Goal: Task Accomplishment & Management: Use online tool/utility

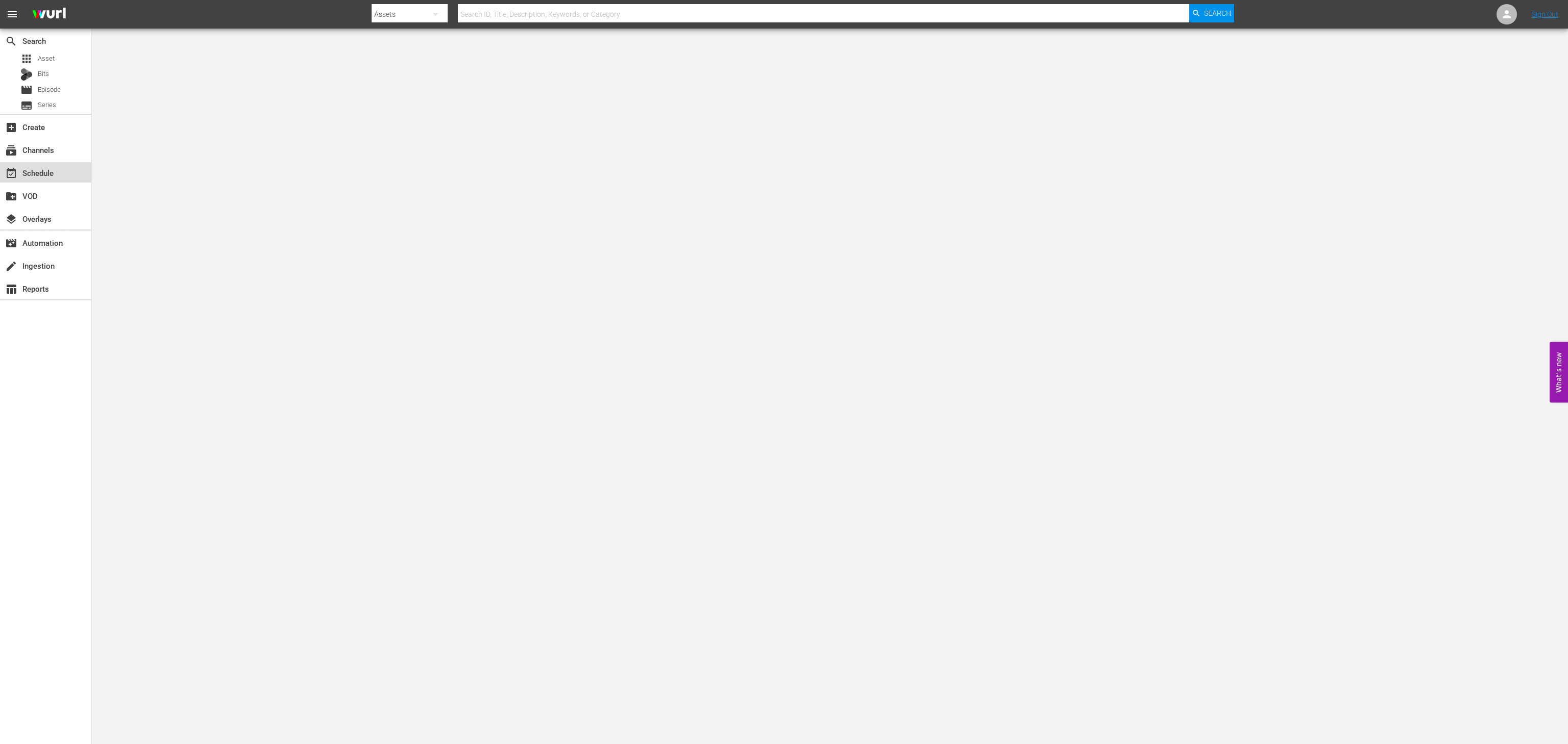
click at [47, 167] on div "event_available Schedule" at bounding box center [29, 171] width 57 height 9
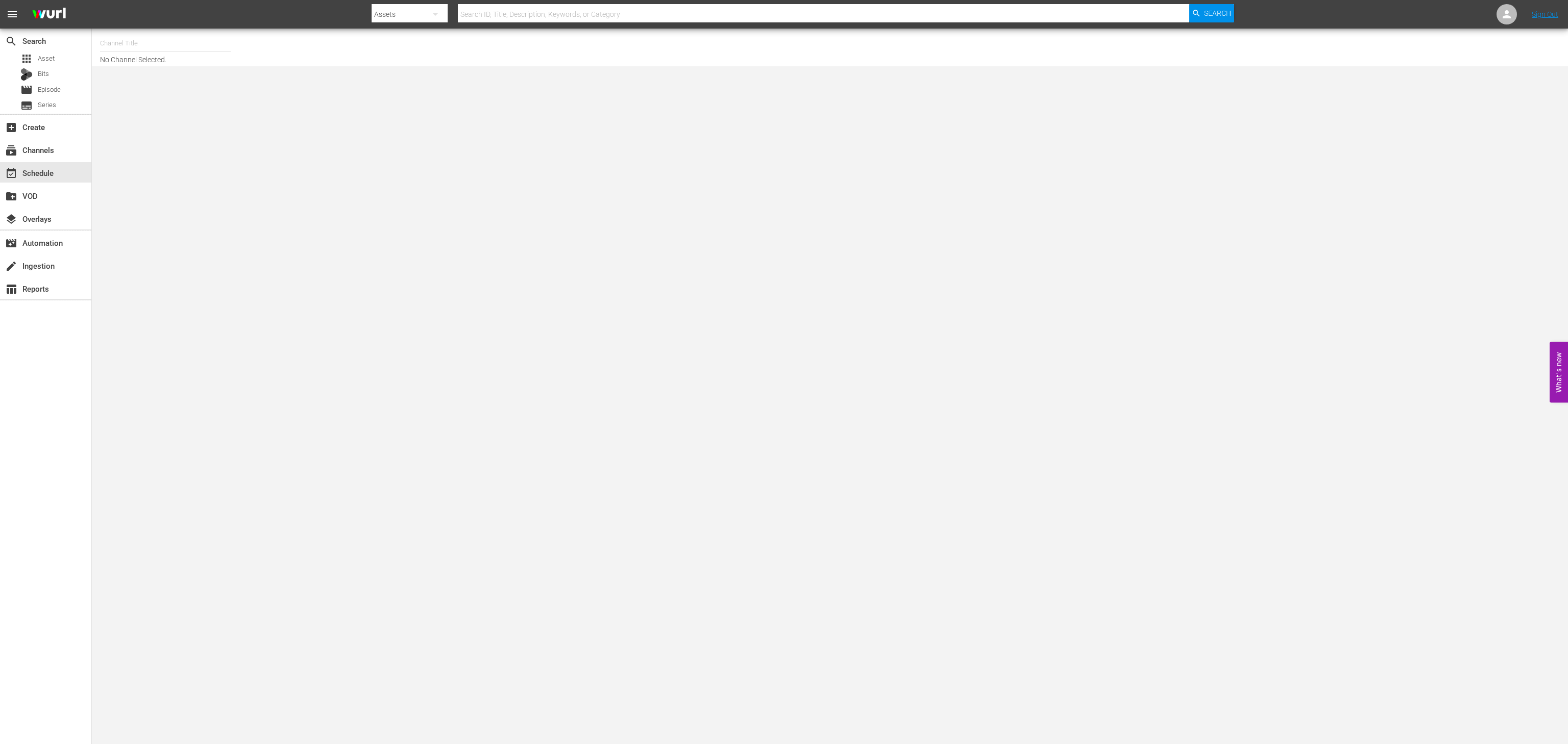
click at [173, 43] on input "text" at bounding box center [165, 43] width 131 height 24
click at [208, 80] on div "Strongman Champions League (DE) (1203 - rightsboosterltd_scl_2)" at bounding box center [240, 72] width 264 height 24
type input "Strongman Champions League (DE) (1203 - rightsboosterltd_scl_2)"
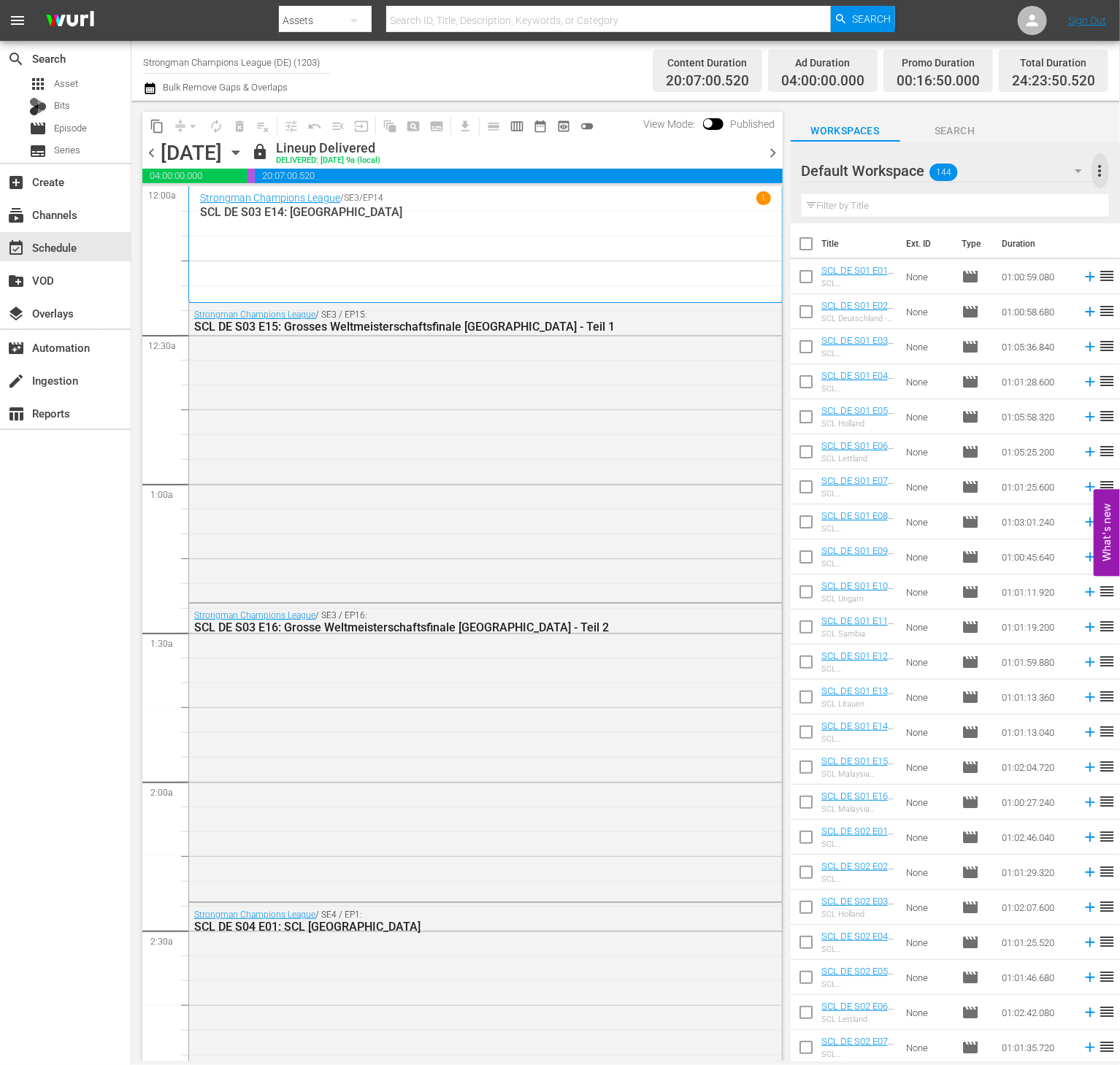
click at [1096, 167] on span "more_vert" at bounding box center [1101, 171] width 17 height 17
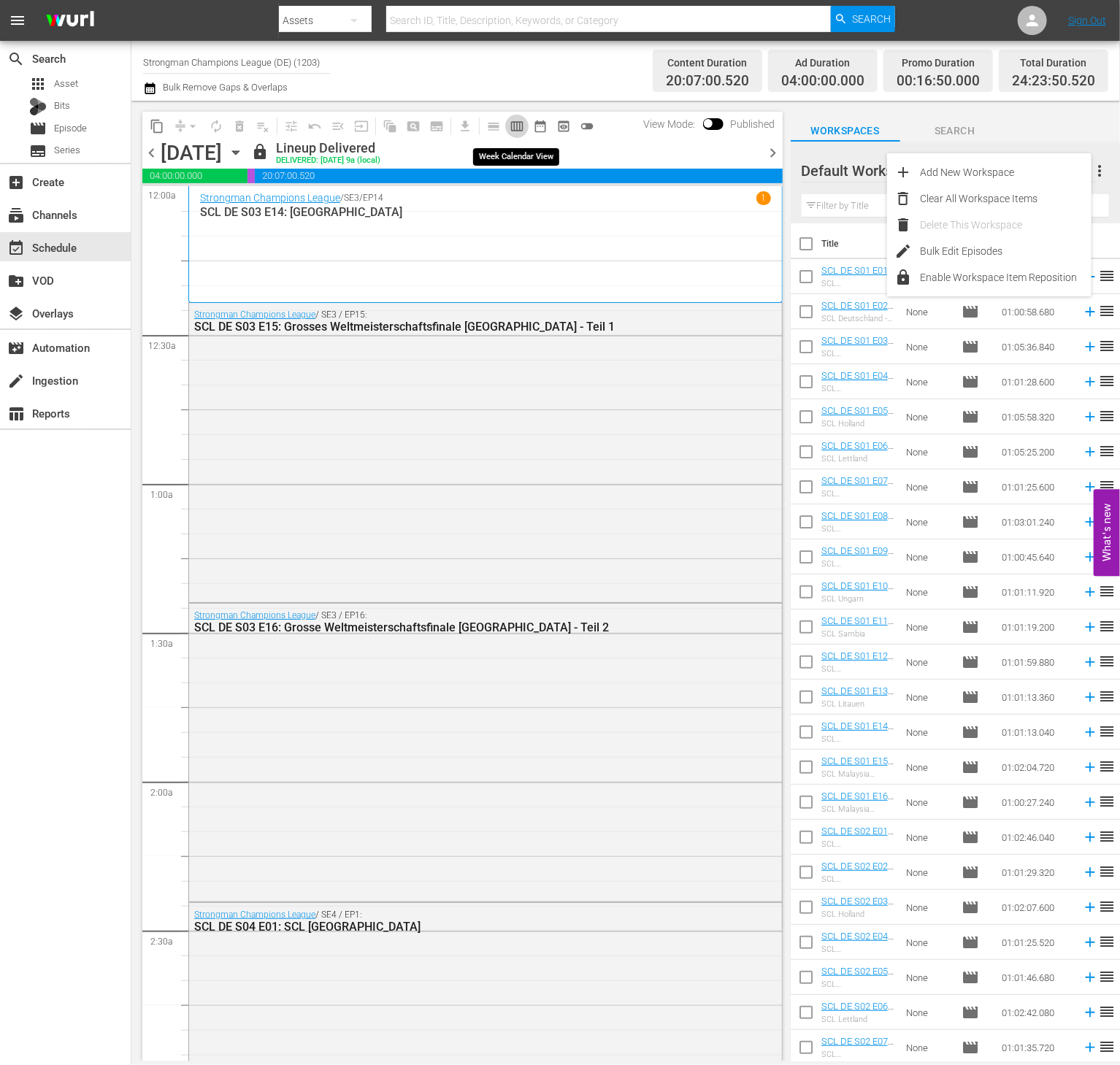
click at [524, 129] on button "calendar_view_week_outlined" at bounding box center [516, 126] width 24 height 24
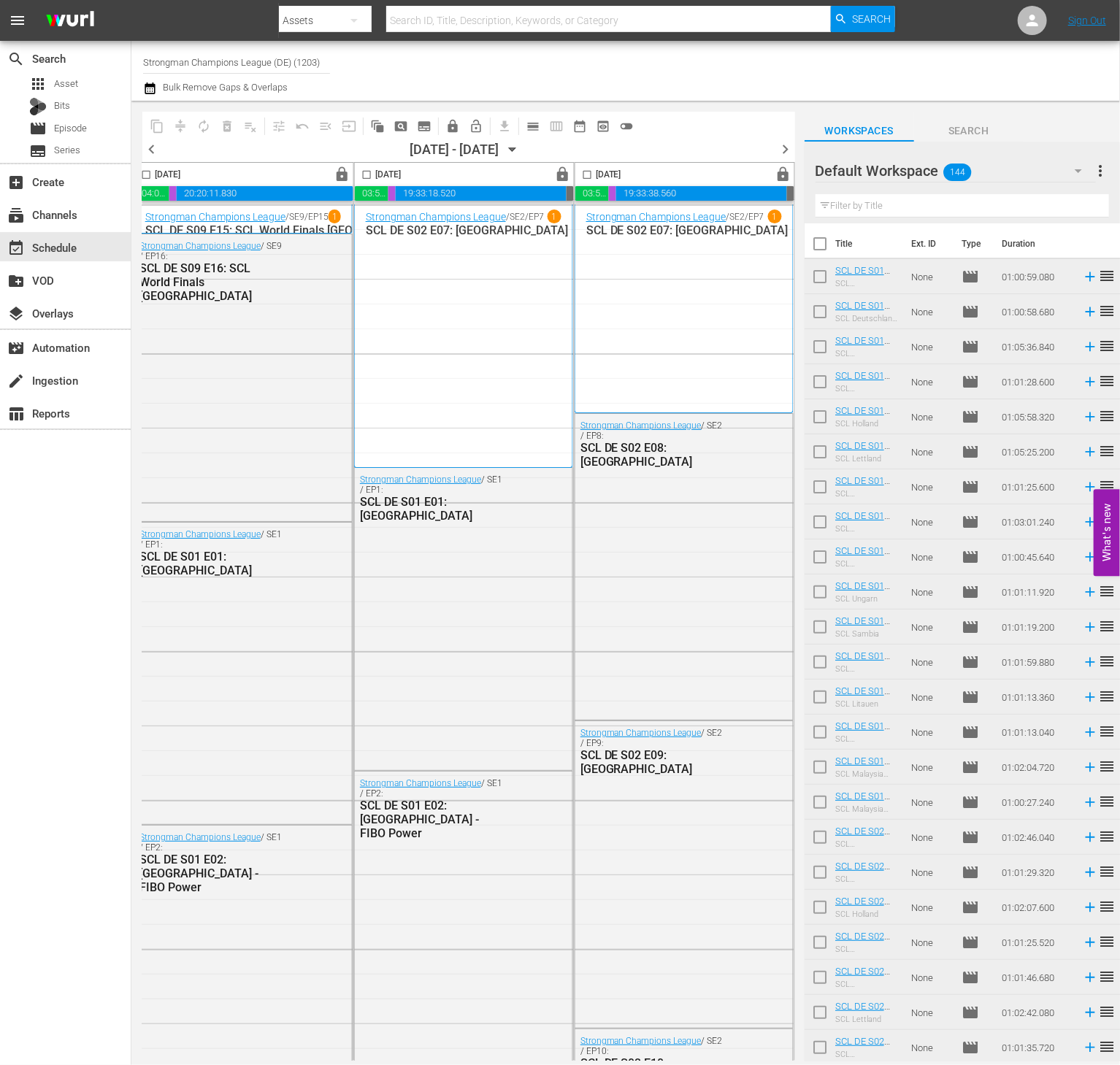
scroll to position [0, 943]
click at [787, 151] on span "chevron_right" at bounding box center [786, 149] width 18 height 18
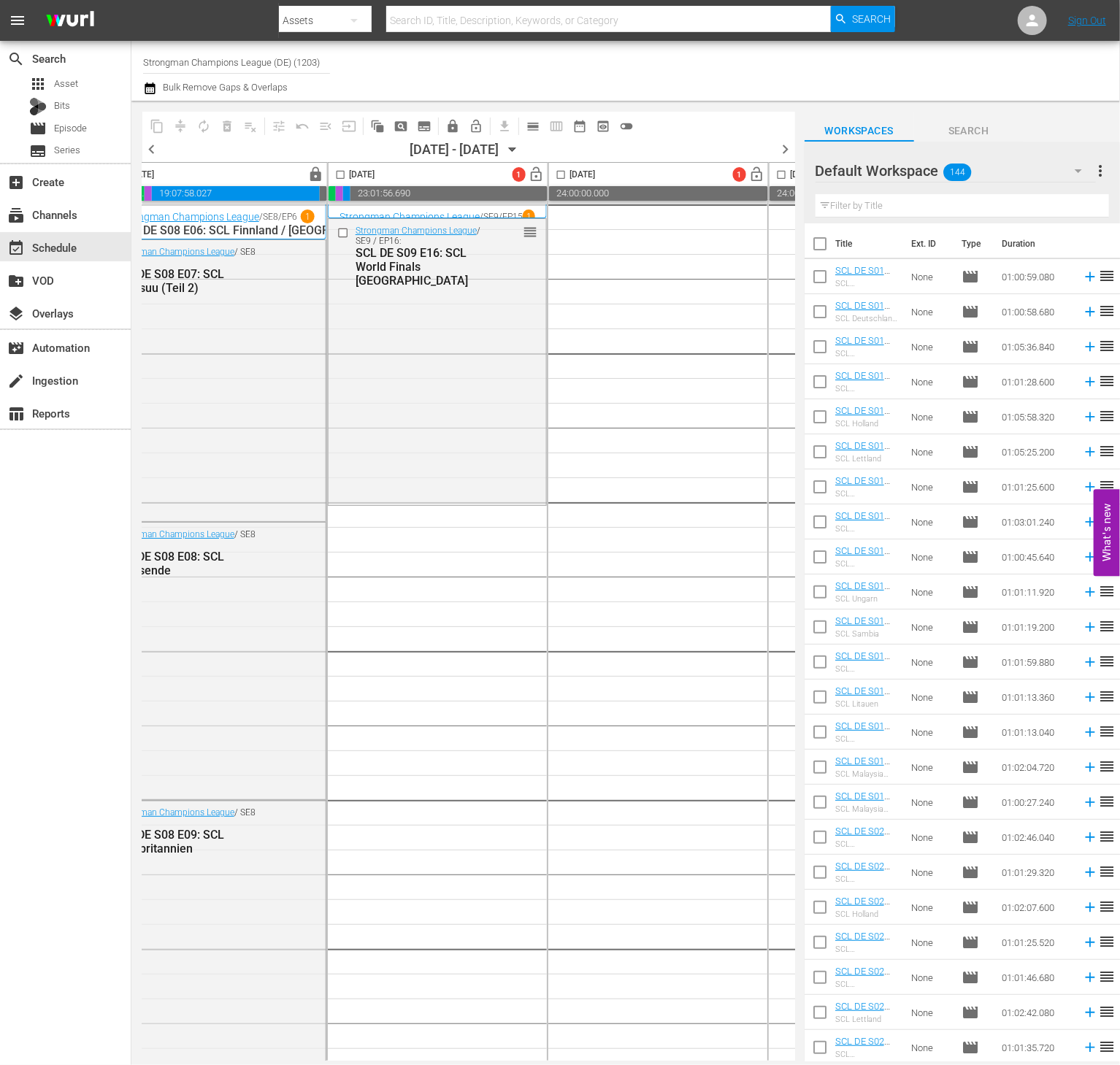
scroll to position [0, 731]
click at [812, 239] on input "checkbox" at bounding box center [820, 246] width 30 height 30
checkbox input "true"
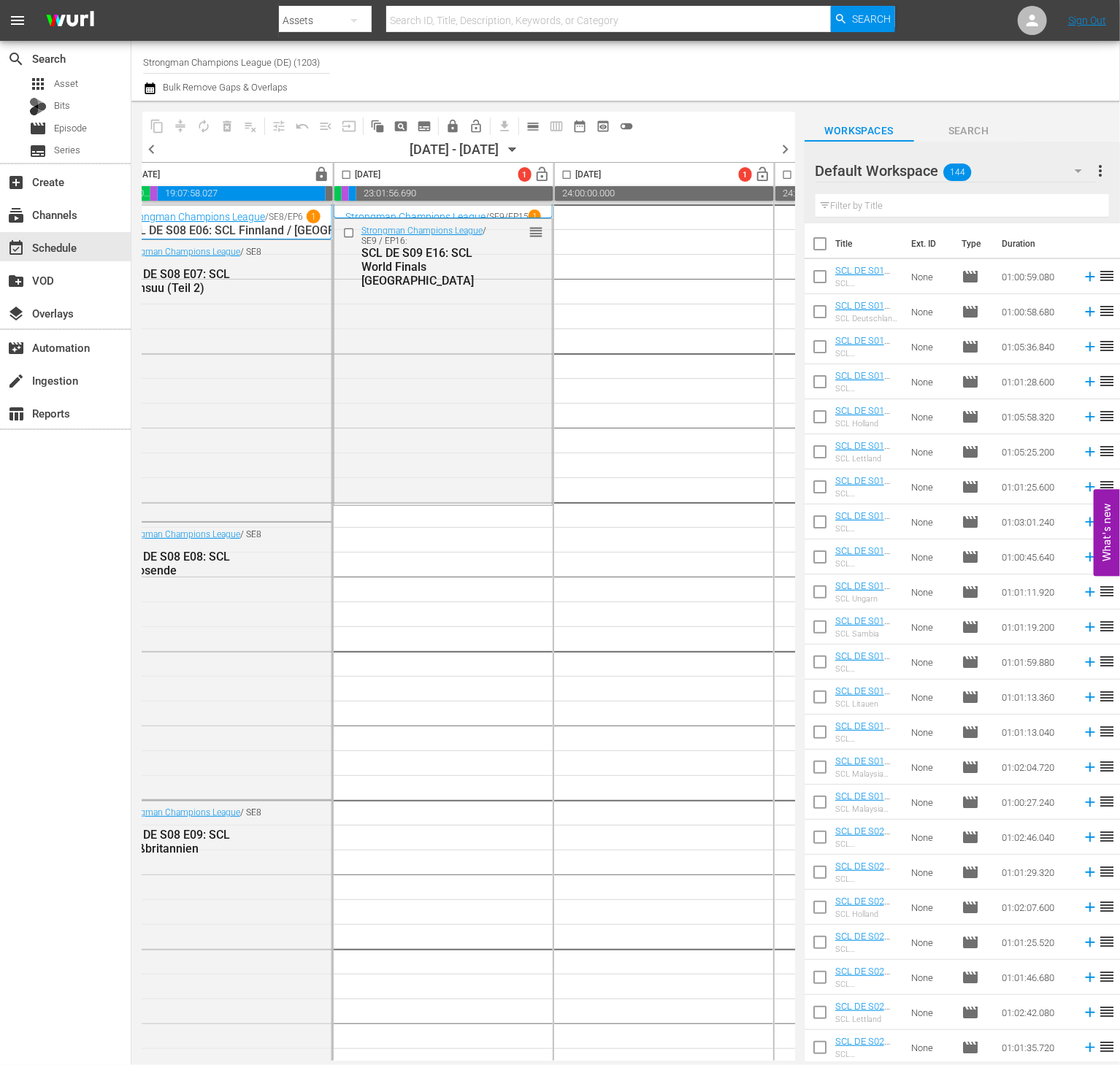
checkbox input "true"
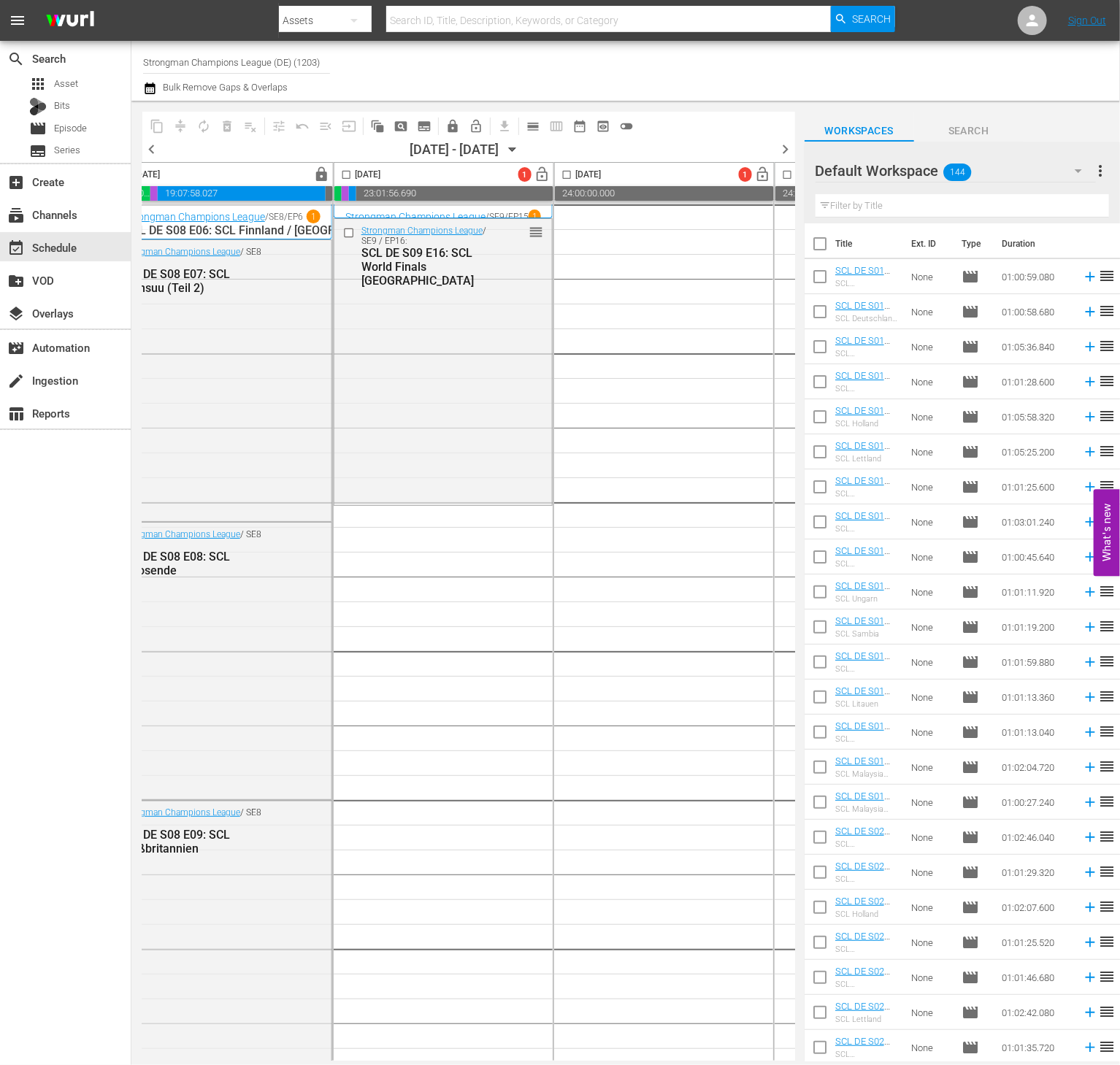
checkbox input "true"
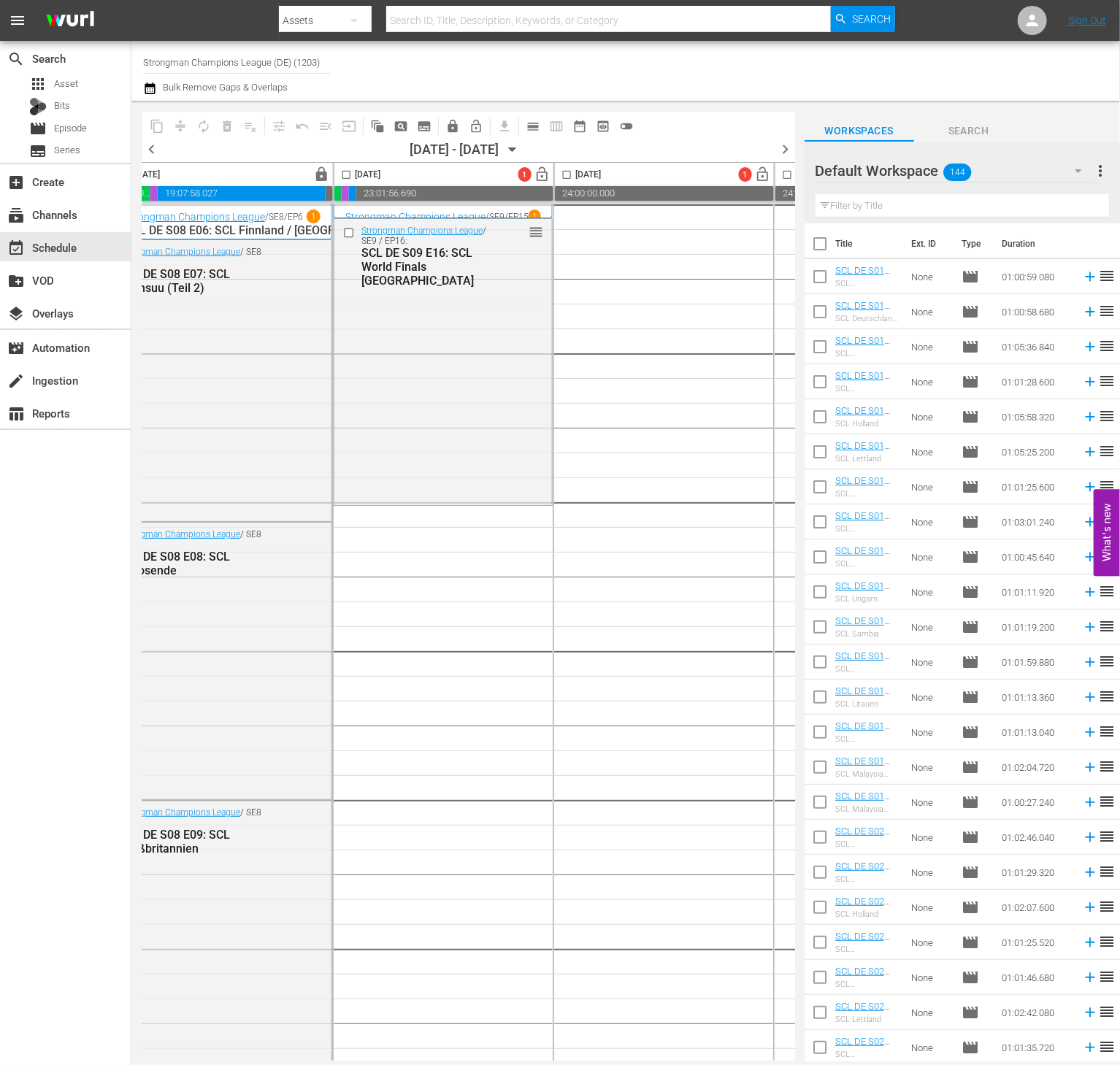
checkbox input "true"
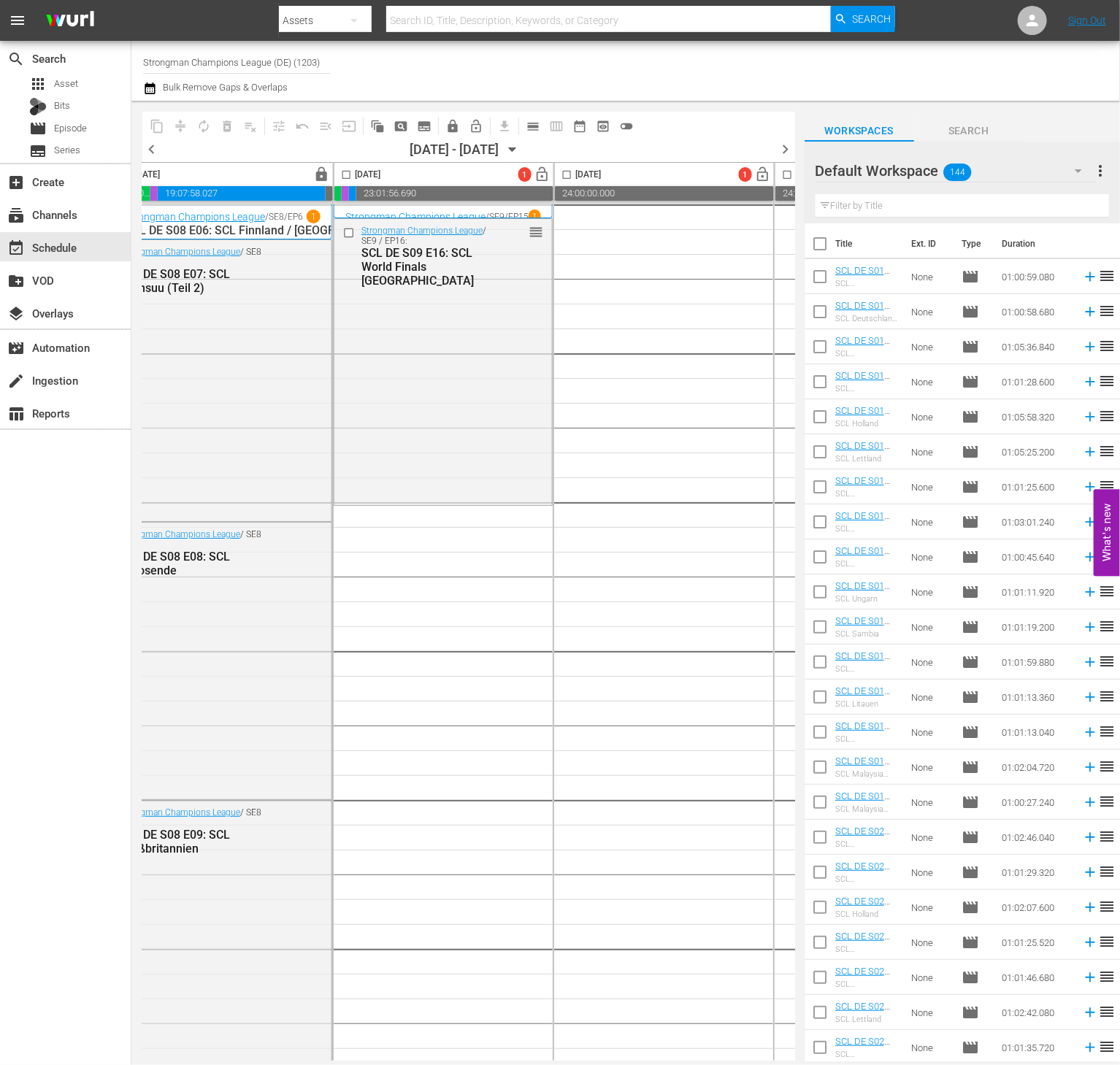
checkbox input "true"
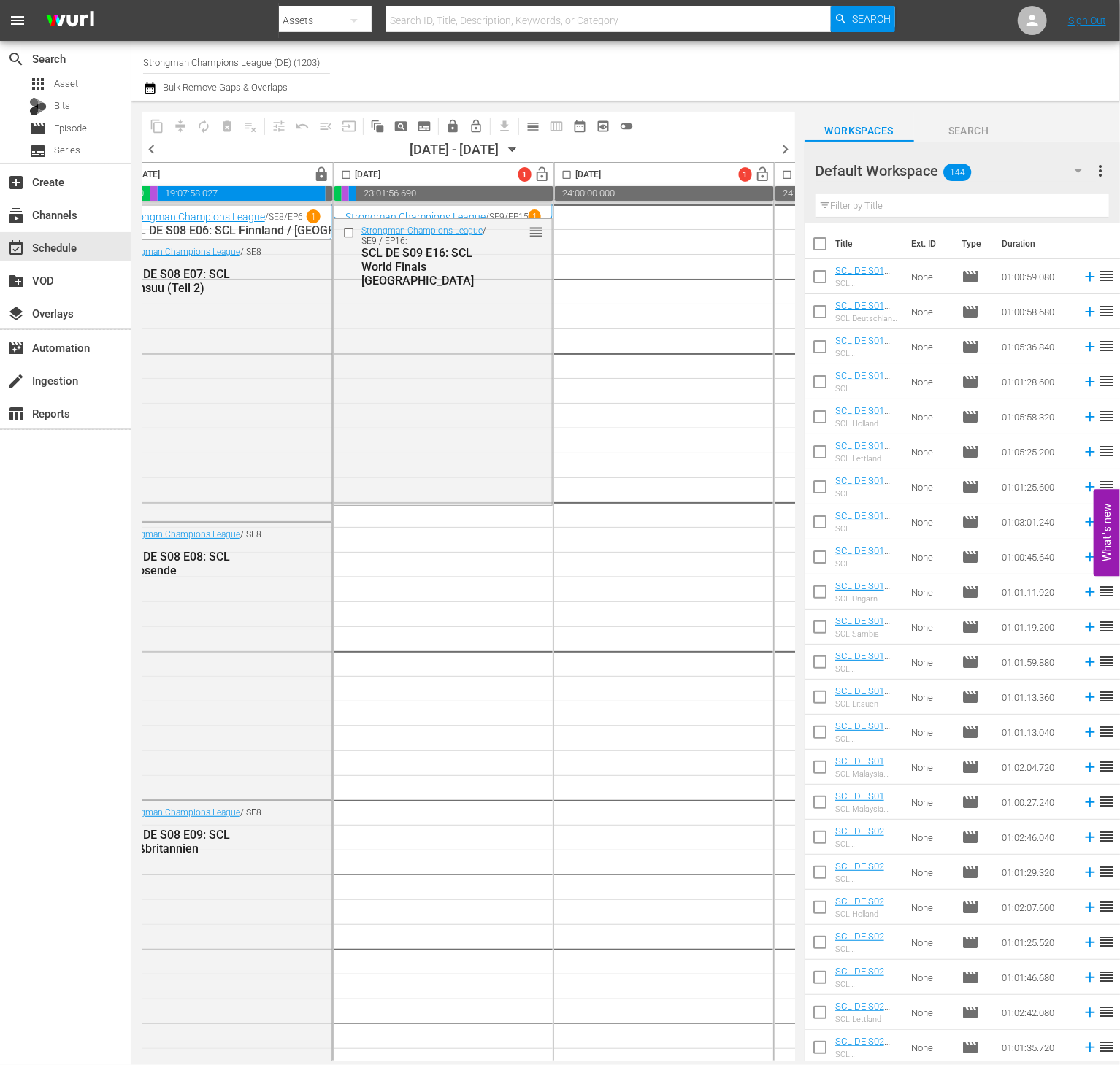
checkbox input "true"
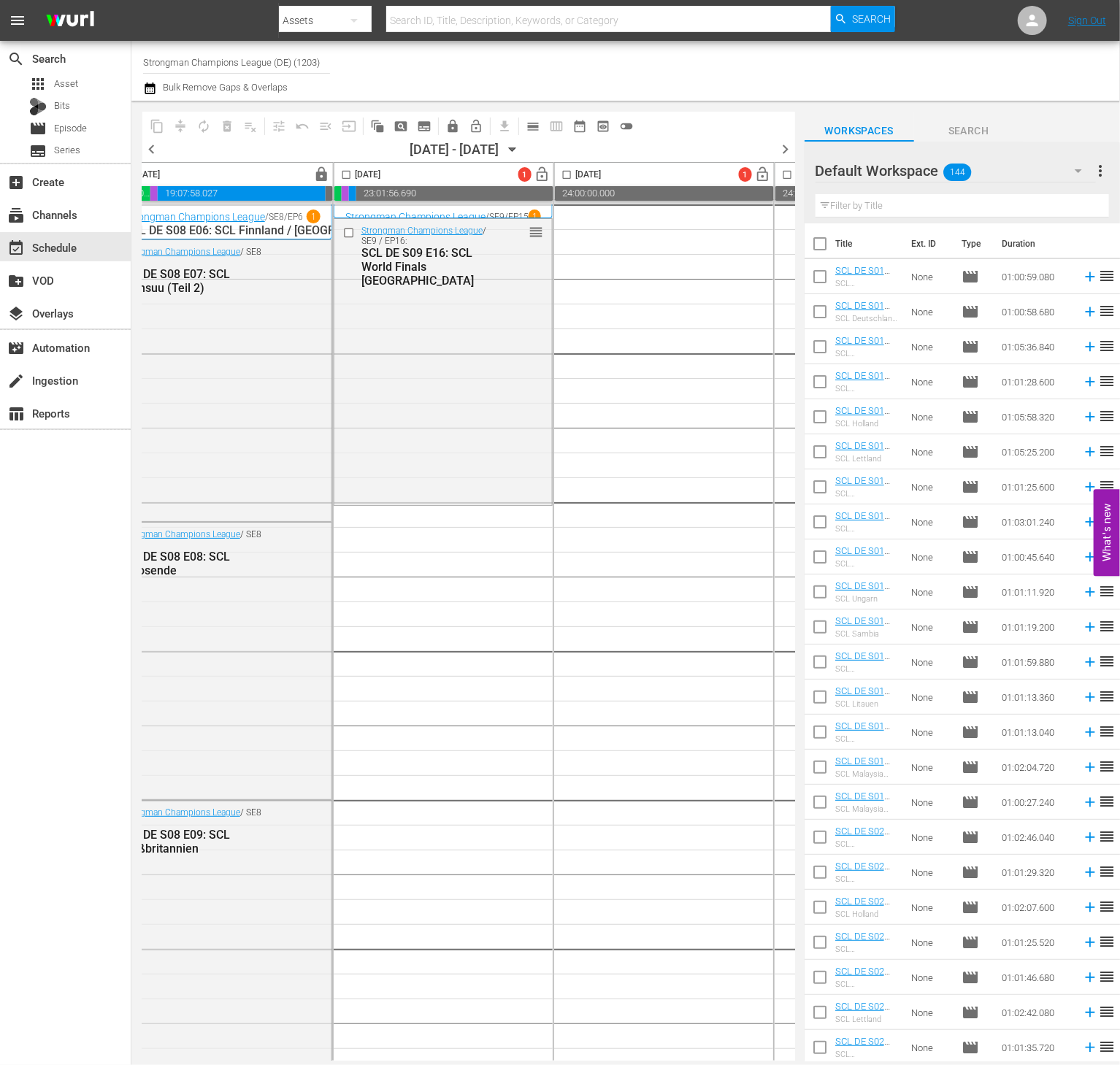
checkbox input "true"
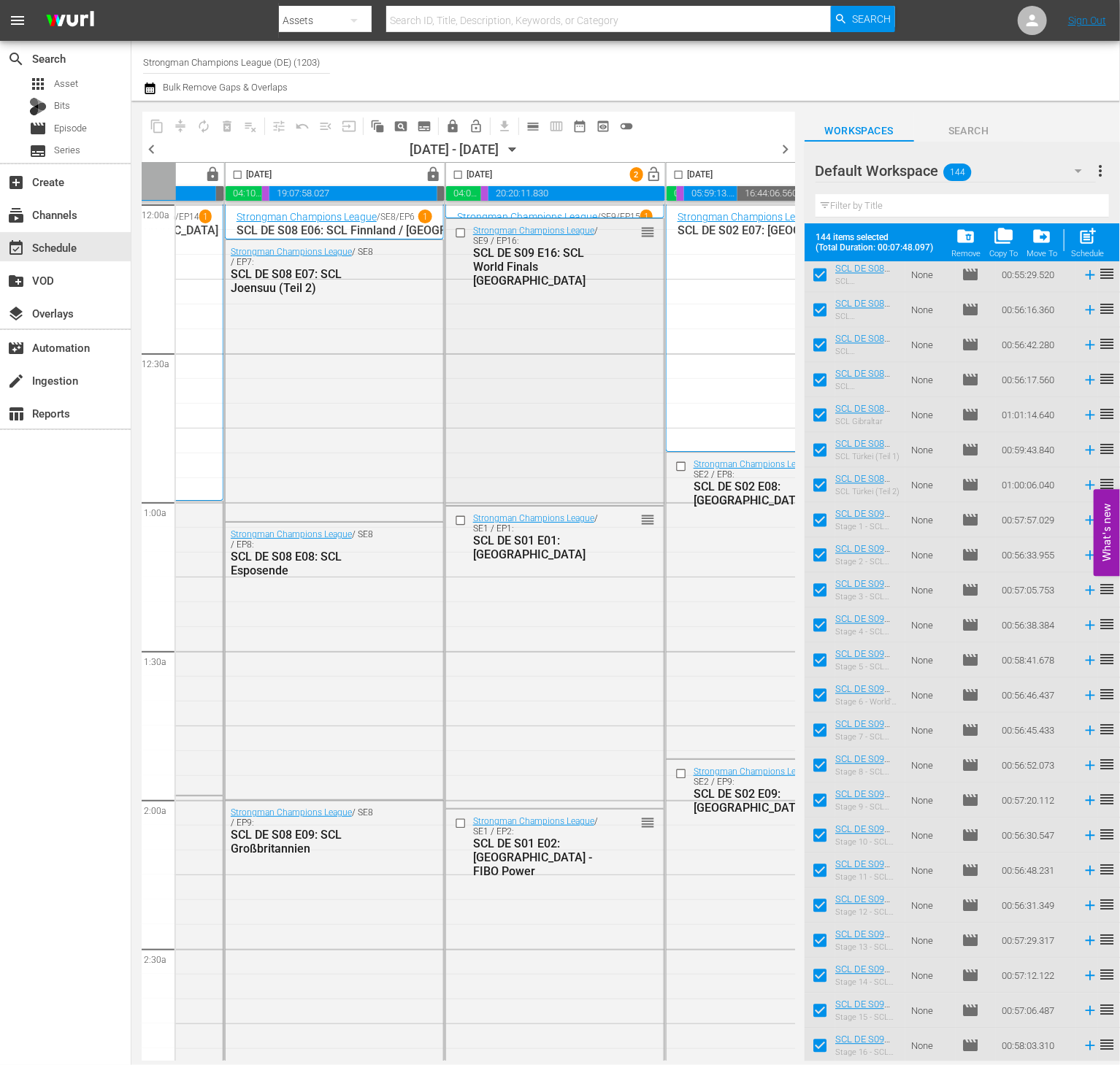
scroll to position [0, 622]
click at [463, 174] on input "checkbox" at bounding box center [455, 178] width 17 height 17
checkbox input "true"
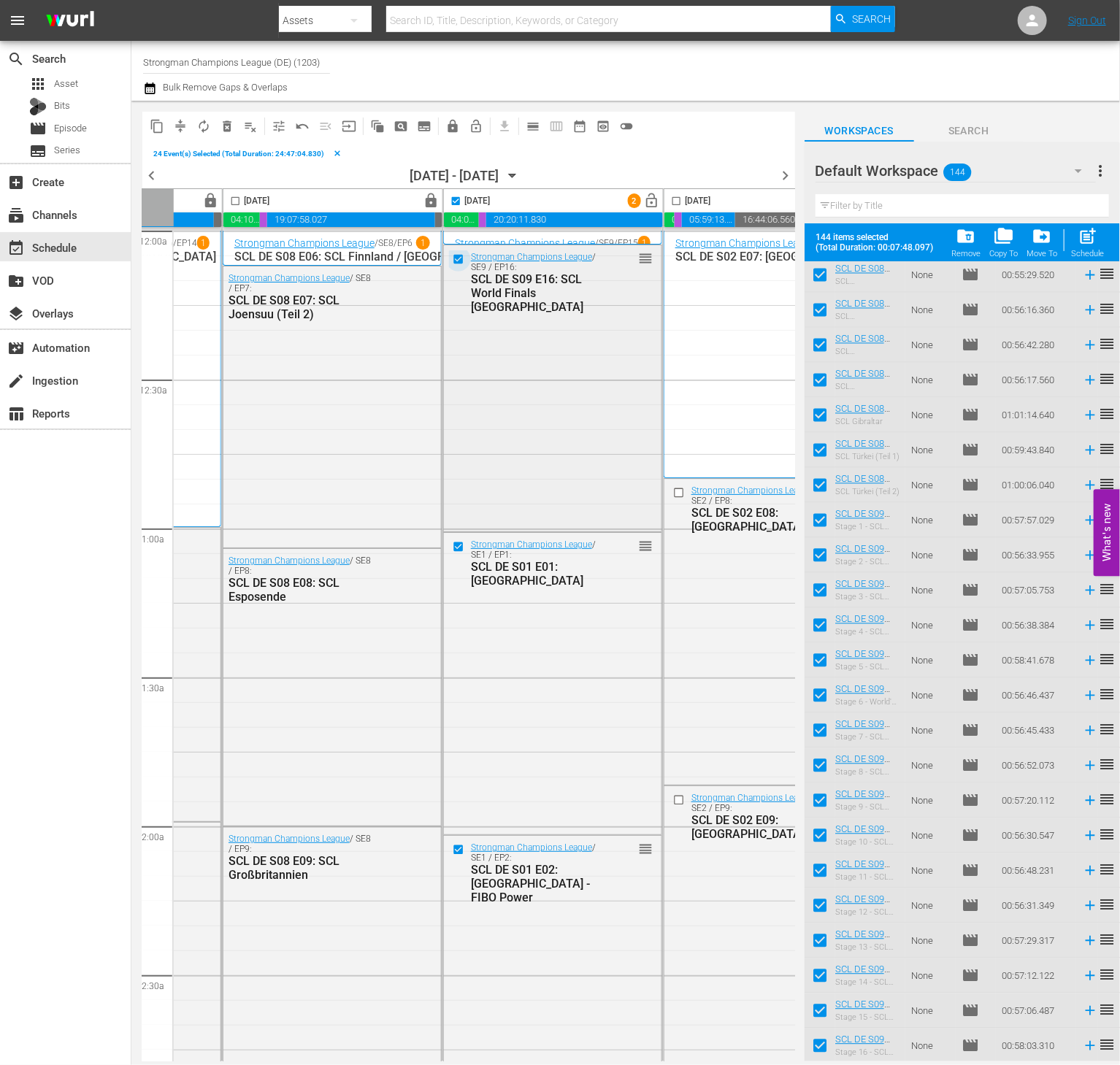
click at [453, 260] on input "checkbox" at bounding box center [461, 259] width 16 height 12
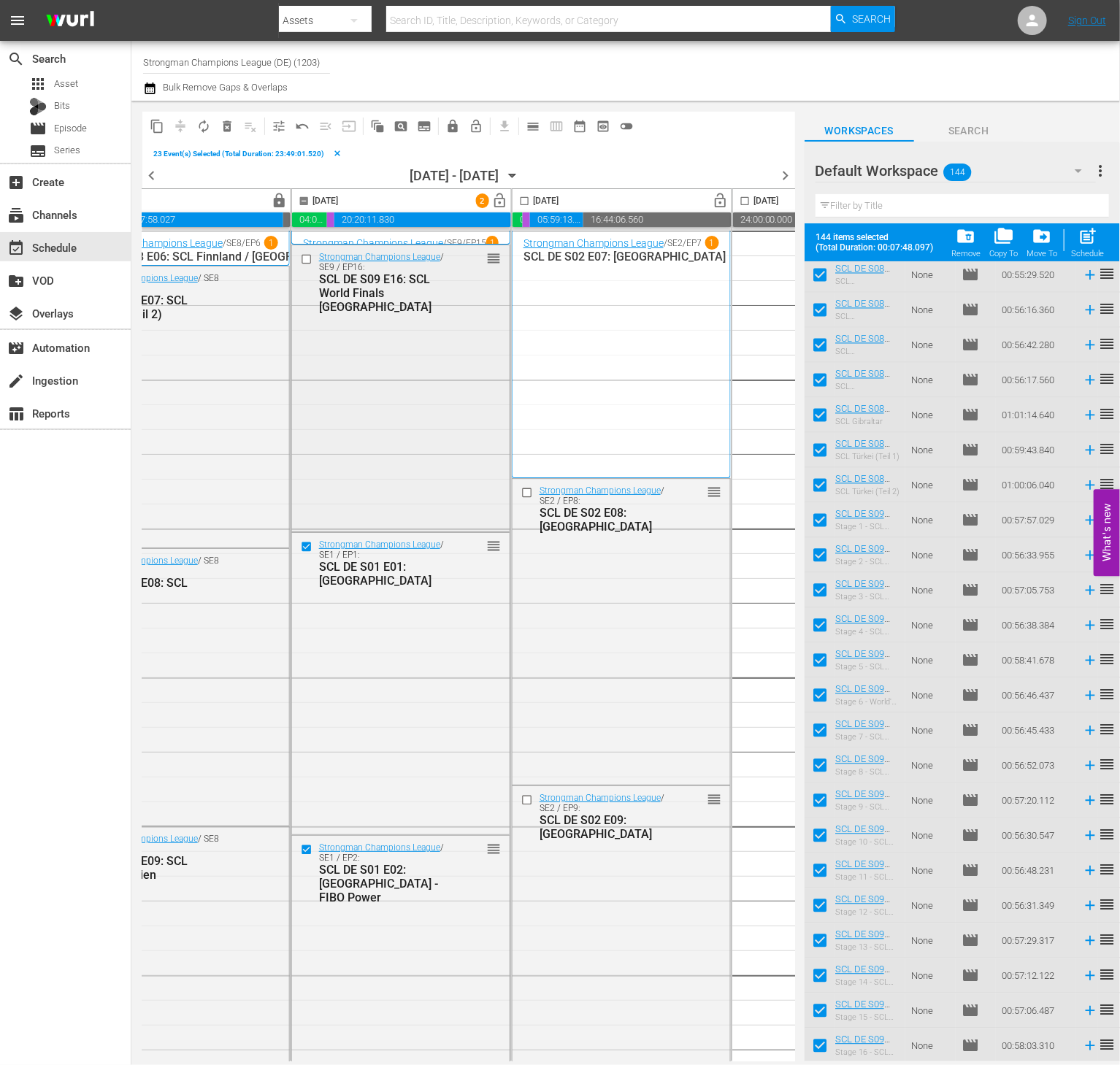
scroll to position [0, 774]
click at [529, 206] on input "checkbox" at bounding box center [523, 204] width 17 height 17
checkbox input "true"
click at [233, 130] on span "delete_forever_outlined" at bounding box center [226, 126] width 15 height 15
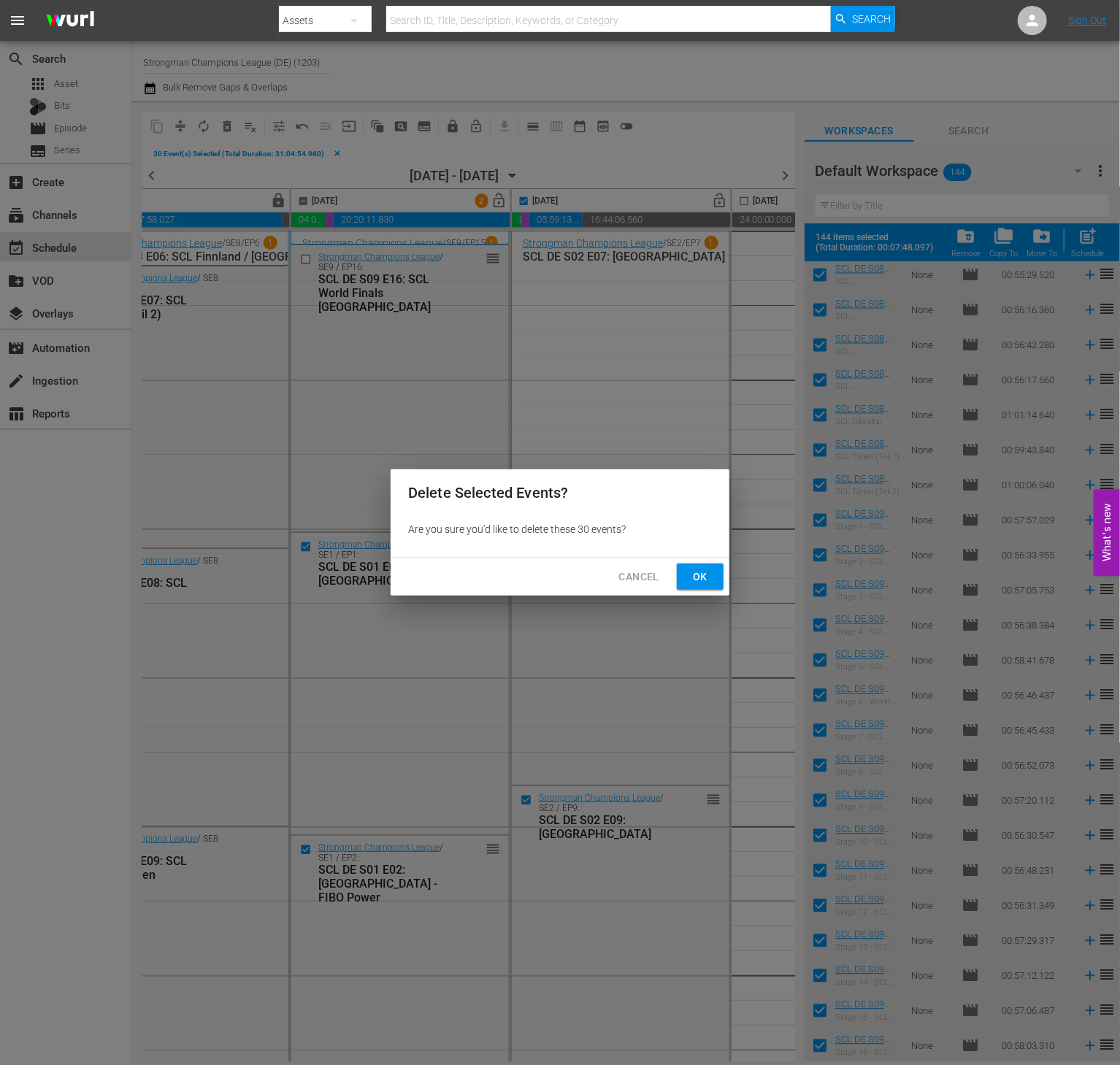
click at [699, 584] on span "Ok" at bounding box center [700, 576] width 24 height 18
checkbox input "false"
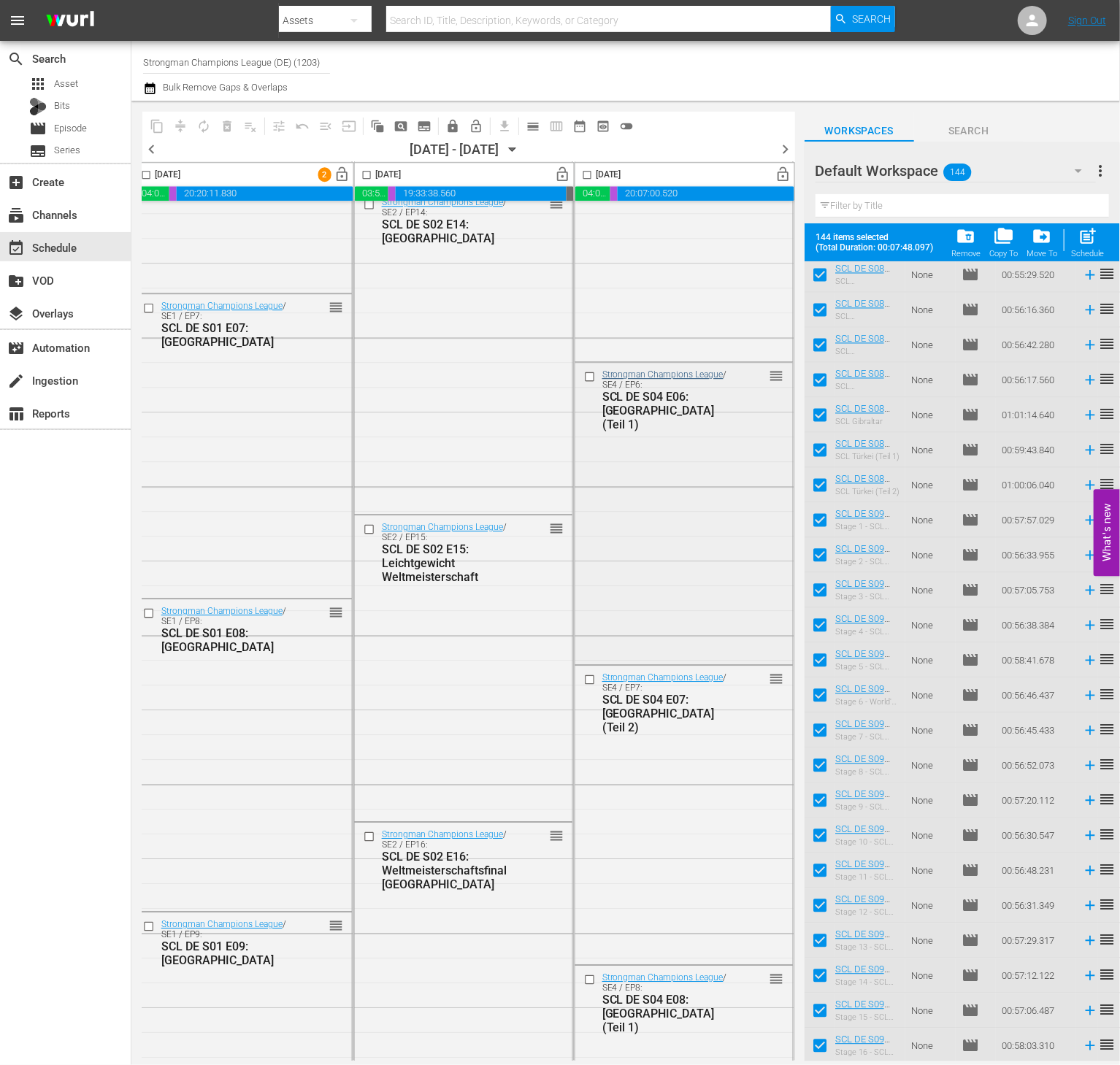
scroll to position [2104, 943]
click at [779, 151] on span "chevron_right" at bounding box center [786, 149] width 18 height 18
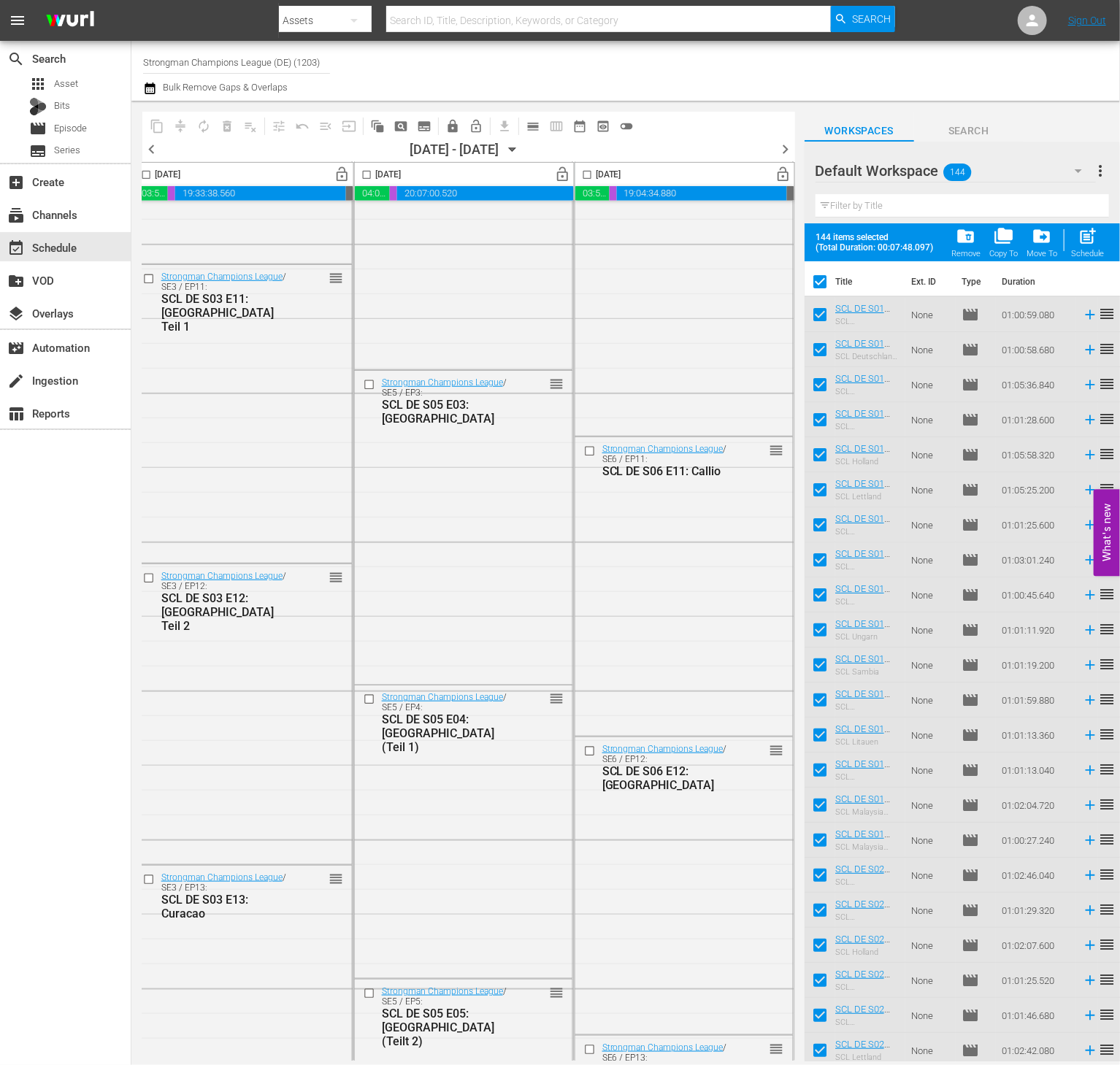
scroll to position [6298, 943]
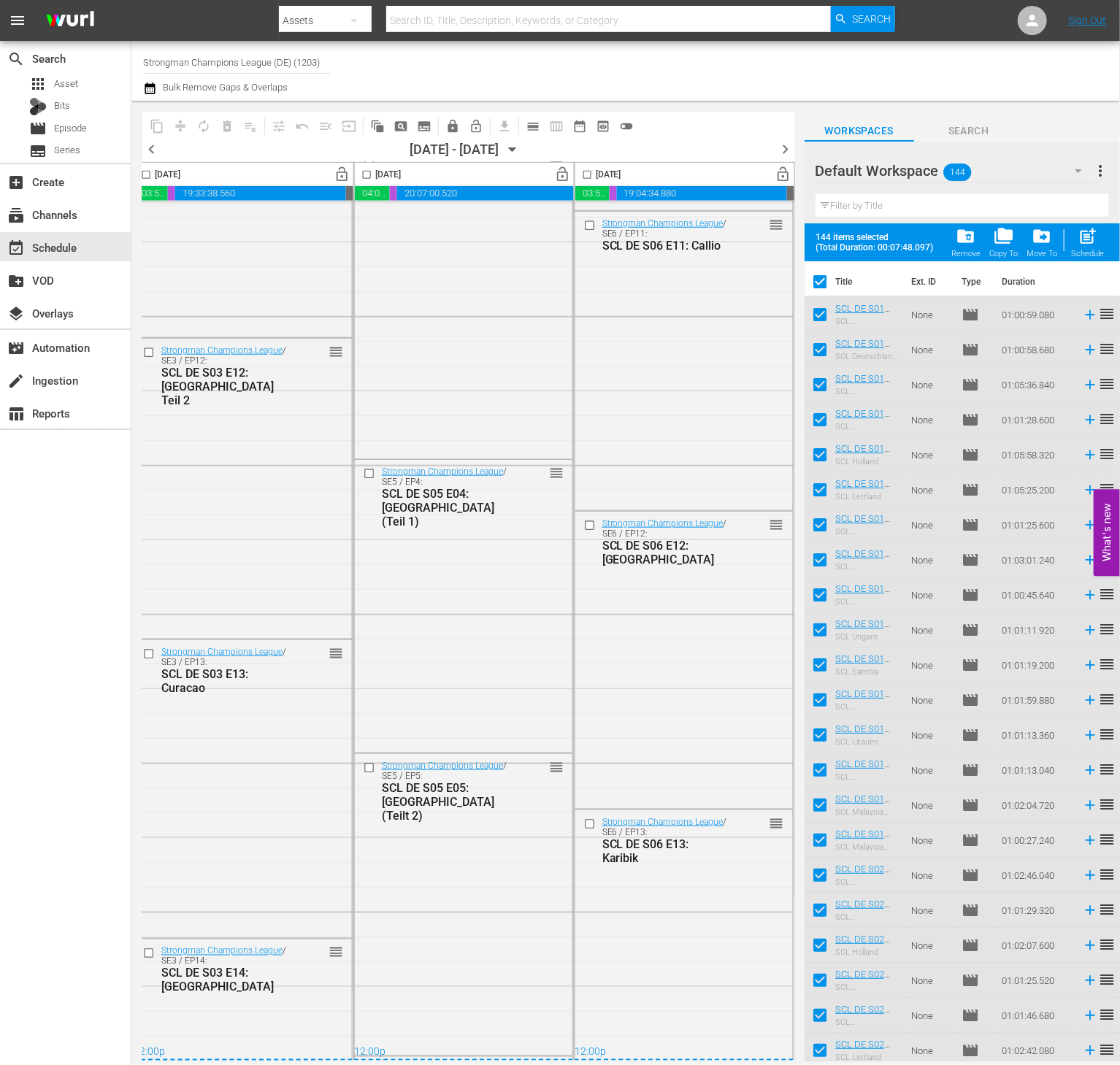
click at [787, 150] on span "chevron_right" at bounding box center [786, 149] width 18 height 18
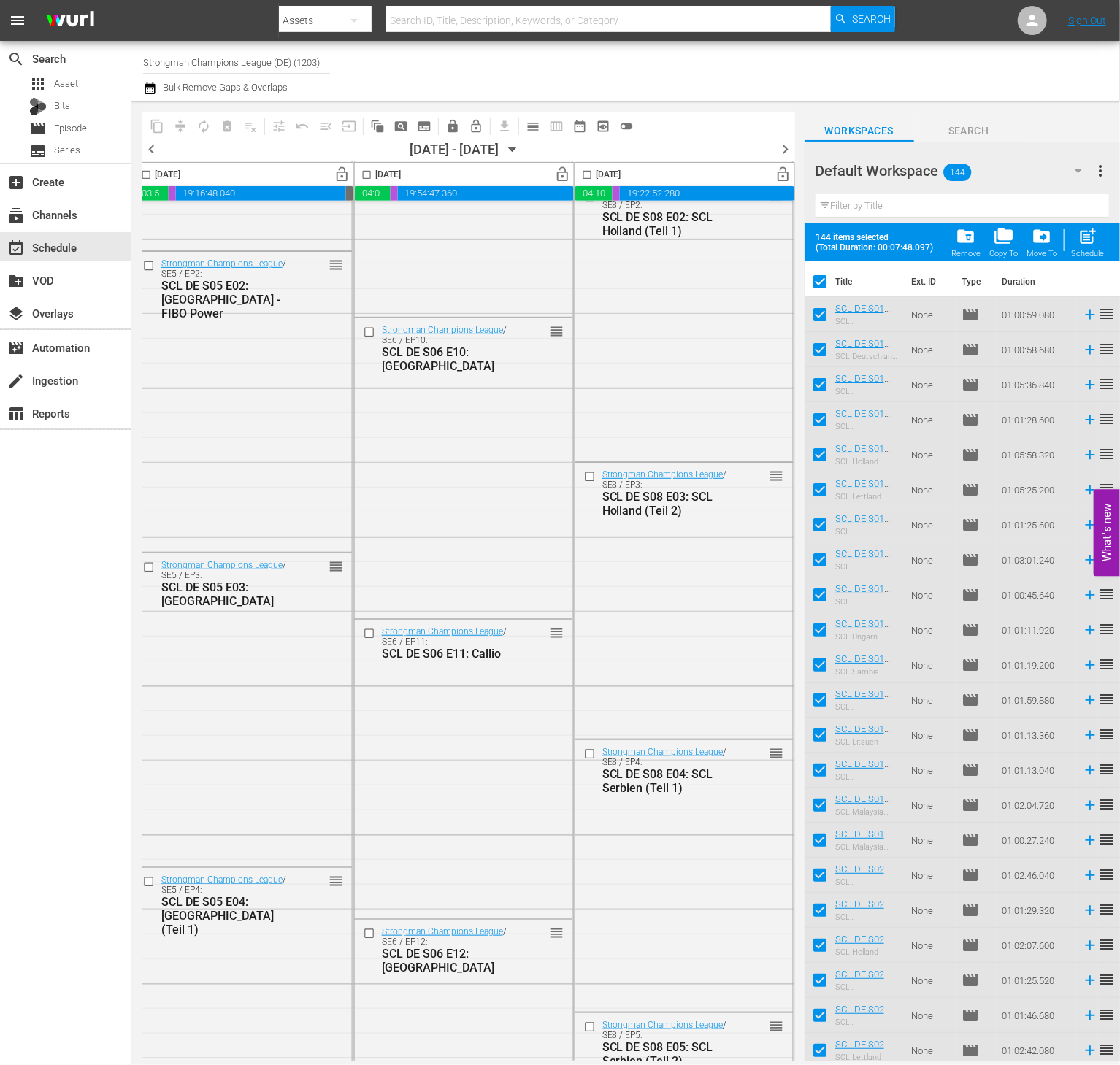
scroll to position [6298, 943]
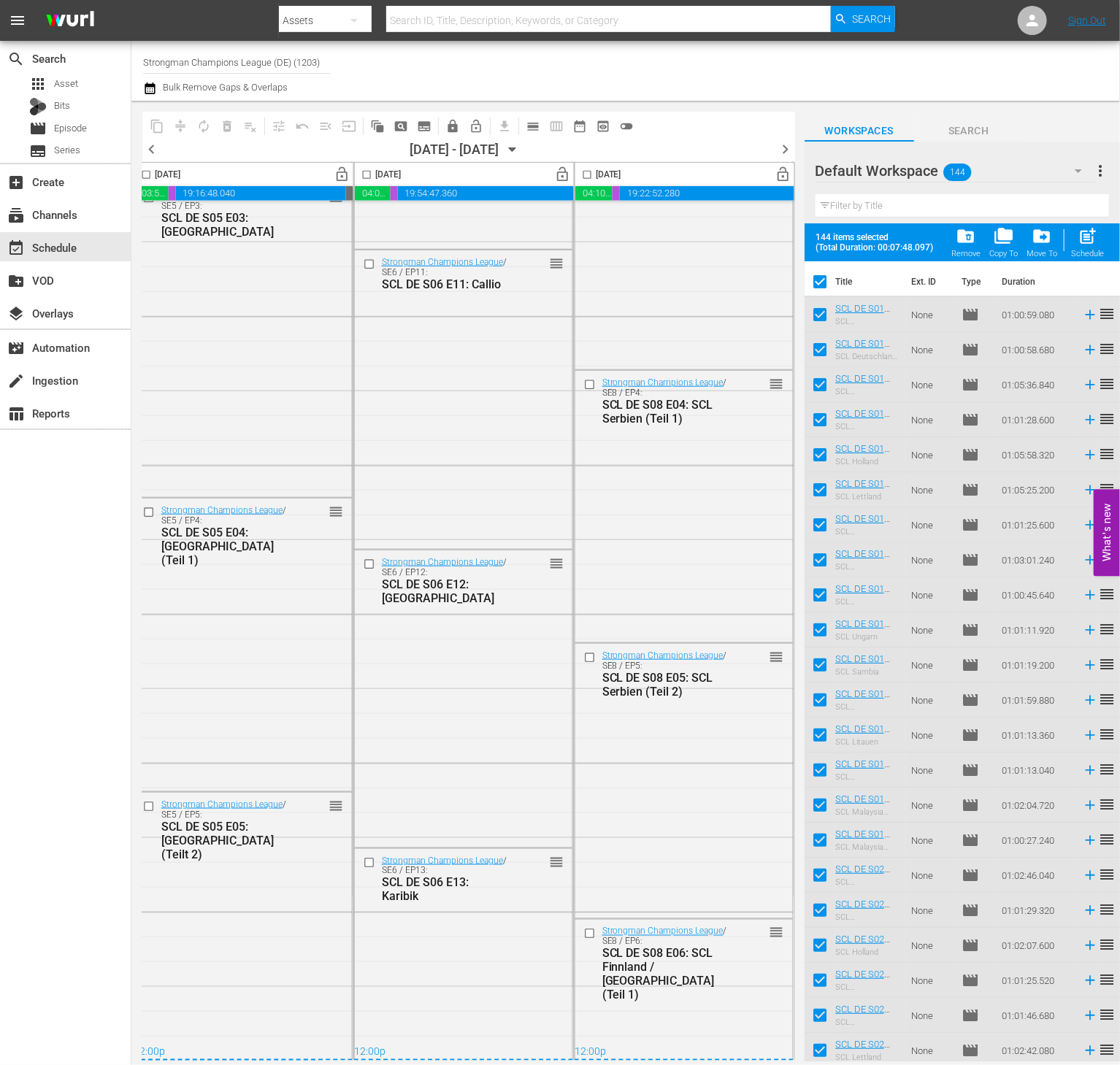
click at [784, 144] on span "chevron_right" at bounding box center [786, 149] width 18 height 18
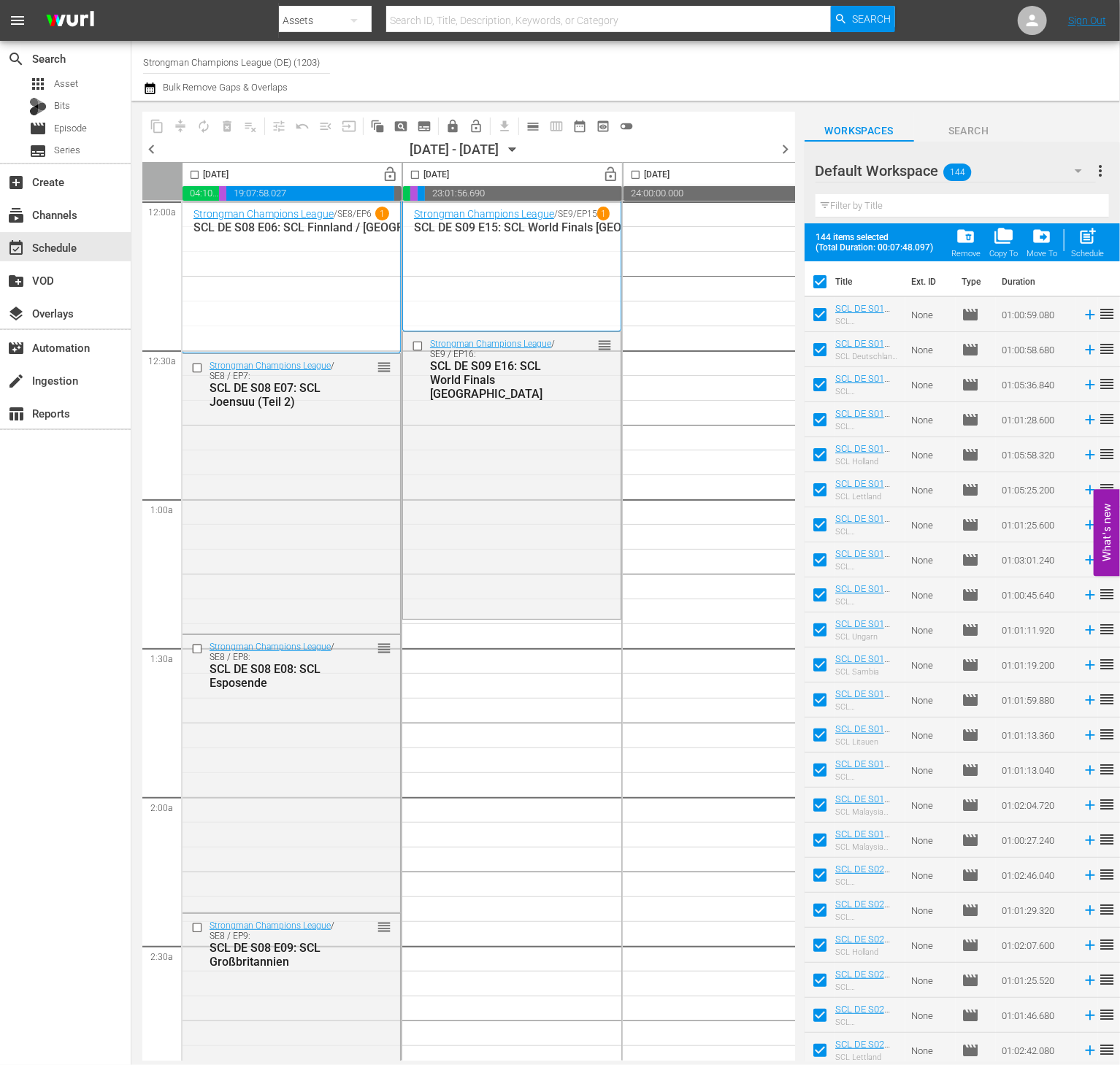
scroll to position [0, 1]
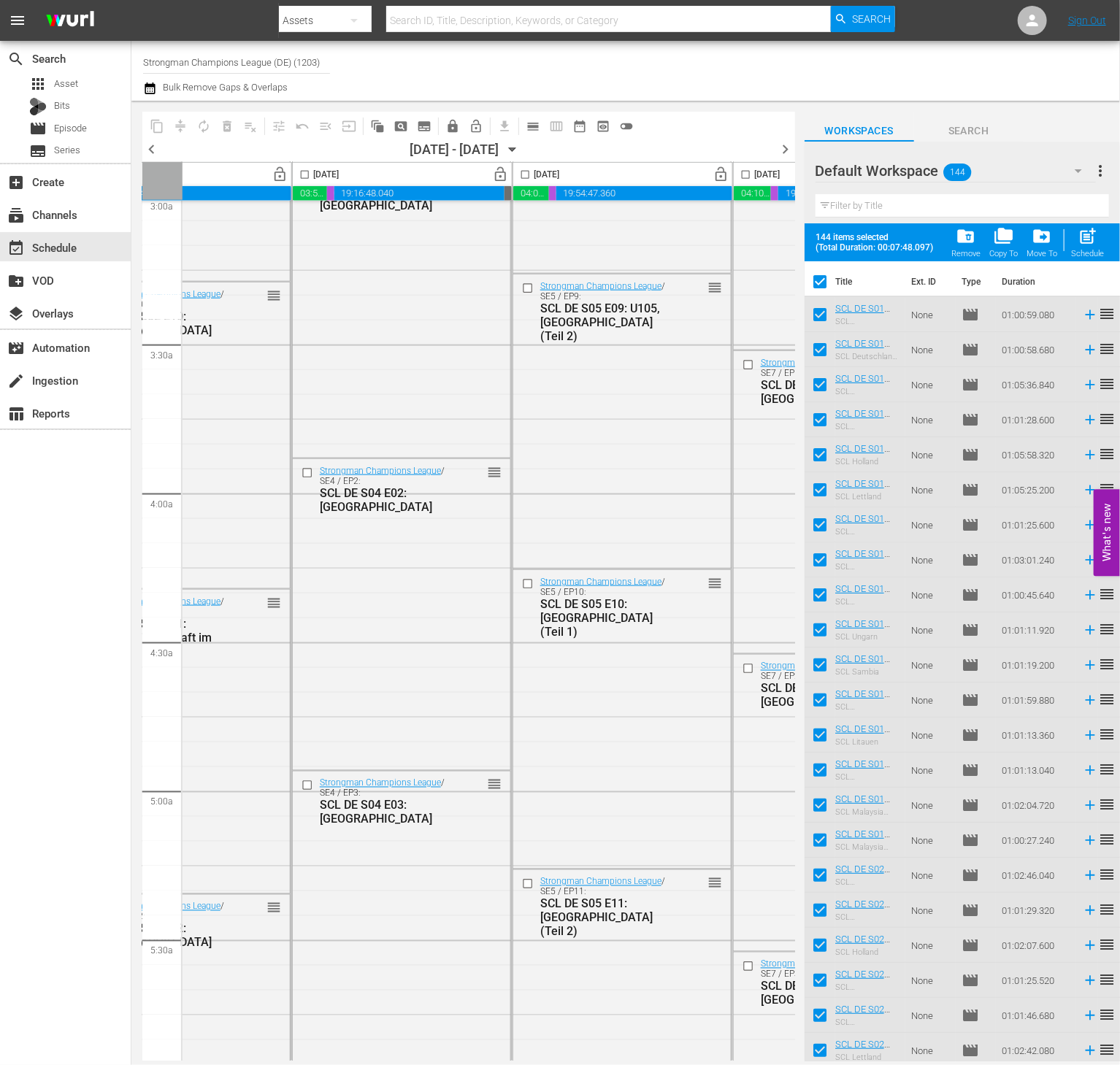
scroll to position [902, 505]
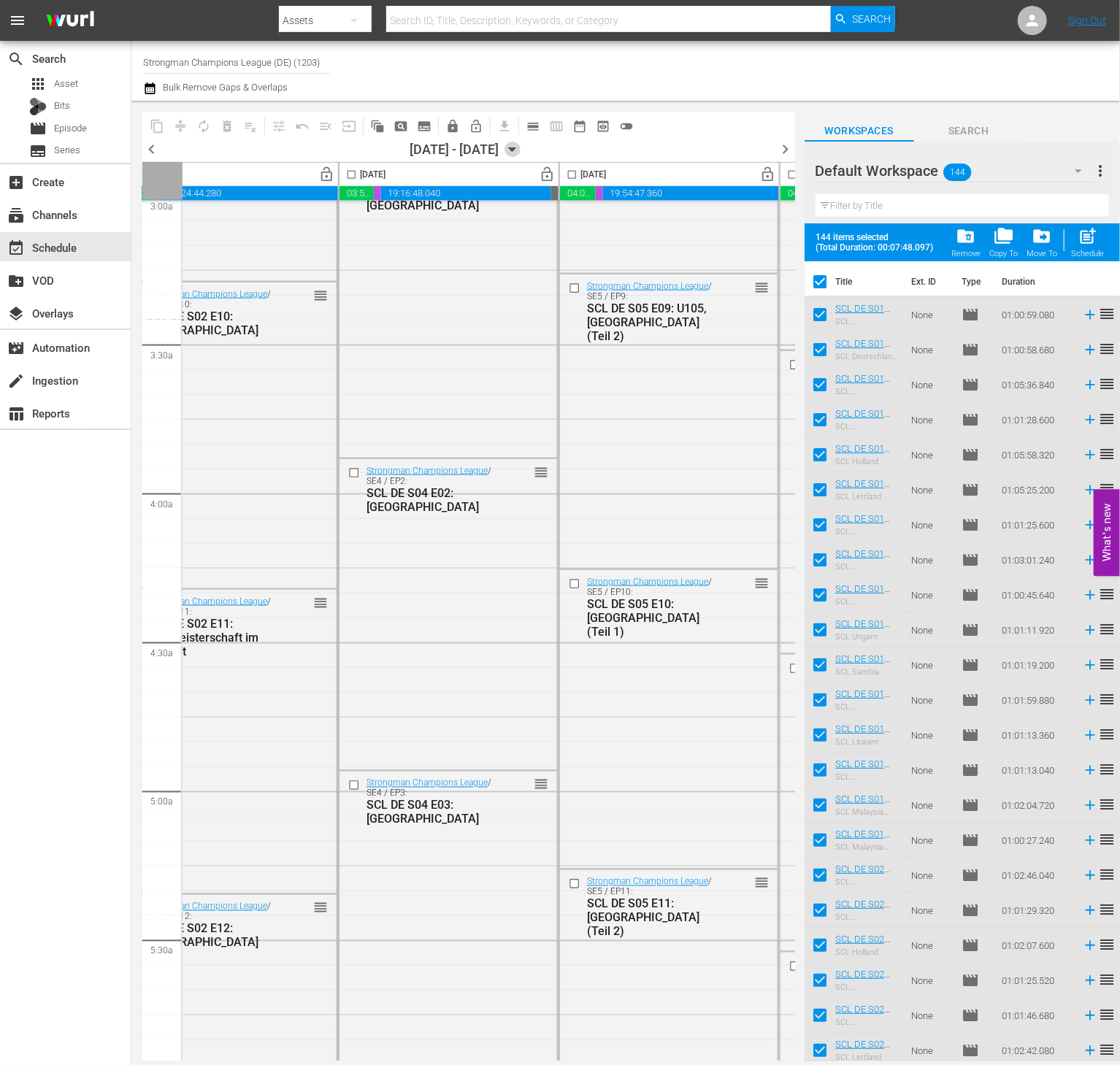
click at [521, 148] on icon "button" at bounding box center [512, 150] width 16 height 16
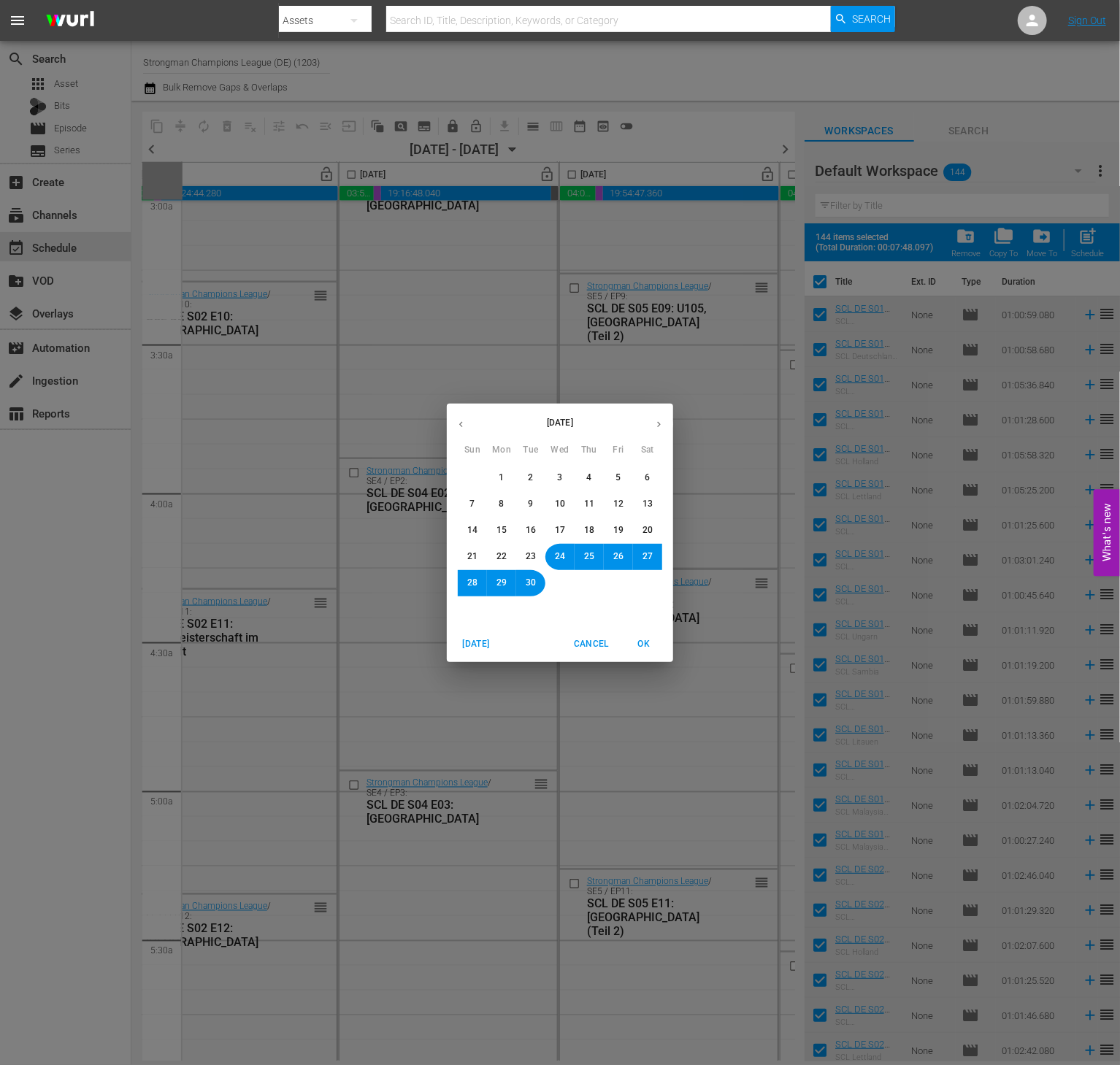
click at [493, 477] on button "1" at bounding box center [502, 478] width 26 height 26
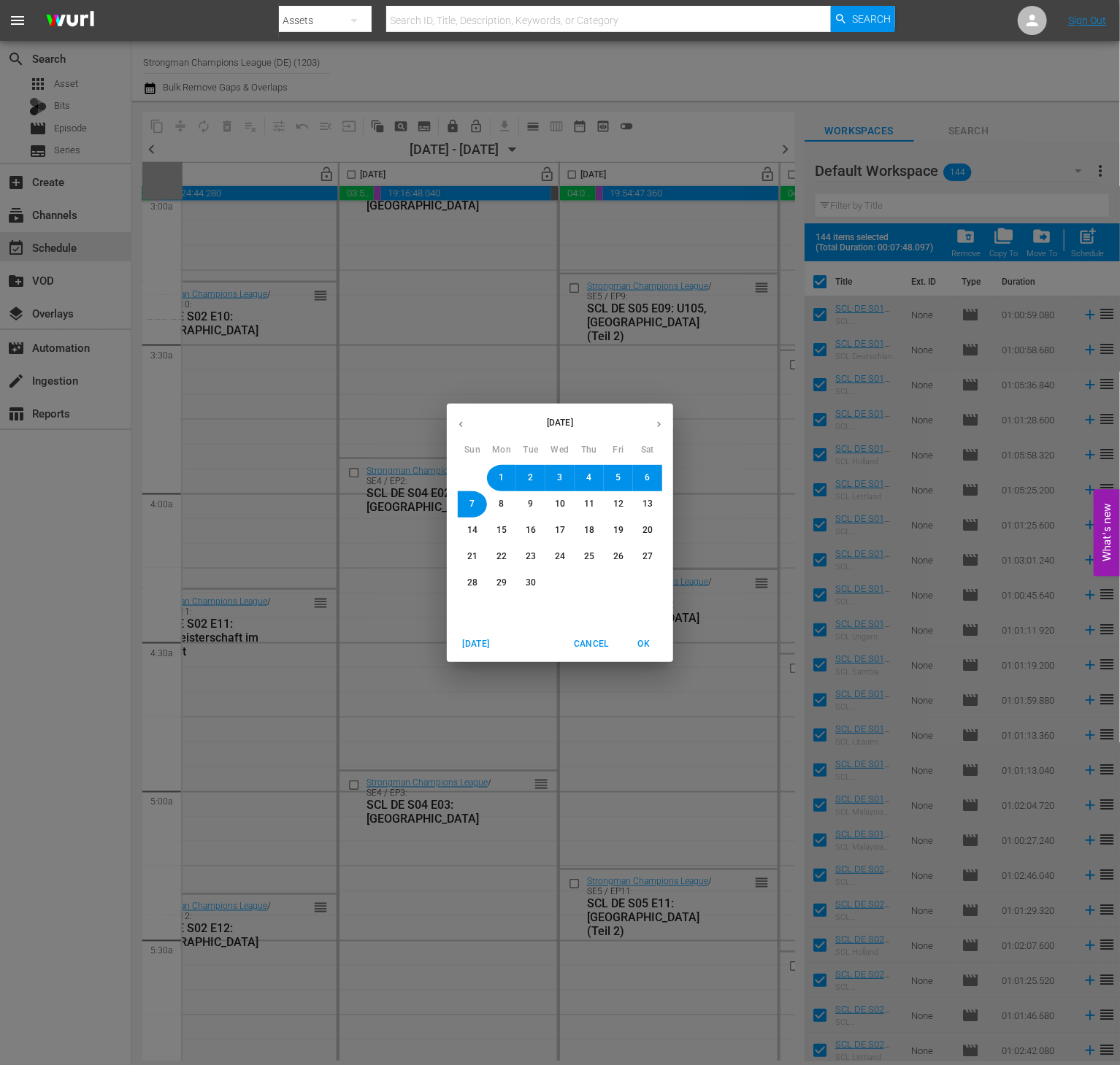
click at [645, 637] on span "OK" at bounding box center [644, 644] width 35 height 16
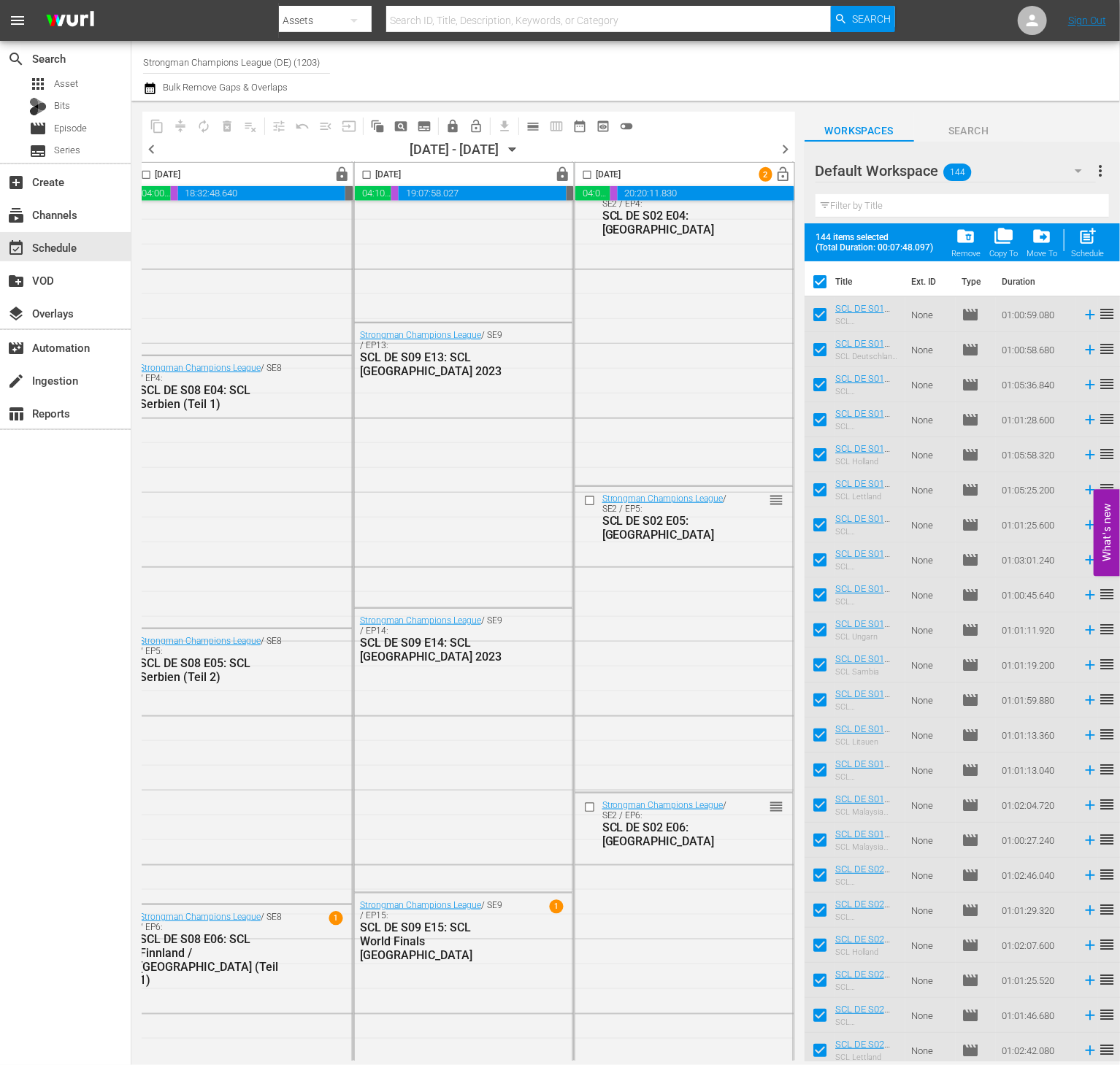
scroll to position [6298, 943]
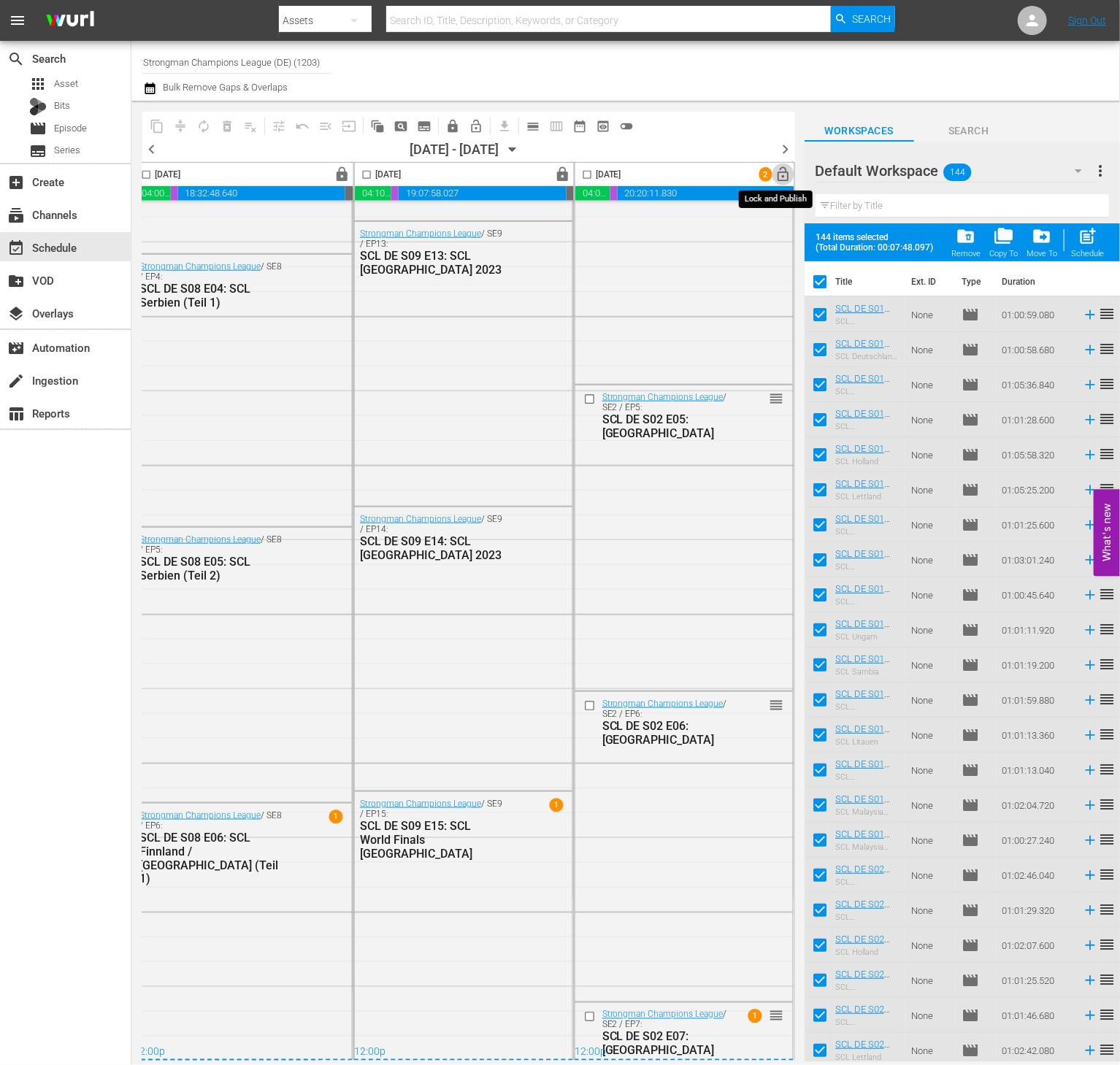
click at [779, 177] on span "lock_open" at bounding box center [784, 174] width 17 height 17
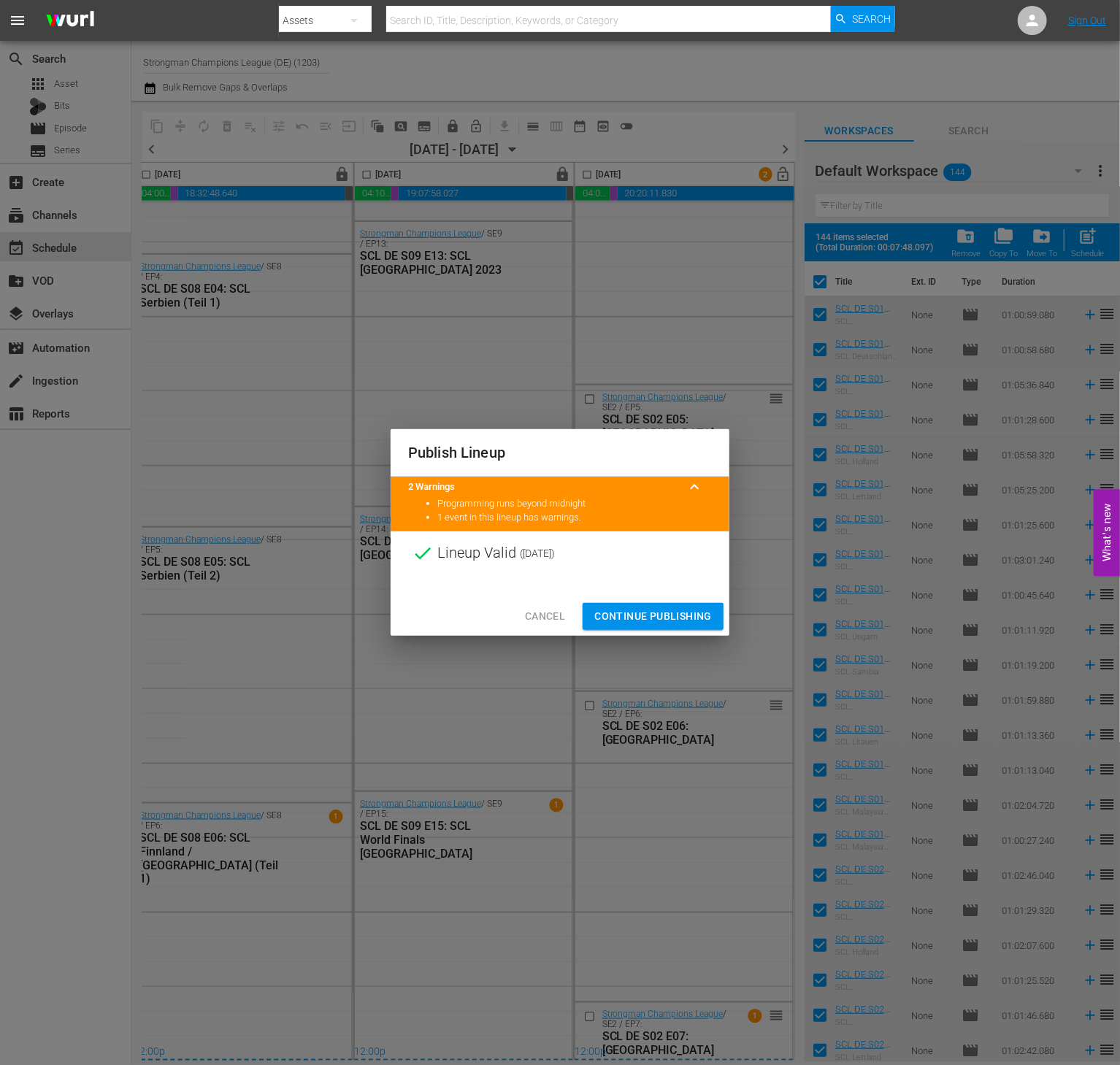
click at [663, 616] on span "Continue Publishing" at bounding box center [653, 617] width 118 height 18
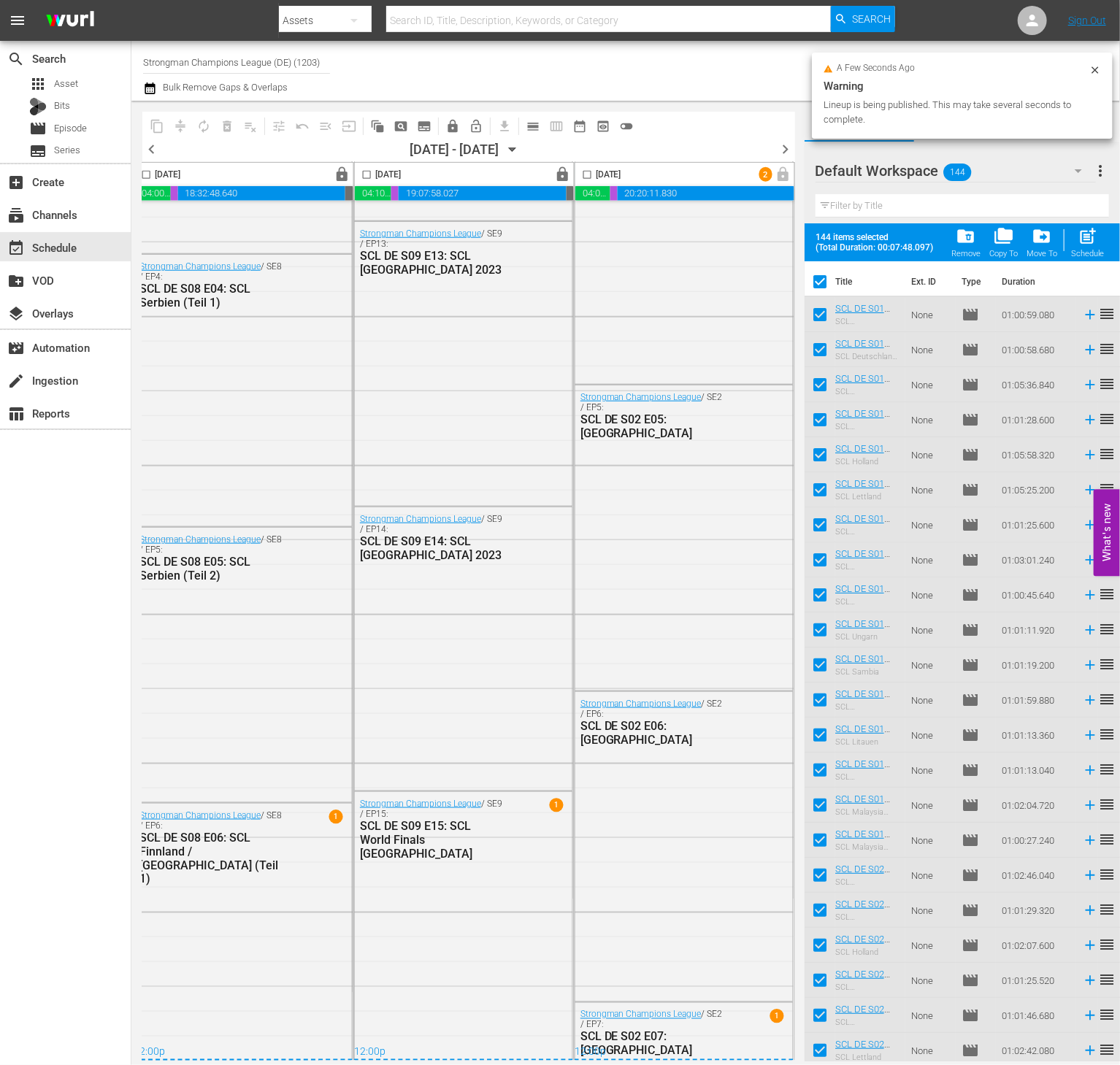
click at [785, 152] on span "chevron_right" at bounding box center [786, 149] width 18 height 18
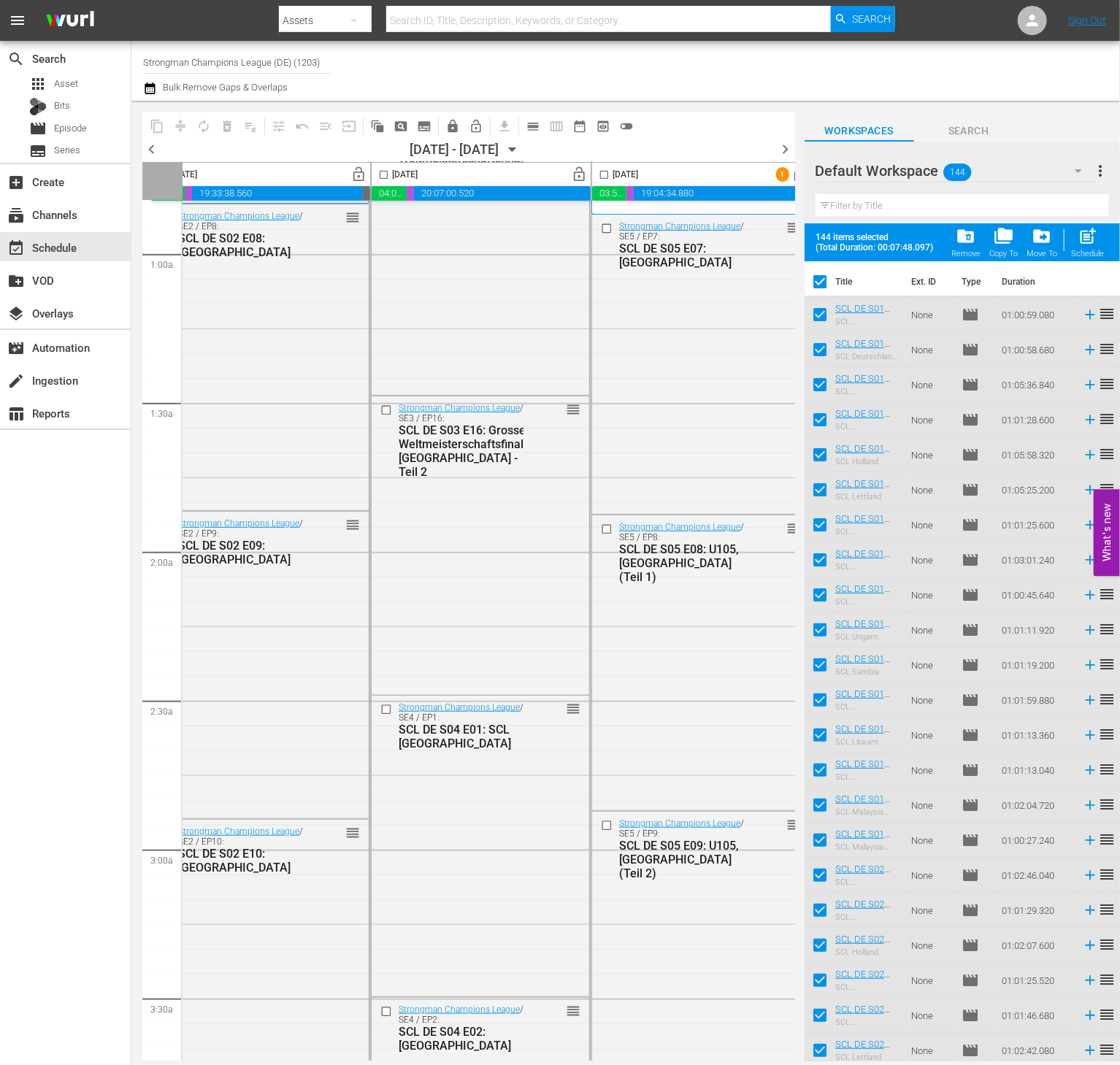
scroll to position [248, 0]
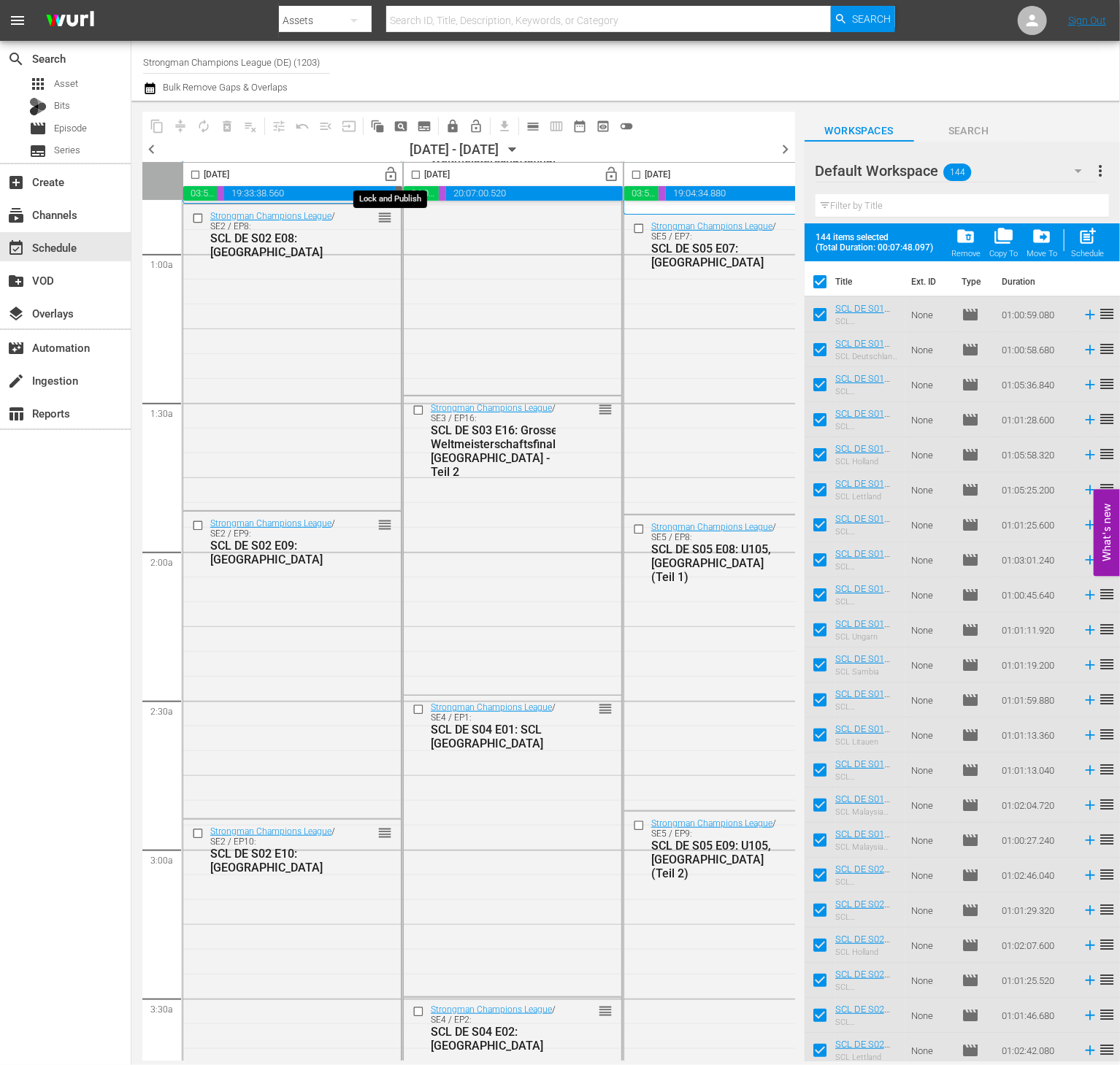
click at [395, 173] on span "lock_open" at bounding box center [391, 174] width 17 height 17
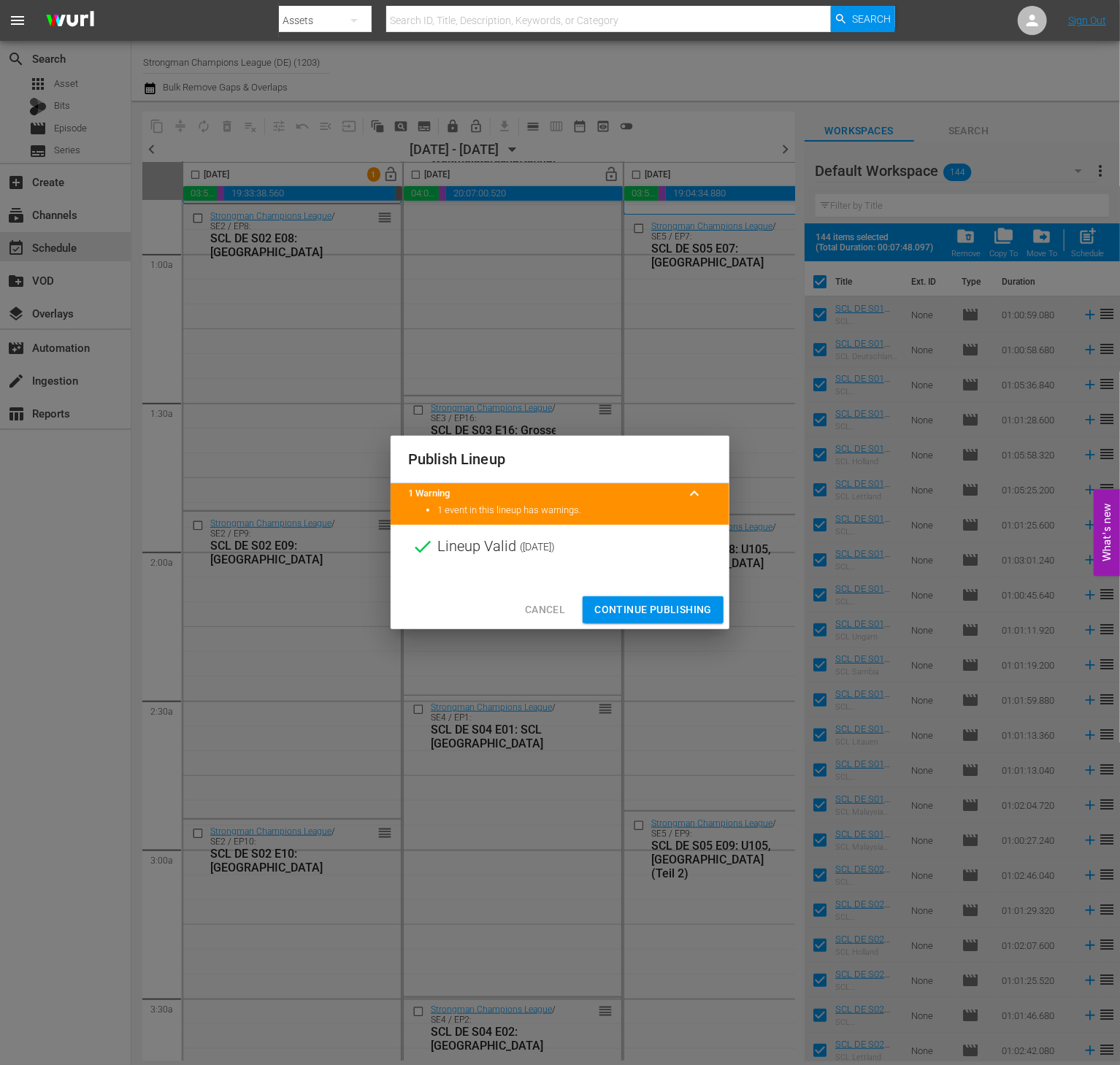
click at [658, 616] on span "Continue Publishing" at bounding box center [653, 610] width 118 height 18
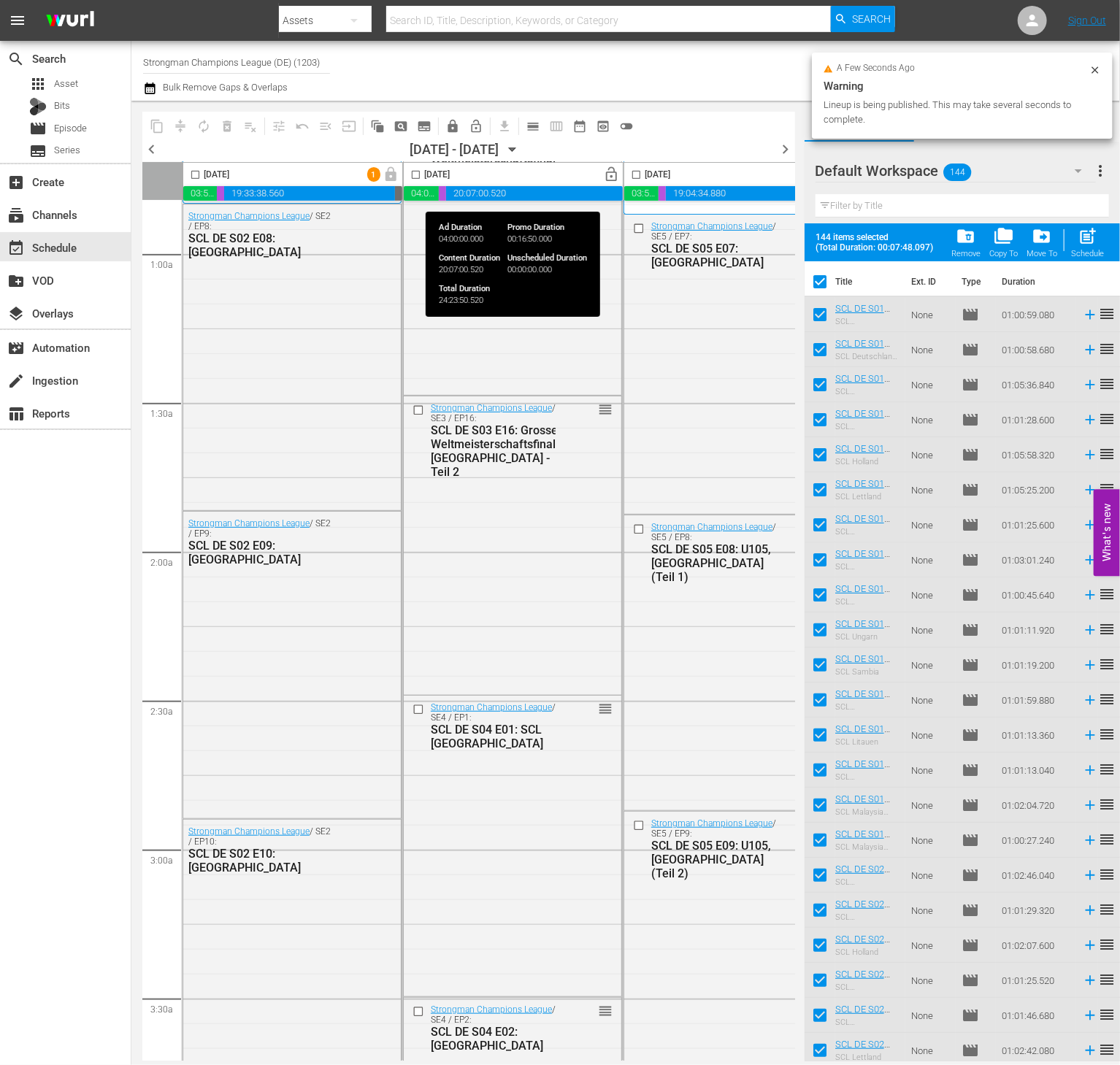
click at [610, 179] on span "lock_open" at bounding box center [611, 174] width 17 height 17
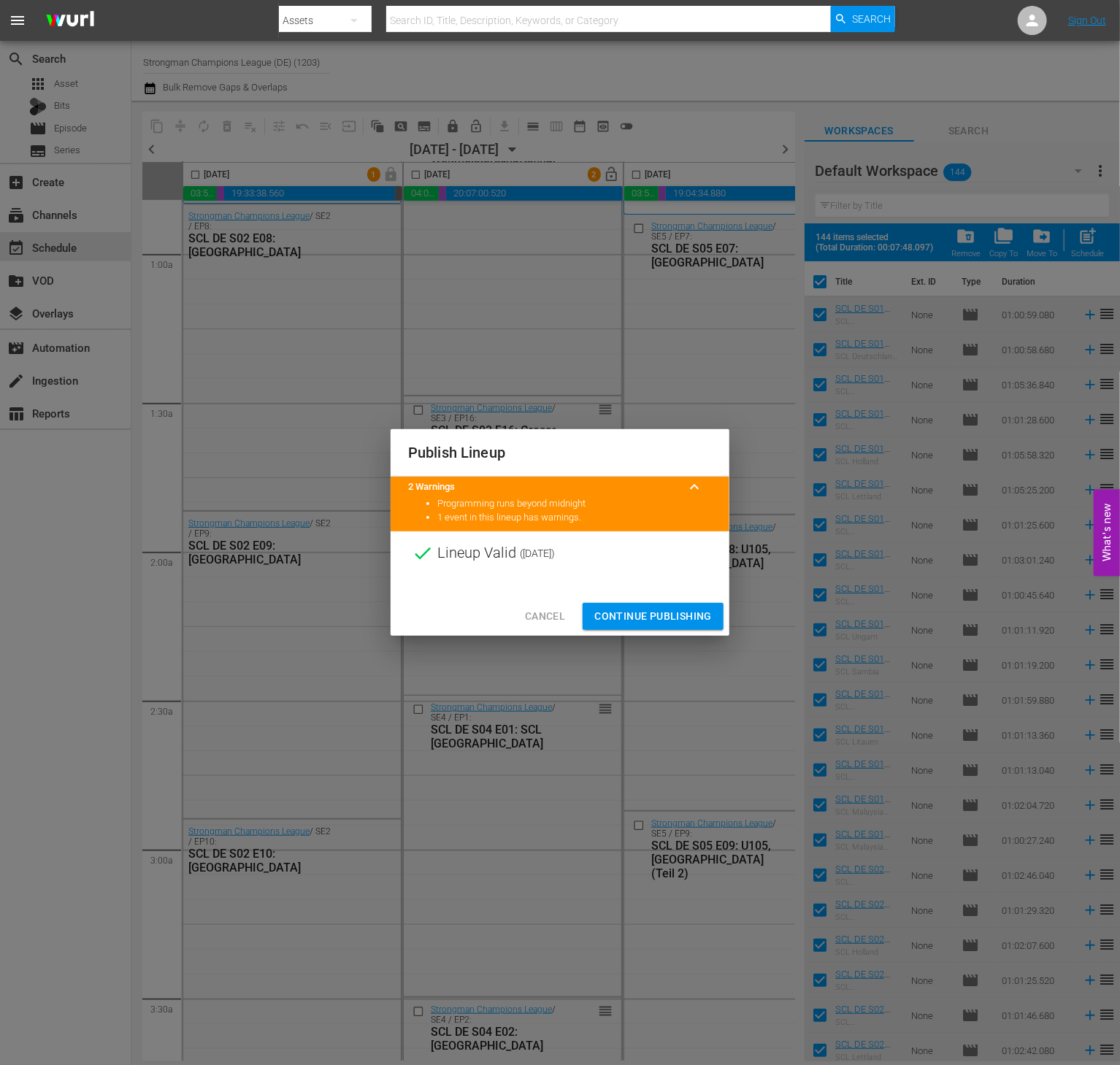
click at [628, 622] on span "Continue Publishing" at bounding box center [653, 617] width 118 height 18
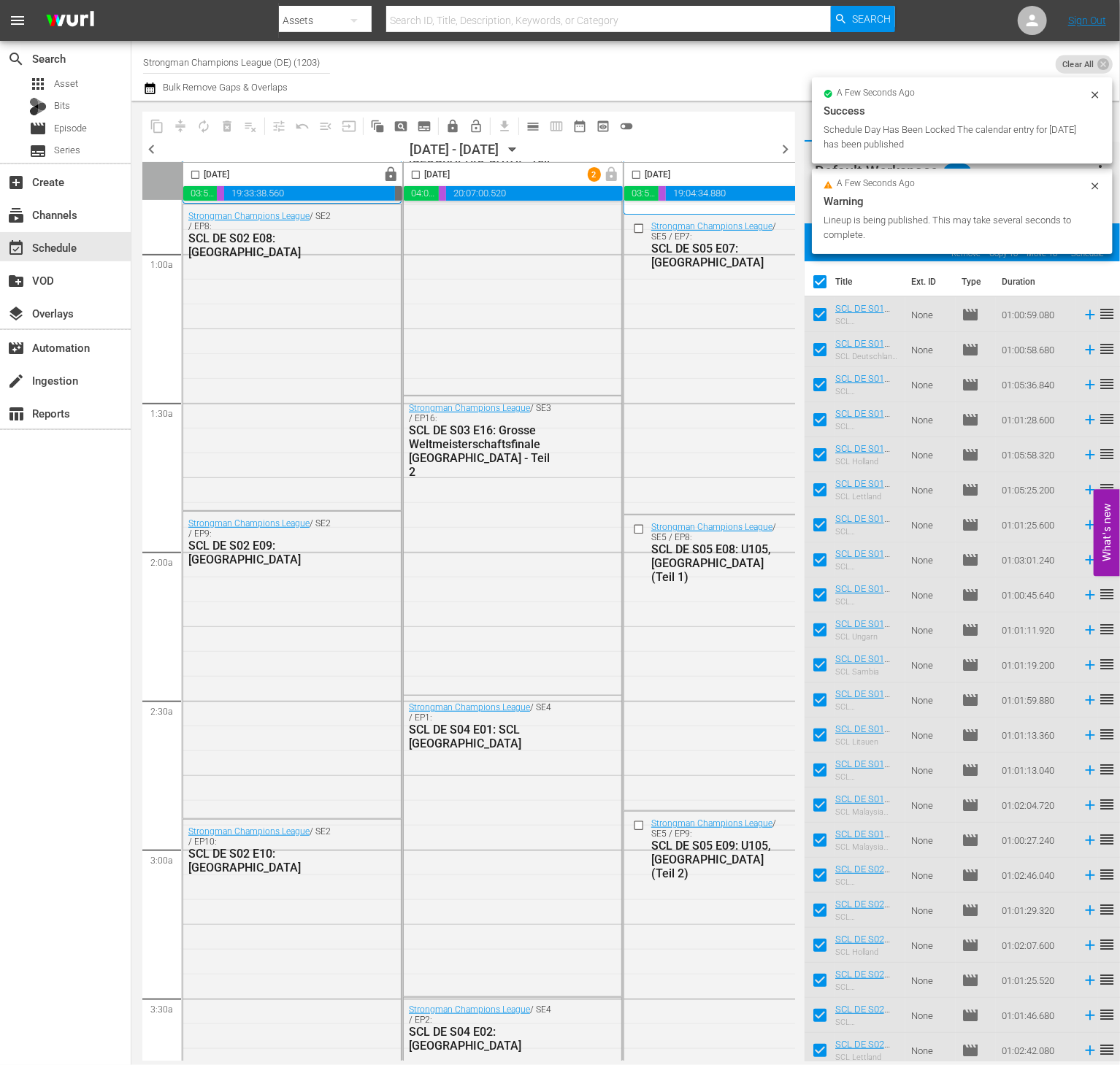
scroll to position [248, 261]
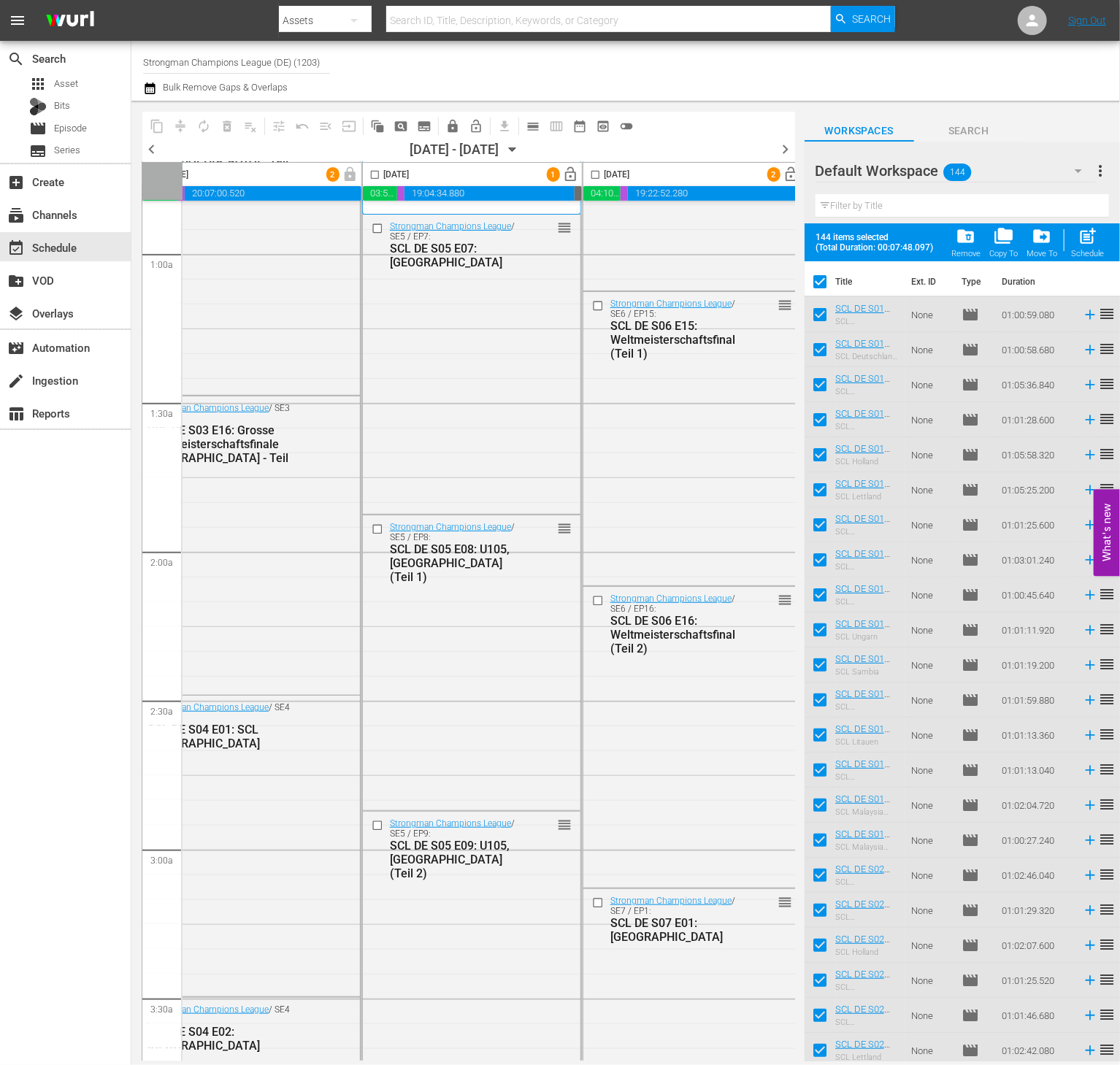
click at [563, 174] on span "lock_open" at bounding box center [571, 174] width 17 height 17
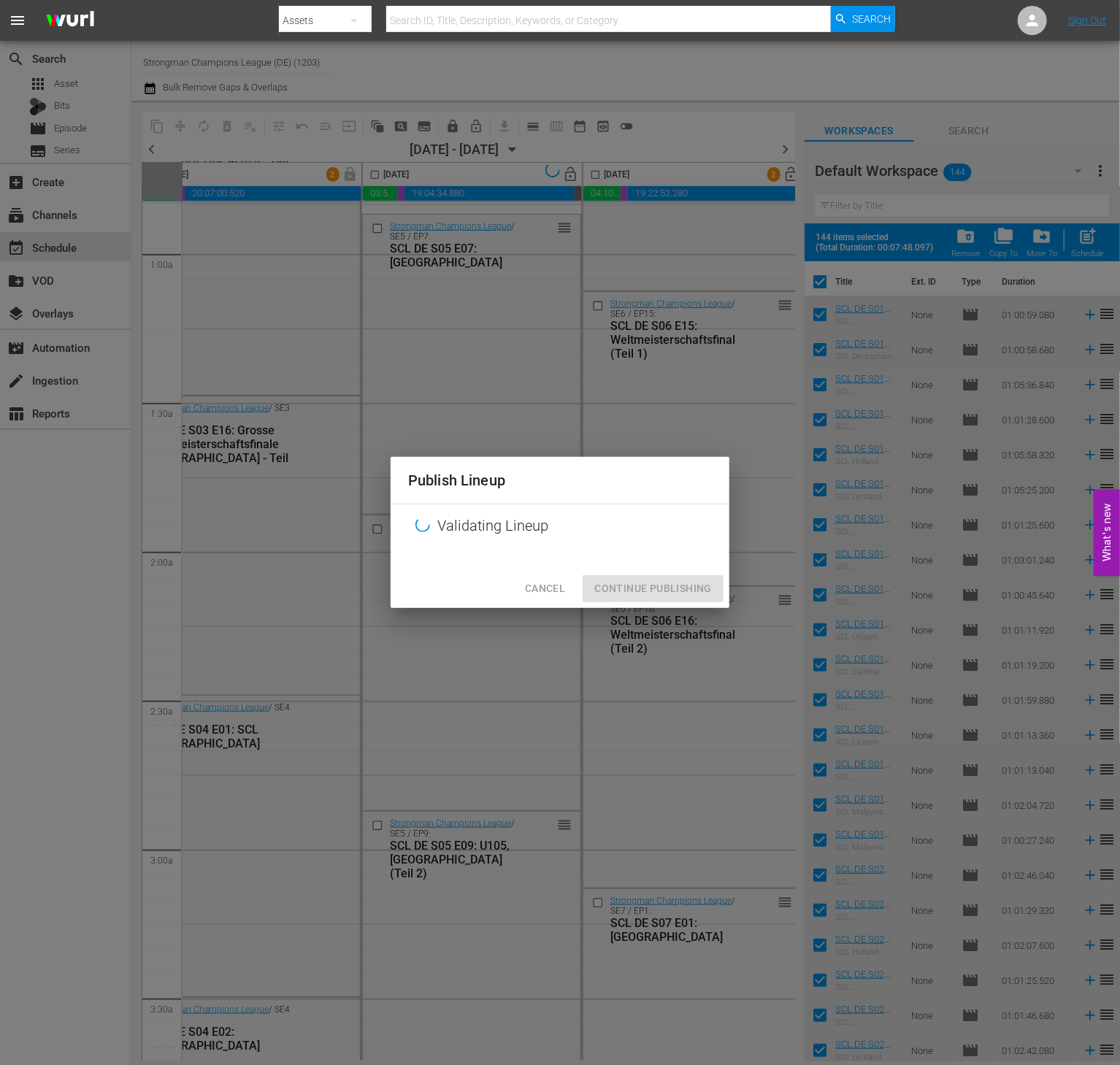
scroll to position [248, 316]
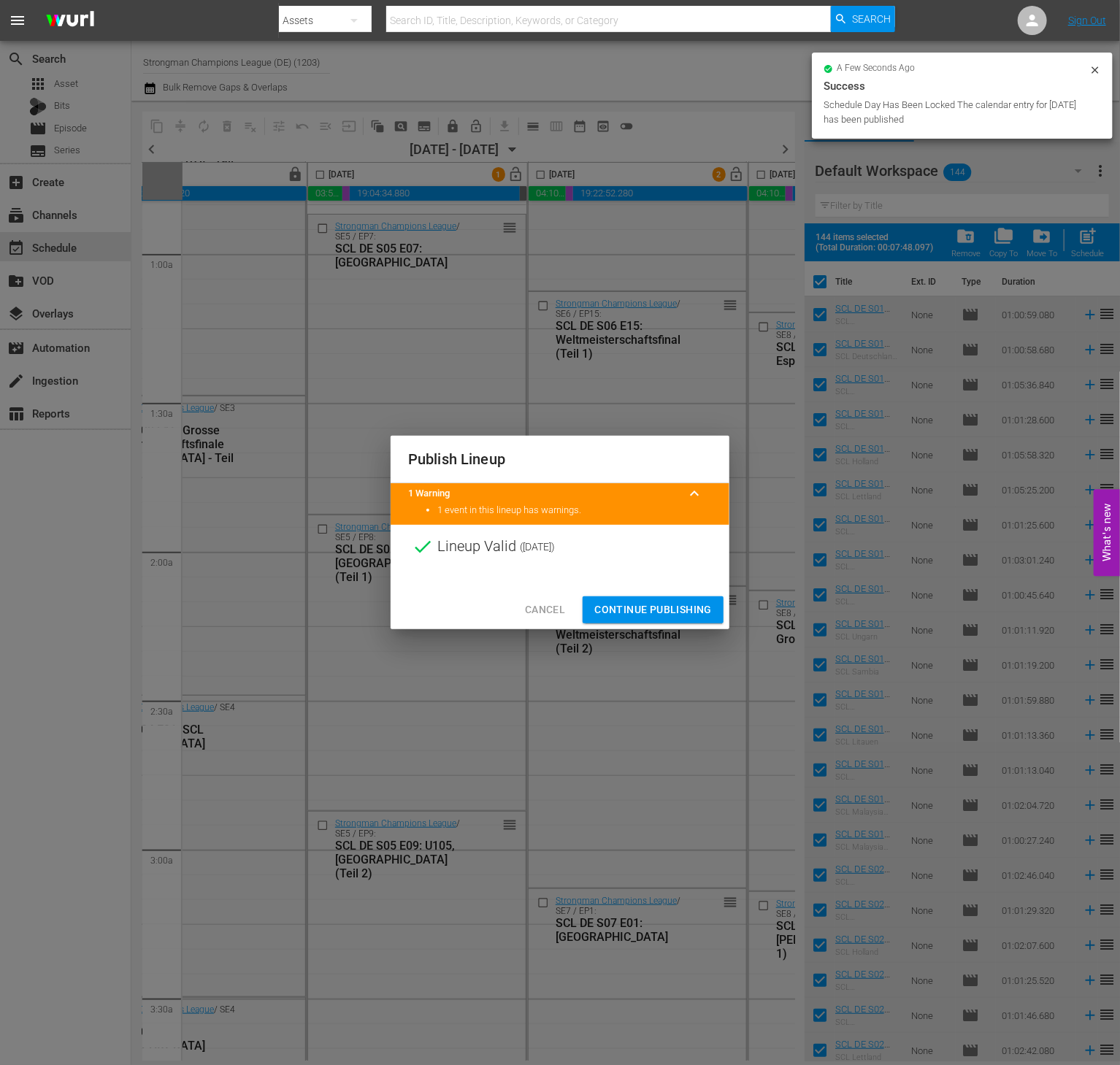
click at [631, 625] on div "Cancel Continue Publishing" at bounding box center [560, 610] width 339 height 38
click at [631, 613] on span "Continue Publishing" at bounding box center [653, 610] width 118 height 18
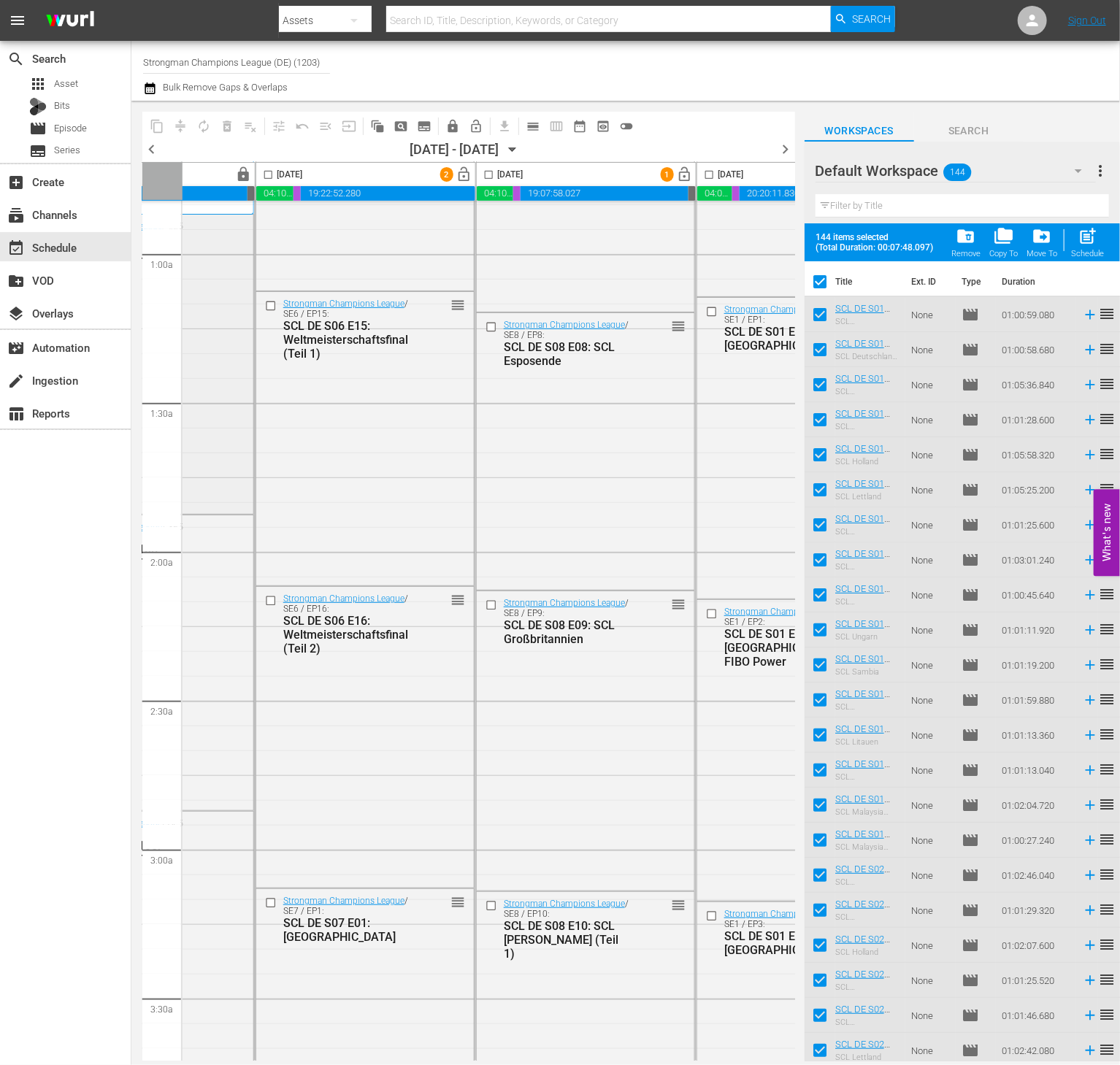
scroll to position [248, 590]
click at [464, 183] on button "lock_open" at bounding box center [463, 175] width 23 height 23
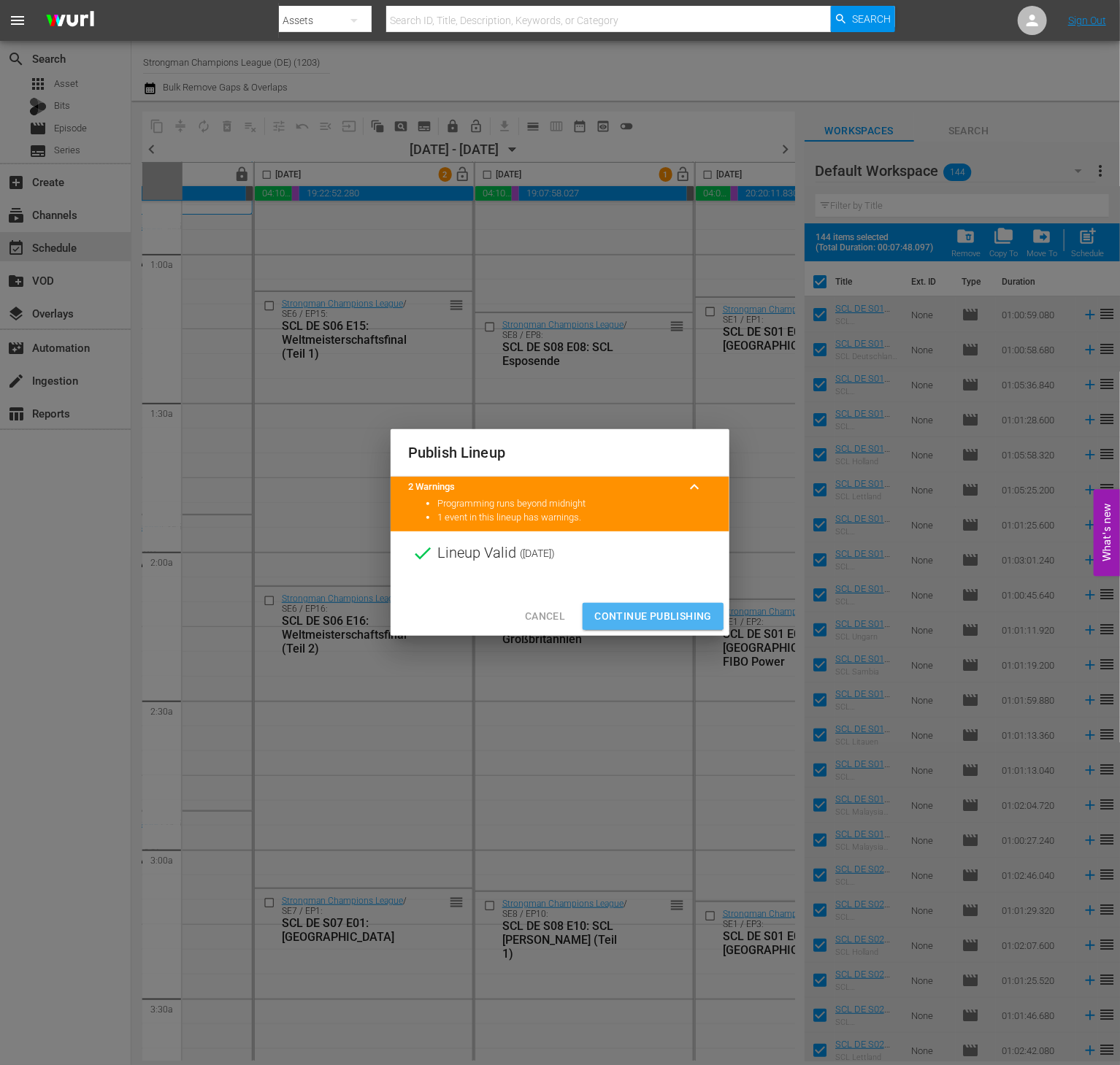
click at [647, 613] on span "Continue Publishing" at bounding box center [653, 617] width 118 height 18
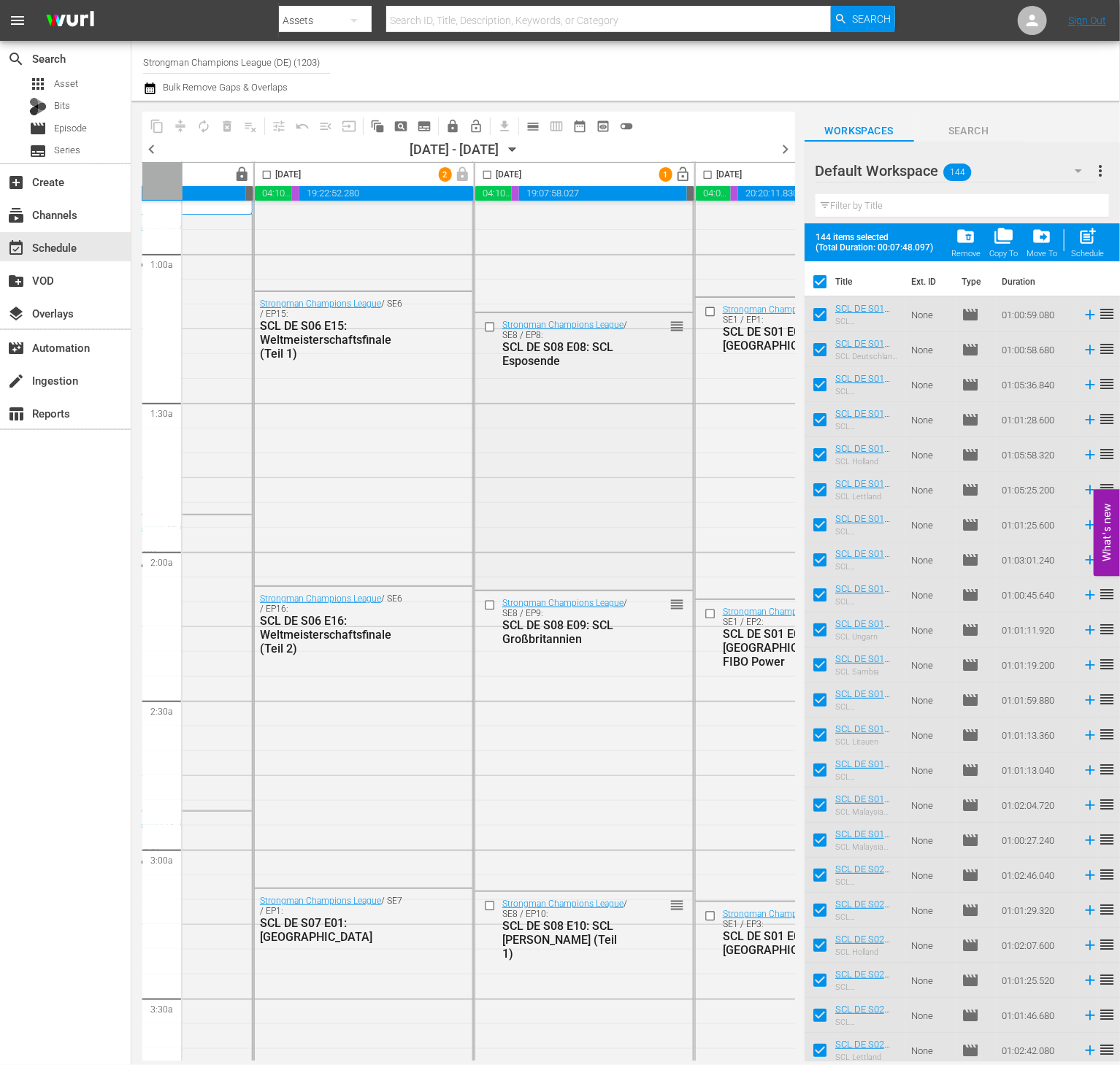
scroll to position [248, 671]
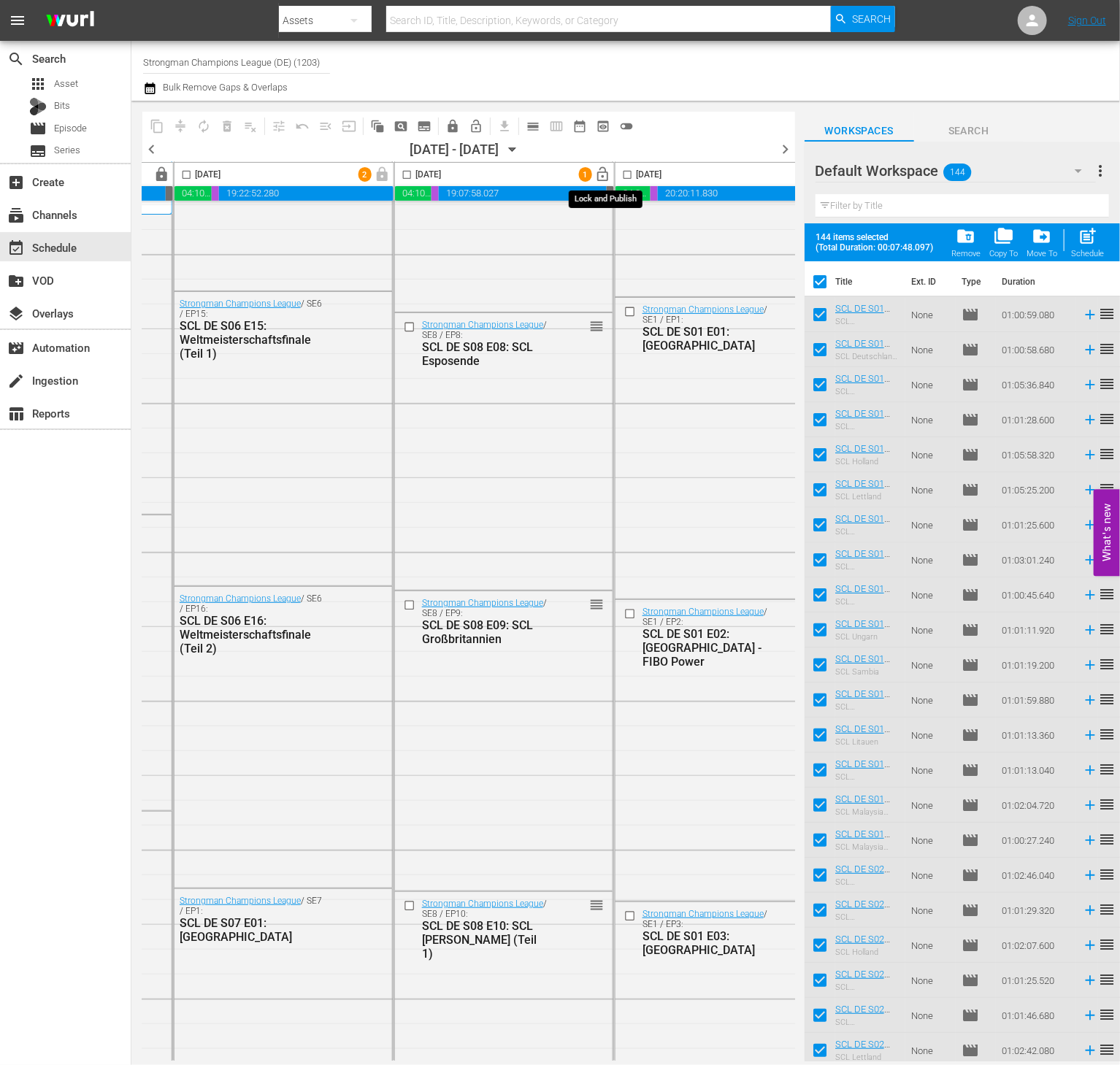
click at [606, 174] on span "lock_open" at bounding box center [603, 174] width 17 height 17
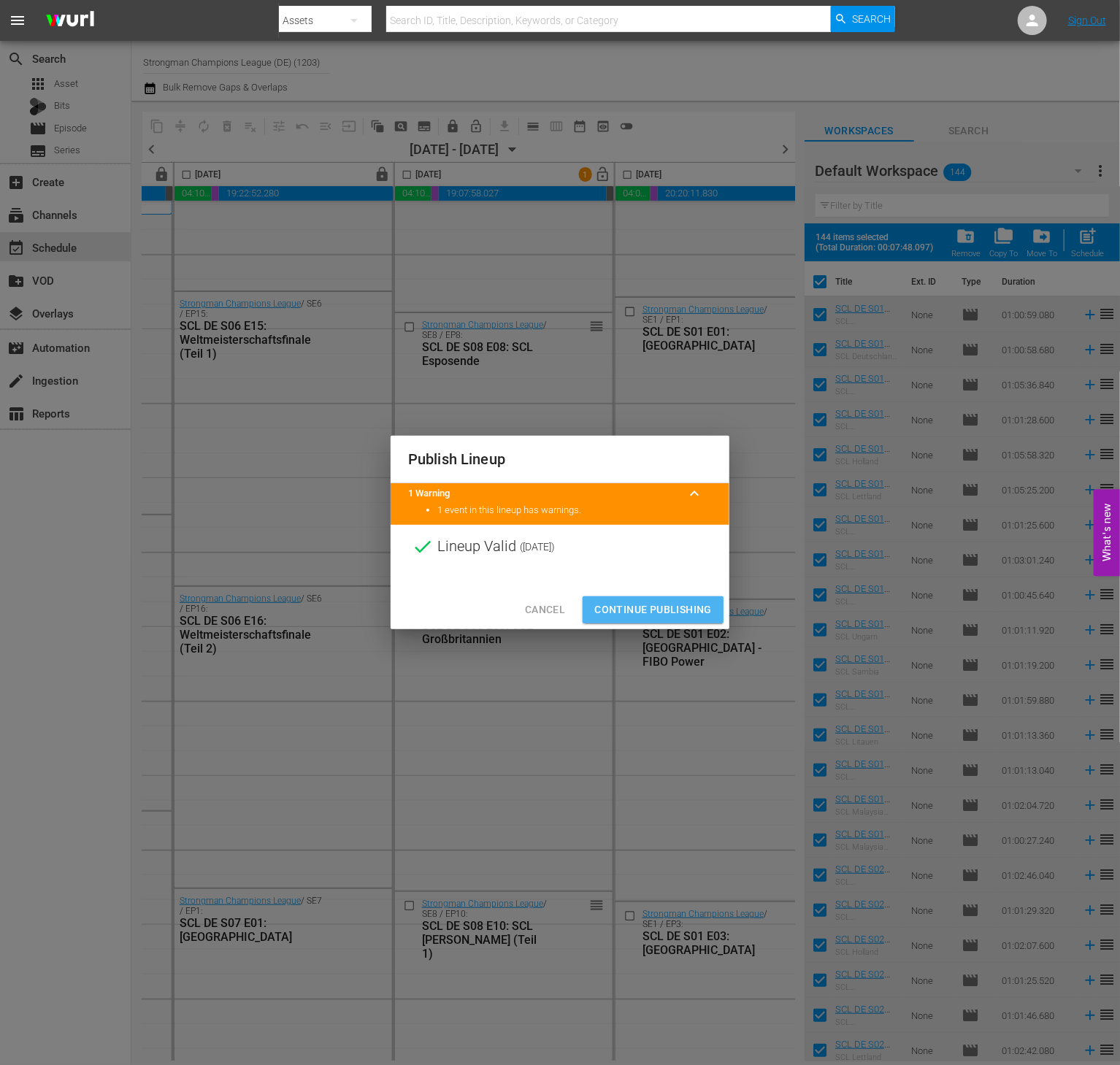
click at [658, 610] on span "Continue Publishing" at bounding box center [653, 610] width 118 height 18
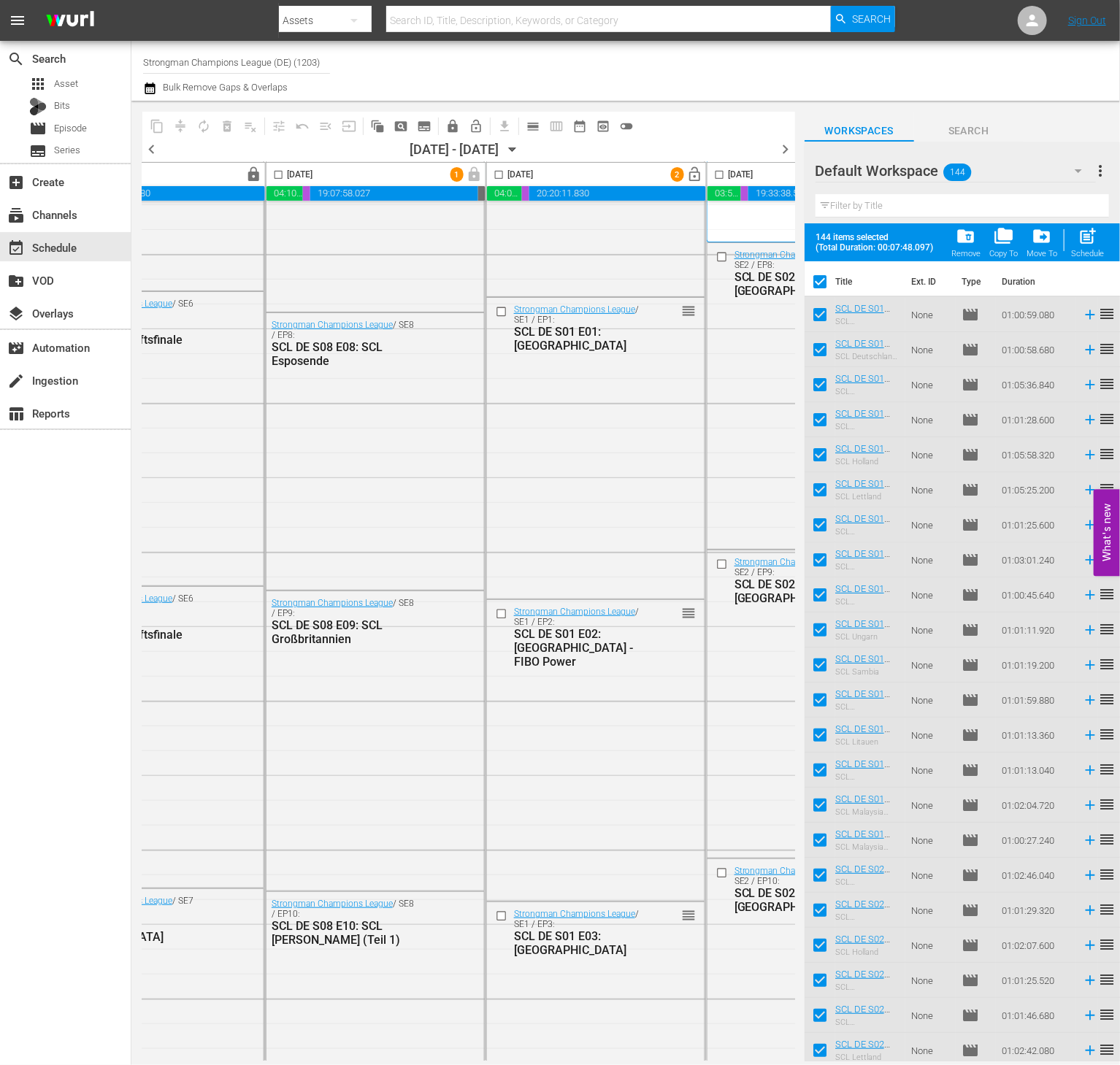
scroll to position [248, 943]
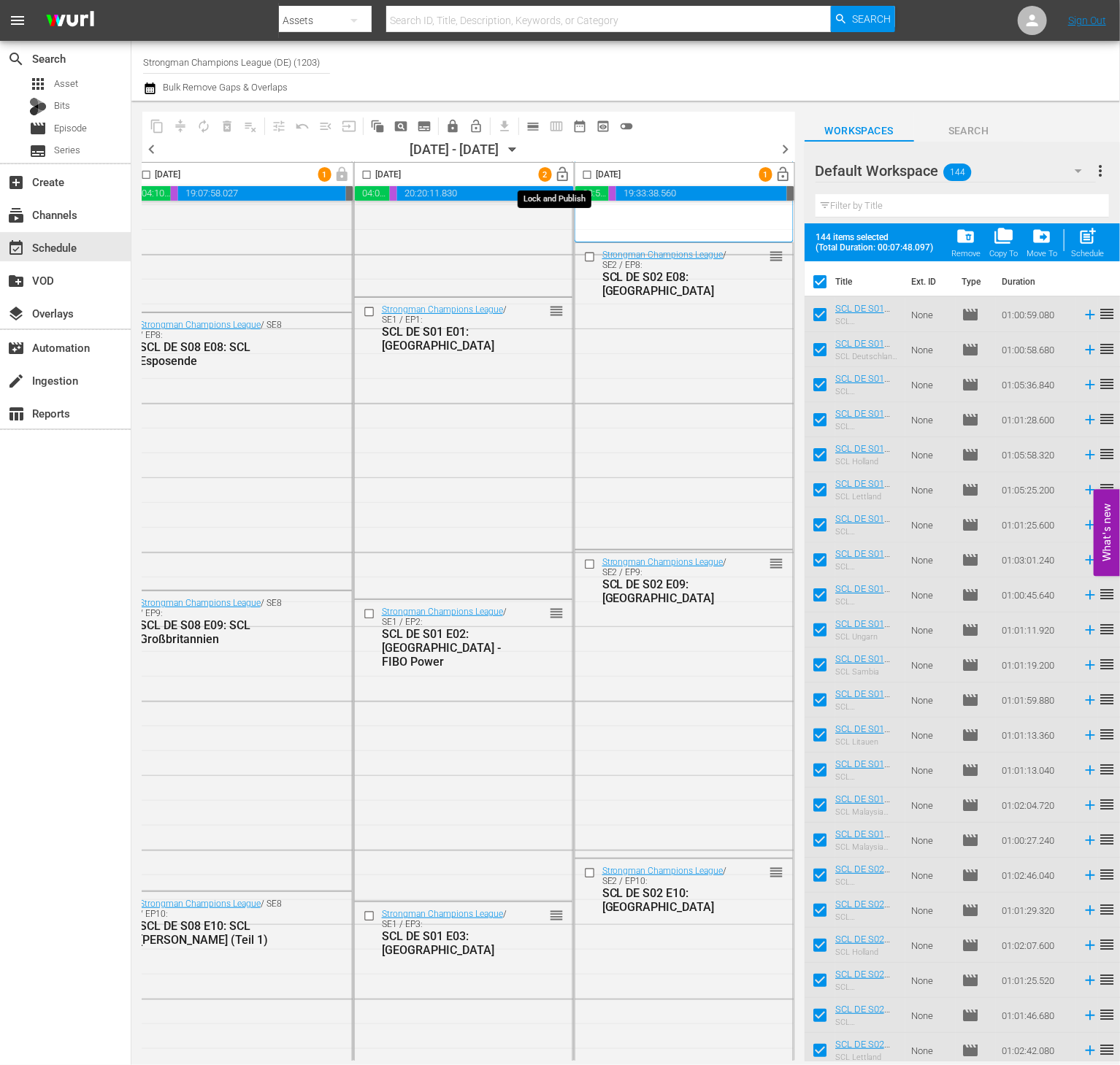
click at [559, 177] on span "lock_open" at bounding box center [563, 174] width 17 height 17
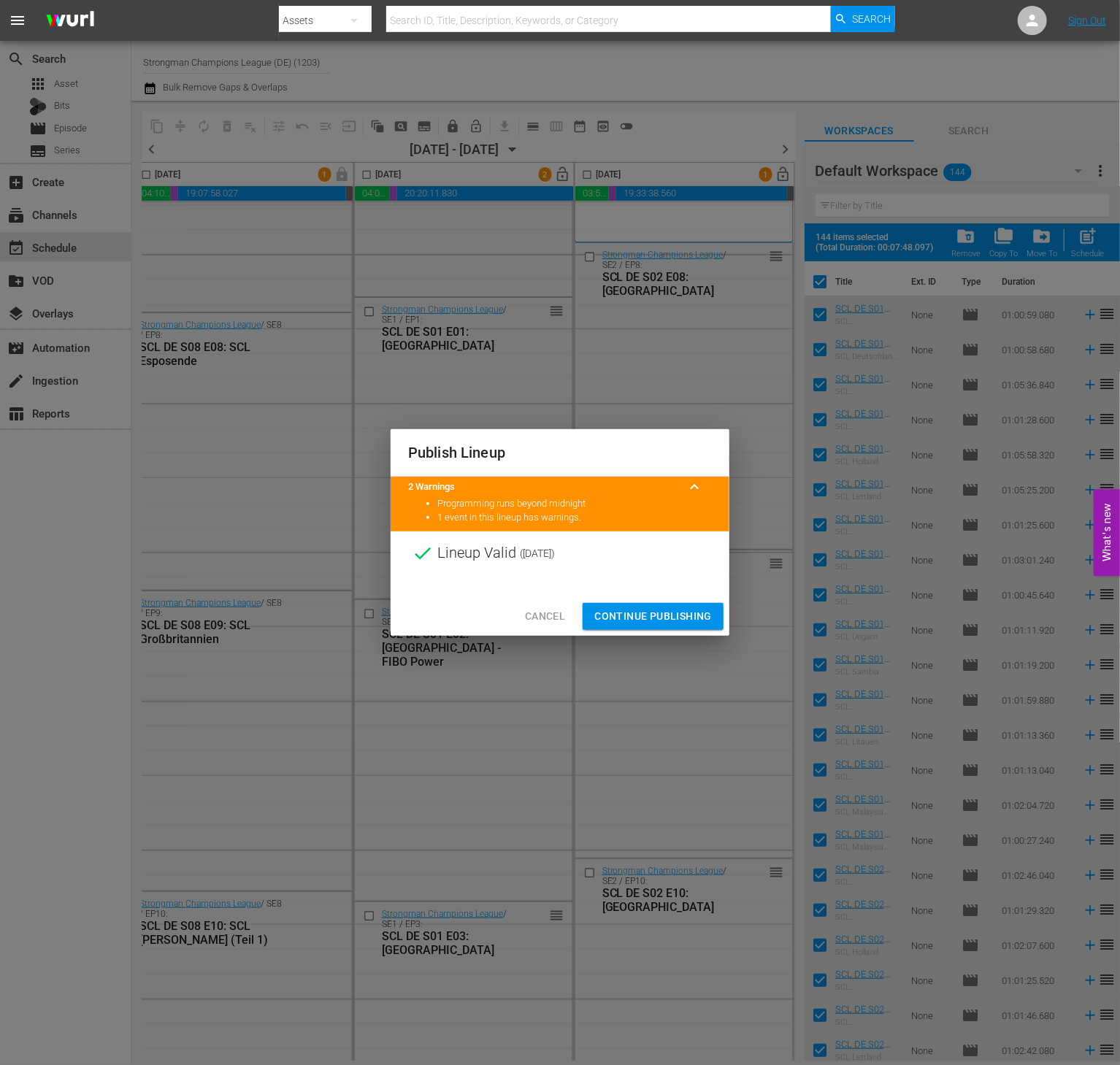
click at [637, 621] on span "Continue Publishing" at bounding box center [653, 617] width 118 height 18
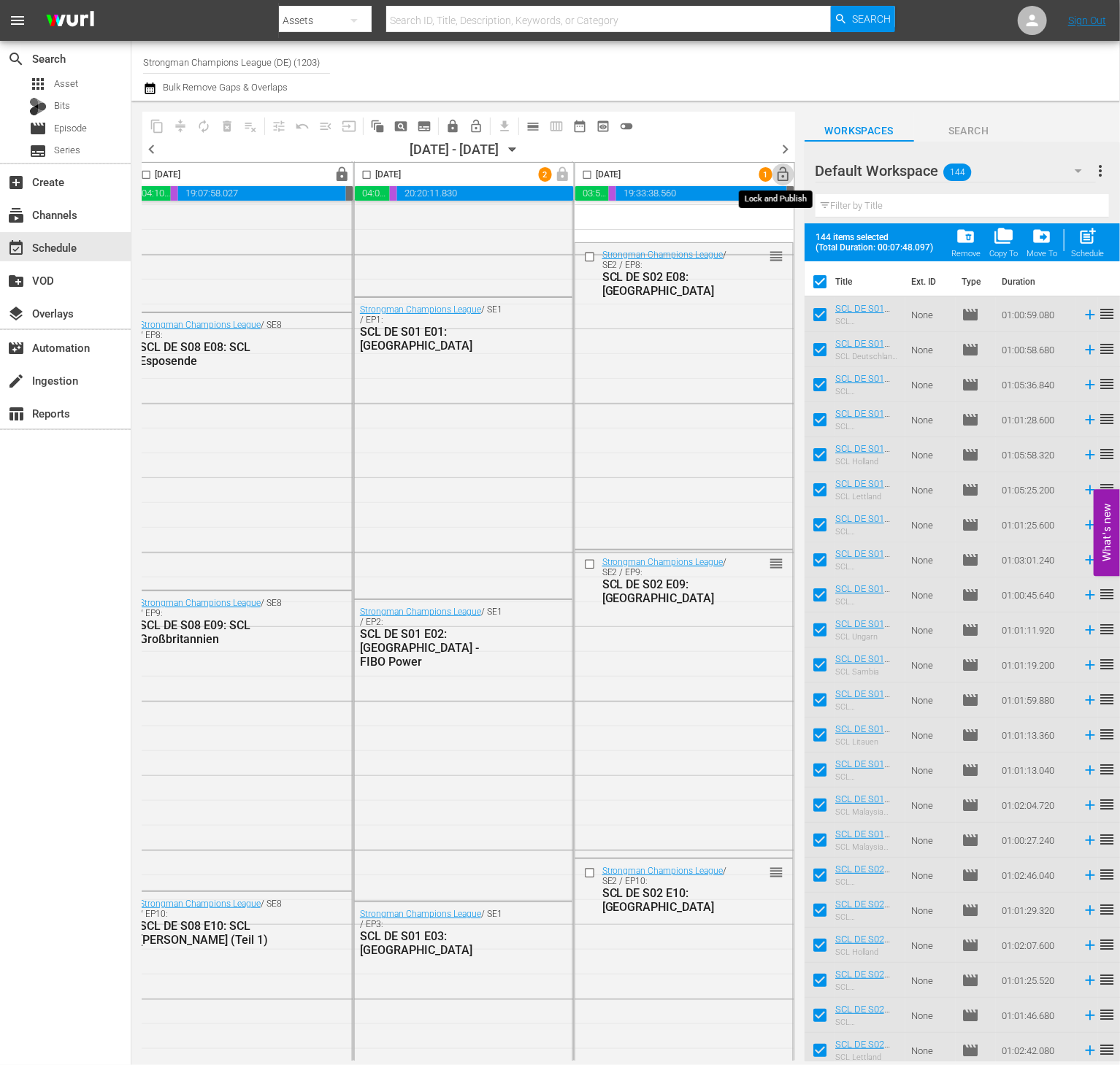
click at [776, 183] on span "lock_open" at bounding box center [784, 174] width 17 height 17
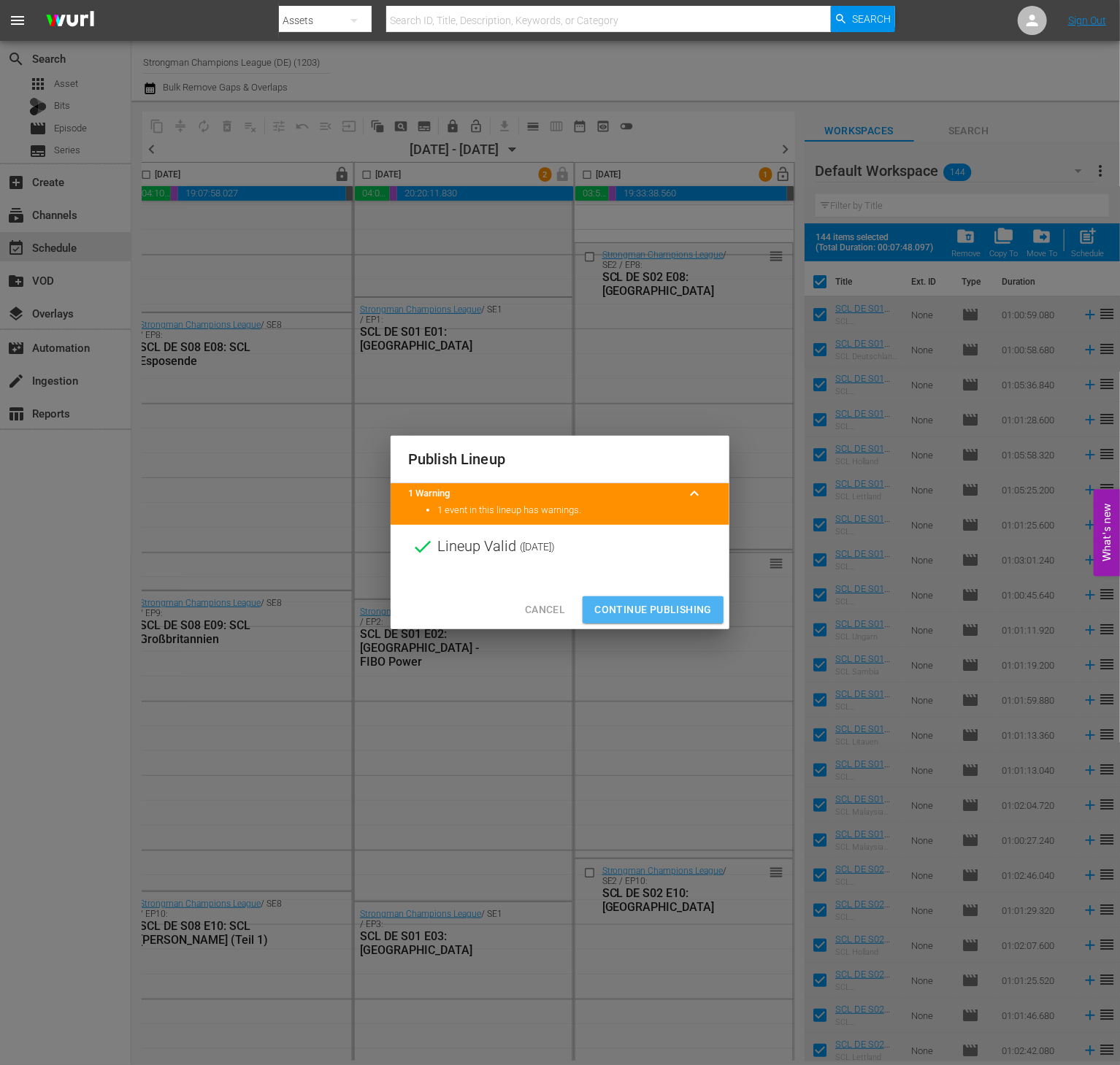
click at [649, 621] on button "Continue Publishing" at bounding box center [653, 610] width 141 height 27
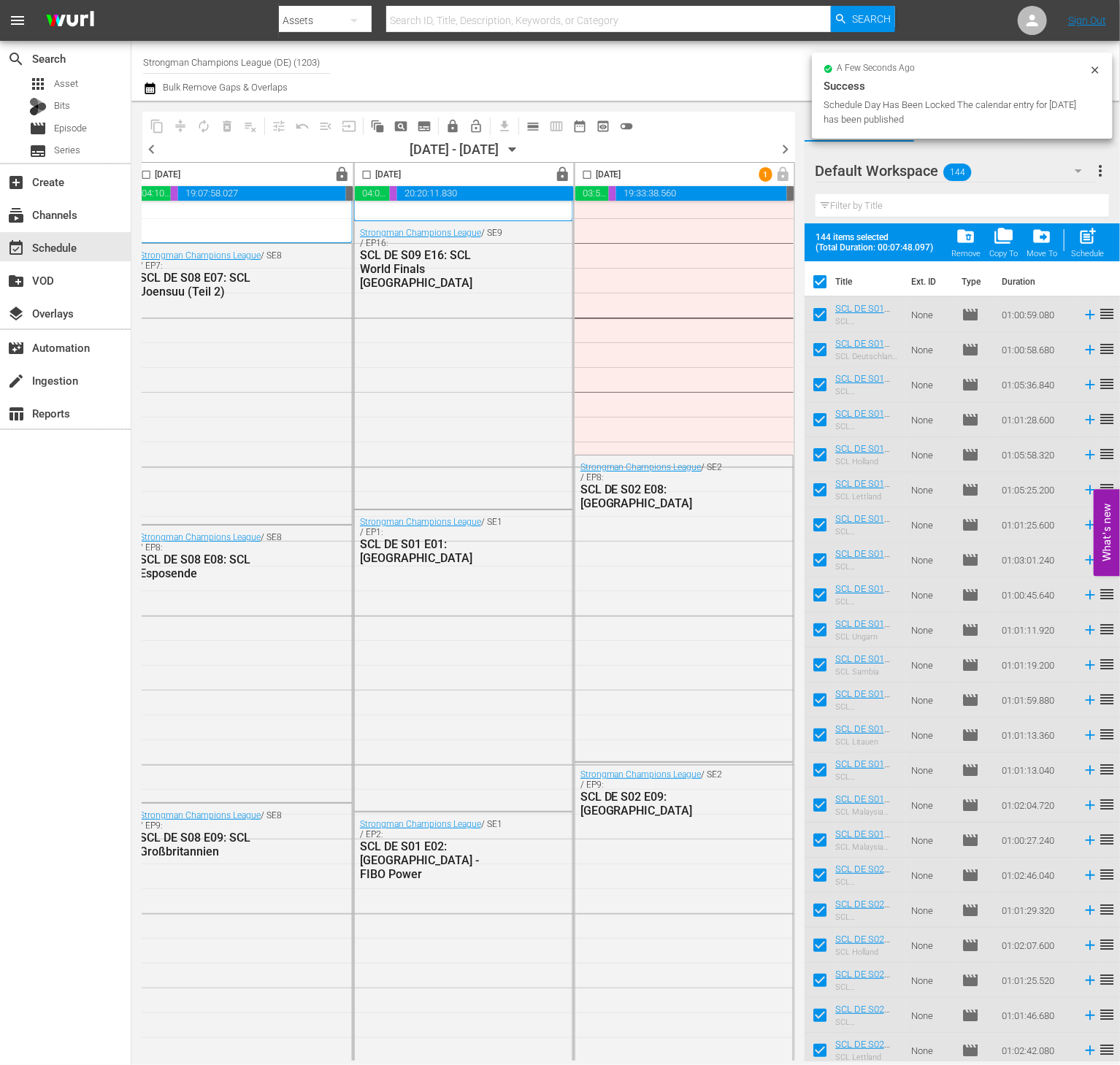
scroll to position [0, 943]
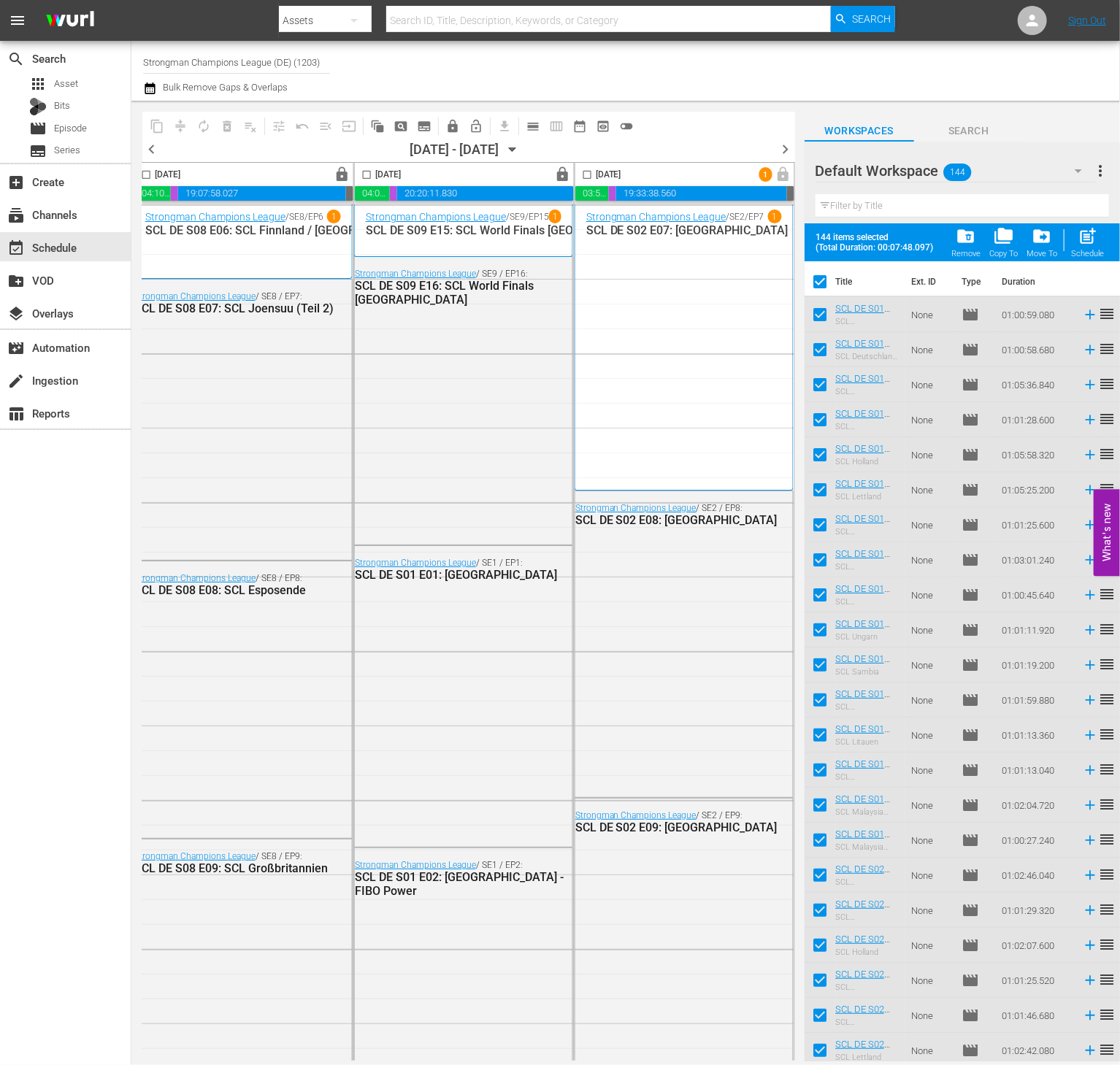
drag, startPoint x: 152, startPoint y: 145, endPoint x: 702, endPoint y: 147, distance: 550.0
click at [152, 145] on span "chevron_left" at bounding box center [152, 149] width 18 height 18
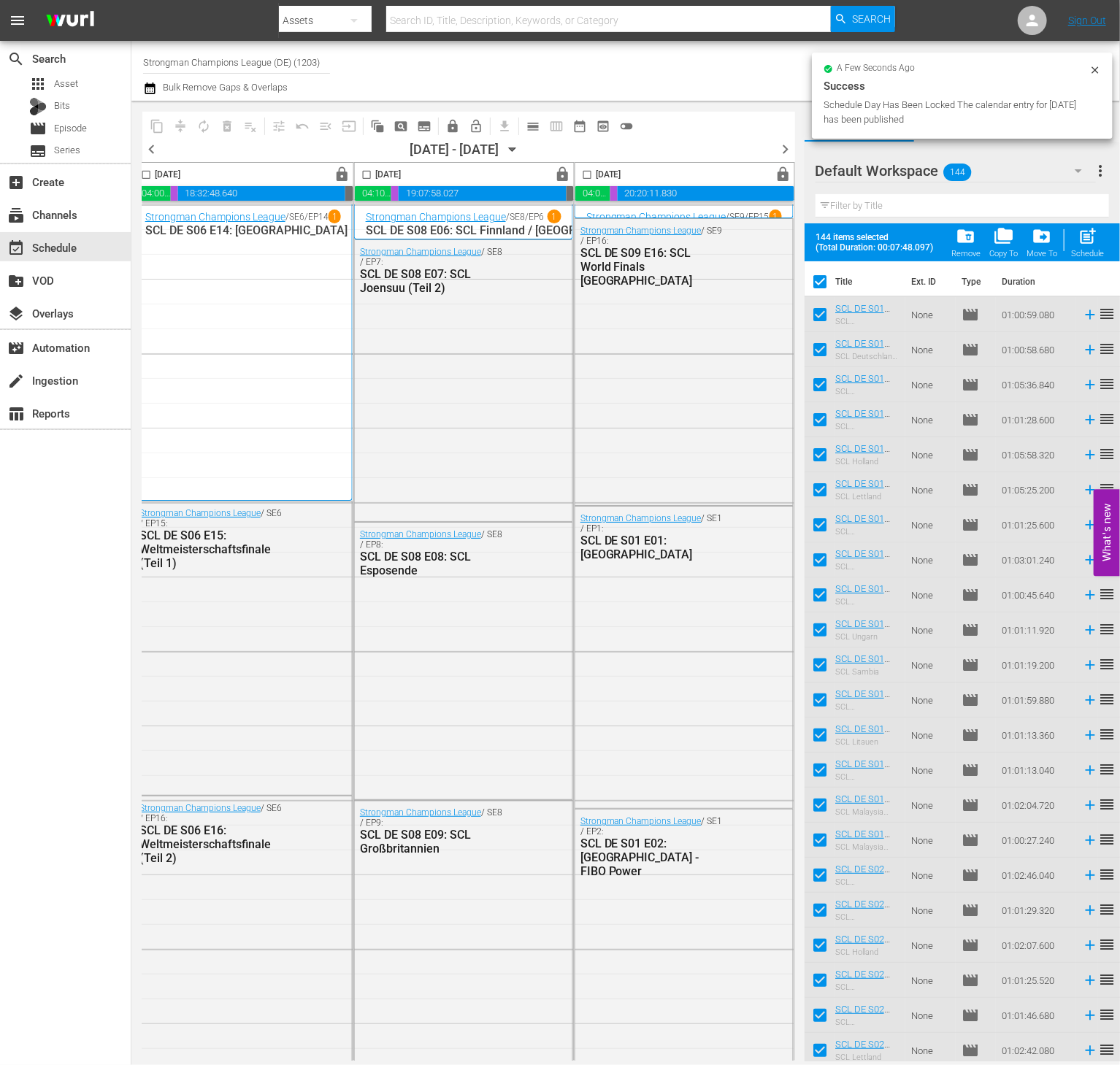
click at [777, 152] on span "chevron_right" at bounding box center [786, 149] width 18 height 18
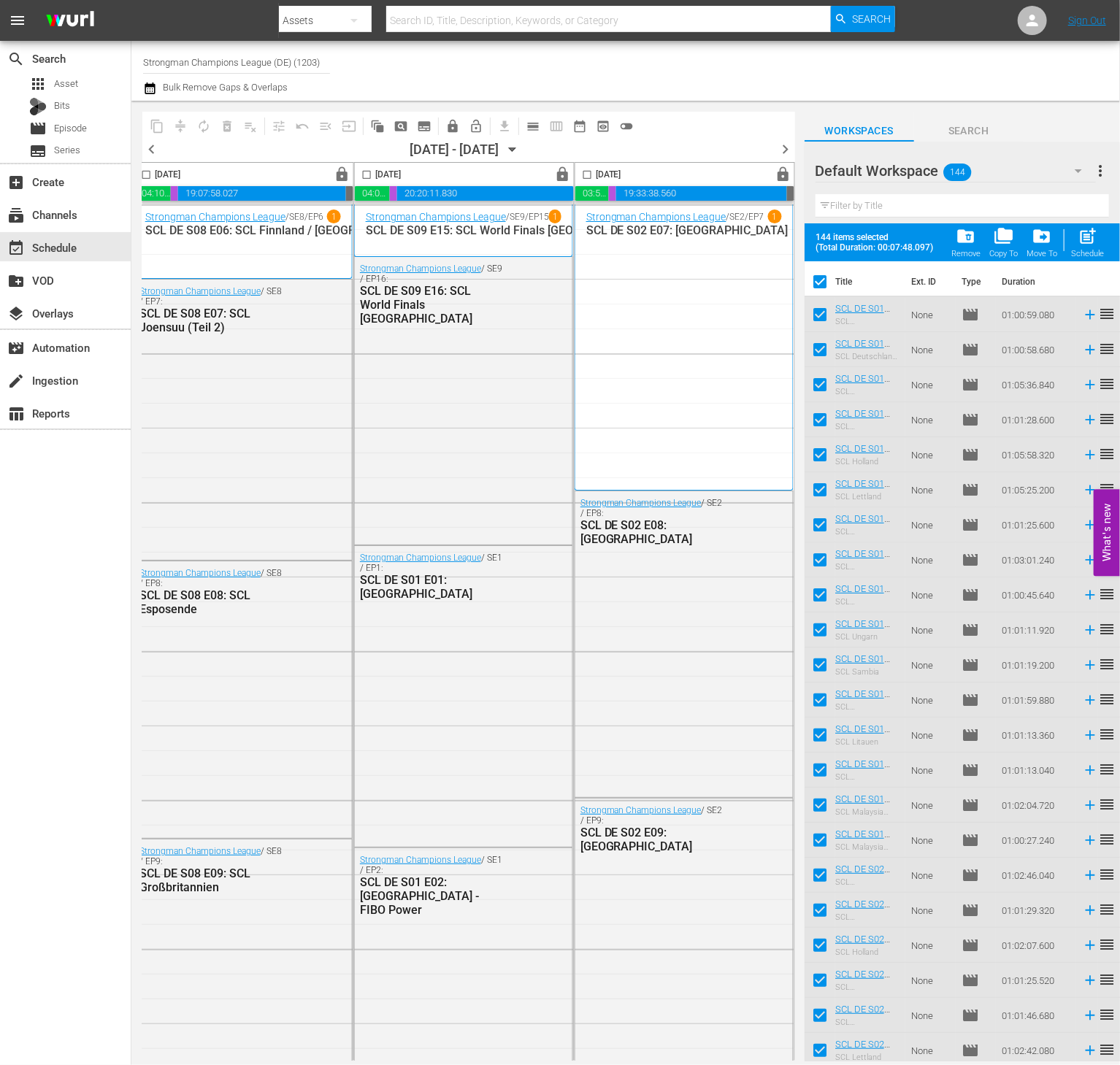
click at [787, 146] on span "chevron_right" at bounding box center [786, 149] width 18 height 18
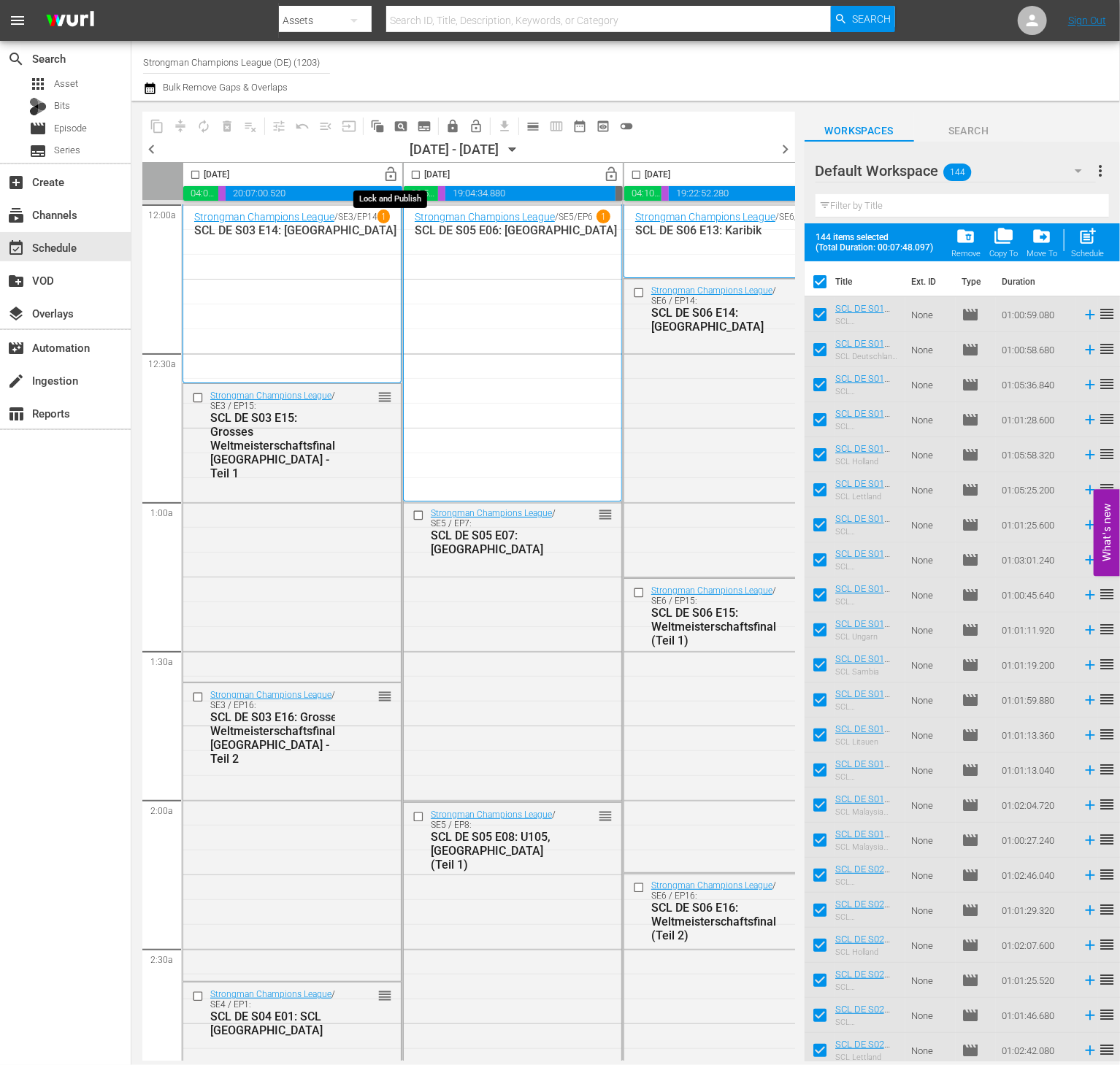
click at [388, 179] on span "lock_open" at bounding box center [391, 174] width 17 height 17
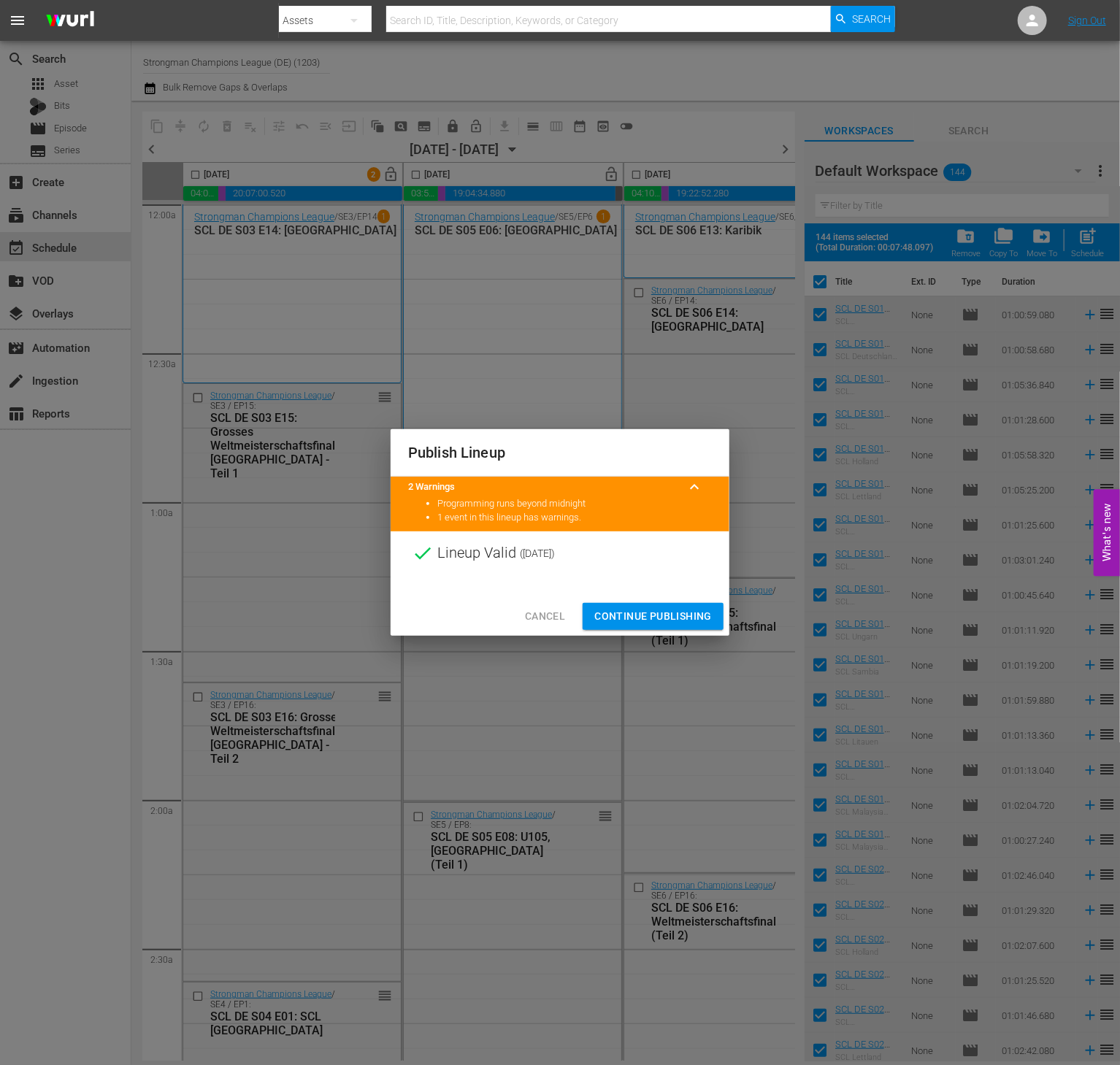
click at [645, 617] on span "Continue Publishing" at bounding box center [653, 617] width 118 height 18
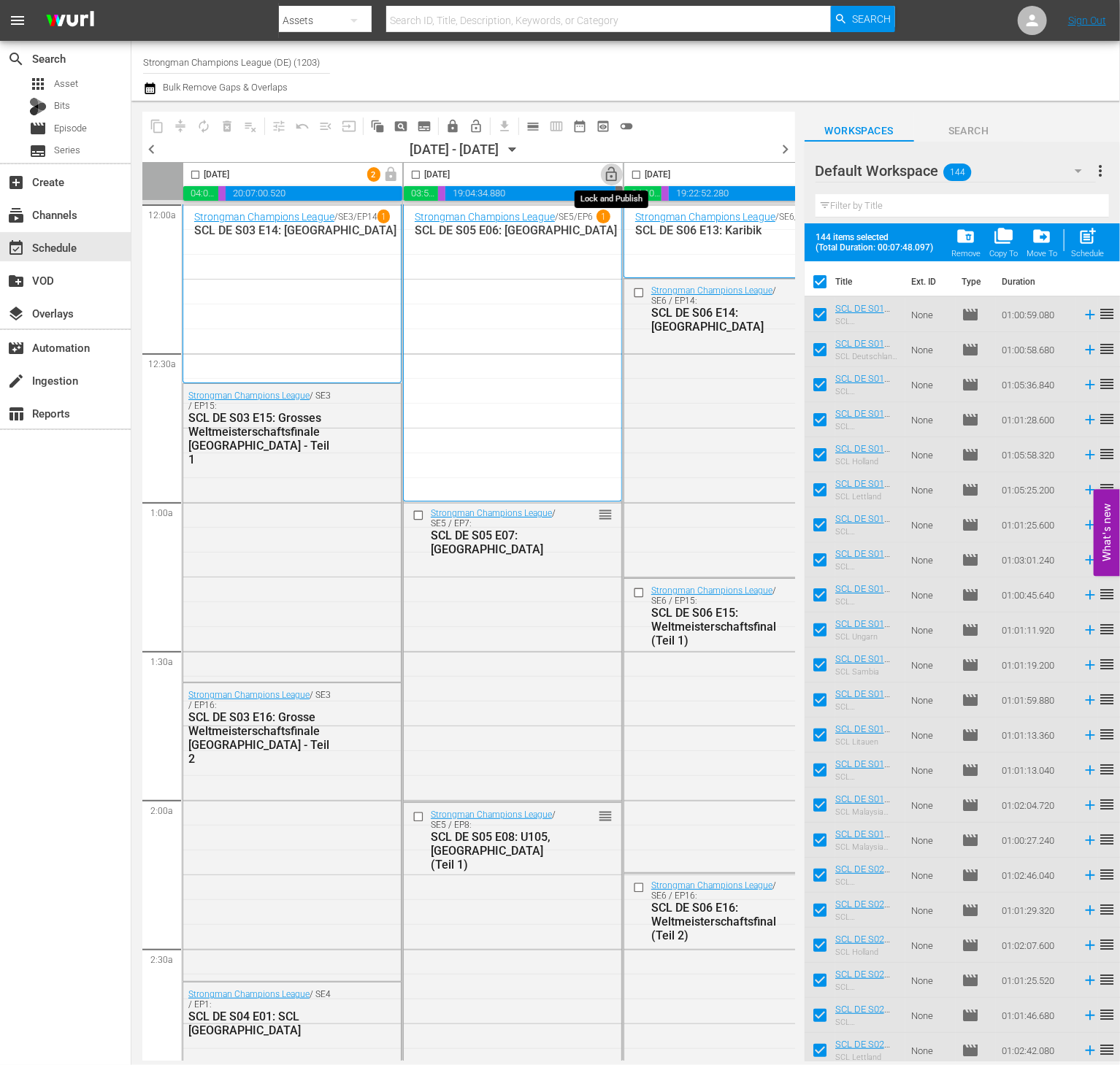
click at [611, 183] on span "lock_open" at bounding box center [611, 174] width 17 height 17
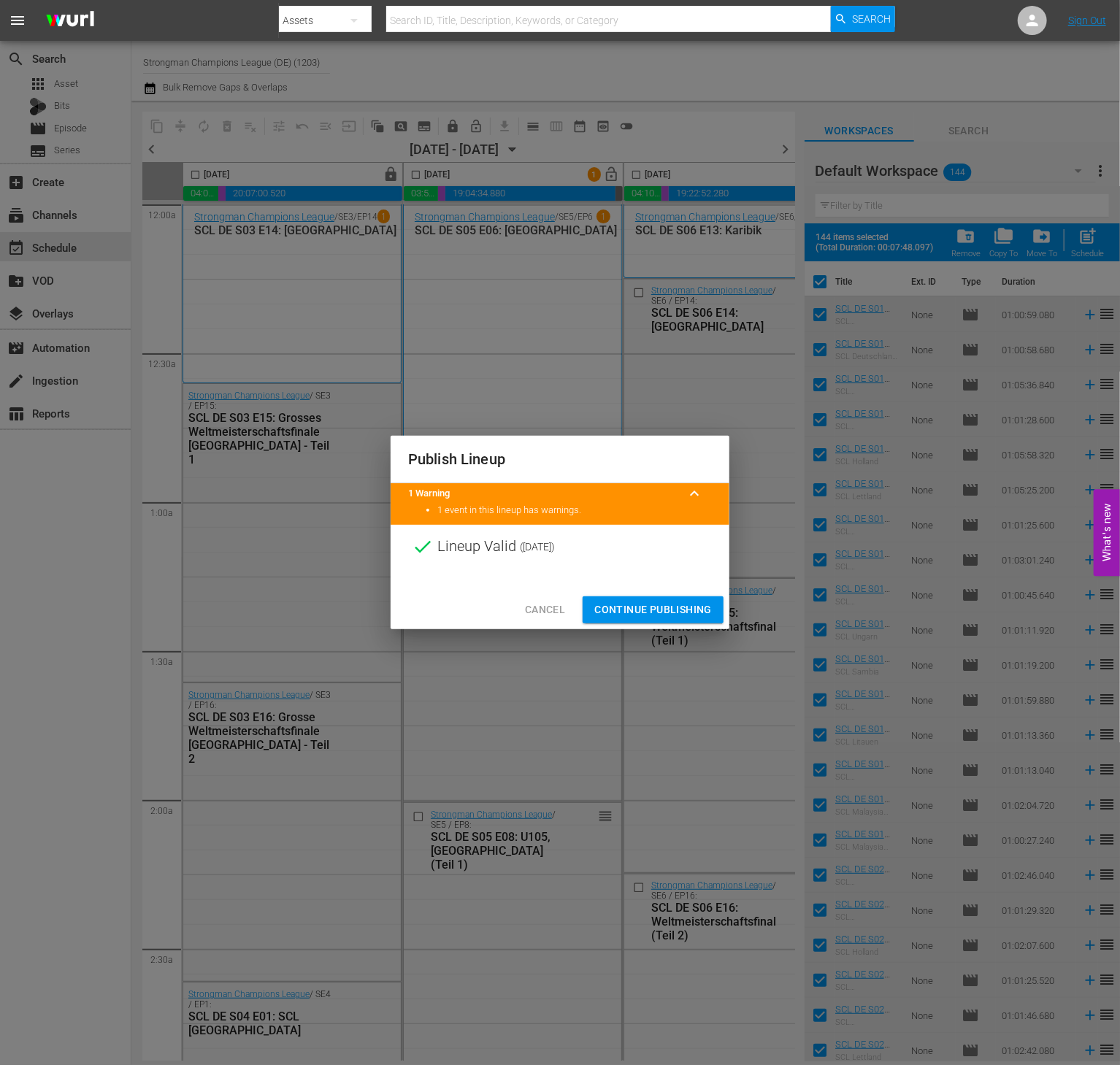
click at [644, 601] on span "Continue Publishing" at bounding box center [653, 610] width 118 height 18
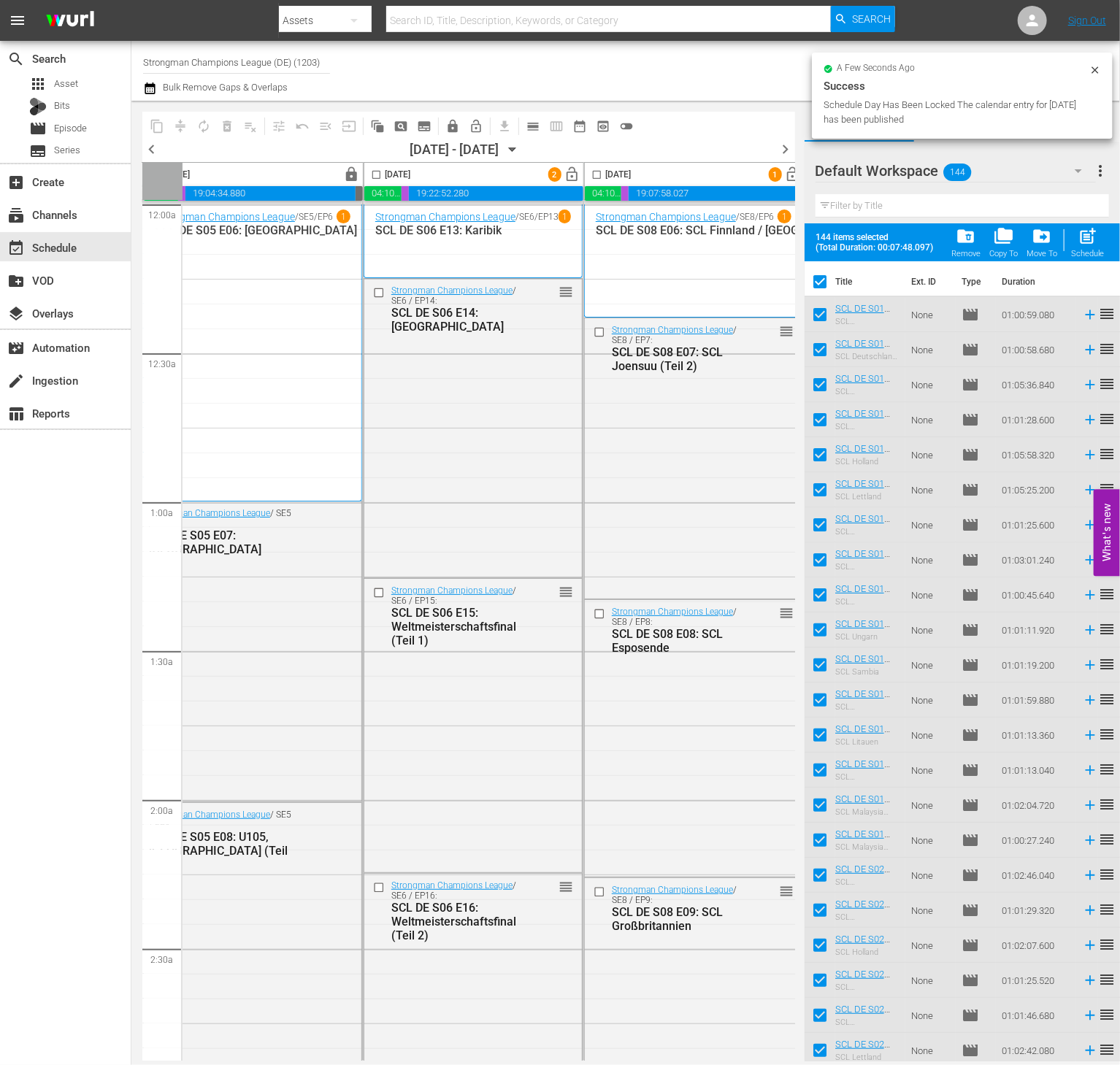
scroll to position [0, 261]
click at [578, 179] on span "lock_open" at bounding box center [571, 174] width 17 height 17
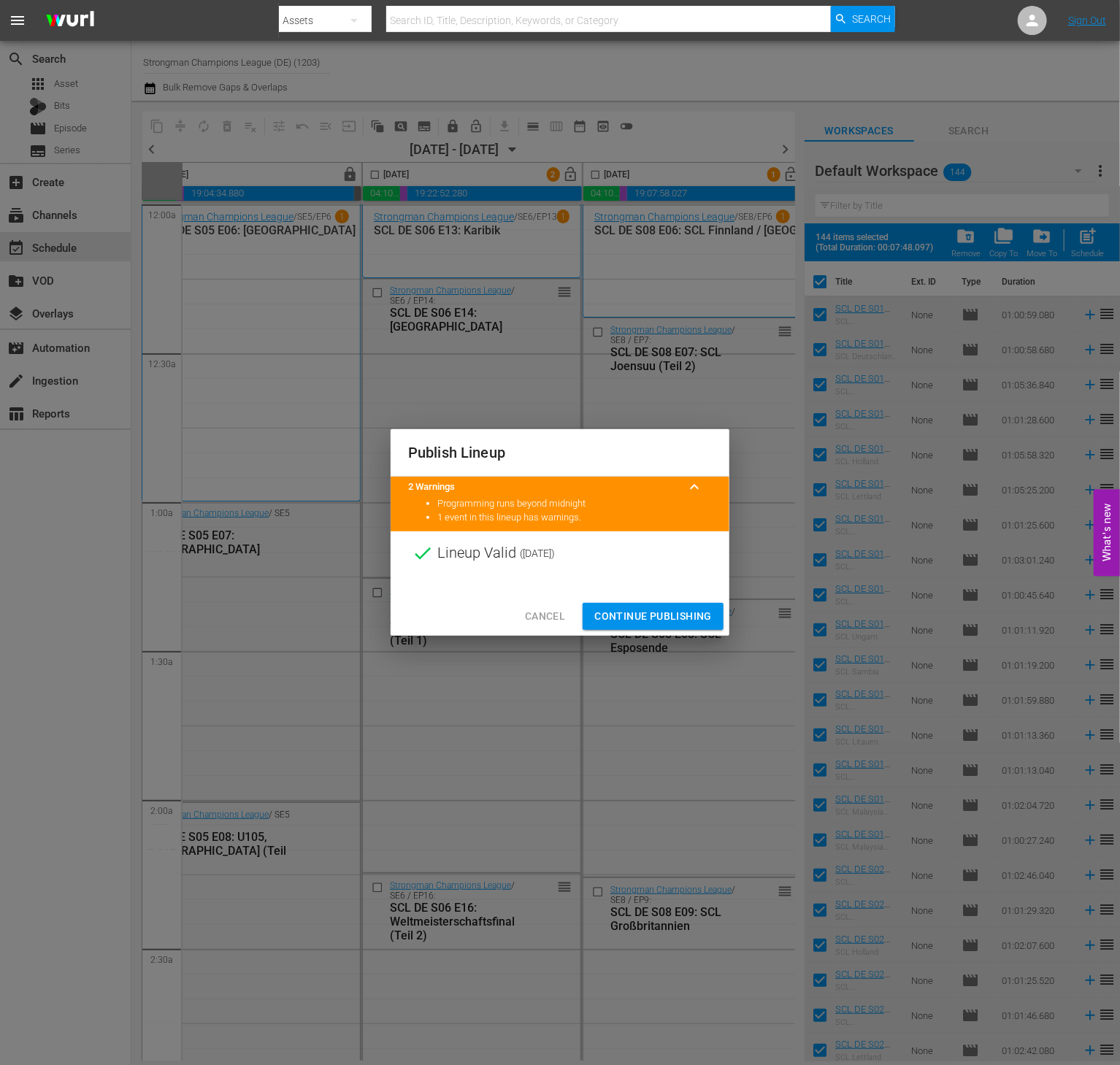
click at [658, 609] on span "Continue Publishing" at bounding box center [653, 617] width 118 height 18
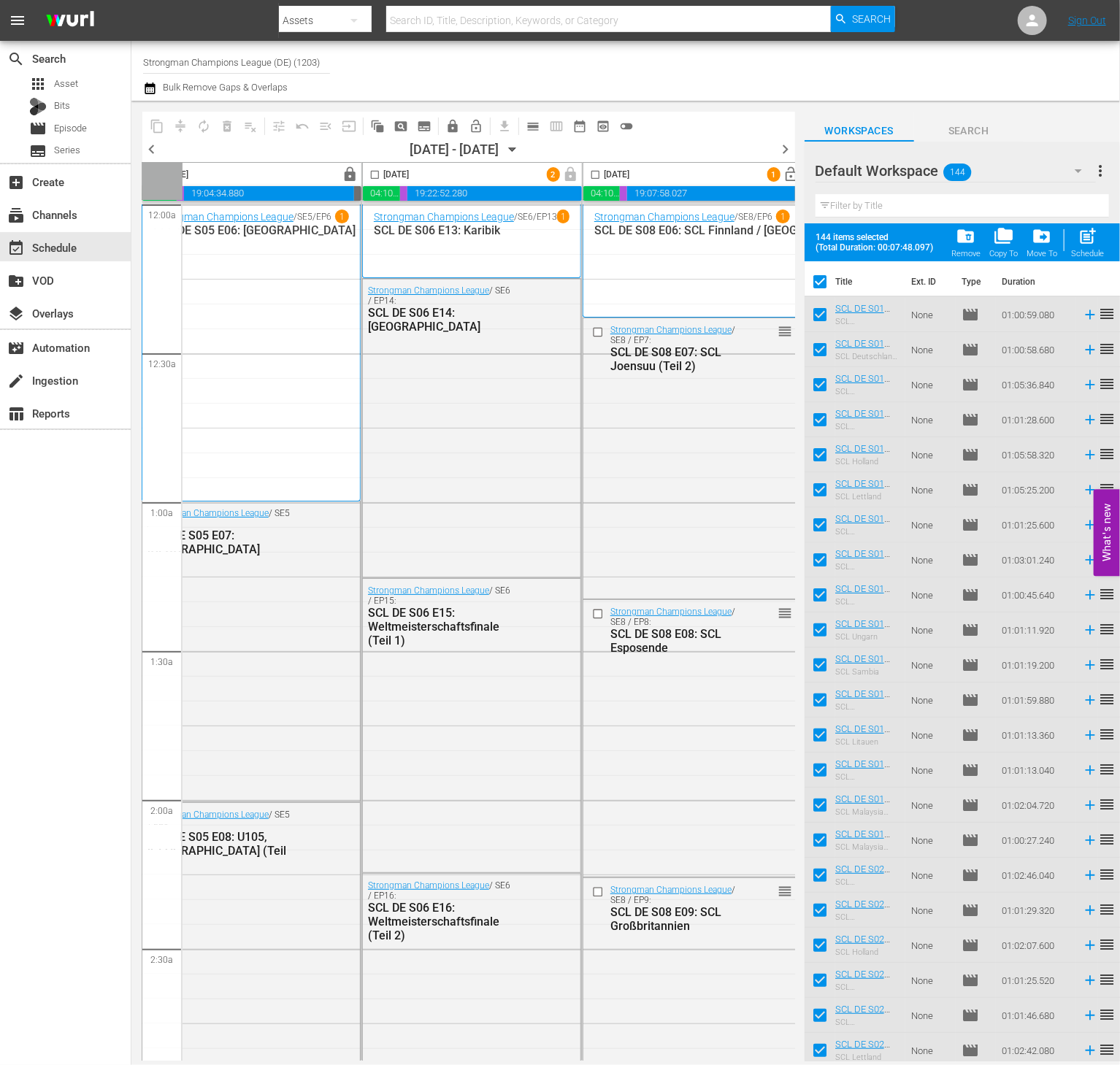
scroll to position [0, 345]
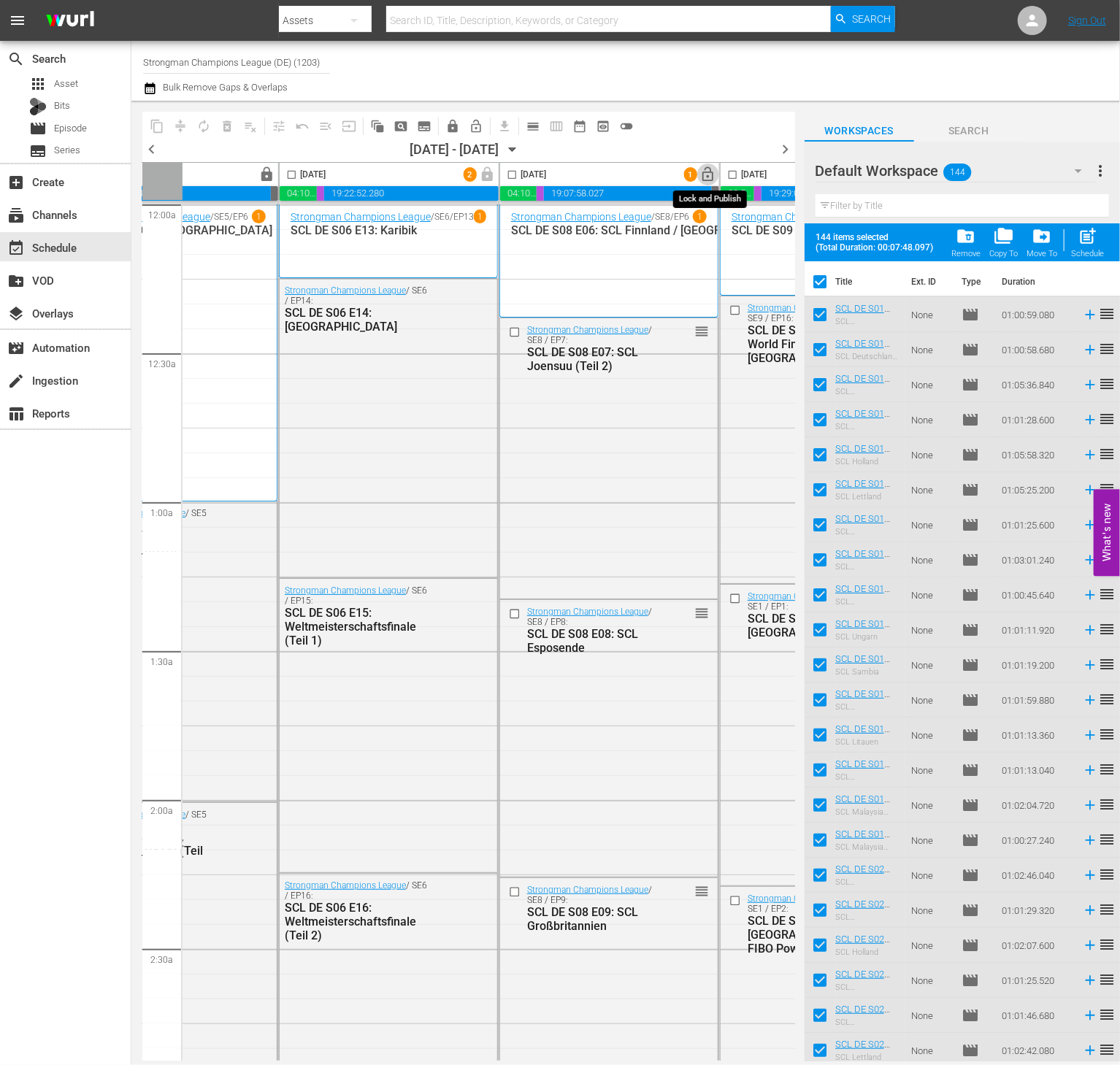
click at [707, 183] on span "lock_open" at bounding box center [708, 174] width 17 height 17
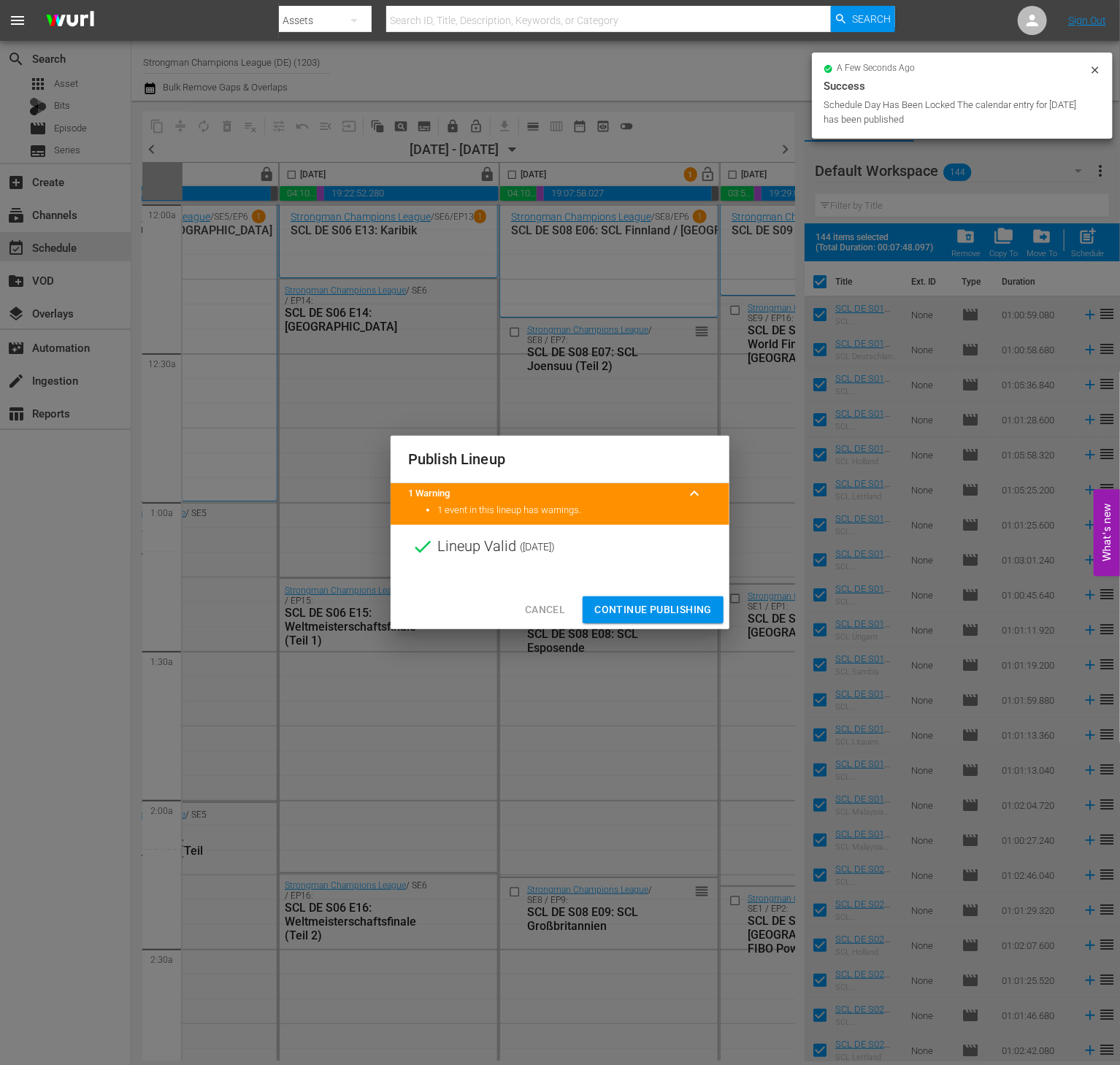
click at [644, 617] on span "Continue Publishing" at bounding box center [653, 610] width 118 height 18
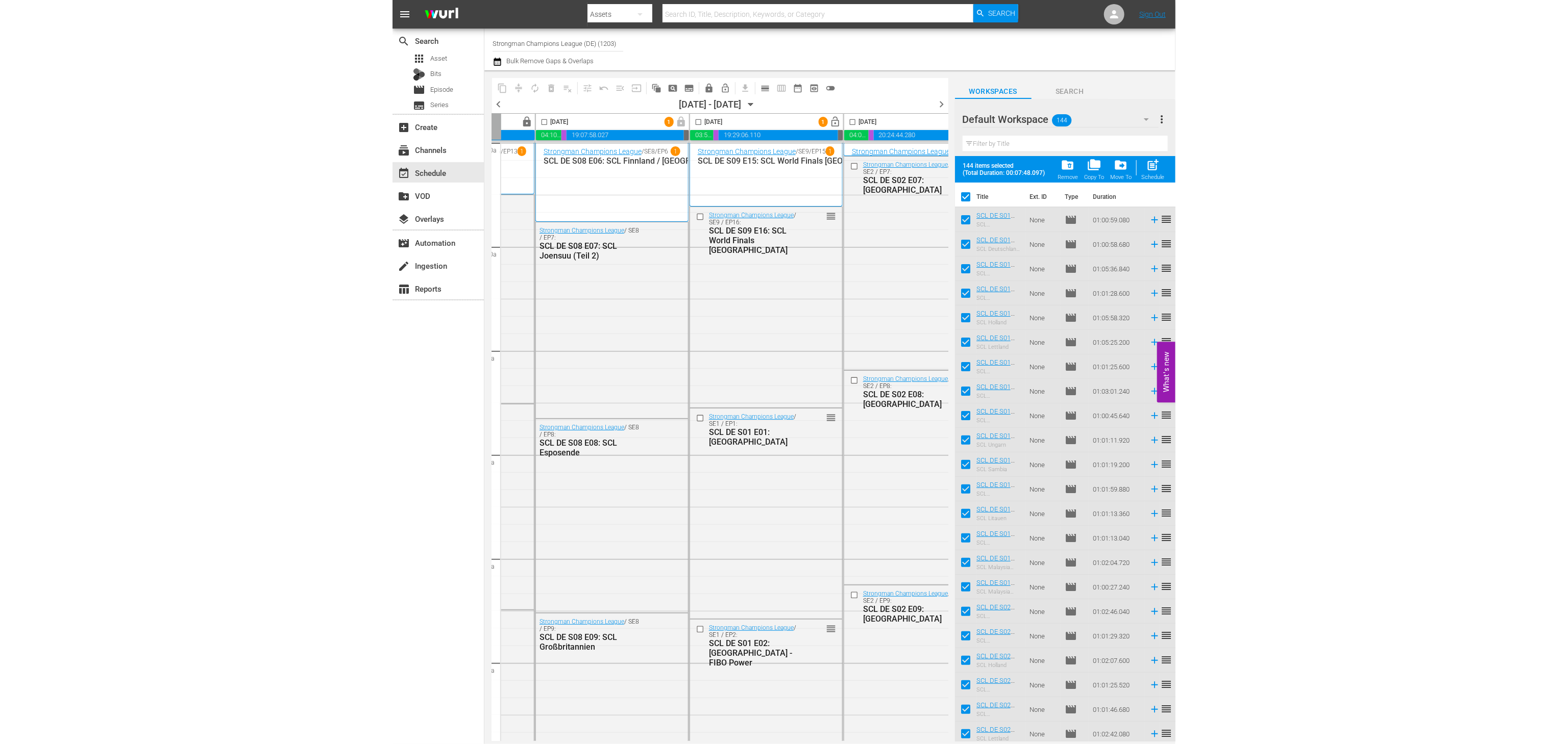
scroll to position [0, 449]
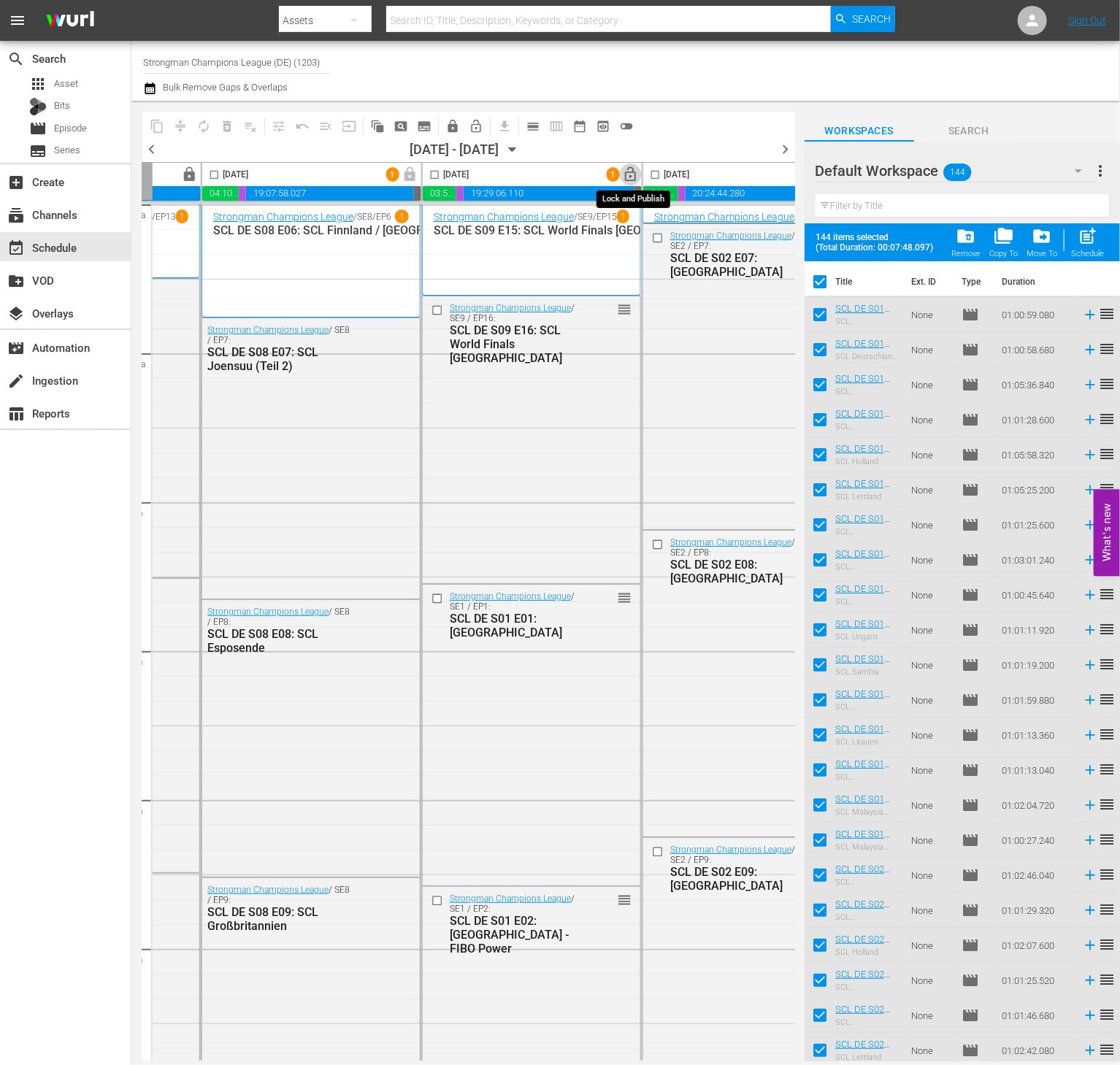
click at [630, 179] on span "lock_open" at bounding box center [631, 174] width 17 height 17
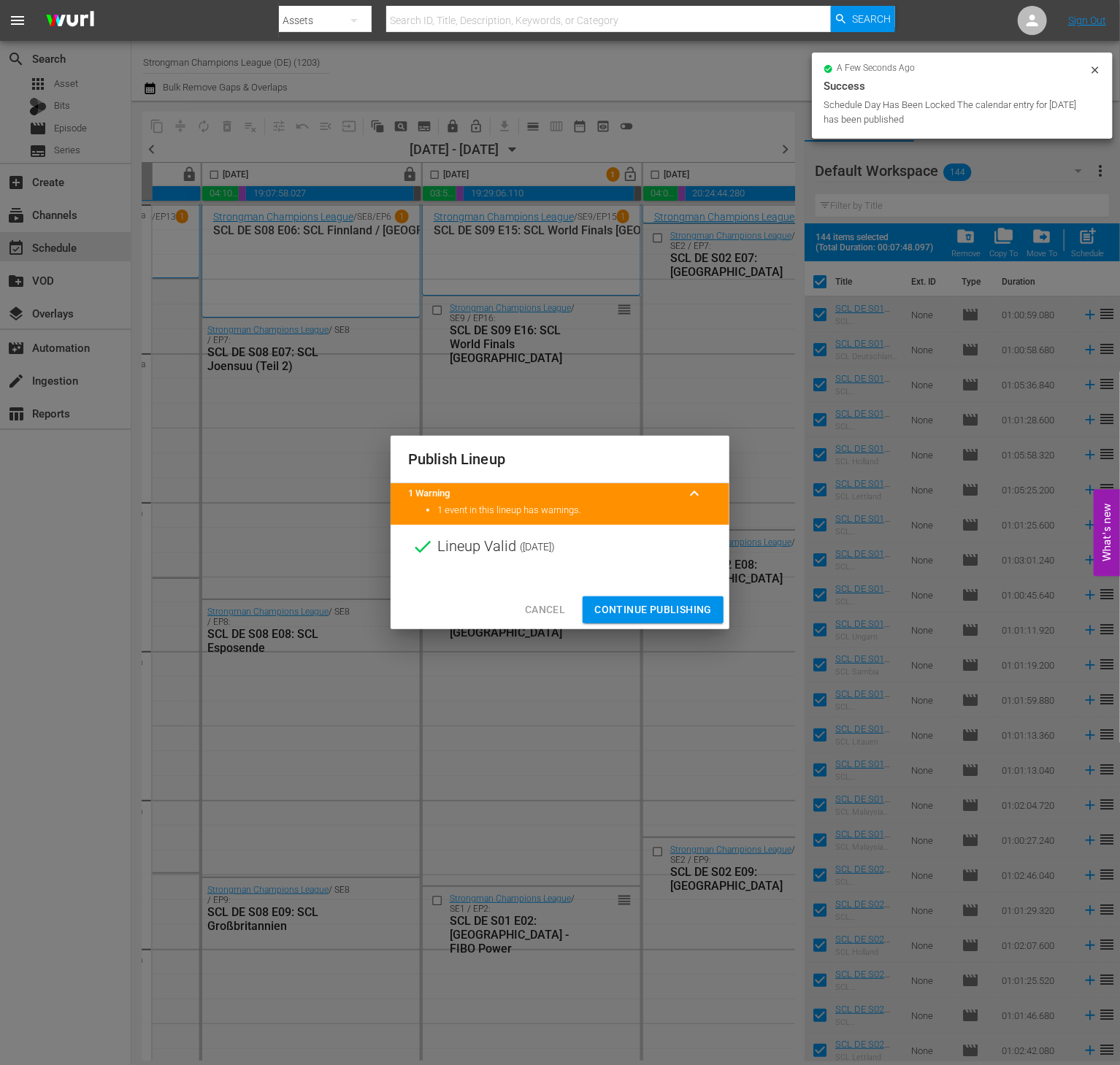
click at [638, 605] on span "Continue Publishing" at bounding box center [653, 610] width 118 height 18
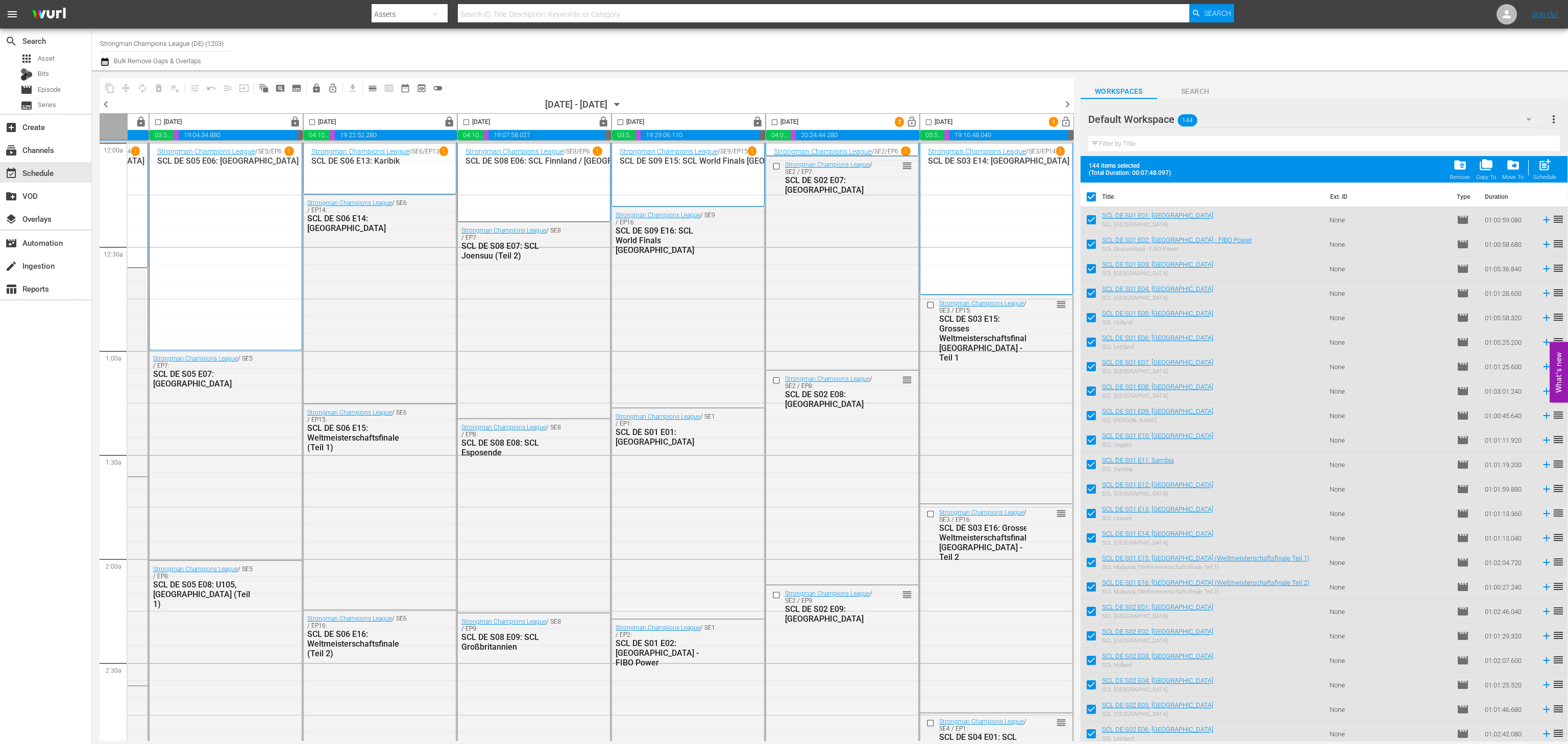
scroll to position [0, 141]
click at [782, 121] on span "lock_open" at bounding box center [911, 122] width 12 height 12
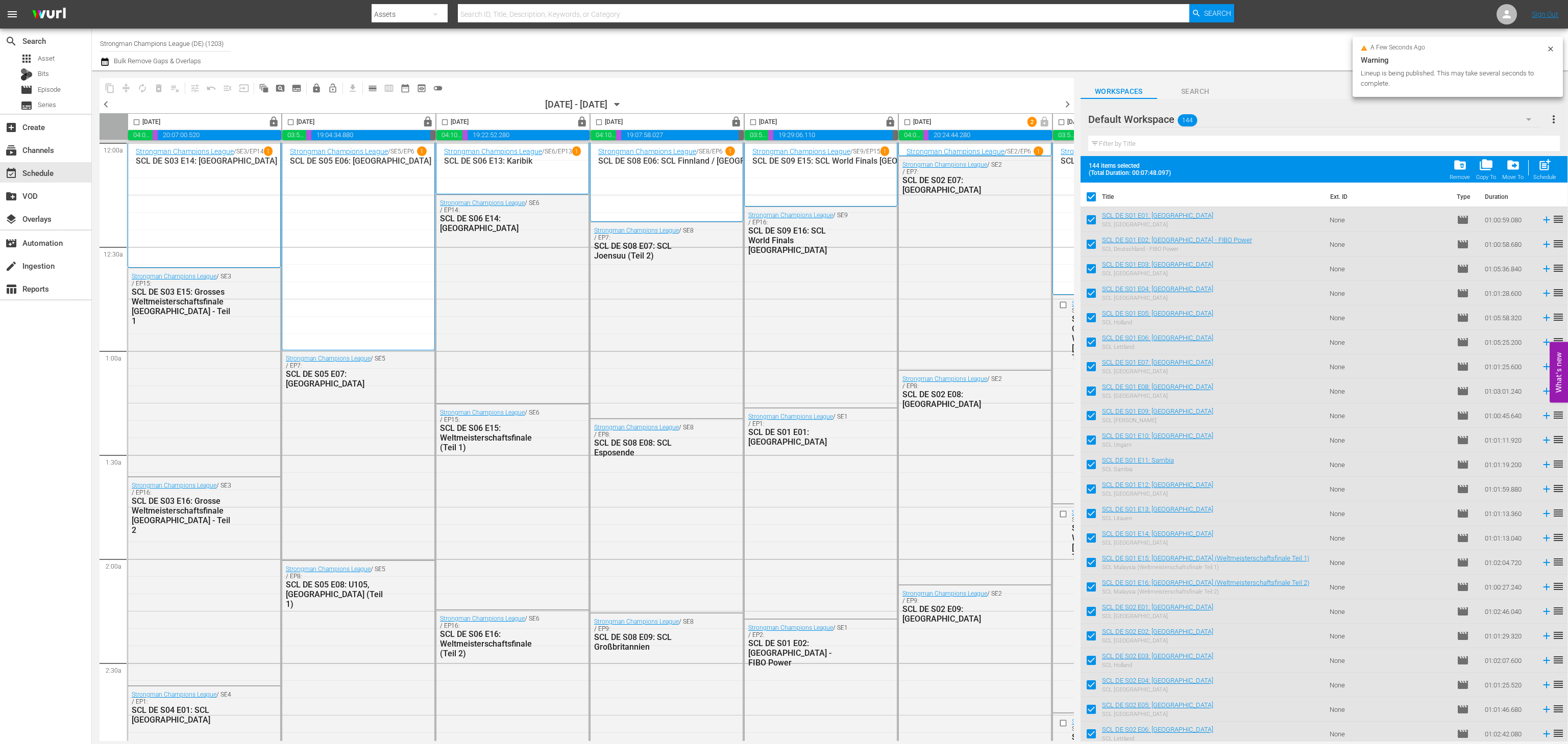
scroll to position [0, 141]
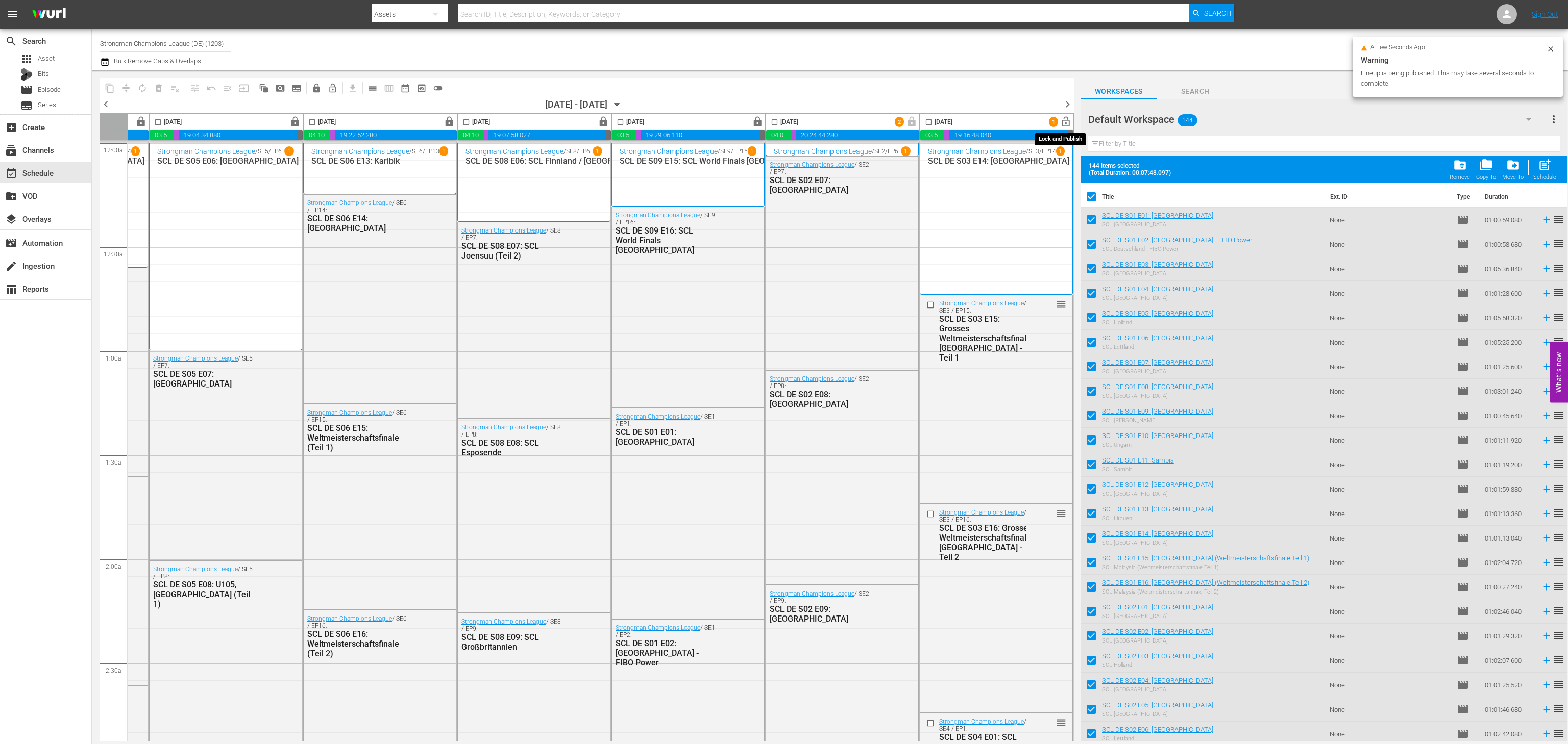
click at [1062, 117] on span "lock_open" at bounding box center [1066, 122] width 12 height 12
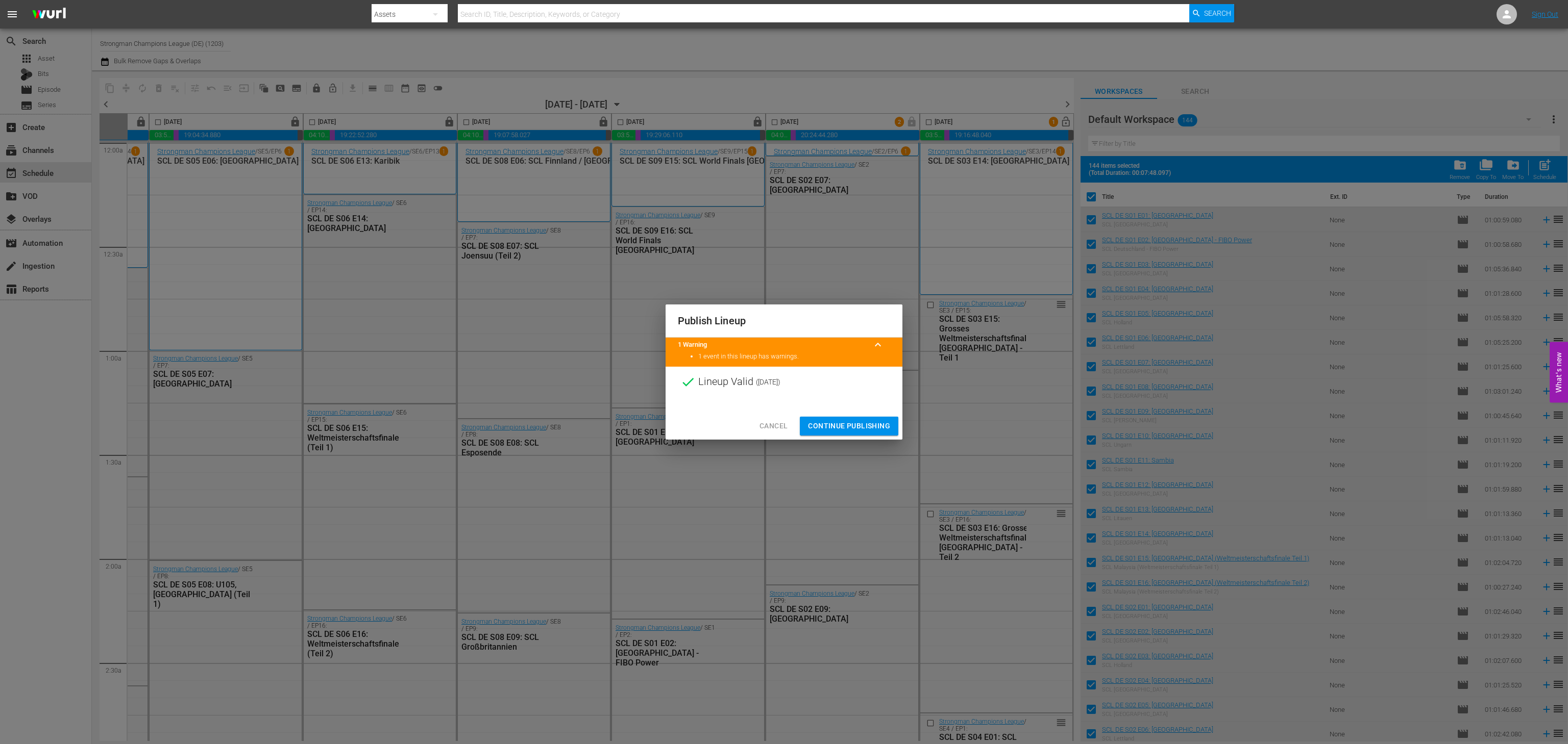
click at [859, 423] on span "Continue Publishing" at bounding box center [849, 426] width 82 height 13
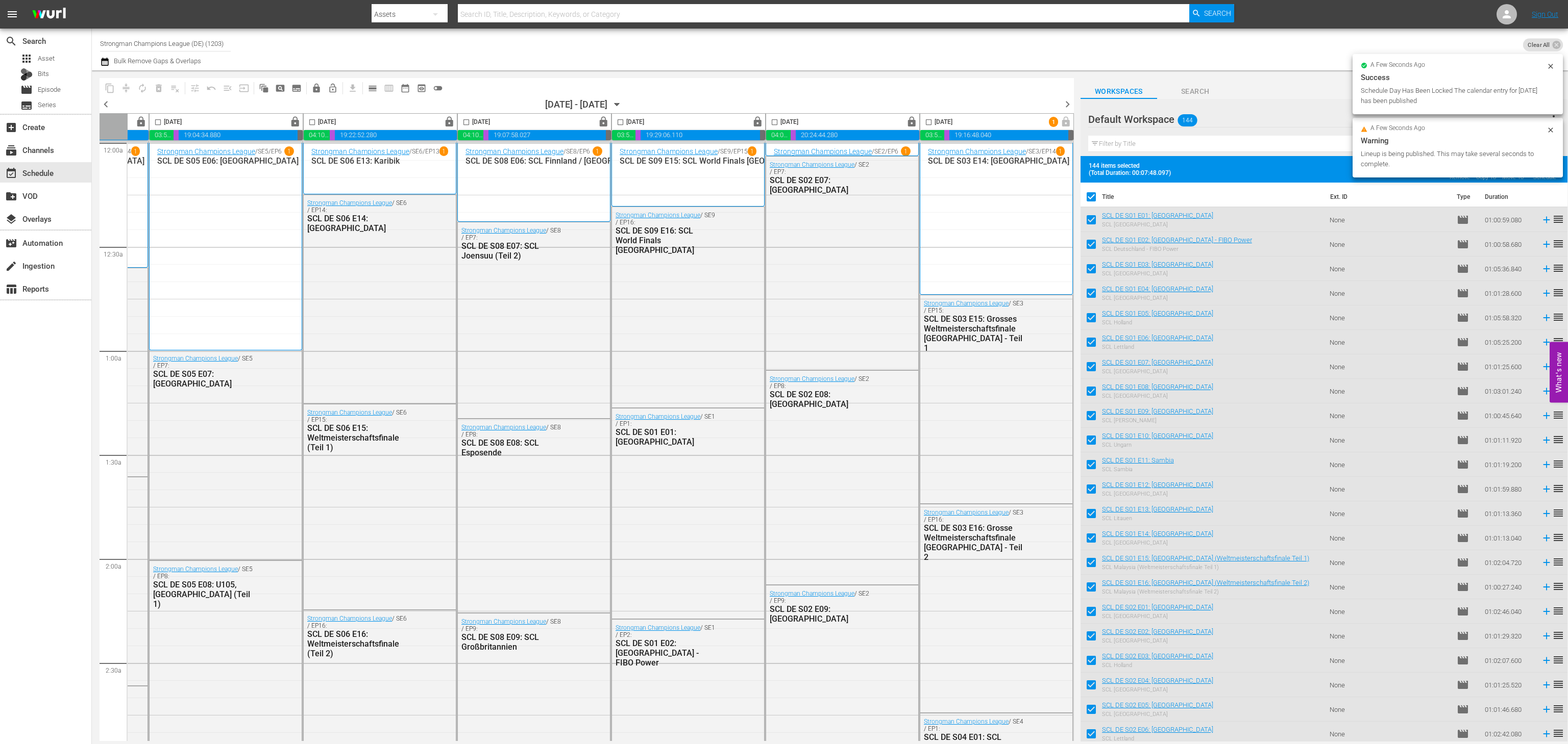
click at [1067, 103] on span "chevron_right" at bounding box center [1067, 104] width 13 height 13
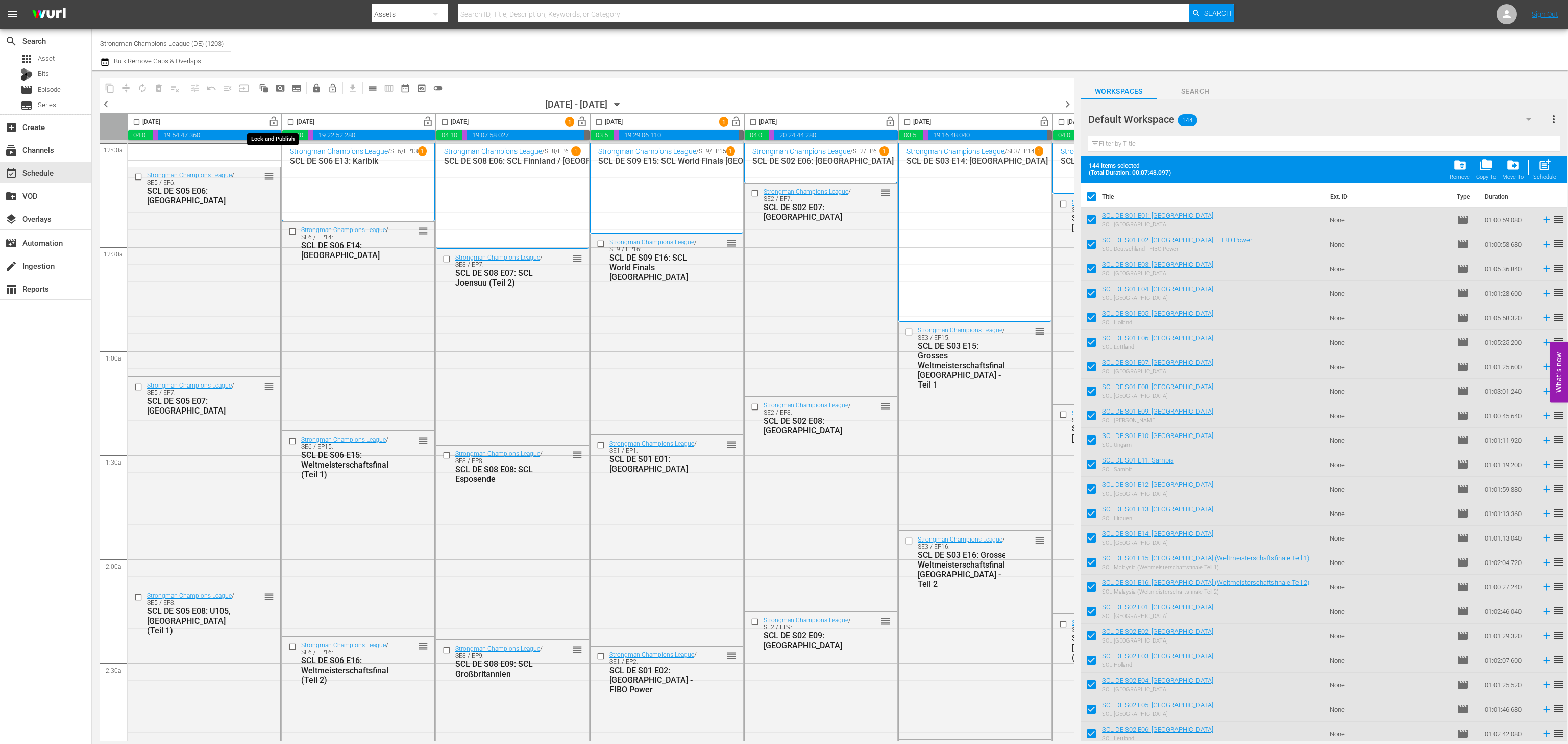
click at [270, 120] on span "lock_open" at bounding box center [273, 122] width 12 height 12
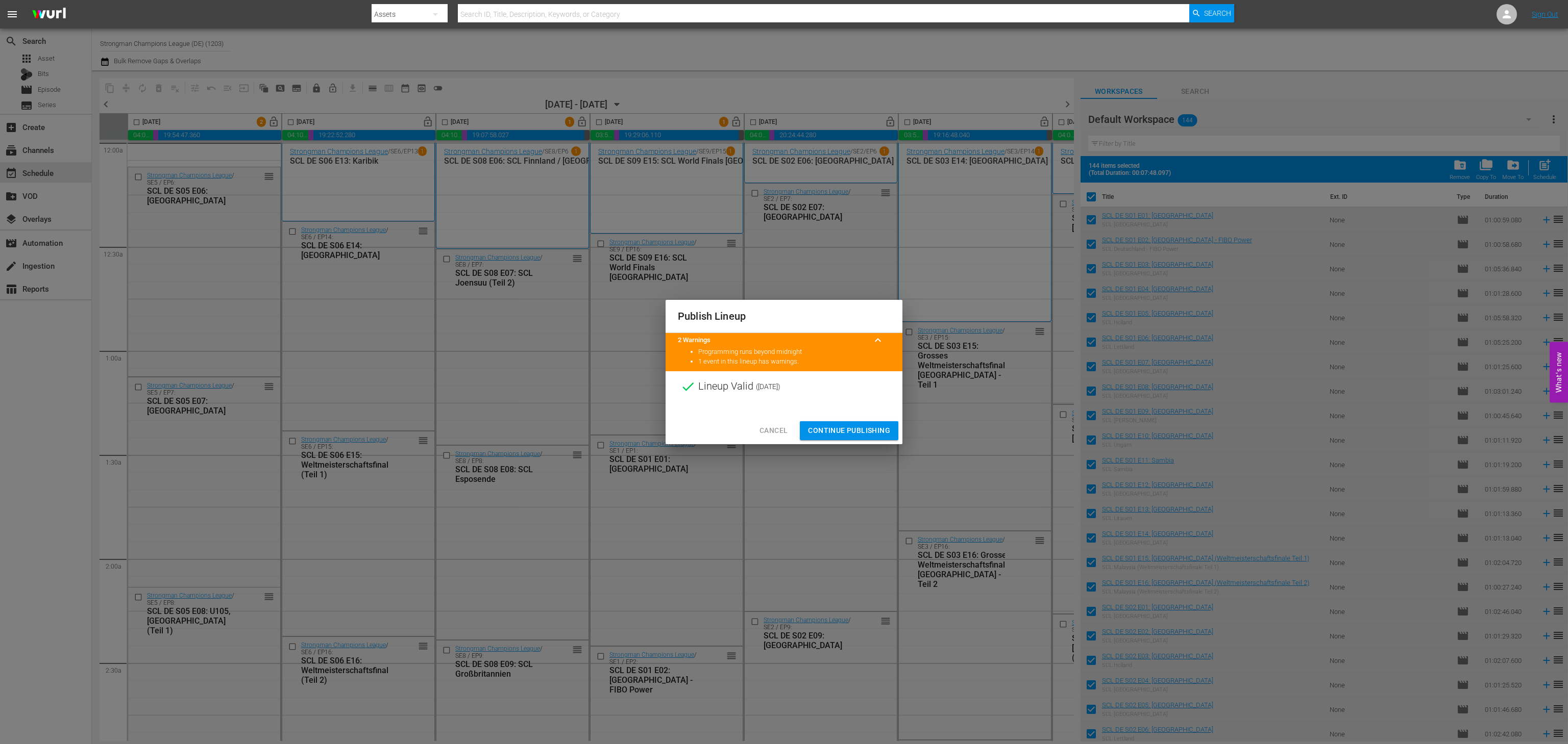
click at [862, 439] on button "Continue Publishing" at bounding box center [849, 431] width 99 height 19
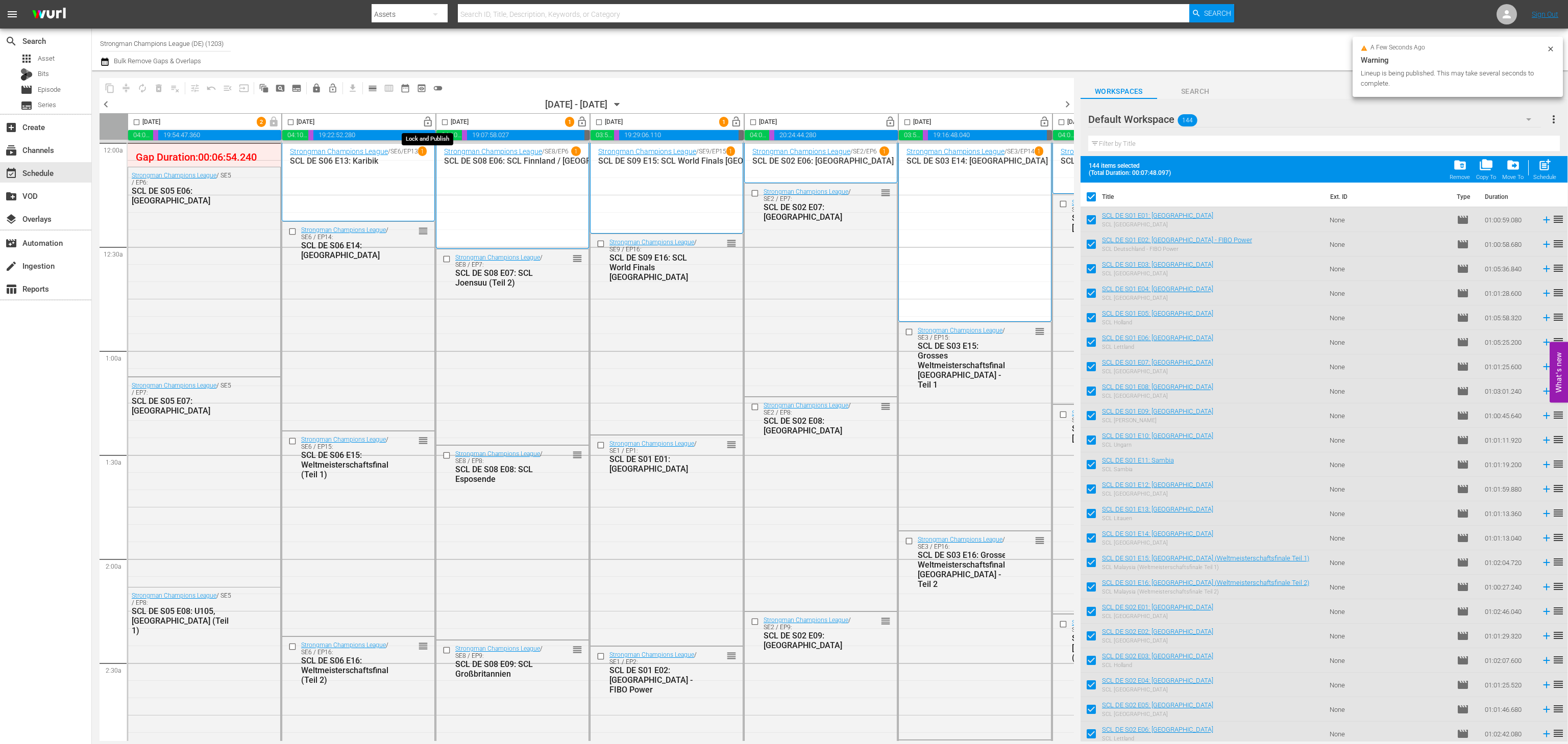
click at [429, 125] on span "lock_open" at bounding box center [427, 122] width 12 height 12
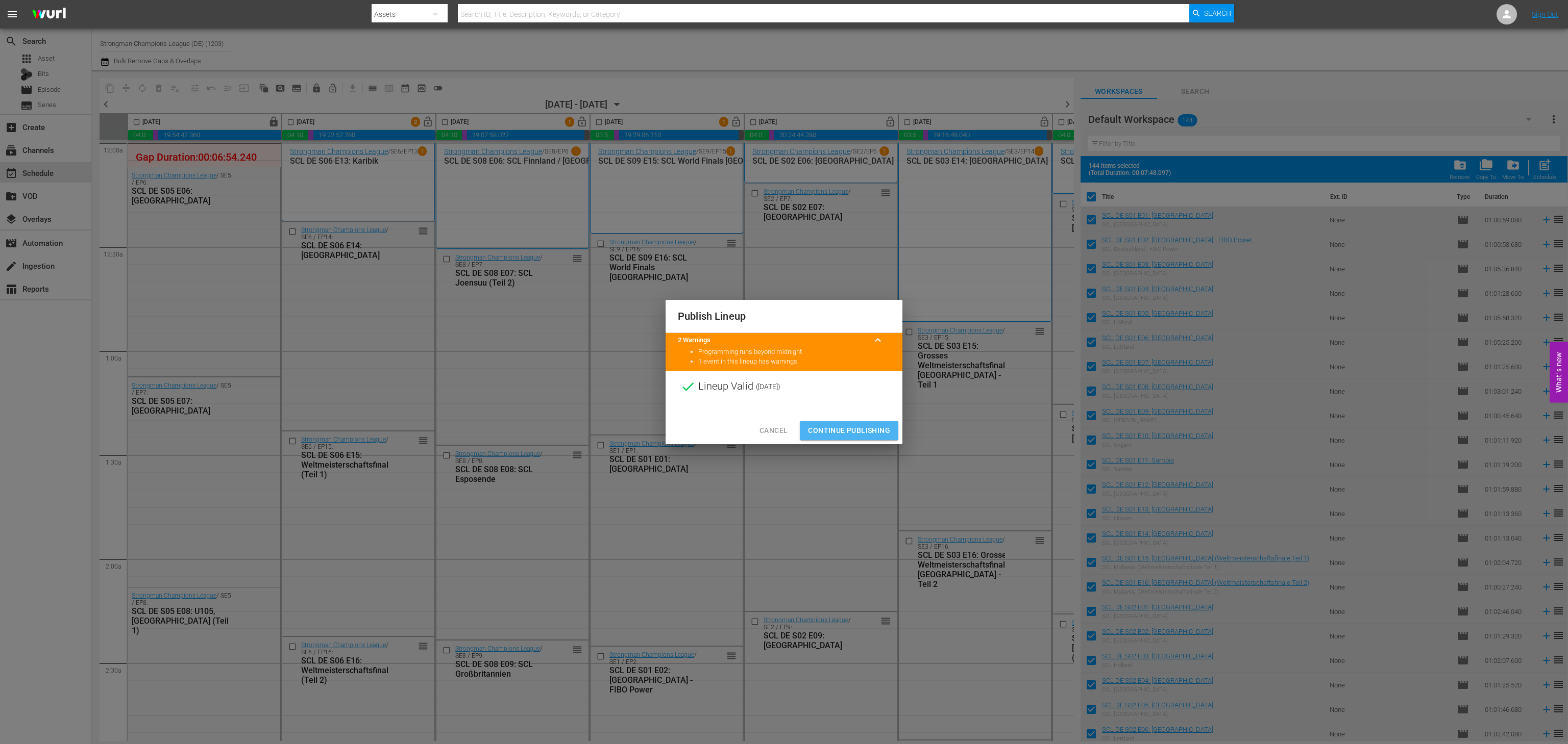
click at [837, 436] on span "Continue Publishing" at bounding box center [849, 431] width 82 height 13
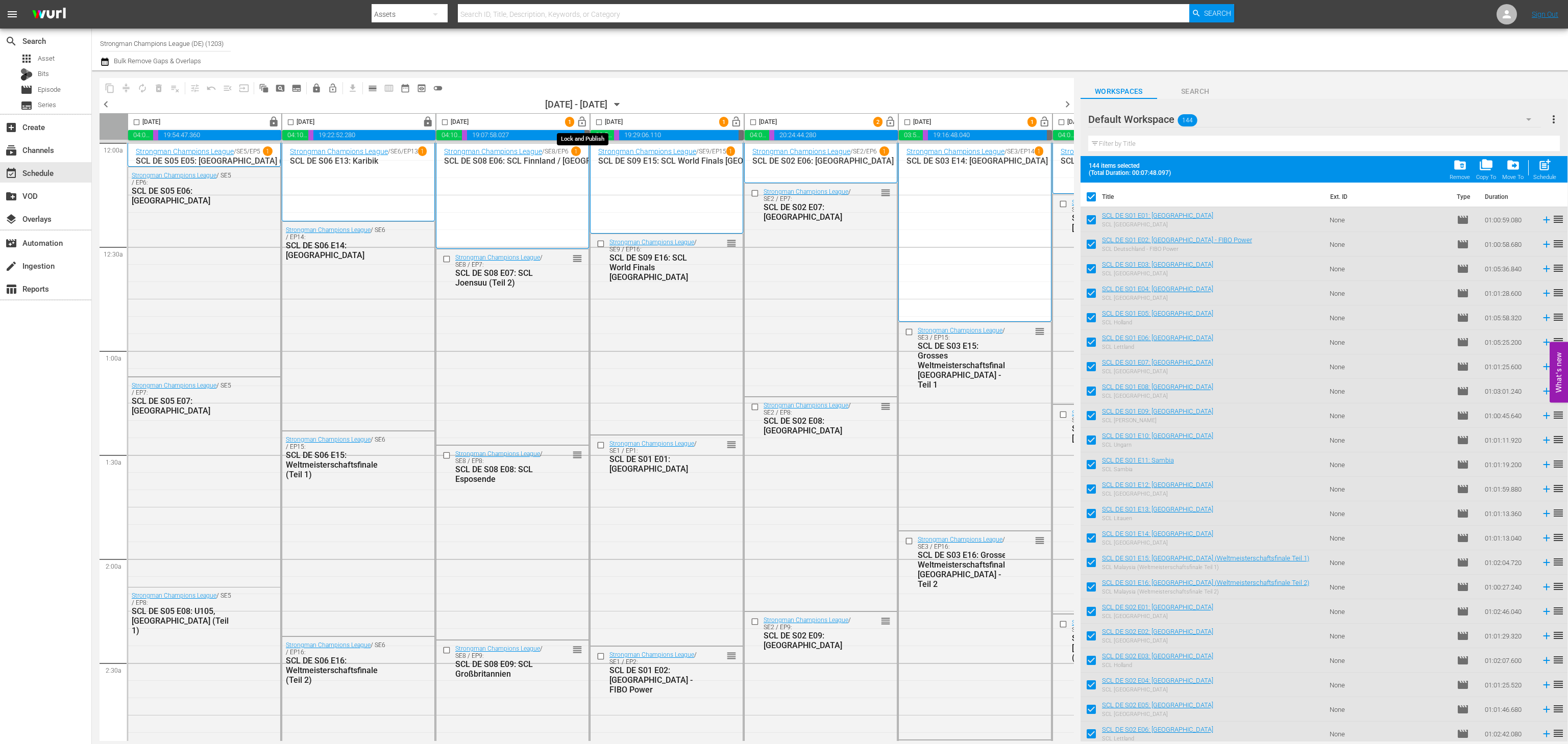
click at [580, 124] on span "lock_open" at bounding box center [582, 122] width 12 height 12
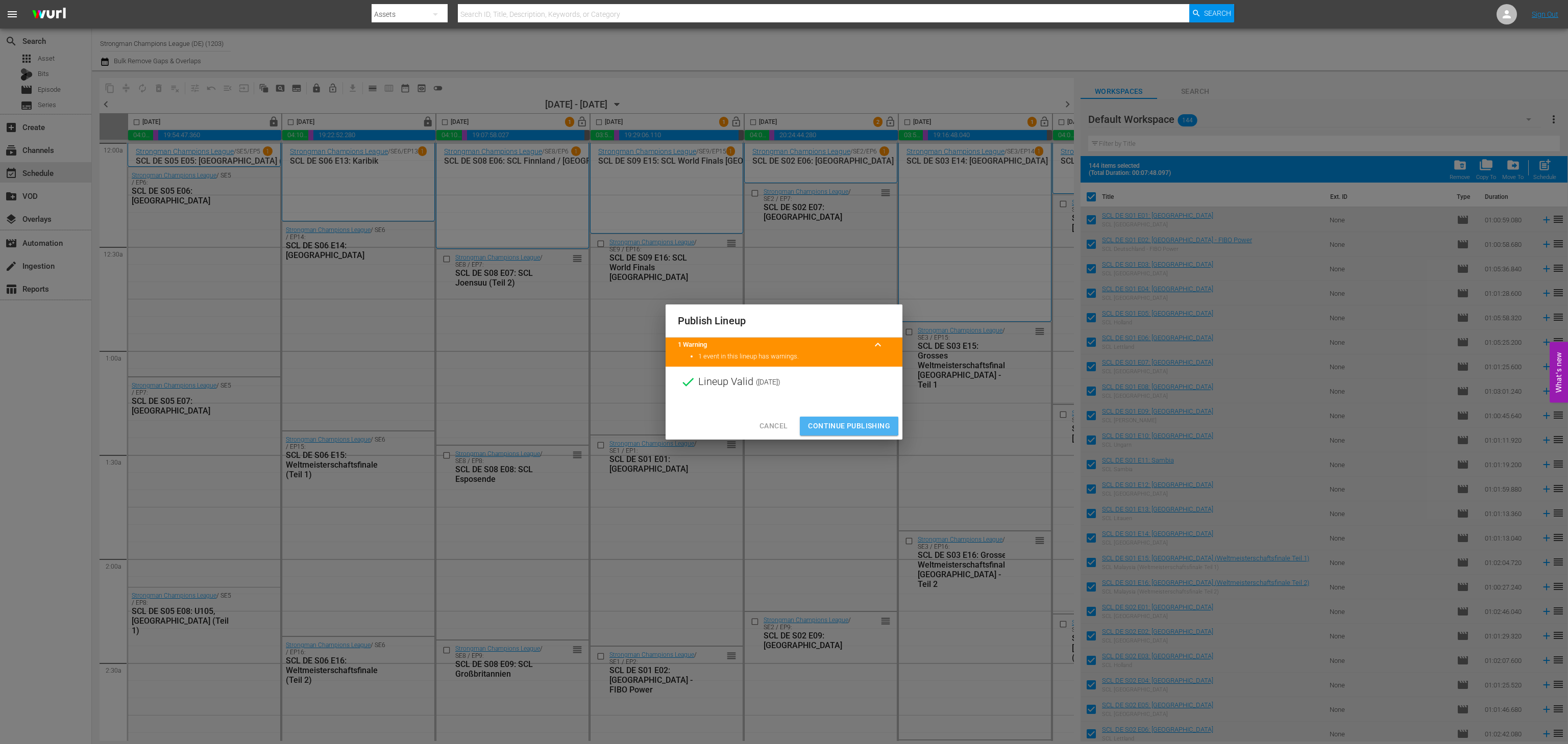
click at [816, 423] on span "Continue Publishing" at bounding box center [849, 426] width 82 height 13
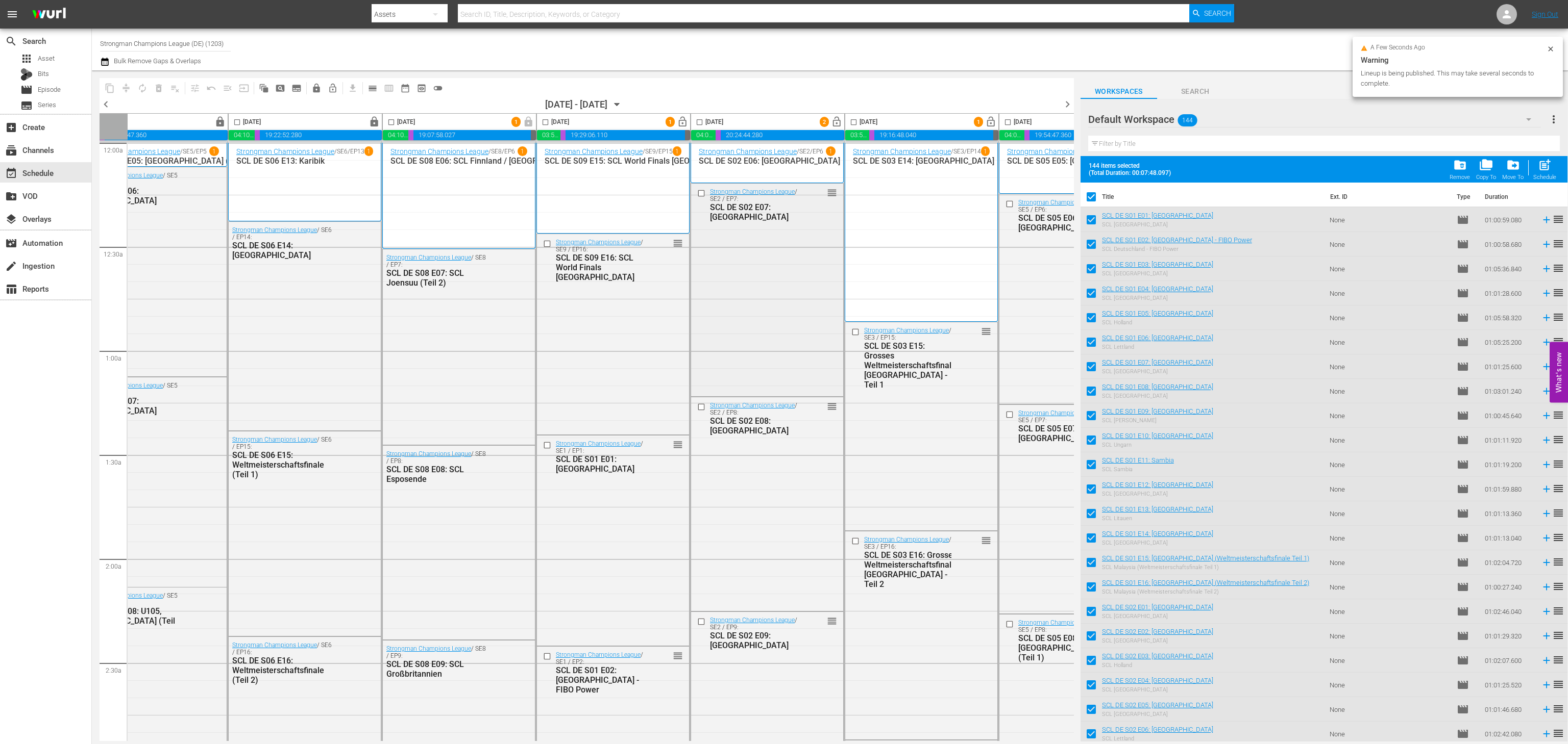
scroll to position [0, 65]
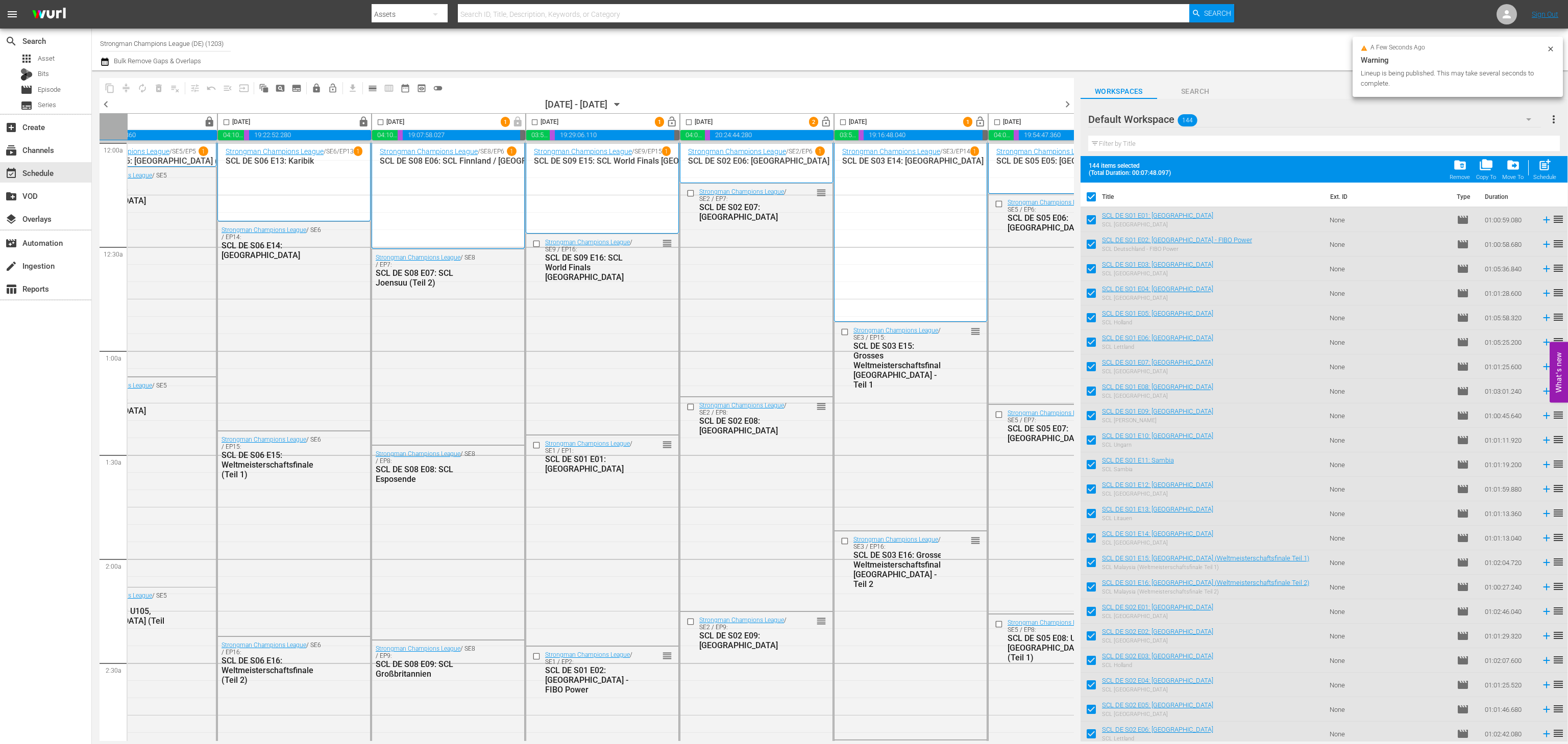
click at [674, 124] on span "lock_open" at bounding box center [671, 122] width 12 height 12
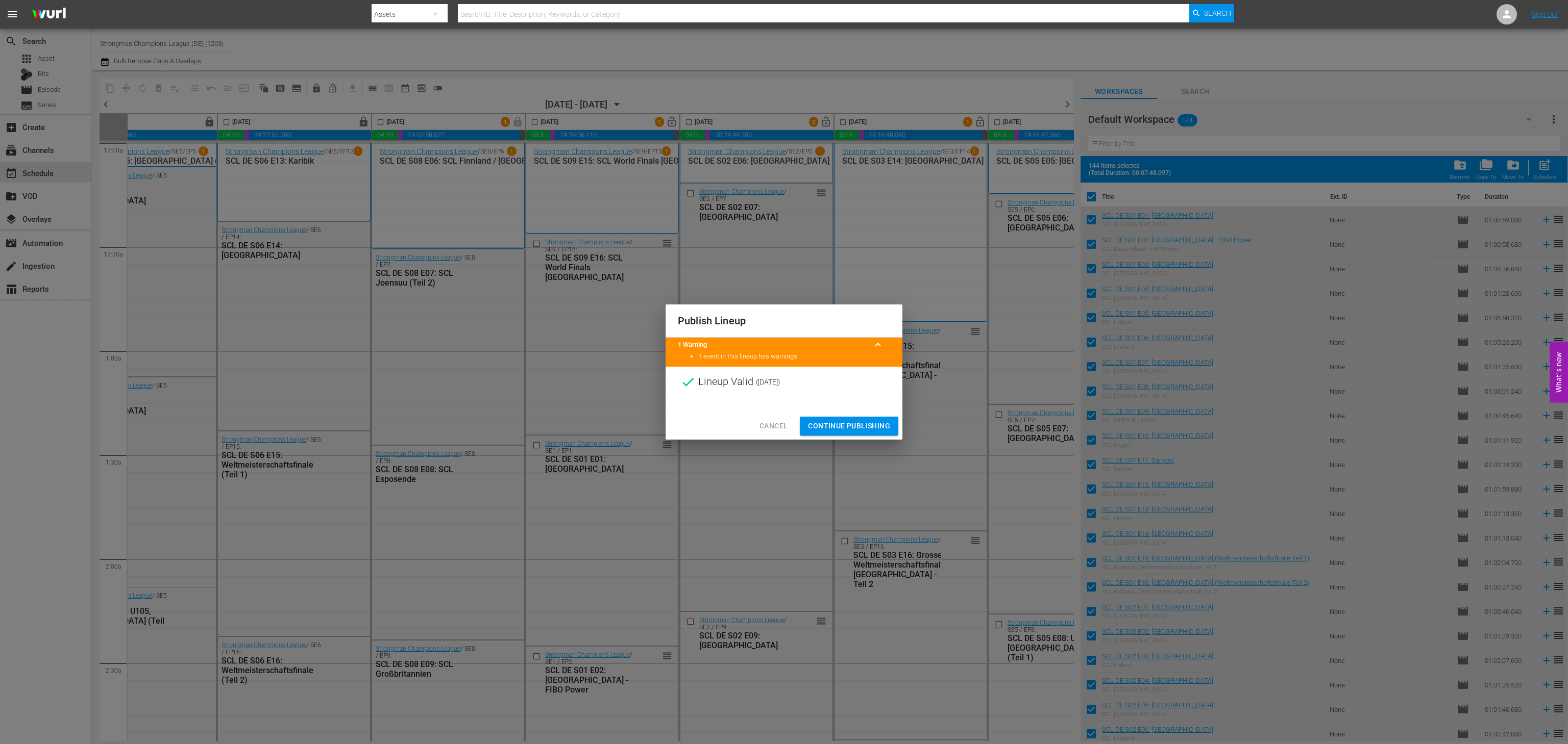
click at [845, 427] on span "Continue Publishing" at bounding box center [849, 426] width 82 height 13
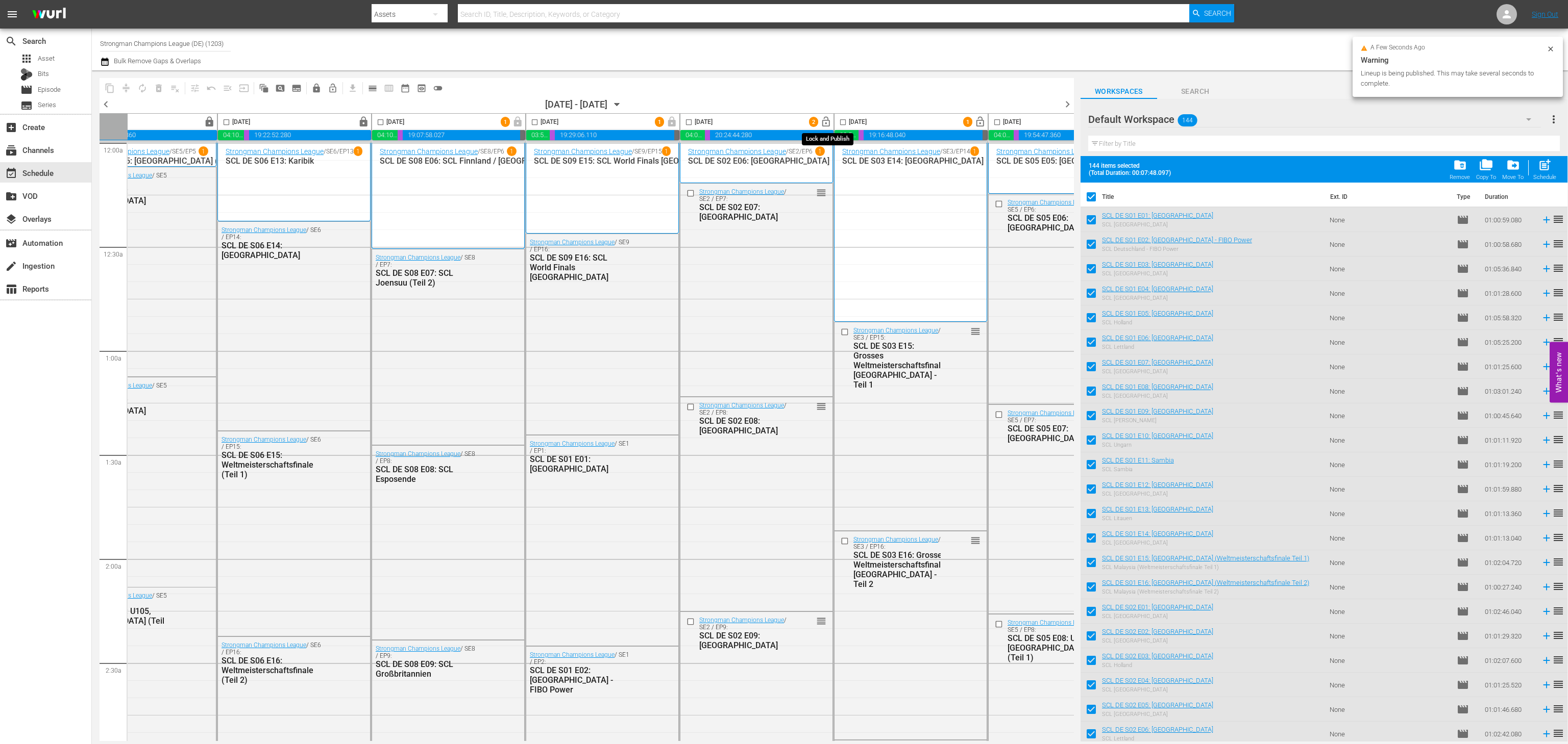
click at [830, 119] on span "lock_open" at bounding box center [826, 122] width 12 height 12
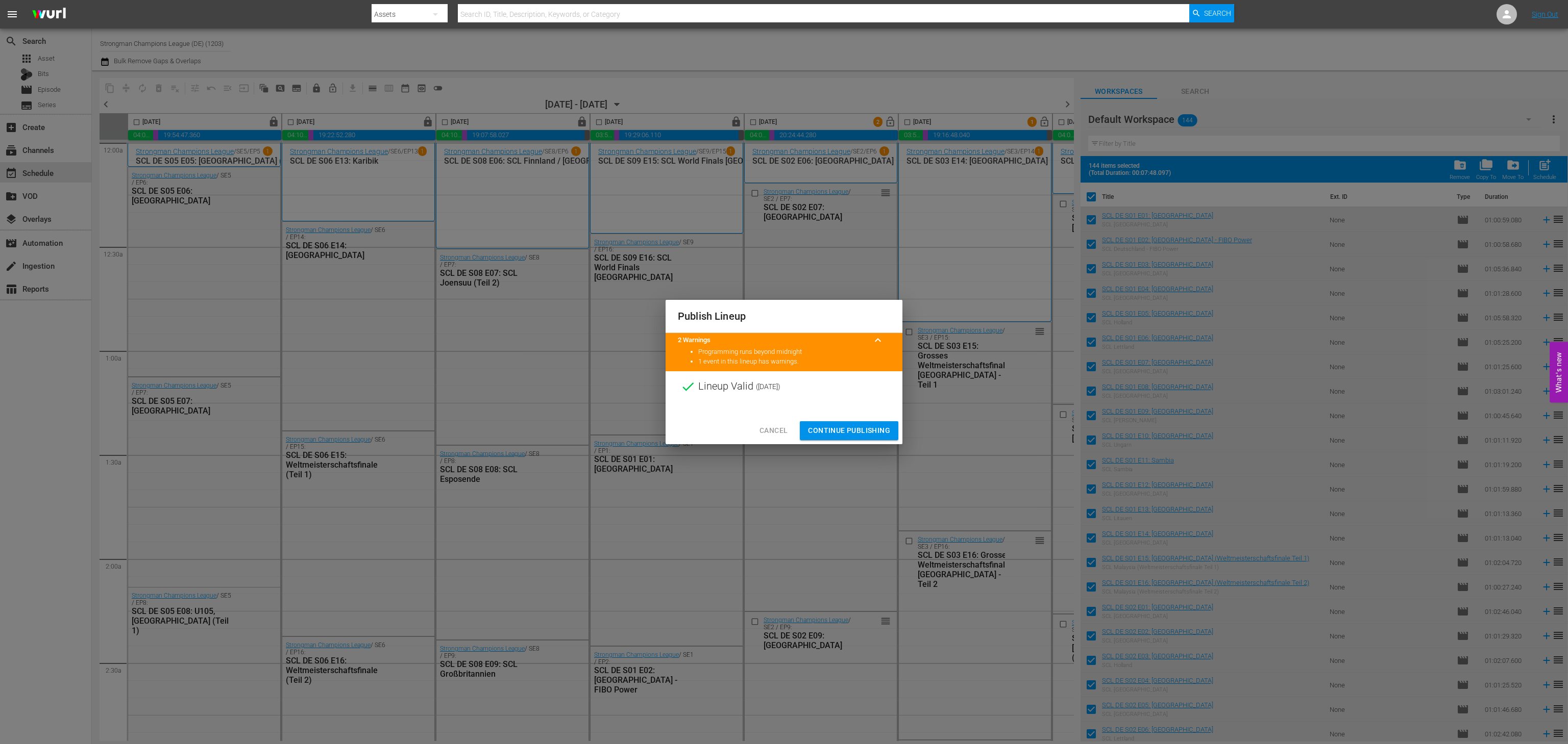
scroll to position [0, 65]
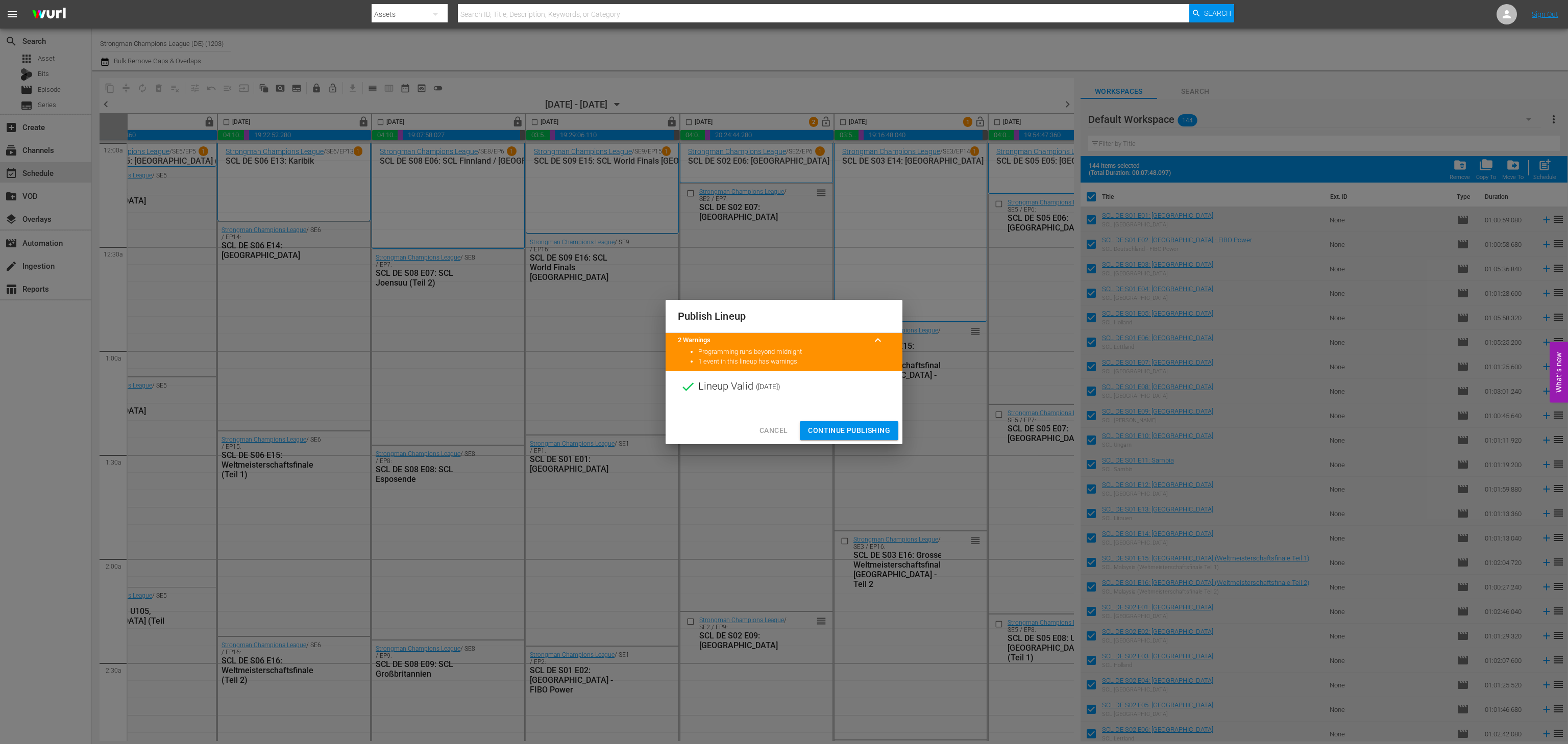
click at [866, 434] on span "Continue Publishing" at bounding box center [849, 431] width 82 height 13
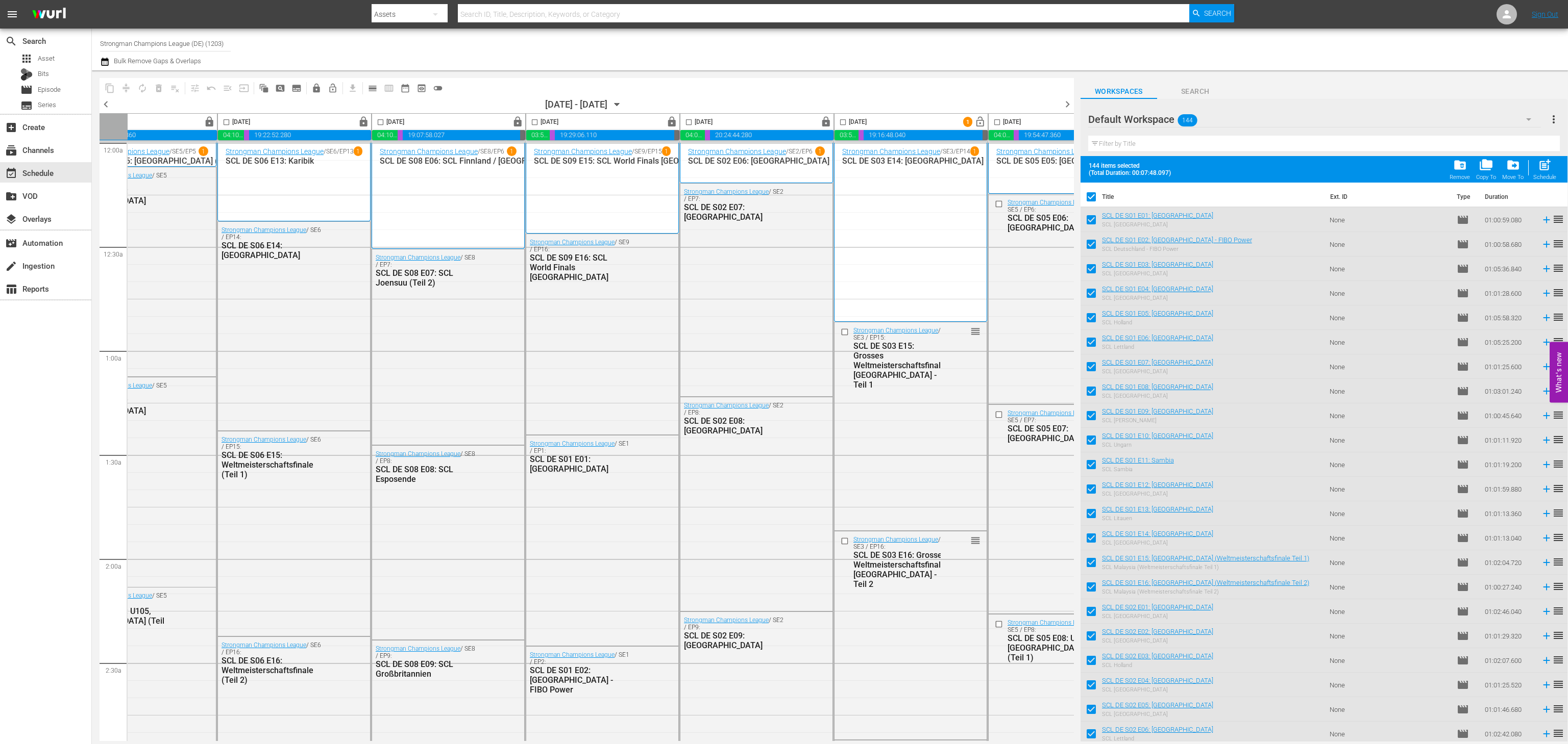
scroll to position [0, 141]
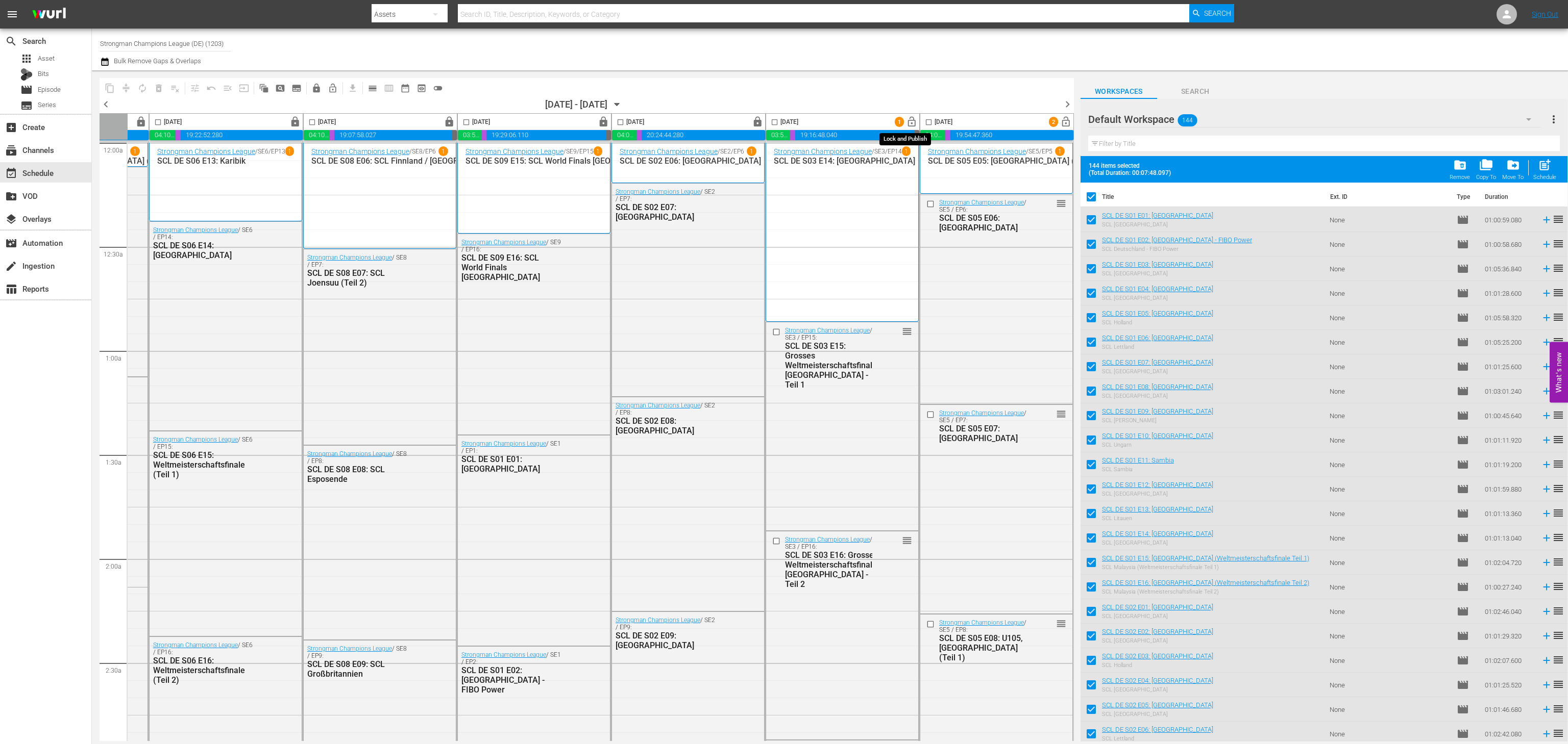
click at [908, 128] on span "lock_open" at bounding box center [911, 122] width 12 height 12
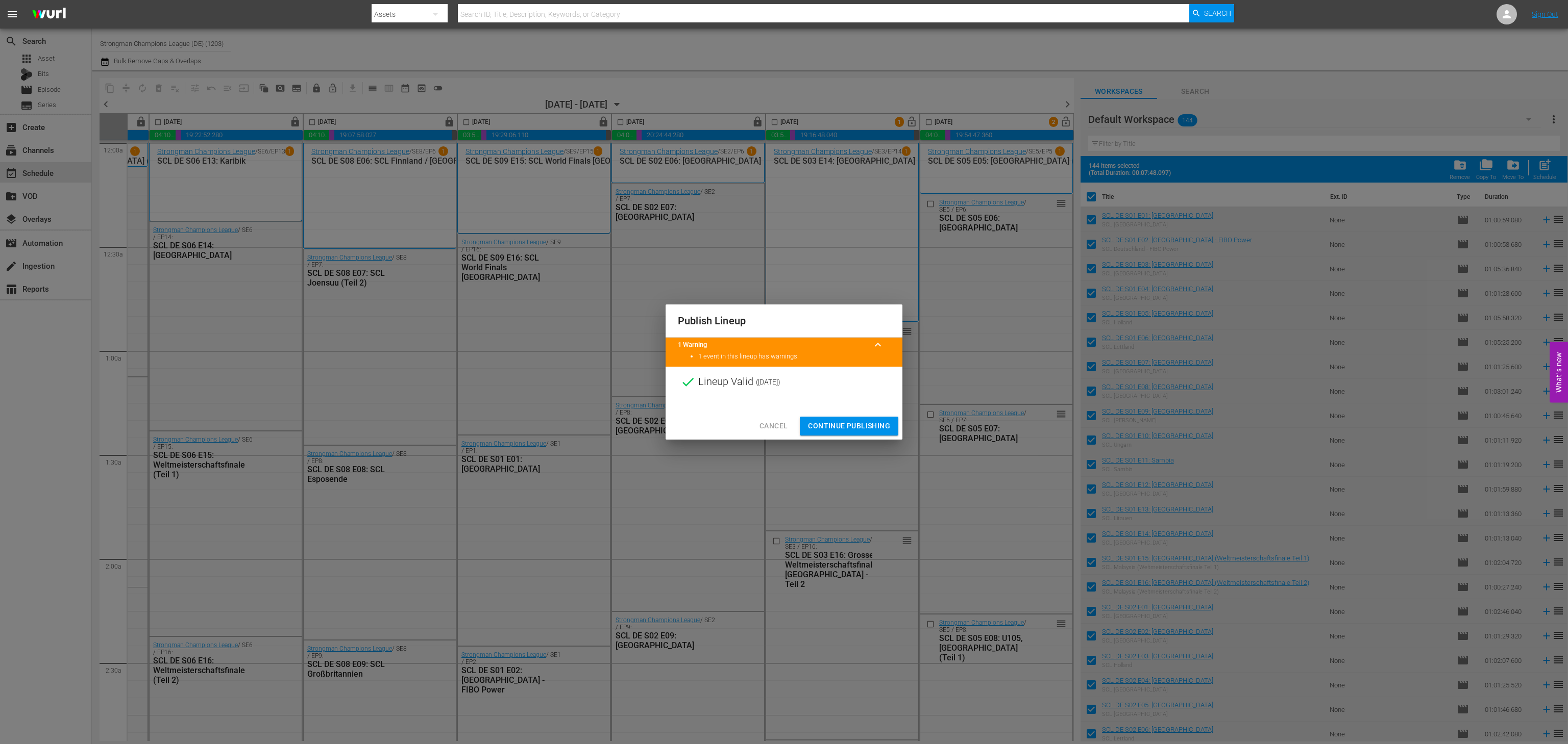
click at [843, 423] on span "Continue Publishing" at bounding box center [849, 426] width 82 height 13
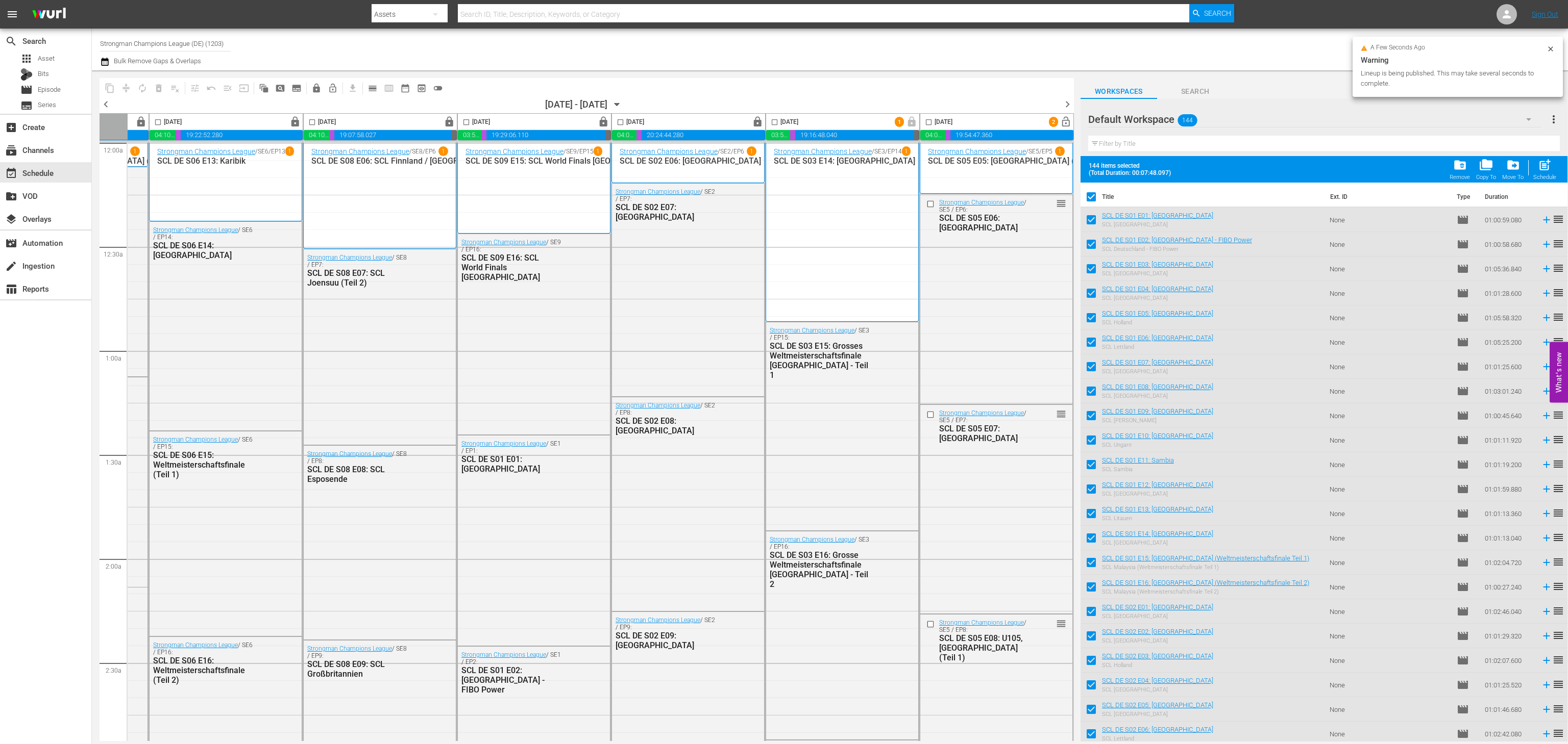
click at [1064, 119] on span "lock_open" at bounding box center [1066, 122] width 12 height 12
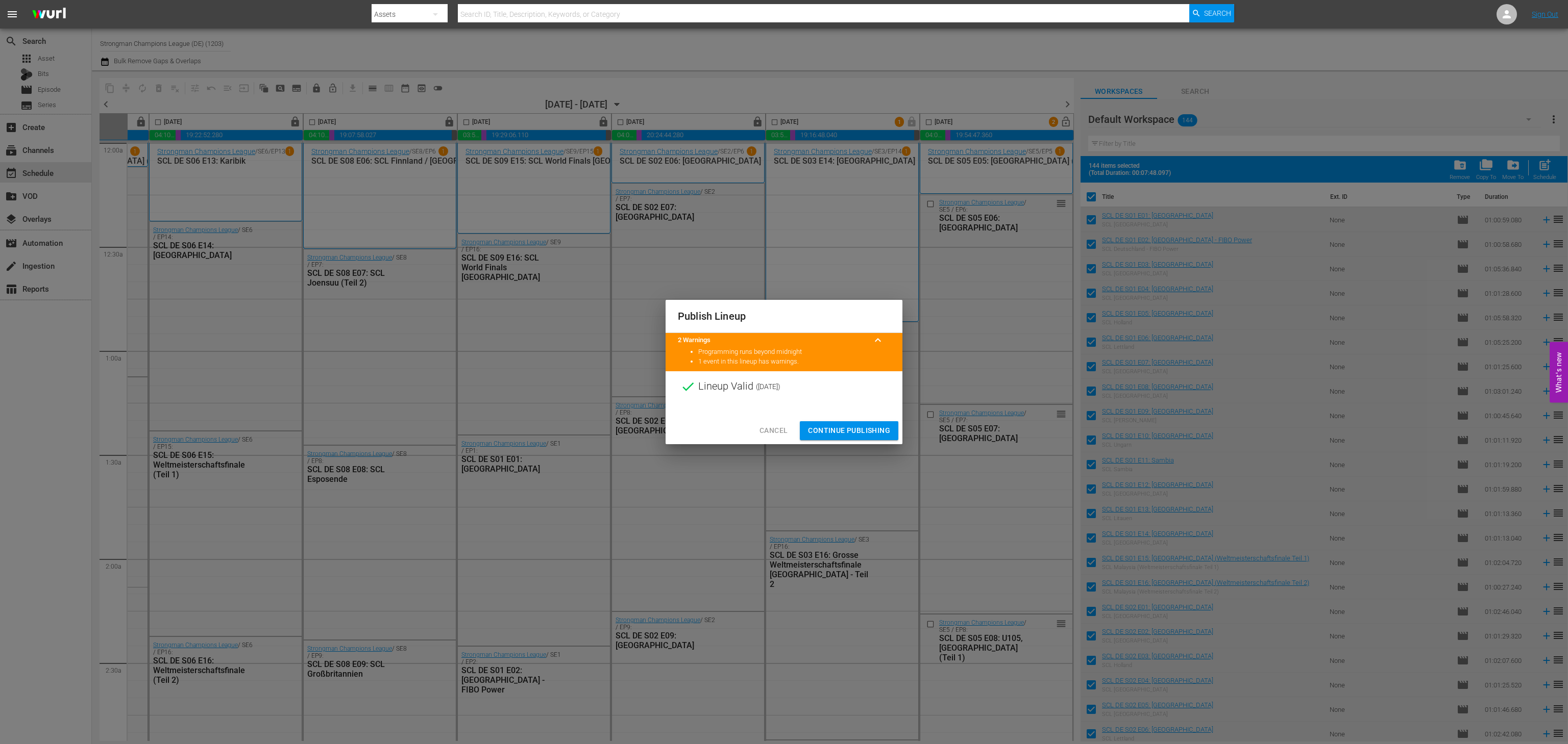
click at [845, 422] on button "Continue Publishing" at bounding box center [849, 431] width 99 height 19
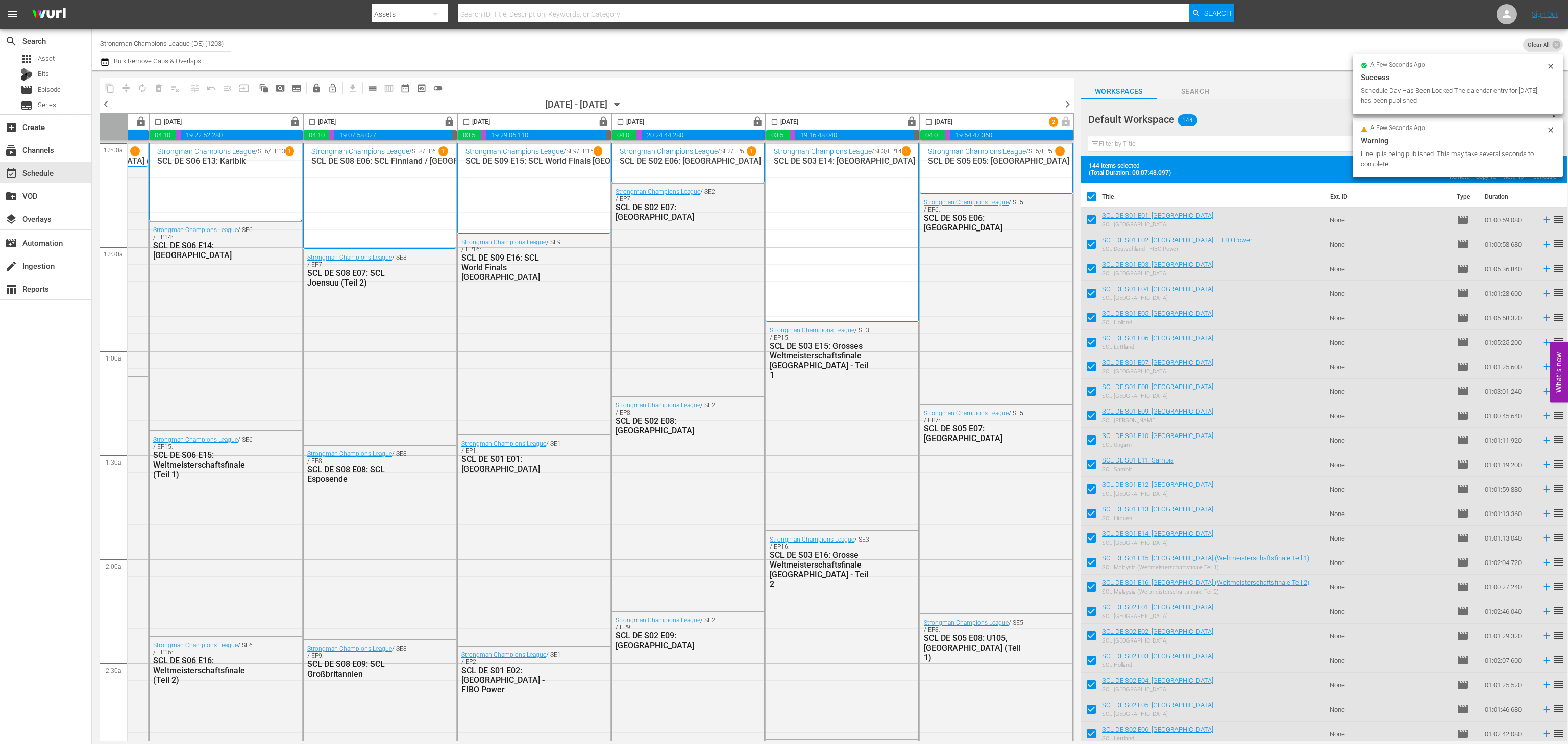
click at [1067, 100] on span "chevron_right" at bounding box center [1067, 104] width 13 height 13
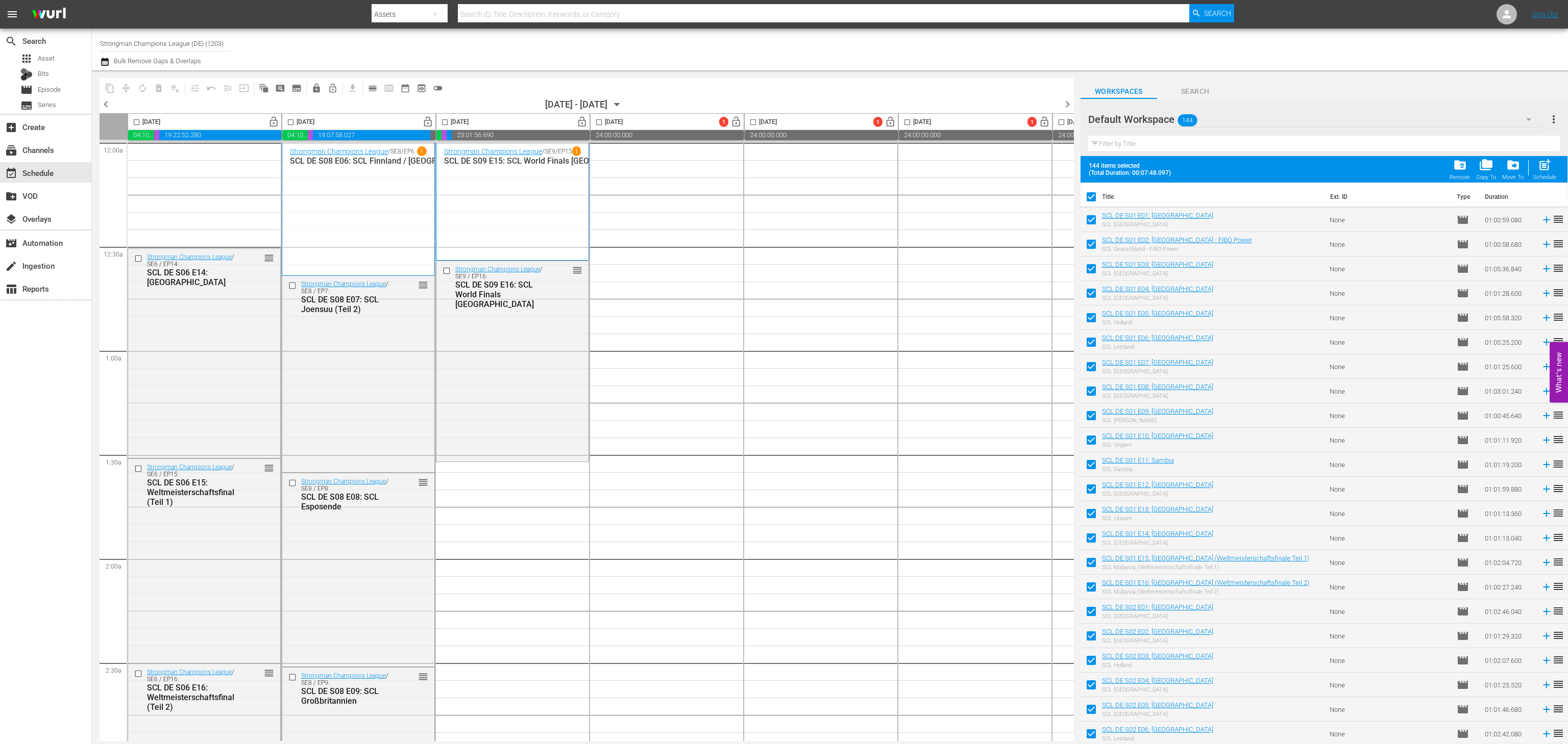
click at [271, 125] on span "lock_open" at bounding box center [273, 122] width 12 height 12
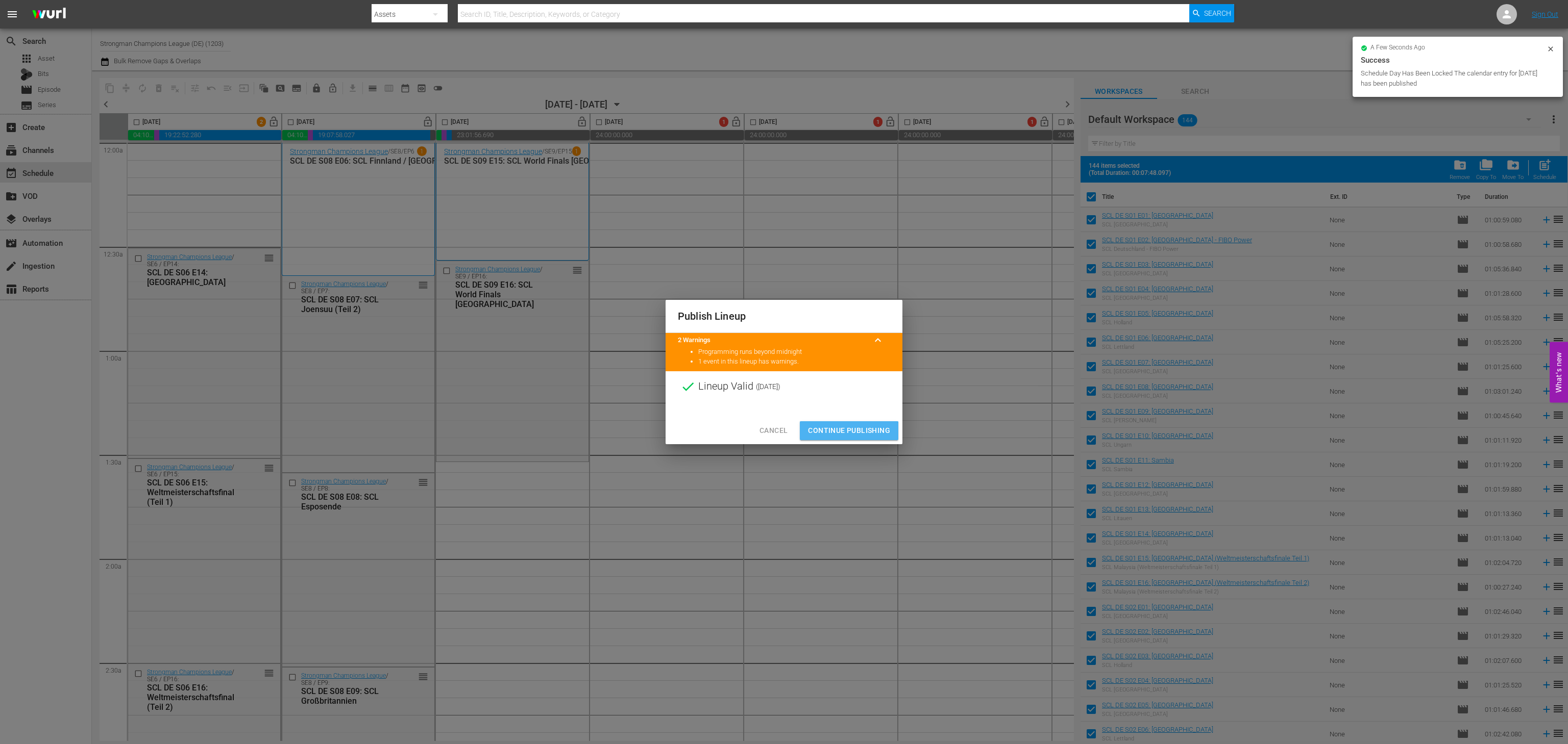
click at [835, 436] on span "Continue Publishing" at bounding box center [849, 431] width 82 height 13
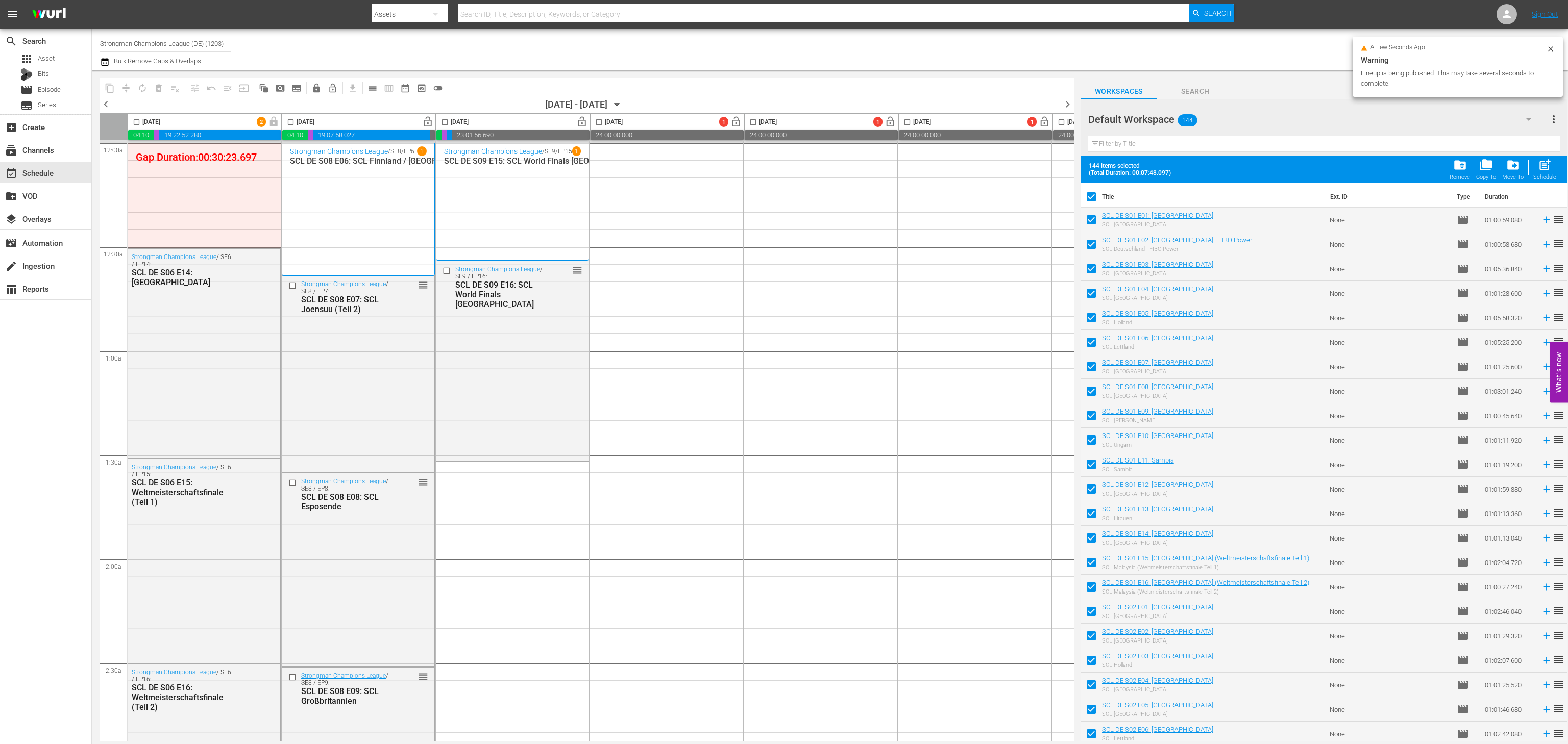
click at [422, 122] on span "lock_open" at bounding box center [427, 122] width 12 height 12
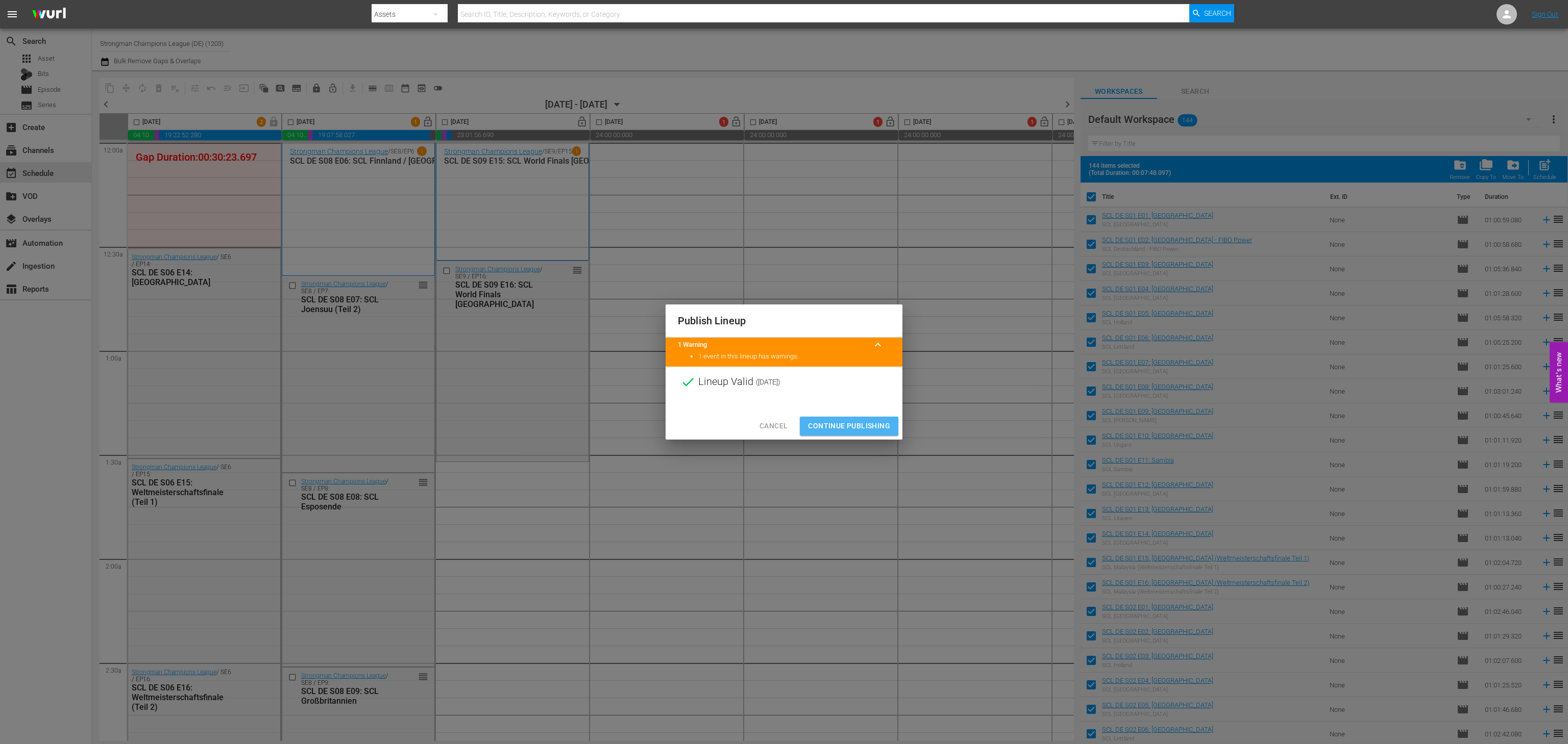
click at [864, 417] on button "Continue Publishing" at bounding box center [849, 426] width 99 height 19
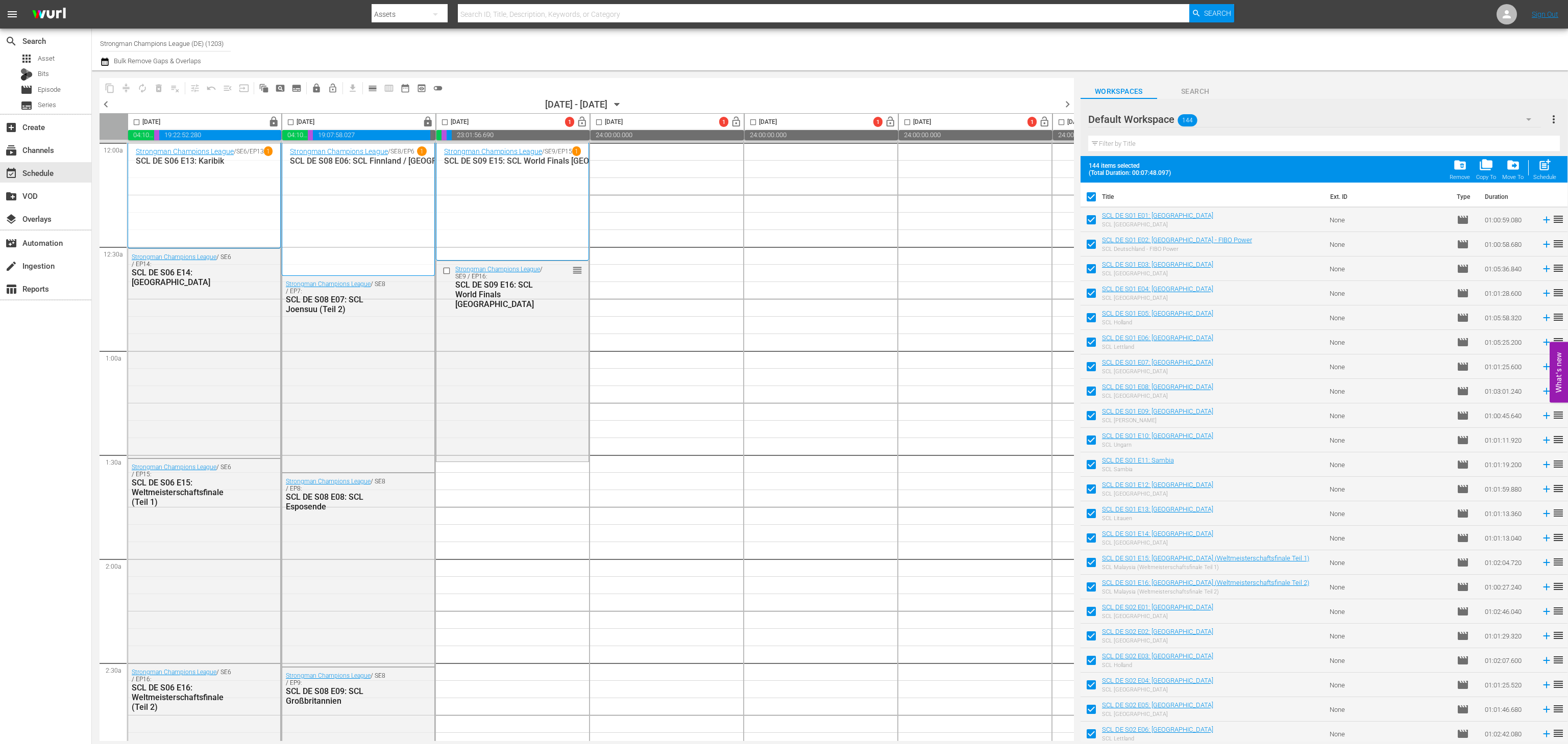
click at [107, 107] on span "chevron_left" at bounding box center [106, 104] width 13 height 13
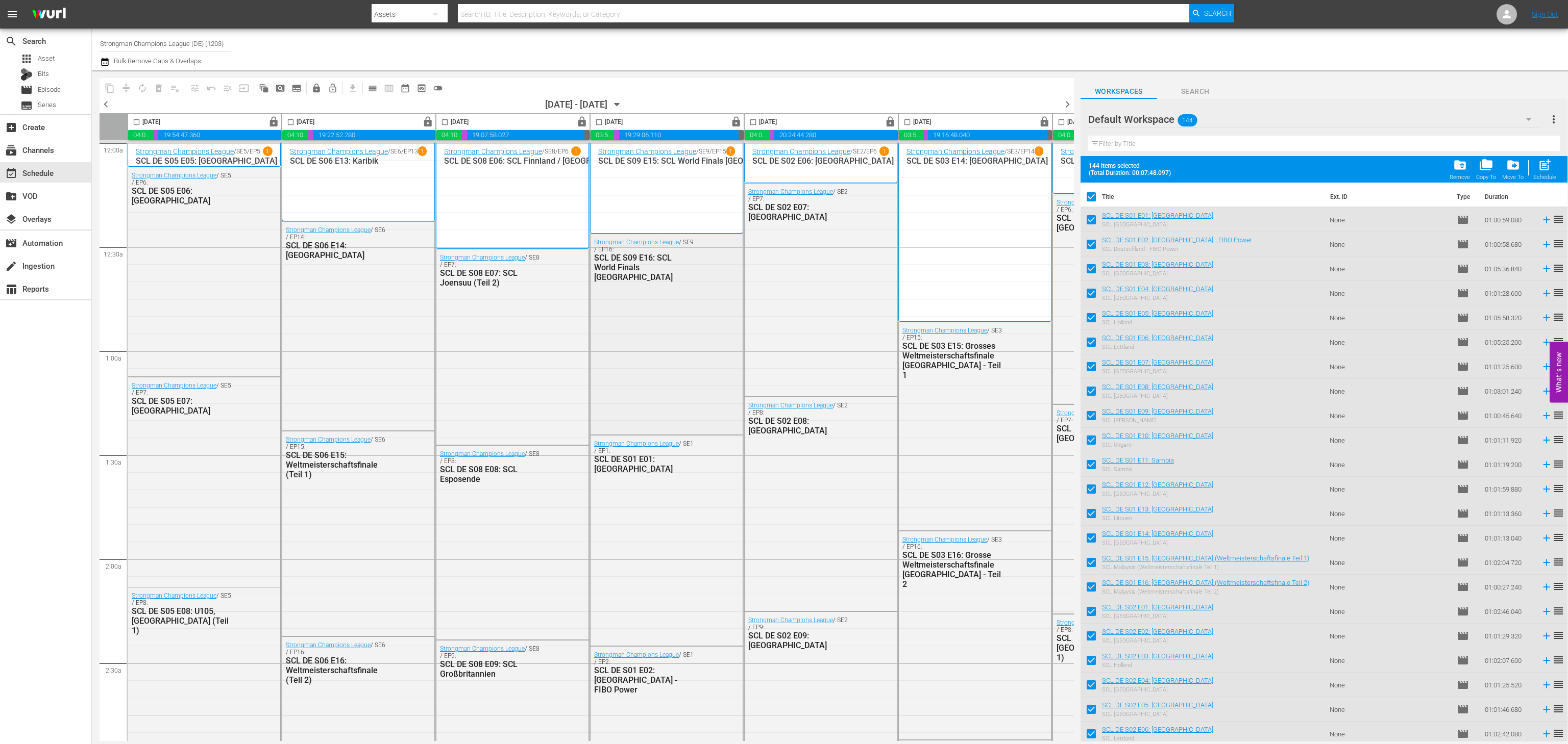
scroll to position [0, 141]
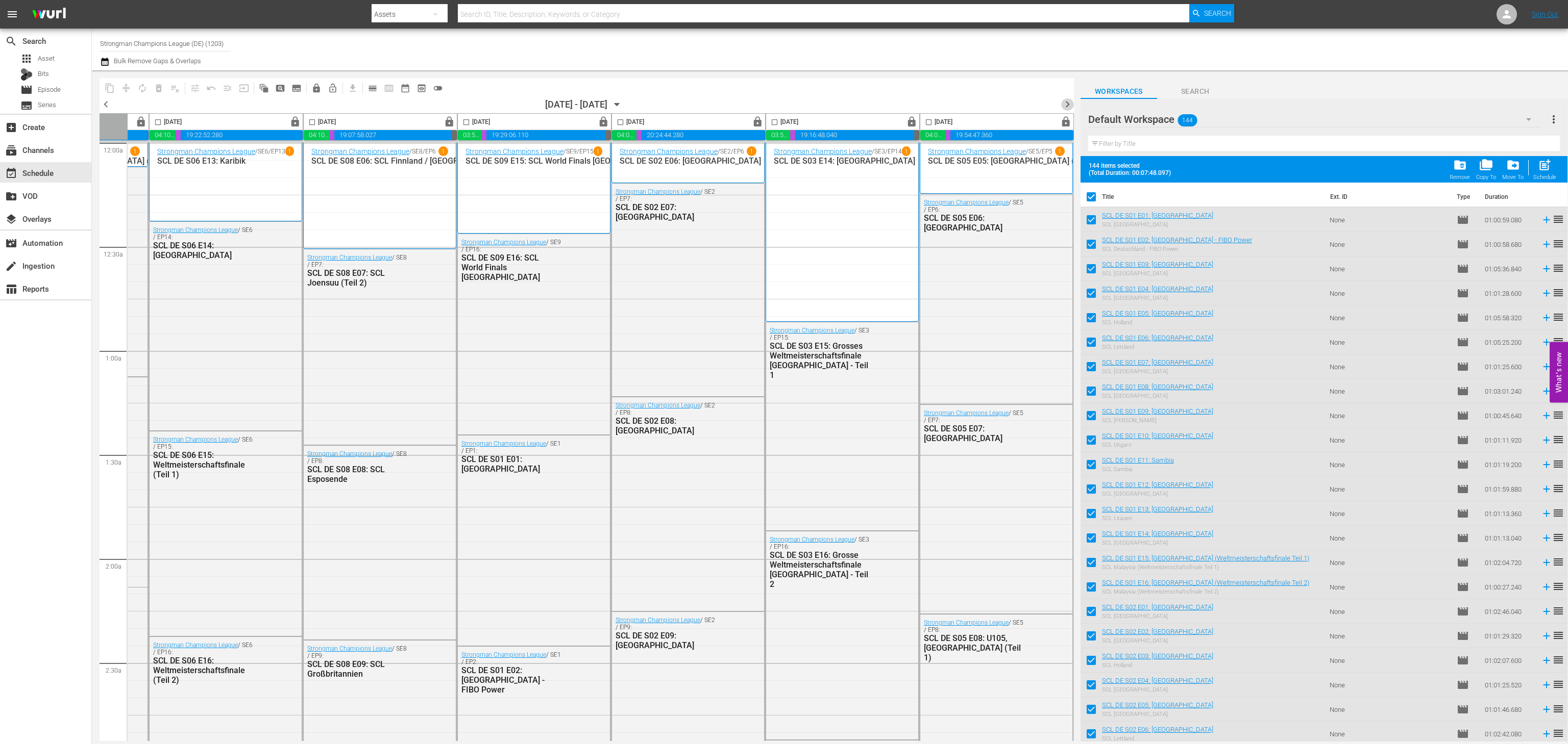
click at [1065, 106] on span "chevron_right" at bounding box center [1067, 104] width 13 height 13
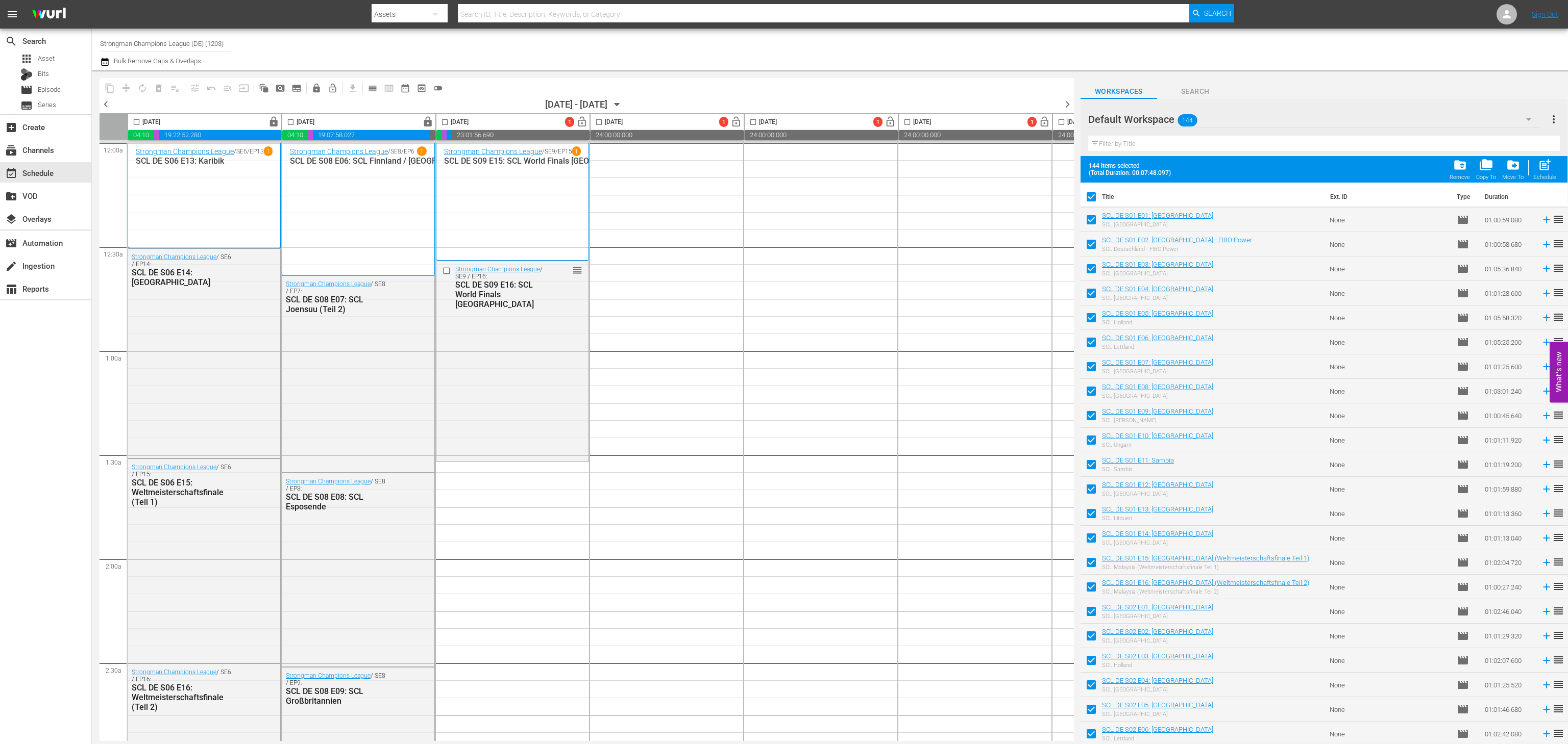
click at [110, 105] on span "chevron_left" at bounding box center [106, 104] width 13 height 13
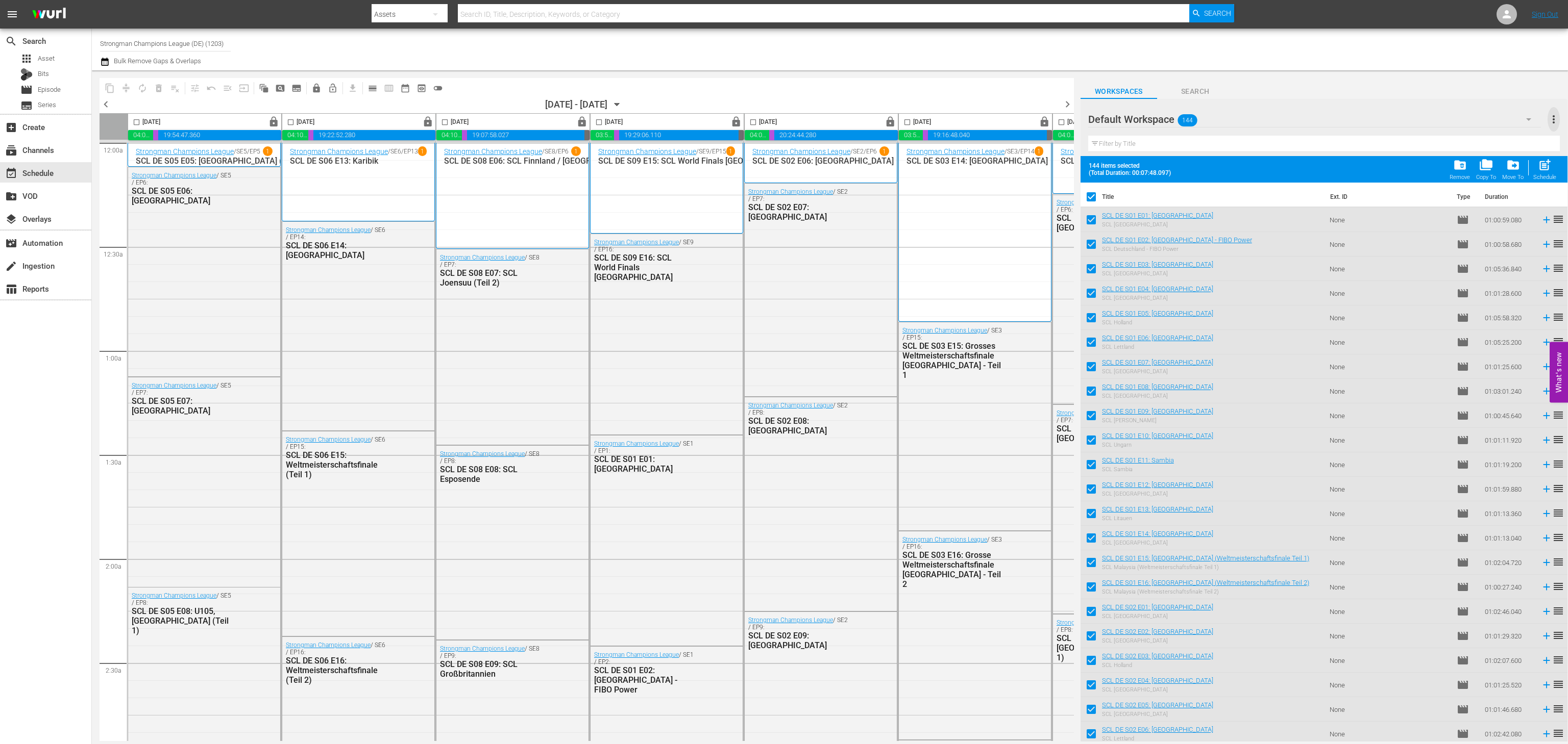
click at [1558, 117] on span "more_vert" at bounding box center [1553, 119] width 12 height 12
click at [1475, 139] on div "Clear All Workspace Items" at bounding box center [1487, 139] width 120 height 18
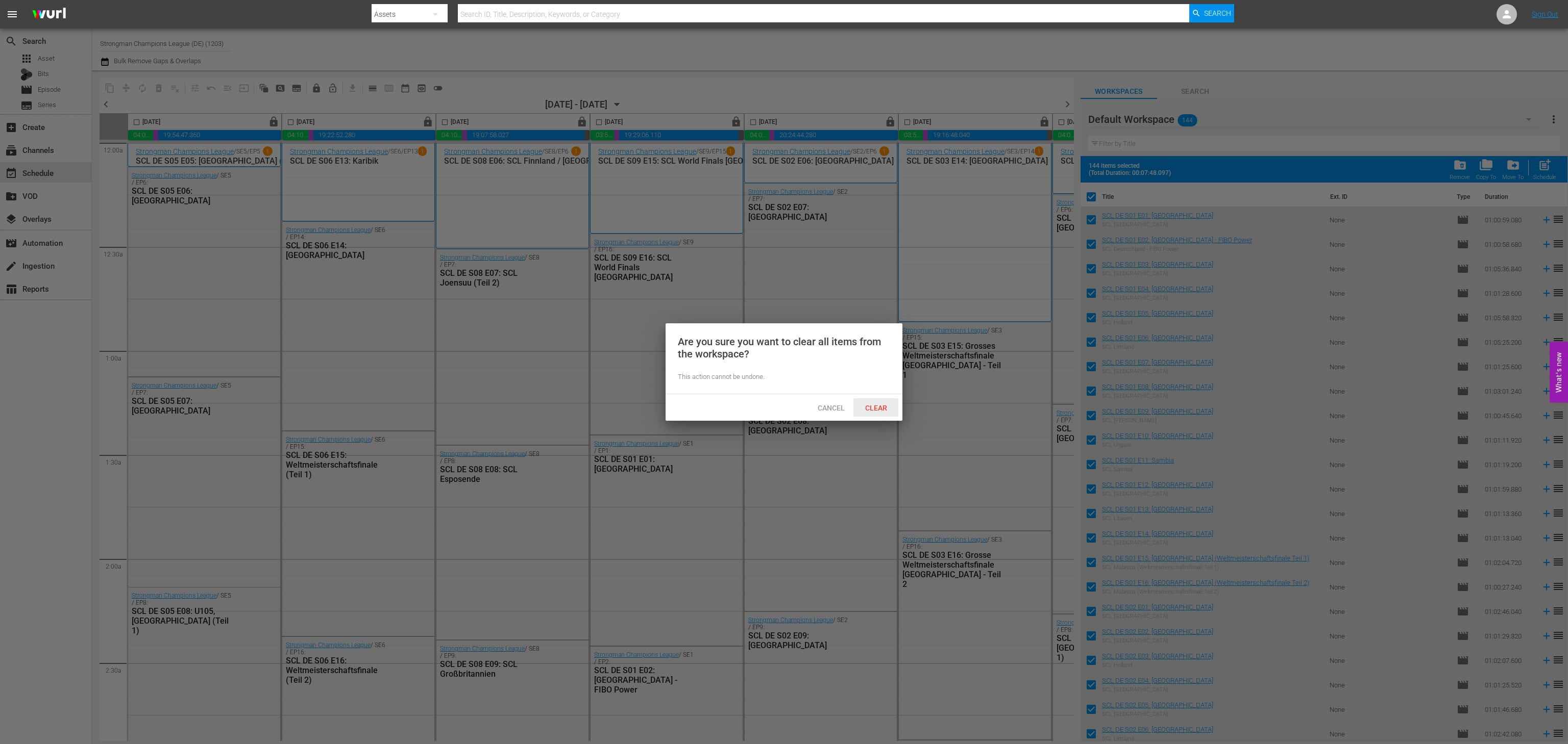
click at [884, 401] on div "Clear" at bounding box center [876, 408] width 45 height 19
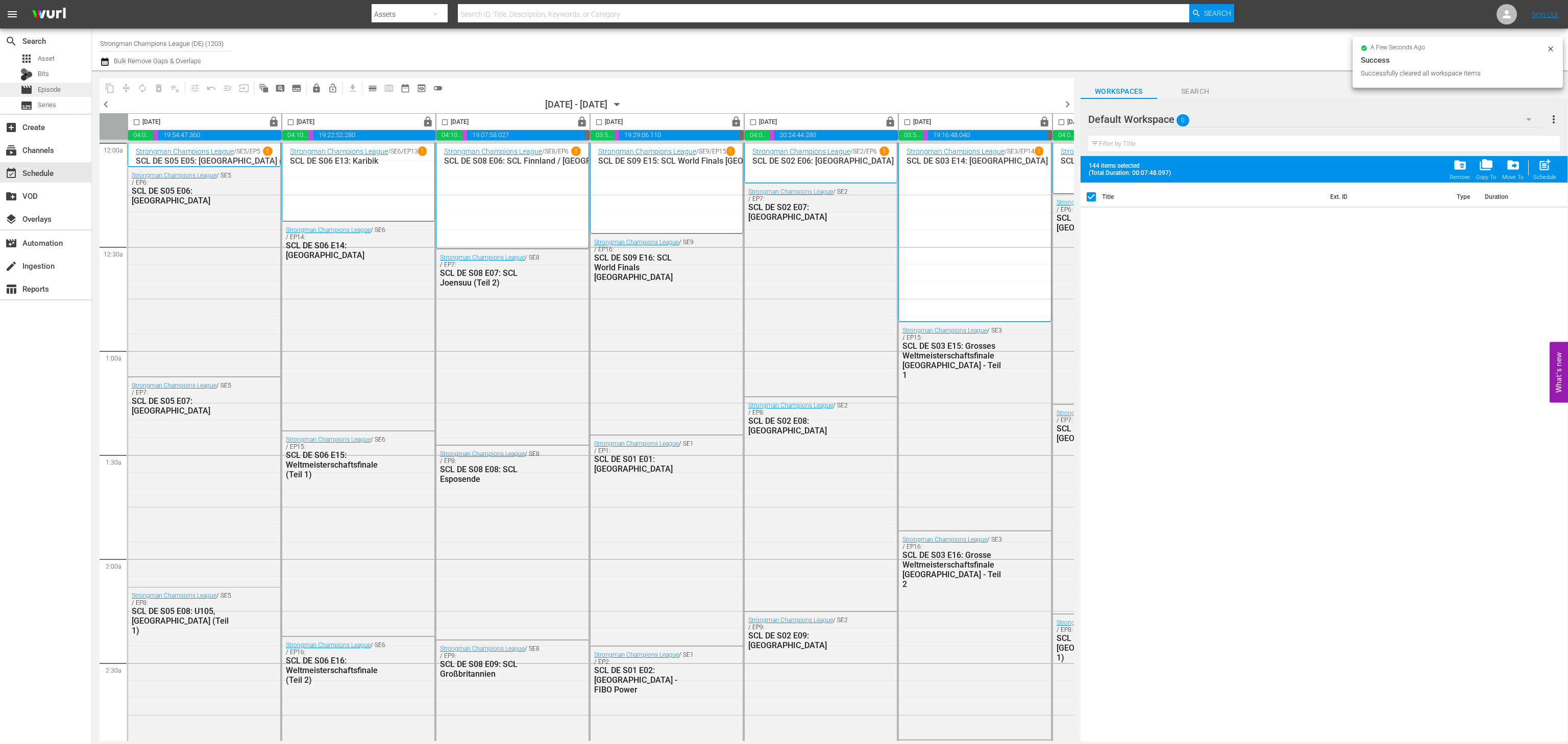
click at [43, 91] on span "Episode" at bounding box center [49, 89] width 23 height 10
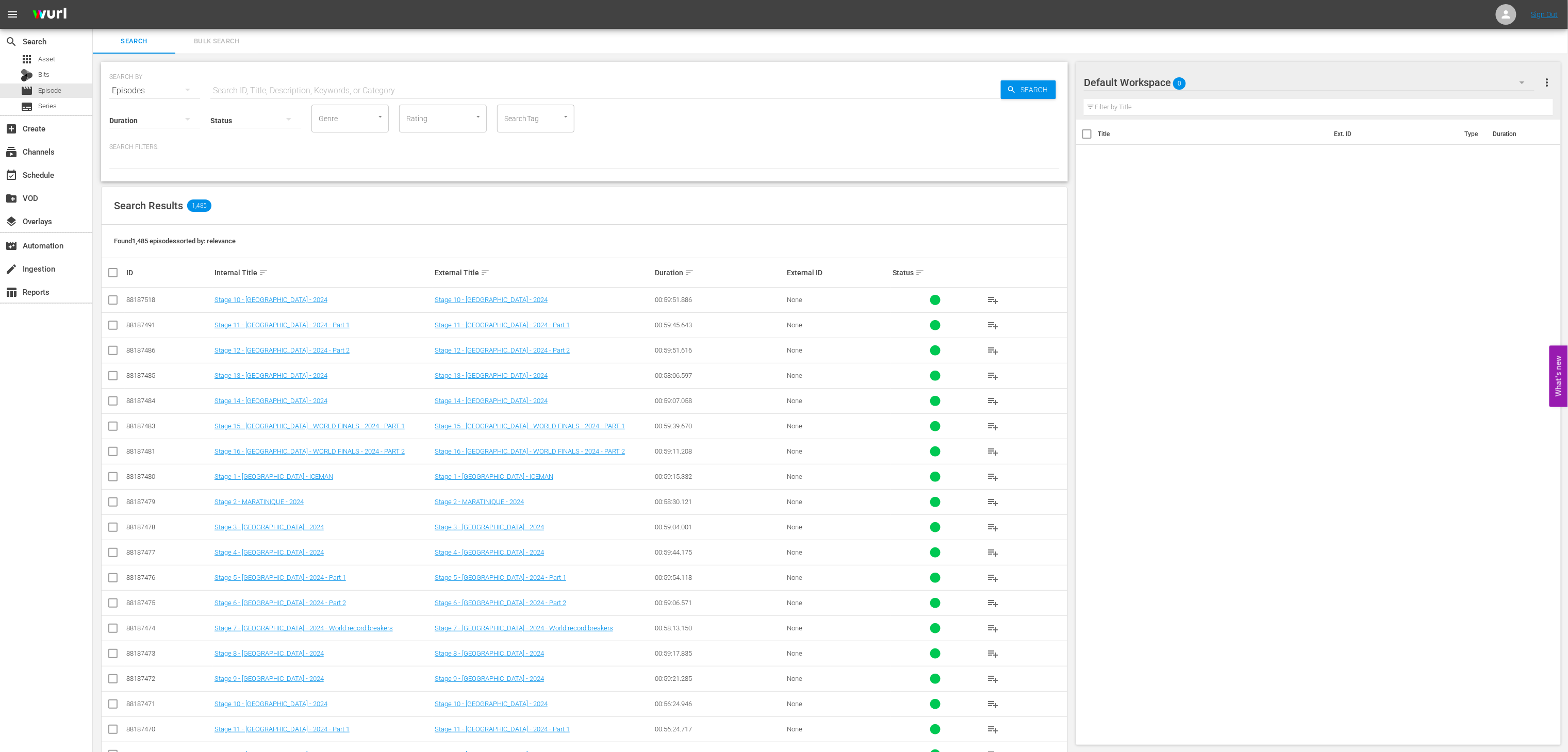
click at [545, 119] on div "SearchTag" at bounding box center [536, 118] width 77 height 28
type input "scl"
click at [534, 389] on li "SCL S09" at bounding box center [536, 389] width 77 height 17
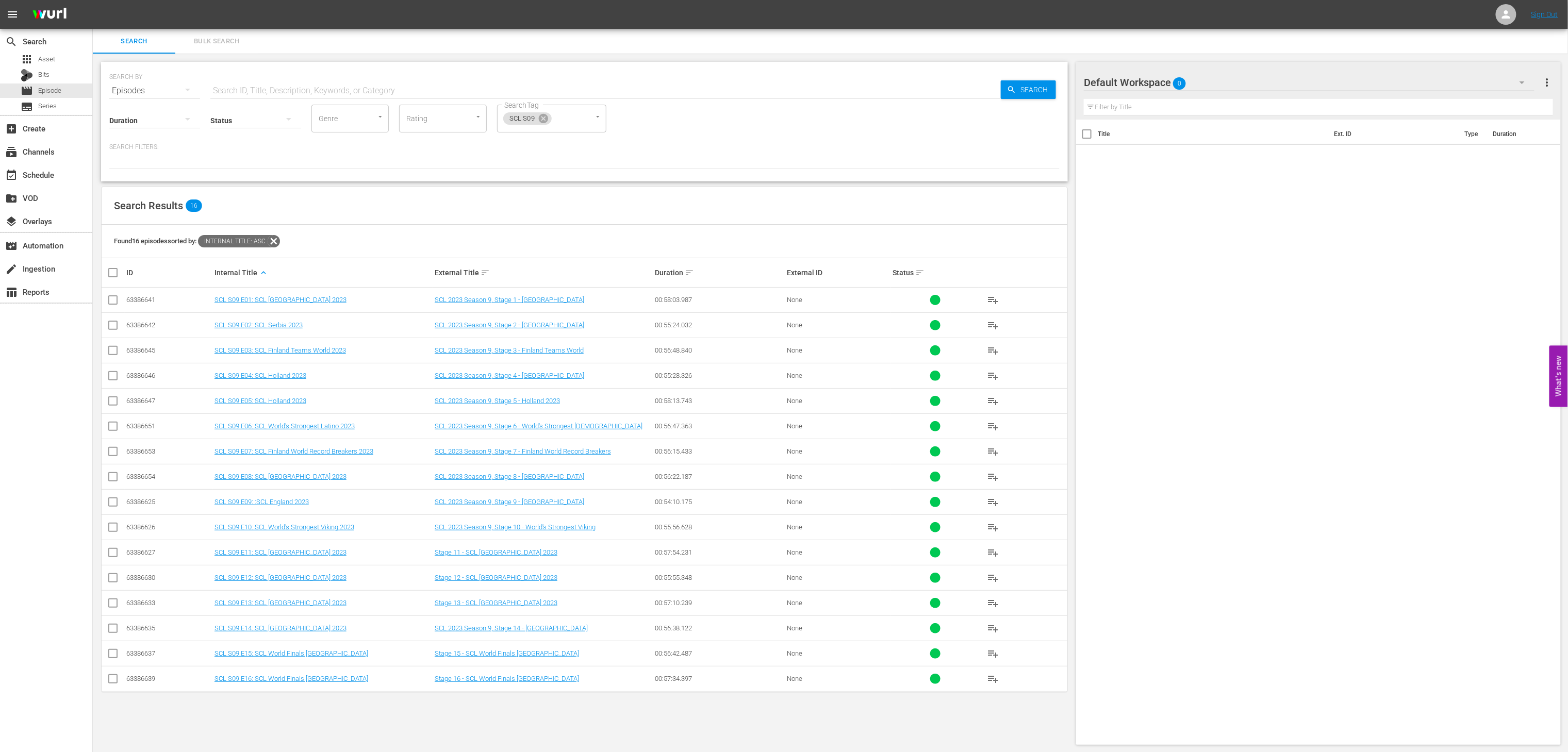
click at [109, 269] on input "checkbox" at bounding box center [117, 273] width 21 height 12
checkbox input "true"
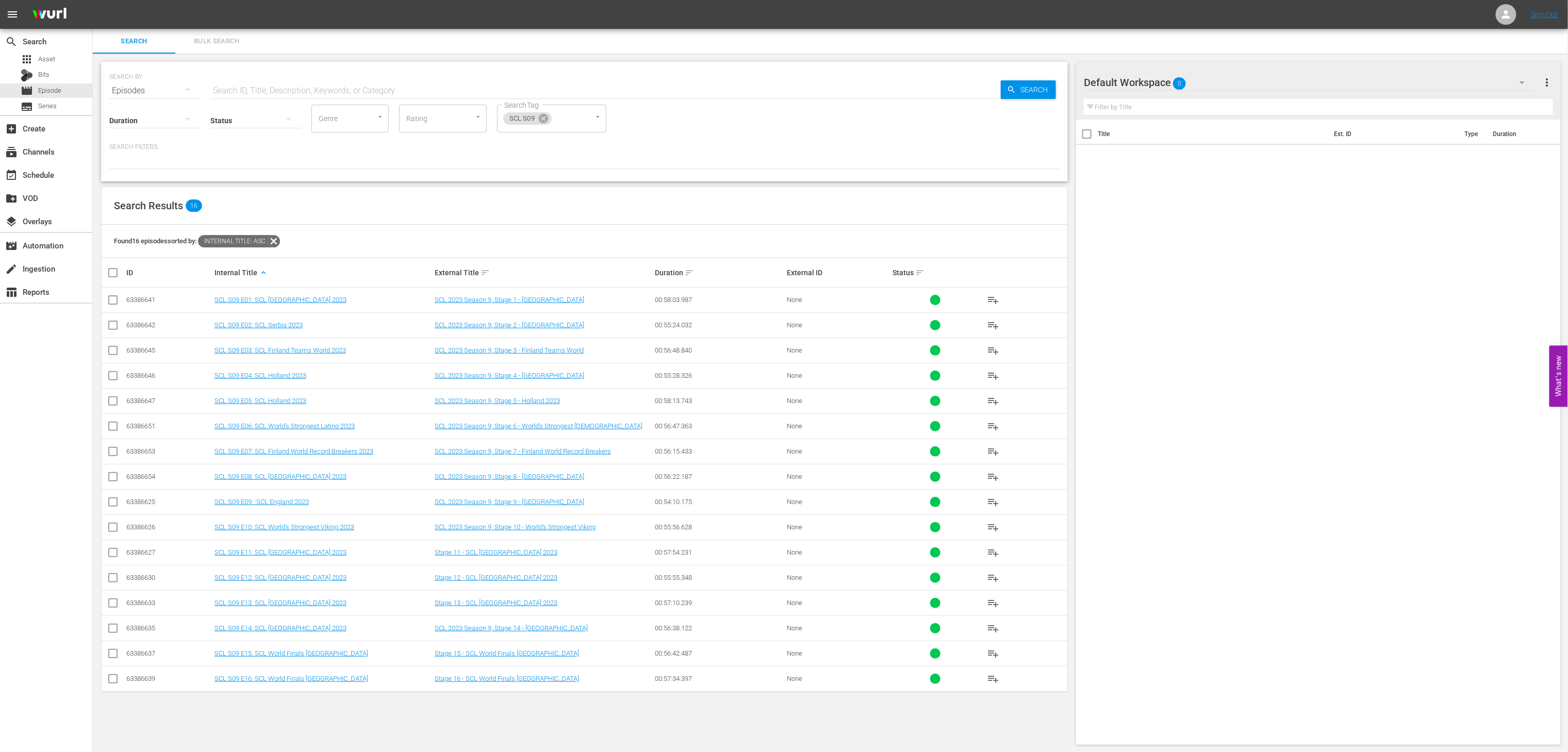
checkbox input "true"
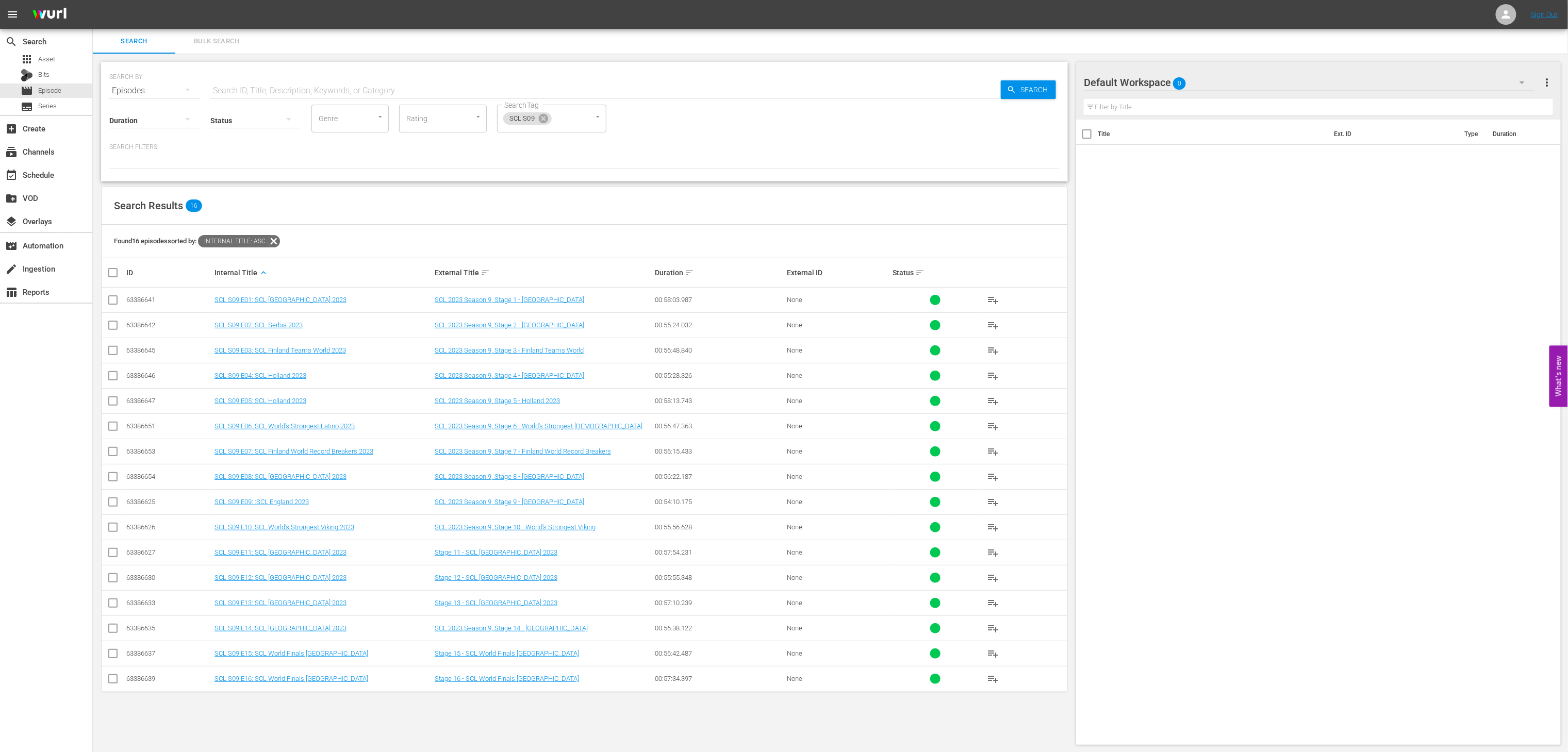
checkbox input "true"
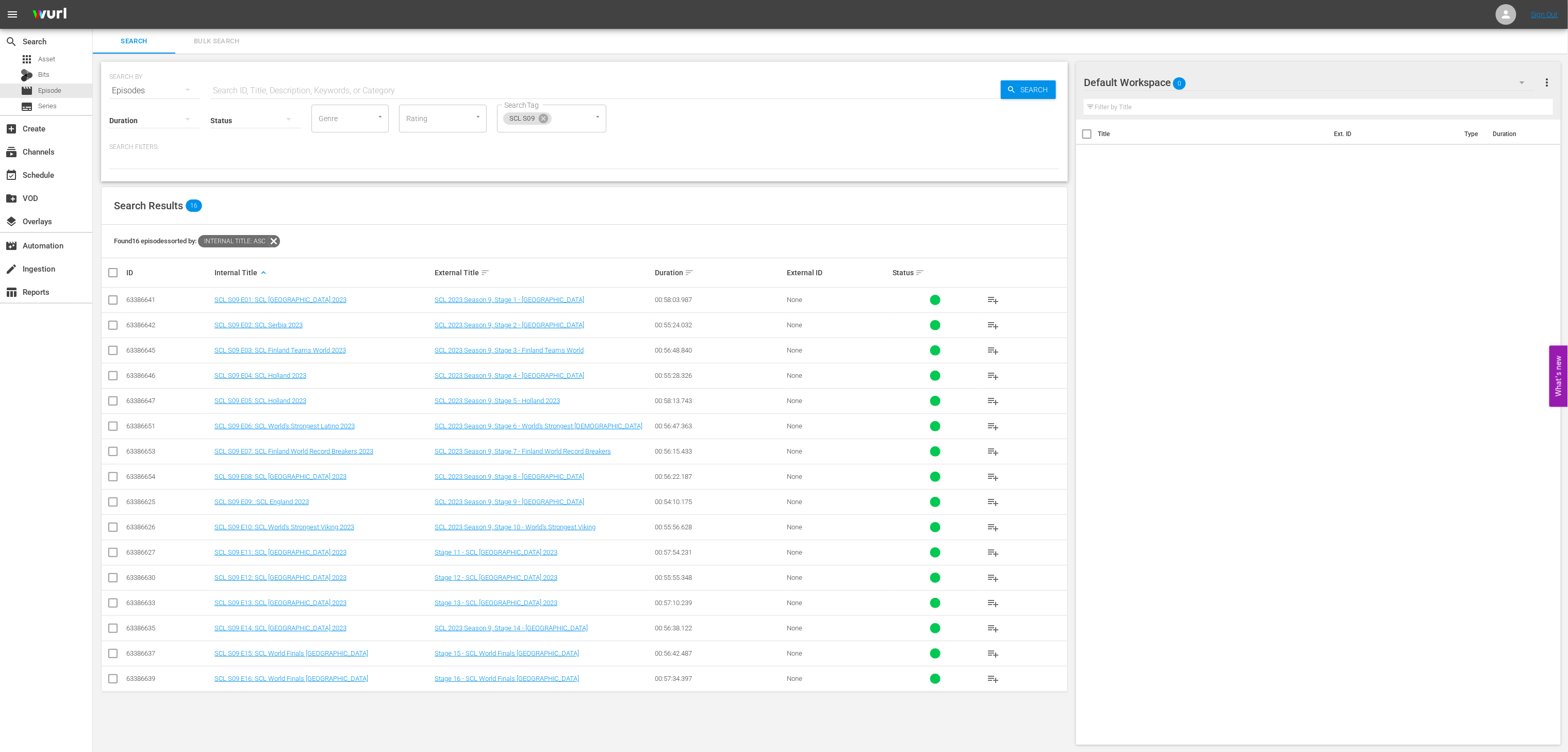
checkbox input "true"
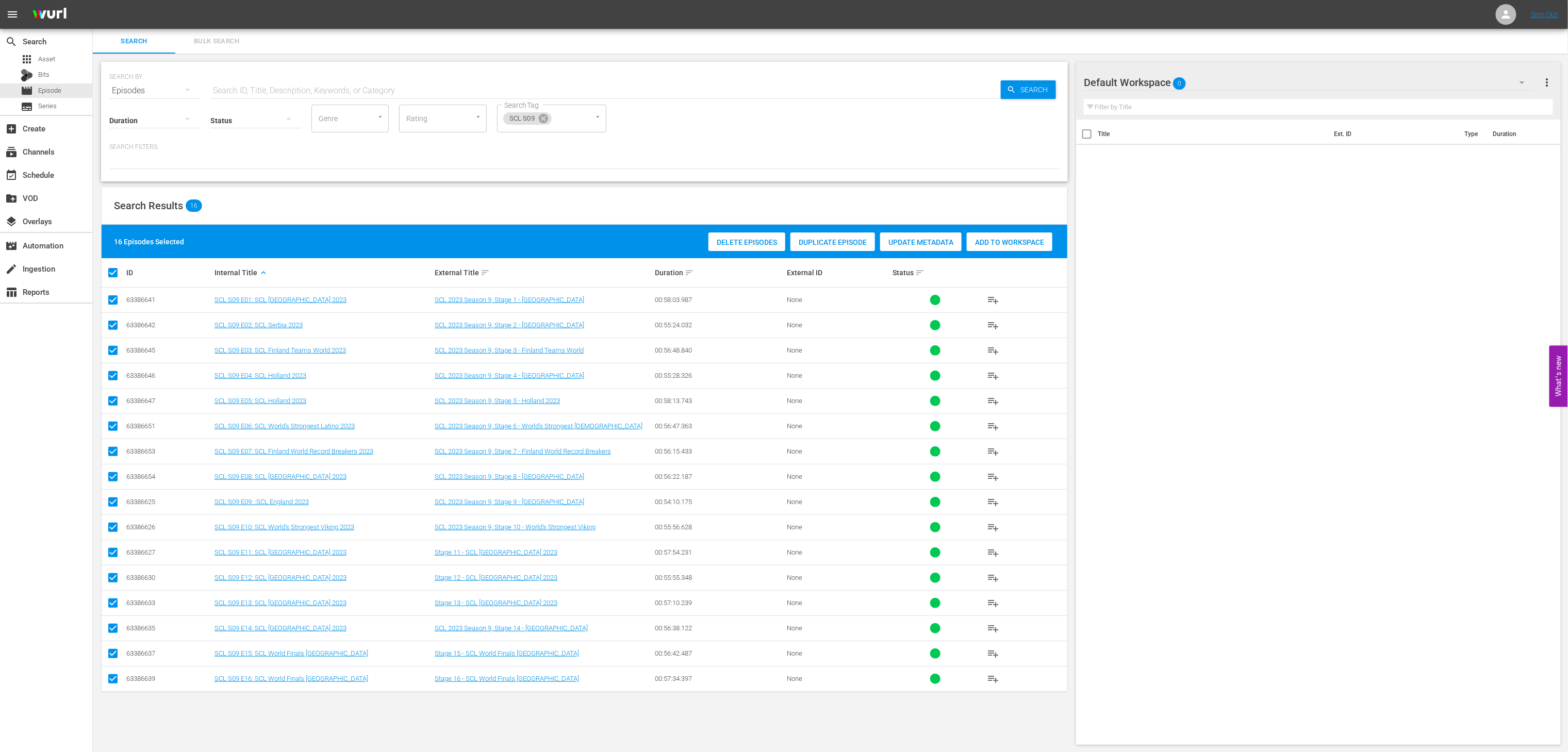
click at [1003, 244] on span "Add to Workspace" at bounding box center [1009, 242] width 85 height 8
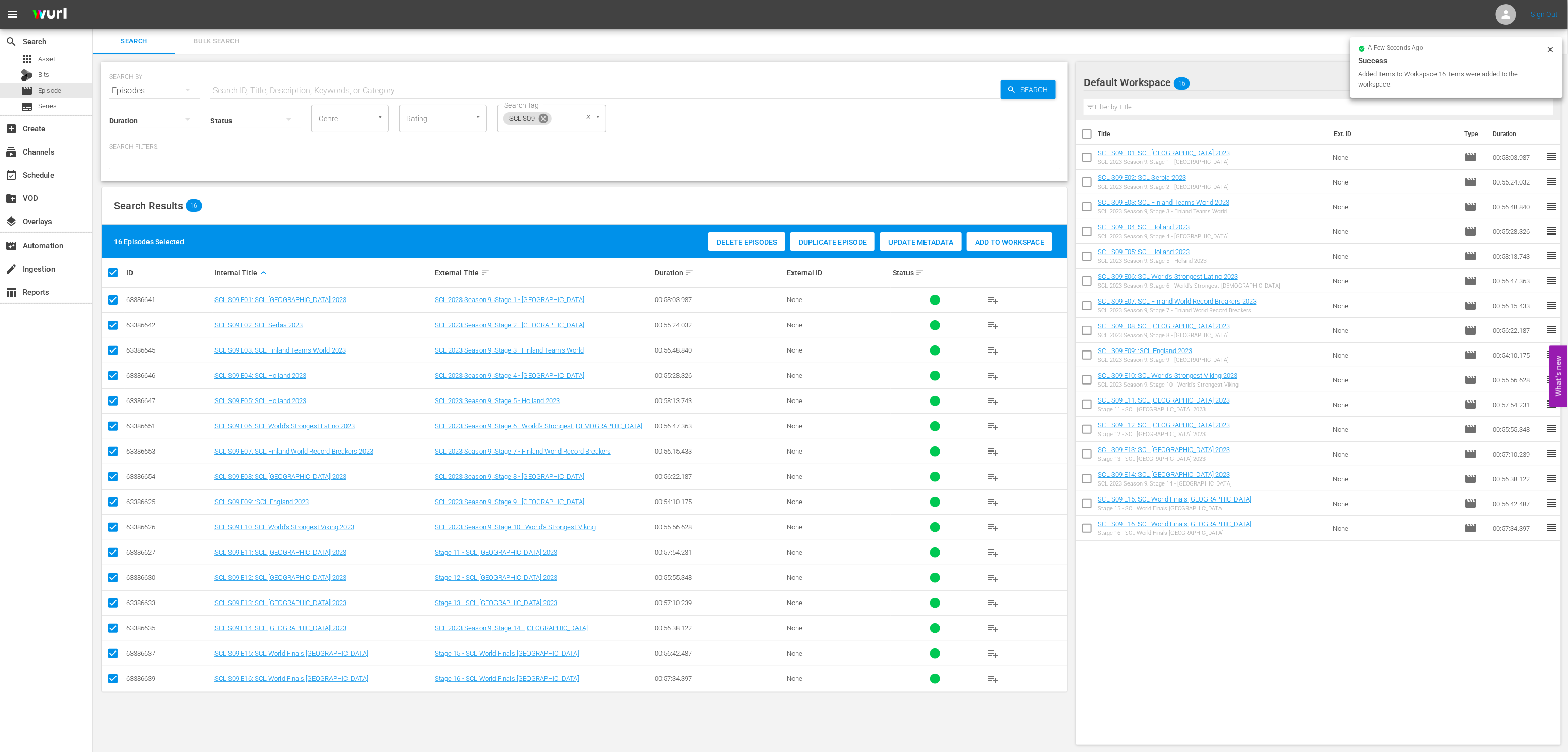
click at [544, 121] on icon at bounding box center [543, 118] width 9 height 9
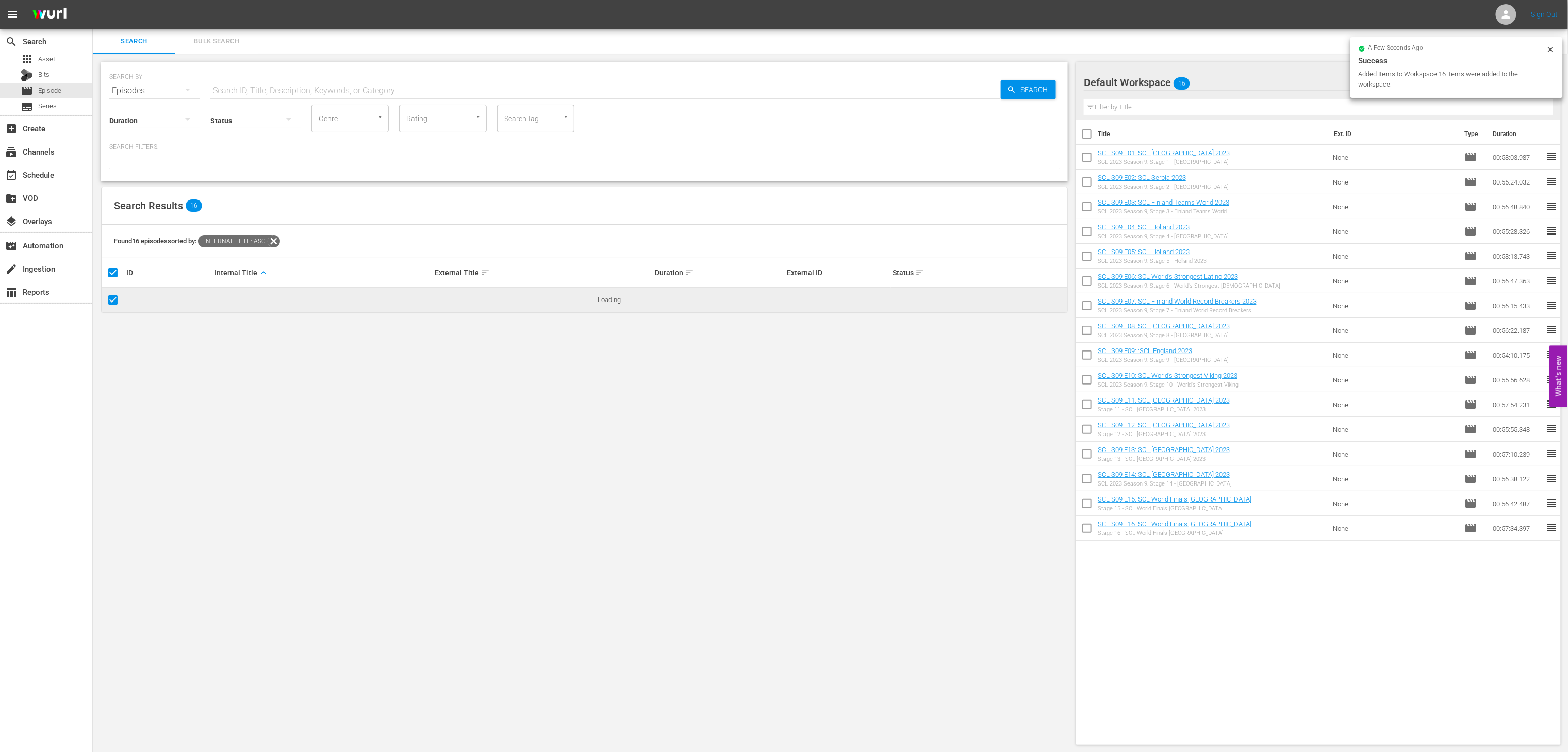
click at [512, 121] on input "SearchTag" at bounding box center [521, 119] width 39 height 18
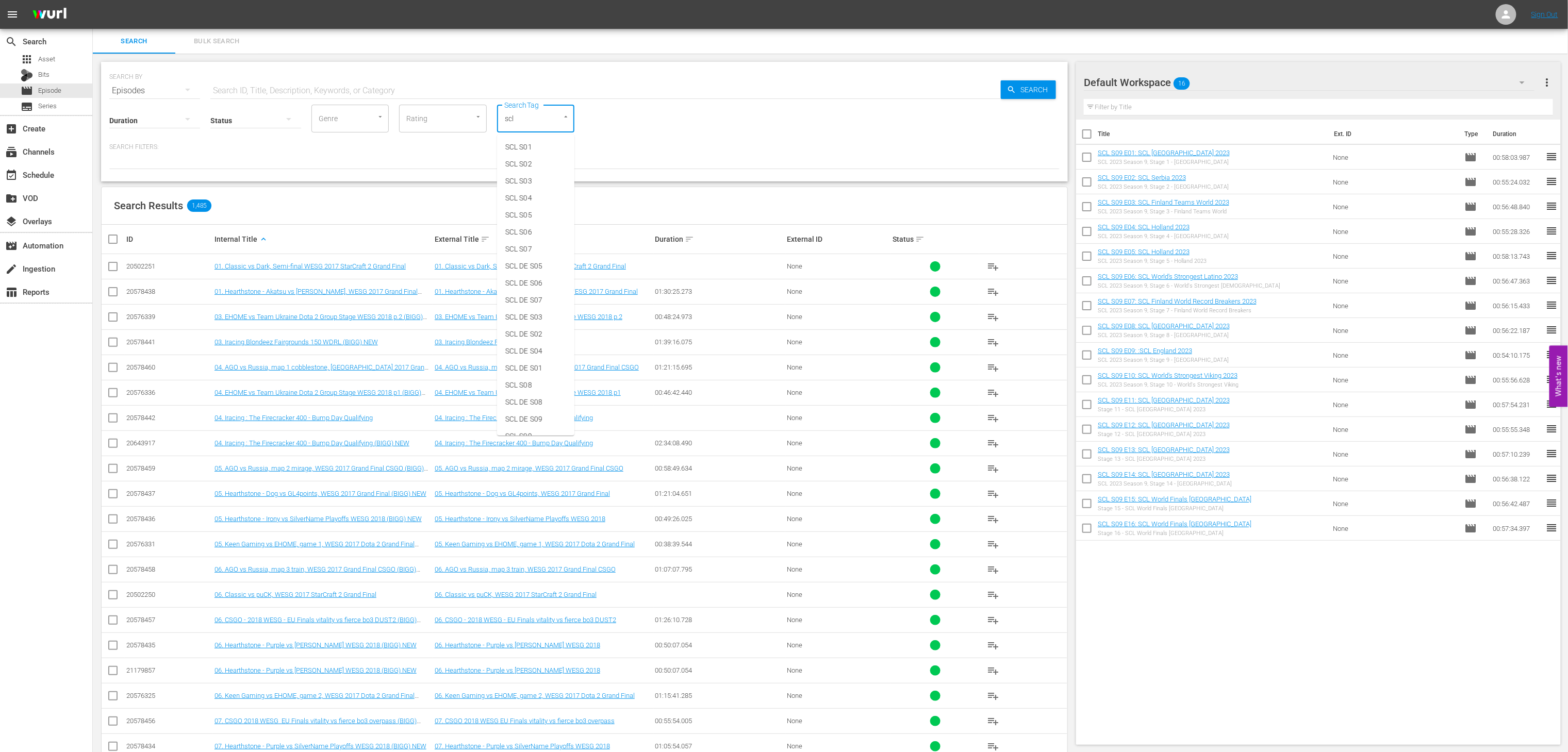
type input "scl"
click at [531, 393] on li "SCL S08" at bounding box center [536, 386] width 77 height 17
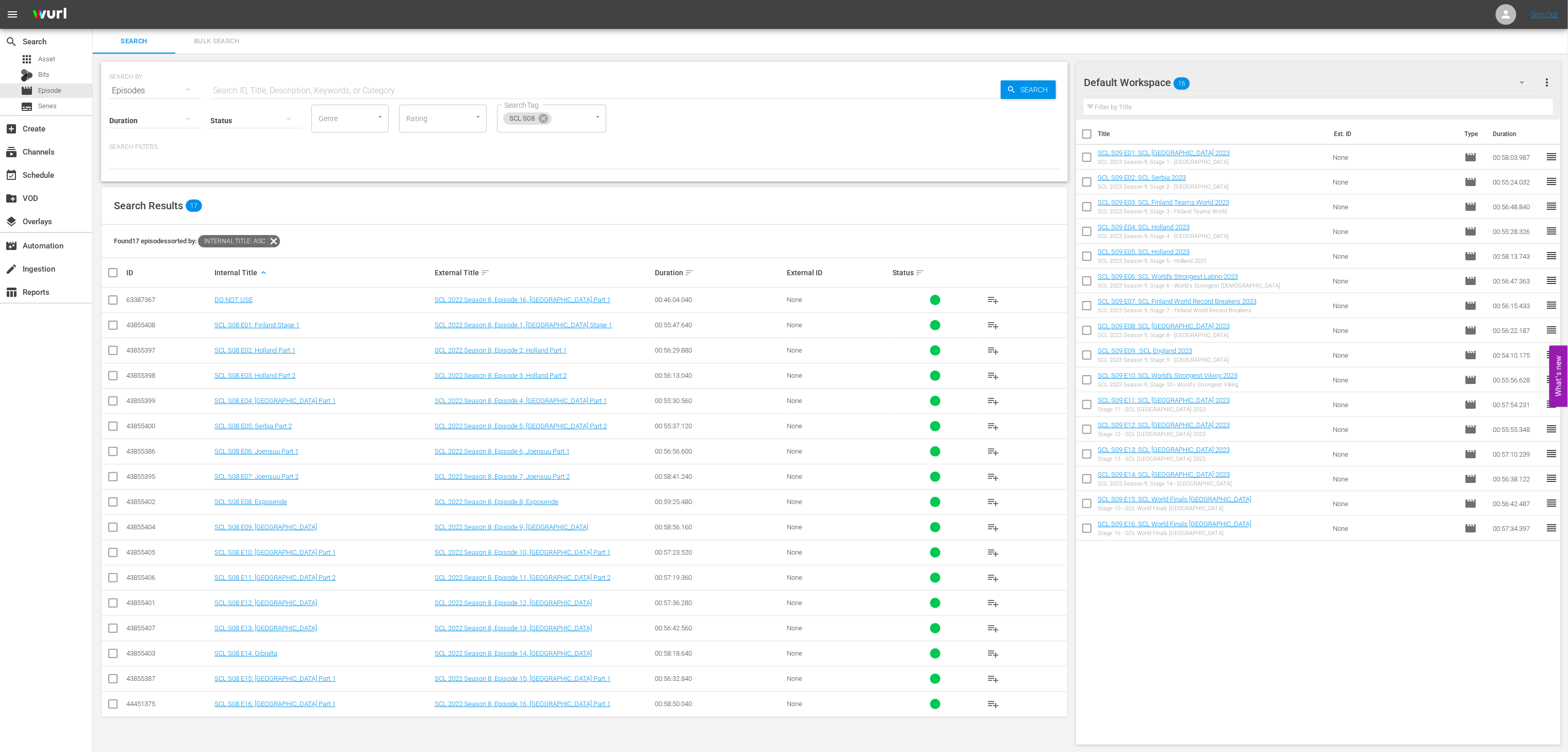
click at [110, 273] on input "checkbox" at bounding box center [117, 273] width 21 height 12
checkbox input "true"
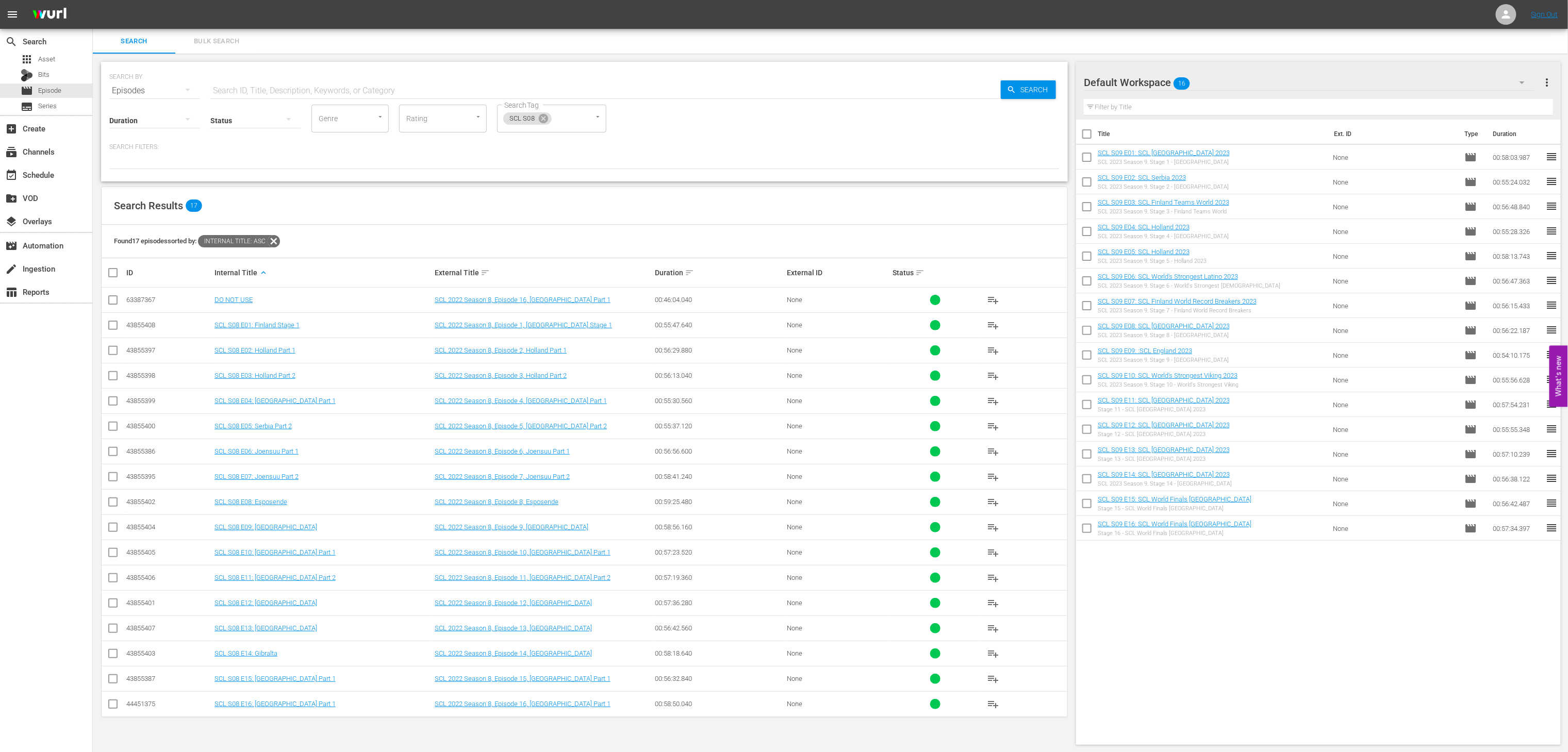
checkbox input "true"
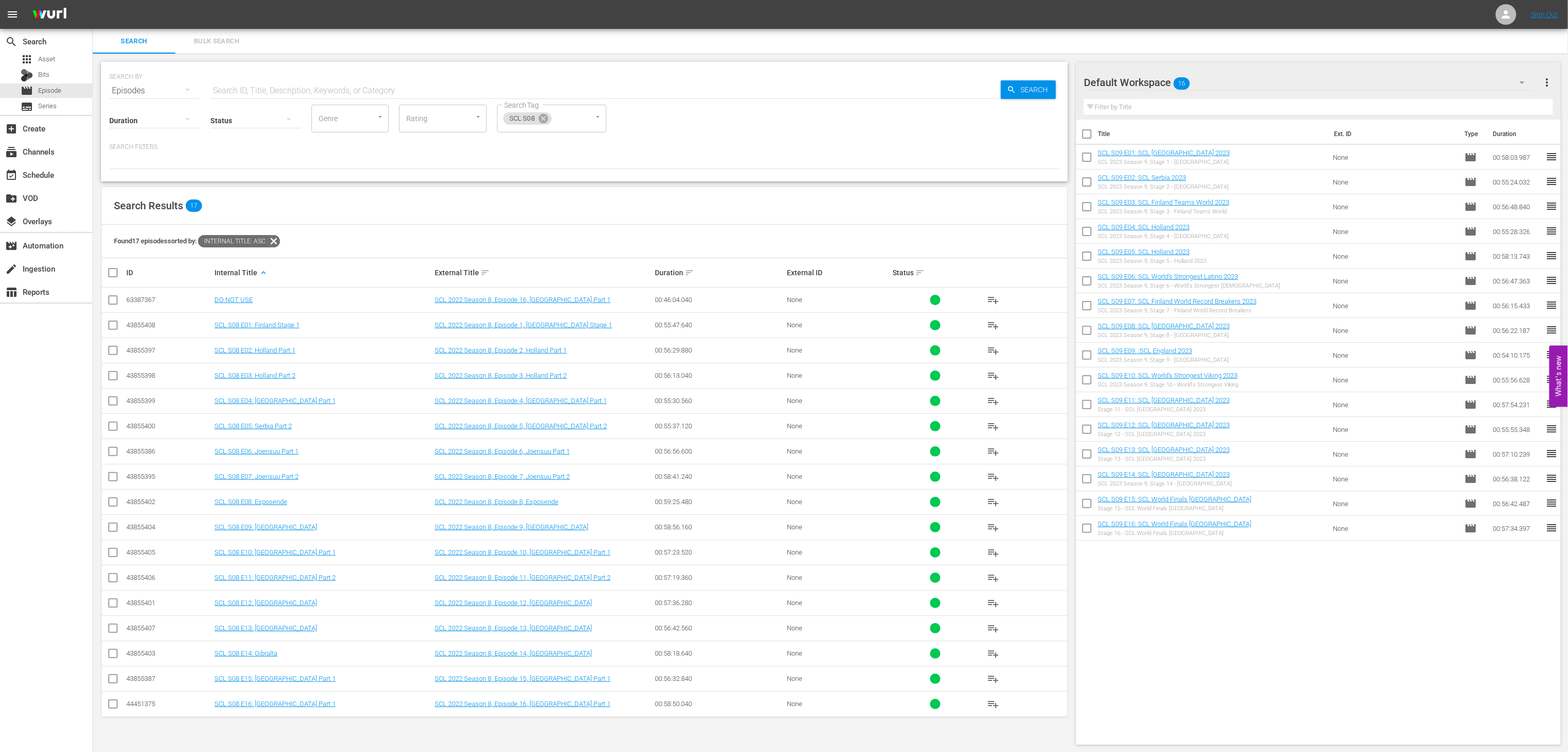
checkbox input "true"
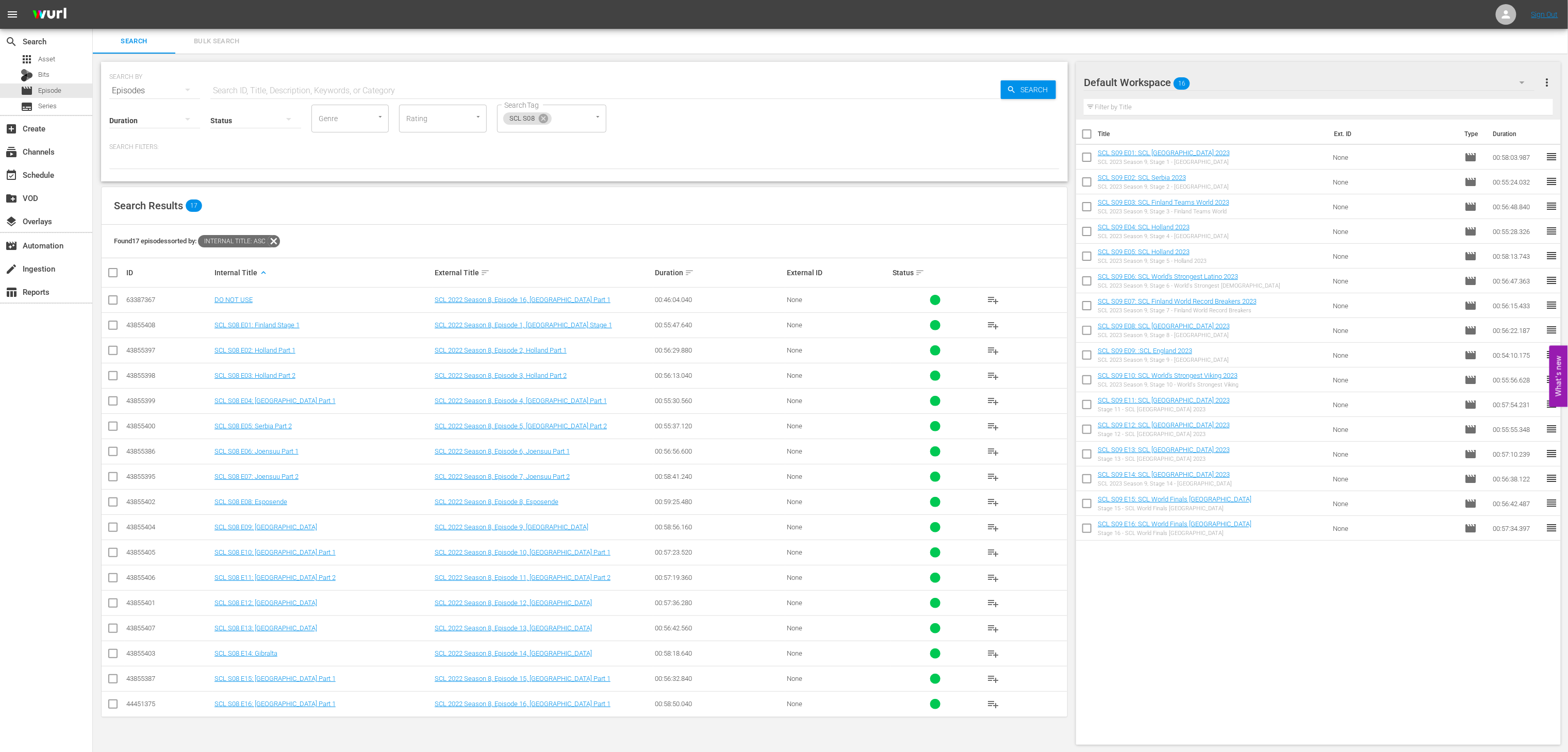
checkbox input "true"
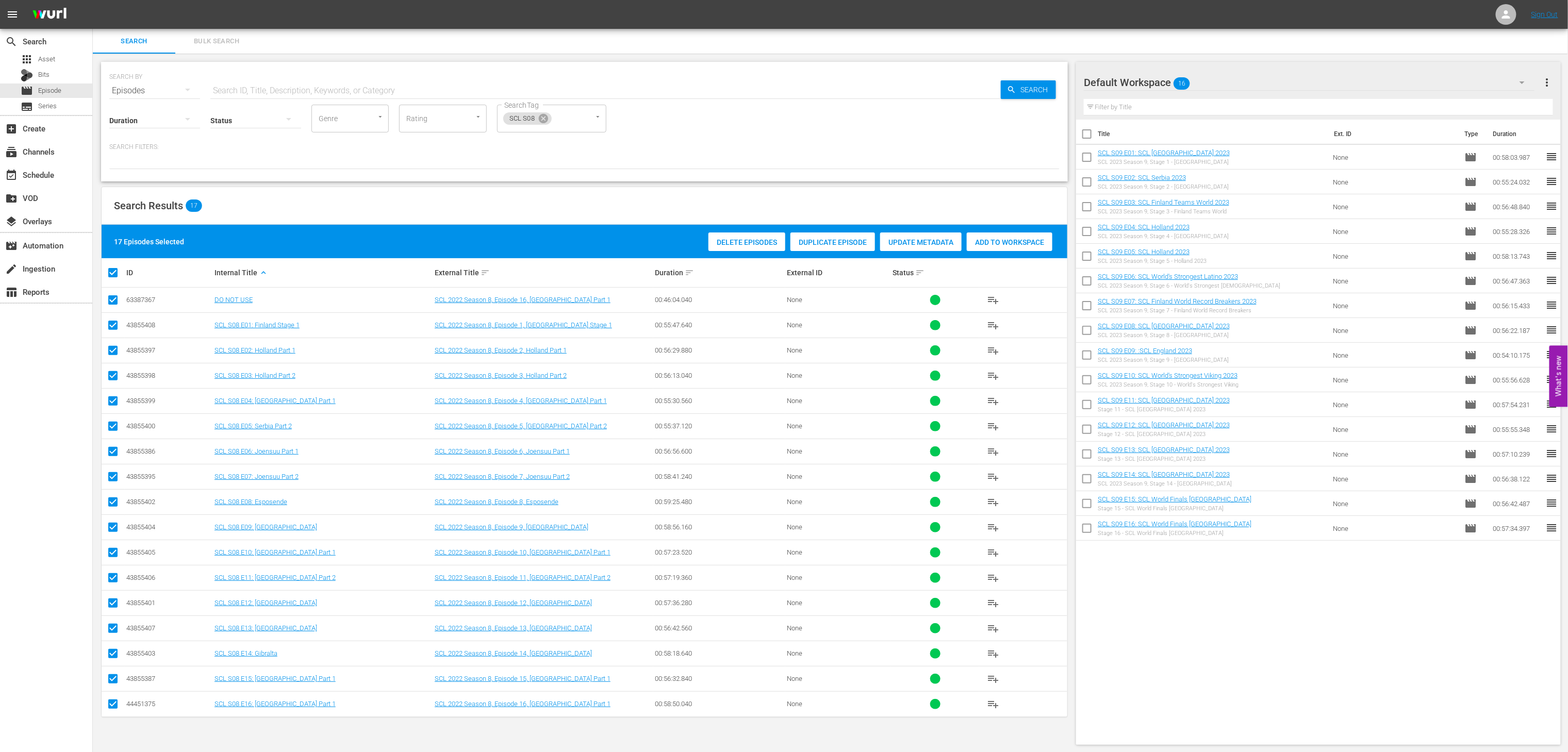
click at [109, 299] on input "checkbox" at bounding box center [113, 302] width 12 height 12
checkbox input "false"
click at [980, 243] on span "Add to Workspace" at bounding box center [984, 242] width 85 height 8
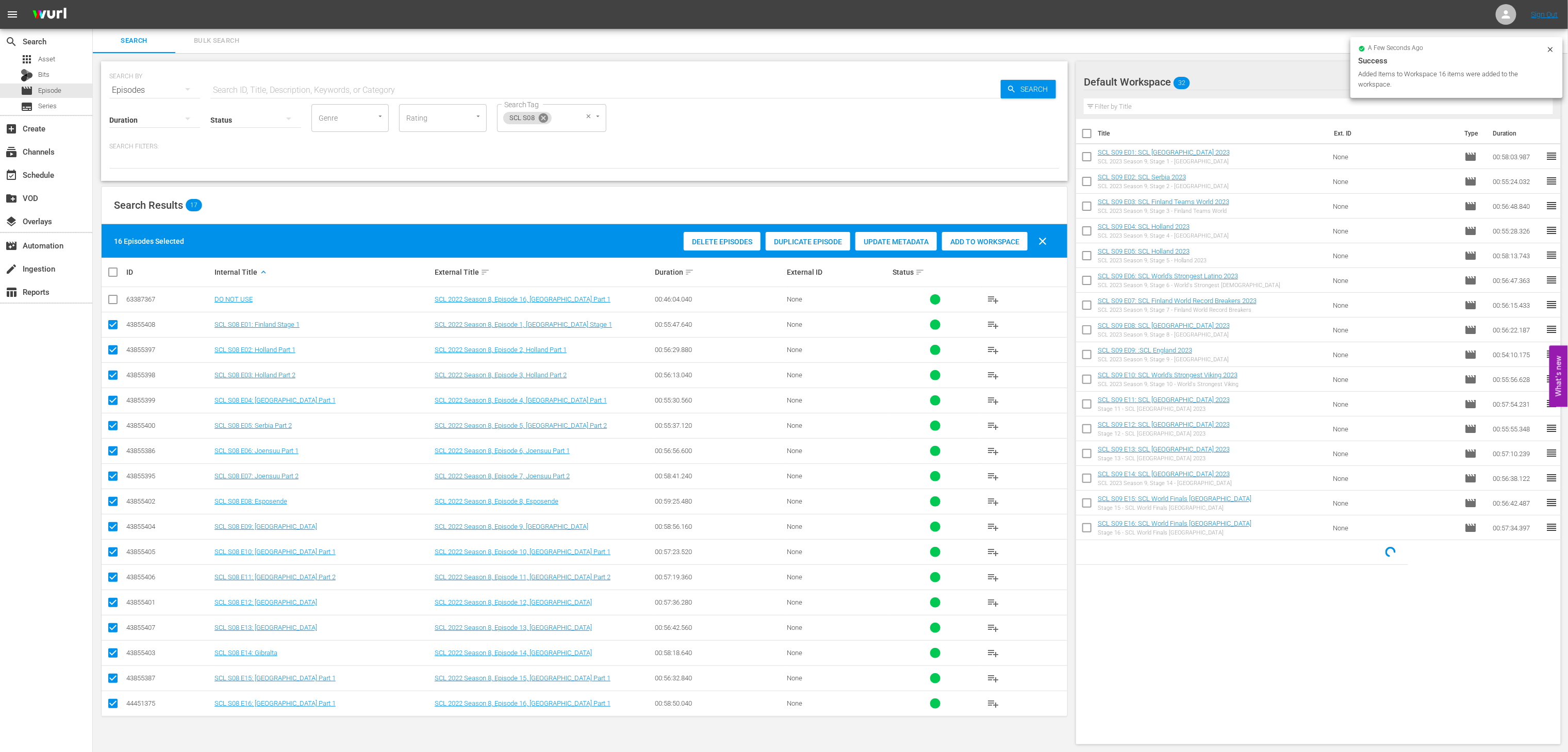
click at [542, 121] on icon at bounding box center [543, 117] width 9 height 9
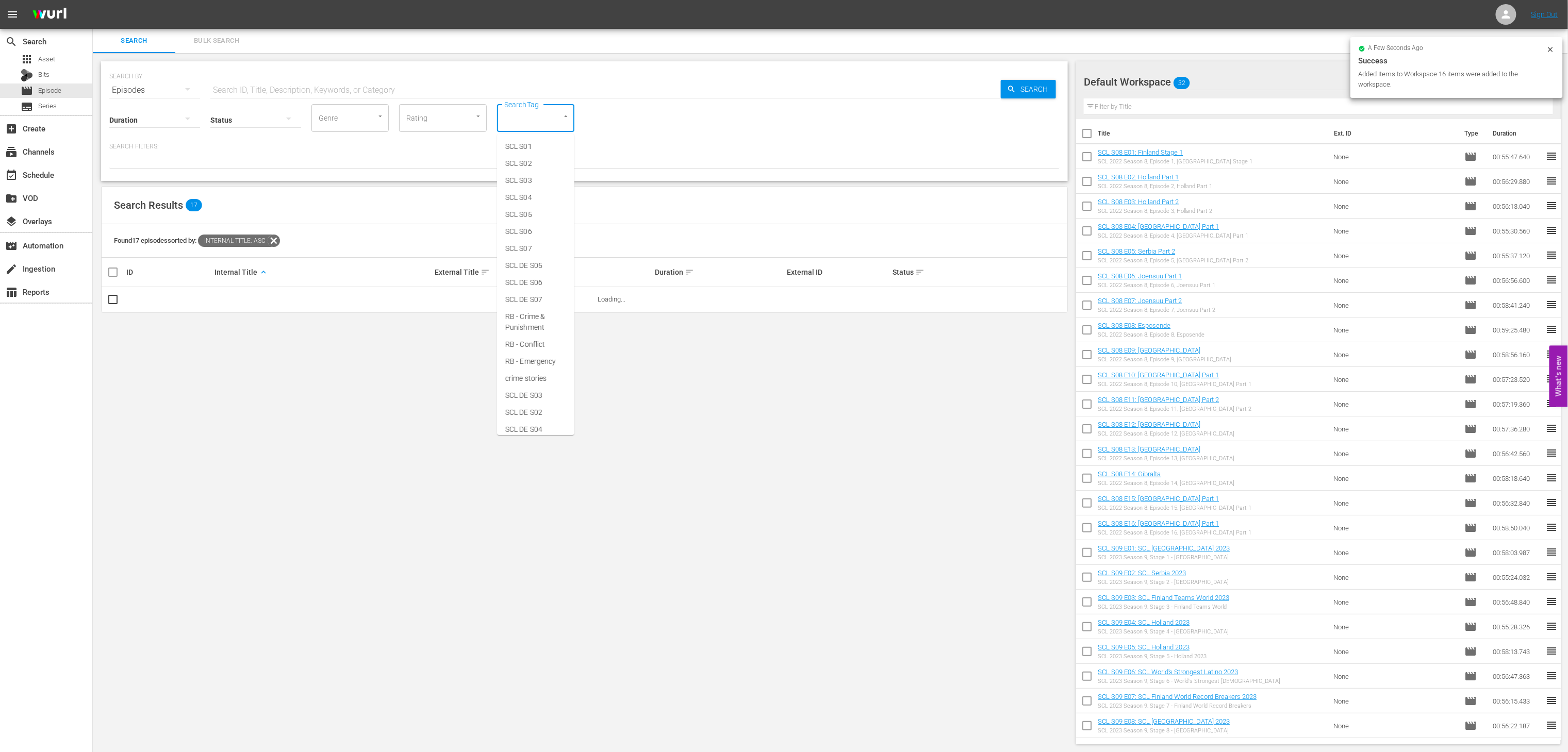
click at [534, 120] on input "SearchTag" at bounding box center [521, 118] width 39 height 18
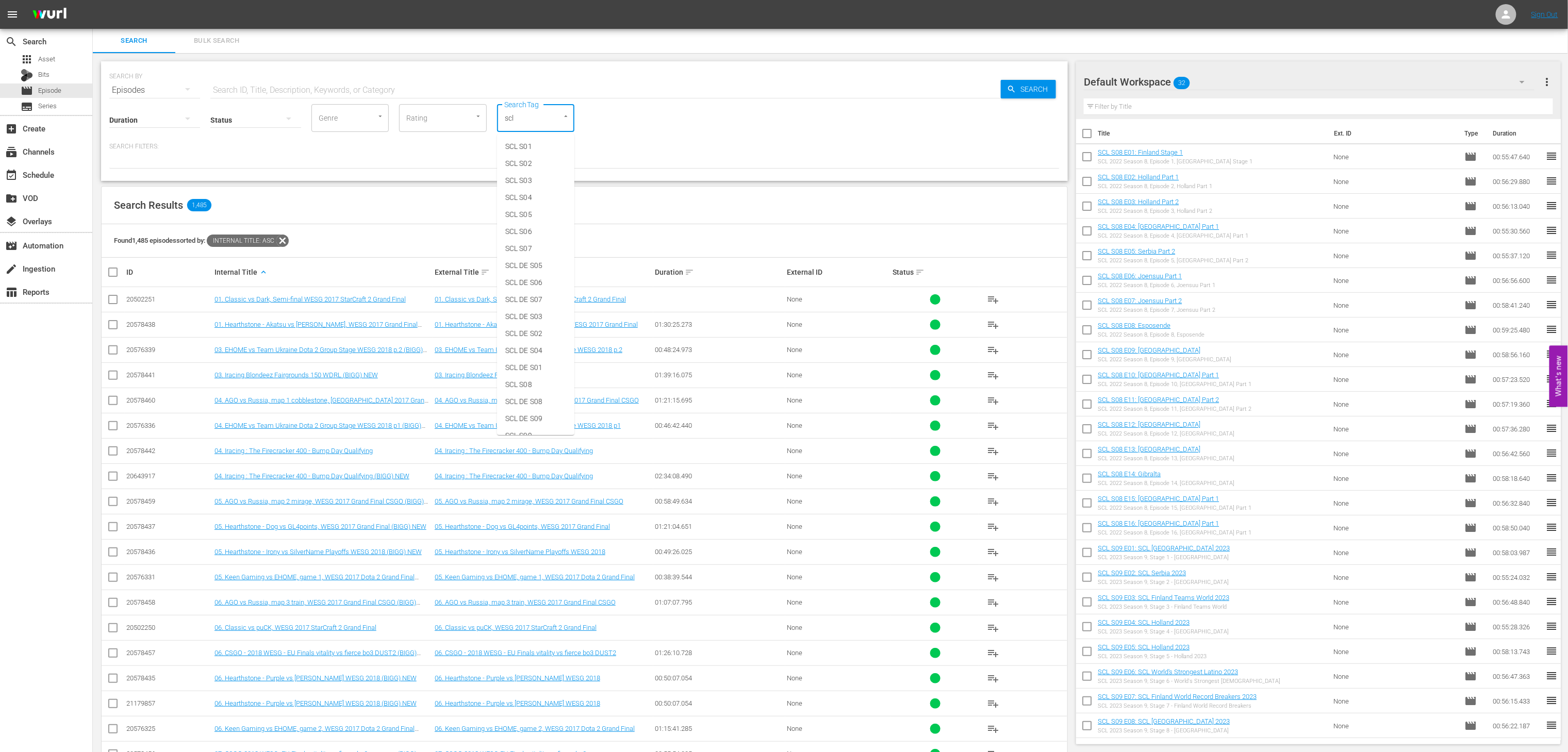
type input "scl"
click at [526, 246] on span "SCL S07" at bounding box center [519, 249] width 27 height 11
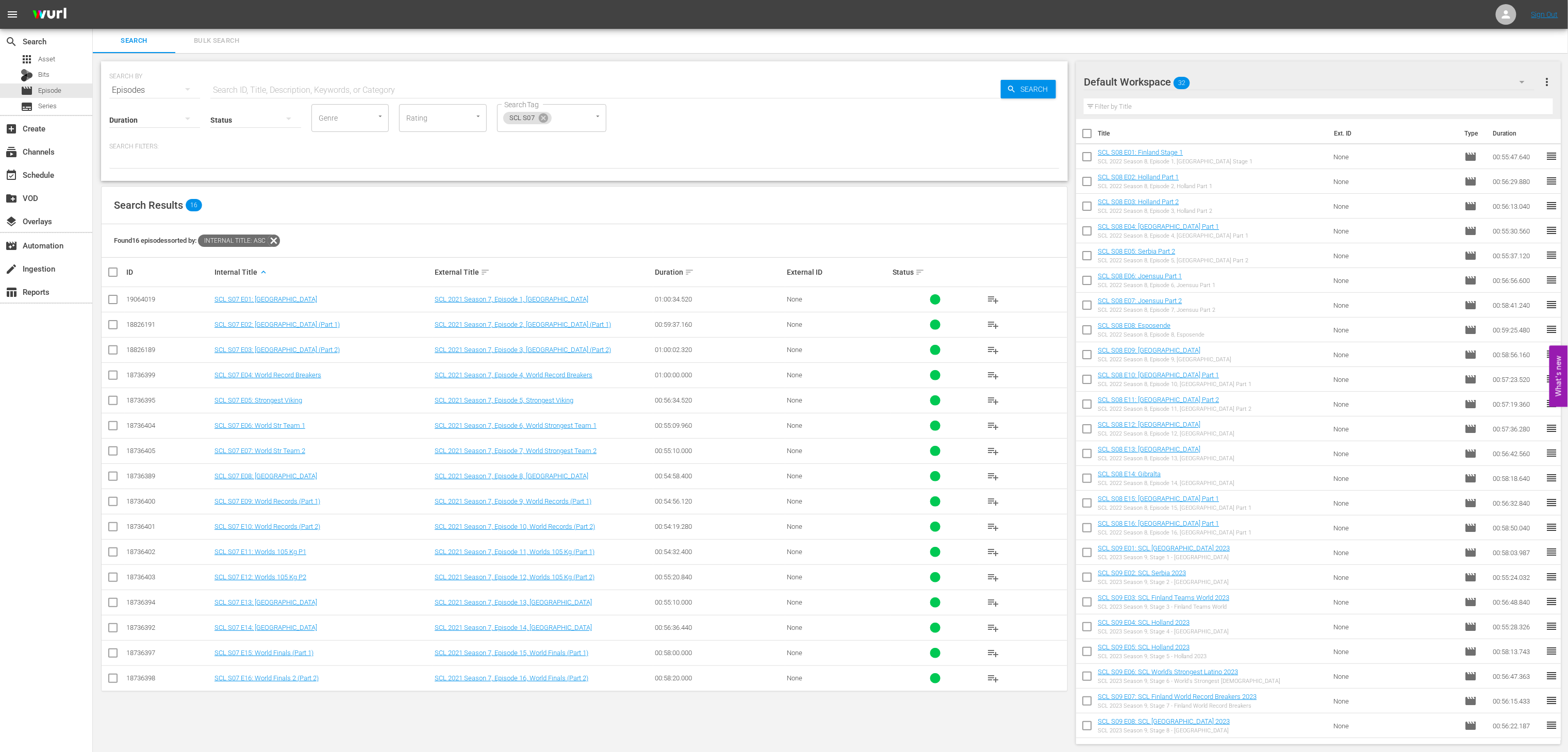
click at [105, 275] on th at bounding box center [113, 272] width 23 height 29
click at [109, 275] on input "checkbox" at bounding box center [117, 272] width 21 height 12
checkbox input "true"
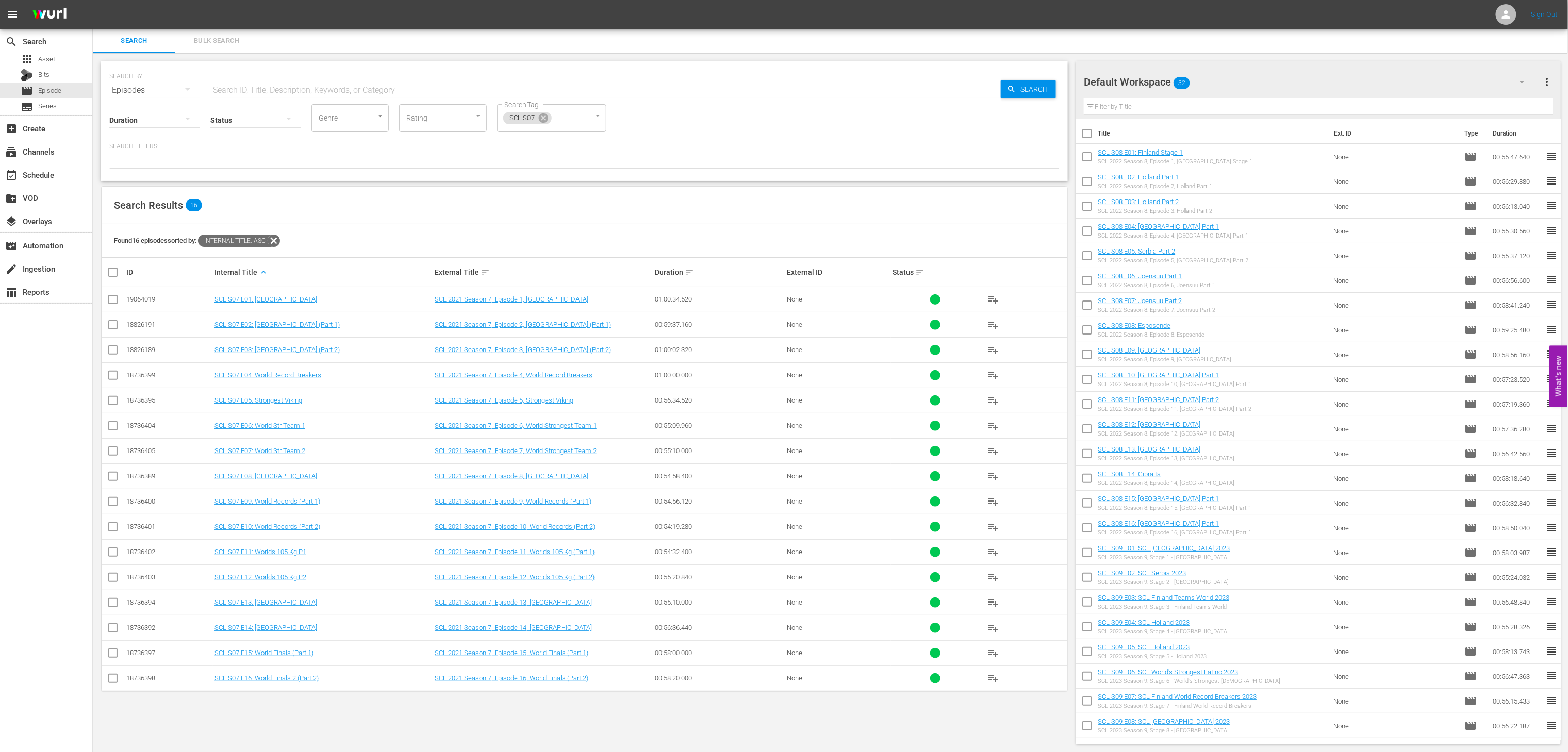
checkbox input "true"
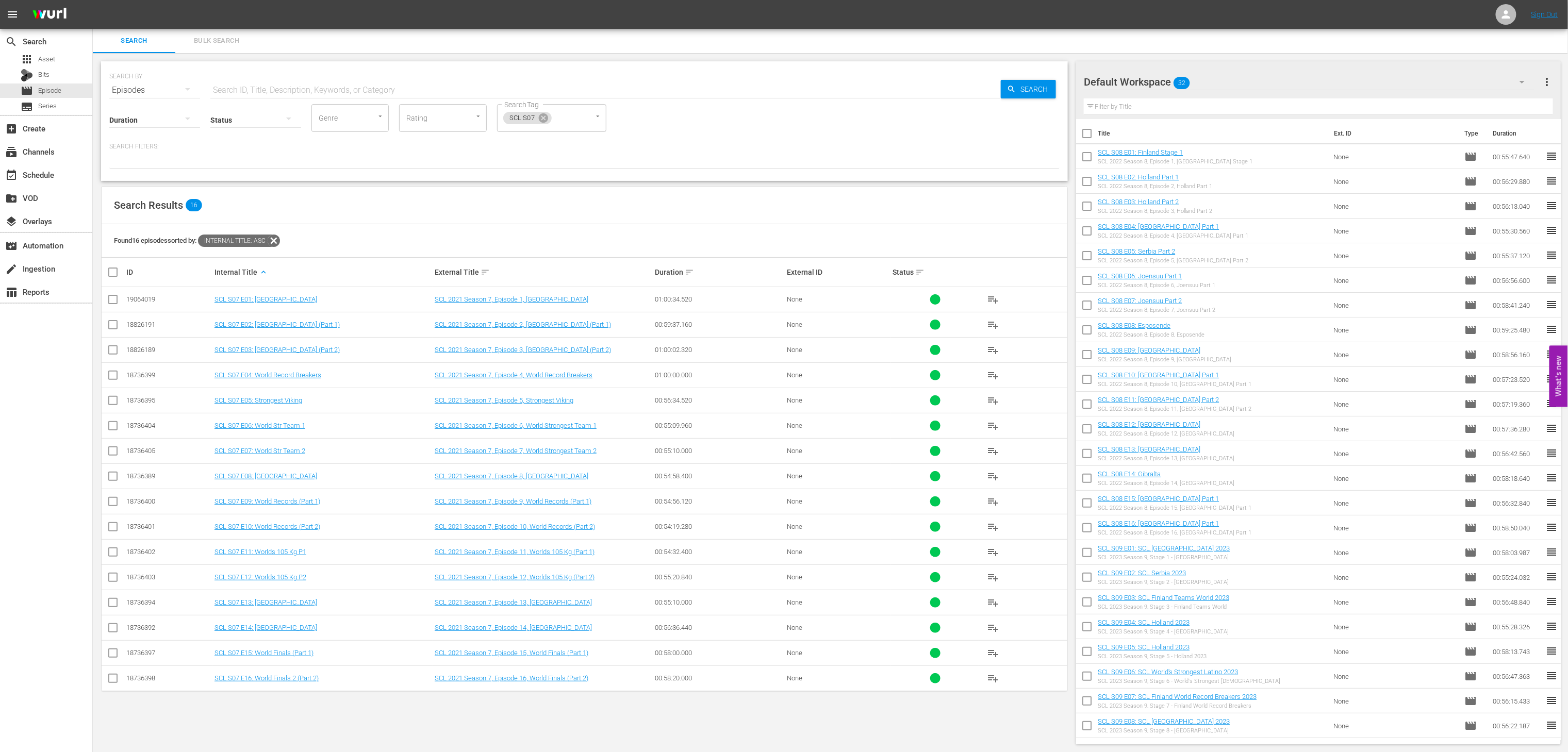
checkbox input "true"
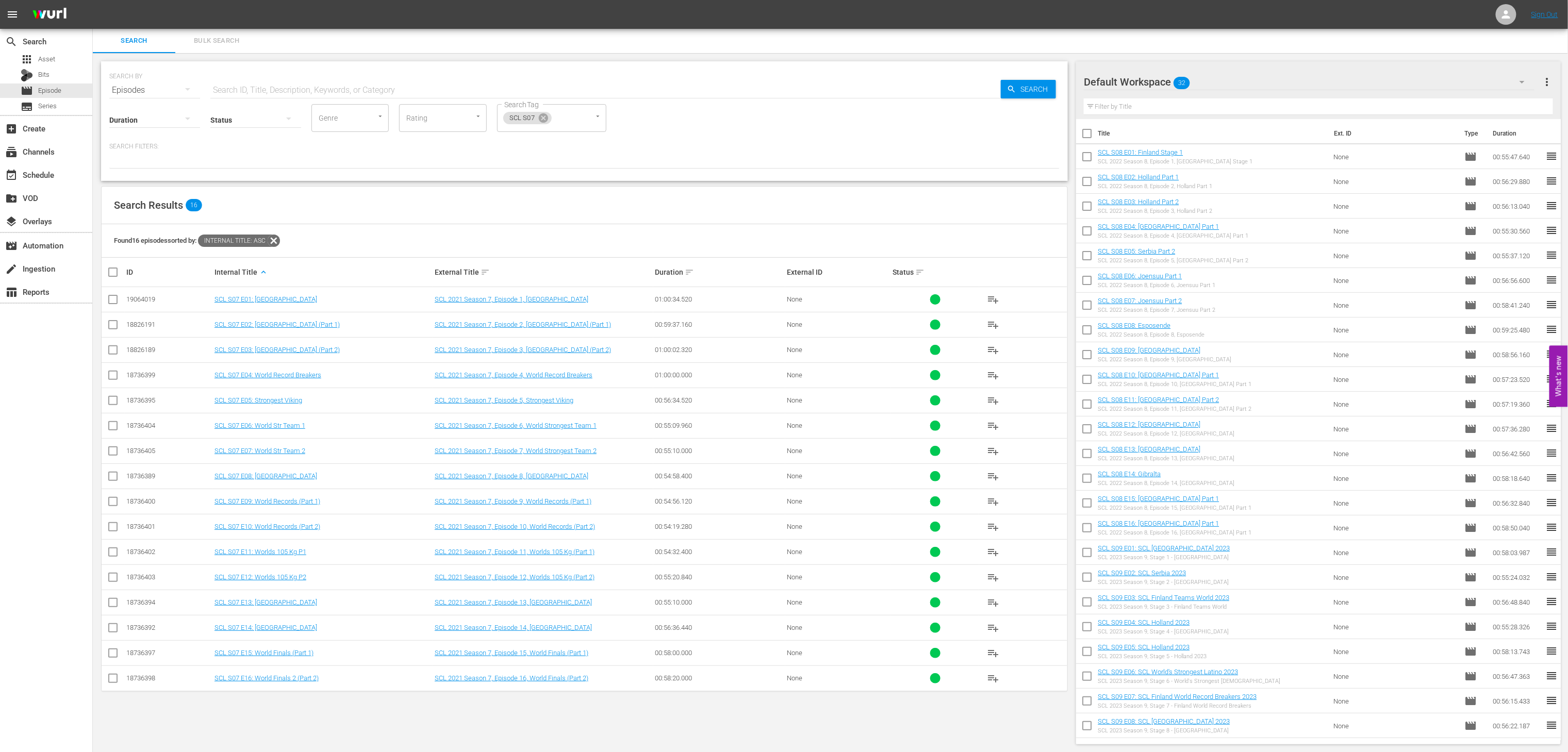
checkbox input "true"
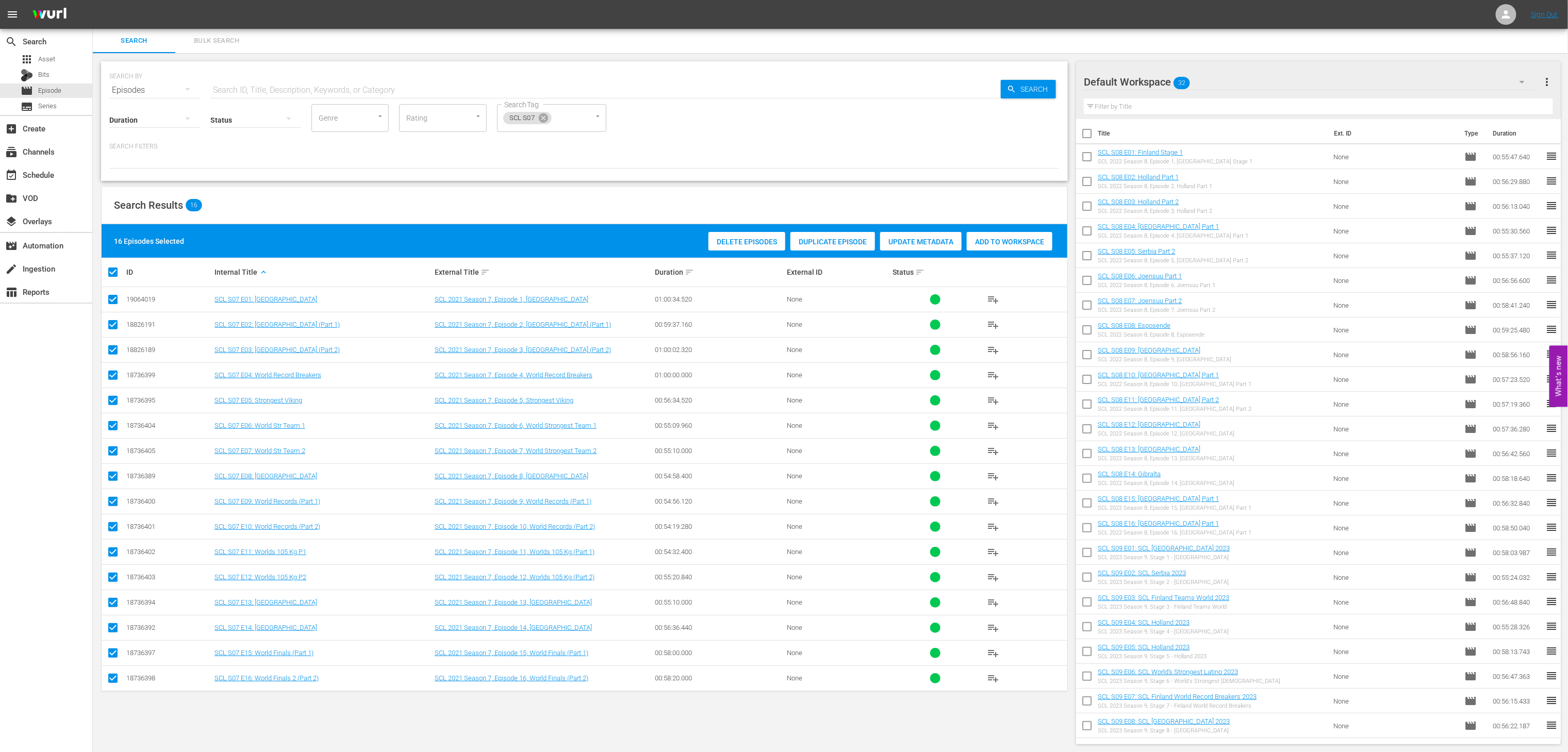
click at [978, 238] on span "Add to Workspace" at bounding box center [1009, 242] width 85 height 8
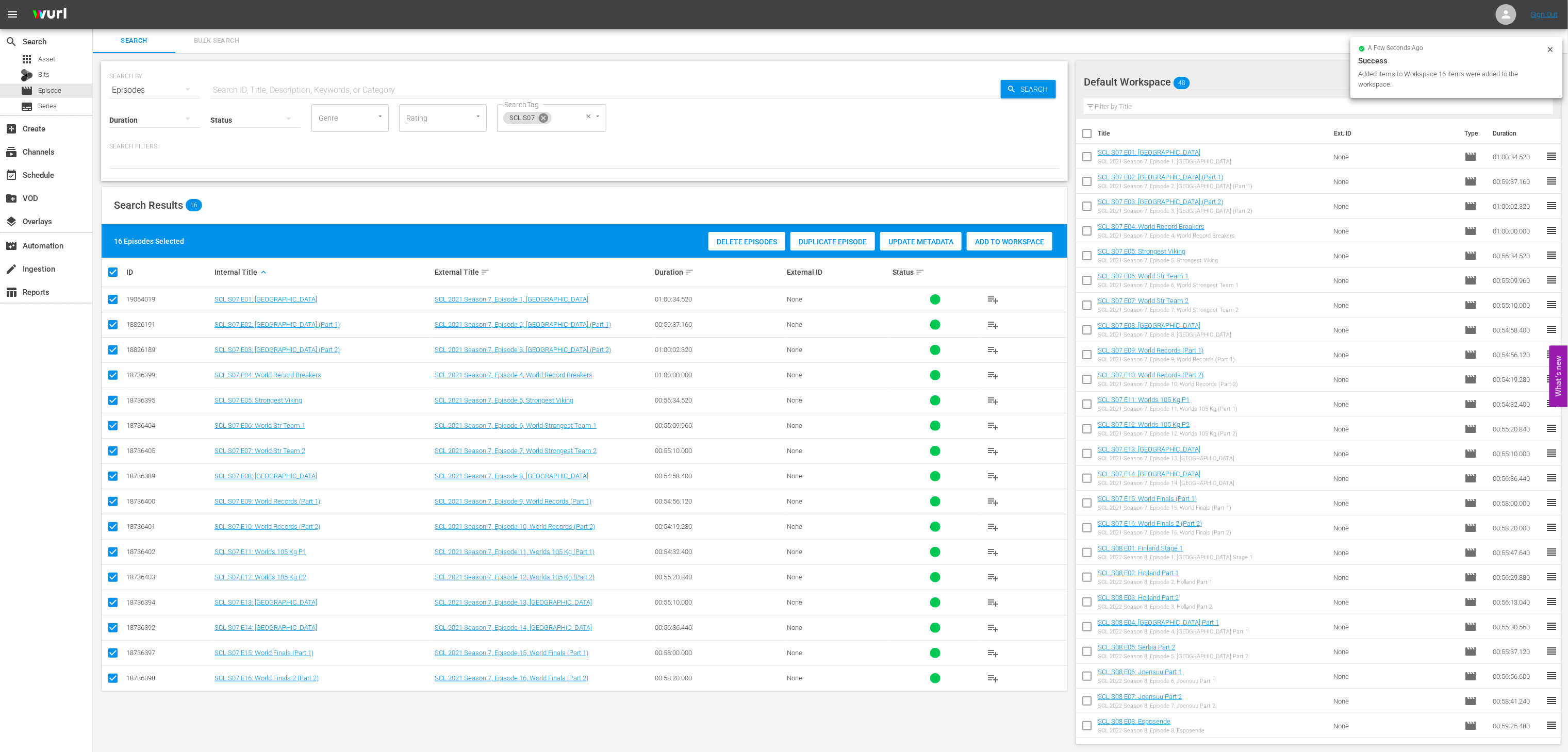
click at [542, 116] on icon at bounding box center [543, 117] width 9 height 9
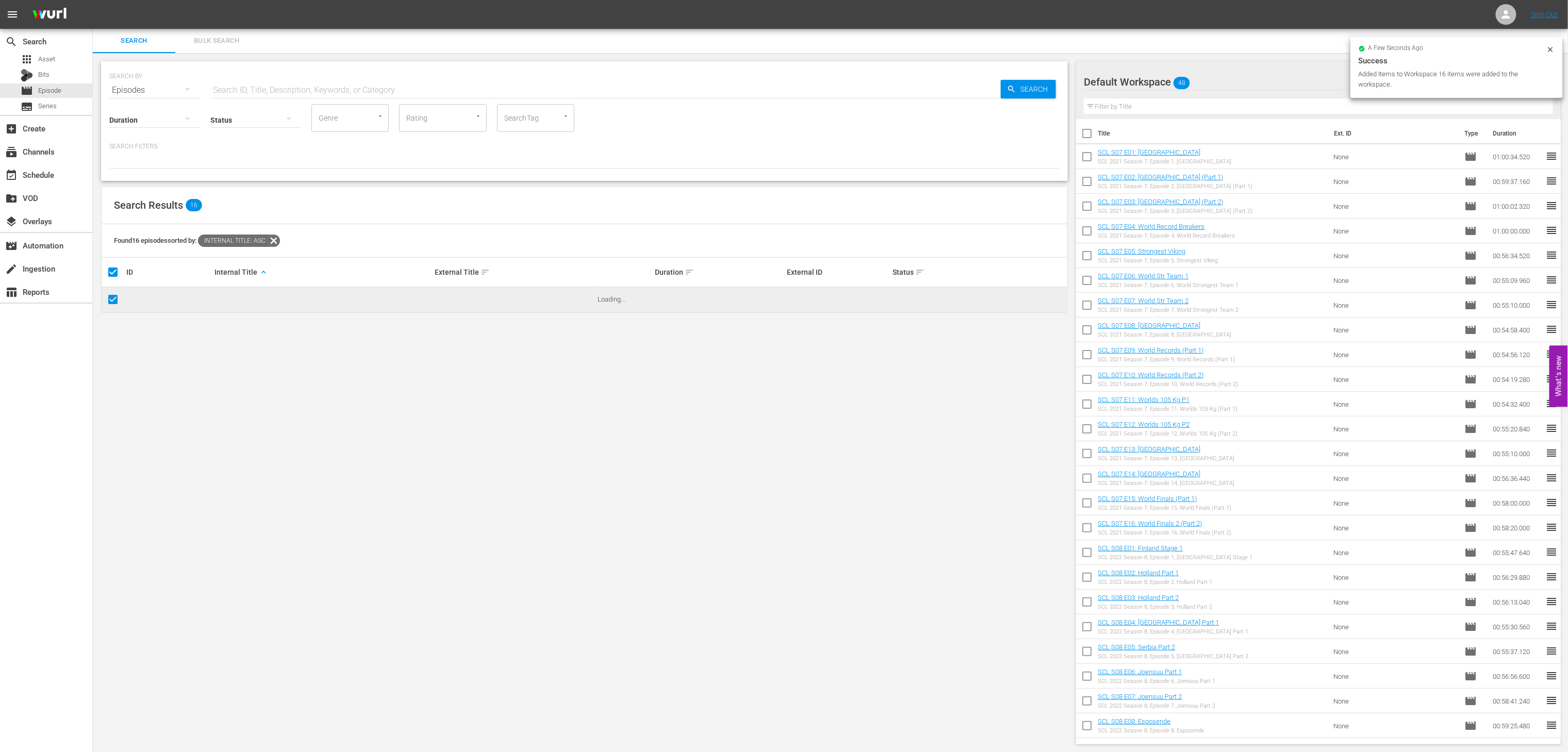
click at [516, 125] on input "SearchTag" at bounding box center [521, 118] width 39 height 18
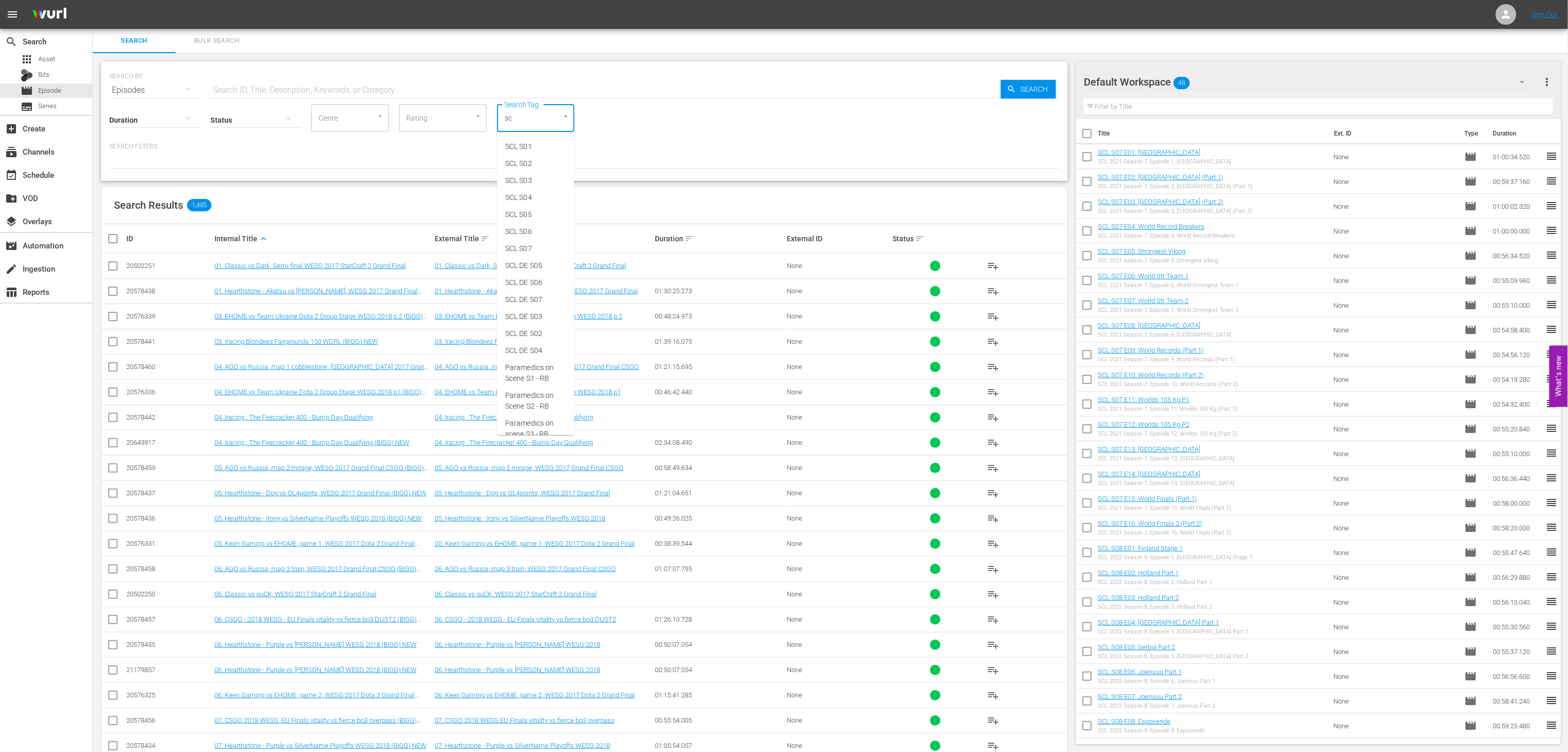
type input "scl"
click at [531, 228] on span "SCL S06" at bounding box center [519, 232] width 27 height 11
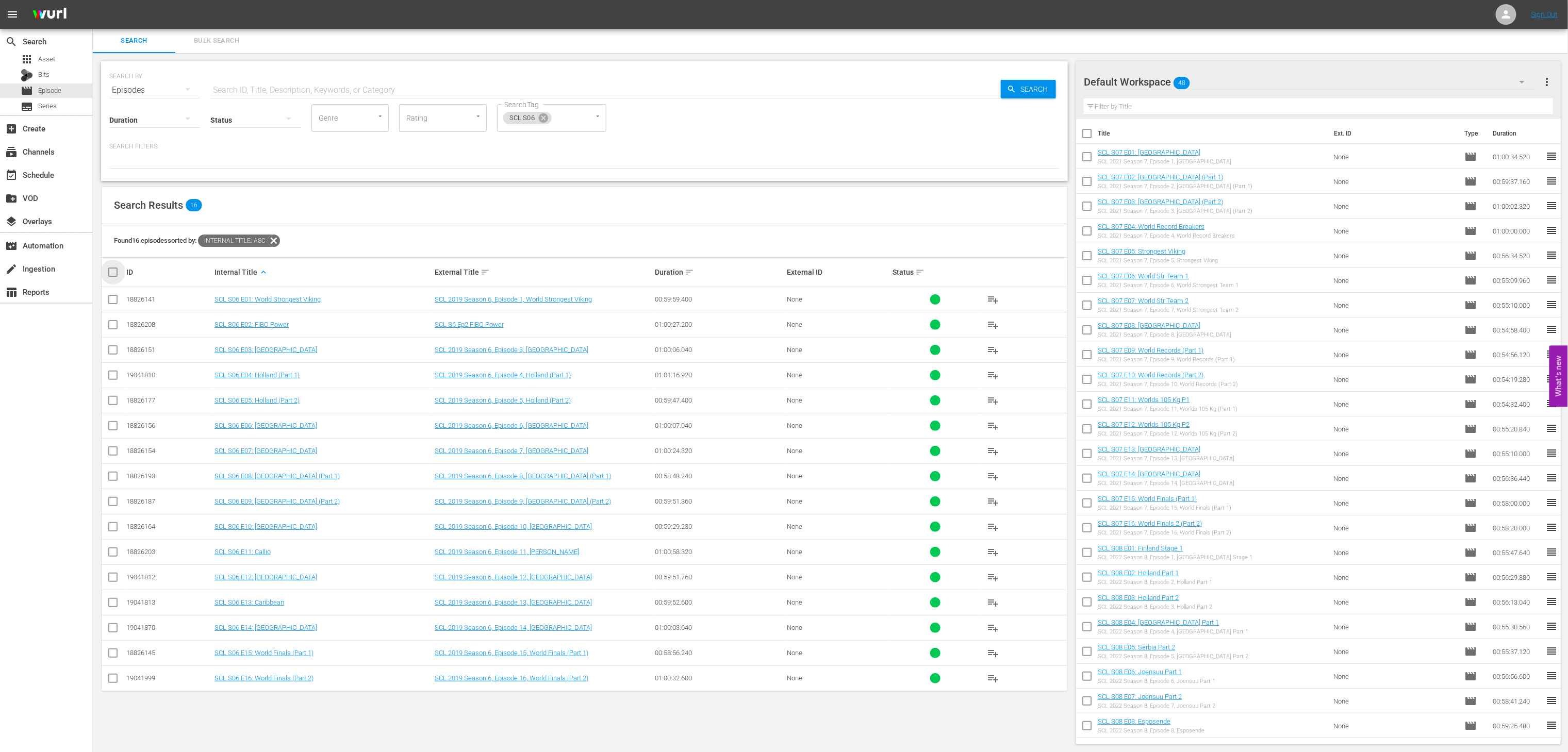
click at [116, 272] on input "checkbox" at bounding box center [117, 272] width 21 height 12
checkbox input "true"
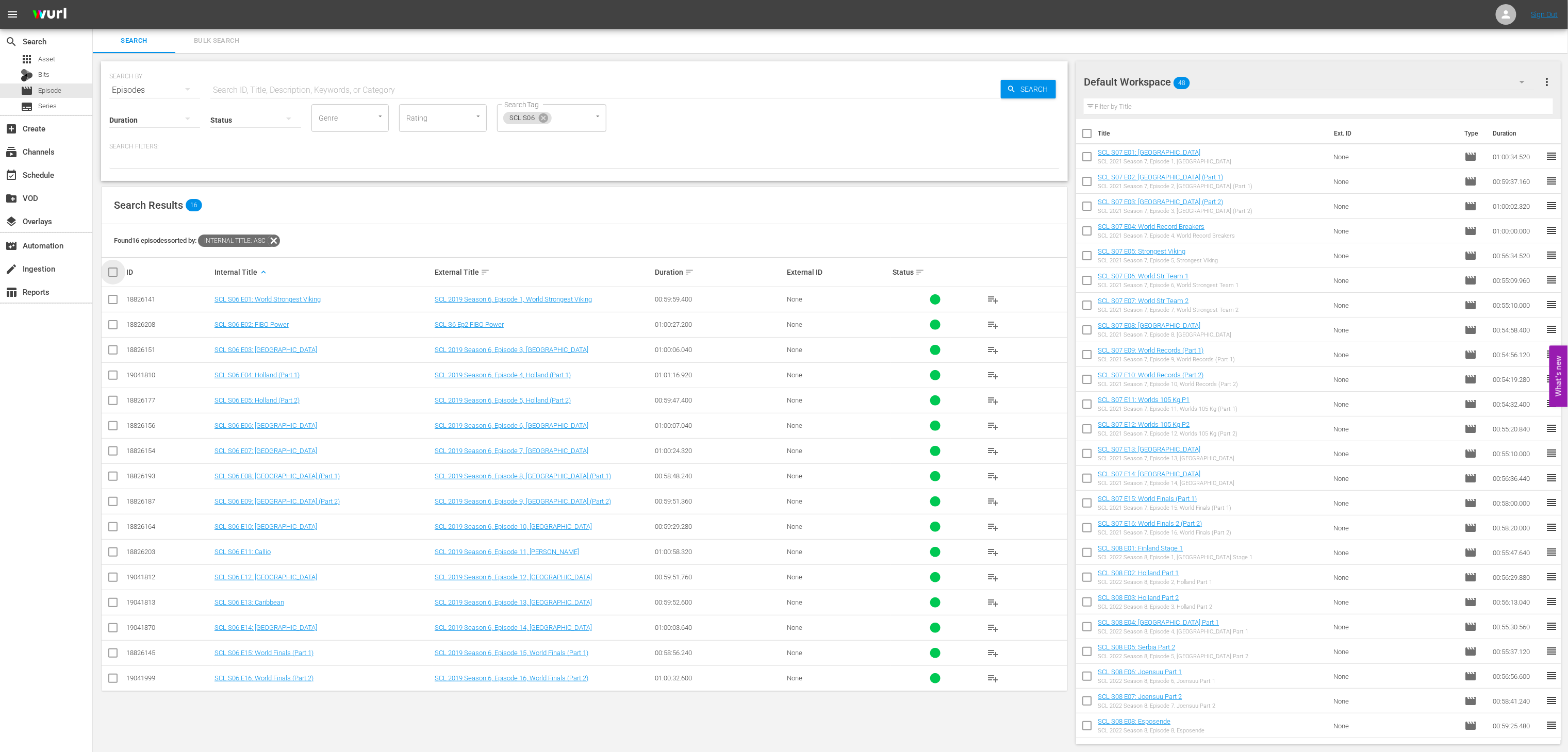
checkbox input "true"
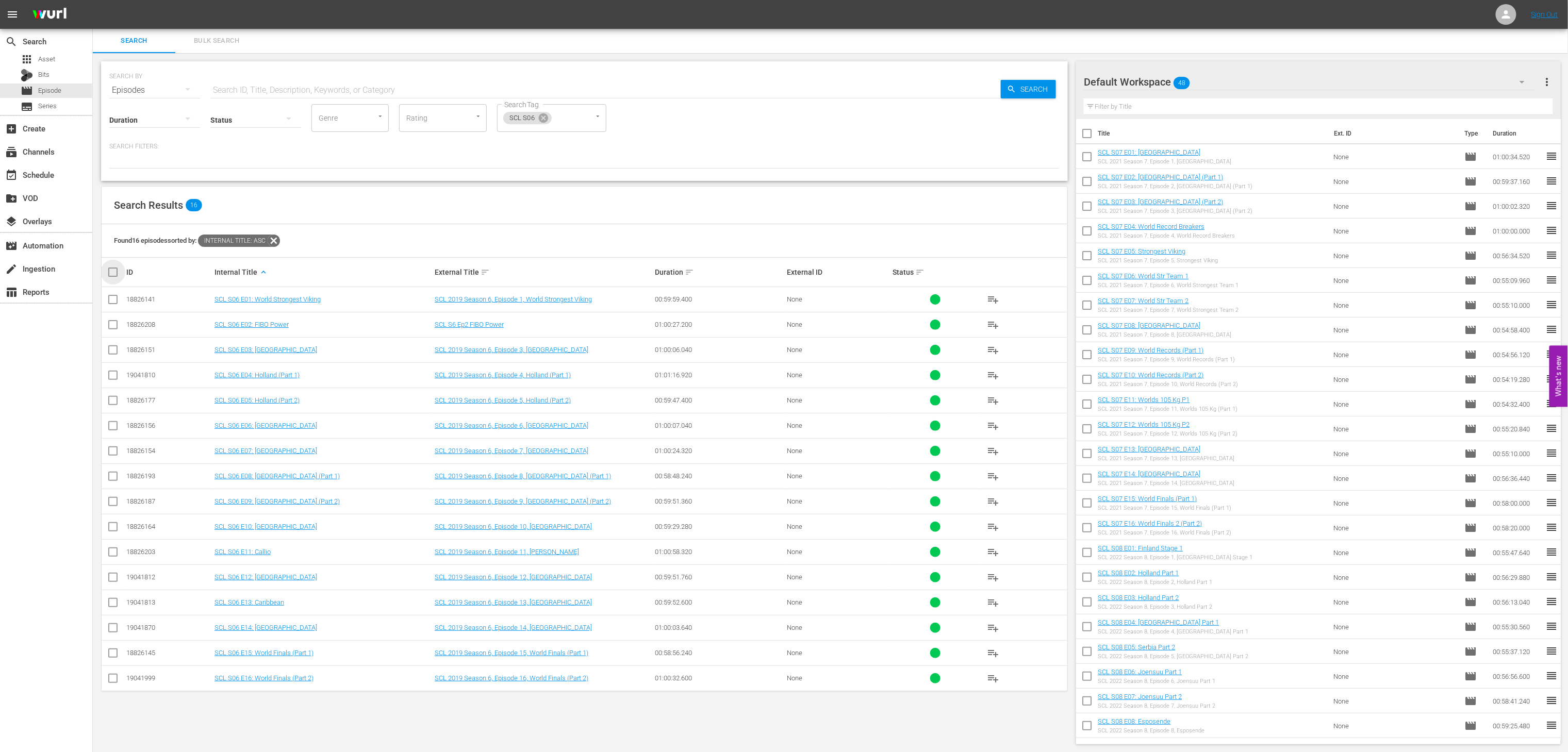
checkbox input "true"
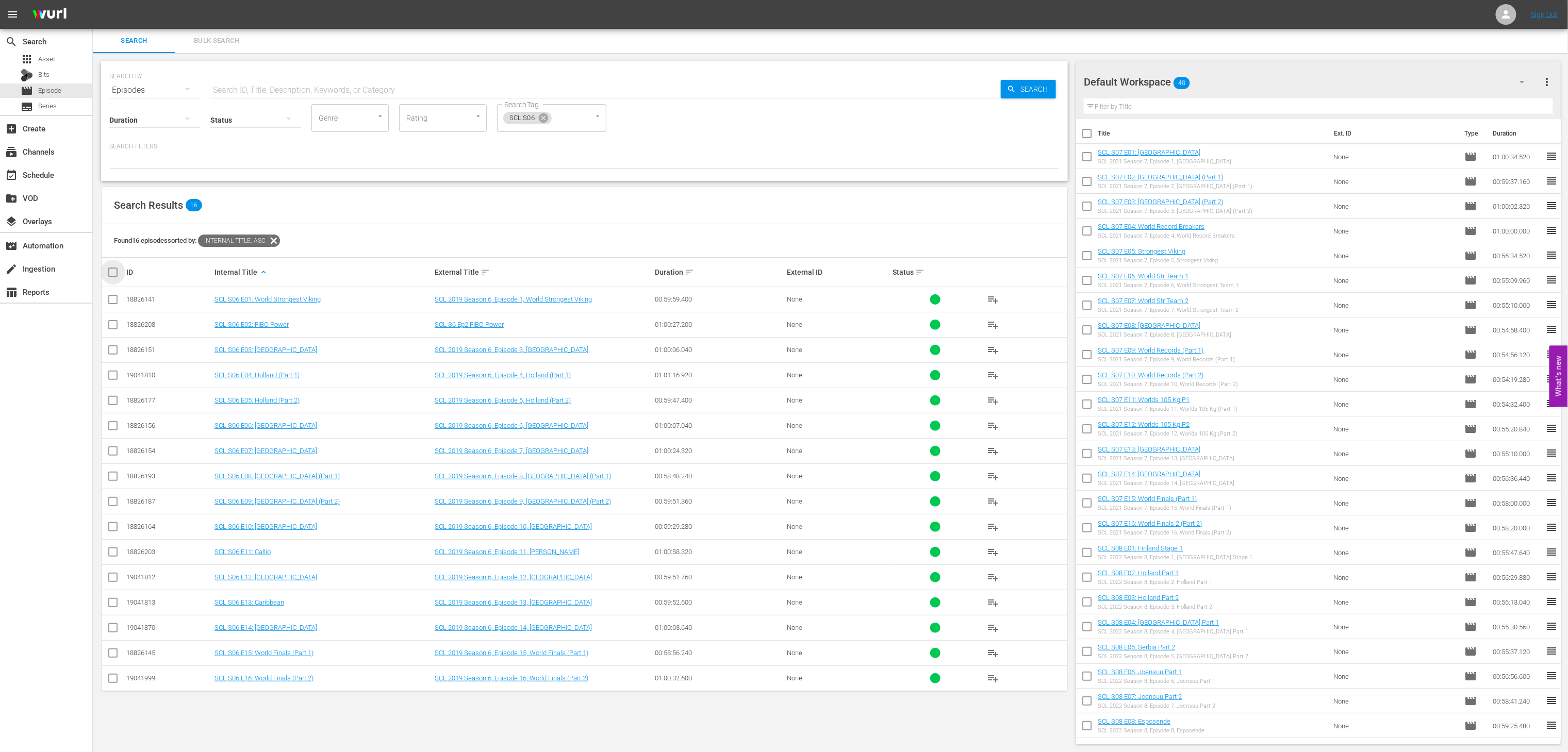
checkbox input "true"
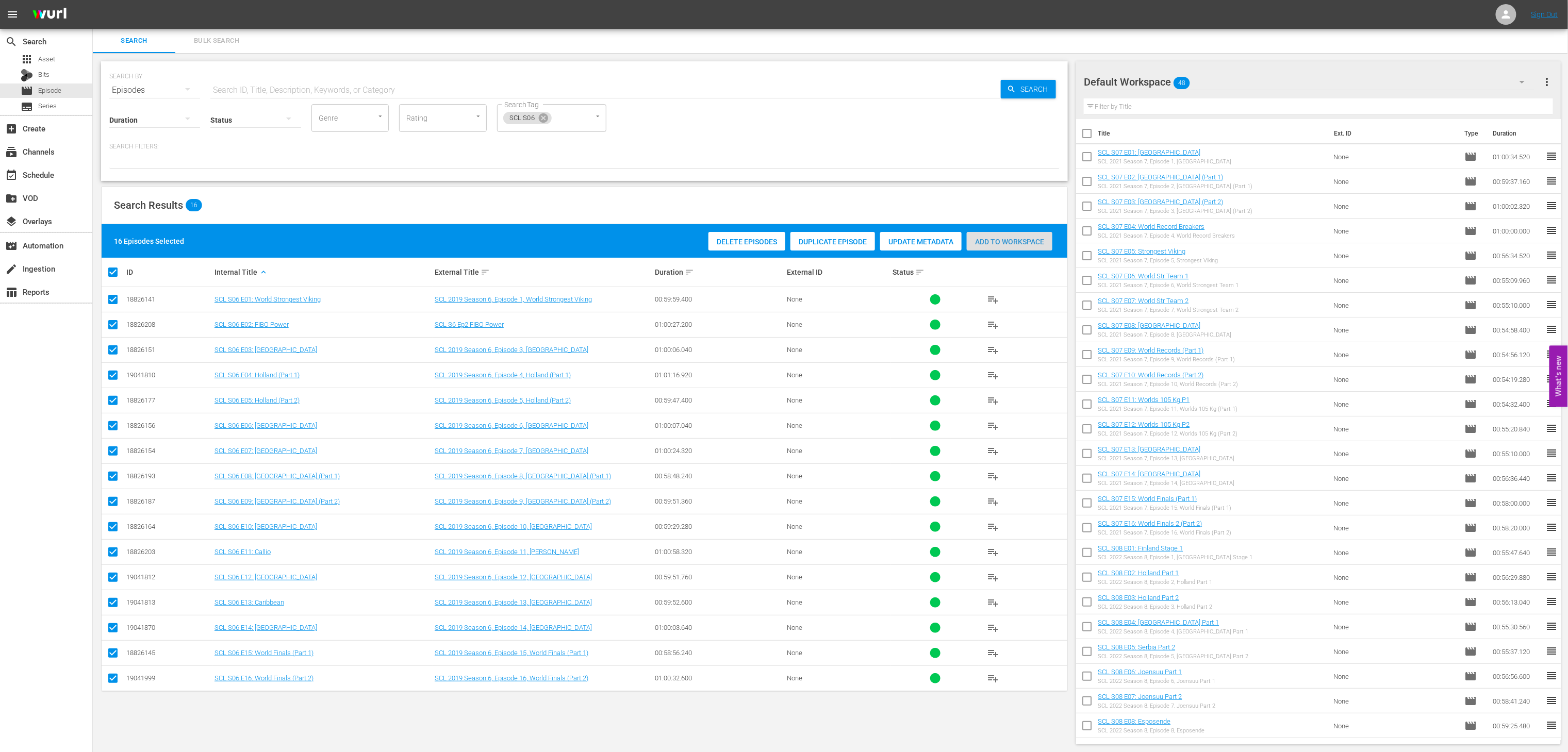
click at [1001, 238] on span "Add to Workspace" at bounding box center [1009, 242] width 85 height 8
click at [540, 125] on div "SCL S06 SearchTag" at bounding box center [552, 117] width 109 height 28
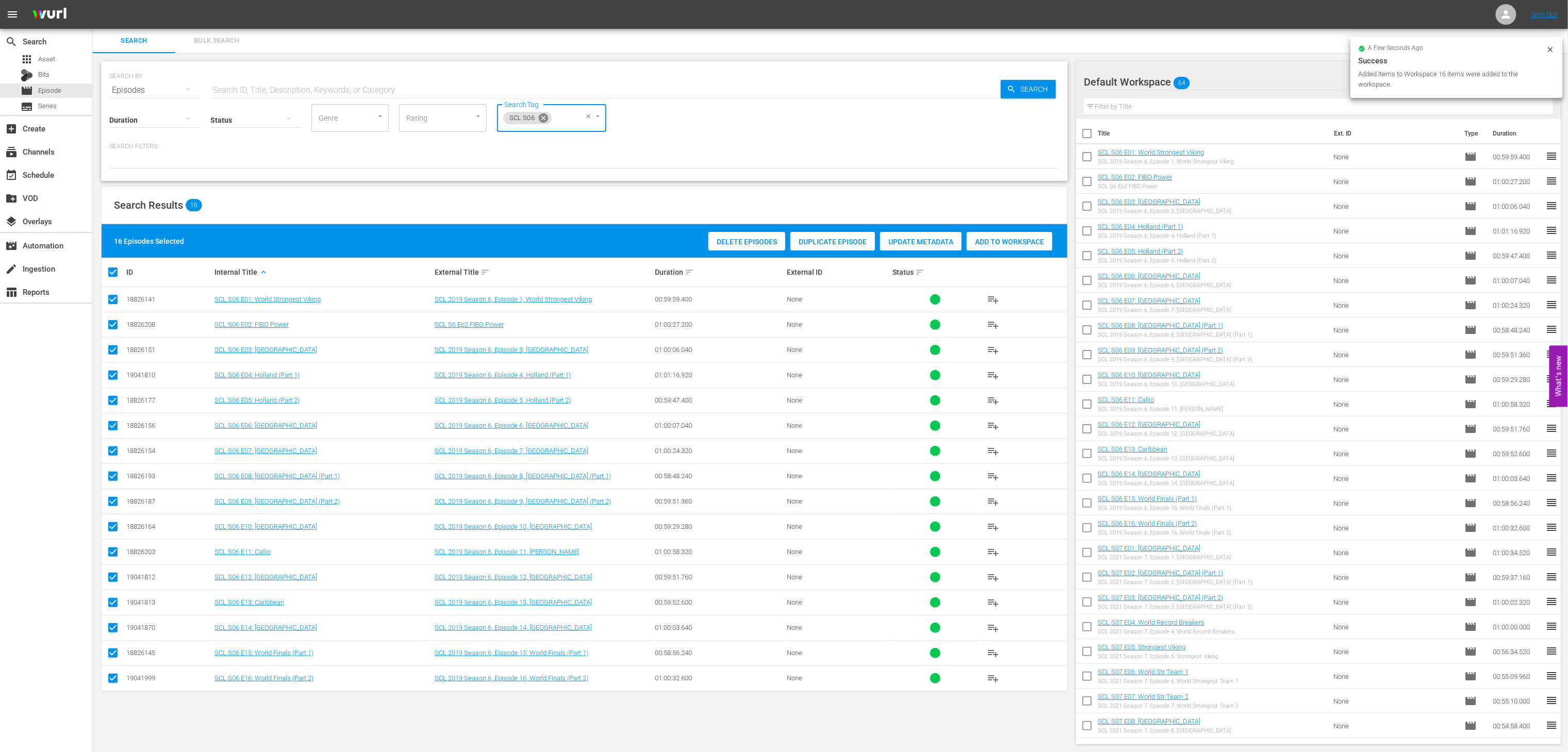
click at [540, 117] on icon at bounding box center [543, 117] width 9 height 9
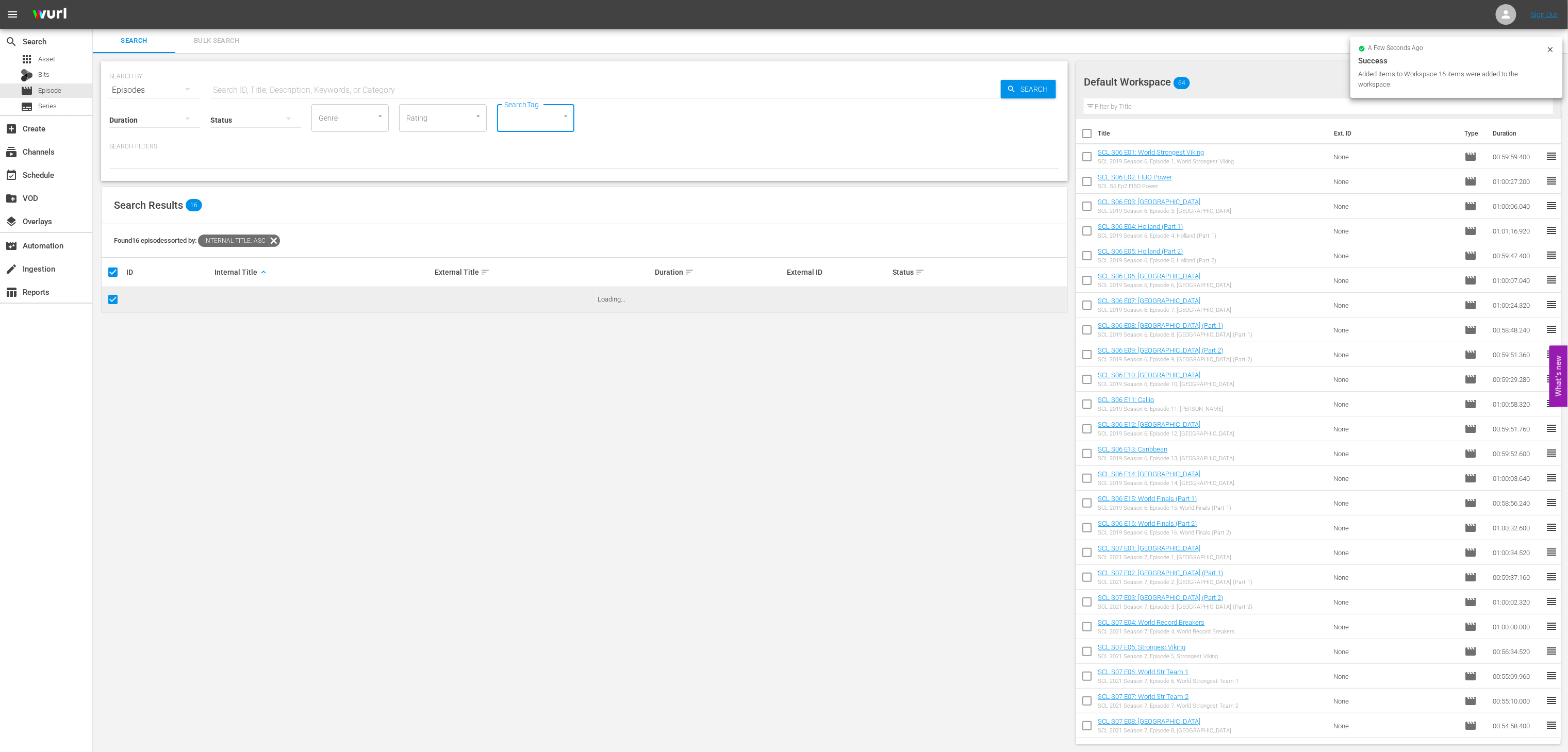
click at [515, 111] on input "SearchTag" at bounding box center [521, 118] width 39 height 18
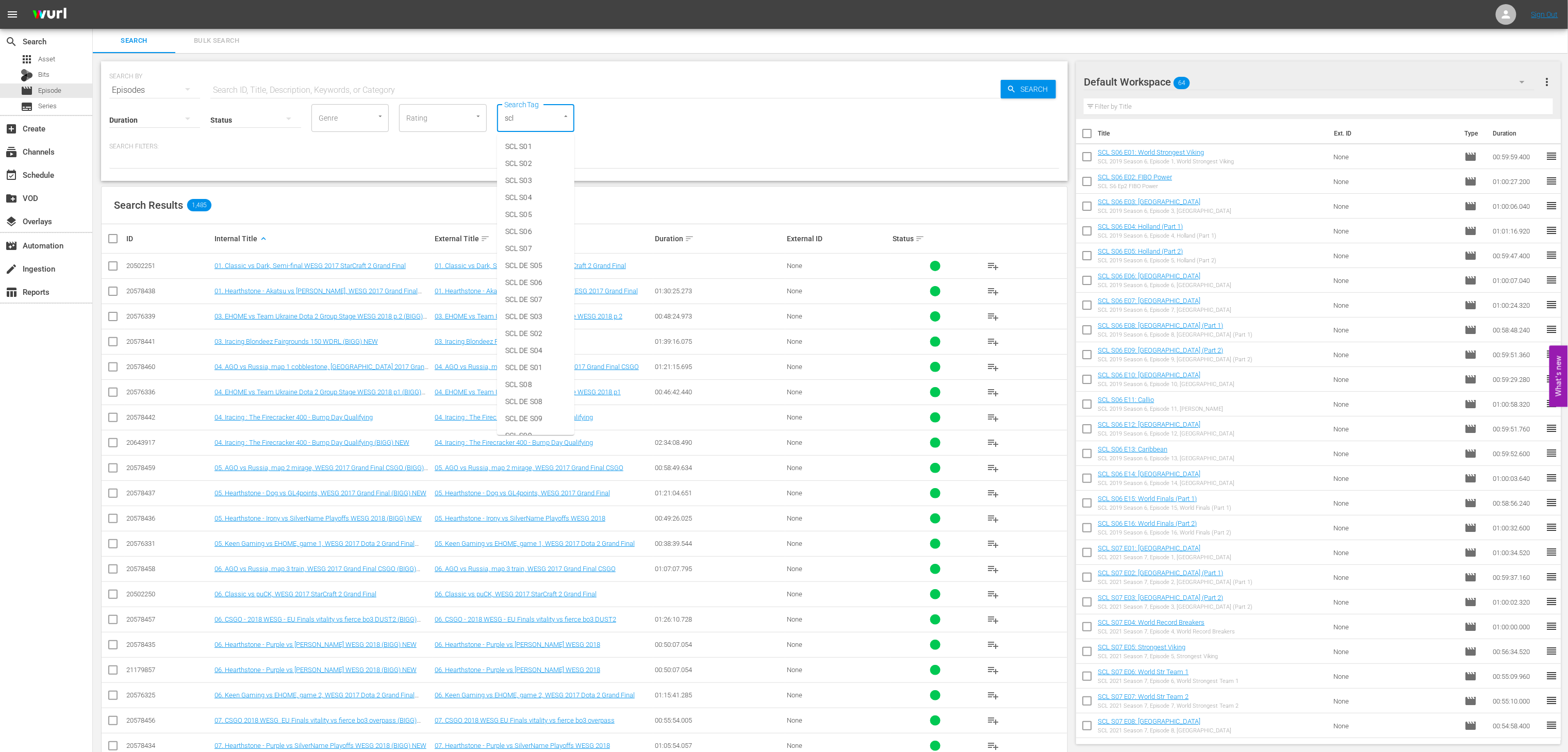
type input "scl"
click at [529, 212] on span "SCL S05" at bounding box center [519, 215] width 27 height 11
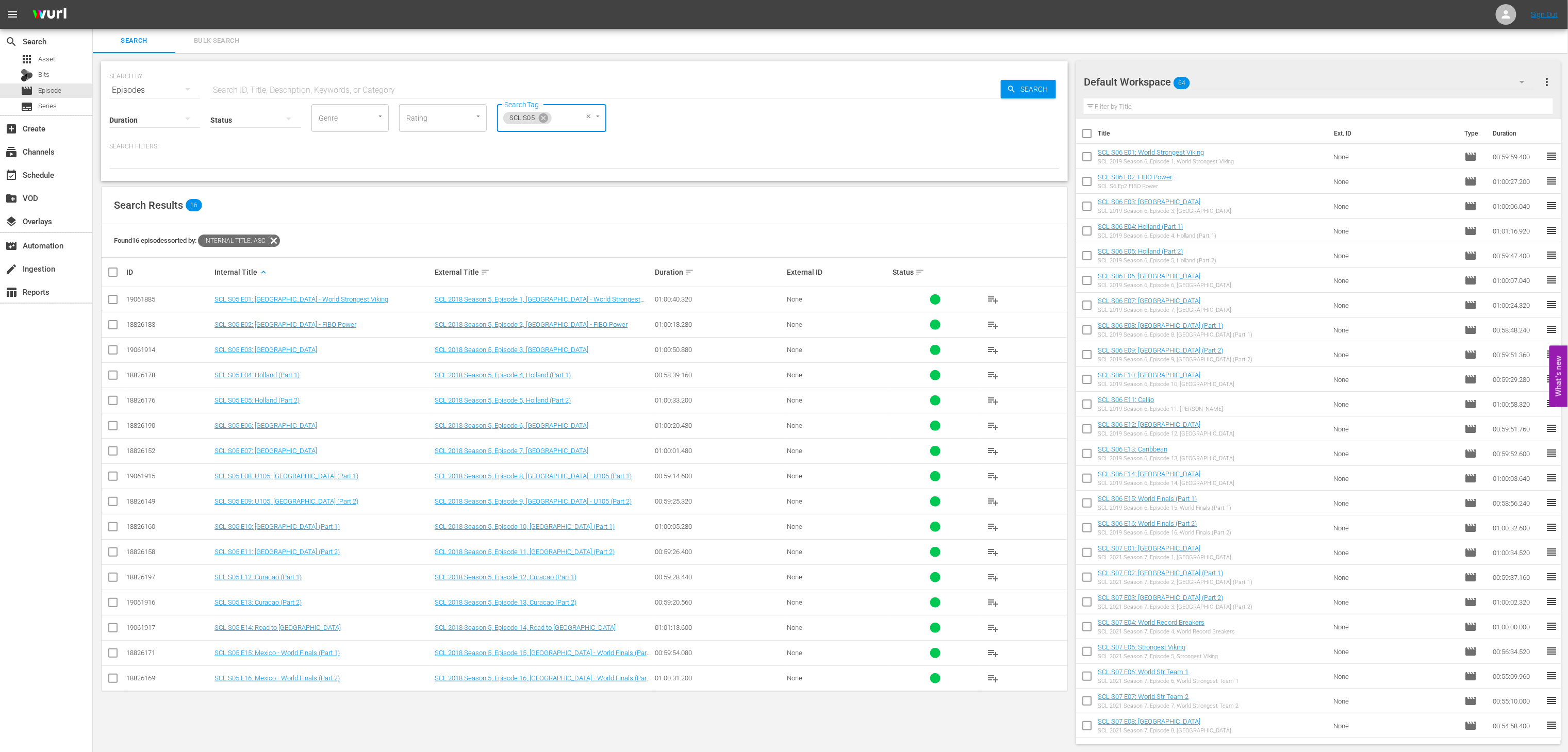
click at [108, 268] on input "checkbox" at bounding box center [117, 272] width 21 height 12
checkbox input "true"
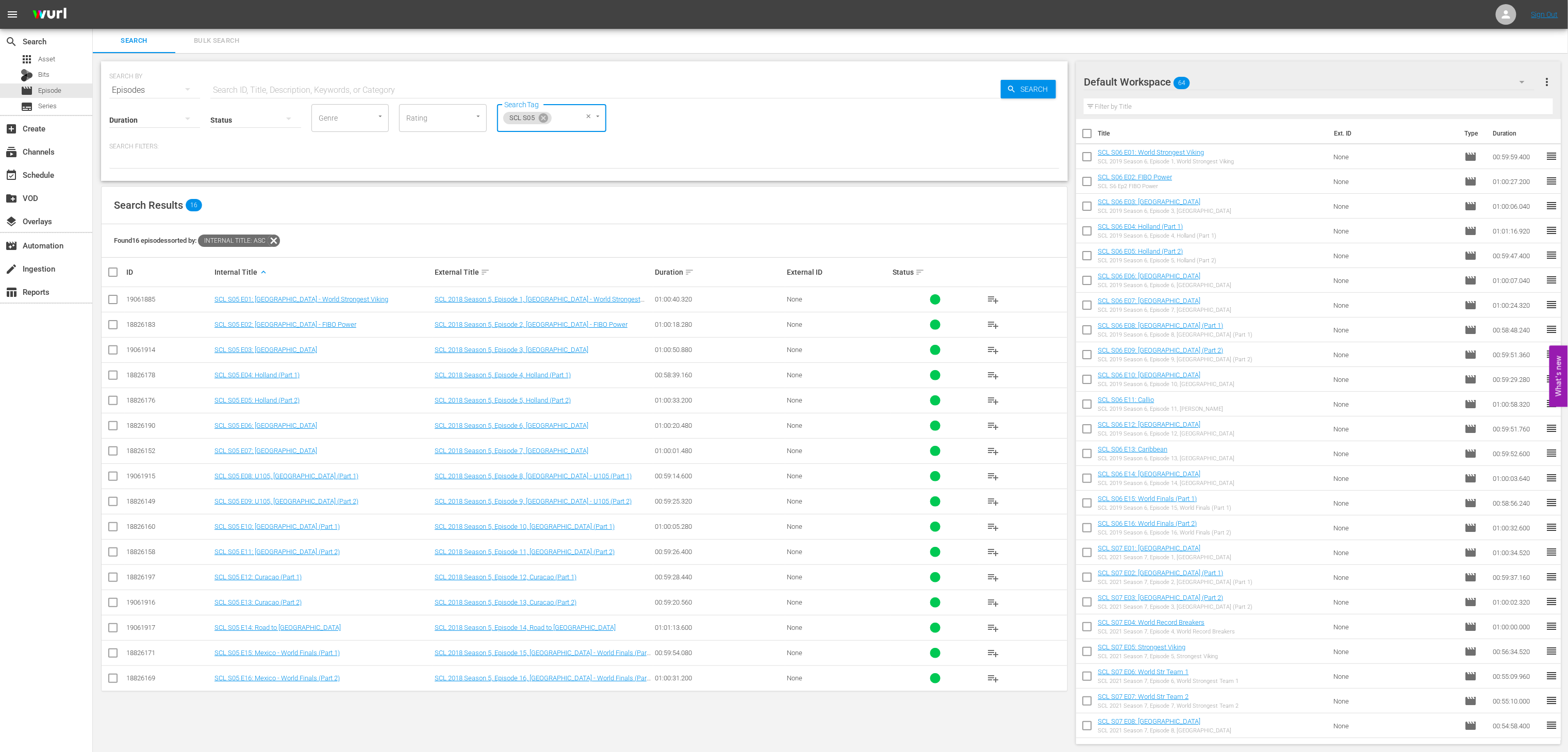
checkbox input "true"
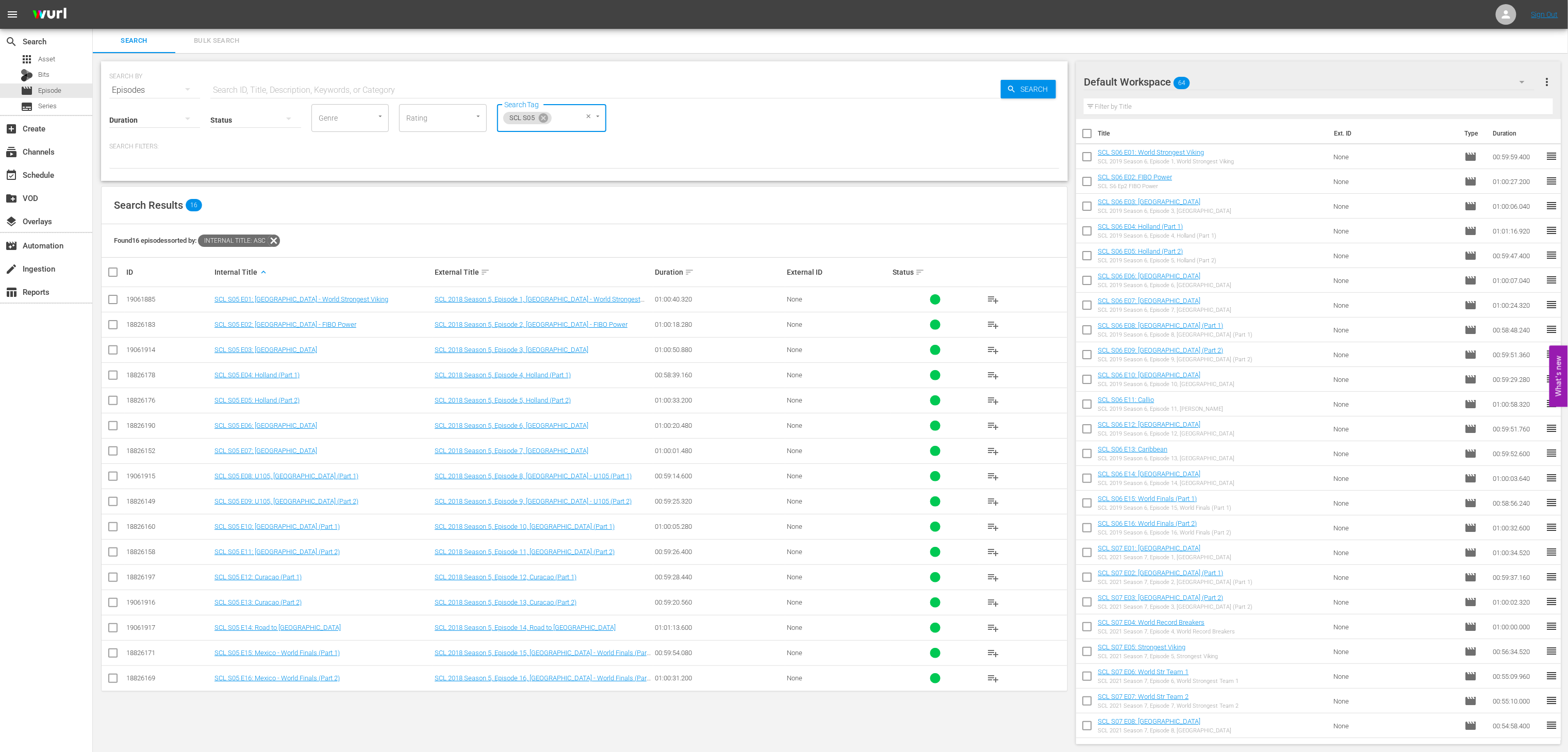
checkbox input "true"
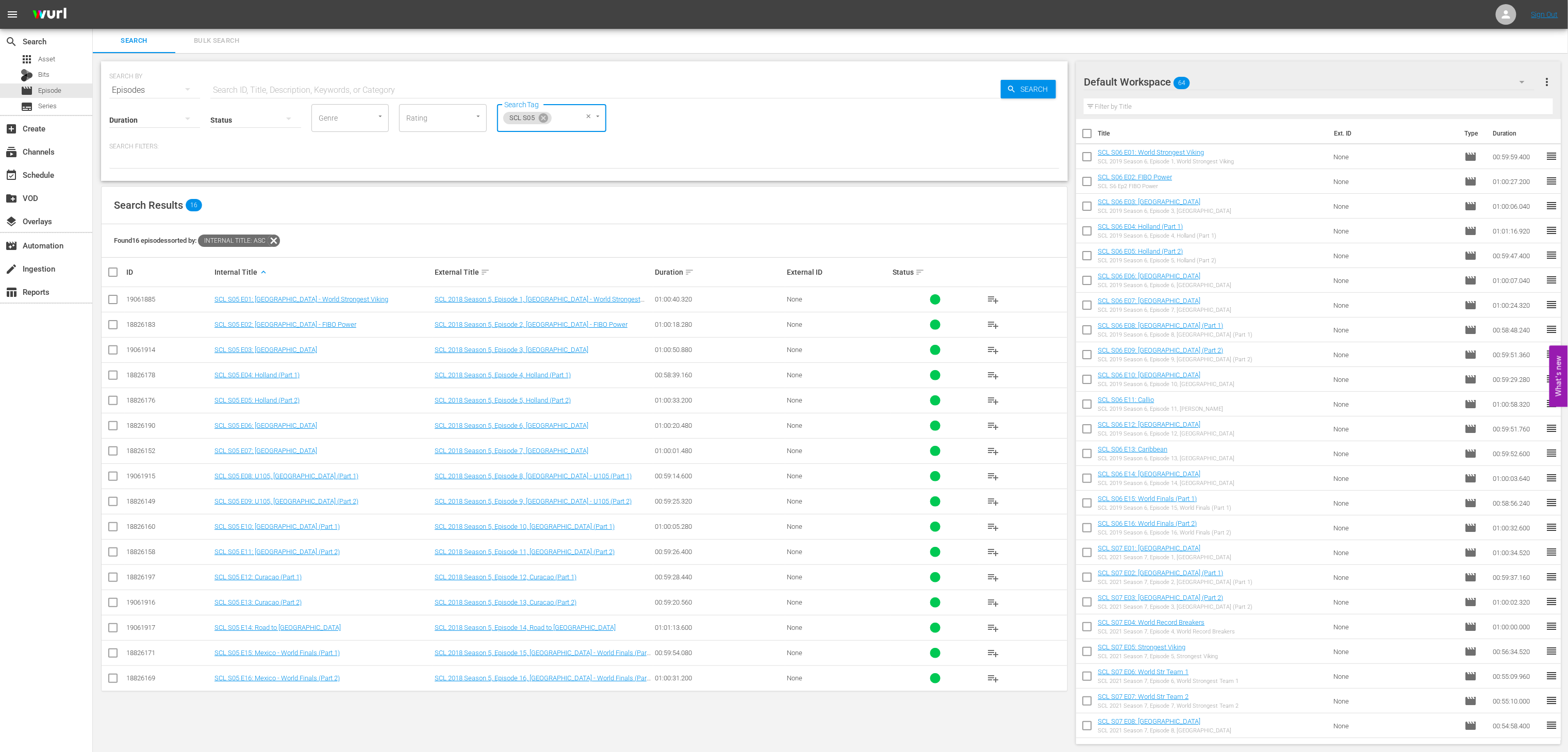
checkbox input "true"
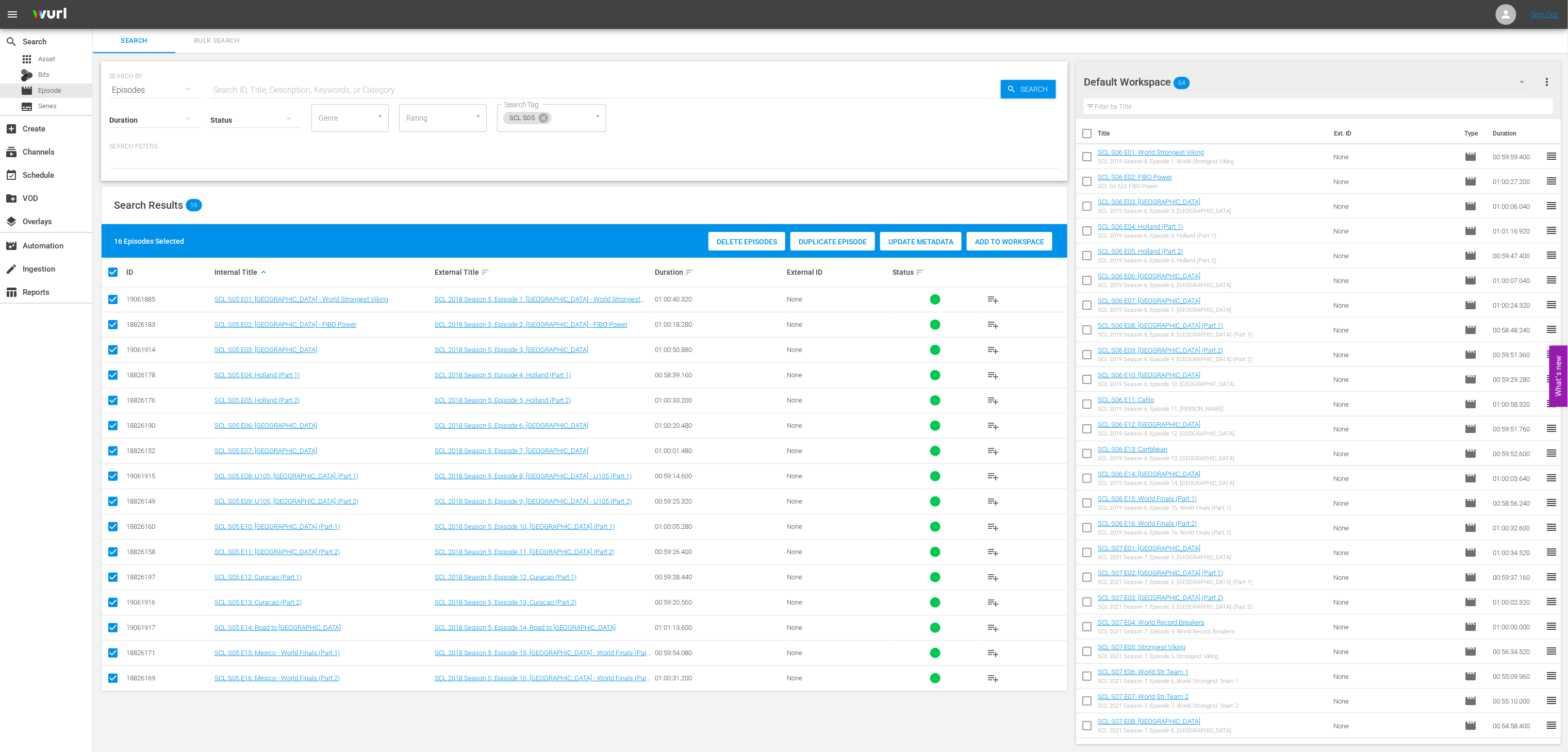
click at [1021, 238] on span "Add to Workspace" at bounding box center [1009, 242] width 85 height 8
click at [544, 120] on icon at bounding box center [543, 117] width 9 height 9
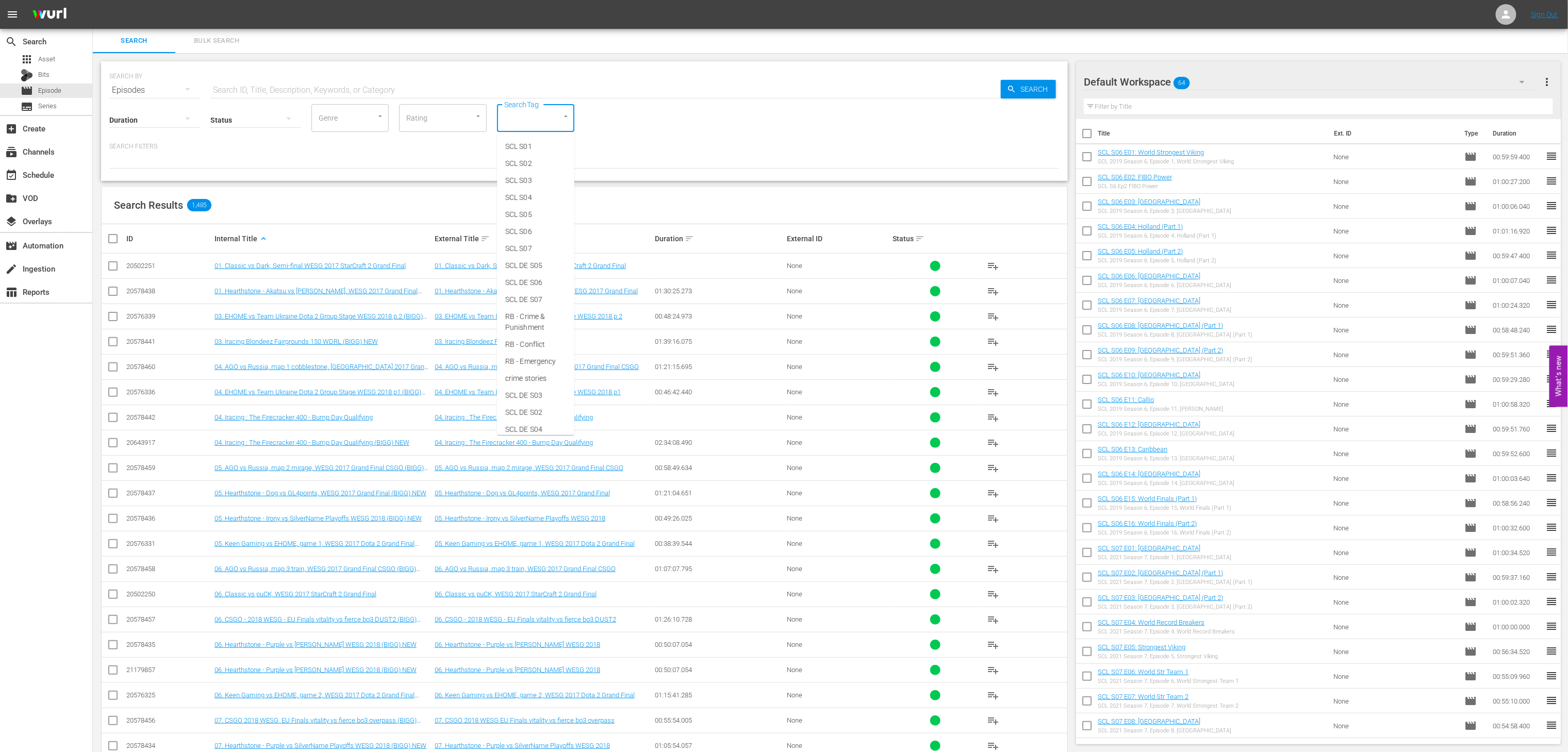
click at [527, 119] on input "SearchTag" at bounding box center [521, 118] width 39 height 18
type input "scl"
click at [532, 196] on span "SCL S04" at bounding box center [519, 198] width 27 height 11
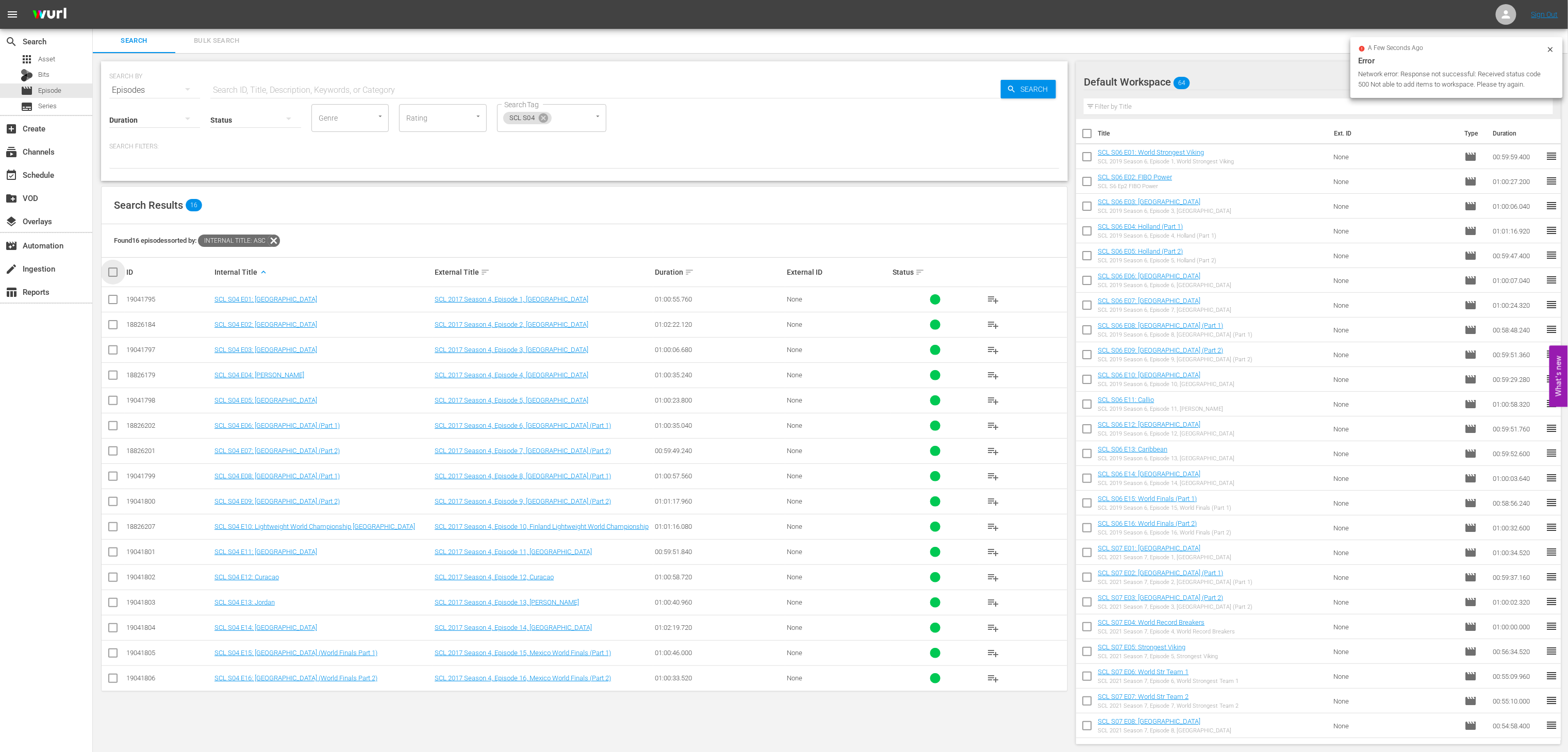
click at [108, 274] on input "checkbox" at bounding box center [117, 272] width 21 height 12
checkbox input "true"
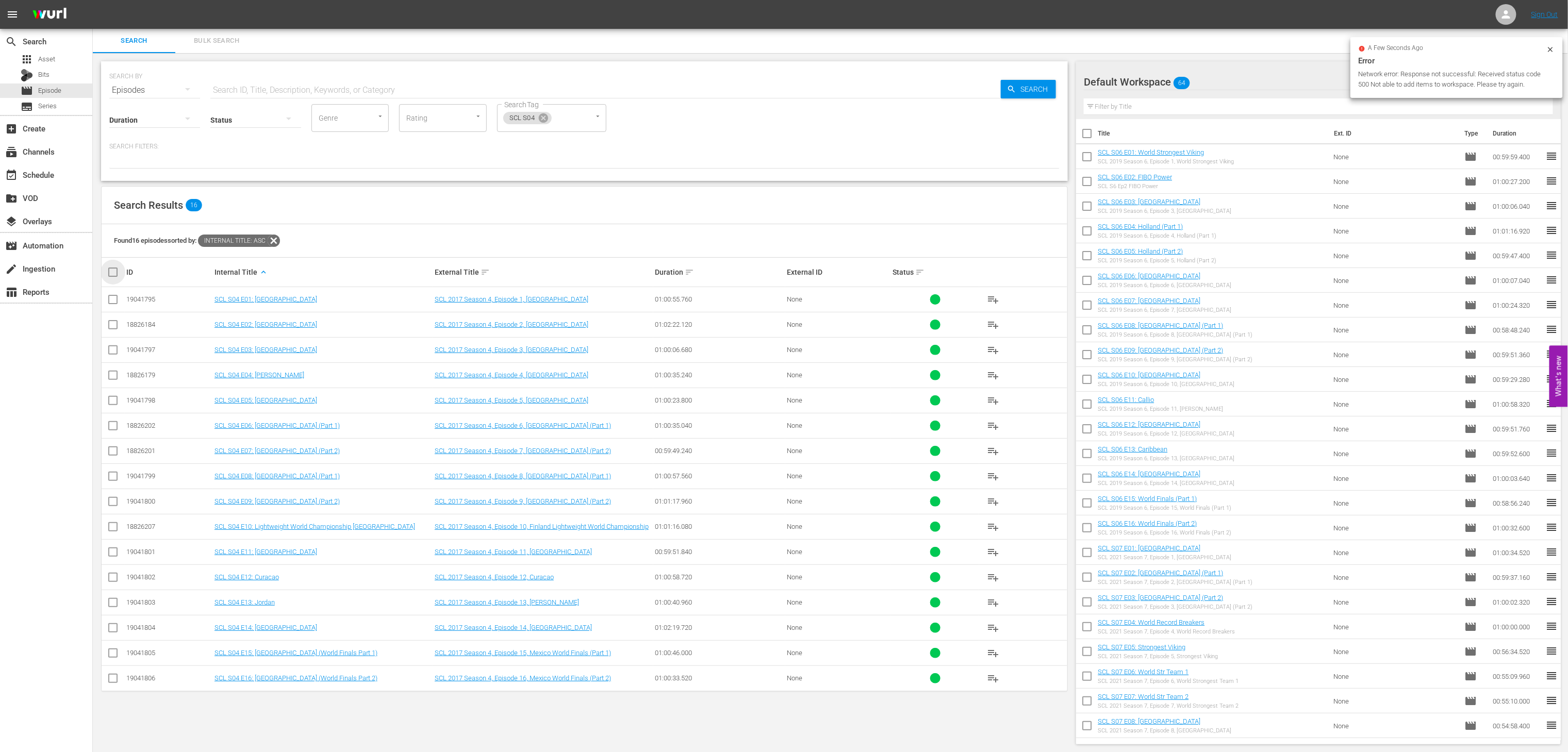
checkbox input "true"
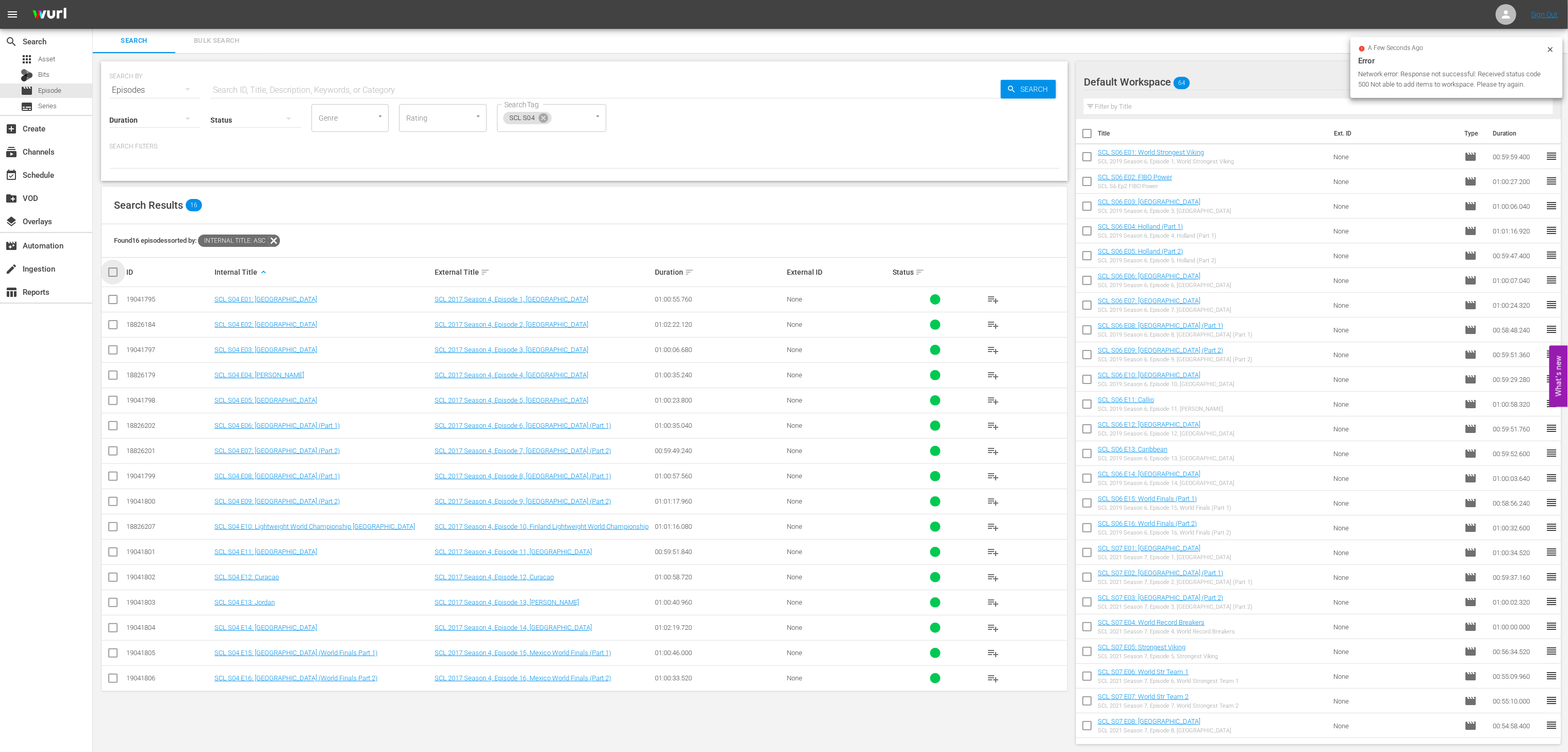
checkbox input "true"
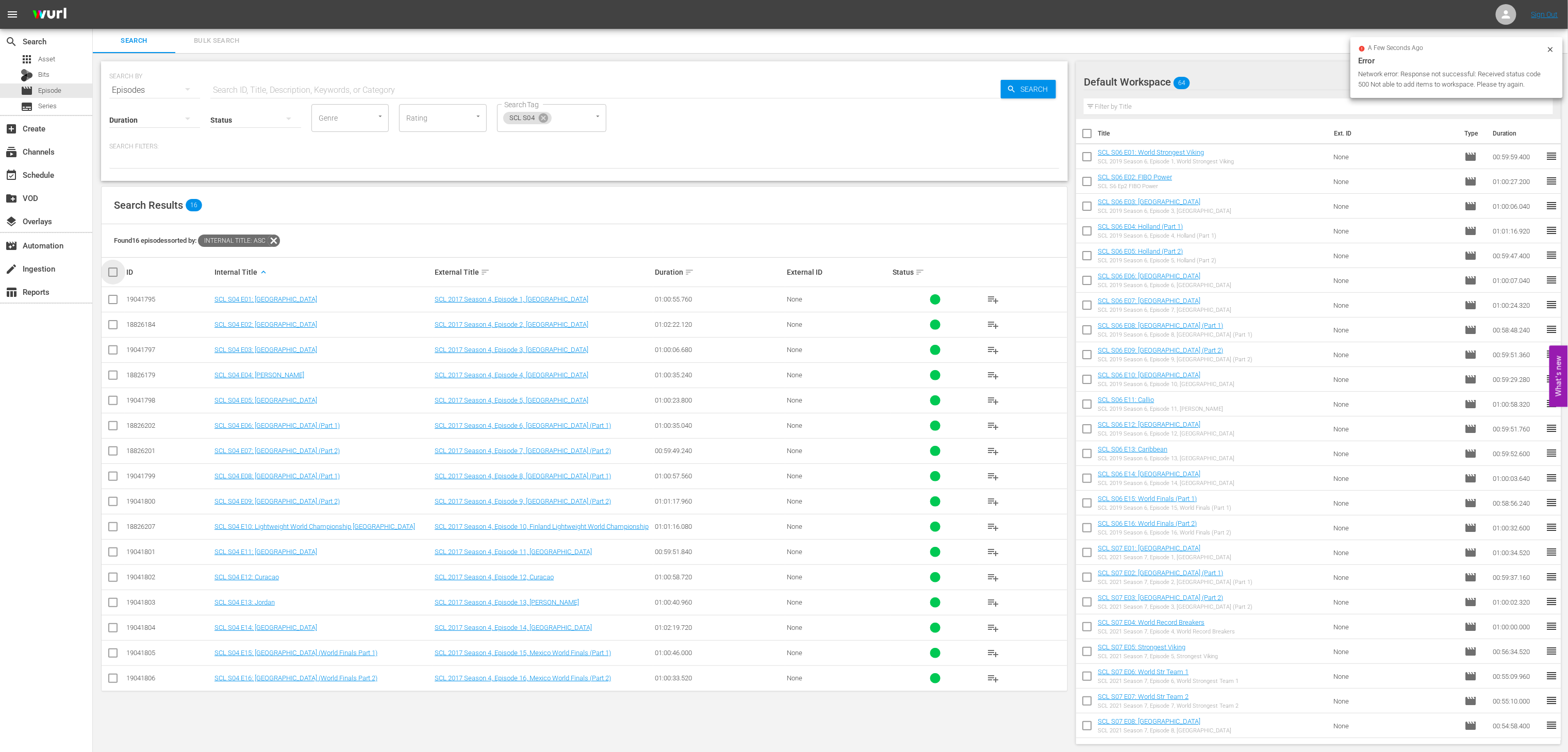
checkbox input "true"
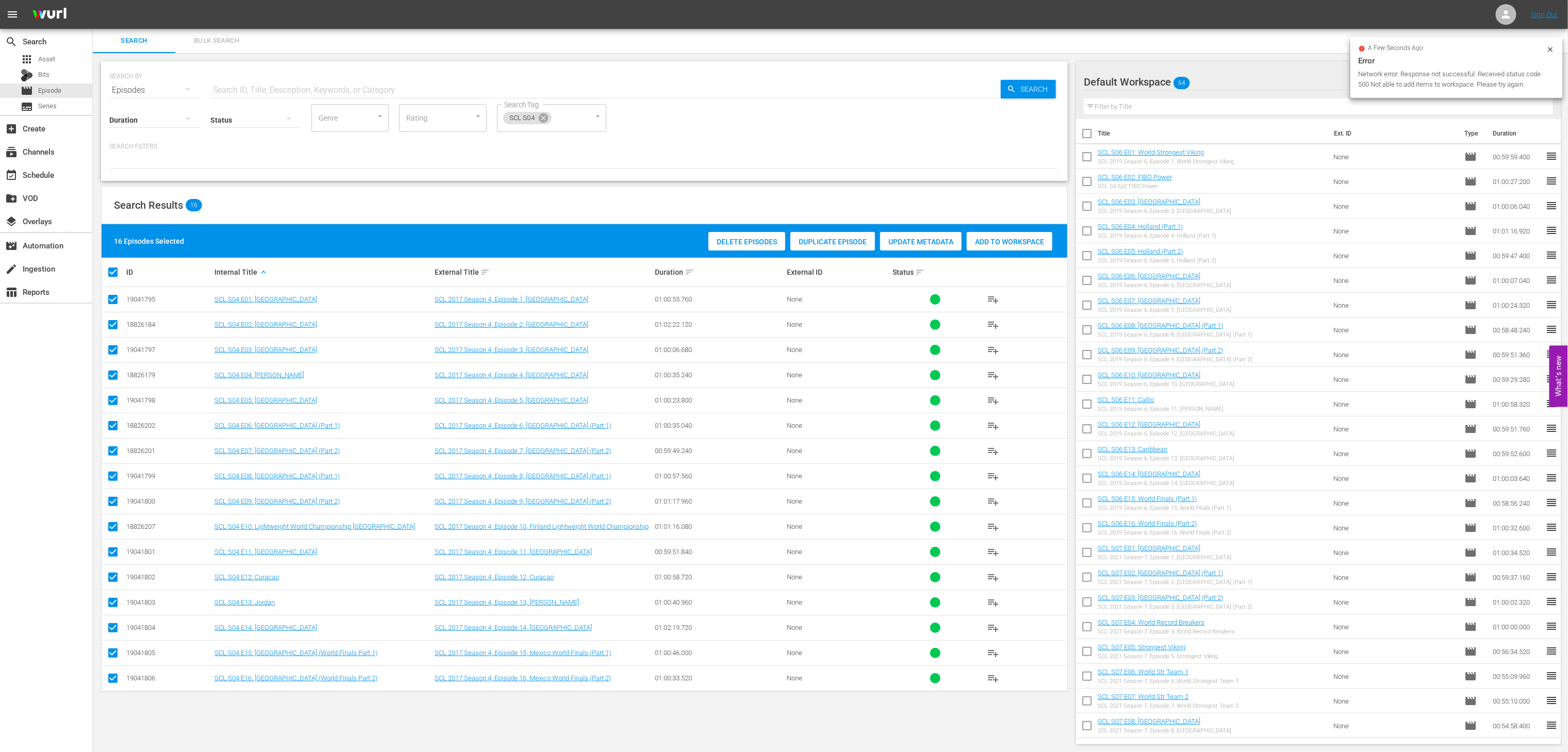
click at [1019, 242] on span "Add to Workspace" at bounding box center [1009, 242] width 85 height 8
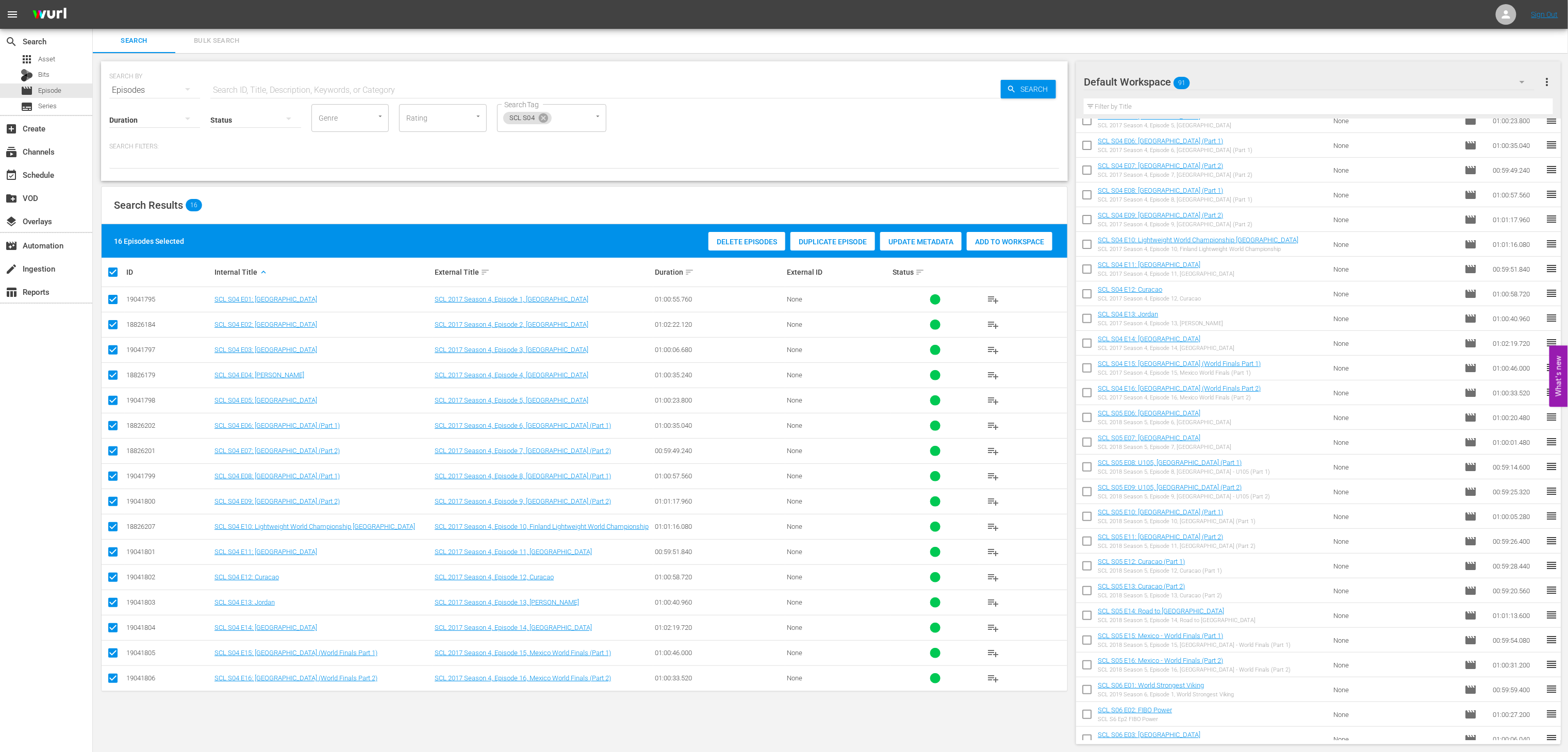
scroll to position [156, 0]
click at [1081, 641] on input "checkbox" at bounding box center [1087, 646] width 22 height 22
checkbox input "true"
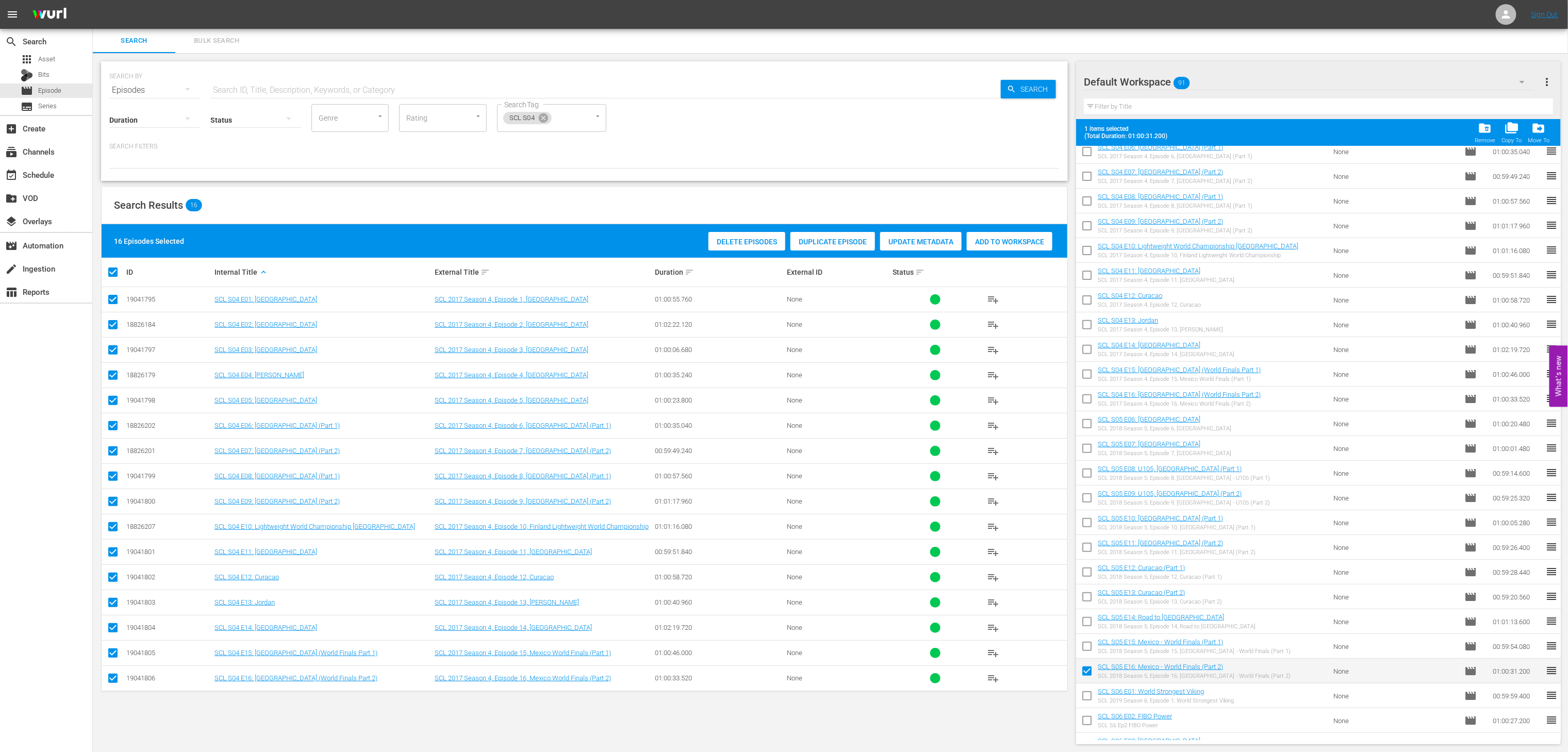
click at [1084, 638] on input "checkbox" at bounding box center [1087, 648] width 22 height 22
checkbox input "true"
click at [1088, 624] on input "checkbox" at bounding box center [1087, 623] width 22 height 22
checkbox input "true"
click at [1085, 594] on input "checkbox" at bounding box center [1087, 599] width 22 height 22
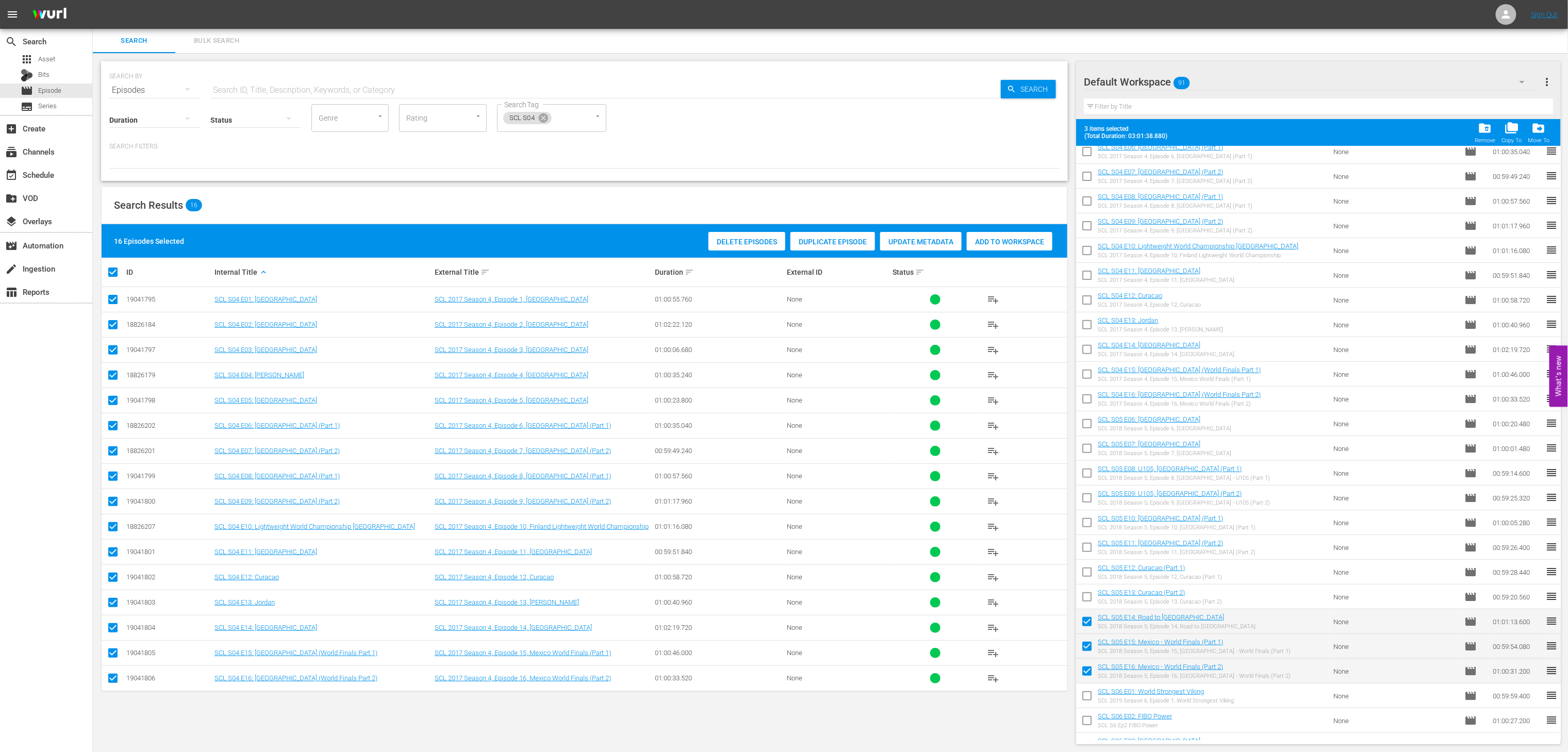
checkbox input "true"
click at [1085, 572] on input "checkbox" at bounding box center [1087, 574] width 22 height 22
checkbox input "true"
click at [1085, 550] on input "checkbox" at bounding box center [1087, 549] width 22 height 22
checkbox input "true"
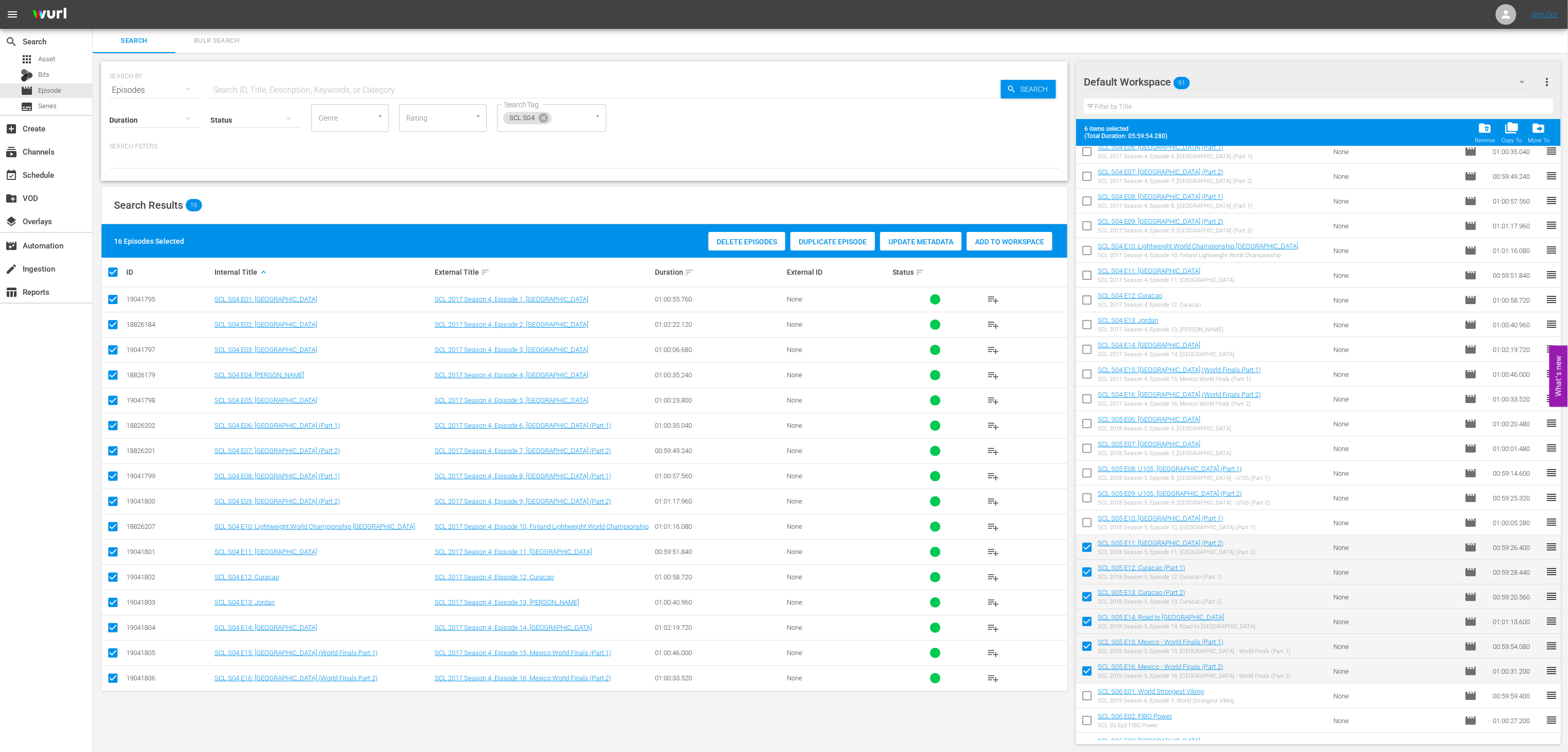
click at [1085, 529] on input "checkbox" at bounding box center [1087, 524] width 22 height 22
checkbox input "true"
click at [1085, 499] on input "checkbox" at bounding box center [1087, 500] width 22 height 22
checkbox input "true"
click at [1088, 469] on input "checkbox" at bounding box center [1087, 475] width 22 height 22
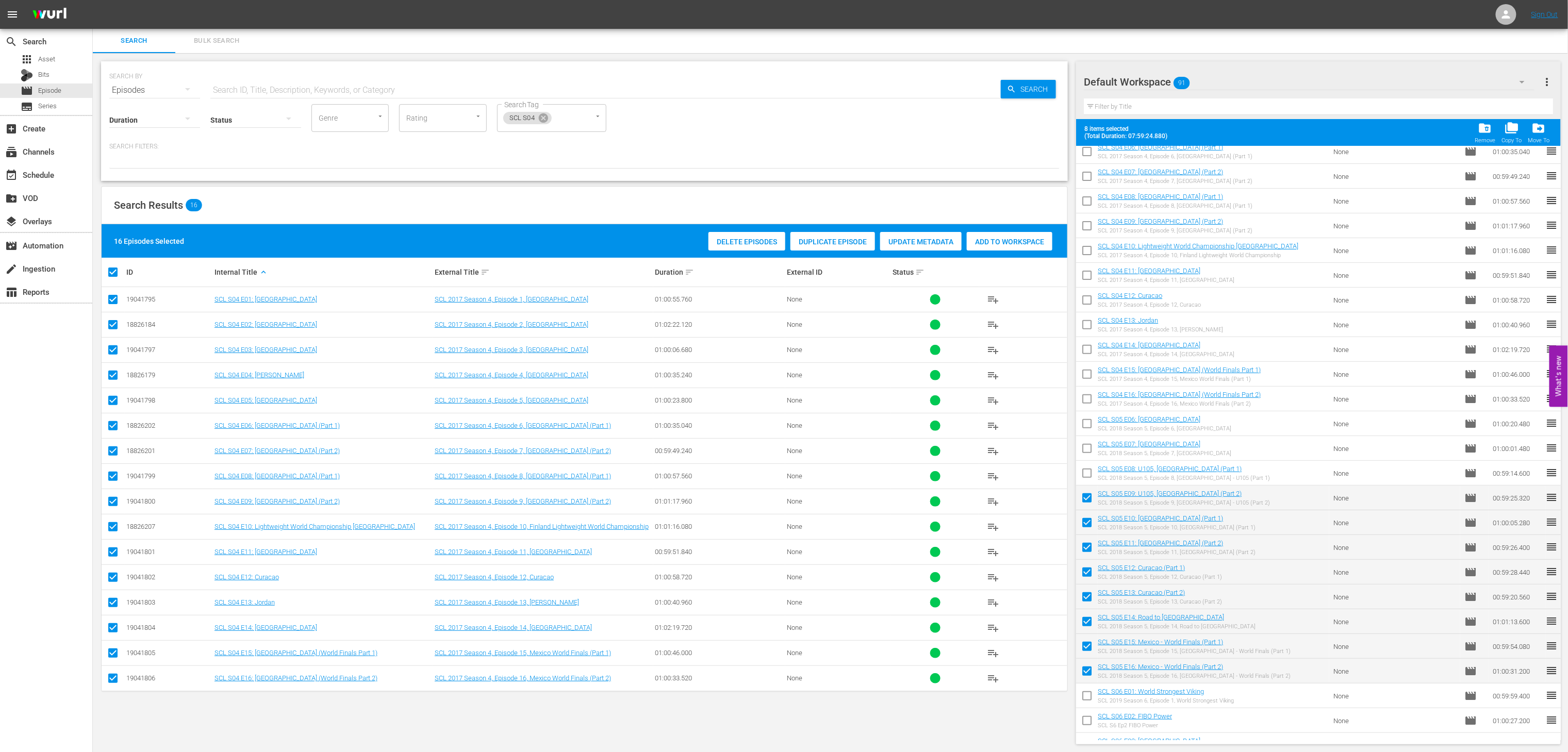
checkbox input "true"
click at [1088, 445] on input "checkbox" at bounding box center [1087, 450] width 22 height 22
checkbox input "true"
click at [1088, 422] on input "checkbox" at bounding box center [1087, 425] width 22 height 22
checkbox input "true"
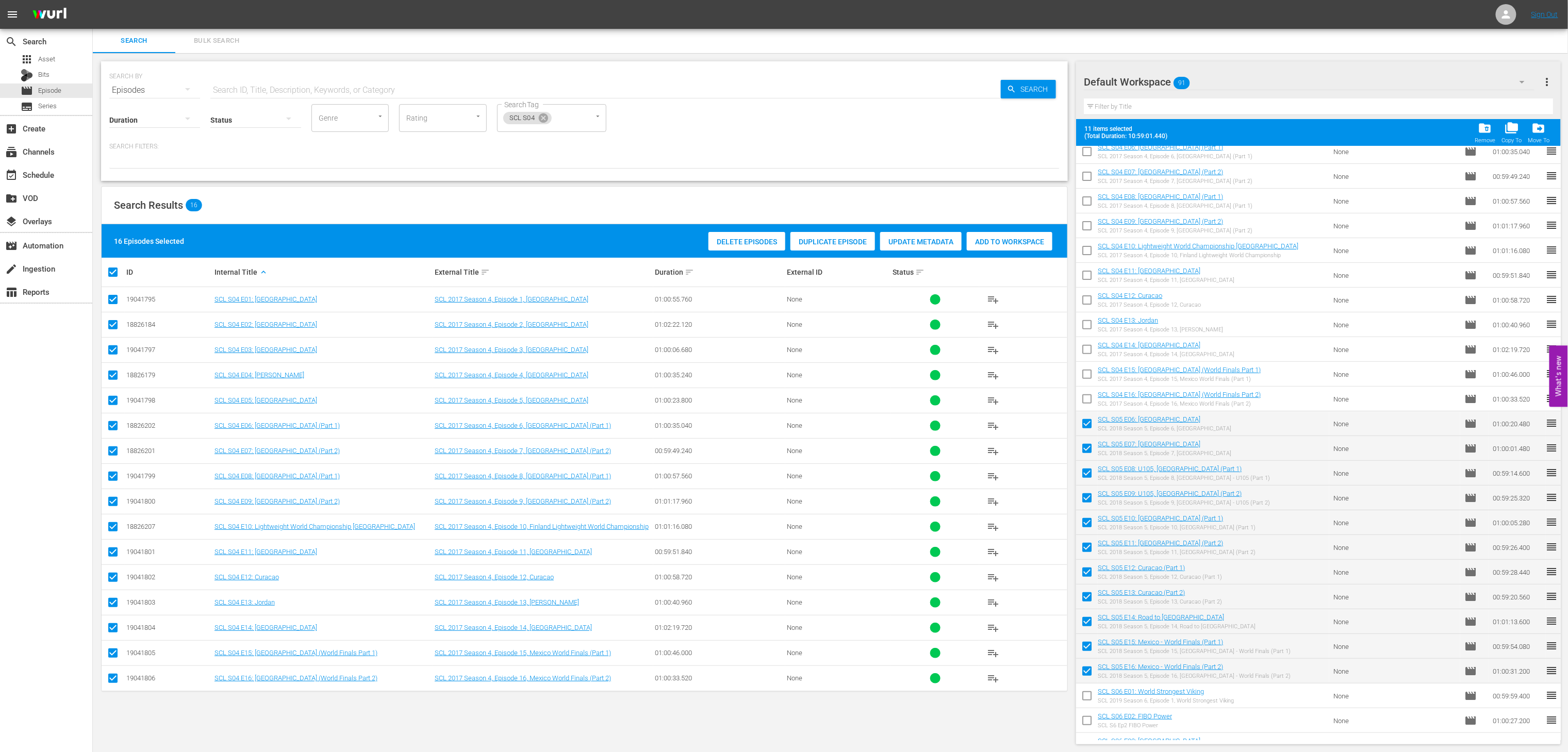
click at [1087, 401] on input "checkbox" at bounding box center [1087, 401] width 22 height 22
checkbox input "true"
click at [1085, 373] on input "checkbox" at bounding box center [1087, 376] width 22 height 22
checkbox input "true"
click at [1084, 349] on input "checkbox" at bounding box center [1087, 351] width 22 height 22
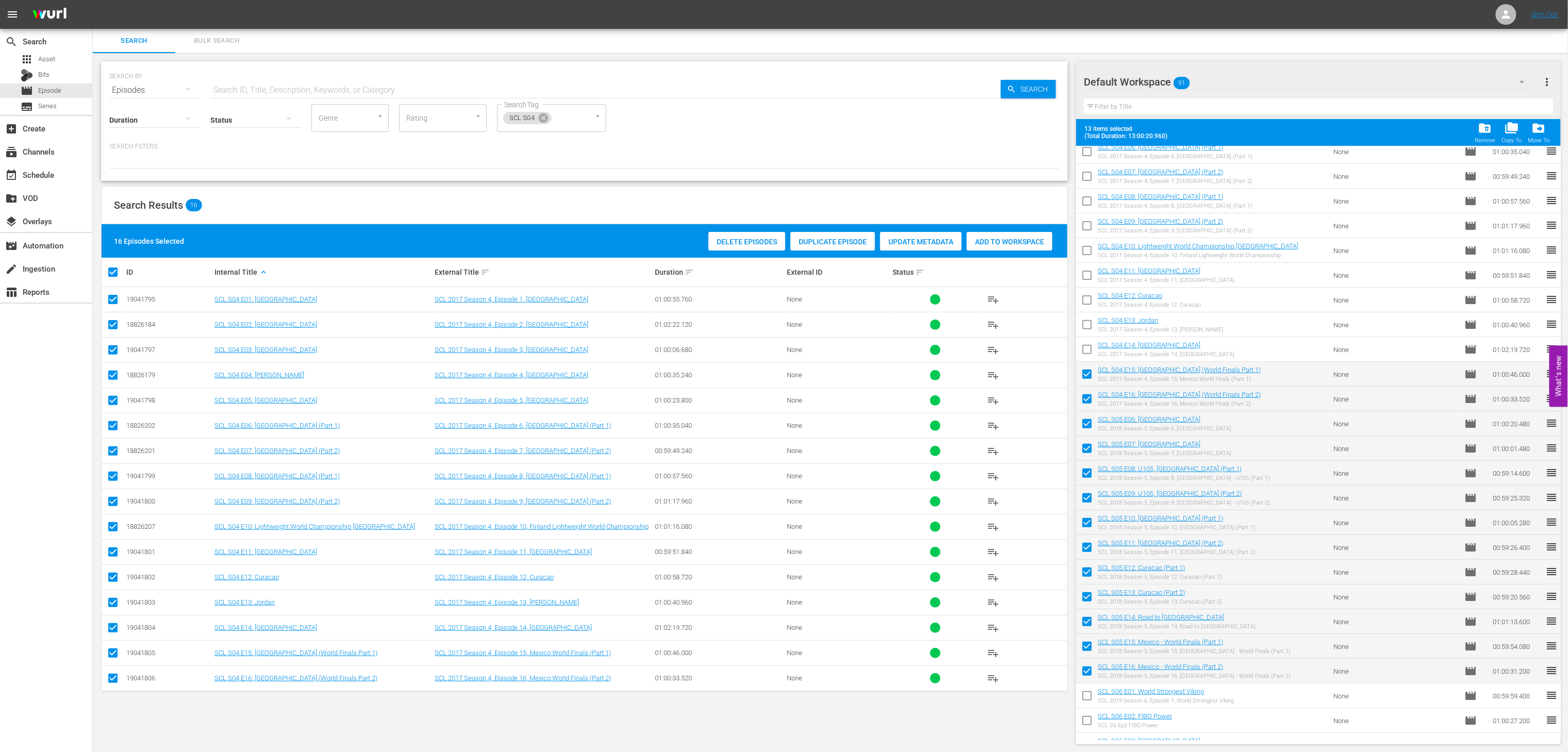
checkbox input "true"
click at [1083, 327] on input "checkbox" at bounding box center [1087, 327] width 22 height 22
checkbox input "true"
click at [1083, 304] on input "checkbox" at bounding box center [1087, 302] width 22 height 22
checkbox input "true"
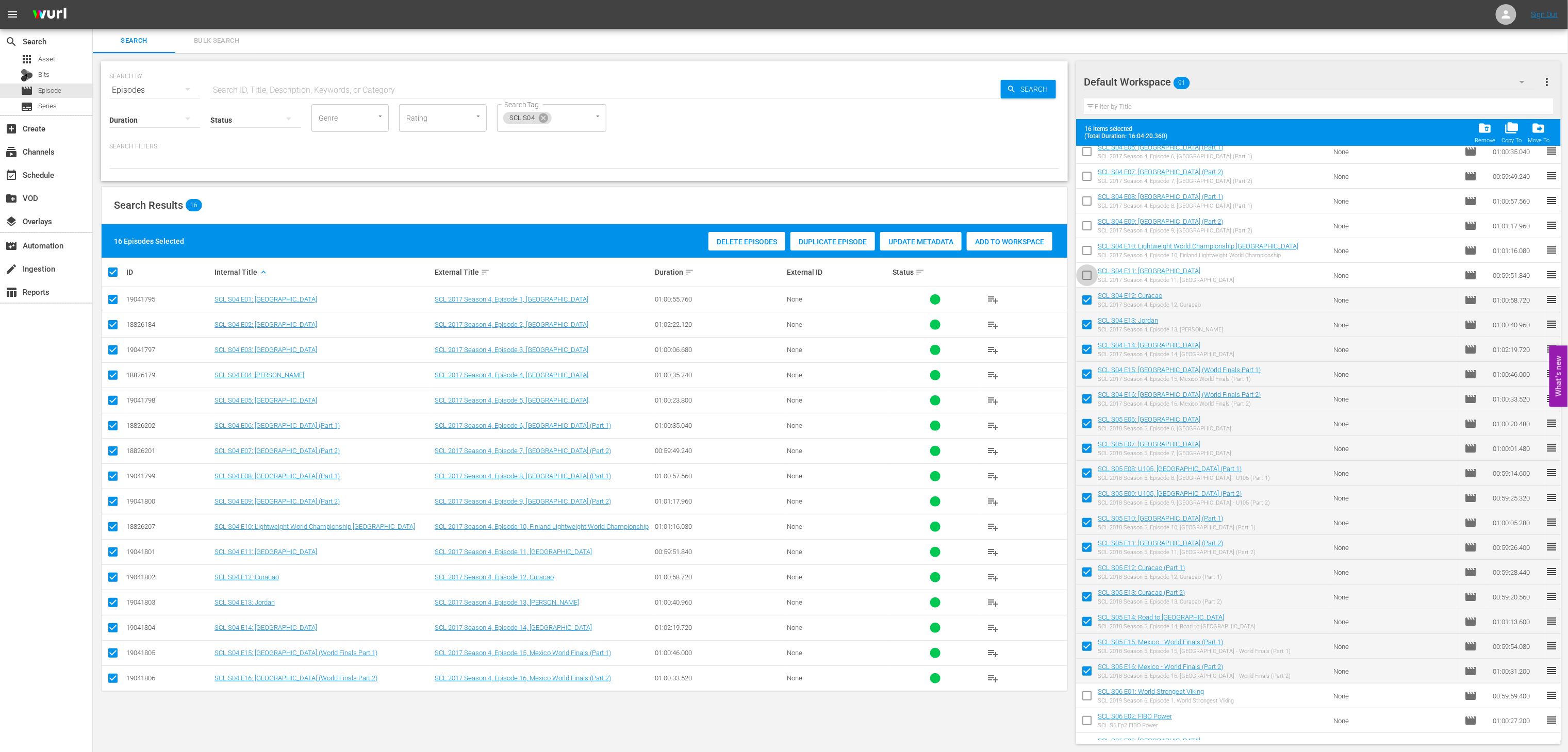
click at [1083, 276] on input "checkbox" at bounding box center [1087, 277] width 22 height 22
checkbox input "true"
click at [1083, 253] on input "checkbox" at bounding box center [1087, 252] width 22 height 22
checkbox input "true"
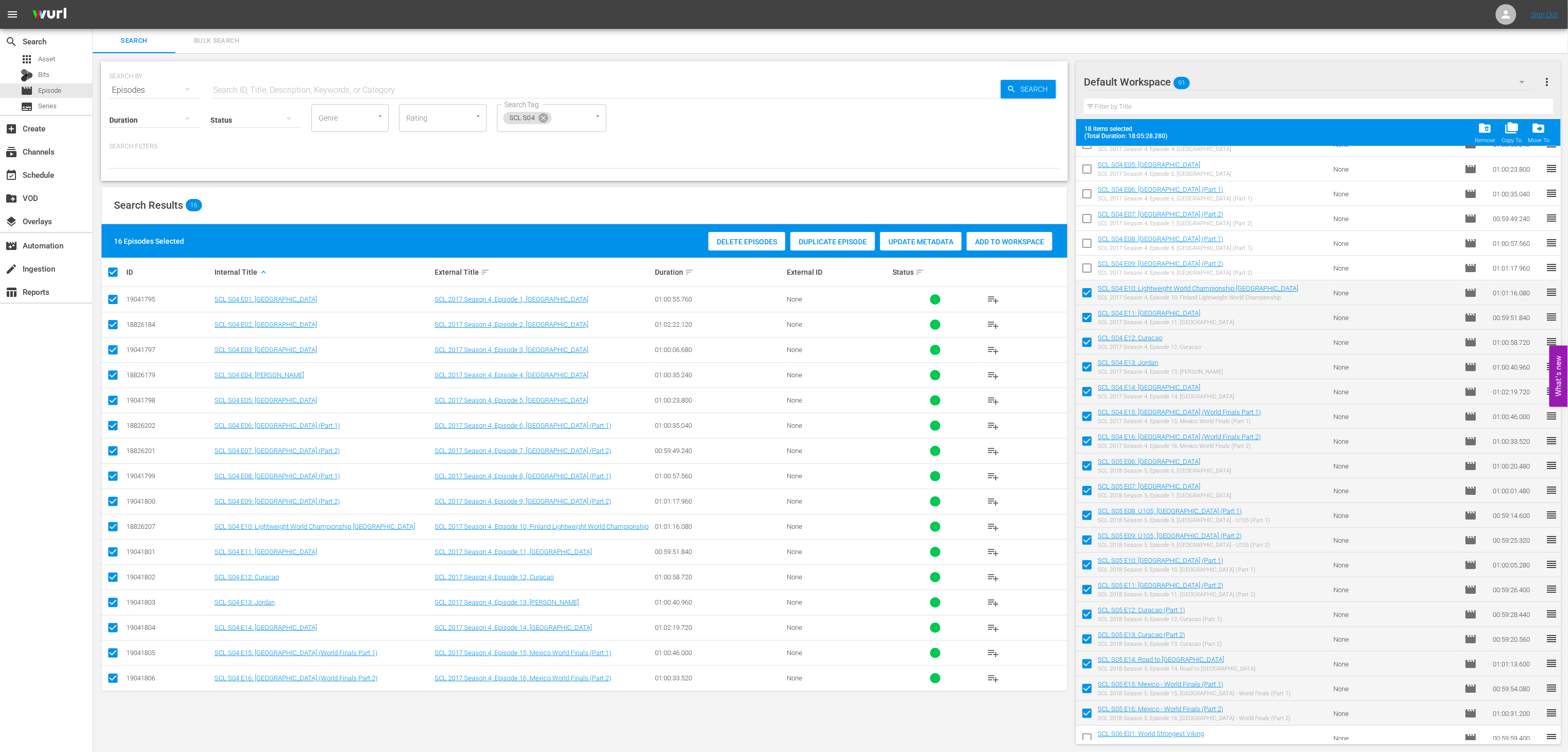
scroll to position [104, 0]
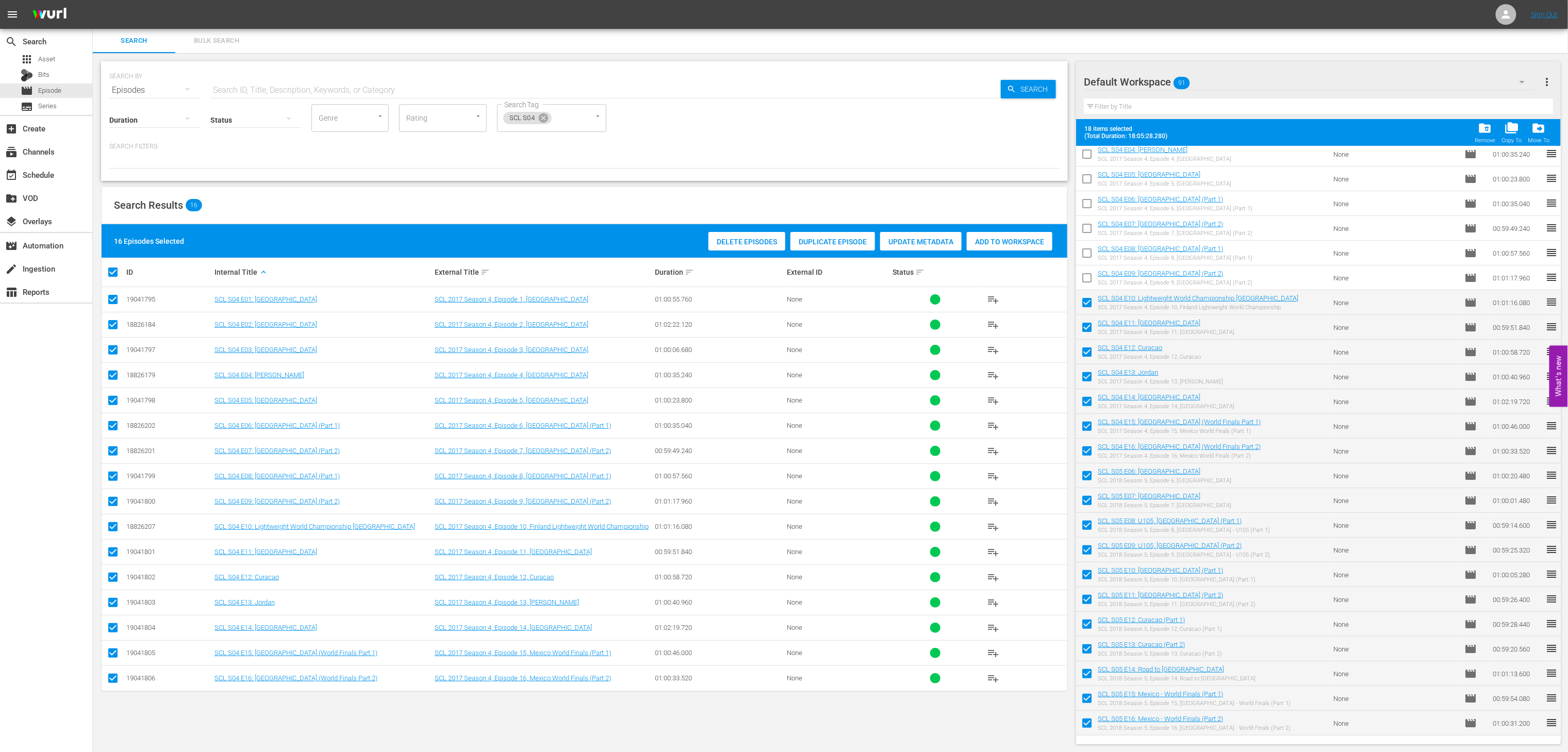
click at [1087, 272] on input "checkbox" at bounding box center [1087, 280] width 22 height 22
checkbox input "true"
click at [1085, 253] on input "checkbox" at bounding box center [1087, 255] width 22 height 22
checkbox input "true"
click at [1083, 227] on input "checkbox" at bounding box center [1087, 230] width 22 height 22
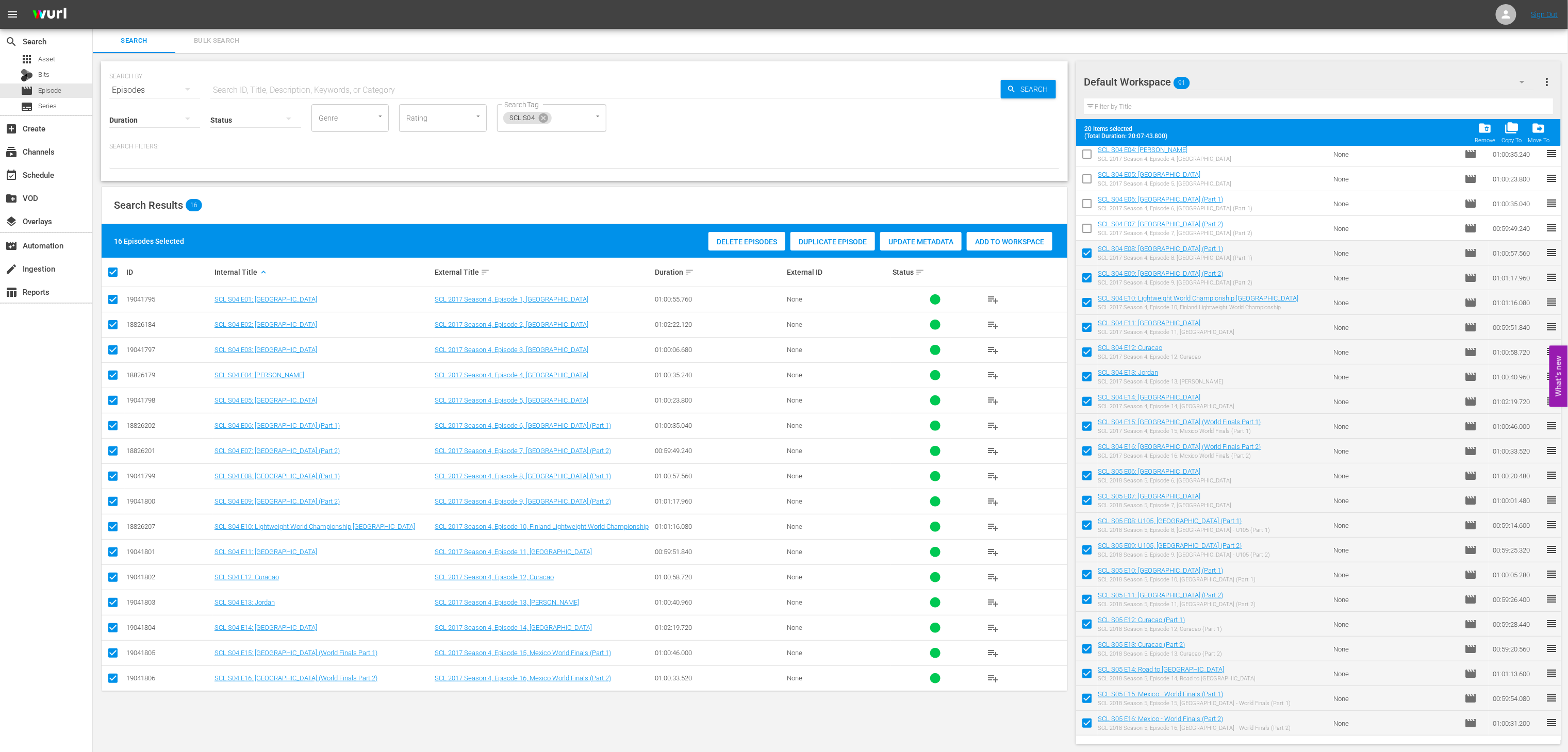
checkbox input "true"
click at [1082, 207] on input "checkbox" at bounding box center [1087, 205] width 22 height 22
checkbox input "true"
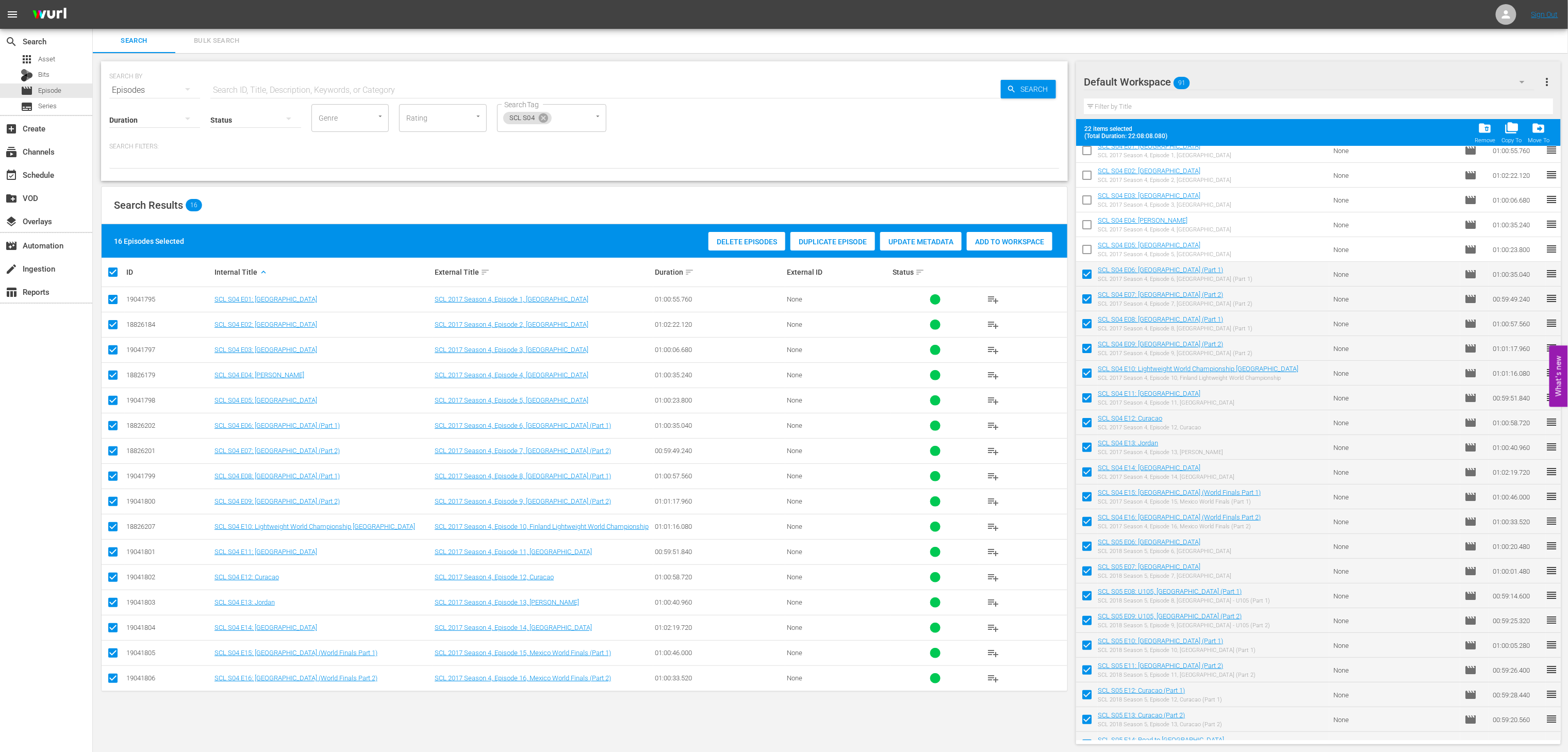
scroll to position [32, 0]
click at [1087, 253] on input "checkbox" at bounding box center [1087, 252] width 22 height 22
checkbox input "true"
click at [1085, 224] on input "checkbox" at bounding box center [1087, 228] width 22 height 22
checkbox input "true"
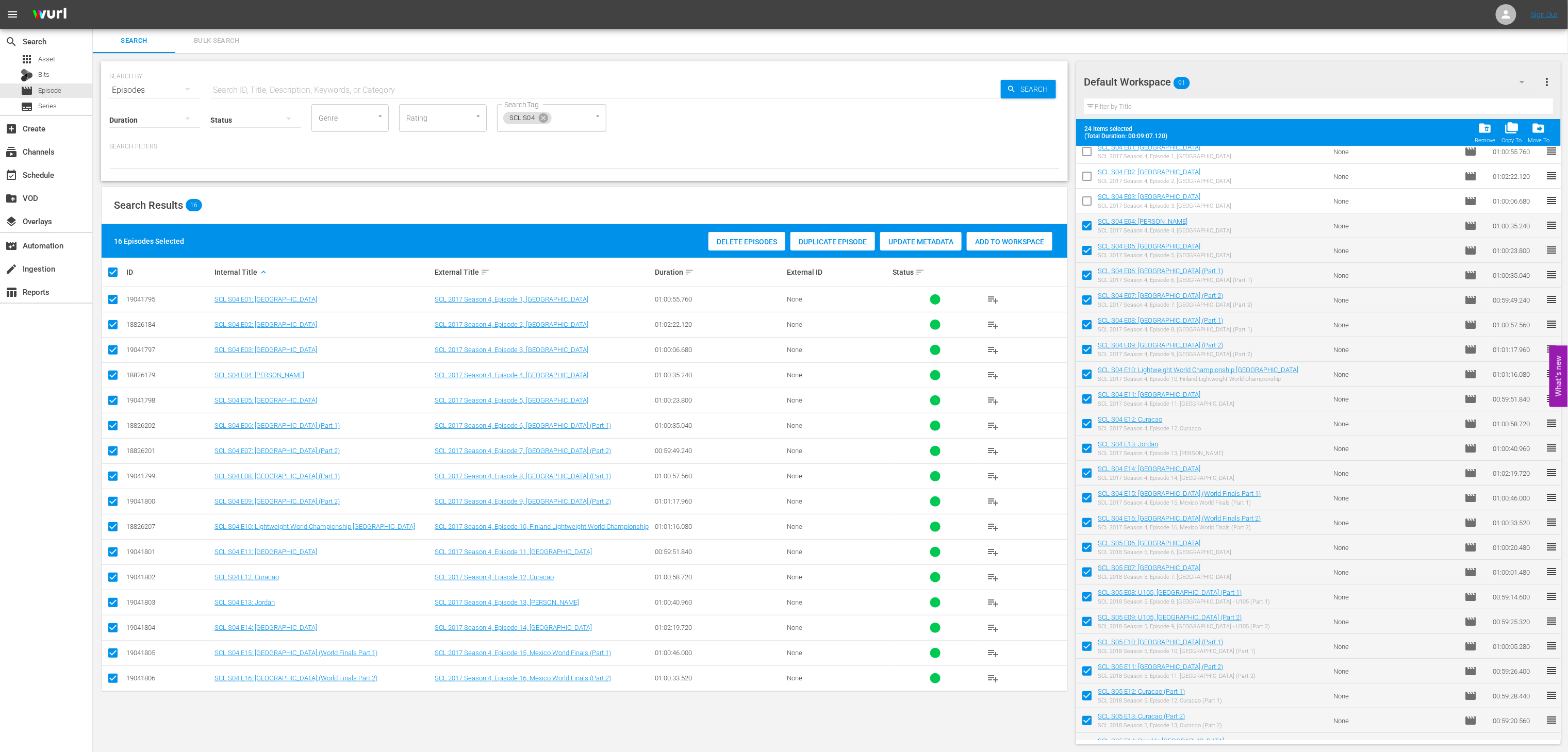
scroll to position [0, 0]
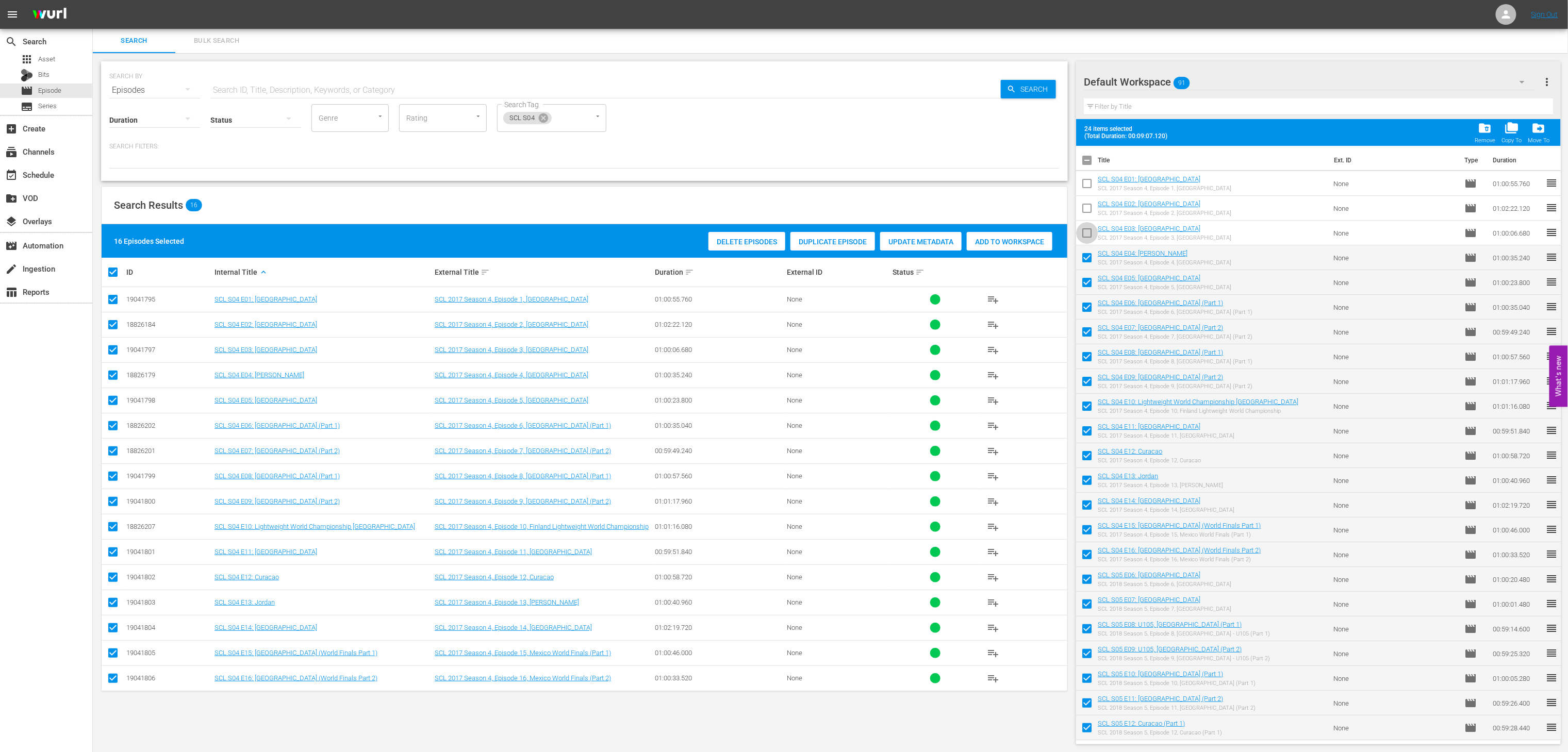
click at [1085, 228] on input "checkbox" at bounding box center [1087, 235] width 22 height 22
checkbox input "true"
click at [1084, 204] on input "checkbox" at bounding box center [1087, 210] width 22 height 22
checkbox input "true"
click at [1084, 184] on input "checkbox" at bounding box center [1087, 185] width 22 height 22
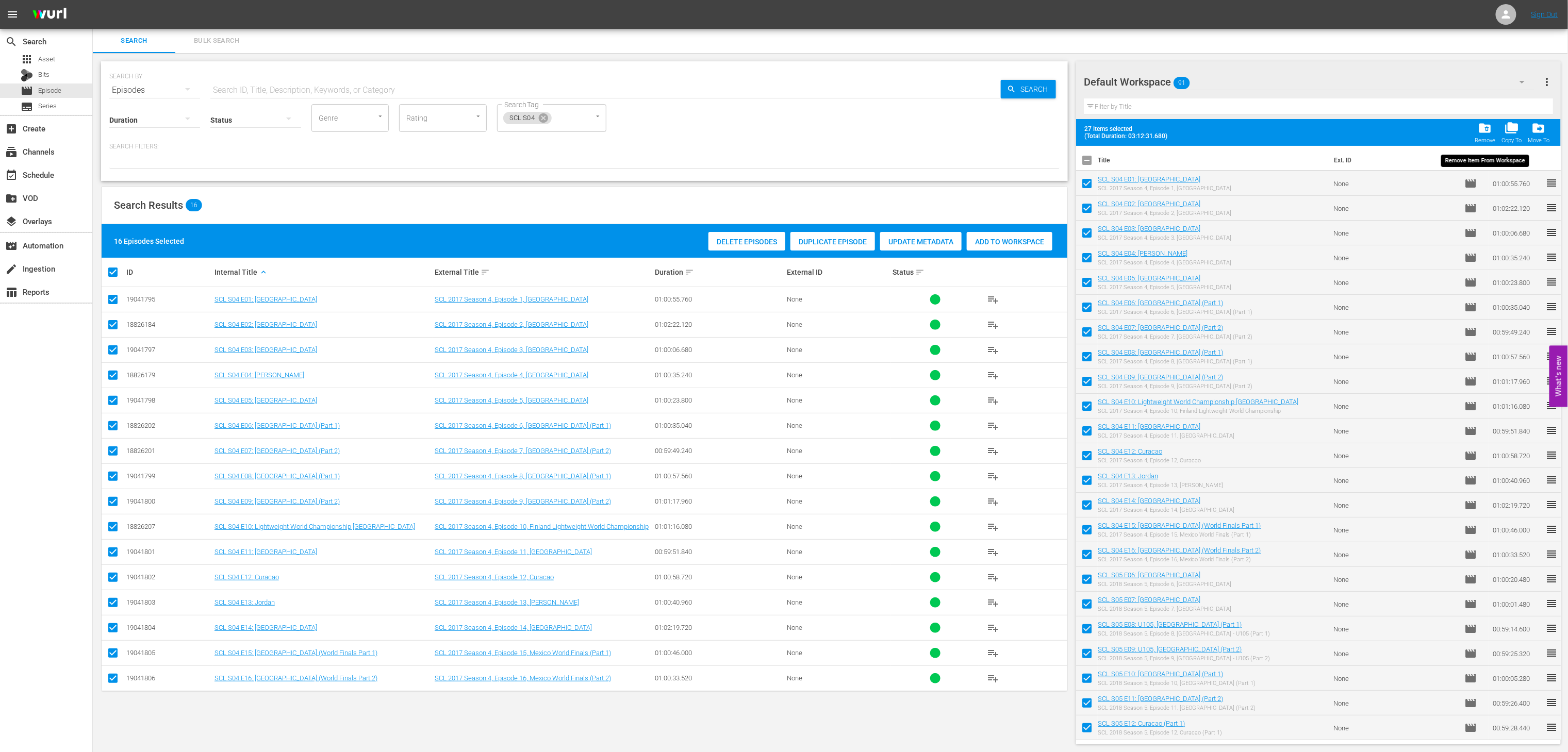
click at [1481, 129] on span "folder_delete" at bounding box center [1485, 128] width 14 height 14
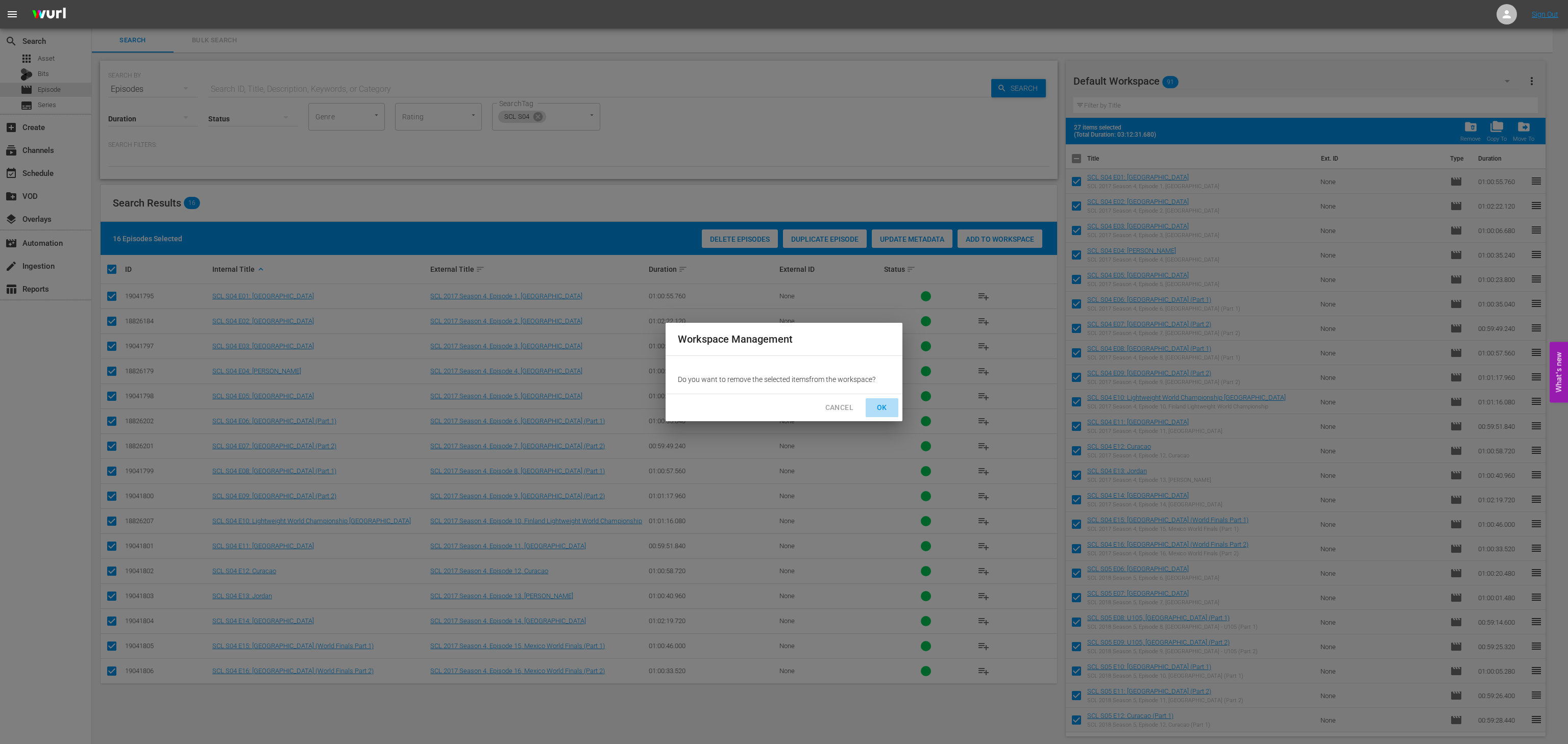
click at [881, 402] on span "OK" at bounding box center [882, 408] width 16 height 13
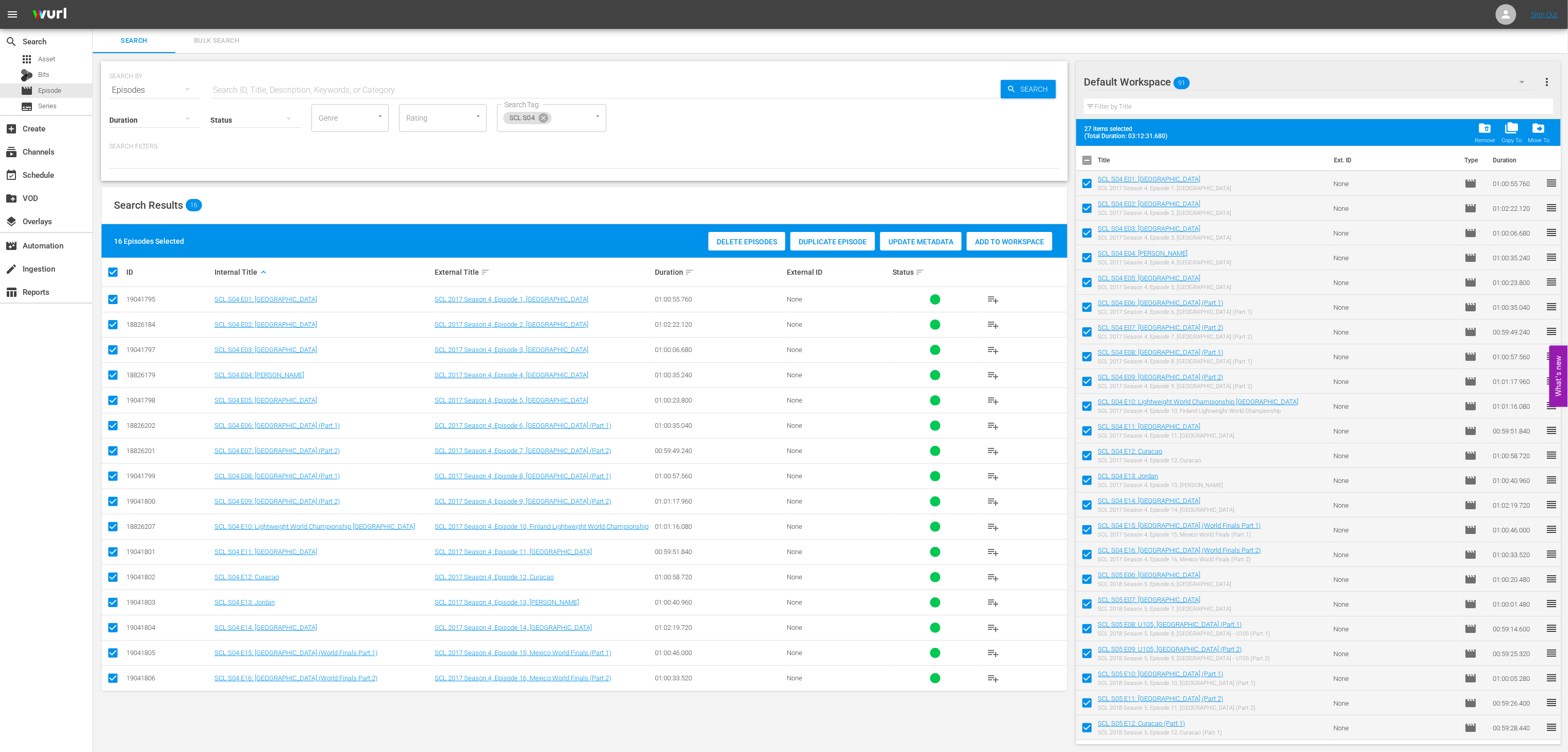
checkbox input "false"
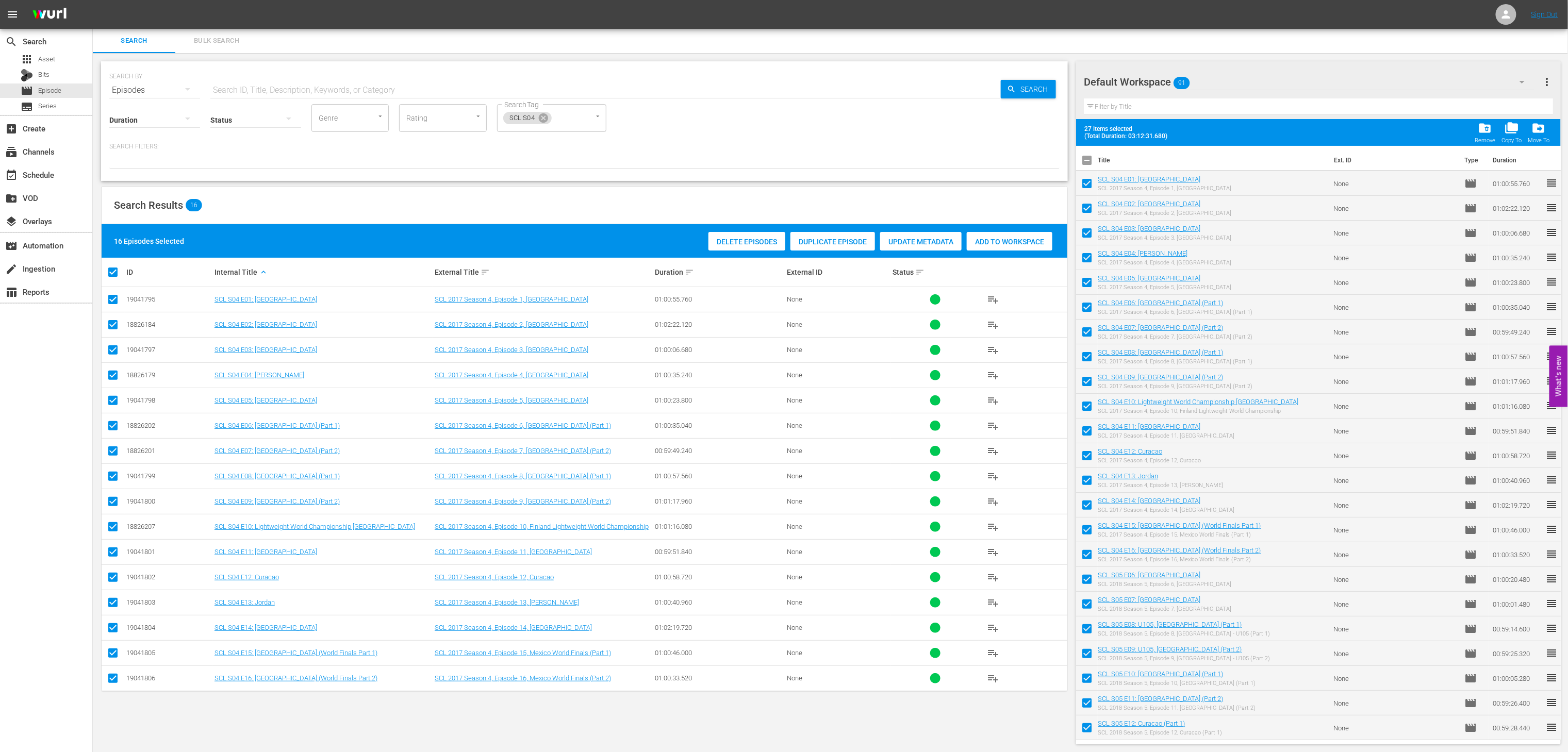
checkbox input "false"
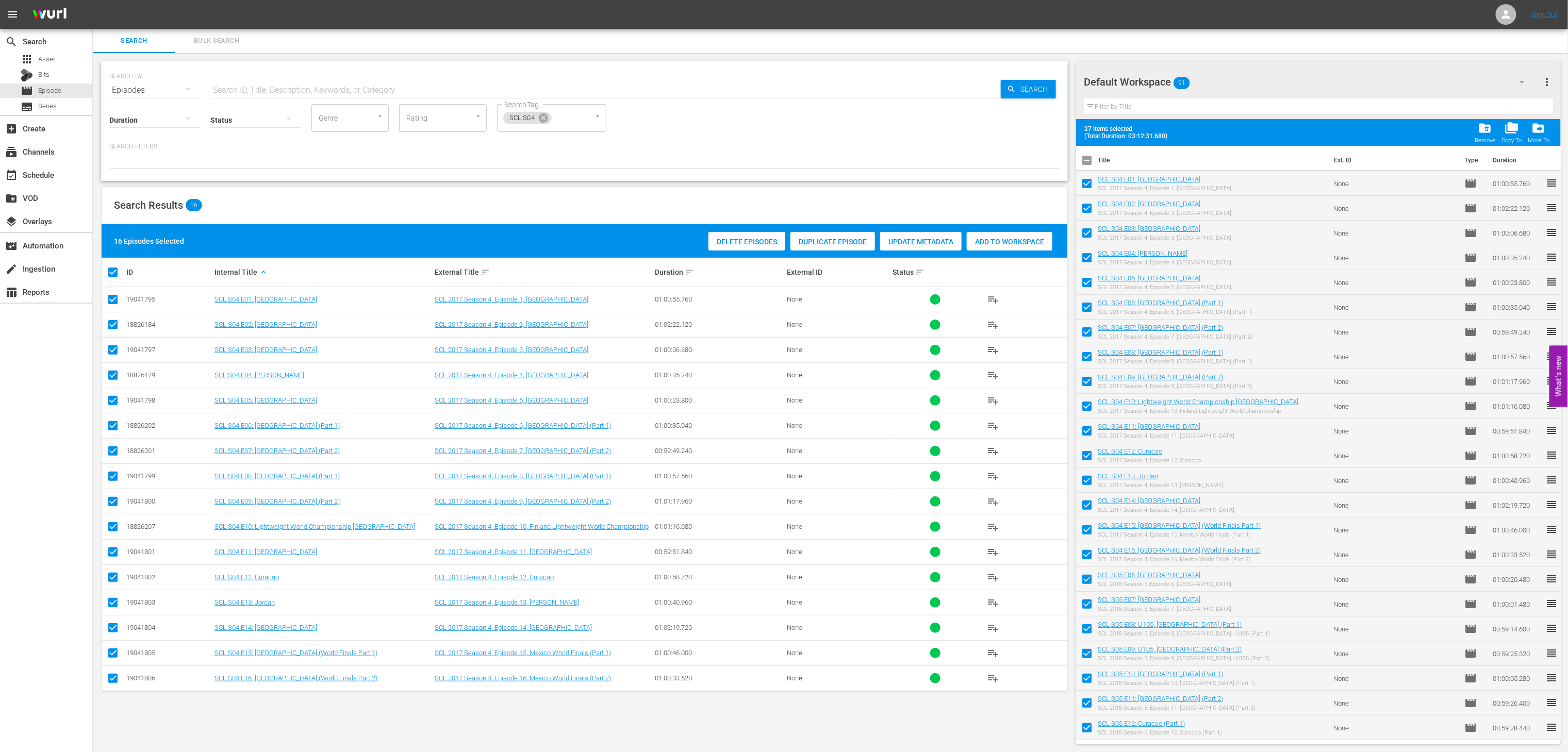
checkbox input "false"
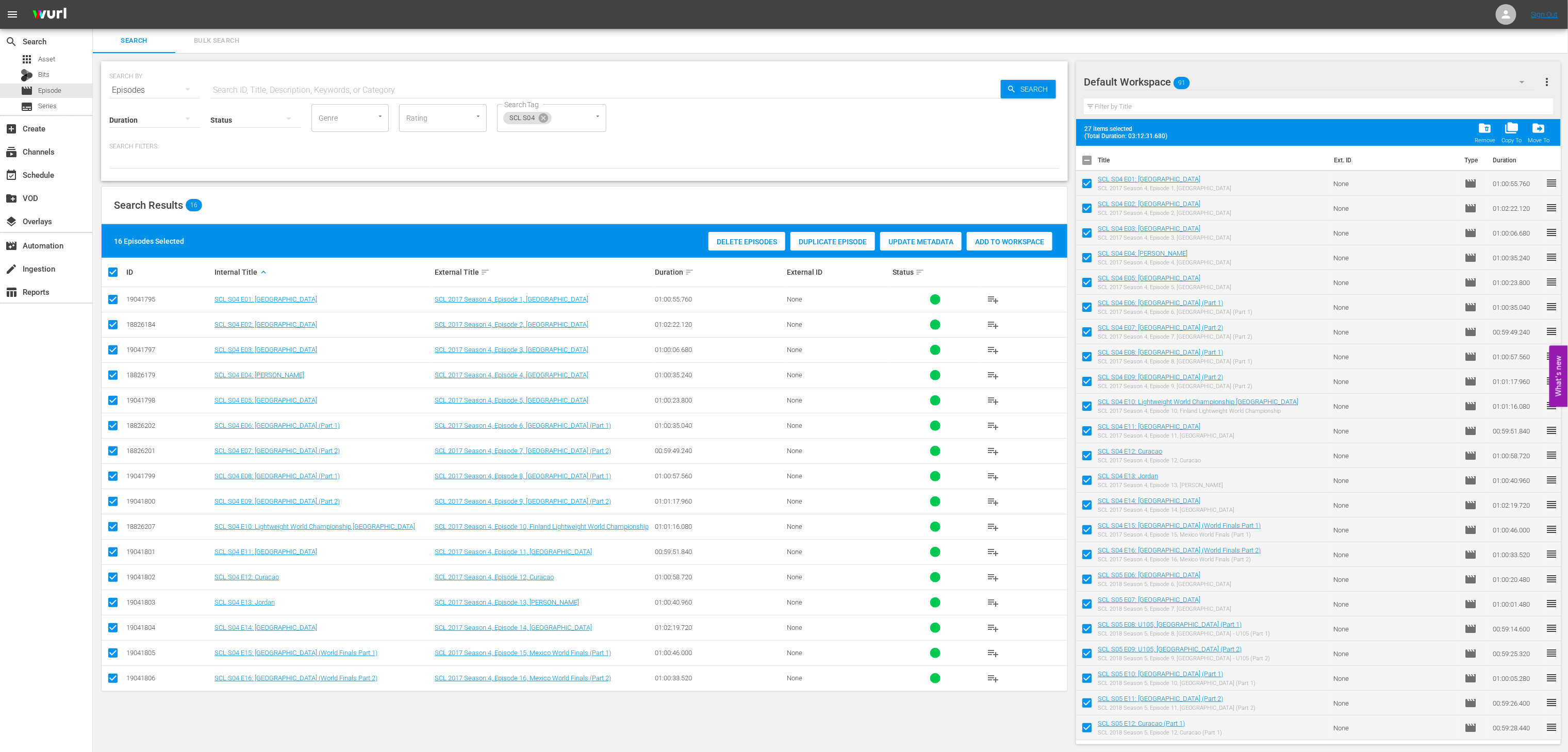
checkbox input "false"
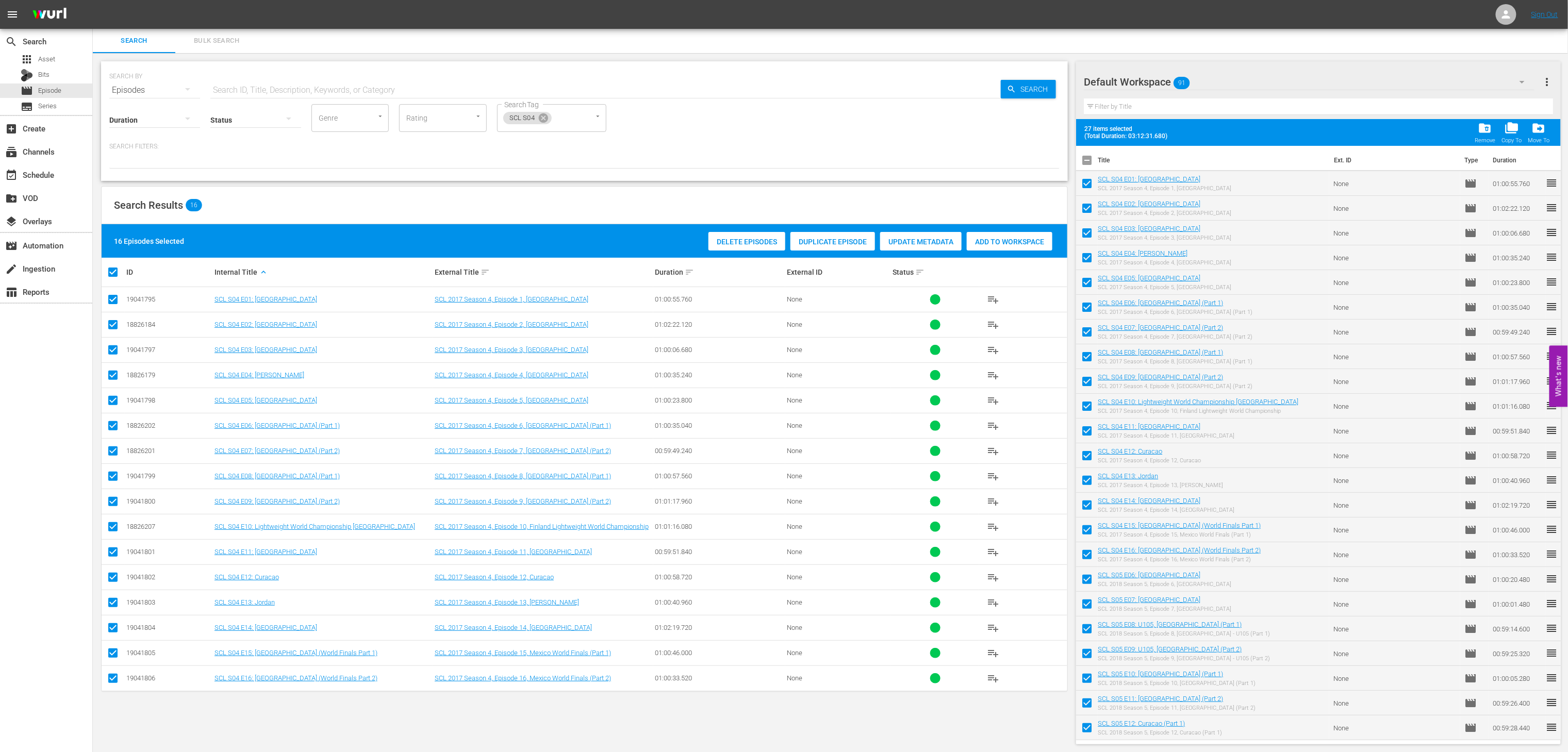
checkbox input "false"
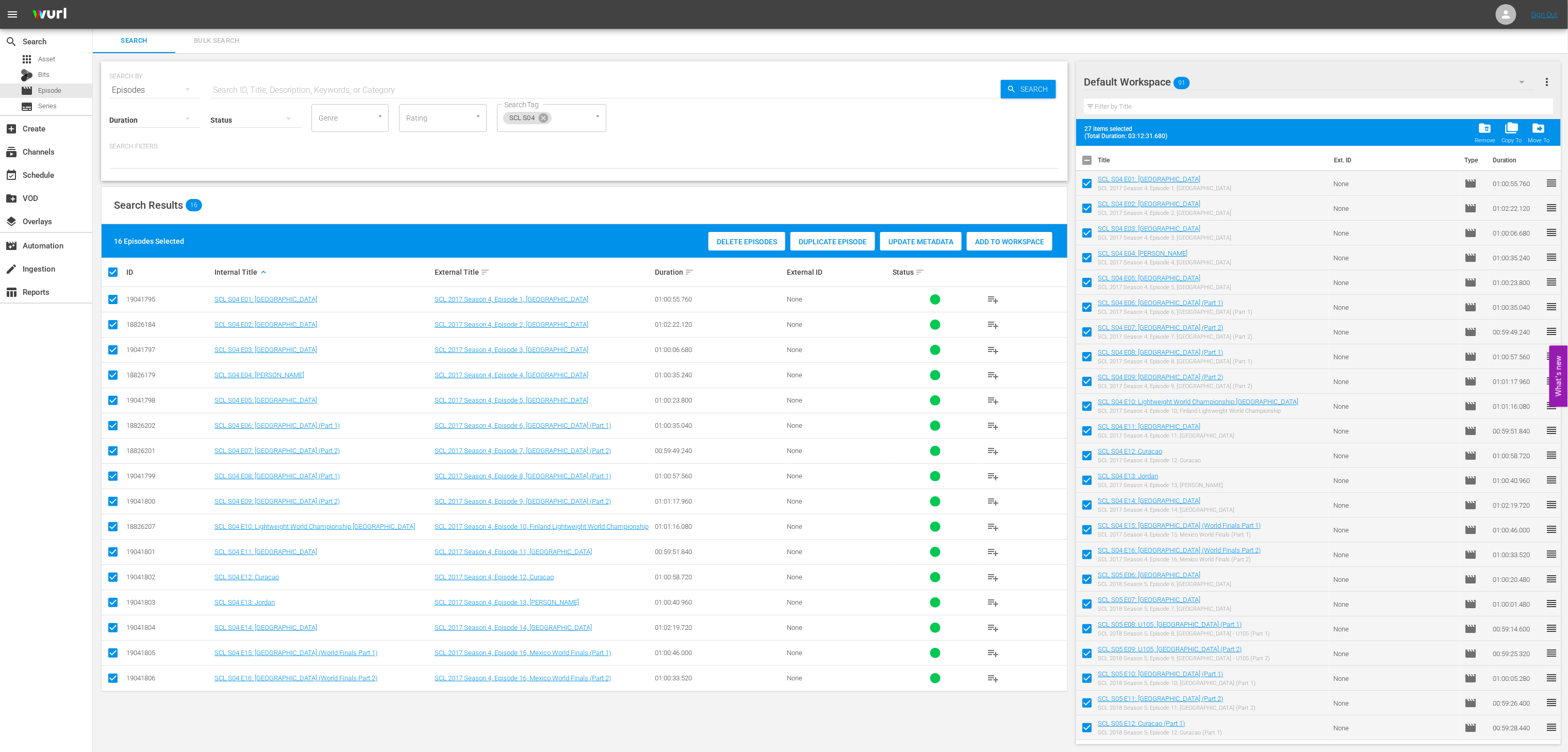
checkbox input "false"
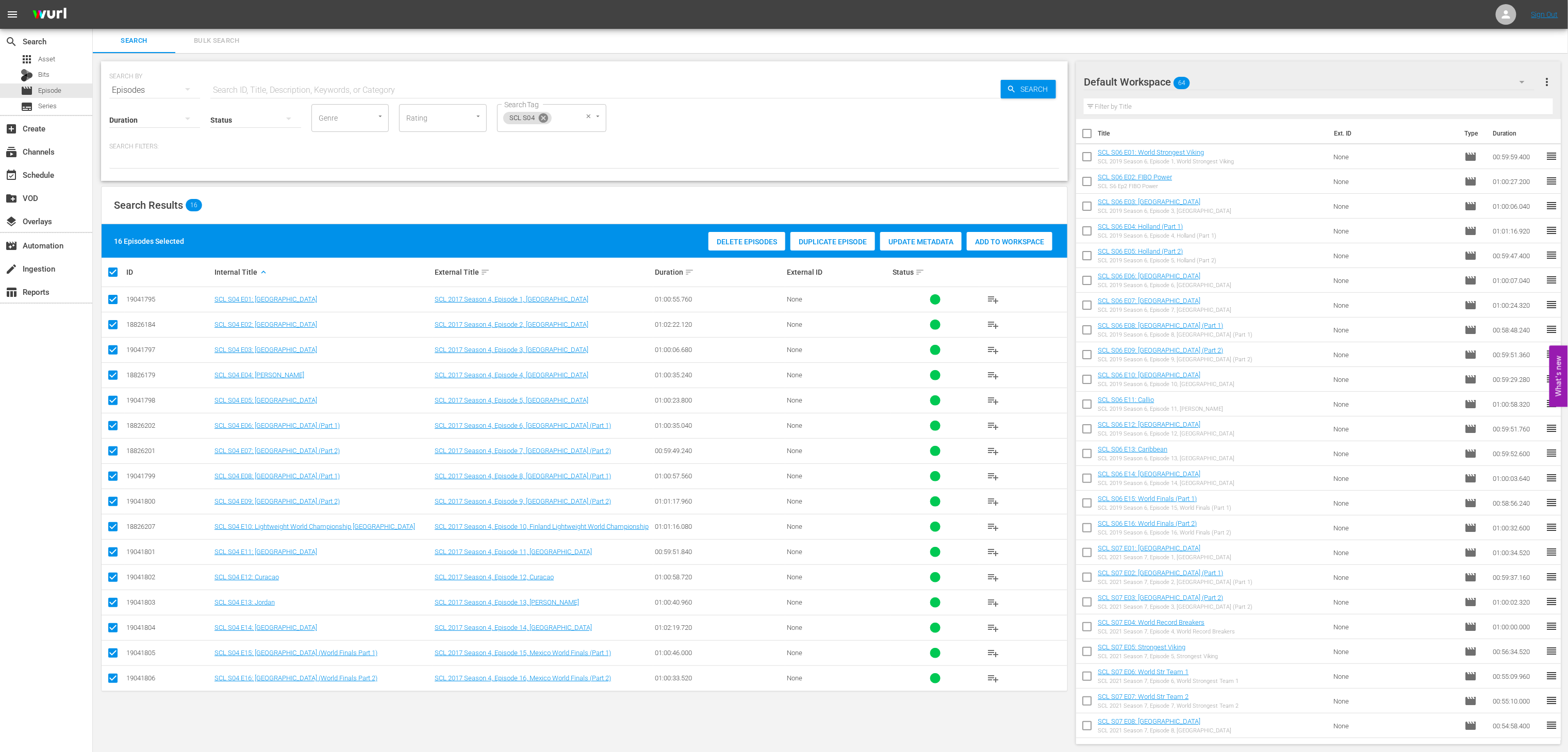
click at [542, 120] on icon at bounding box center [544, 118] width 11 height 11
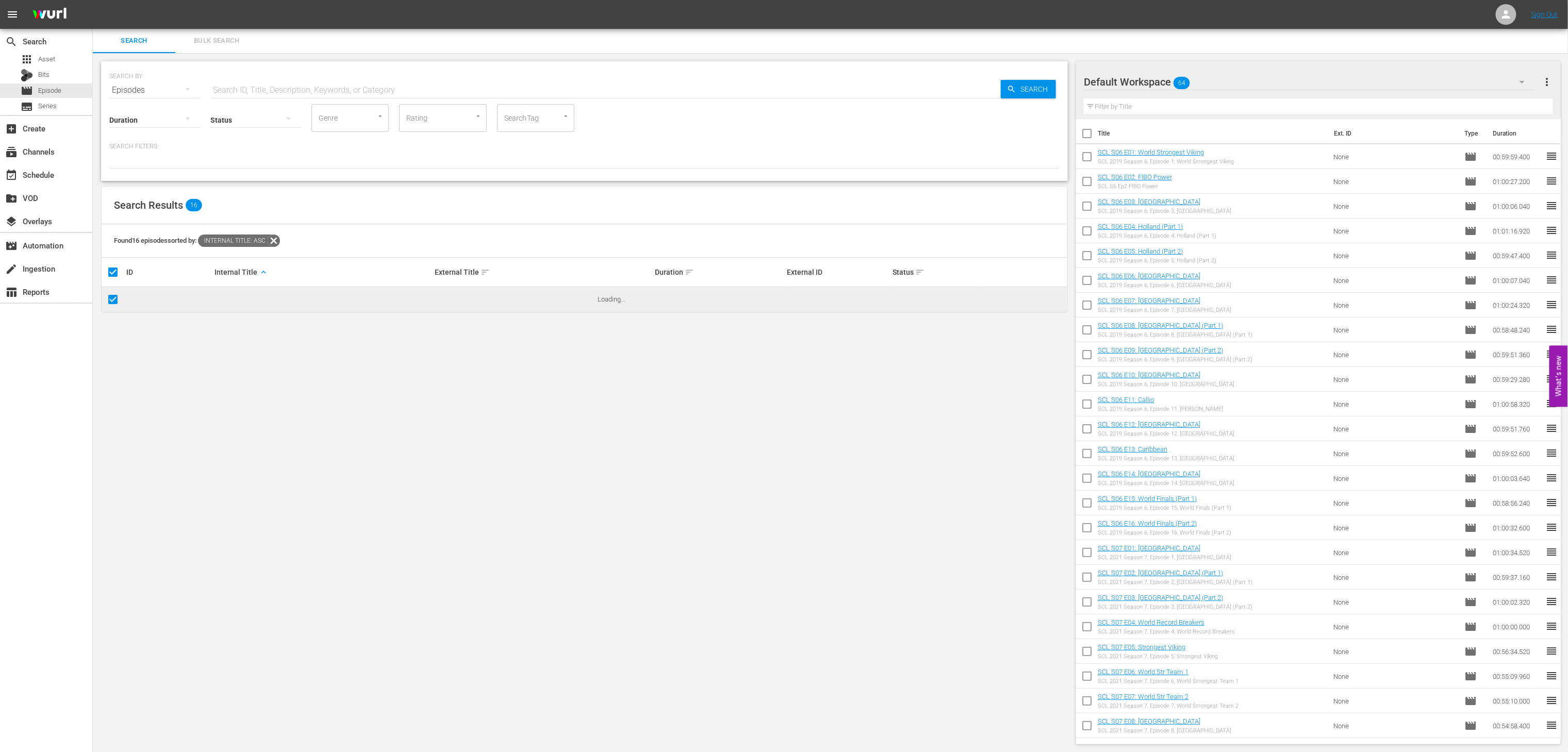
click at [516, 117] on input "SearchTag" at bounding box center [521, 118] width 39 height 18
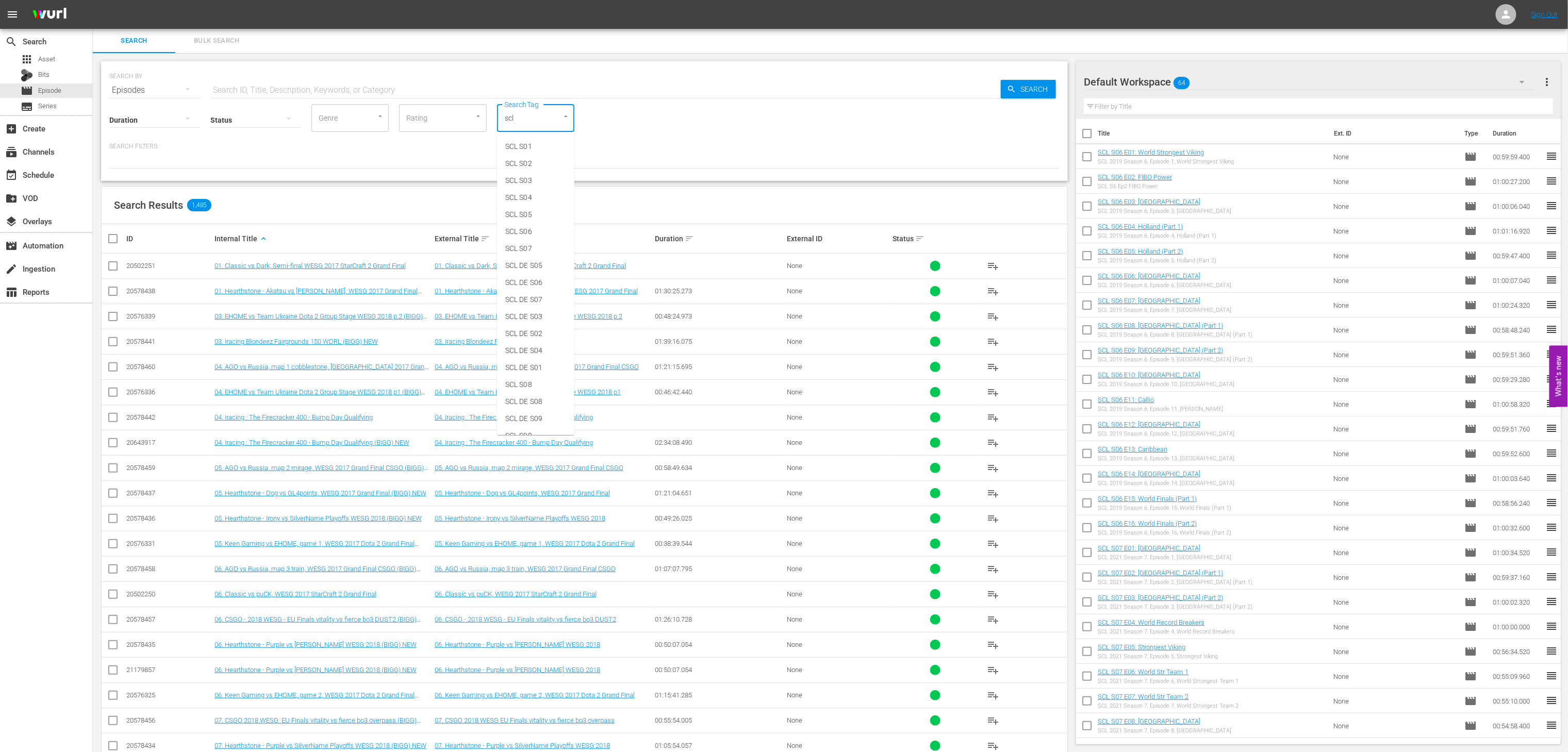
type input "scl"
click at [539, 210] on li "SCL S05" at bounding box center [536, 215] width 77 height 17
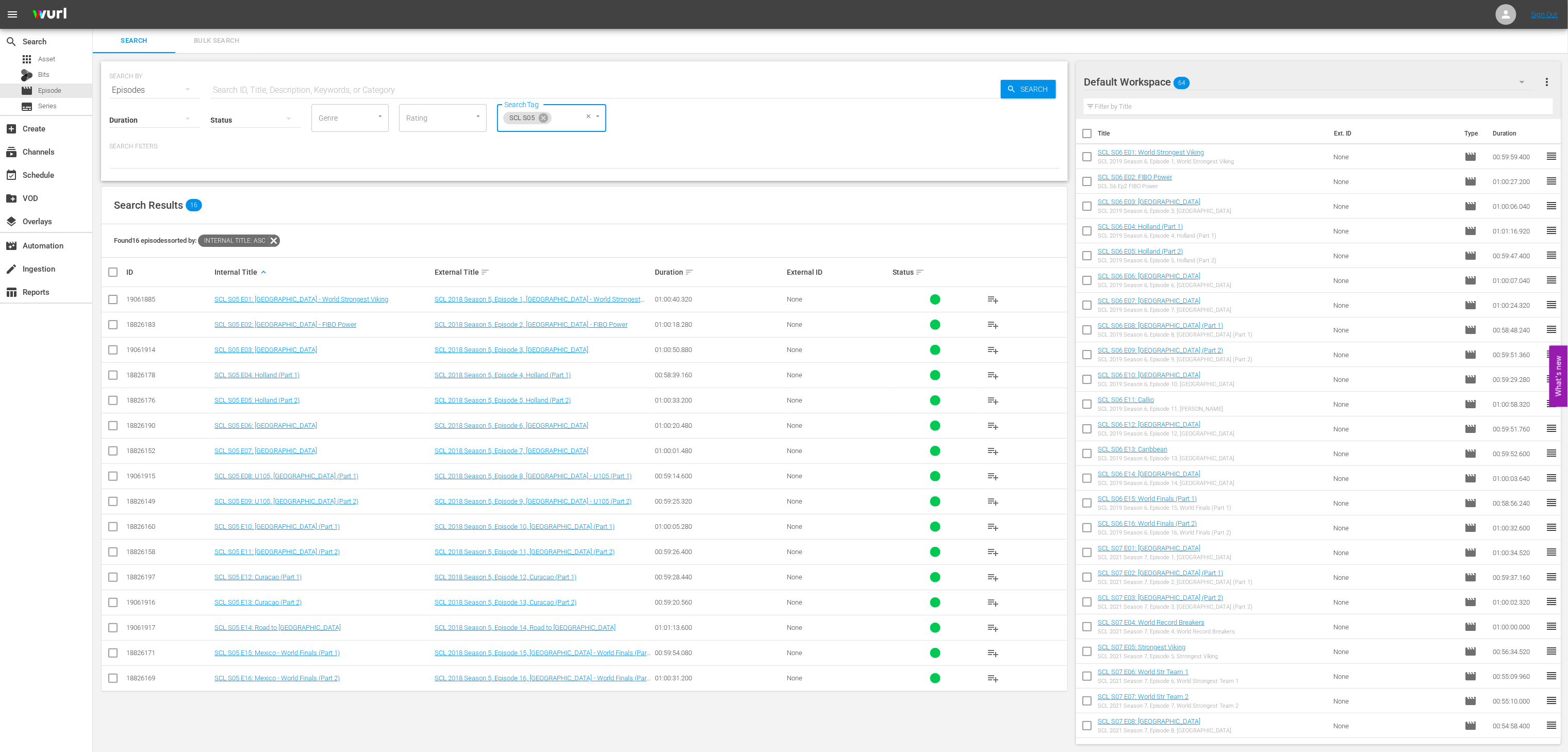
click at [113, 271] on input "checkbox" at bounding box center [117, 272] width 21 height 12
checkbox input "true"
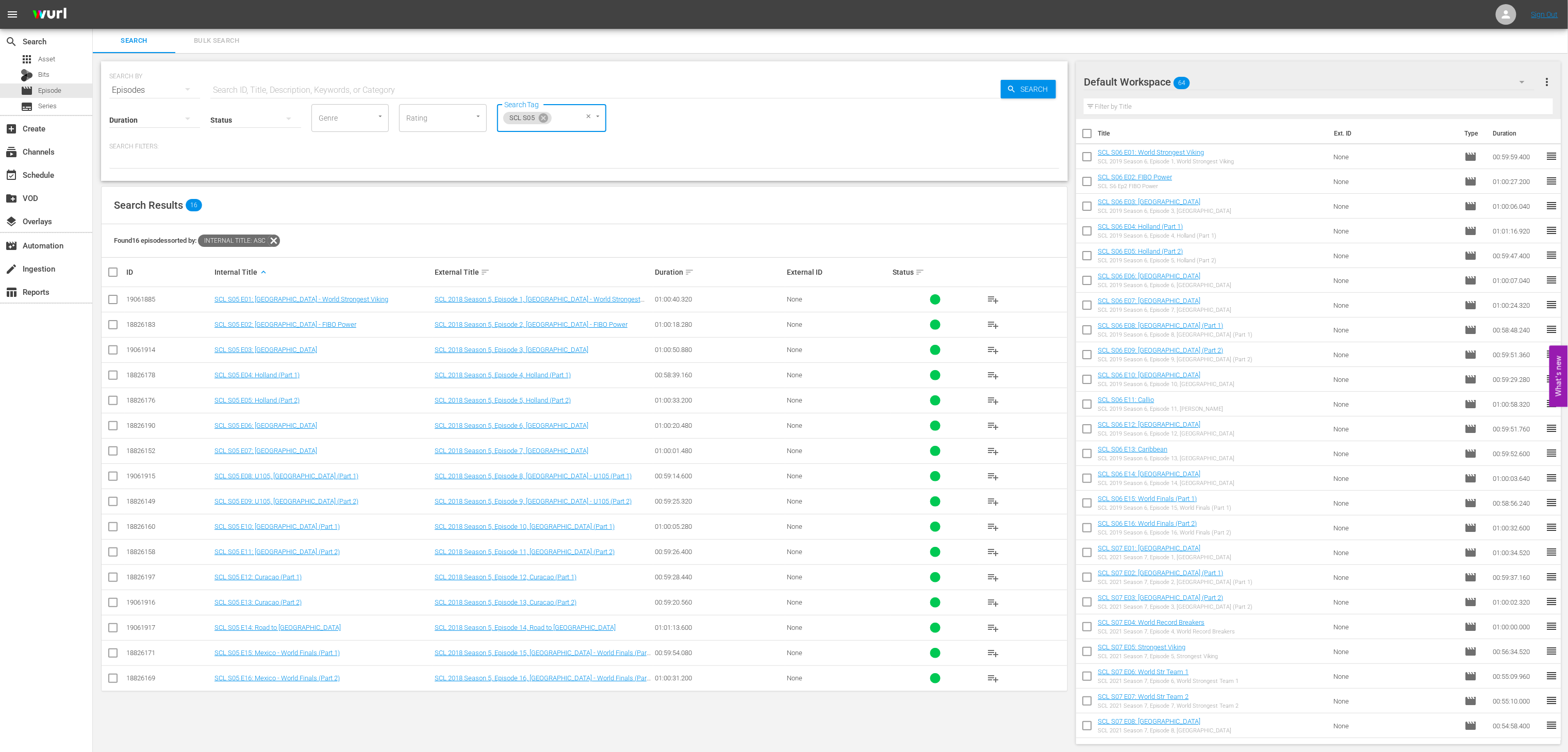
checkbox input "true"
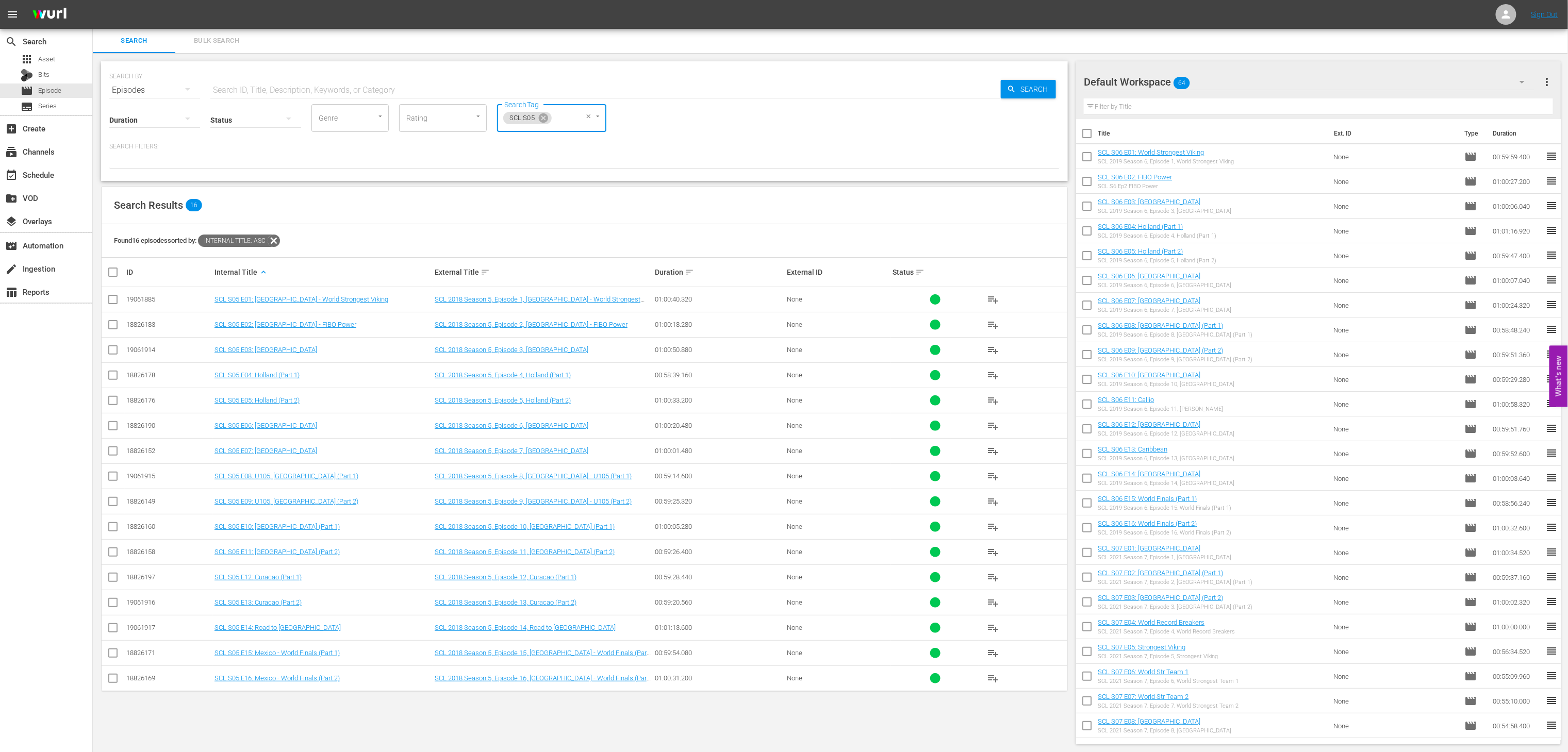
checkbox input "true"
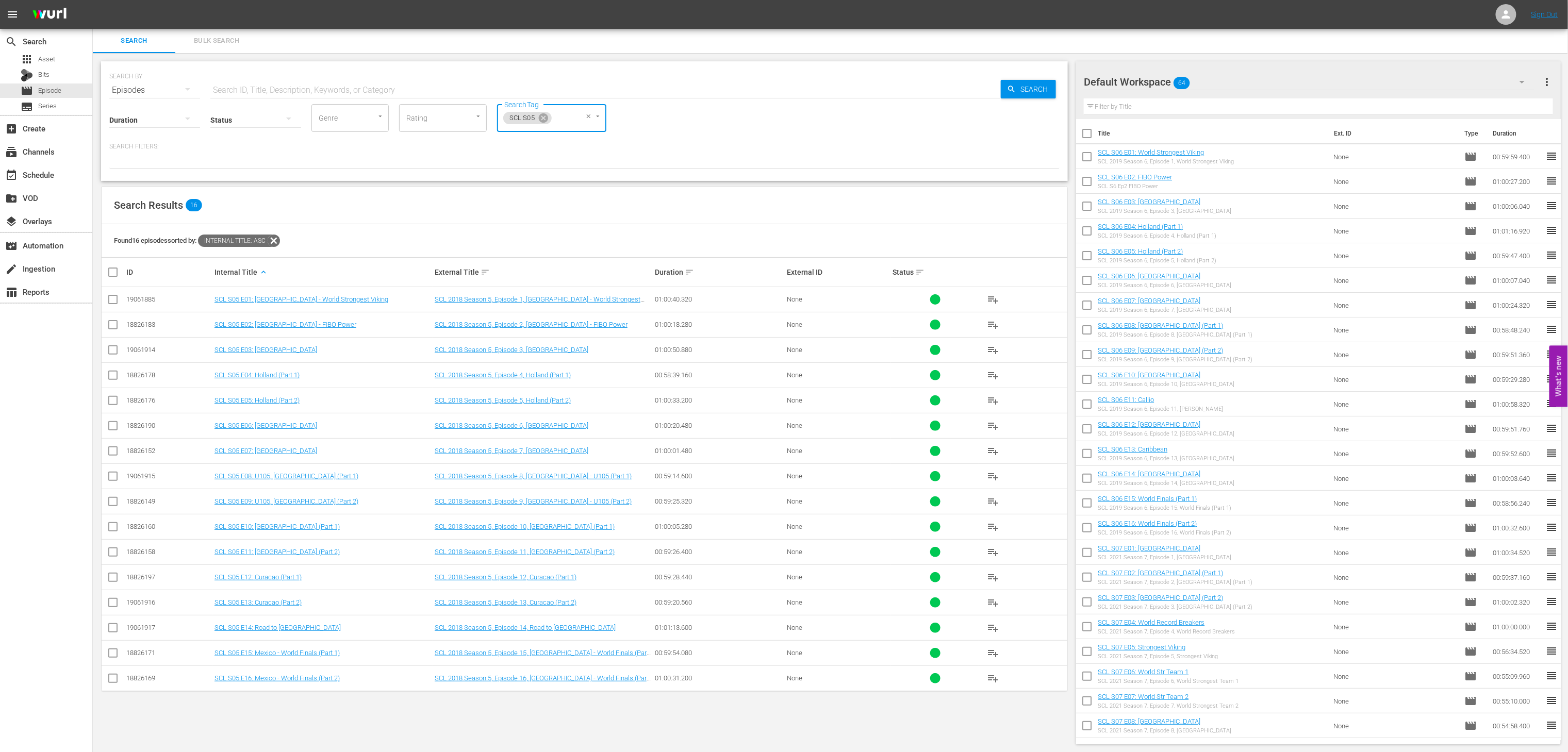
checkbox input "true"
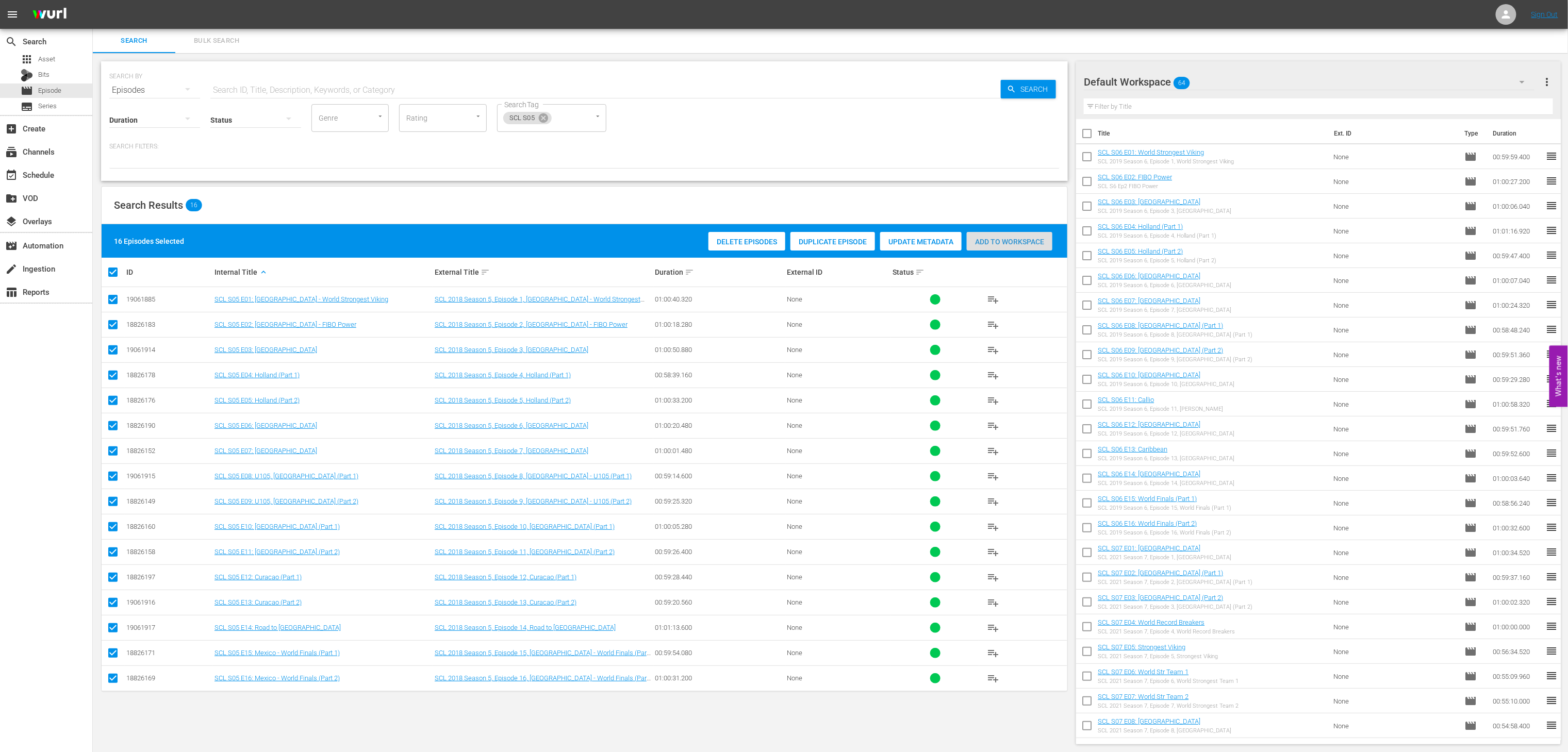
click at [998, 238] on span "Add to Workspace" at bounding box center [1009, 242] width 85 height 8
click at [536, 117] on span "SCL S05" at bounding box center [521, 118] width 38 height 9
click at [542, 121] on icon at bounding box center [543, 117] width 9 height 9
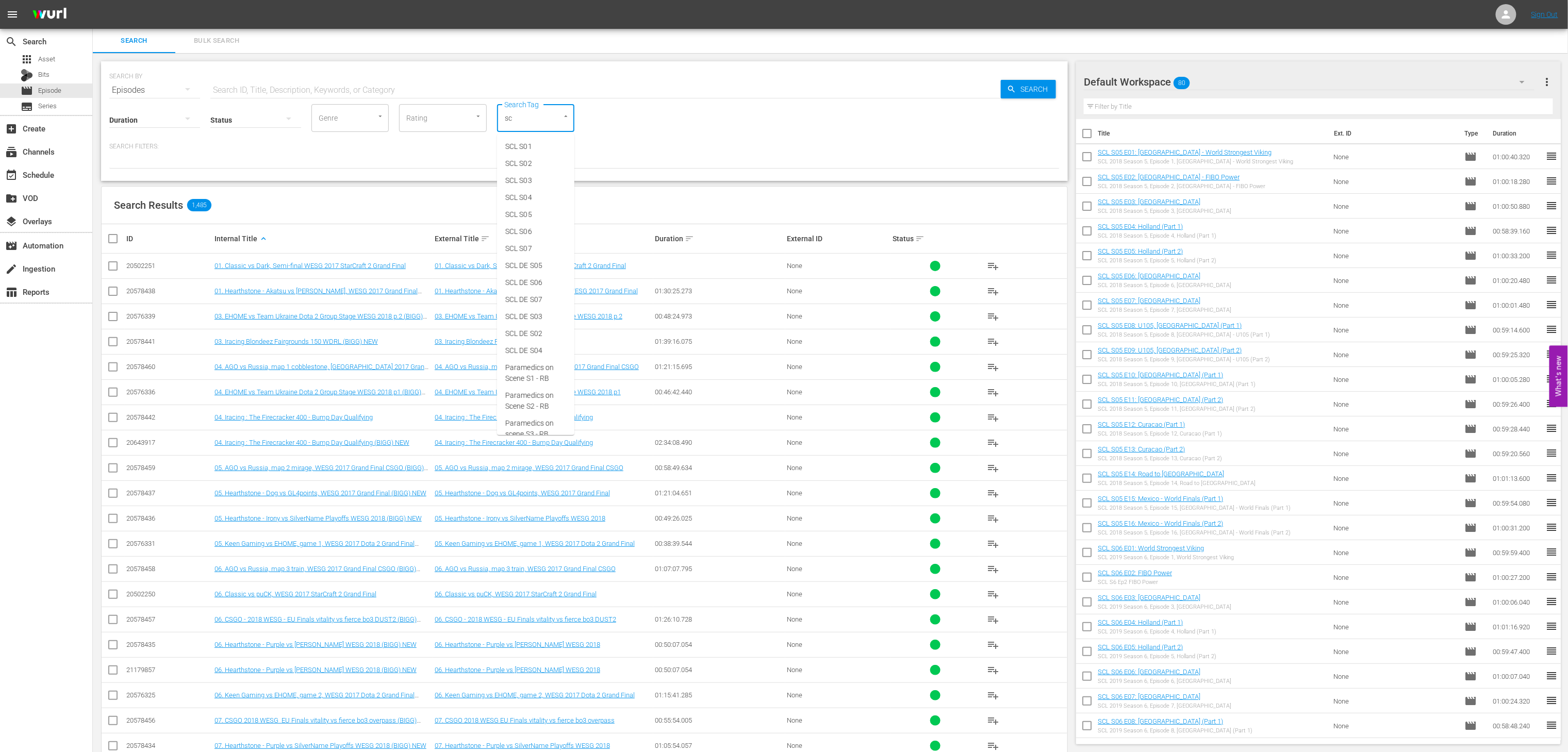
type input "scl"
click at [529, 193] on span "SCL S04" at bounding box center [519, 198] width 27 height 11
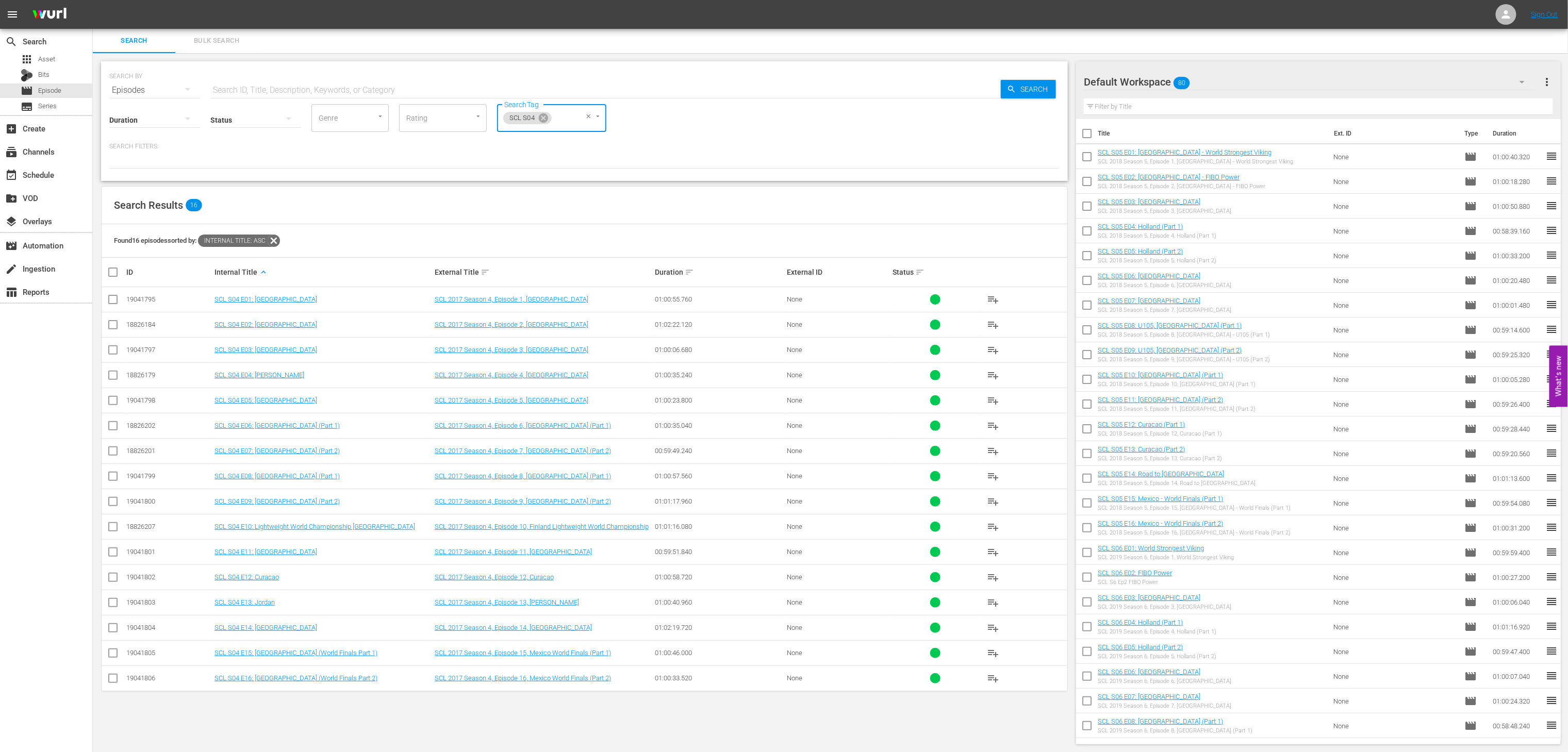
click at [117, 269] on input "checkbox" at bounding box center [117, 272] width 21 height 12
checkbox input "true"
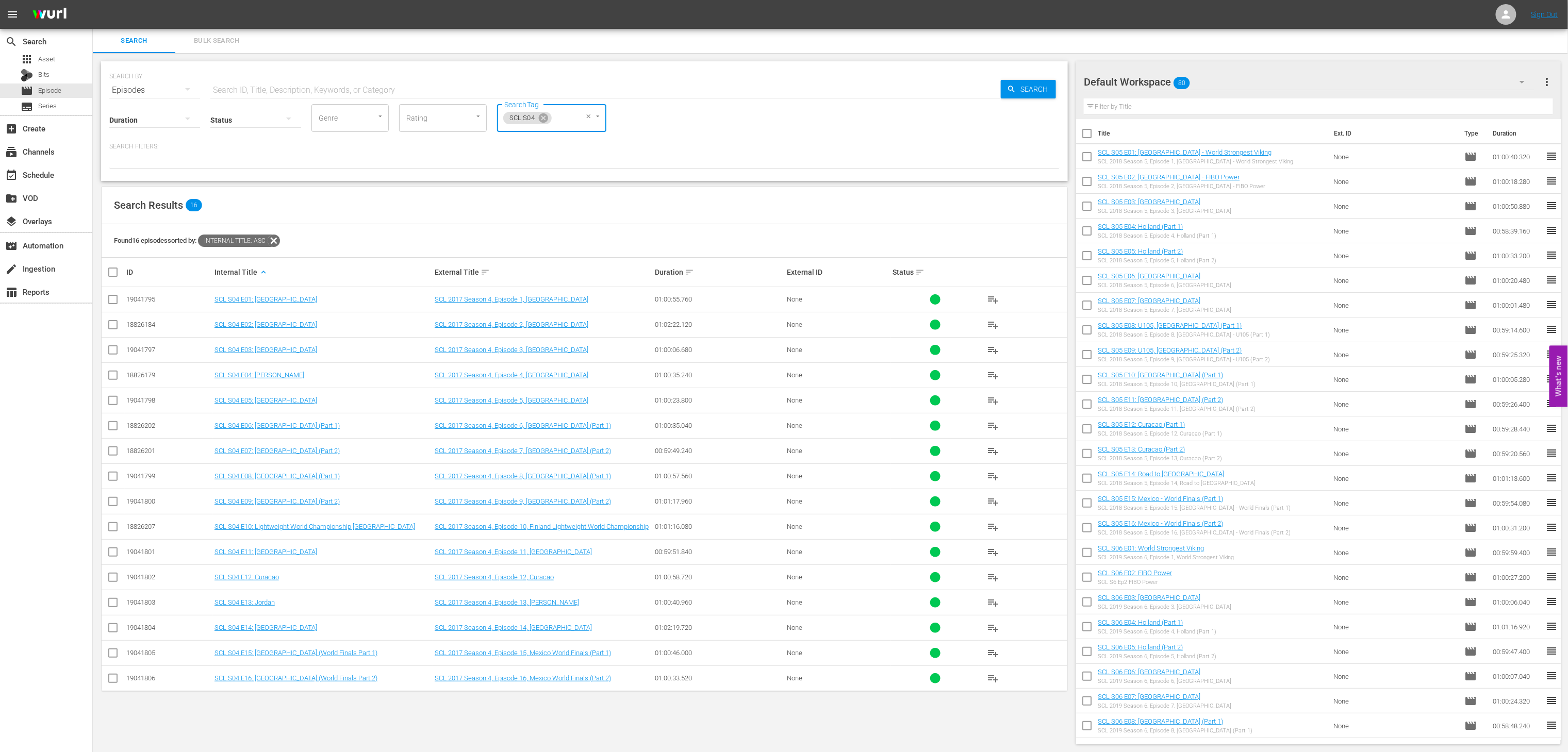
checkbox input "true"
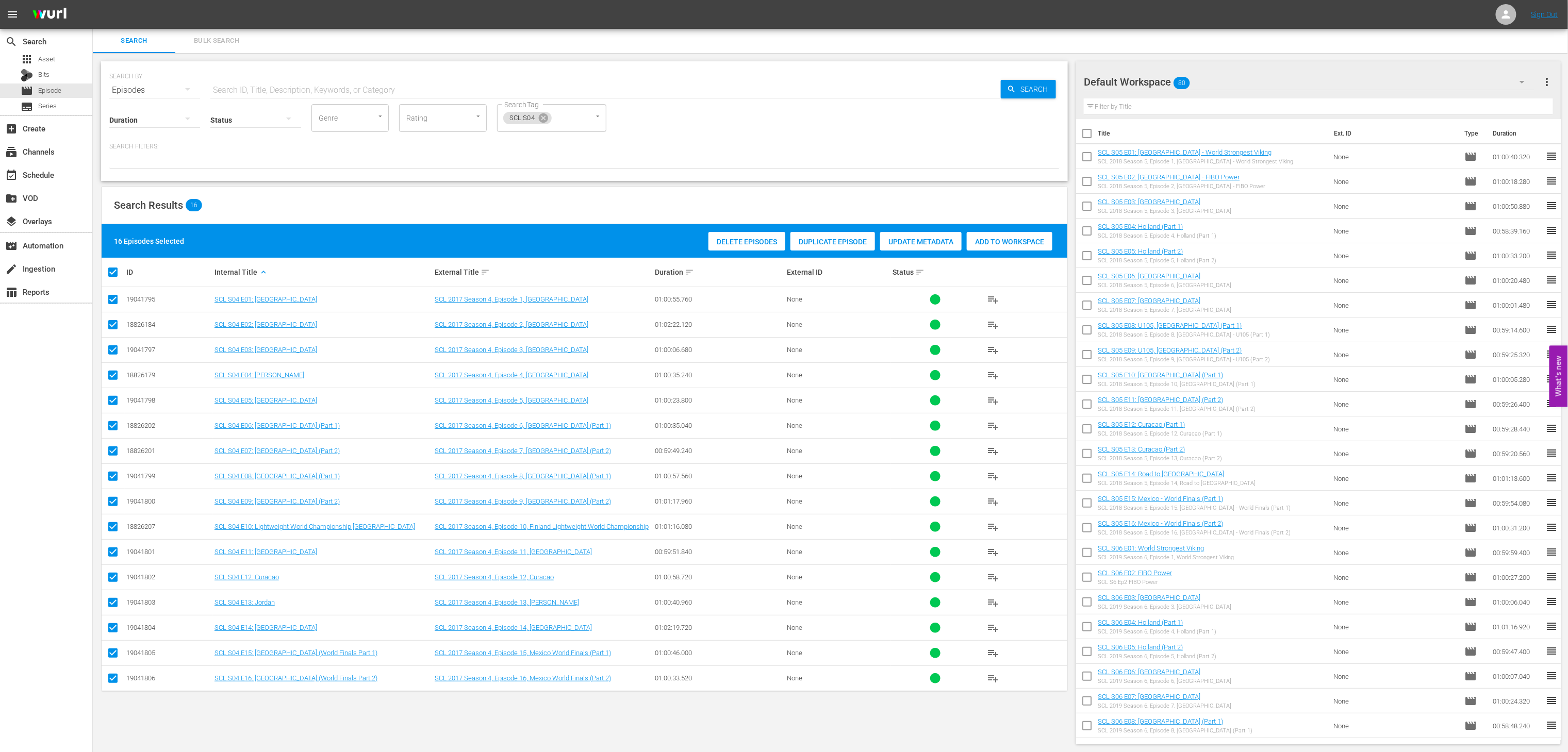
click at [997, 238] on span "Add to Workspace" at bounding box center [1009, 242] width 85 height 8
click at [545, 117] on icon at bounding box center [543, 117] width 9 height 9
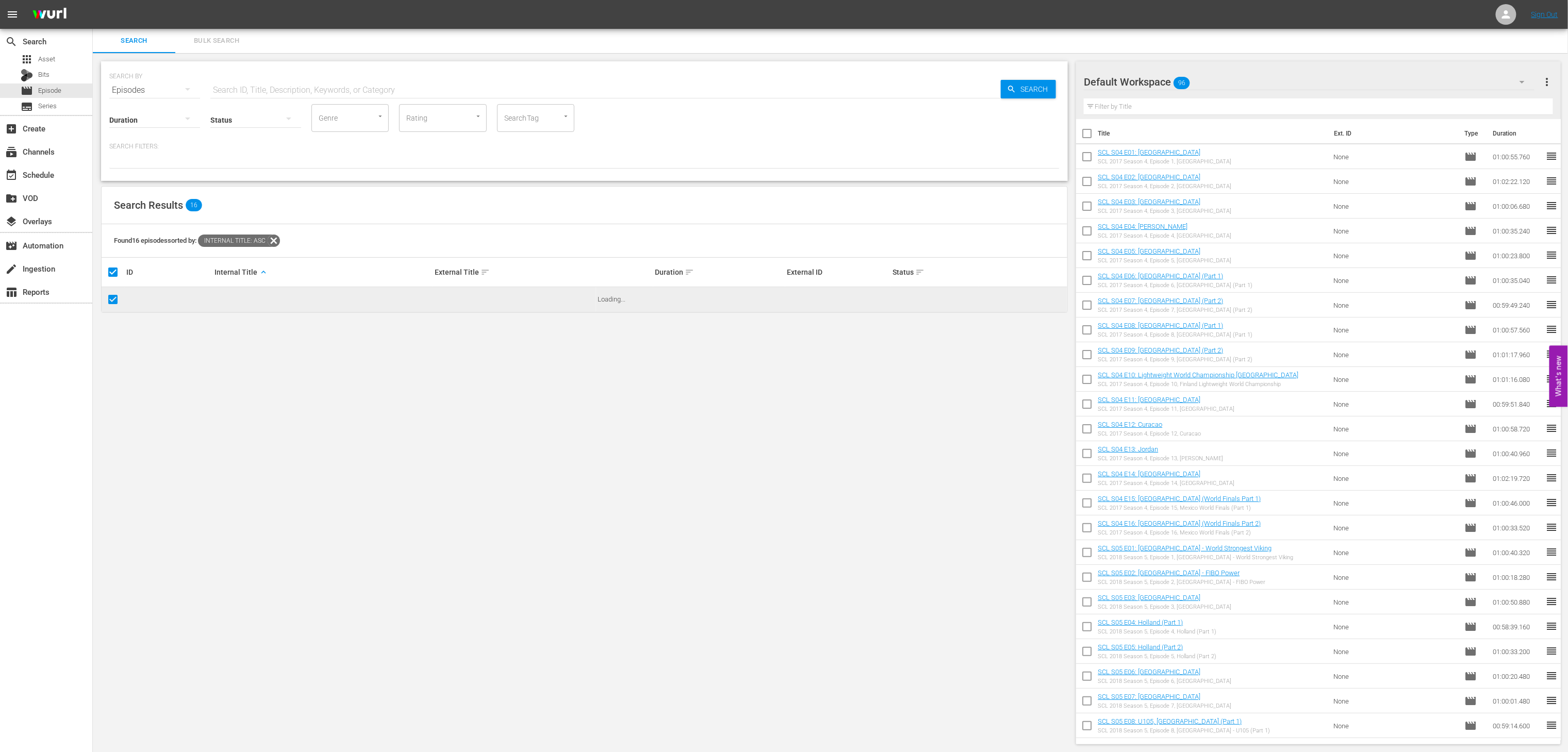
click at [520, 122] on input "SearchTag" at bounding box center [521, 118] width 39 height 18
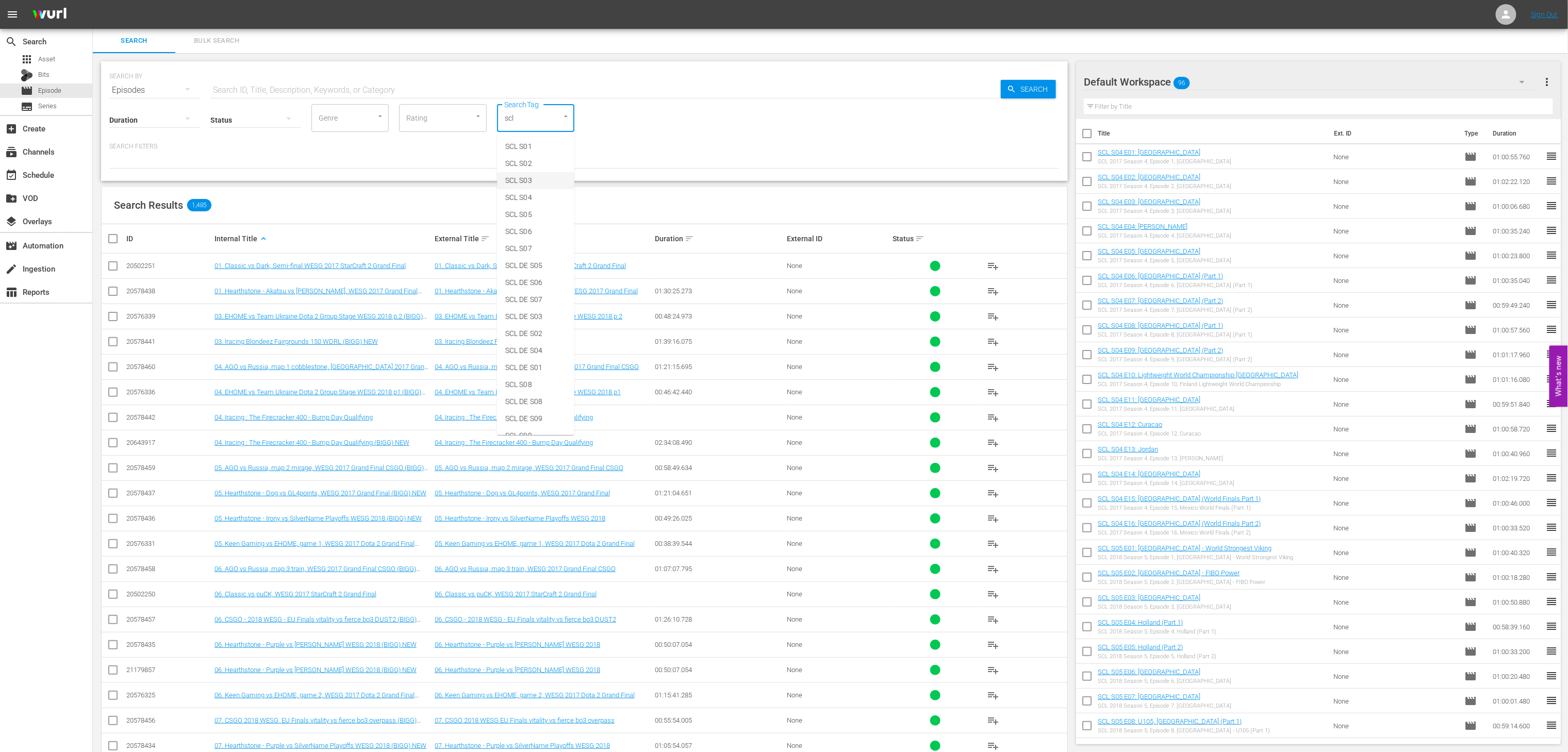
click at [527, 180] on span "SCL S03" at bounding box center [519, 181] width 27 height 11
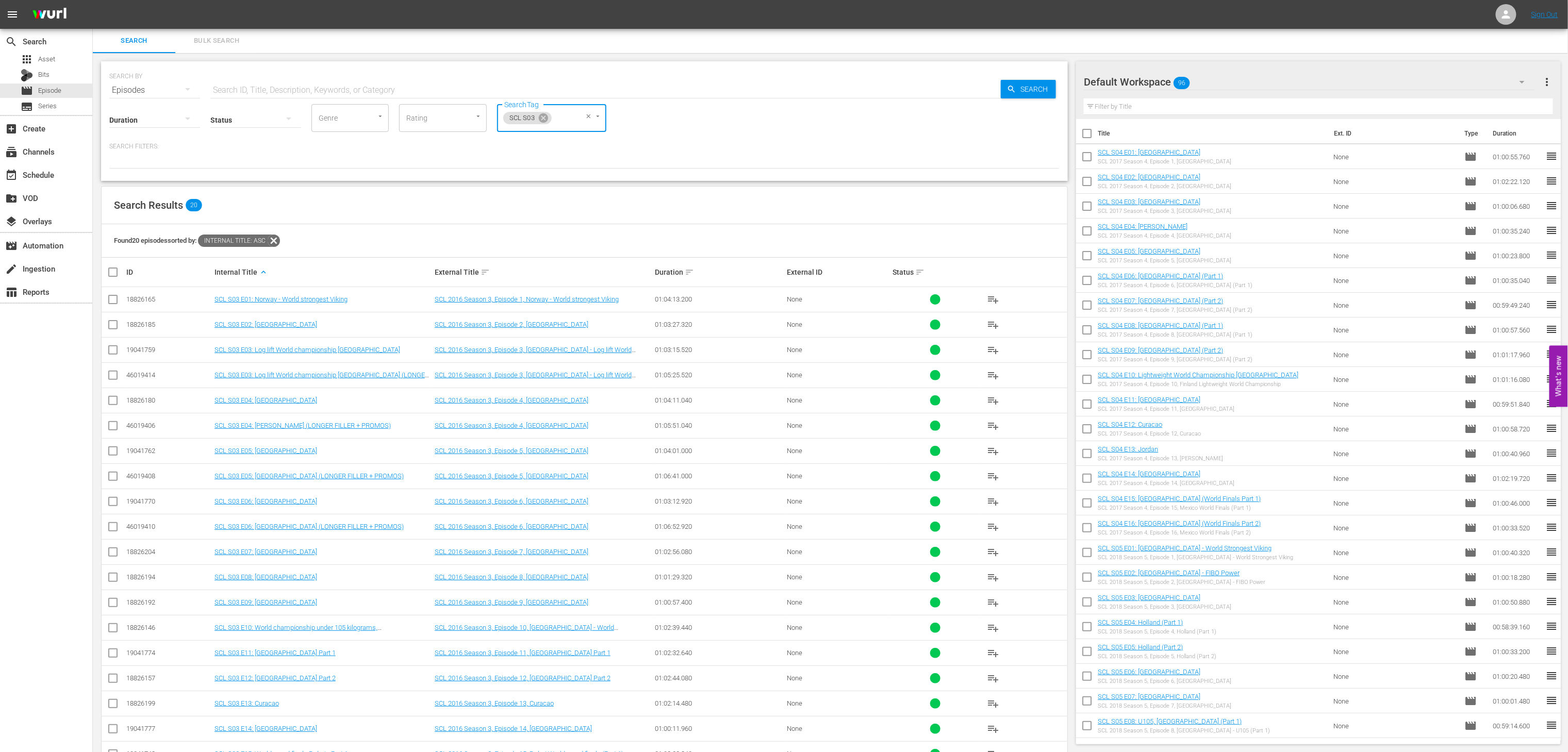
click at [109, 272] on input "checkbox" at bounding box center [117, 272] width 21 height 12
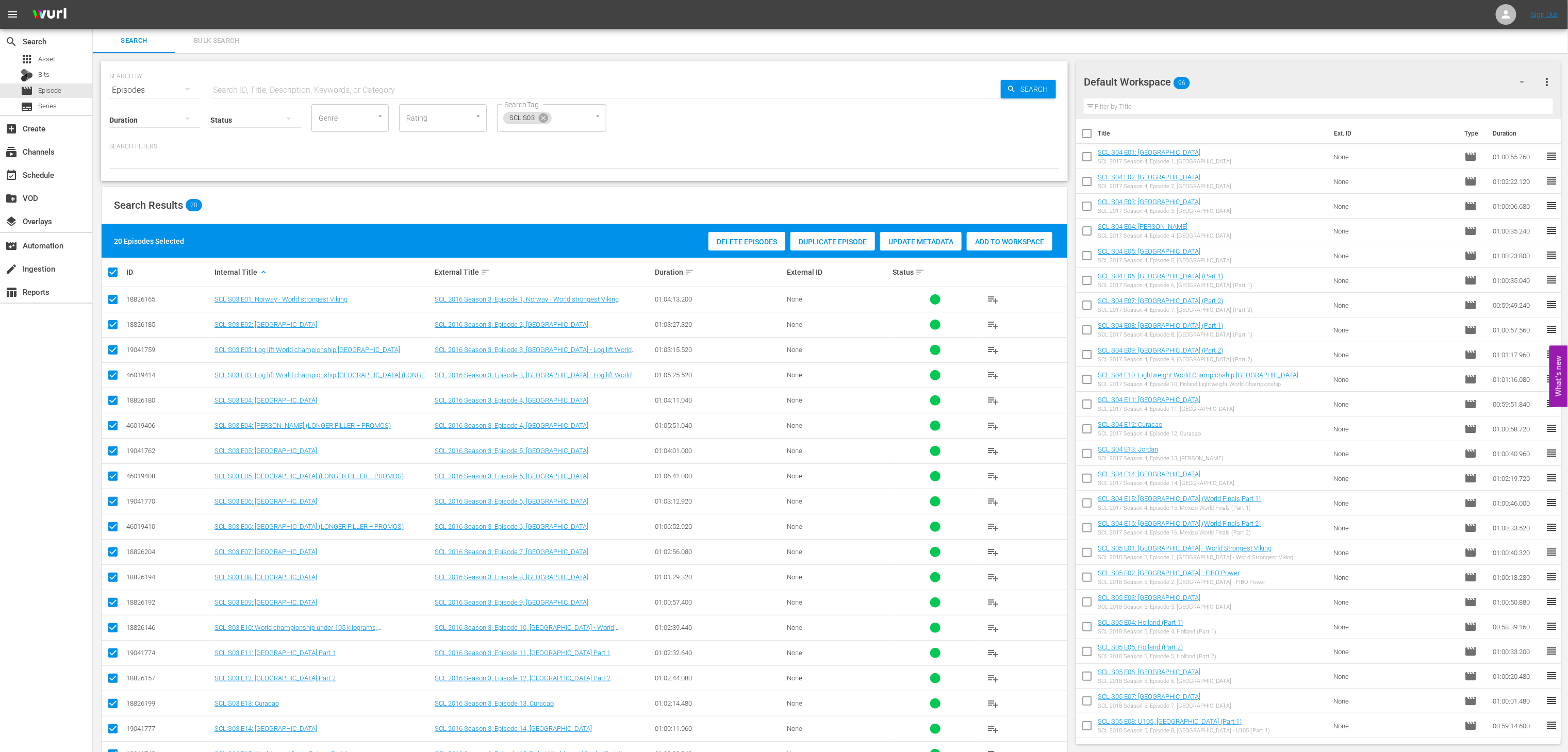
click at [113, 374] on input "checkbox" at bounding box center [113, 378] width 12 height 12
click at [110, 426] on input "checkbox" at bounding box center [113, 428] width 12 height 12
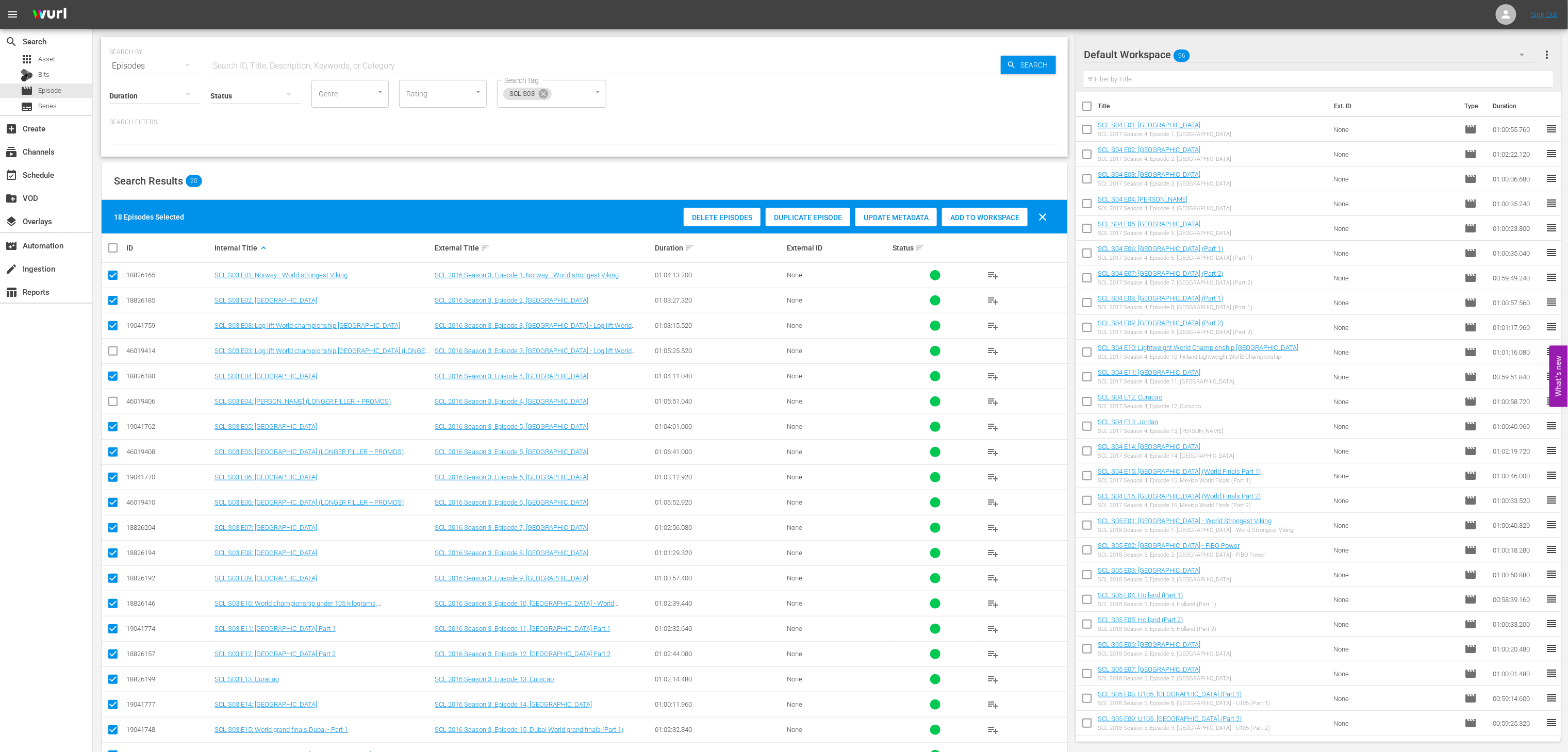
scroll to position [36, 0]
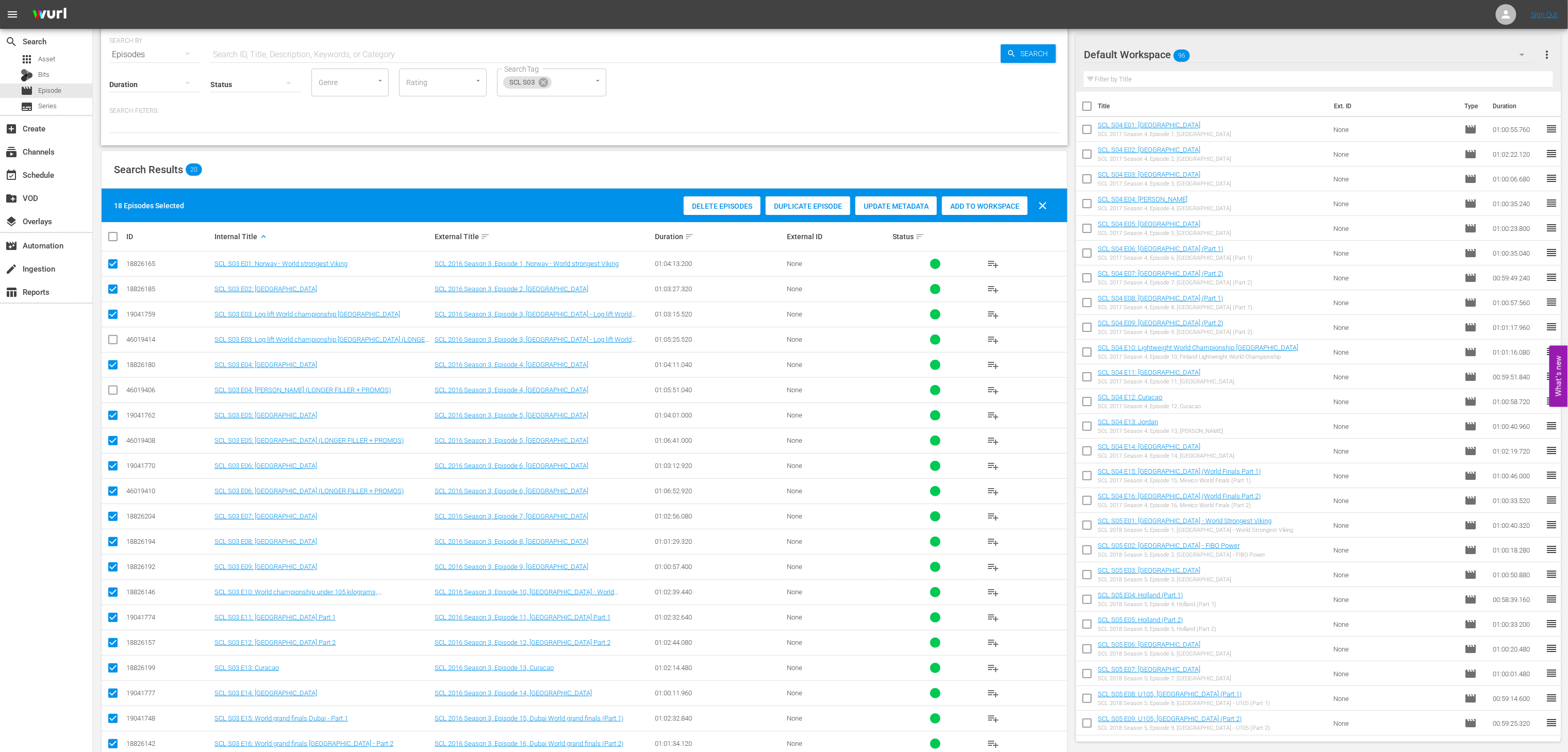
click at [110, 445] on input "checkbox" at bounding box center [113, 443] width 12 height 12
click at [117, 489] on icon at bounding box center [113, 491] width 12 height 12
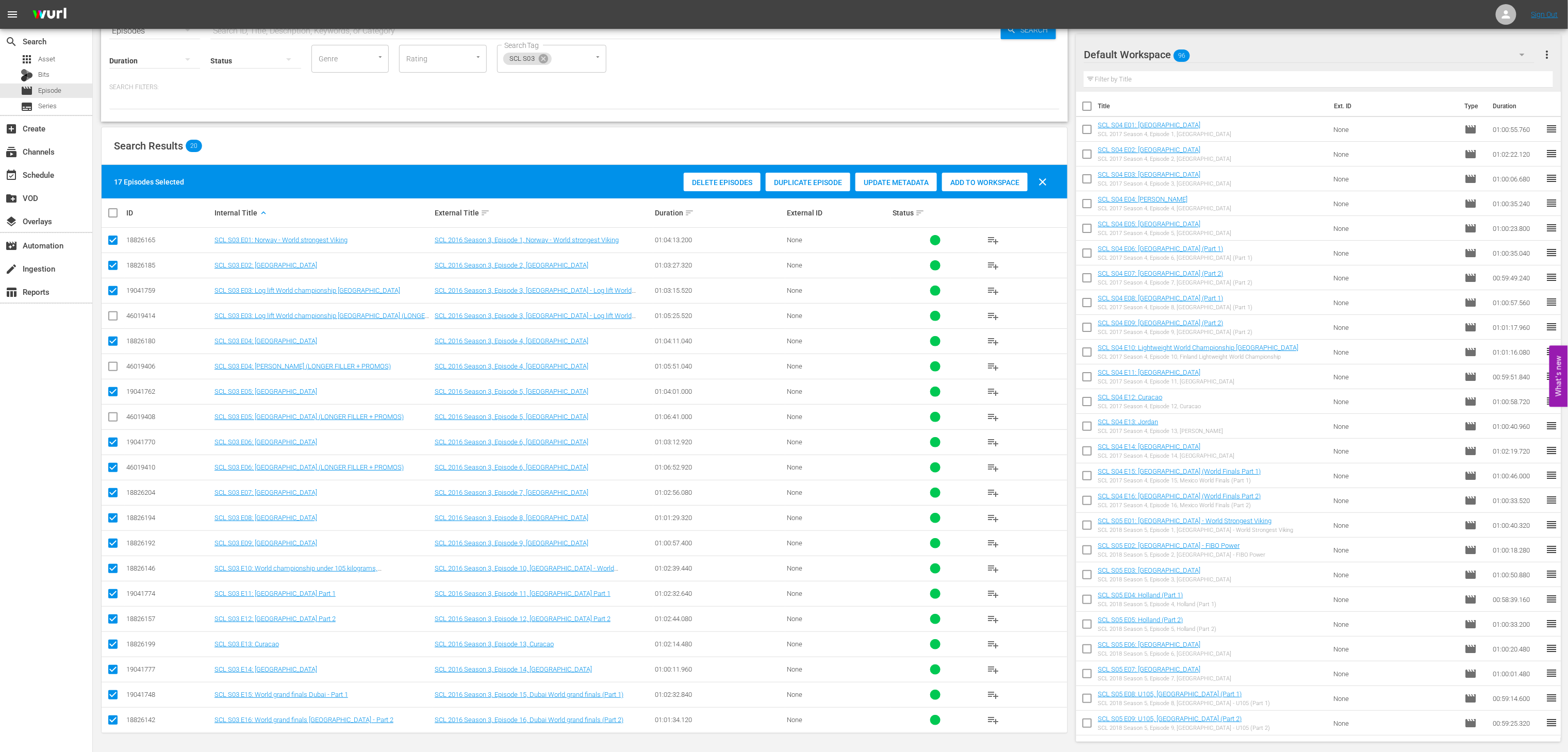
click at [109, 464] on input "checkbox" at bounding box center [113, 470] width 12 height 12
click at [983, 178] on span "Add to Workspace" at bounding box center [984, 182] width 85 height 8
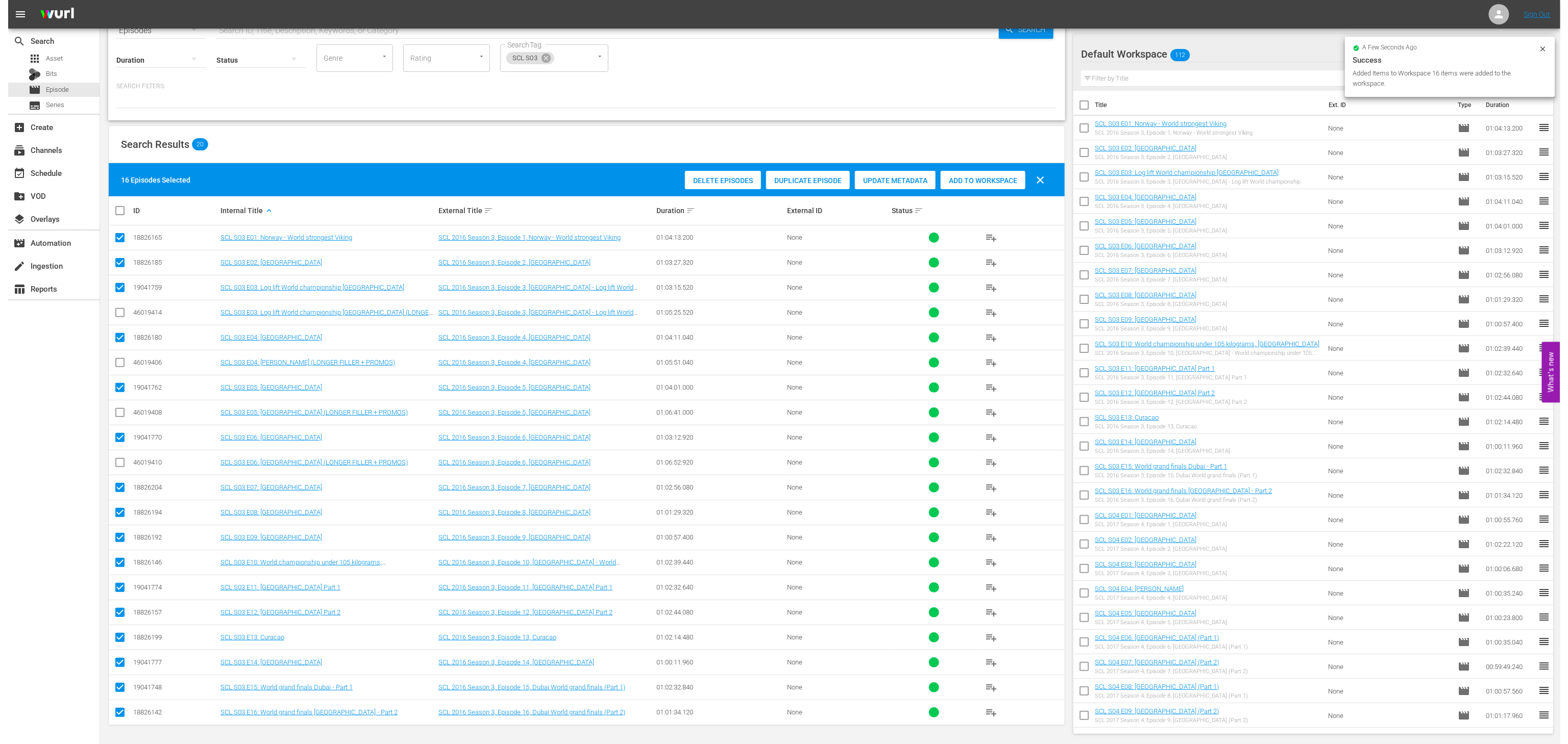
scroll to position [0, 0]
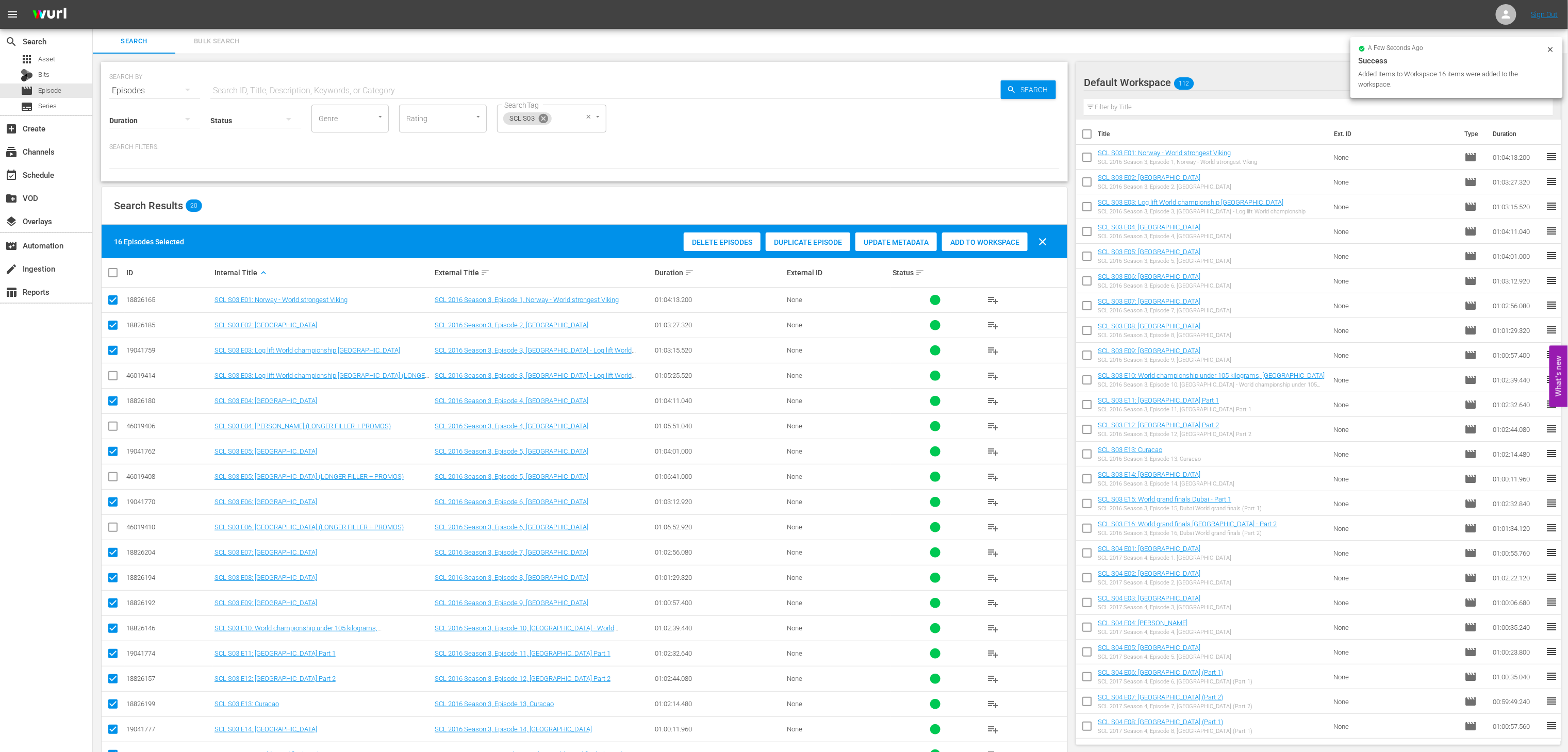
click at [546, 118] on icon at bounding box center [543, 118] width 9 height 9
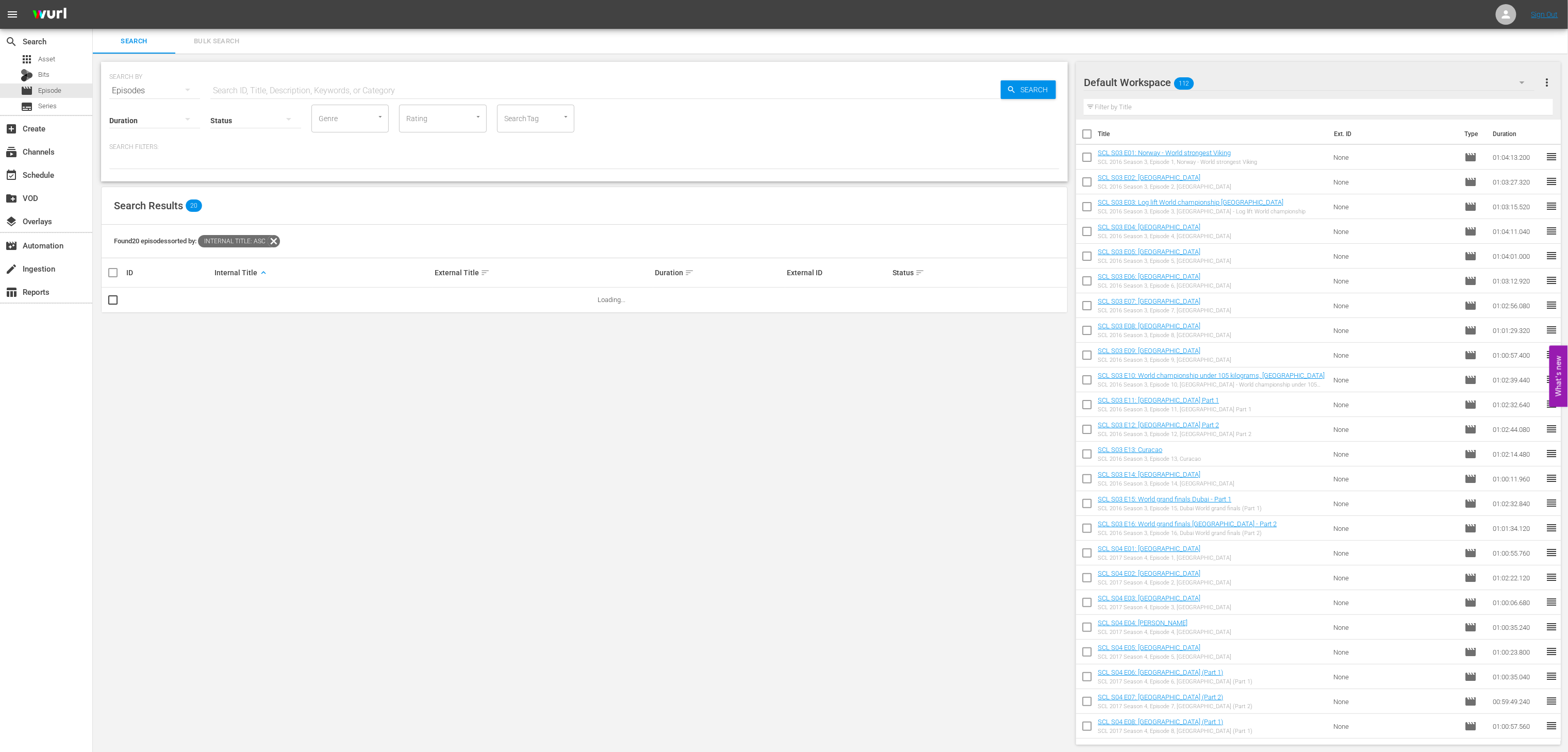
click at [524, 119] on input "SearchTag" at bounding box center [521, 119] width 39 height 18
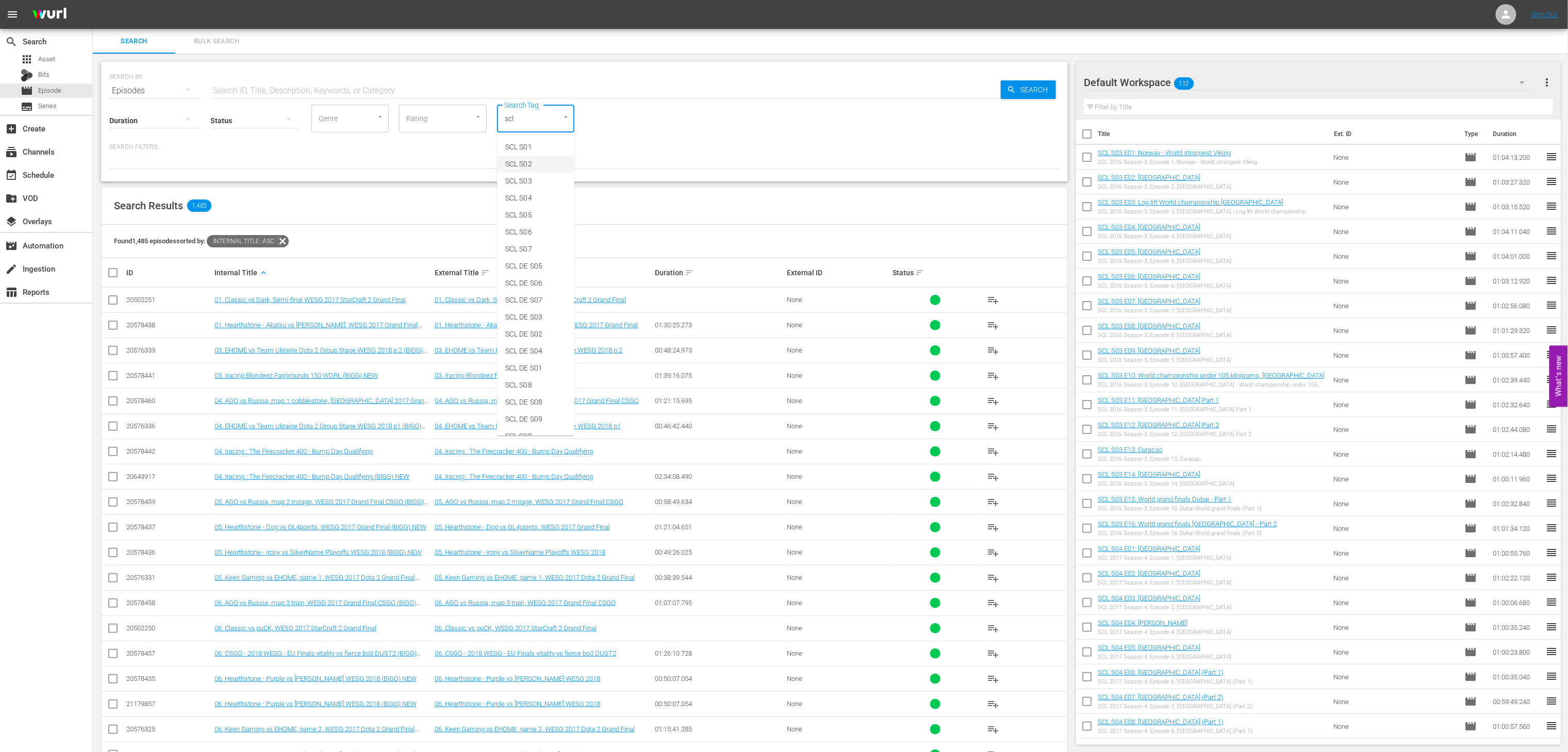
click at [530, 164] on span "SCL S02" at bounding box center [519, 164] width 27 height 11
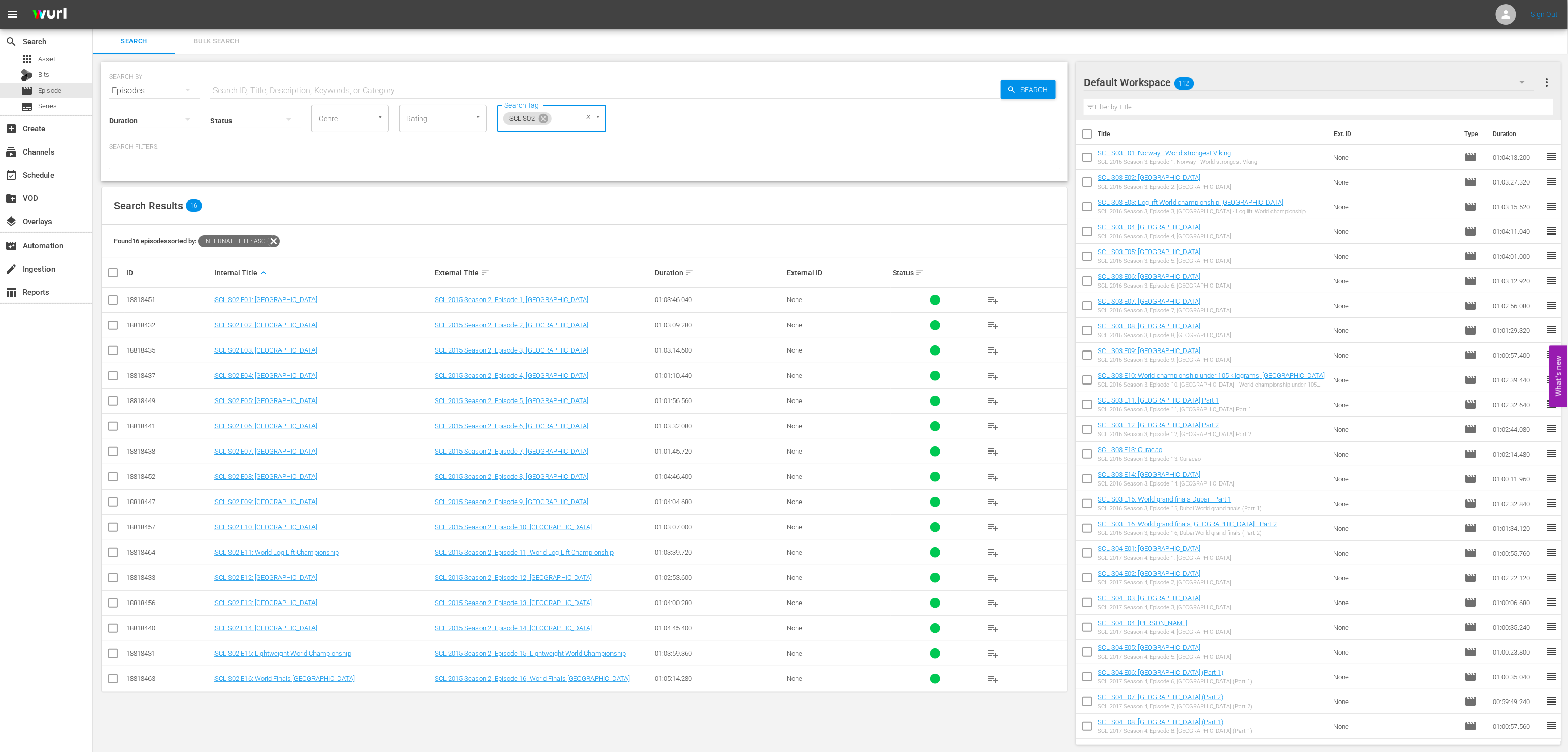
click at [116, 270] on input "checkbox" at bounding box center [117, 273] width 21 height 12
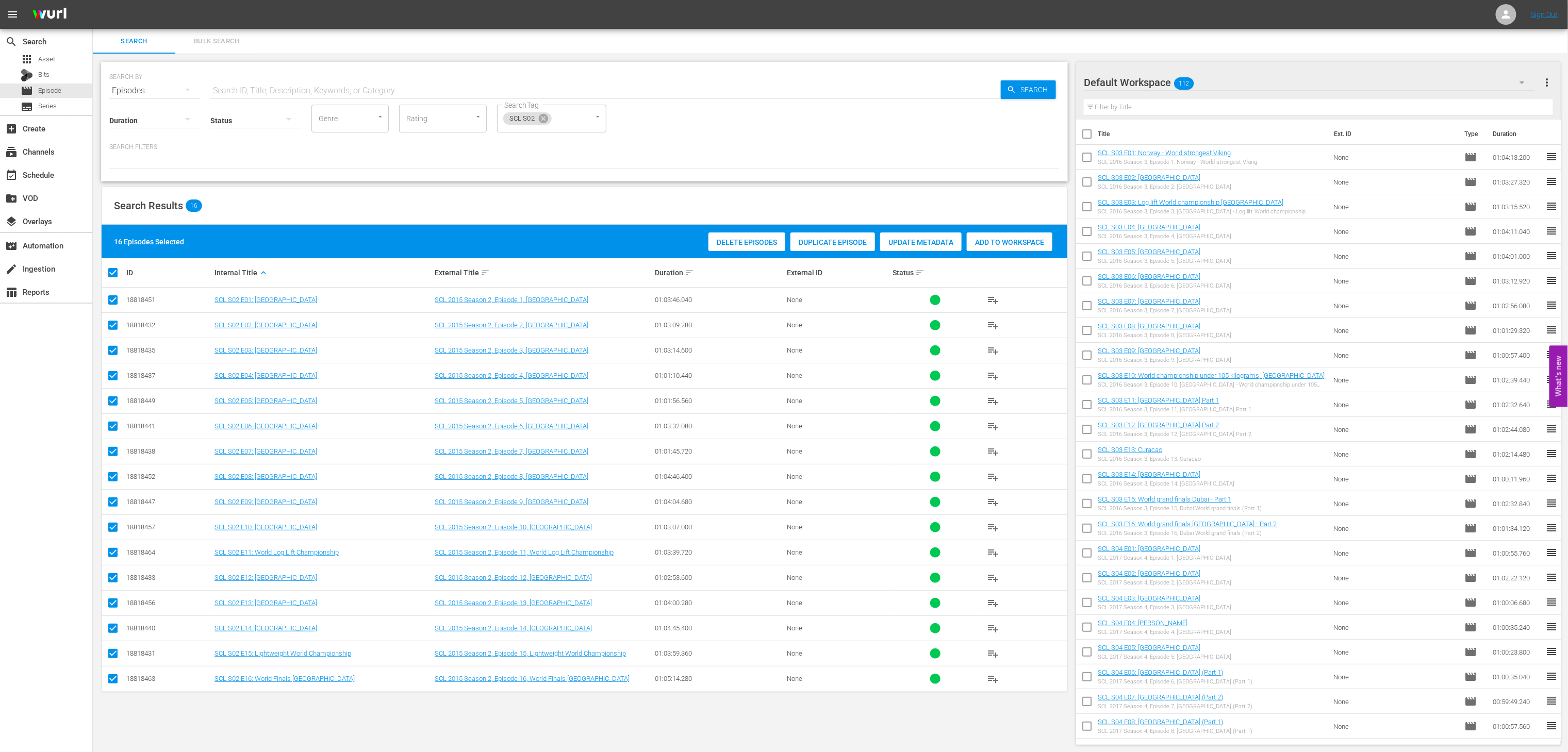
click at [1005, 240] on span "Add to Workspace" at bounding box center [1009, 242] width 85 height 8
click at [545, 117] on icon at bounding box center [543, 118] width 9 height 9
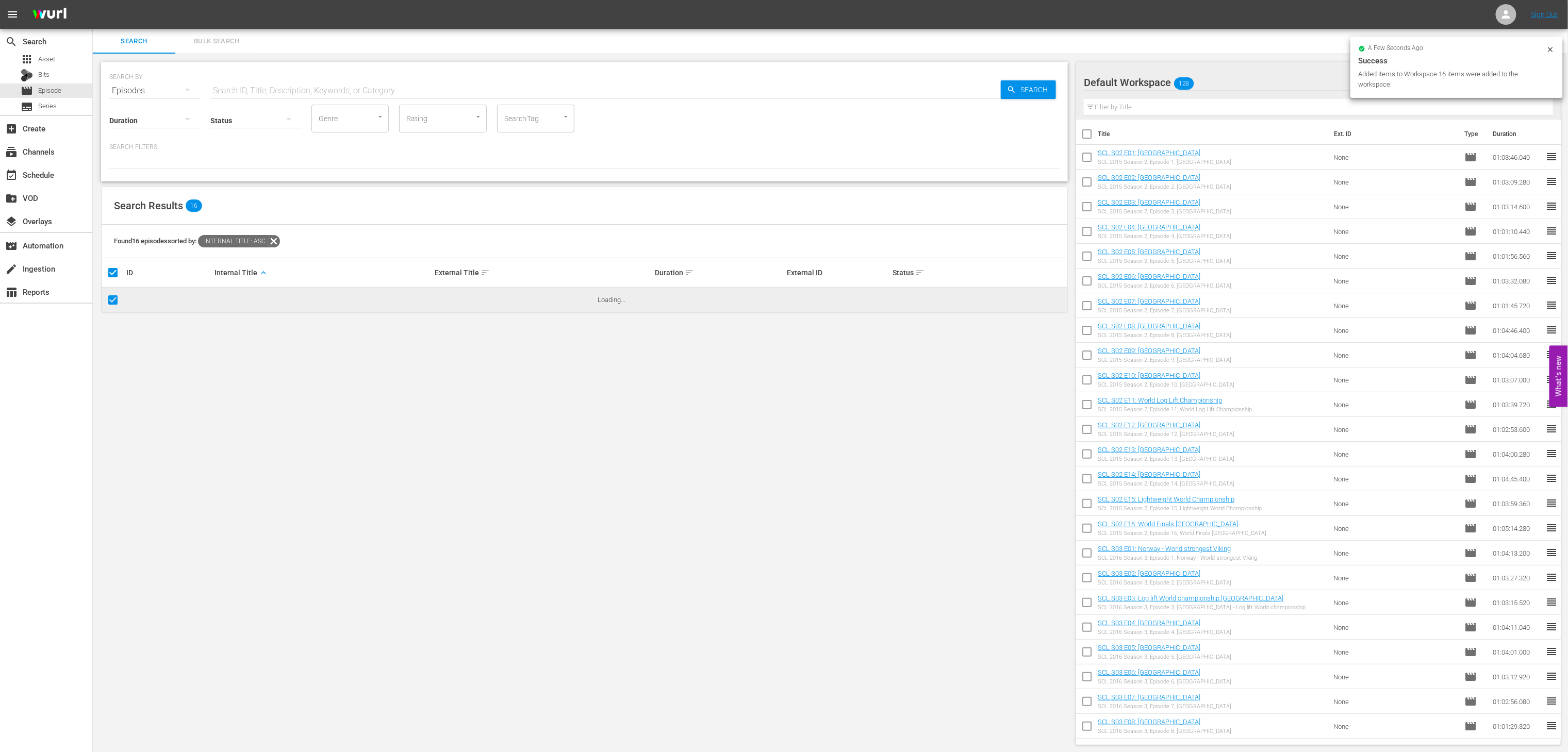
click at [515, 121] on input "SearchTag" at bounding box center [521, 119] width 39 height 18
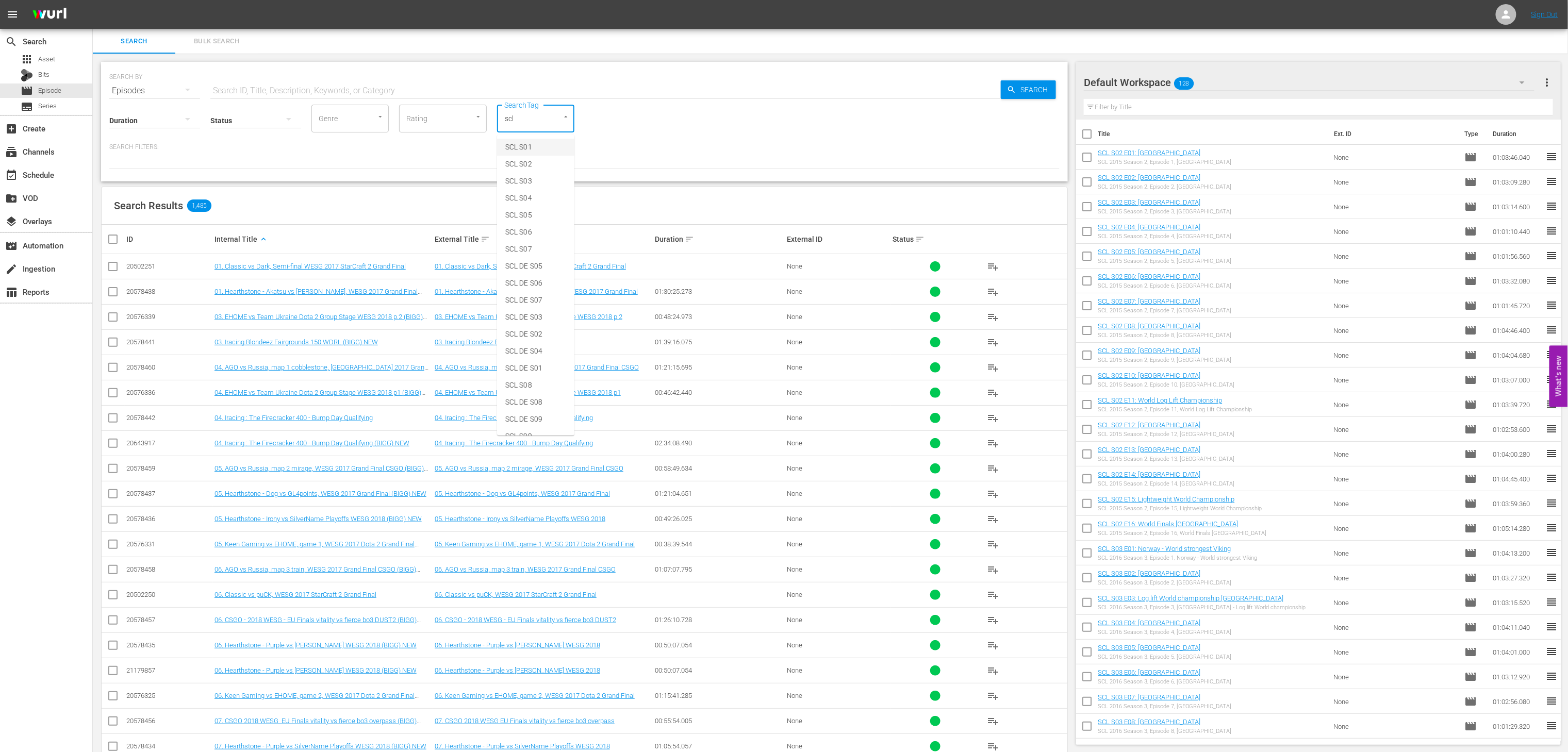
click at [528, 149] on span "SCL S01" at bounding box center [519, 148] width 27 height 11
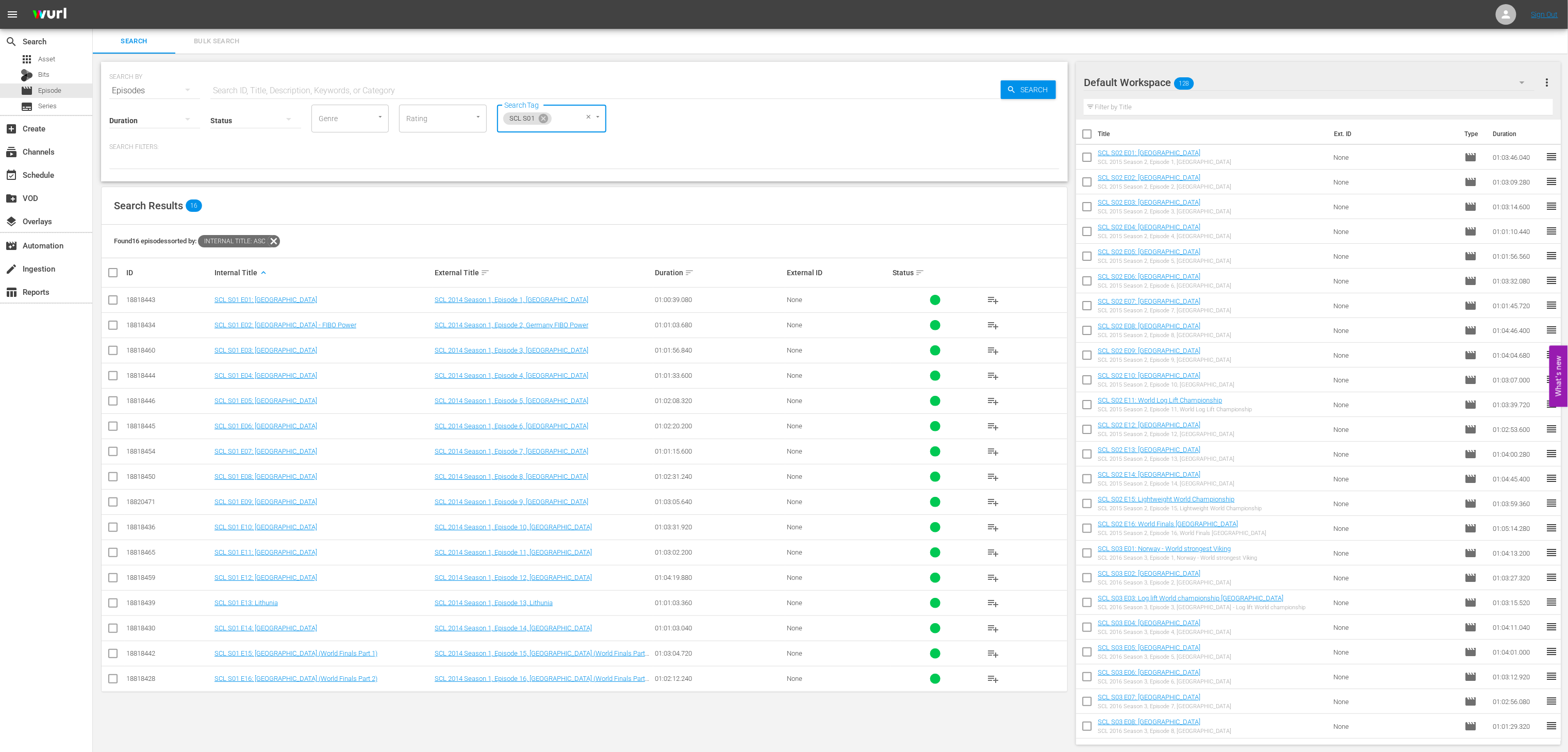
click at [109, 279] on input "checkbox" at bounding box center [117, 273] width 21 height 12
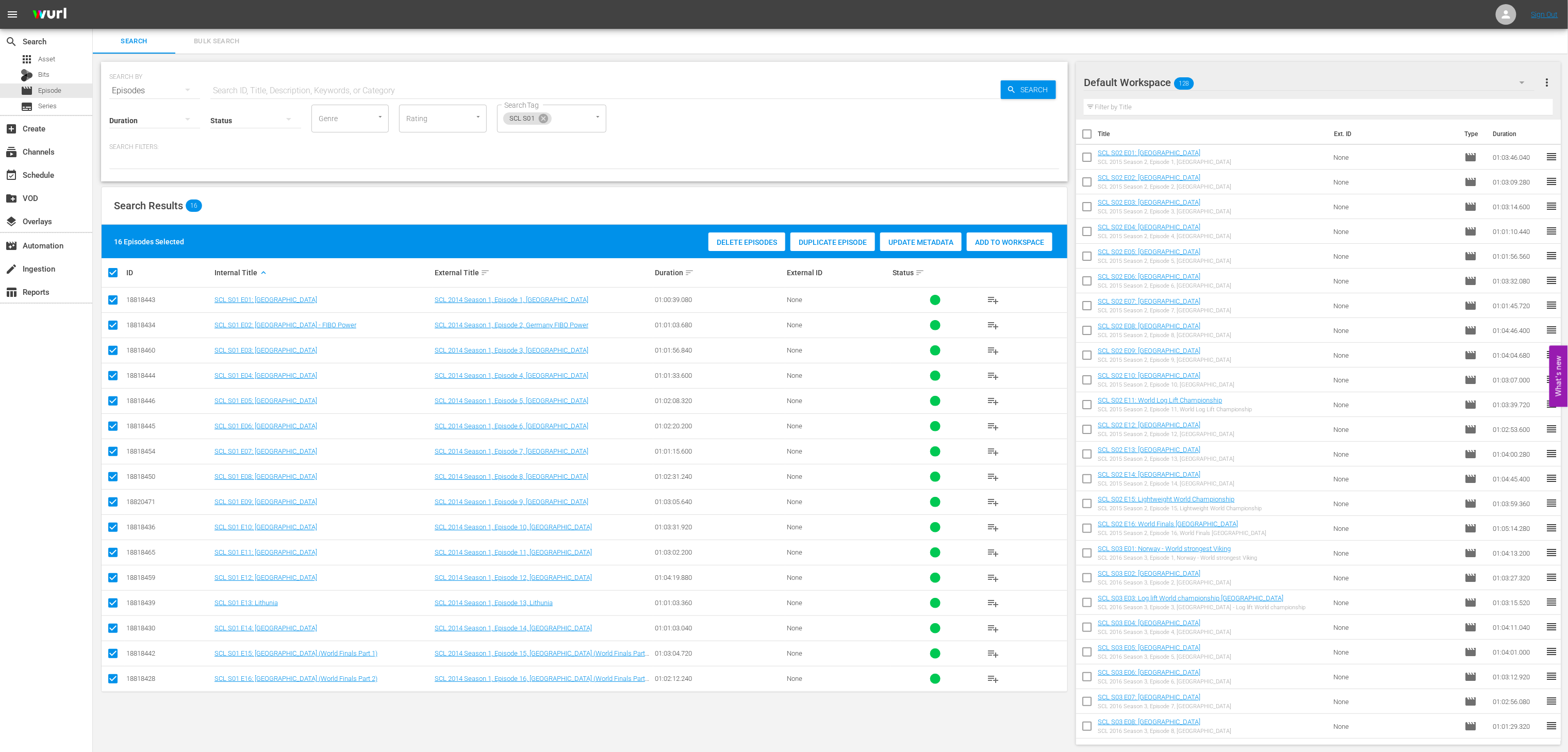
click at [1007, 245] on span "Add to Workspace" at bounding box center [1009, 242] width 85 height 8
click at [49, 183] on div "event_available Schedule" at bounding box center [46, 175] width 92 height 21
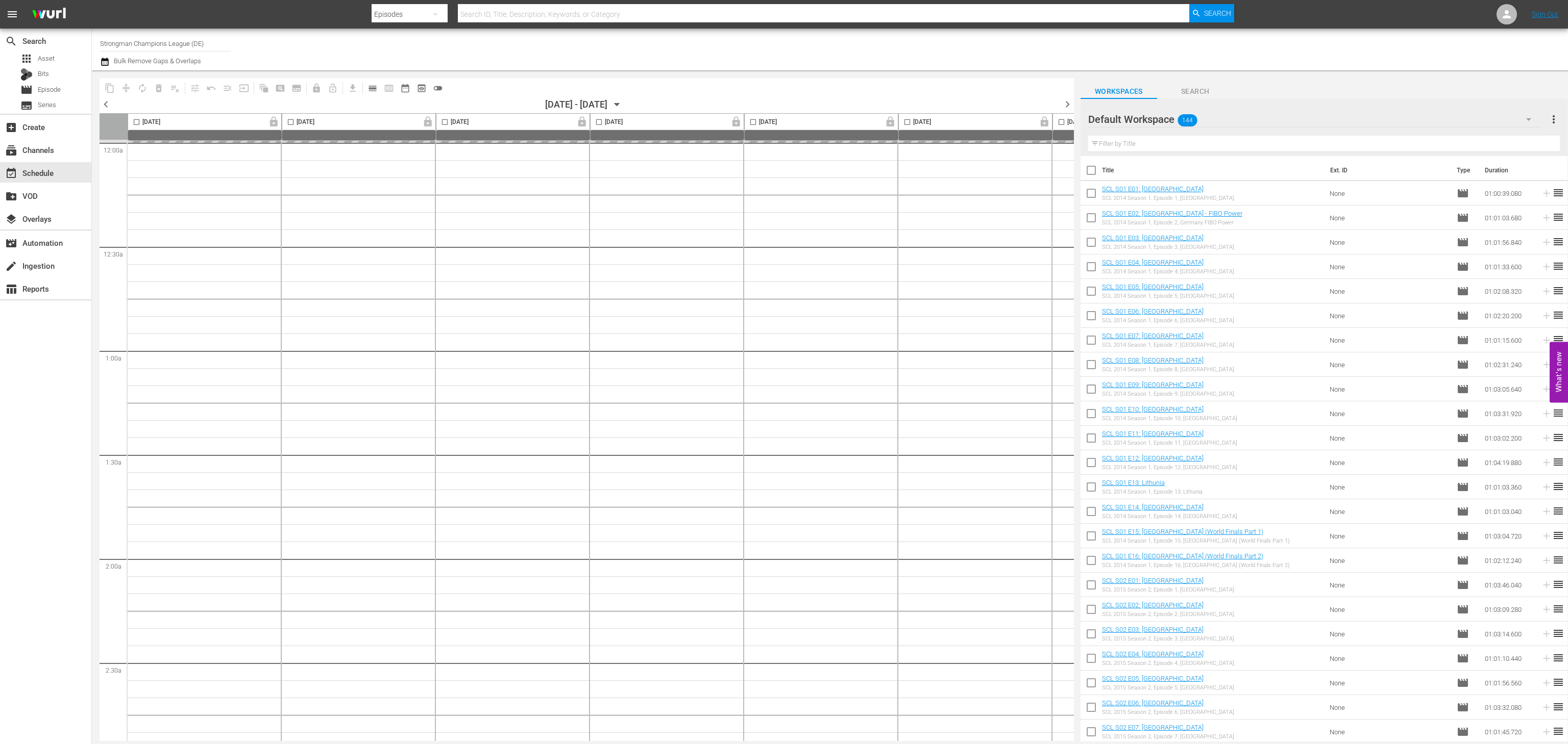
click at [225, 45] on input "Strongman Champions League (DE)" at bounding box center [165, 43] width 131 height 24
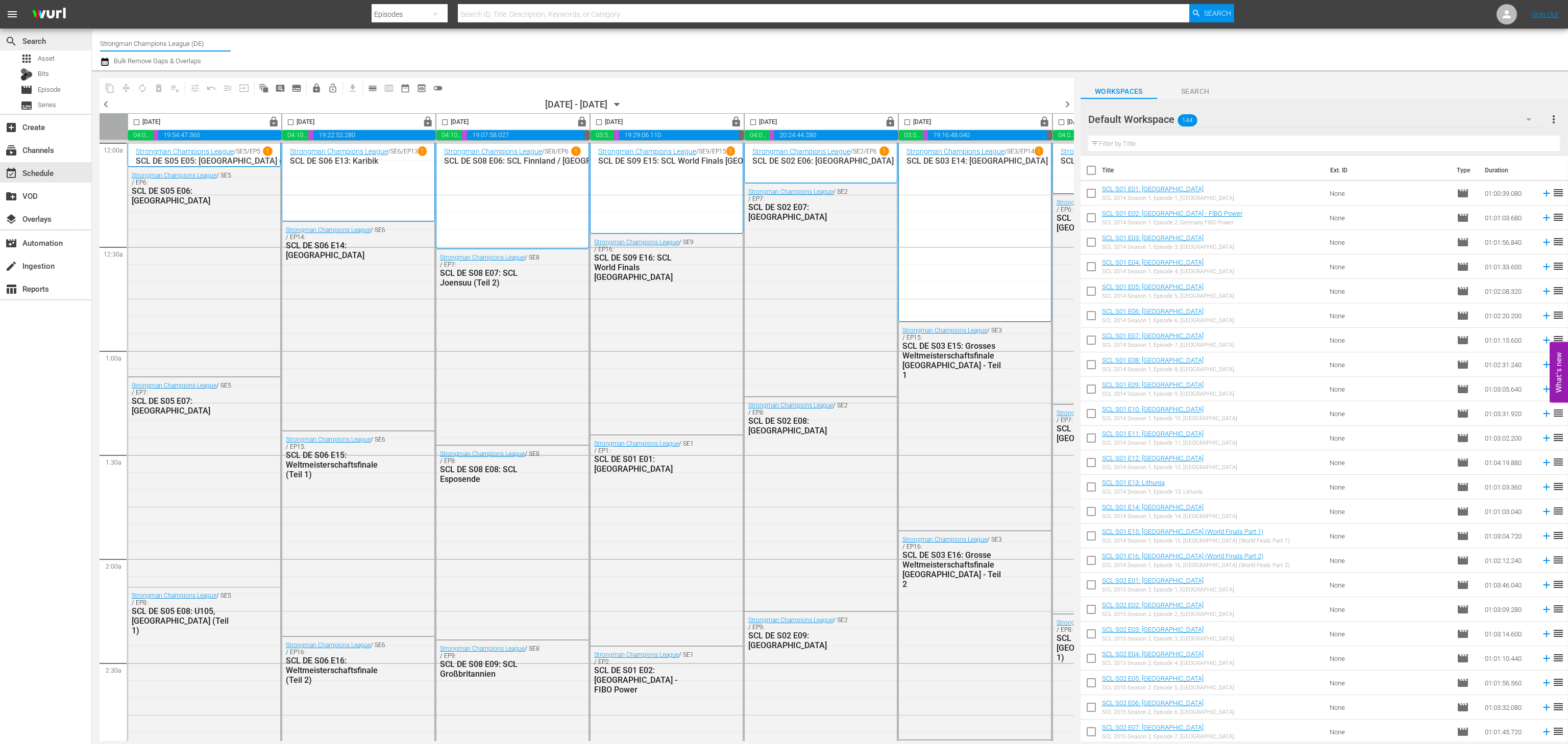
drag, startPoint x: 225, startPoint y: 45, endPoint x: 84, endPoint y: 41, distance: 141.1
click at [92, 0] on div "search Search apps Asset Bits movie Episode subtitles Series add_box Create sub…" at bounding box center [830, 0] width 1476 height 0
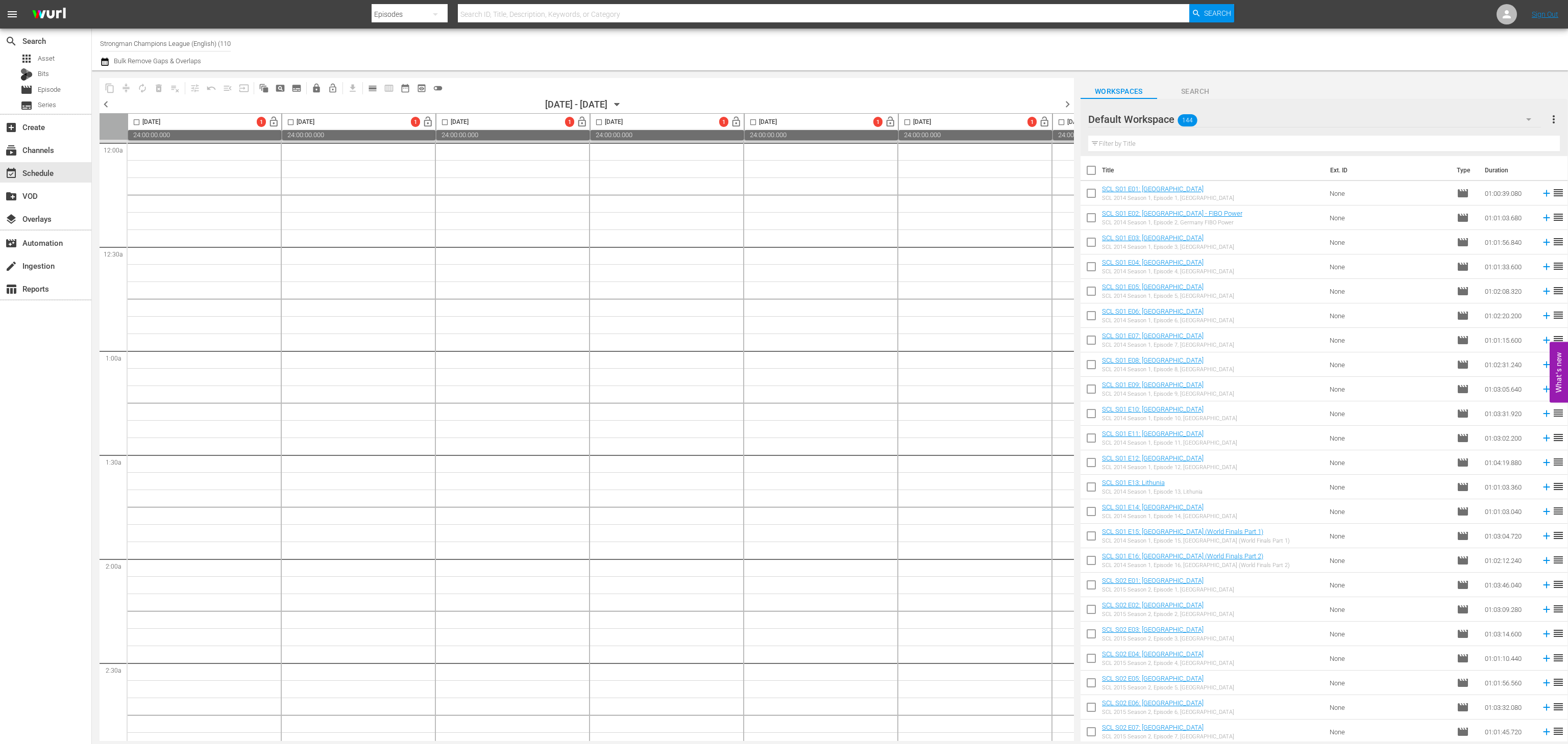
click at [623, 103] on icon "button" at bounding box center [617, 105] width 11 height 11
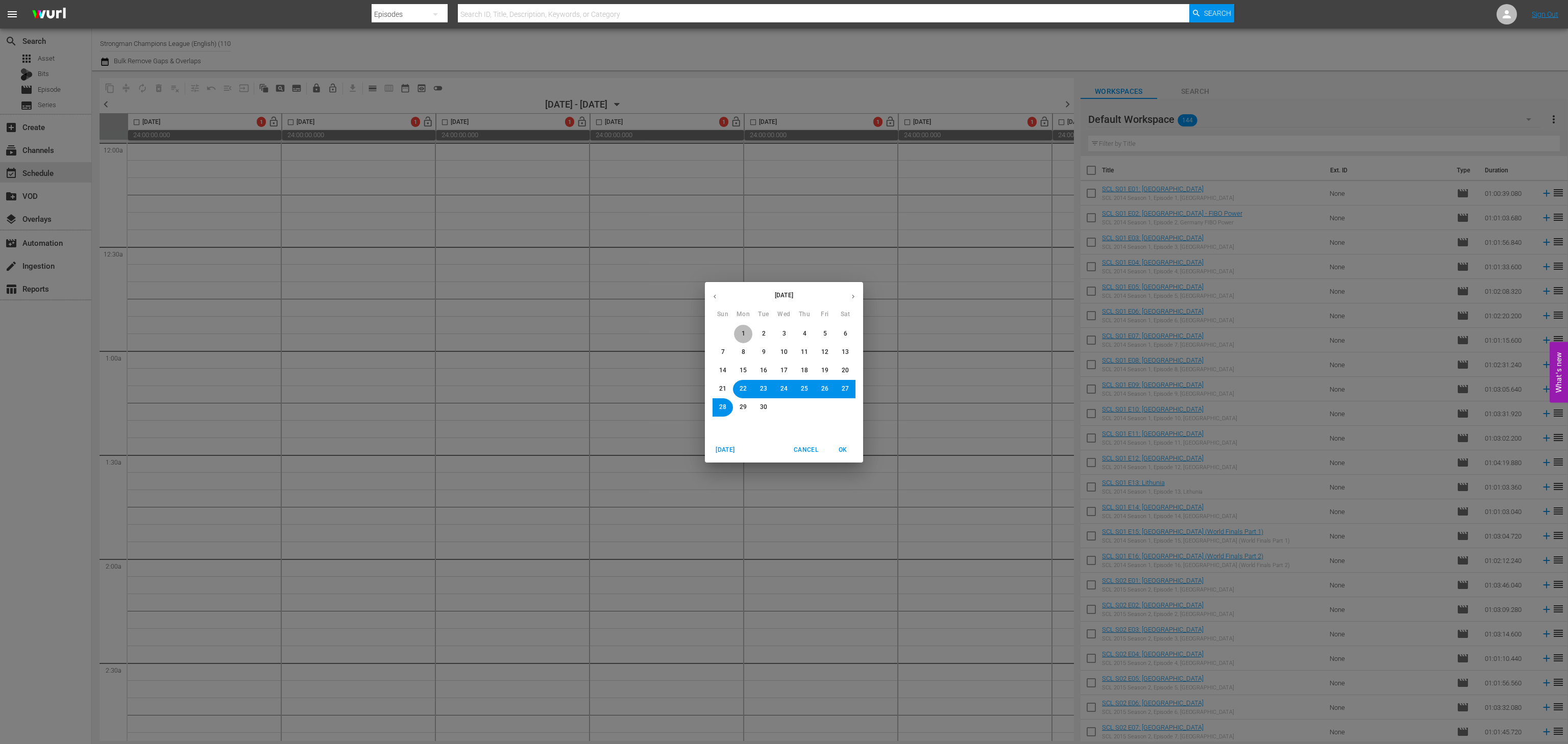
click at [744, 337] on span "1" at bounding box center [743, 334] width 4 height 9
click at [851, 449] on span "OK" at bounding box center [842, 450] width 24 height 11
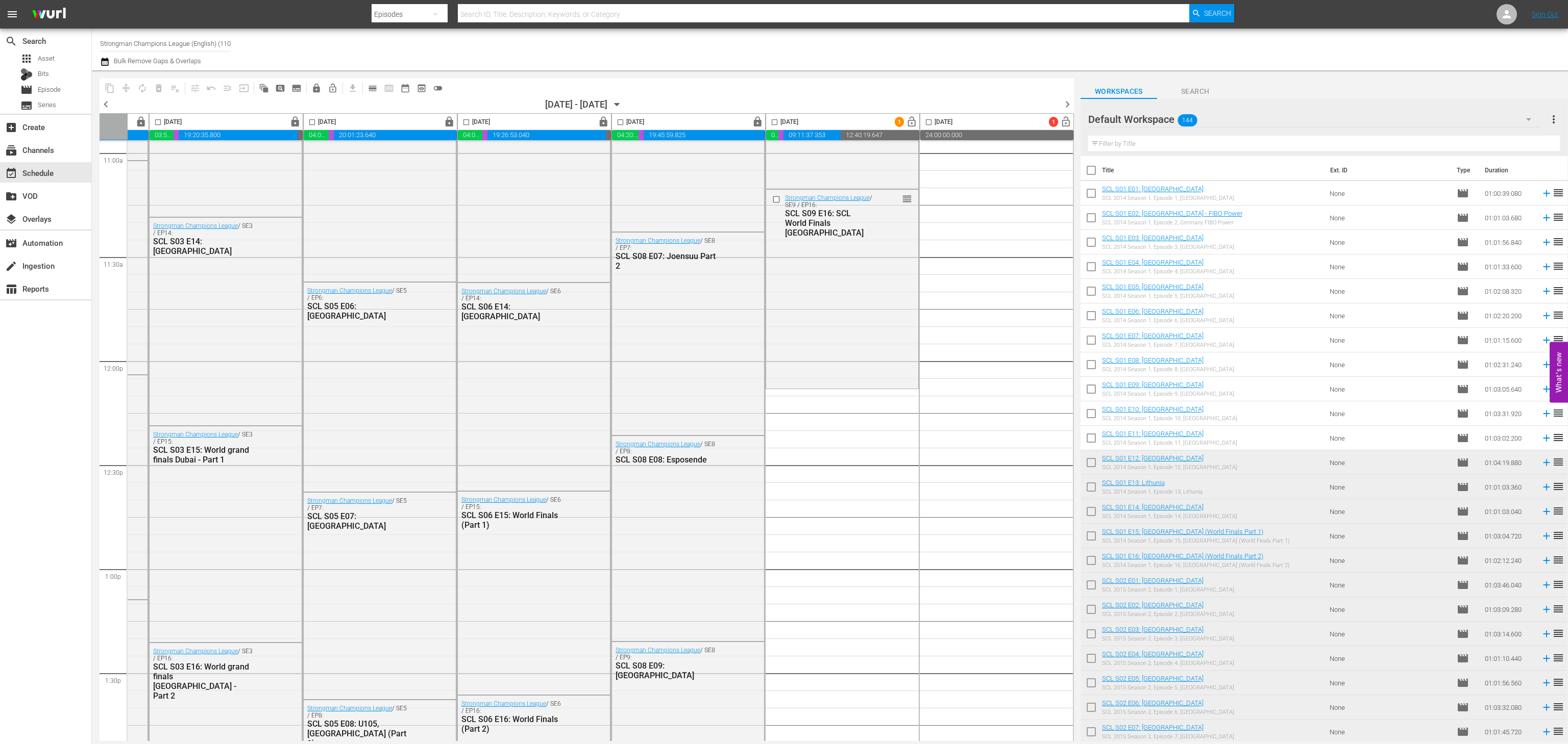
scroll to position [2241, 141]
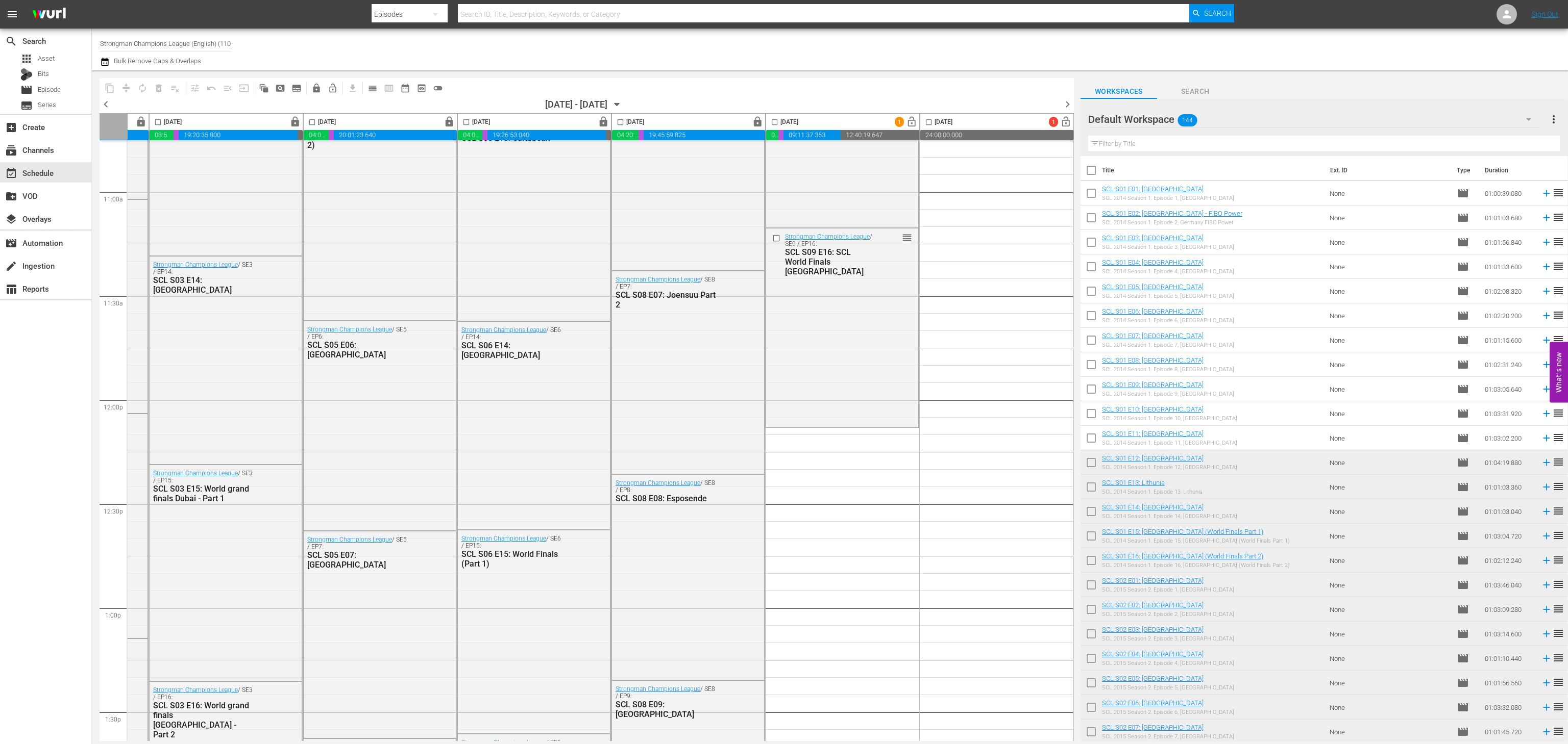
drag, startPoint x: 1092, startPoint y: 170, endPoint x: 1107, endPoint y: 199, distance: 32.6
click at [1092, 170] on input "checkbox" at bounding box center [1091, 172] width 21 height 21
checkbox input "true"
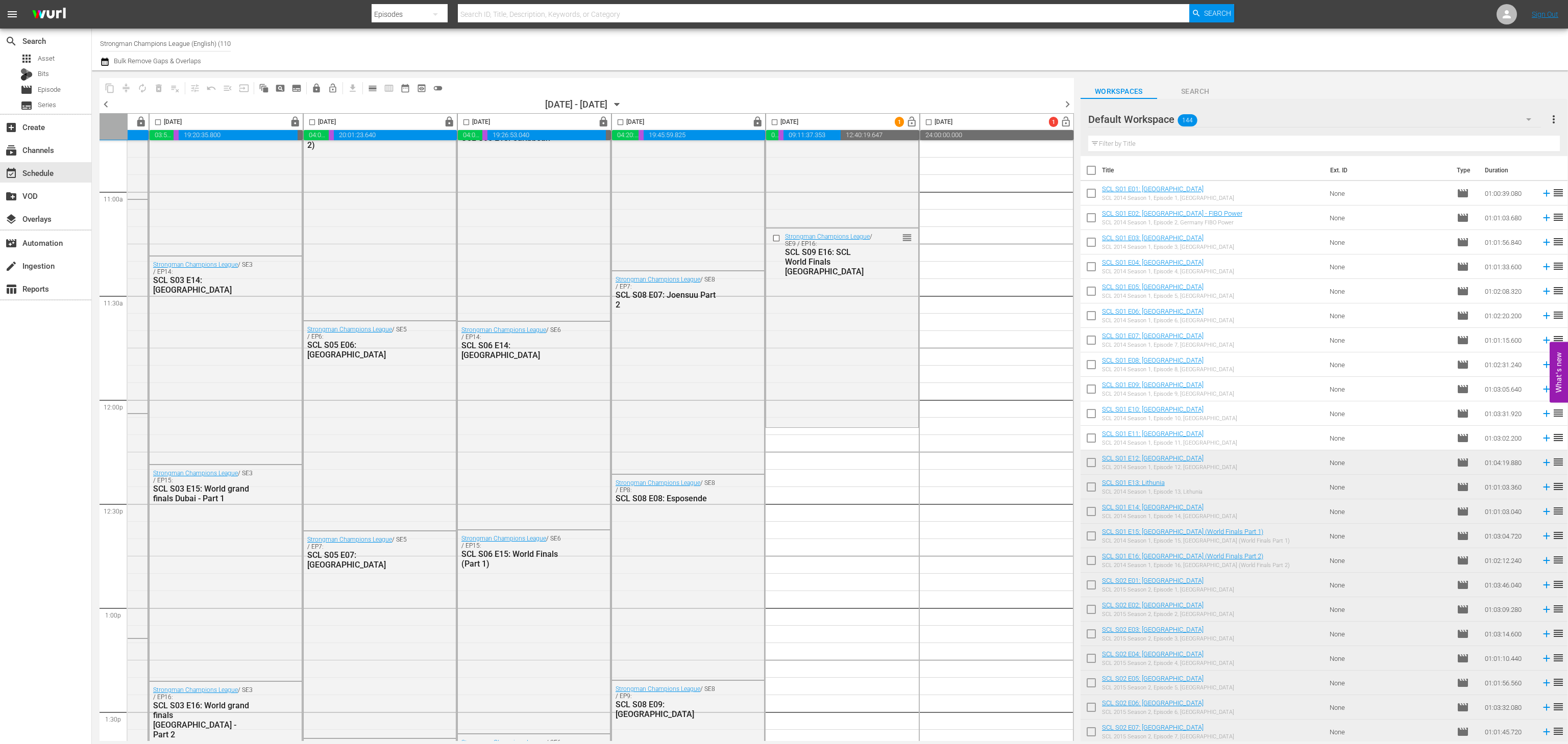
checkbox input "true"
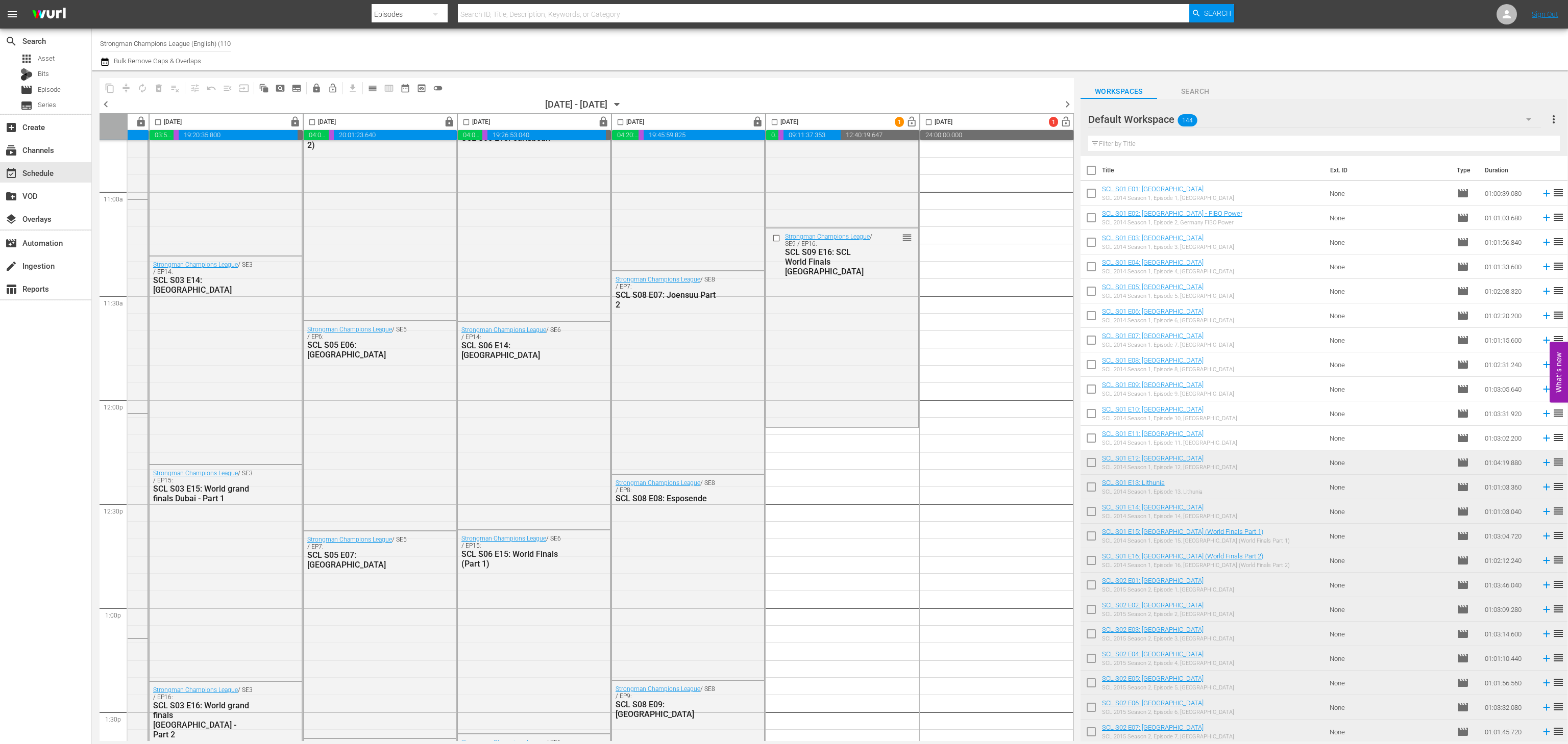
checkbox input "true"
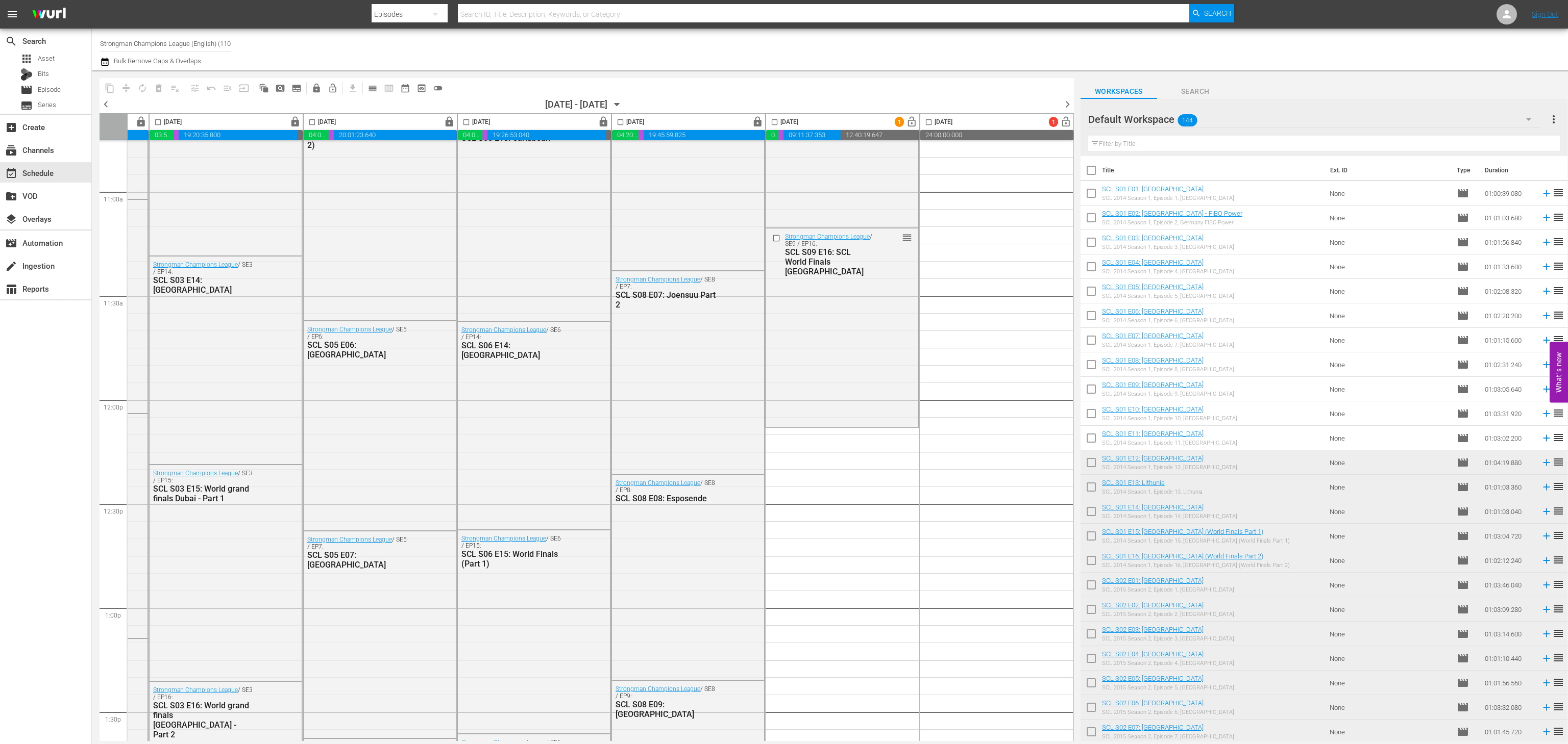
checkbox input "true"
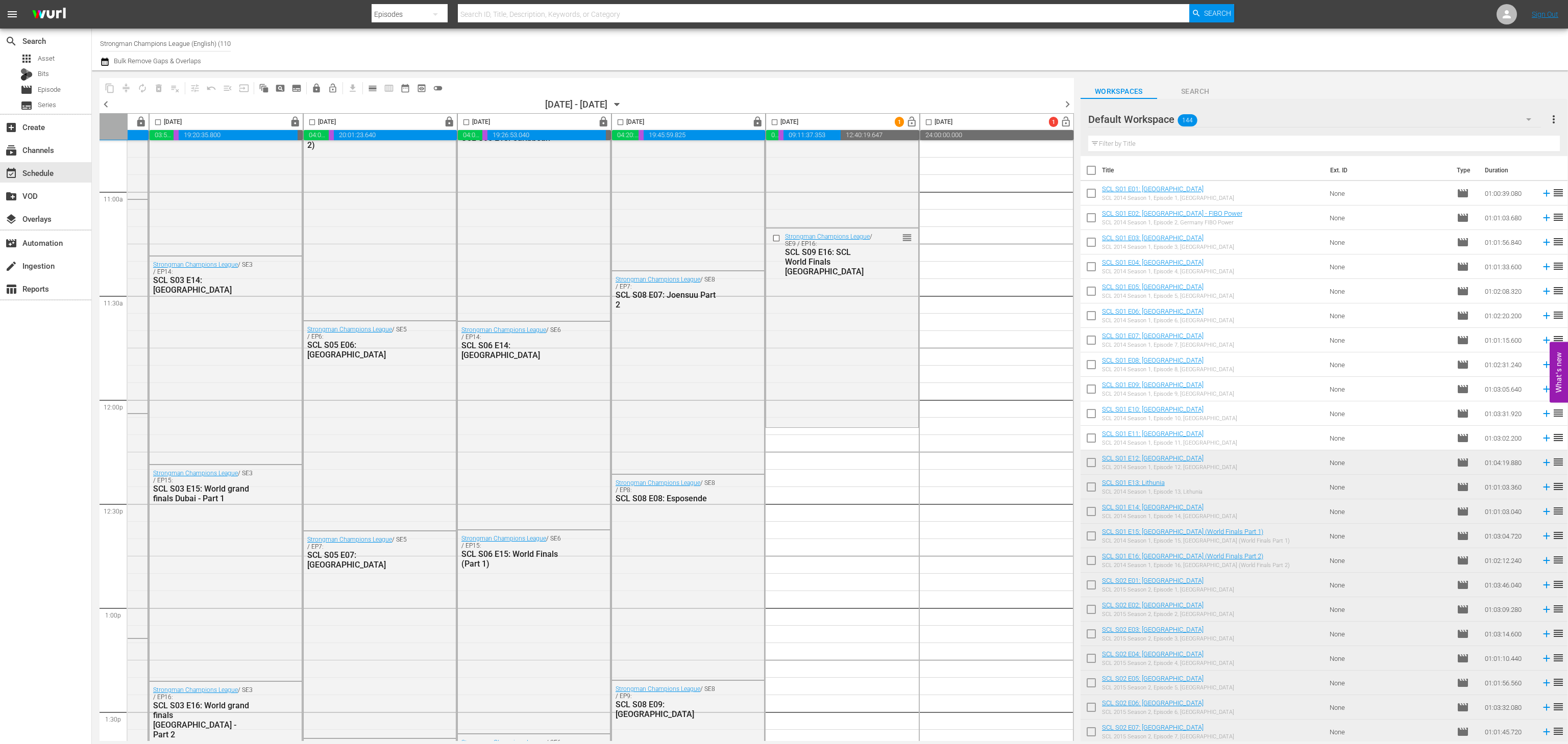
checkbox input "true"
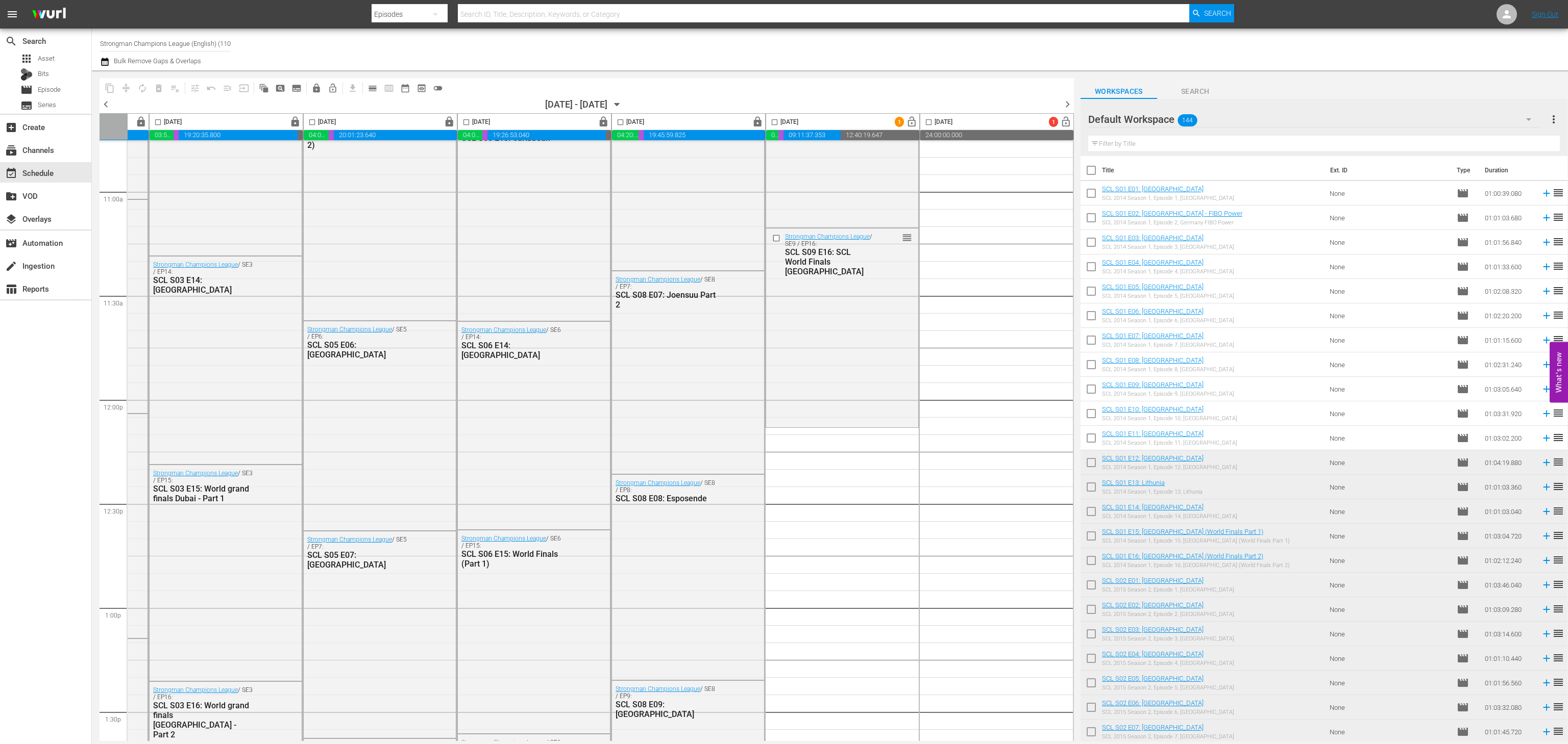
checkbox input "true"
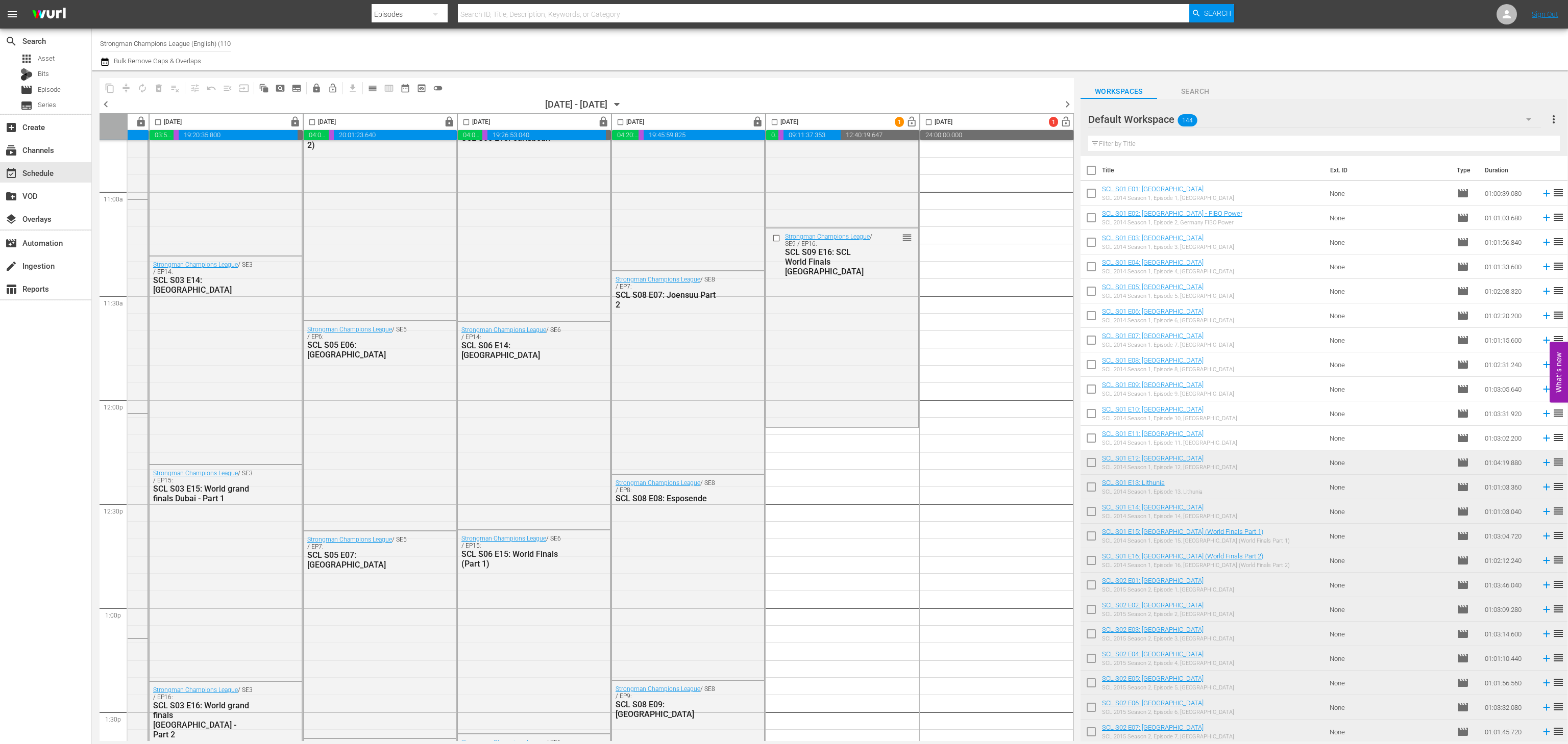
checkbox input "true"
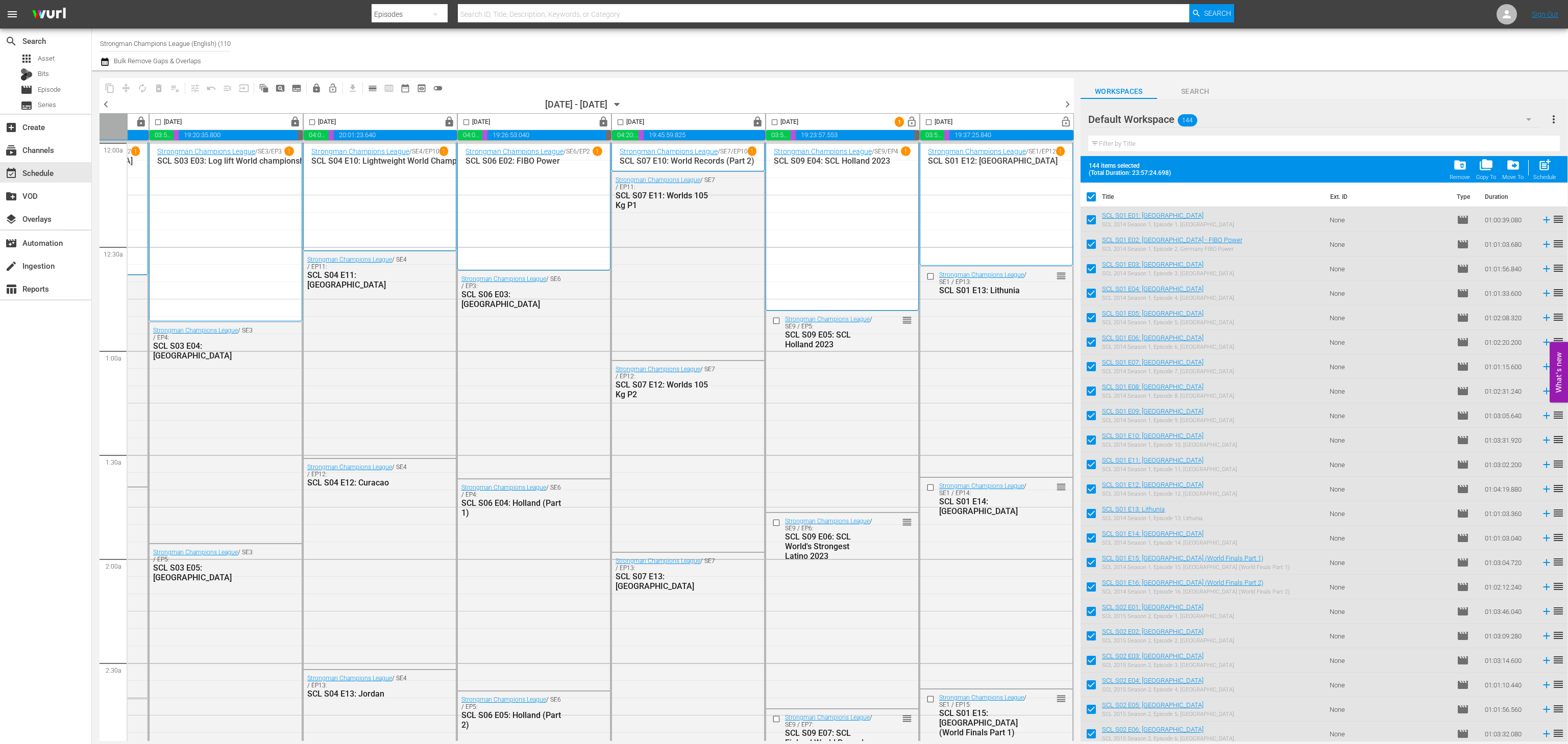
scroll to position [1, 141]
click at [906, 121] on span "lock_open" at bounding box center [911, 122] width 12 height 12
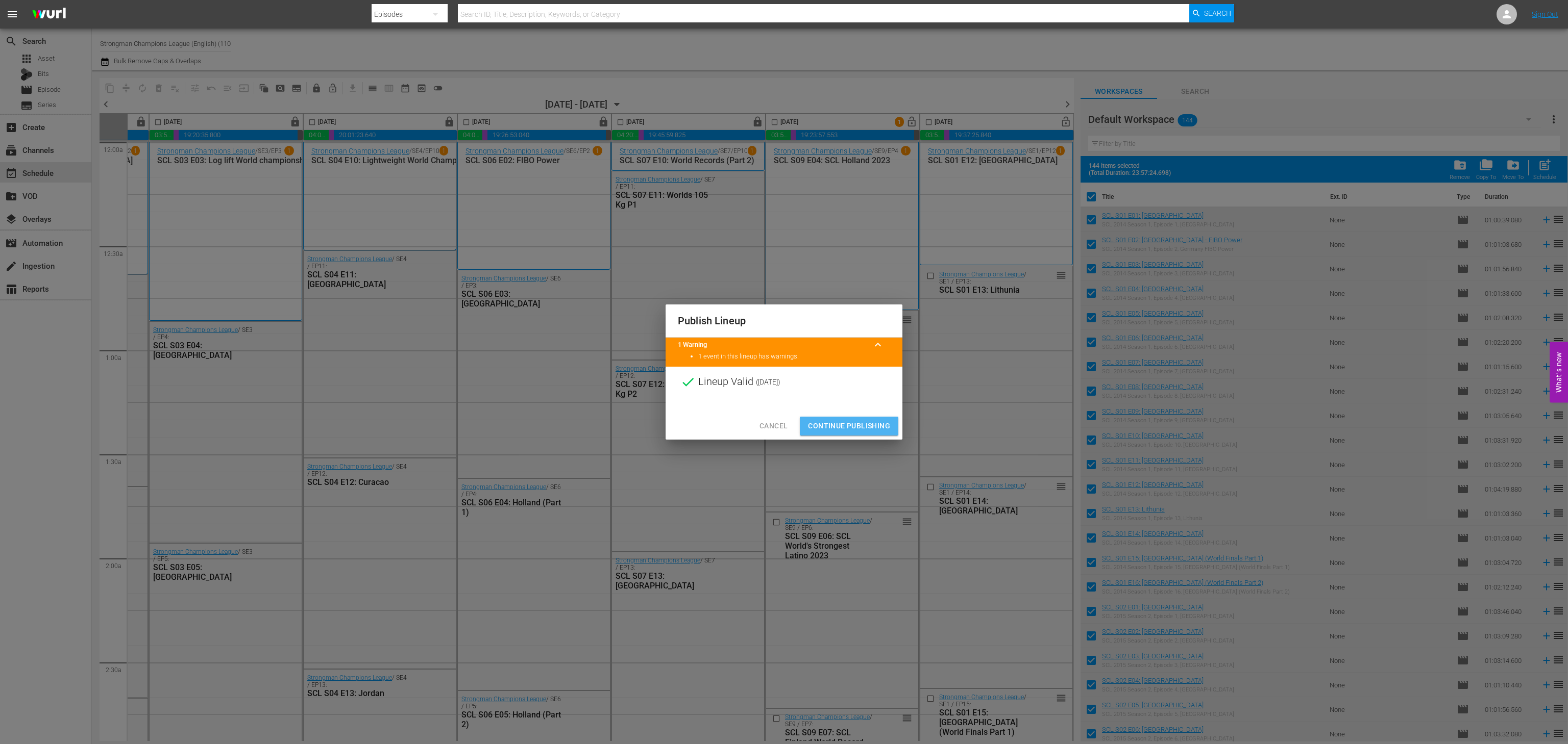
click at [832, 425] on span "Continue Publishing" at bounding box center [849, 426] width 82 height 13
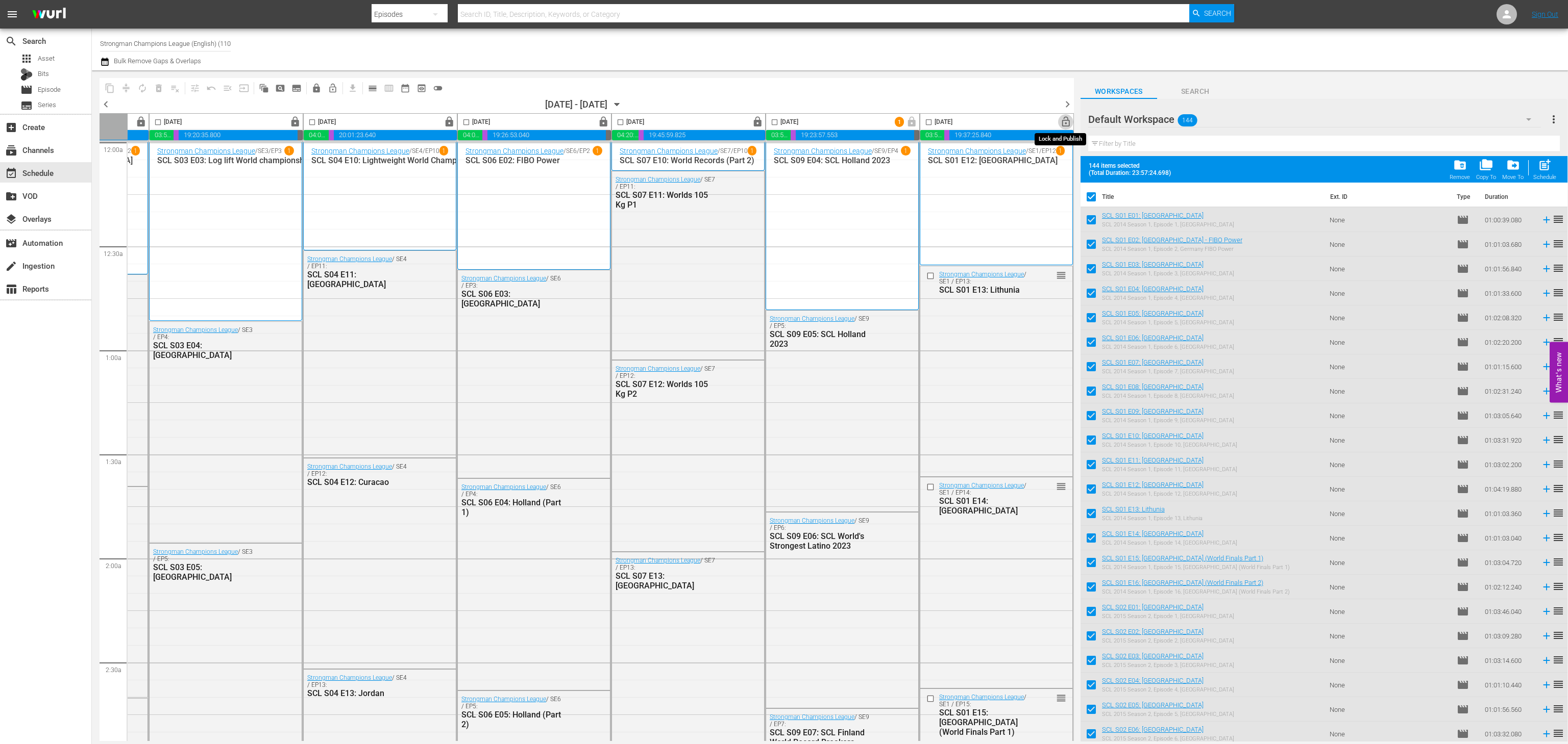
click at [1060, 122] on span "lock_open" at bounding box center [1066, 122] width 12 height 12
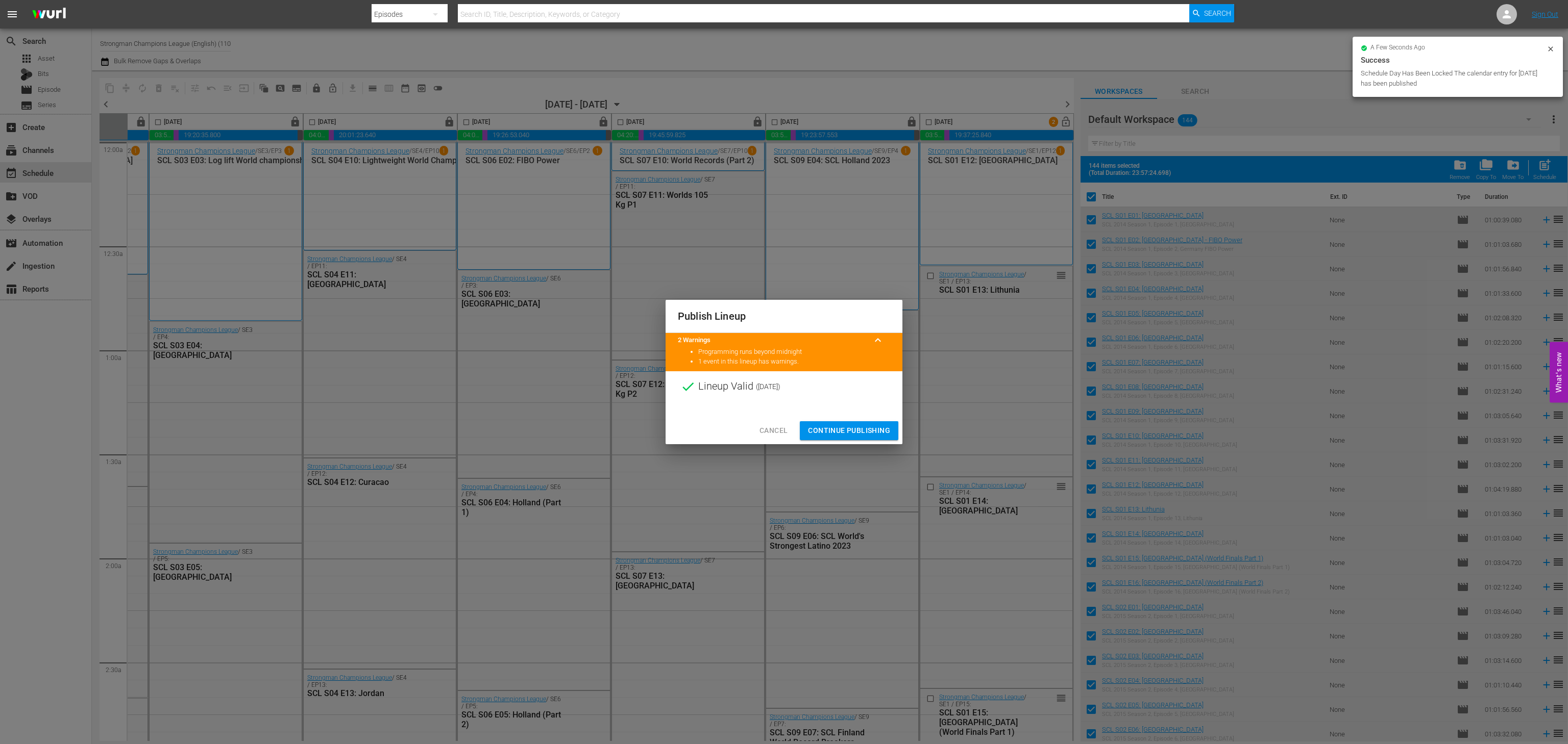
click at [835, 429] on span "Continue Publishing" at bounding box center [849, 431] width 82 height 13
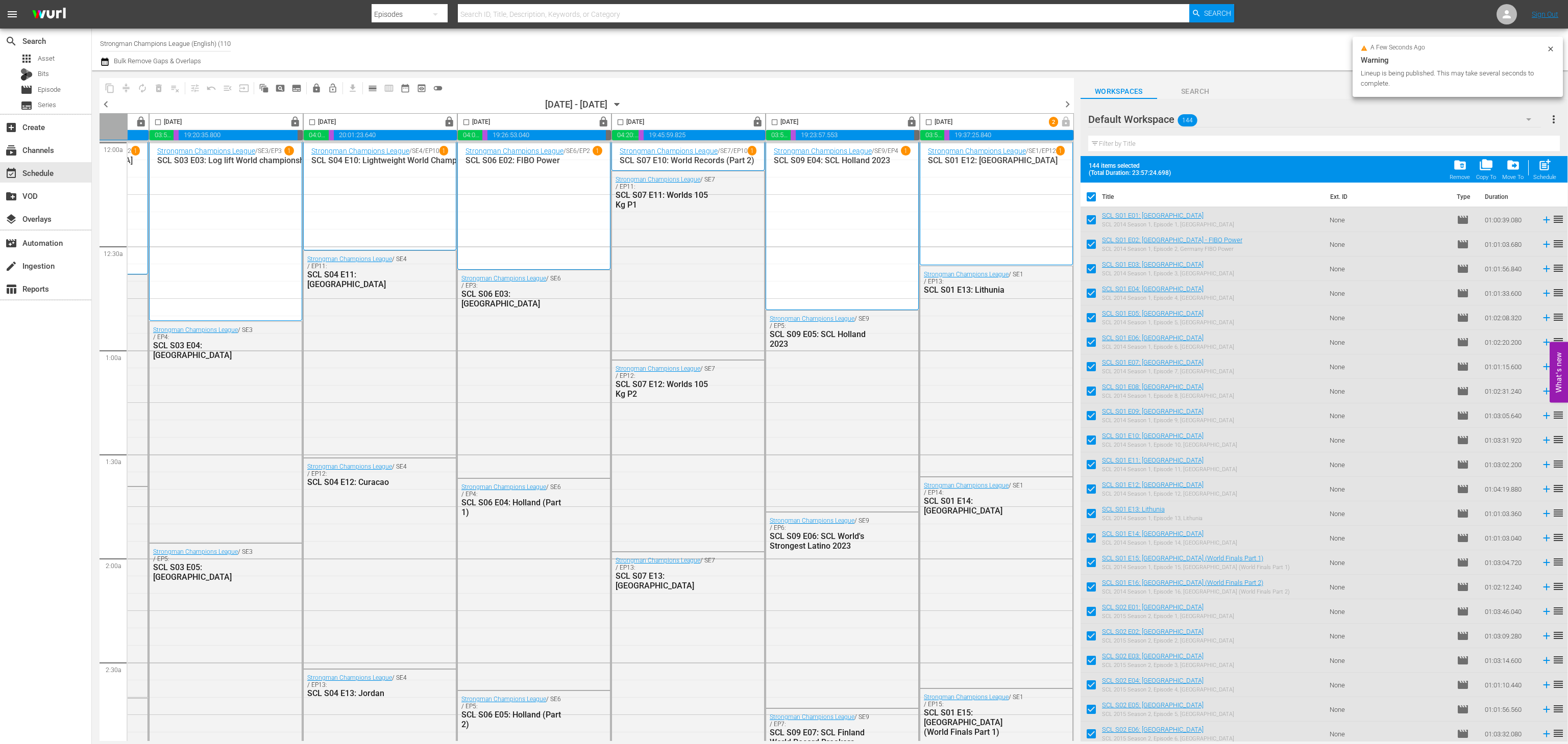
click at [1071, 103] on span "chevron_right" at bounding box center [1067, 104] width 13 height 13
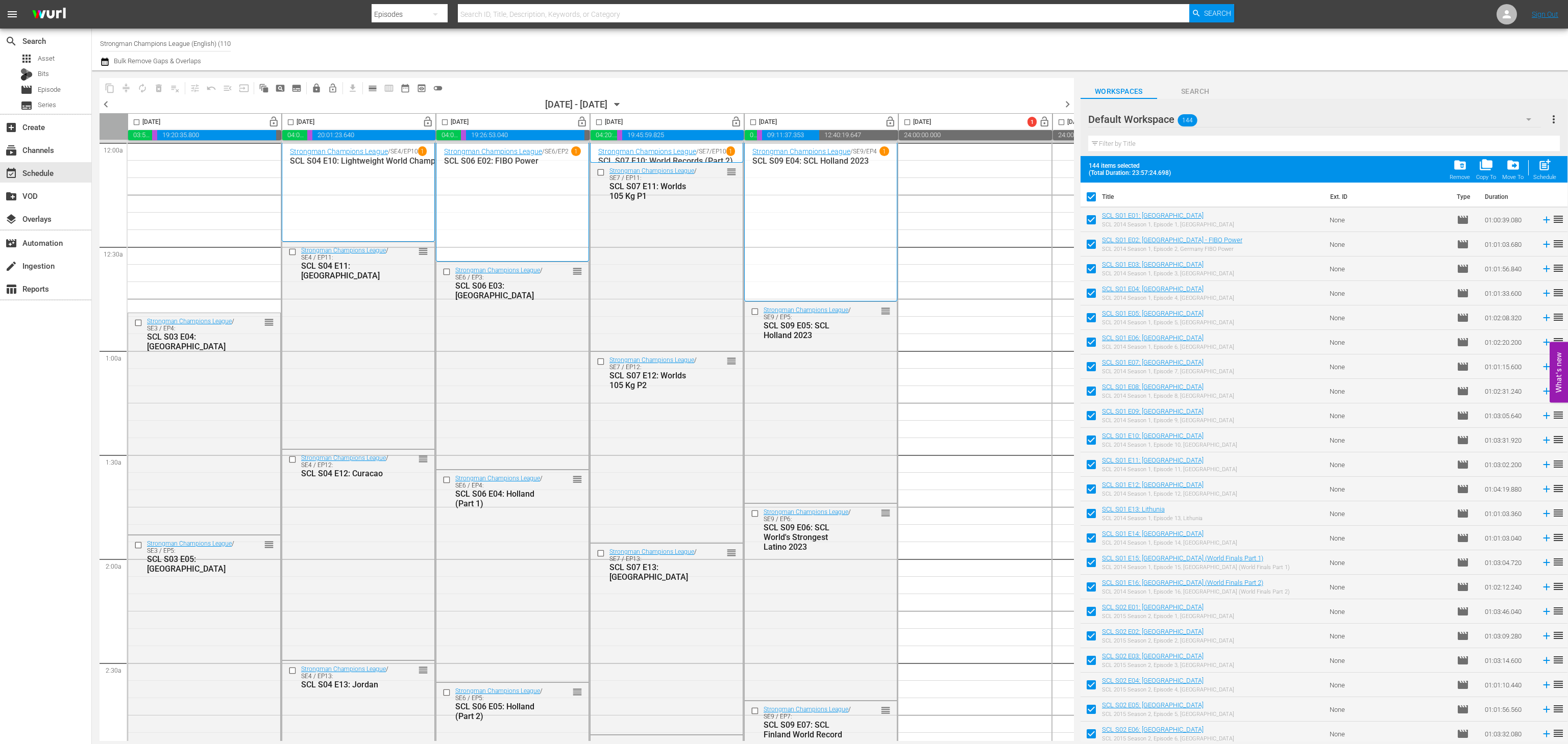
click at [275, 117] on span "lock_open" at bounding box center [273, 122] width 12 height 12
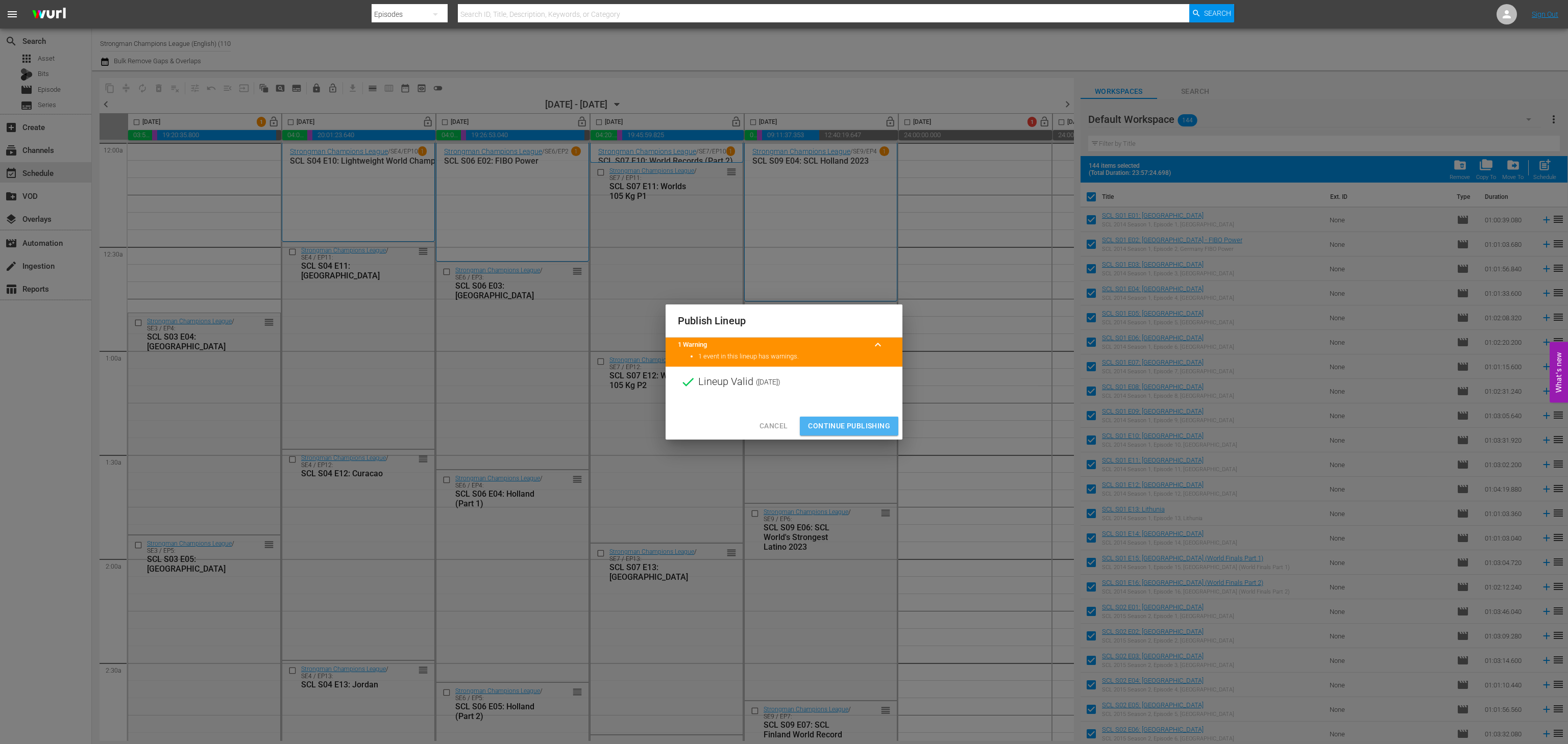
click at [845, 428] on span "Continue Publishing" at bounding box center [849, 426] width 82 height 13
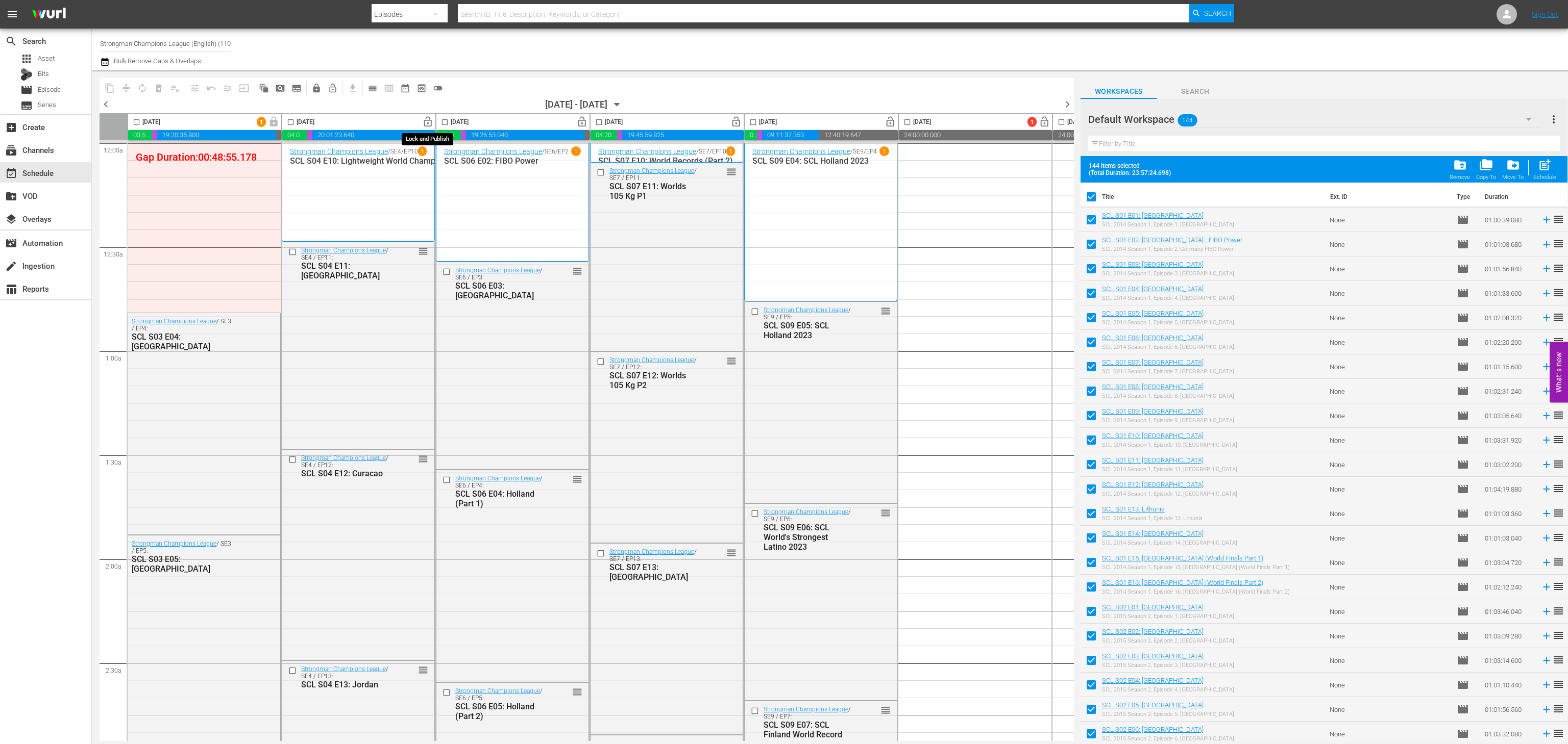
click at [426, 125] on span "lock_open" at bounding box center [427, 122] width 12 height 12
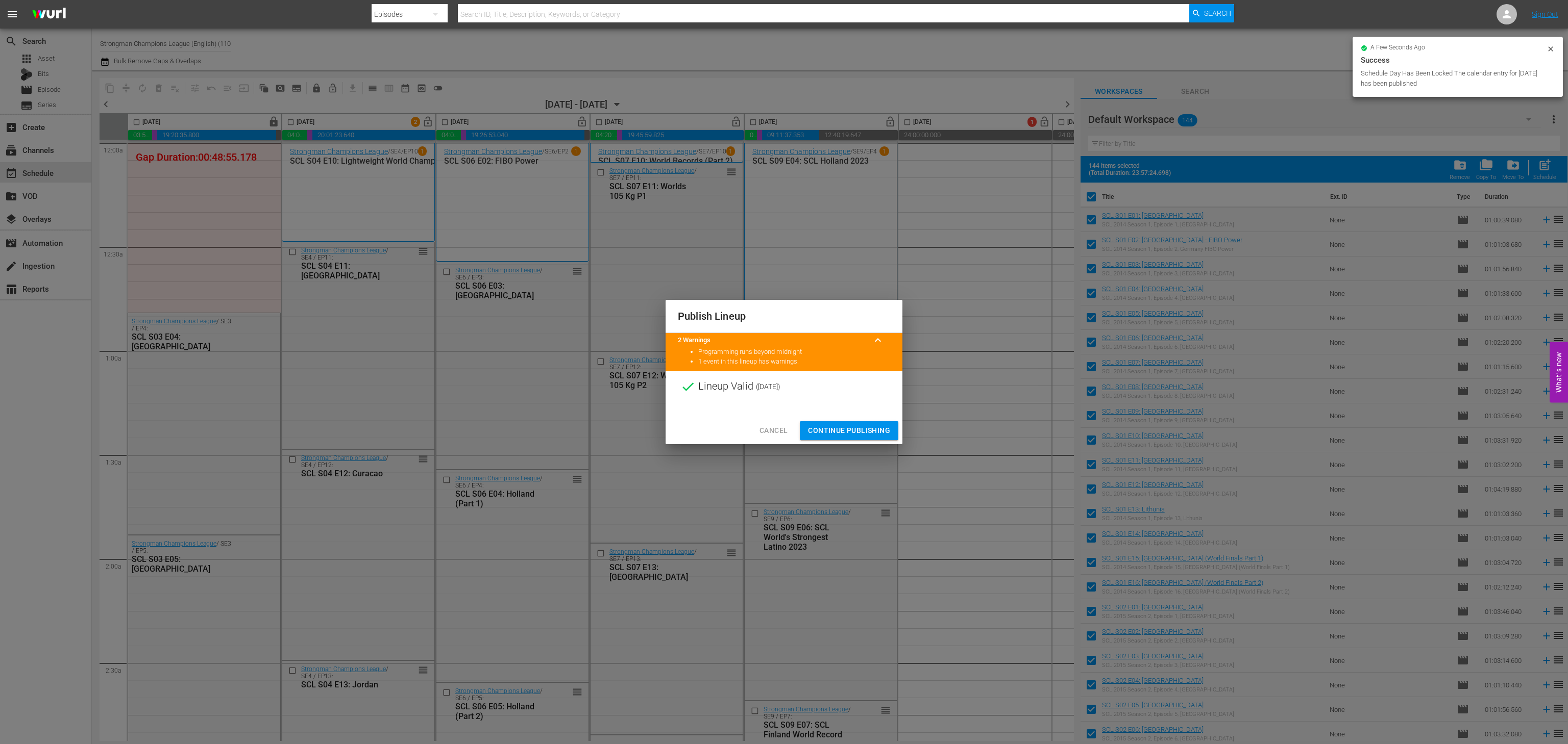
click at [861, 426] on span "Continue Publishing" at bounding box center [849, 431] width 82 height 13
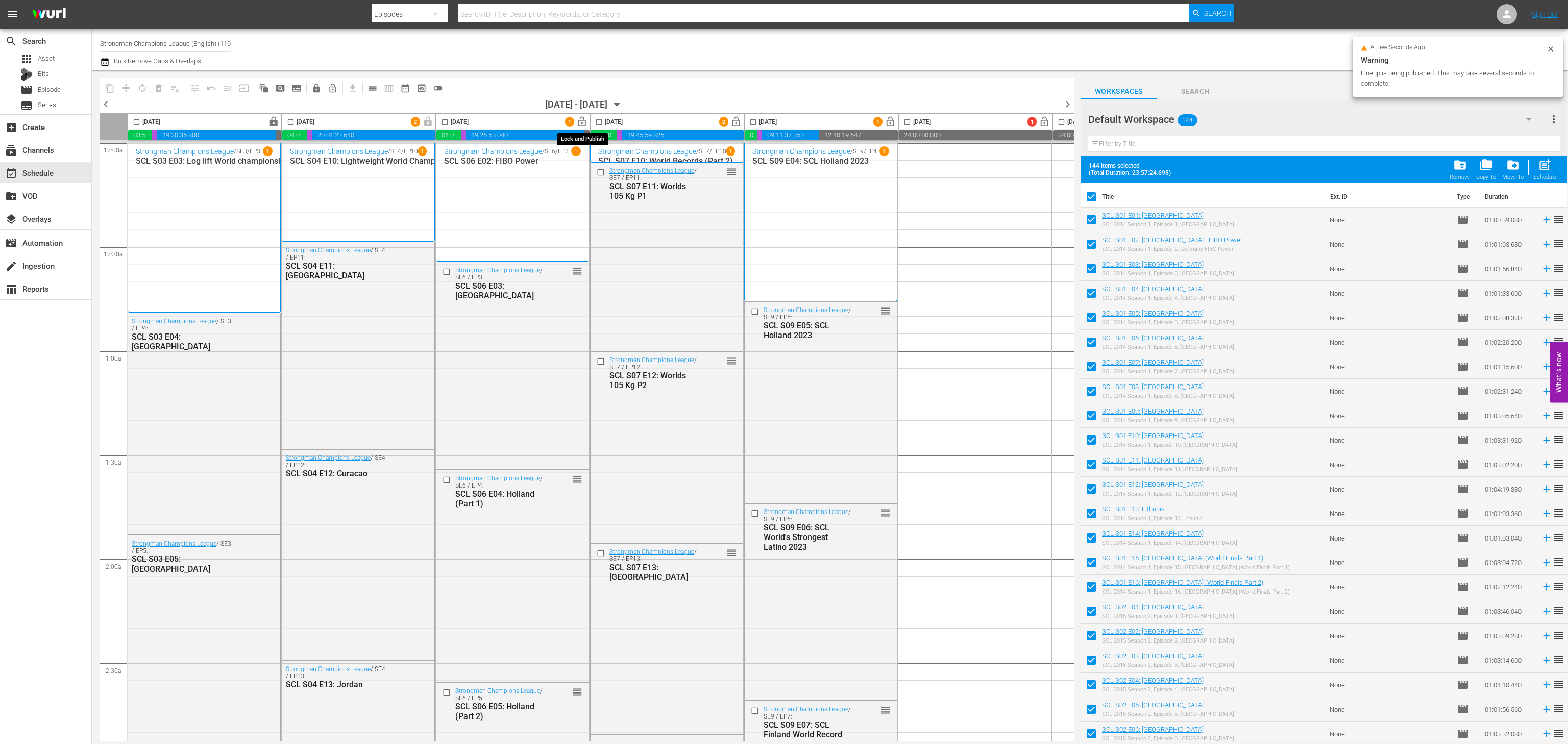
click at [584, 121] on span "lock_open" at bounding box center [582, 122] width 12 height 12
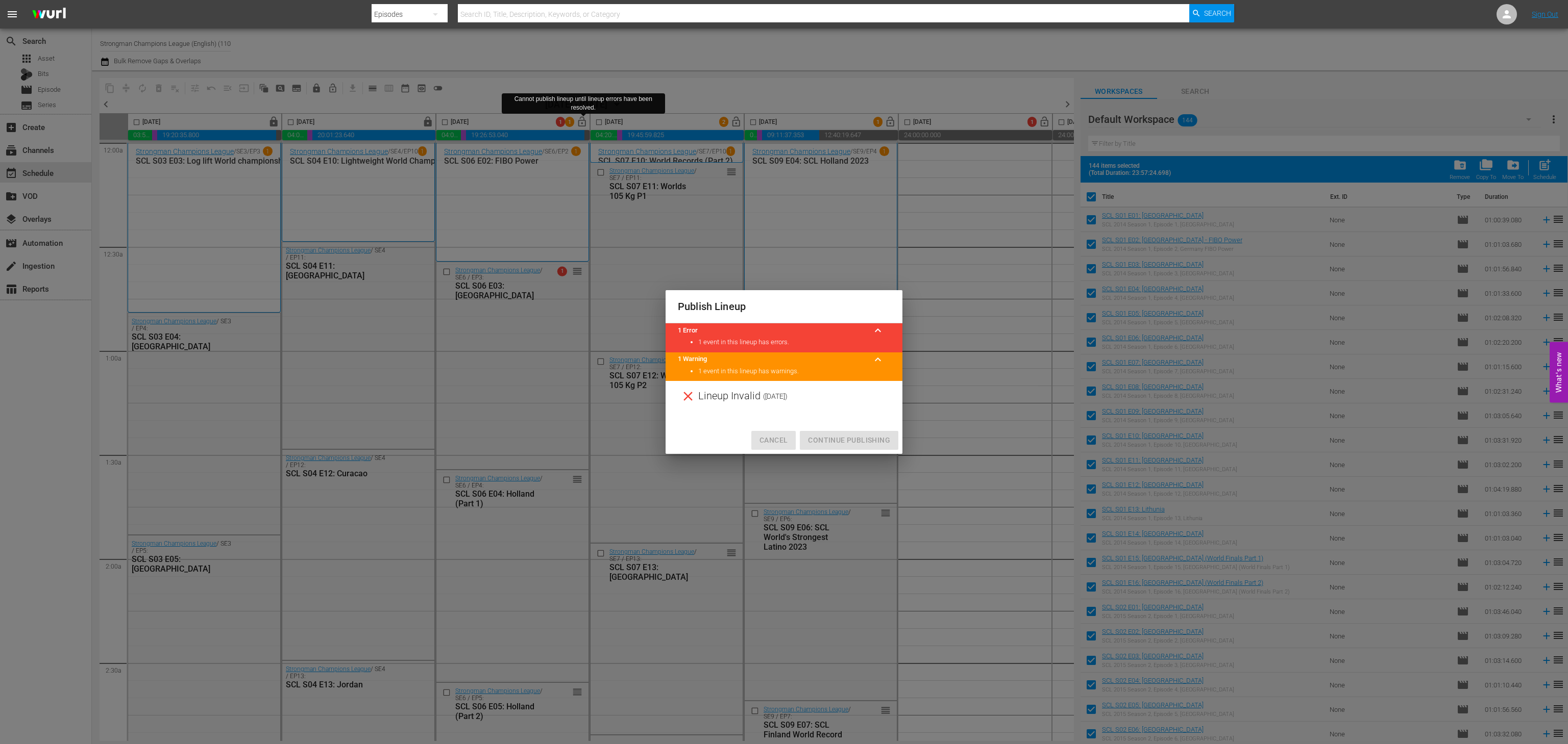
click at [782, 444] on span "Cancel" at bounding box center [774, 440] width 28 height 13
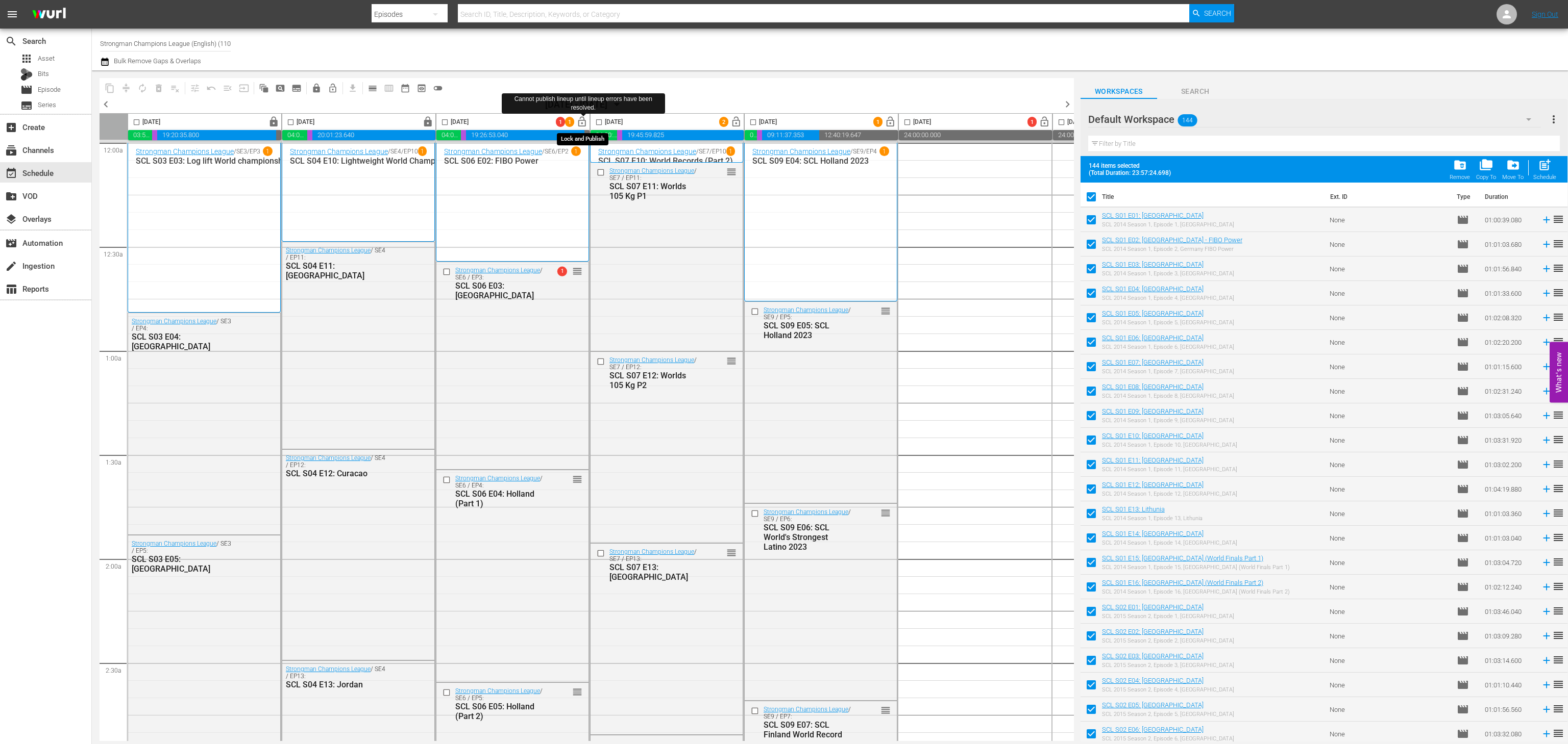
click at [582, 122] on span "lock_open" at bounding box center [582, 122] width 12 height 12
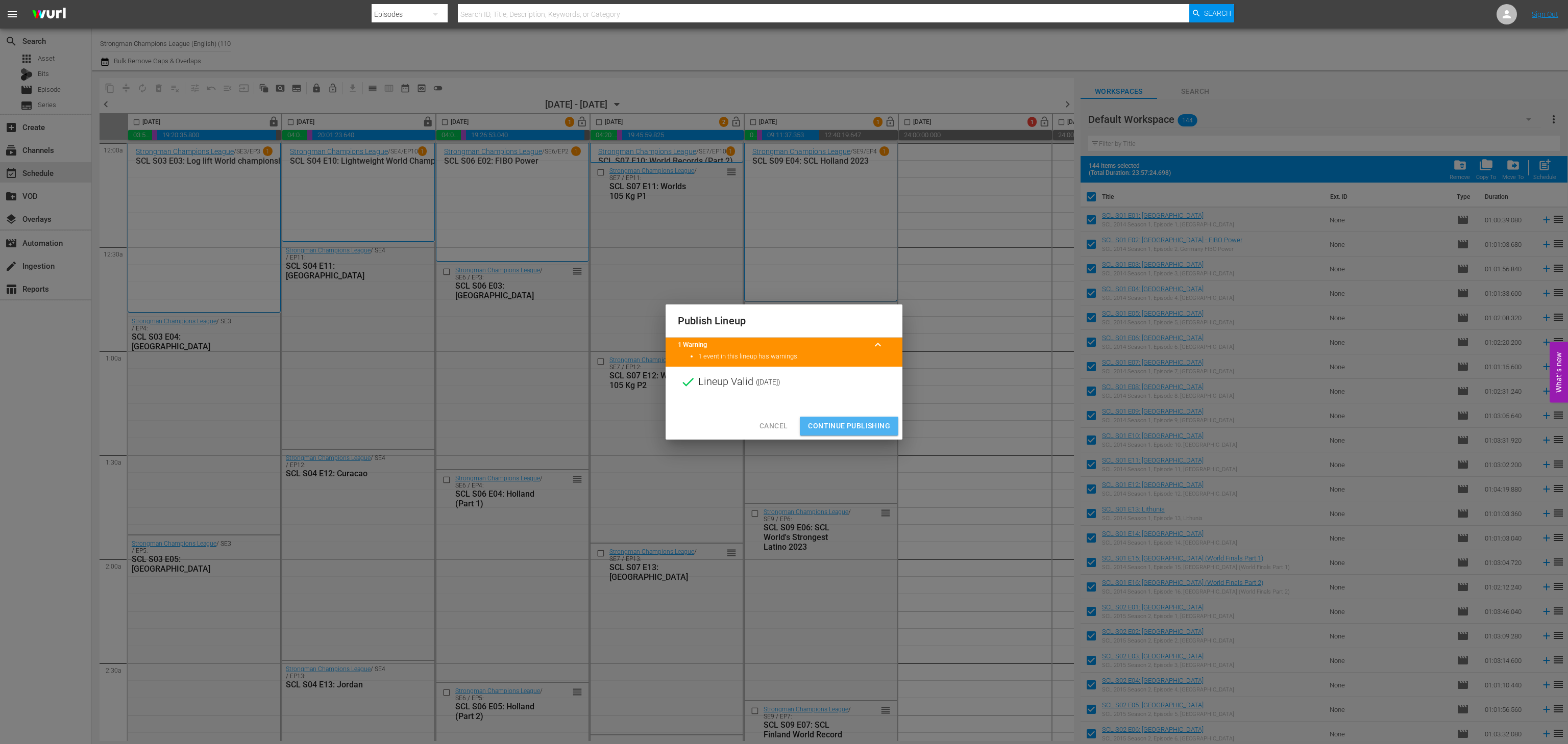
click at [850, 428] on span "Continue Publishing" at bounding box center [849, 426] width 82 height 13
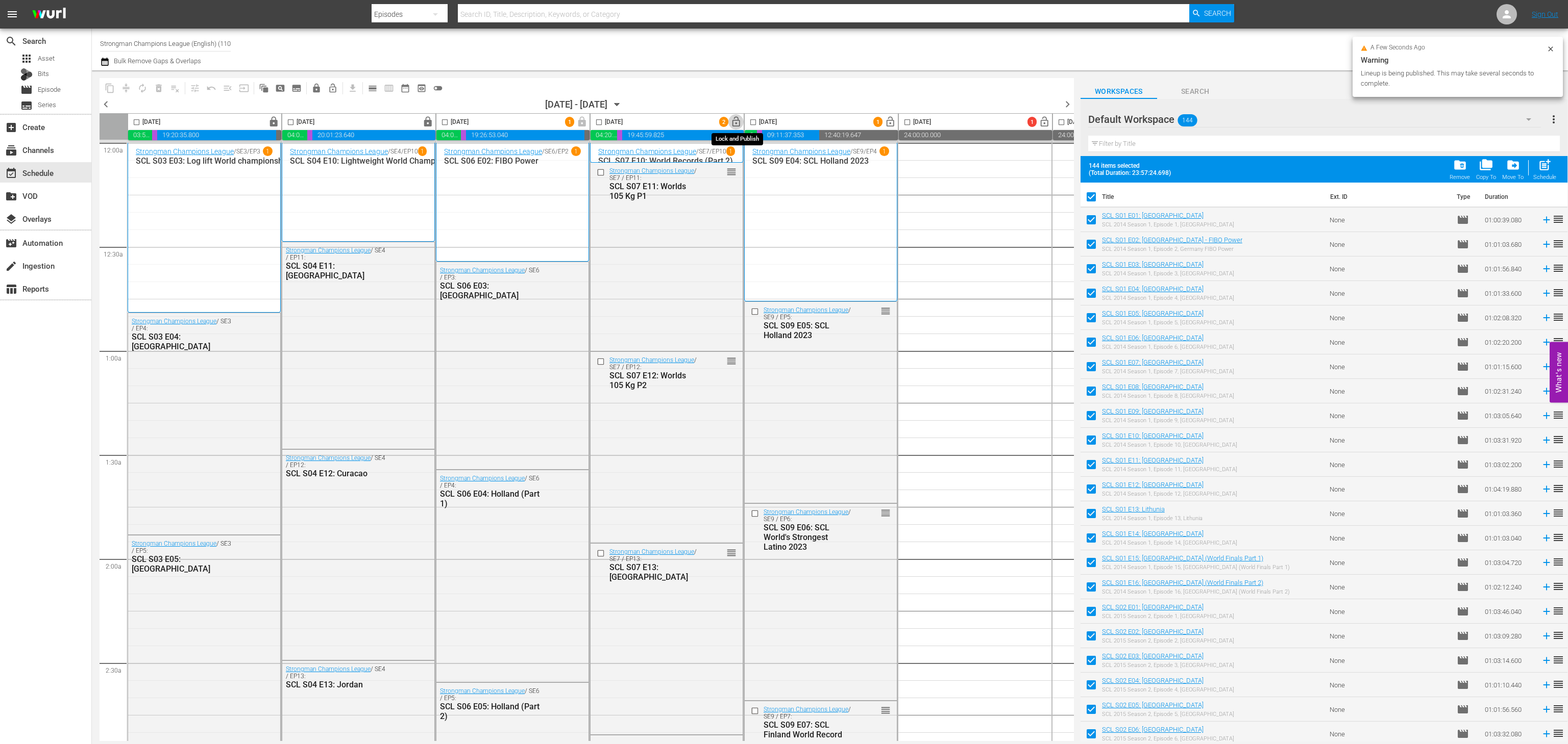
click at [738, 117] on span "lock_open" at bounding box center [736, 122] width 12 height 12
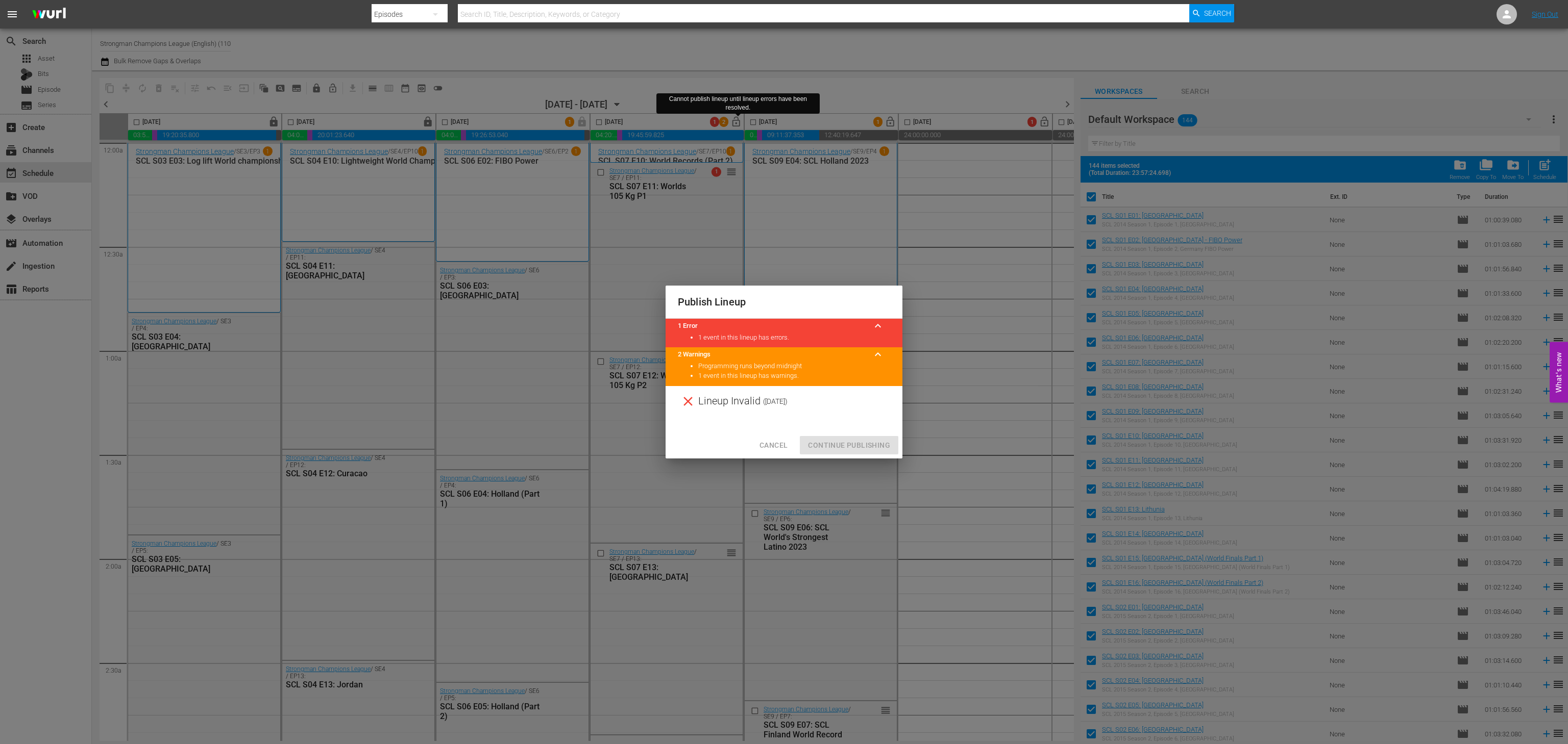
click at [778, 449] on span "Cancel" at bounding box center [774, 445] width 28 height 13
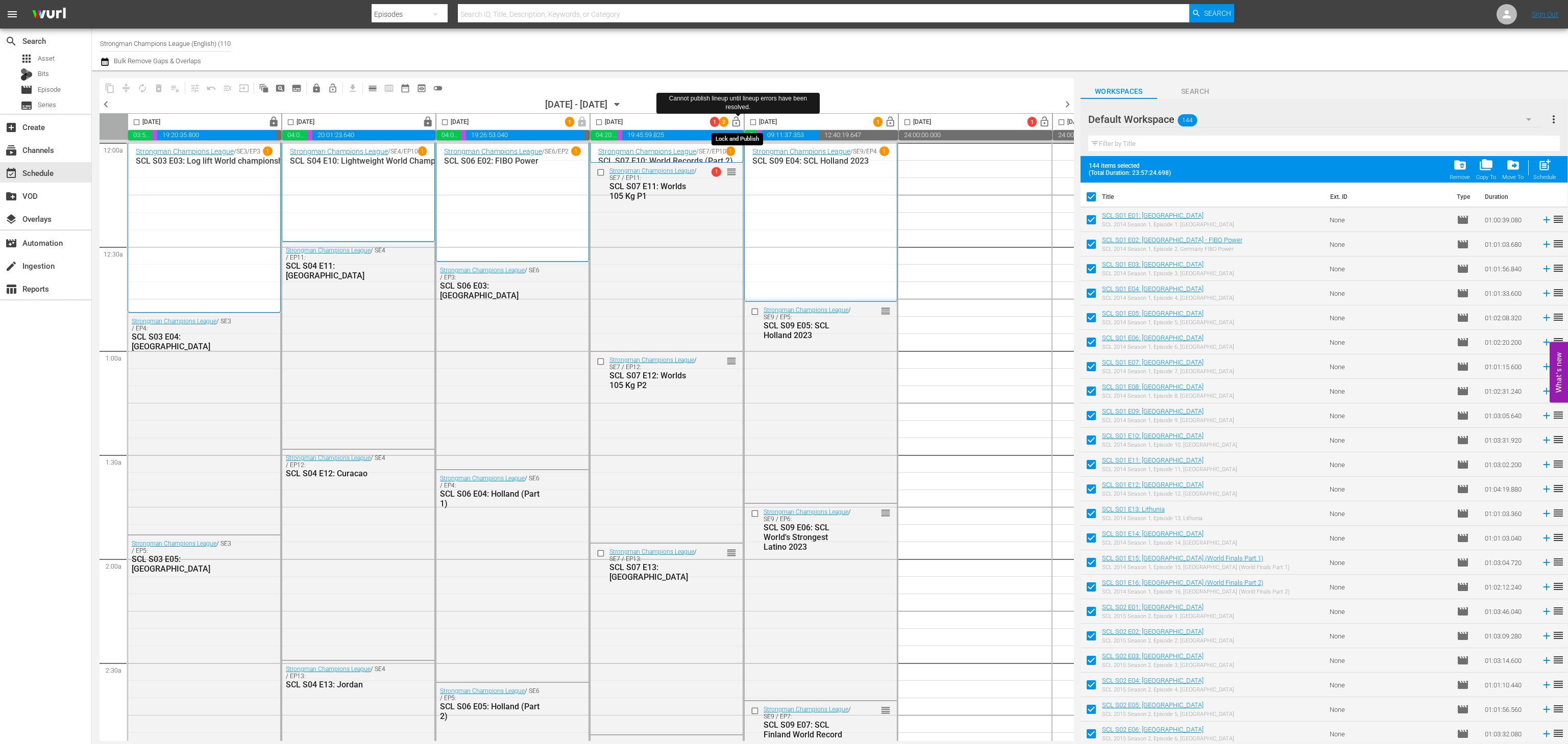
click at [739, 124] on span "lock_open" at bounding box center [736, 122] width 12 height 12
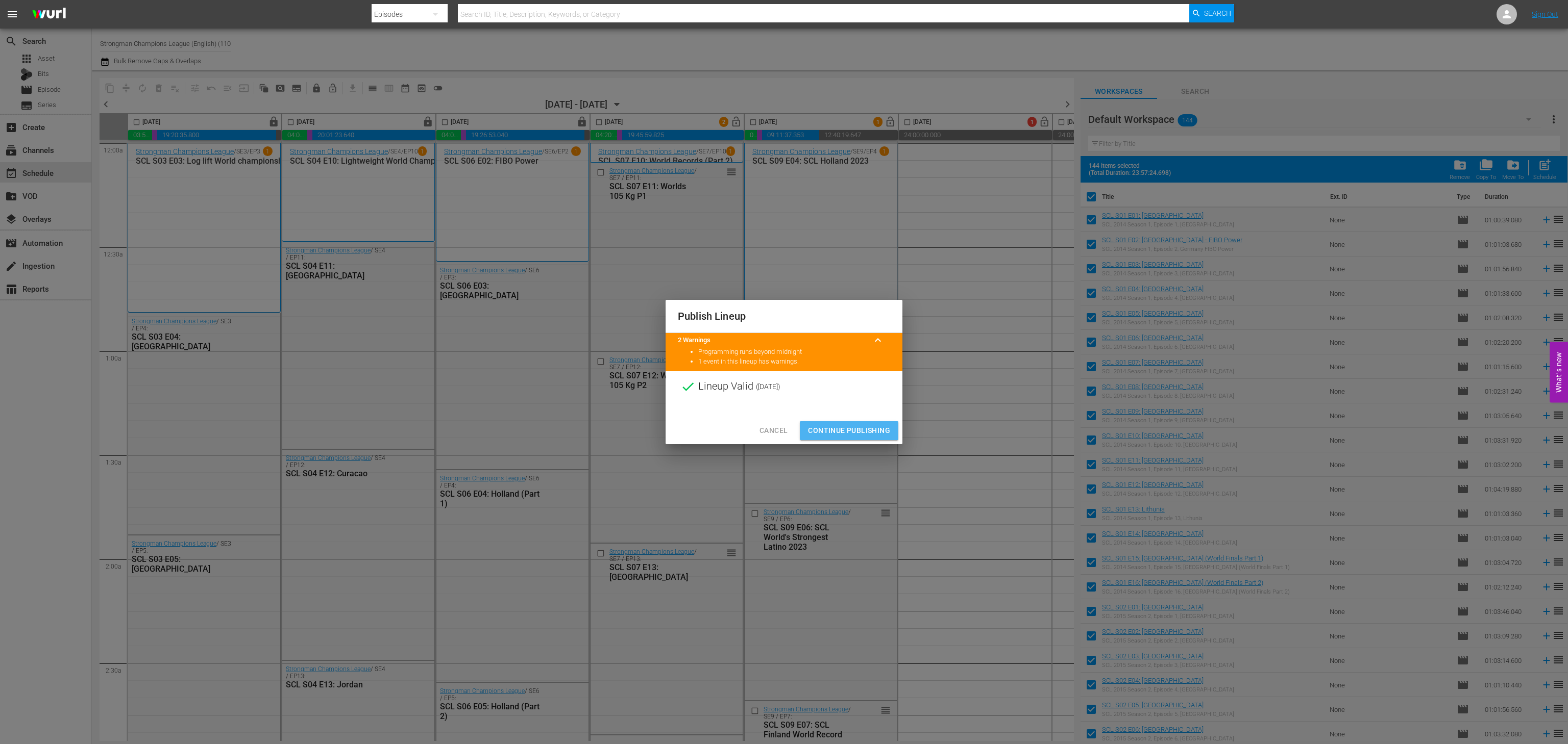
click at [844, 425] on span "Continue Publishing" at bounding box center [849, 431] width 82 height 13
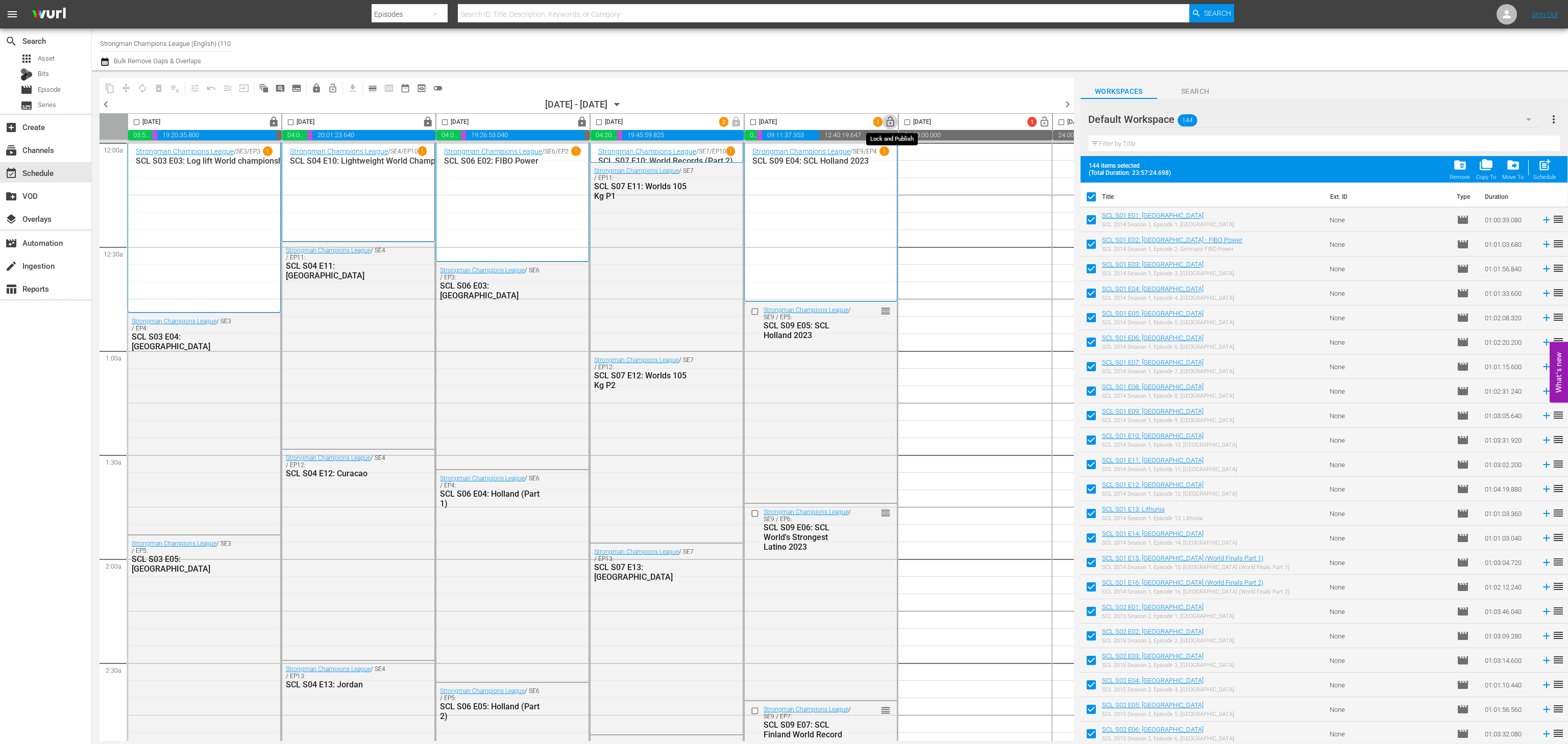
click at [892, 124] on span "lock_open" at bounding box center [890, 122] width 12 height 12
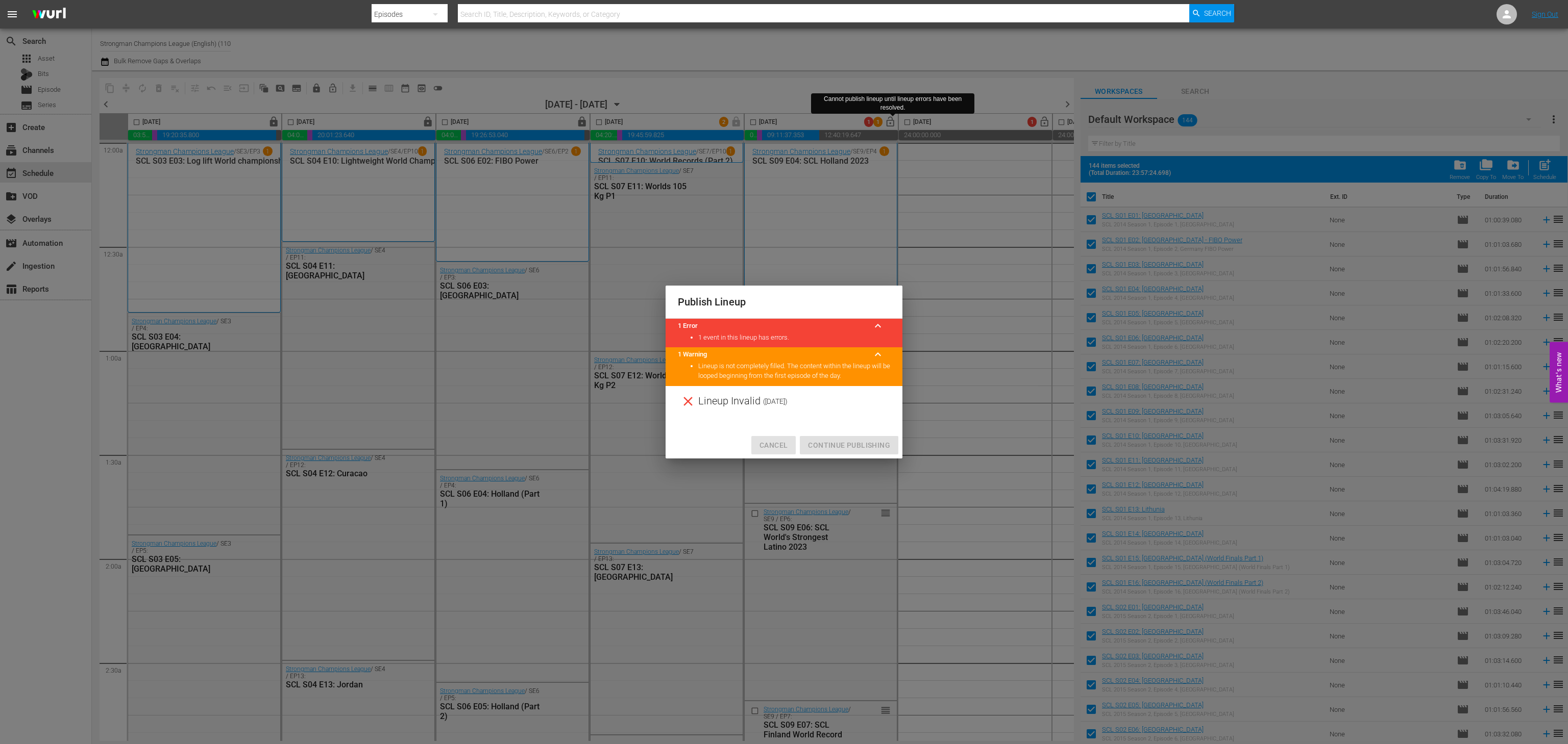
click at [780, 443] on span "Cancel" at bounding box center [774, 445] width 28 height 13
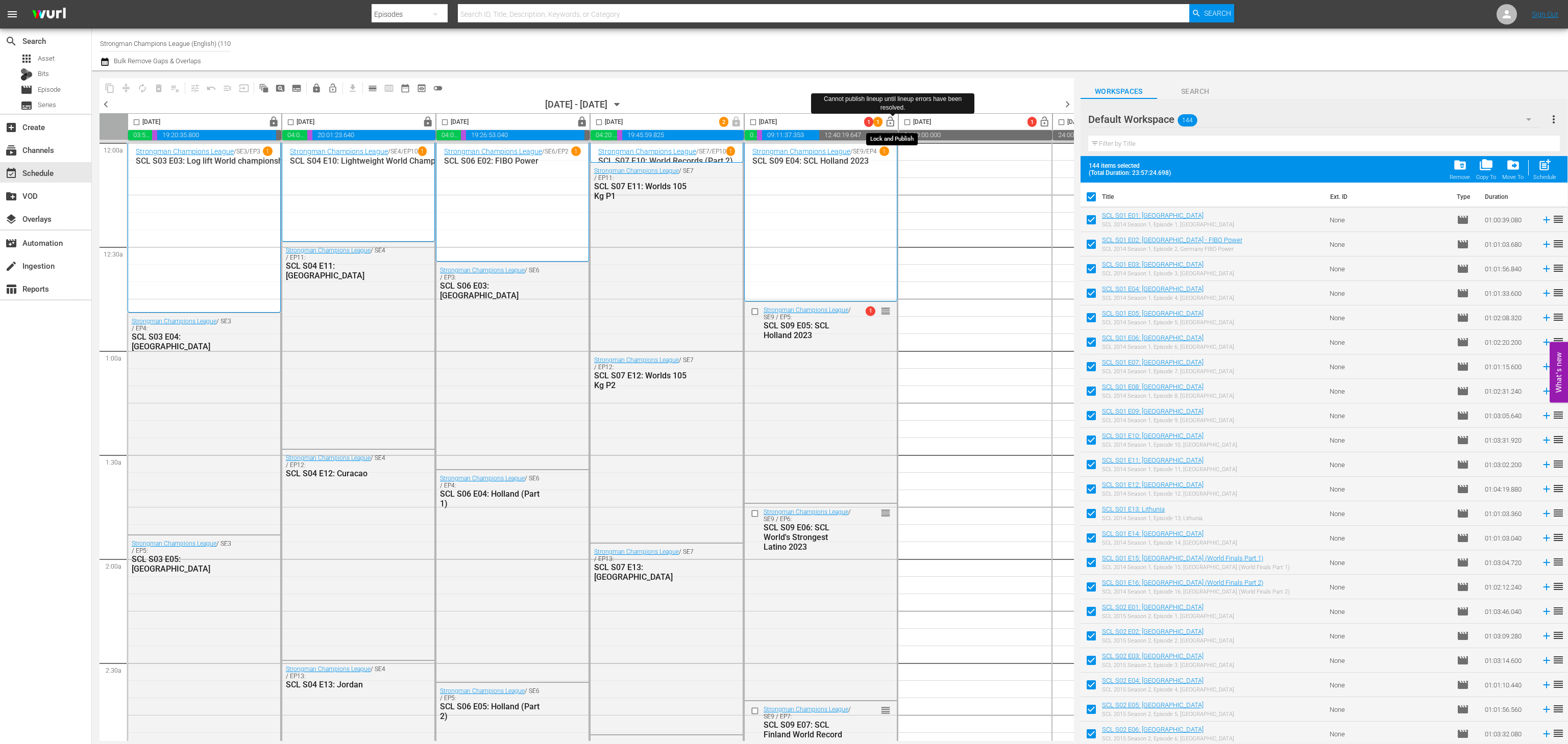
click at [895, 124] on span "lock_open" at bounding box center [890, 122] width 12 height 12
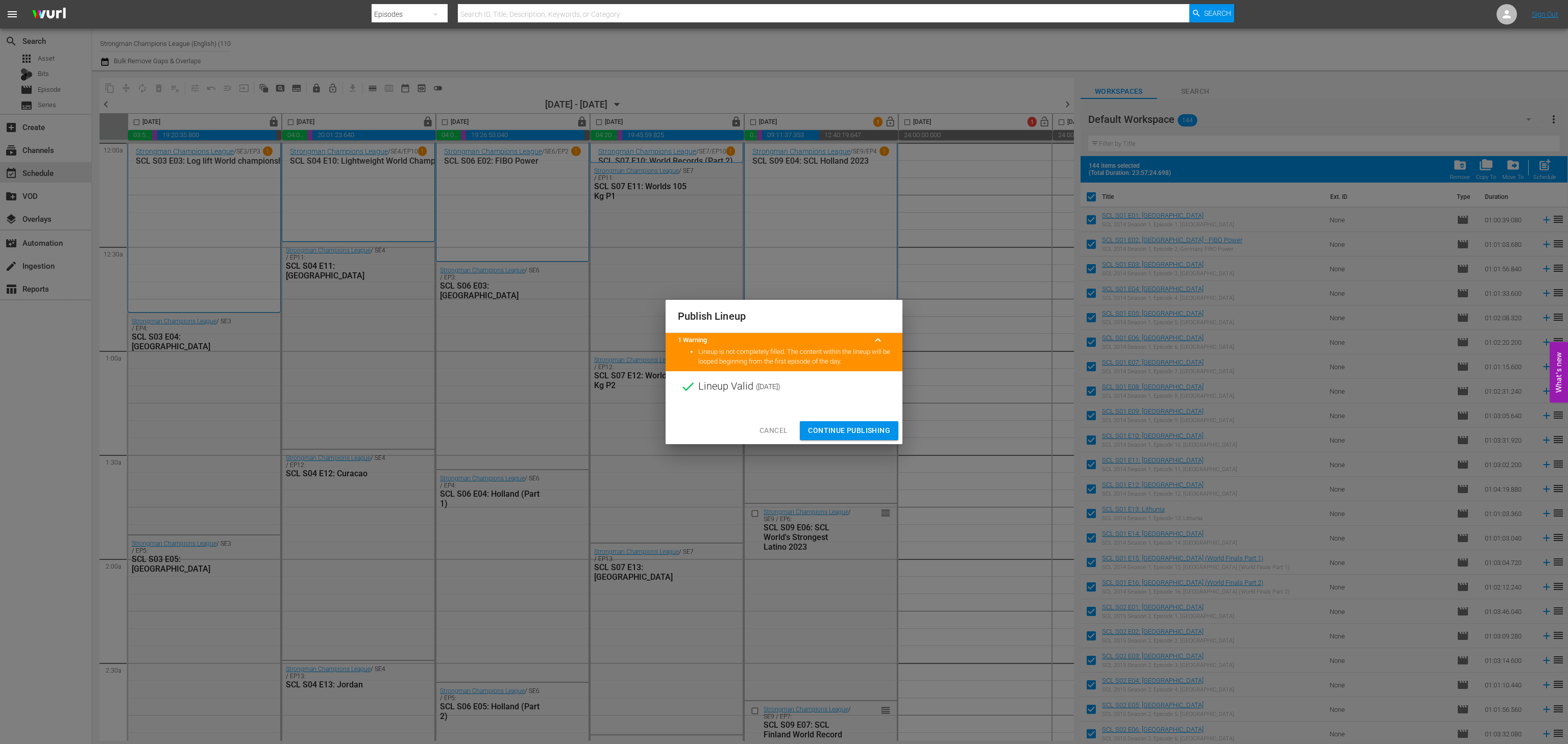
click at [777, 431] on span "Cancel" at bounding box center [774, 431] width 28 height 13
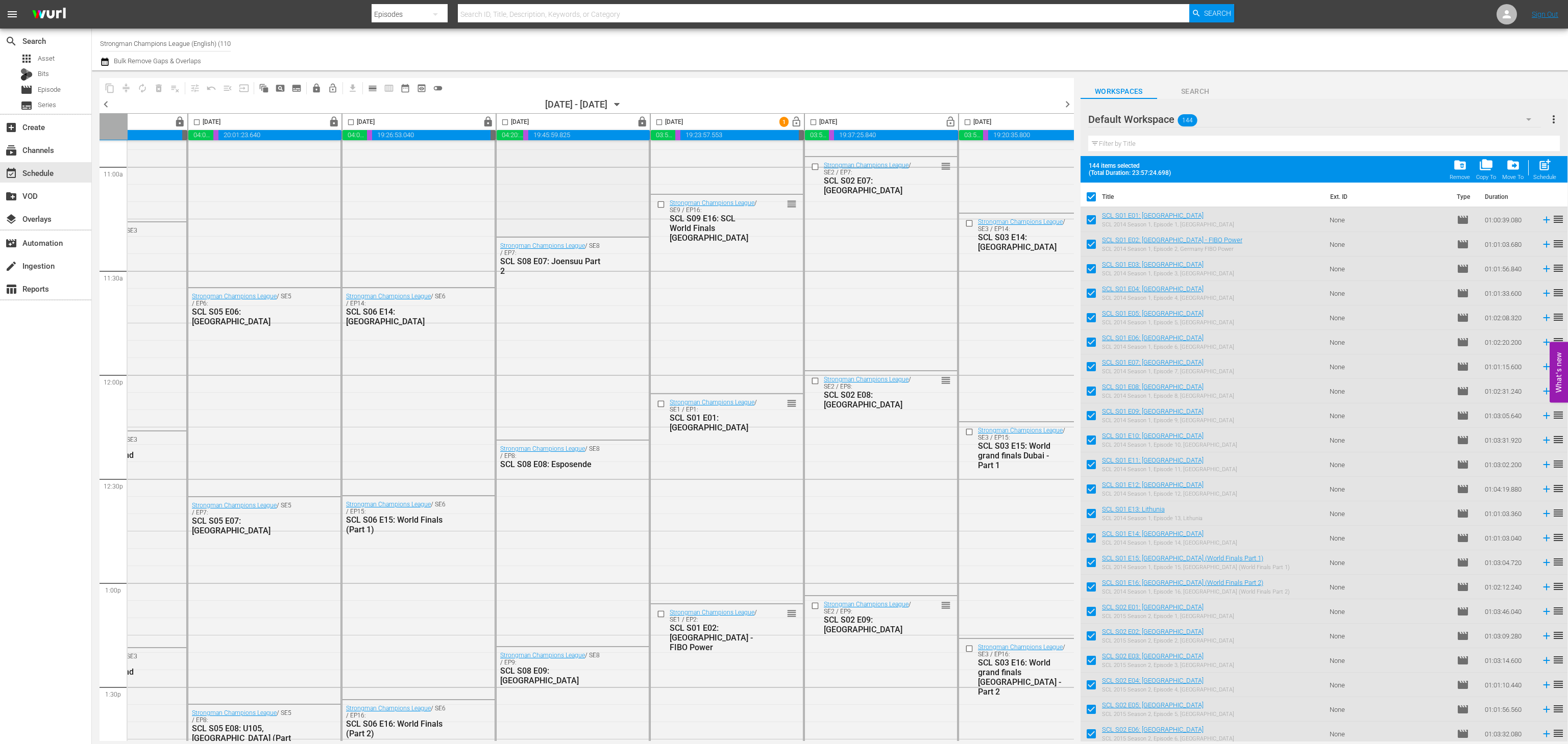
scroll to position [2265, 141]
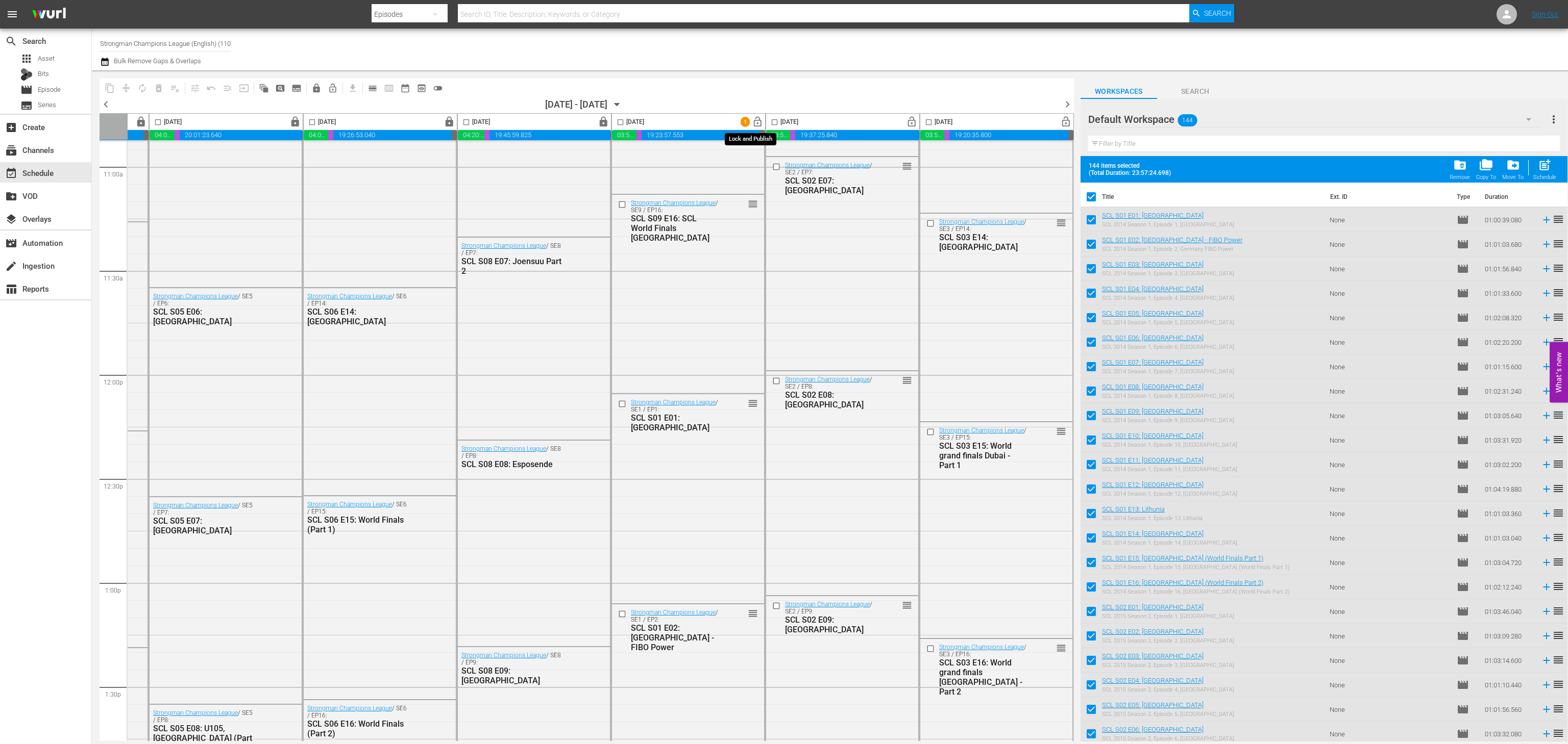
click at [751, 129] on button "lock_open" at bounding box center [758, 122] width 16 height 16
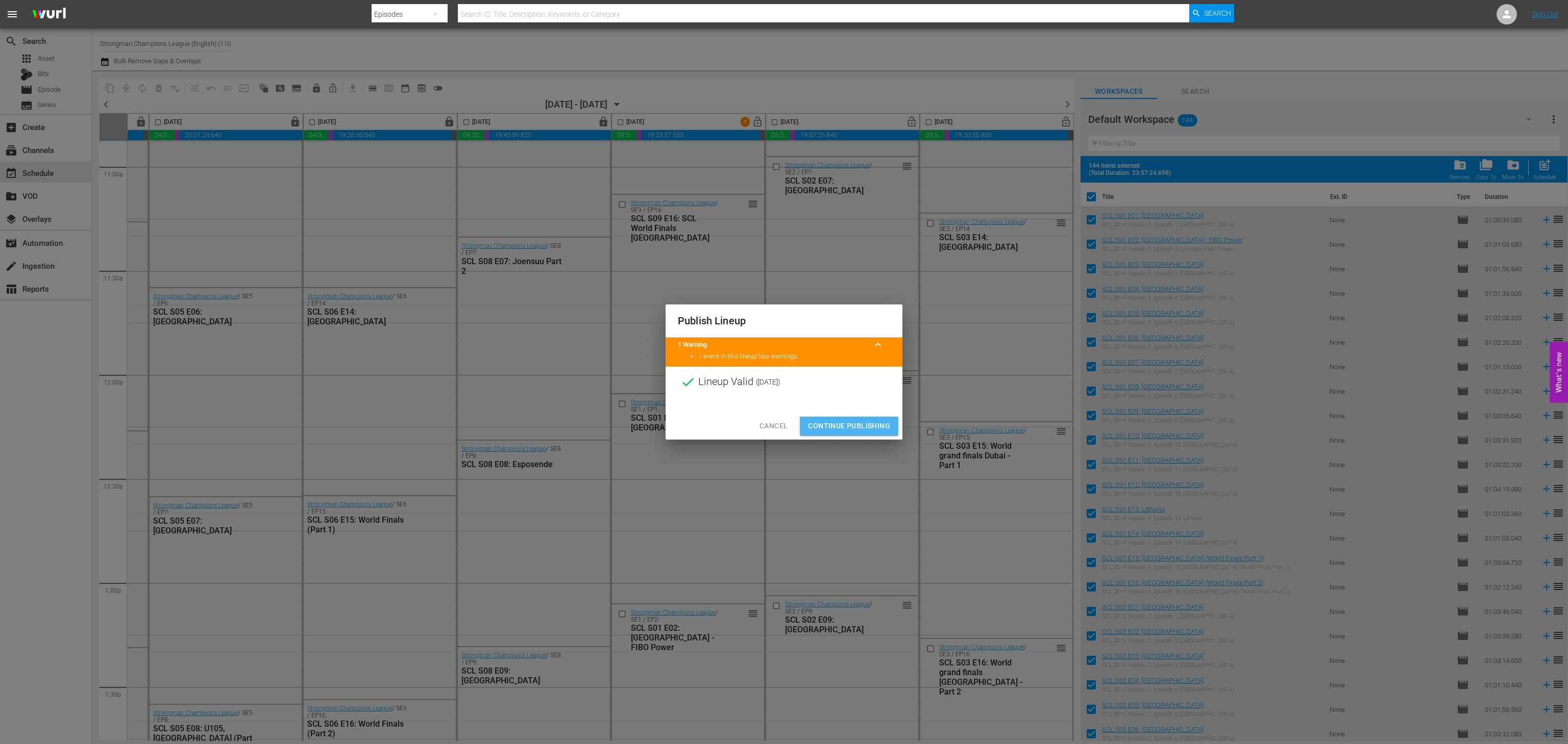
click at [863, 431] on span "Continue Publishing" at bounding box center [849, 426] width 82 height 13
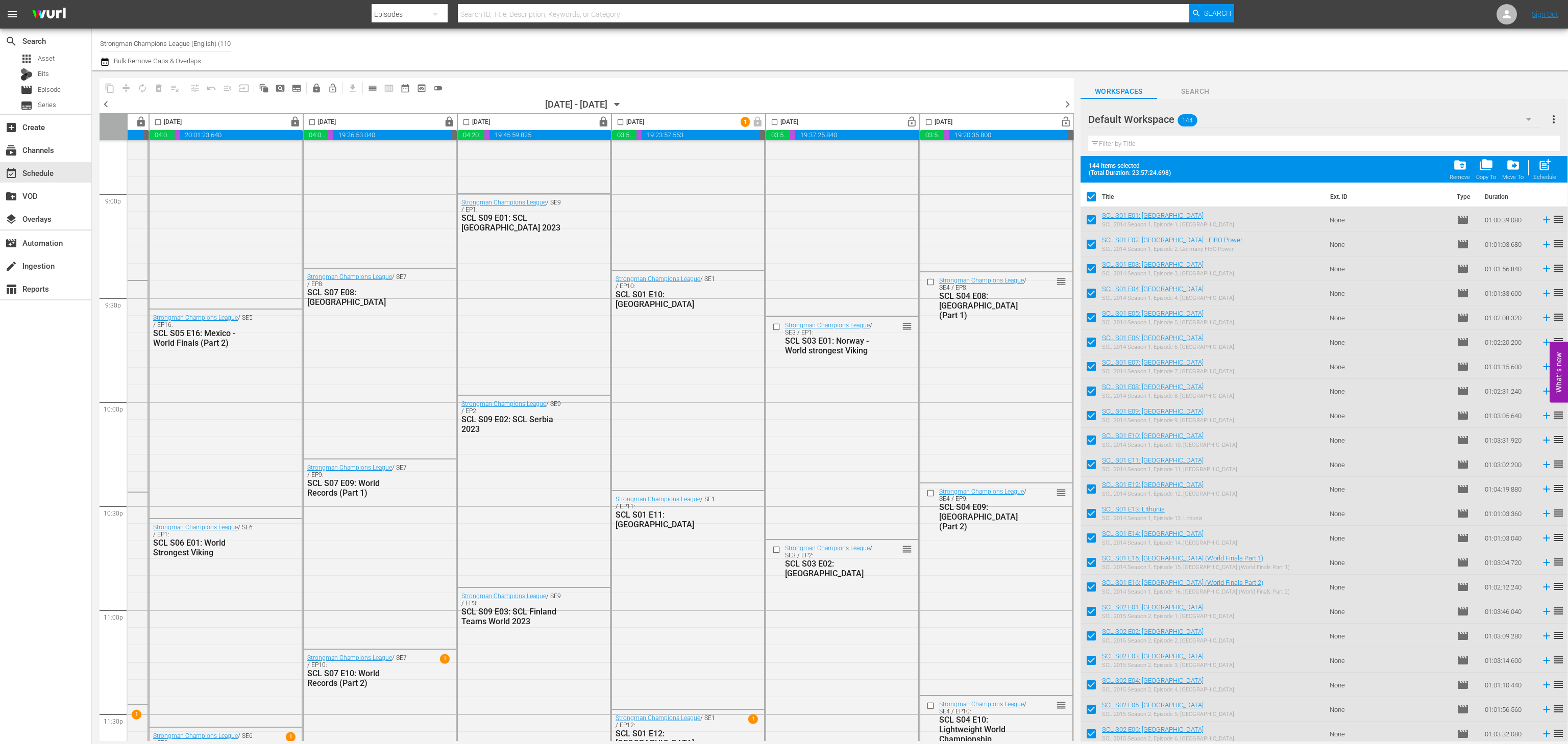
scroll to position [4400, 141]
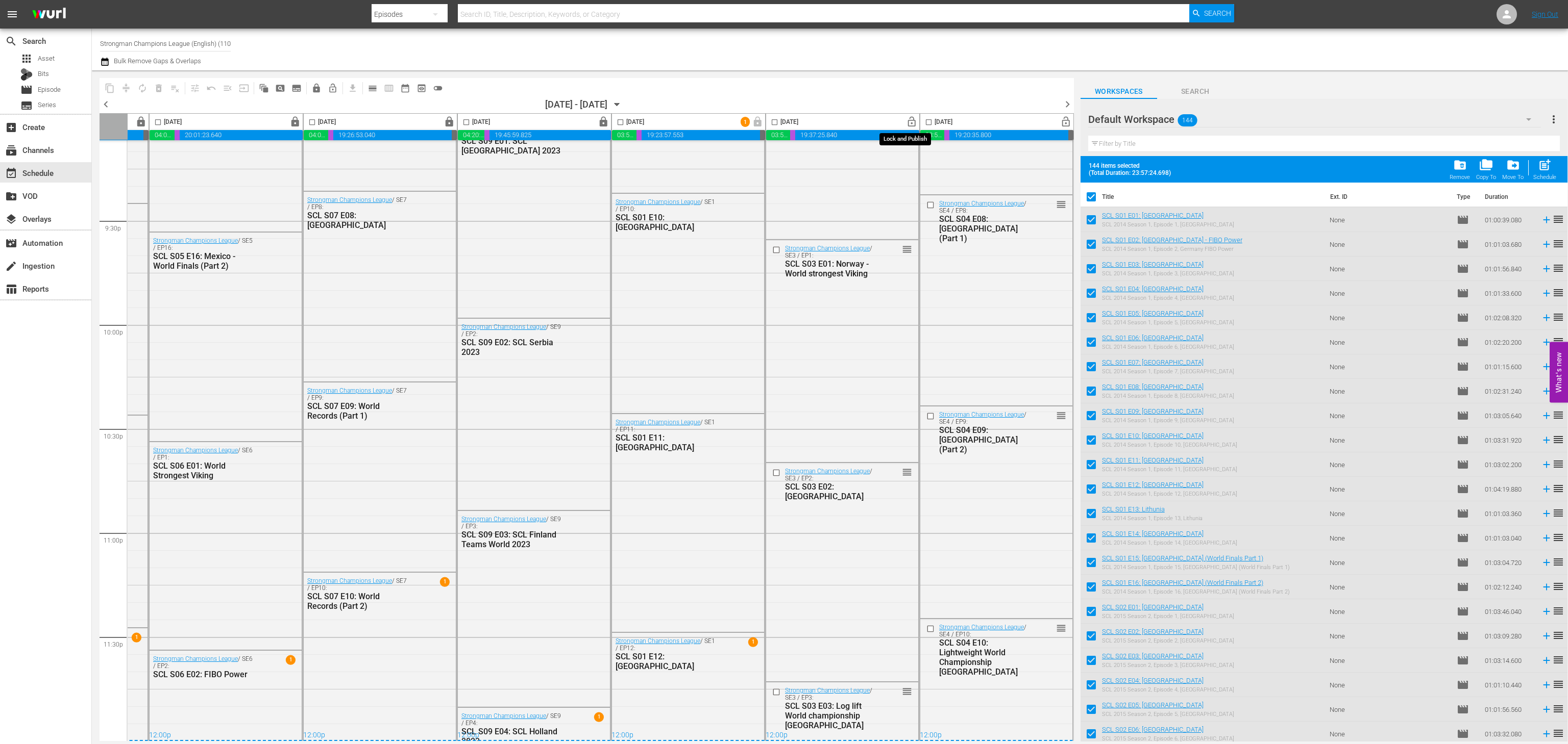
click at [909, 128] on span "lock_open" at bounding box center [911, 122] width 12 height 12
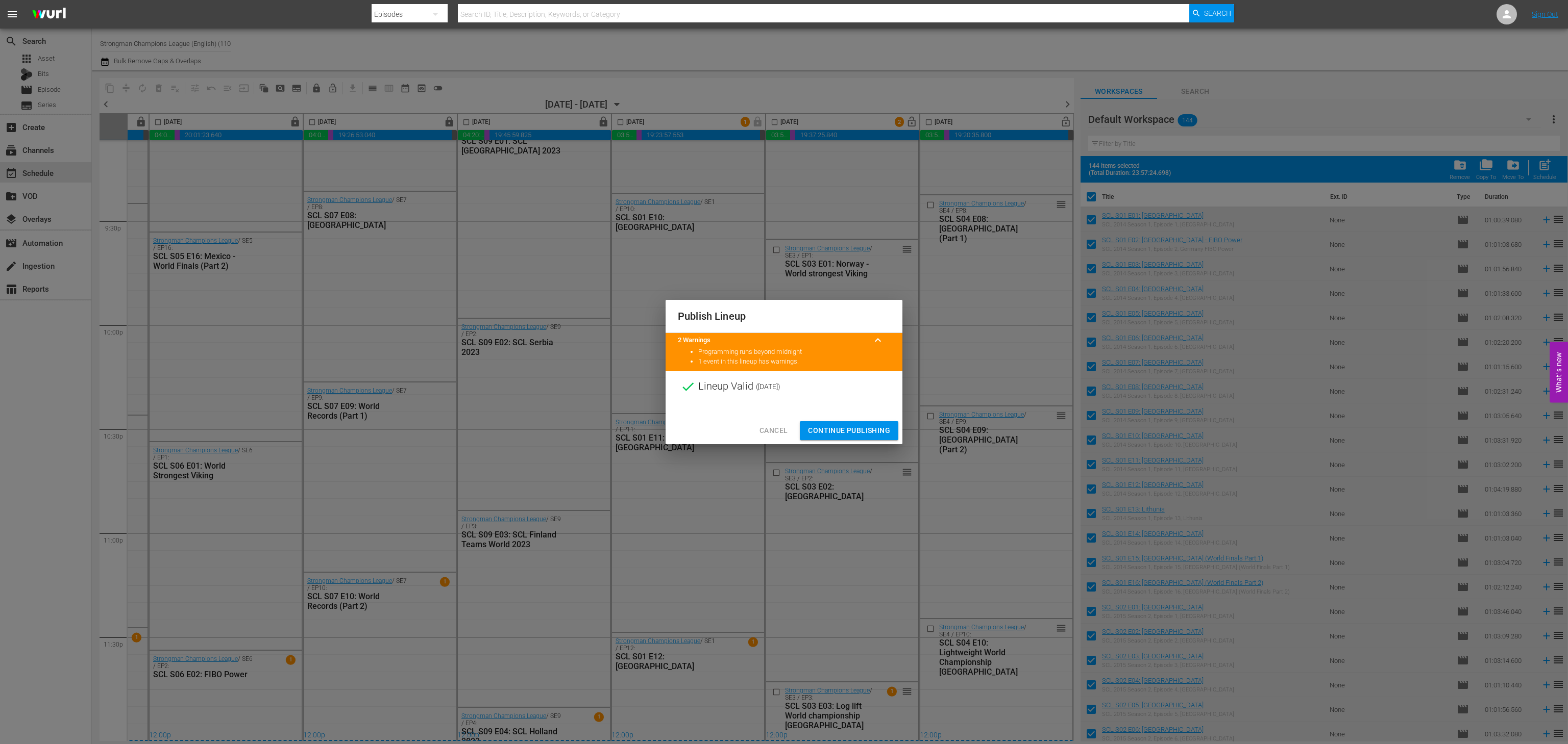
click at [870, 423] on button "Continue Publishing" at bounding box center [849, 431] width 99 height 19
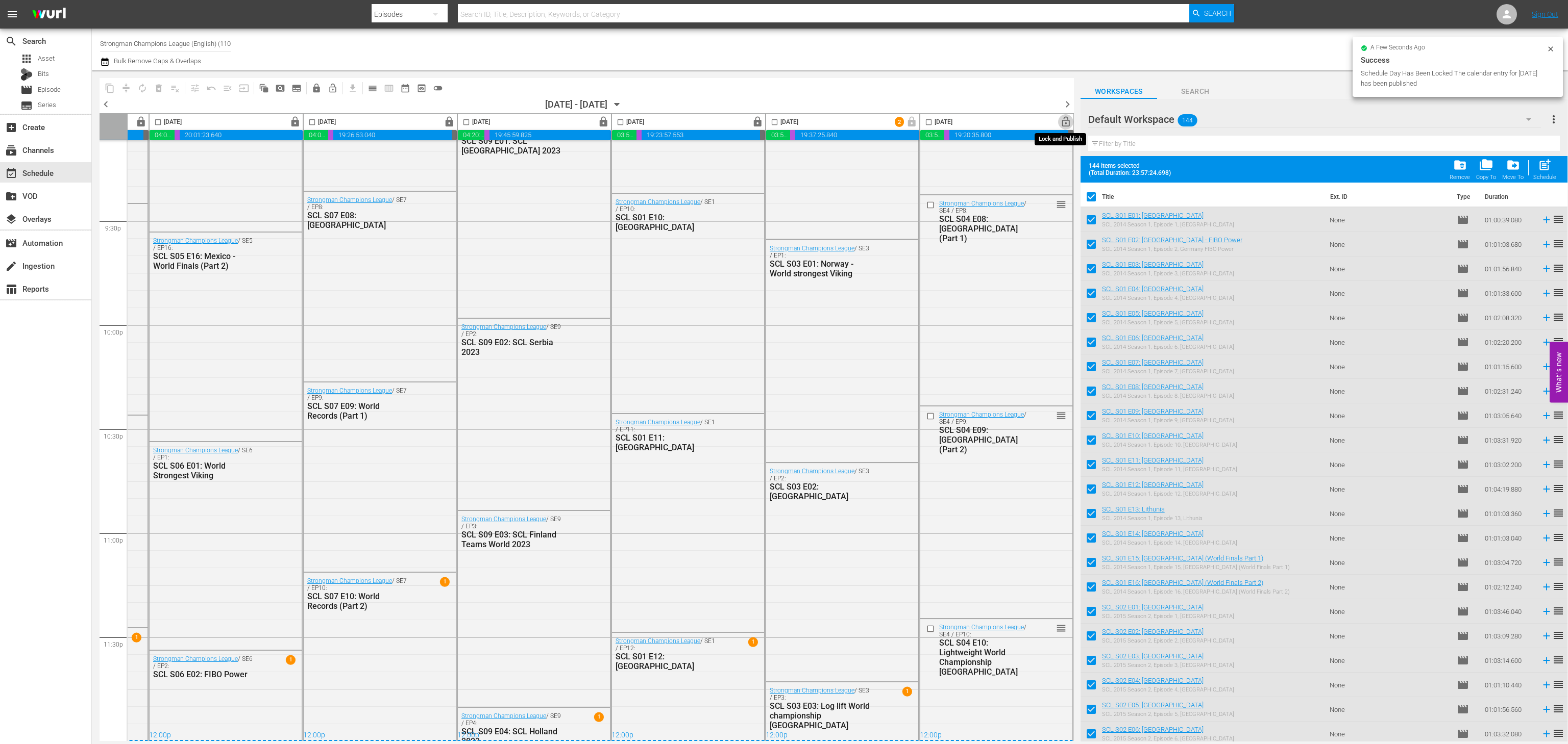
click at [1066, 122] on span "lock_open" at bounding box center [1066, 122] width 12 height 12
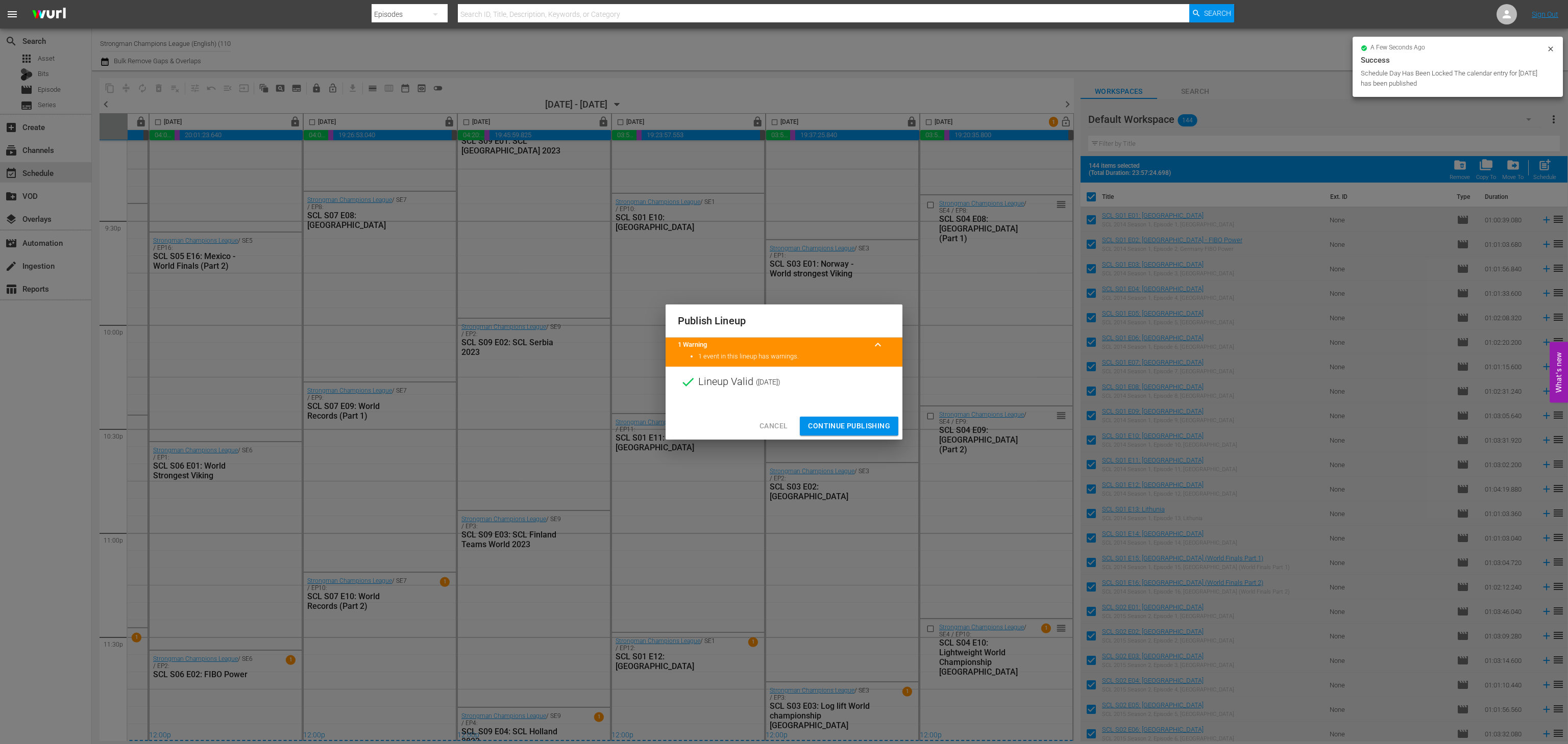
click at [868, 423] on span "Continue Publishing" at bounding box center [849, 426] width 82 height 13
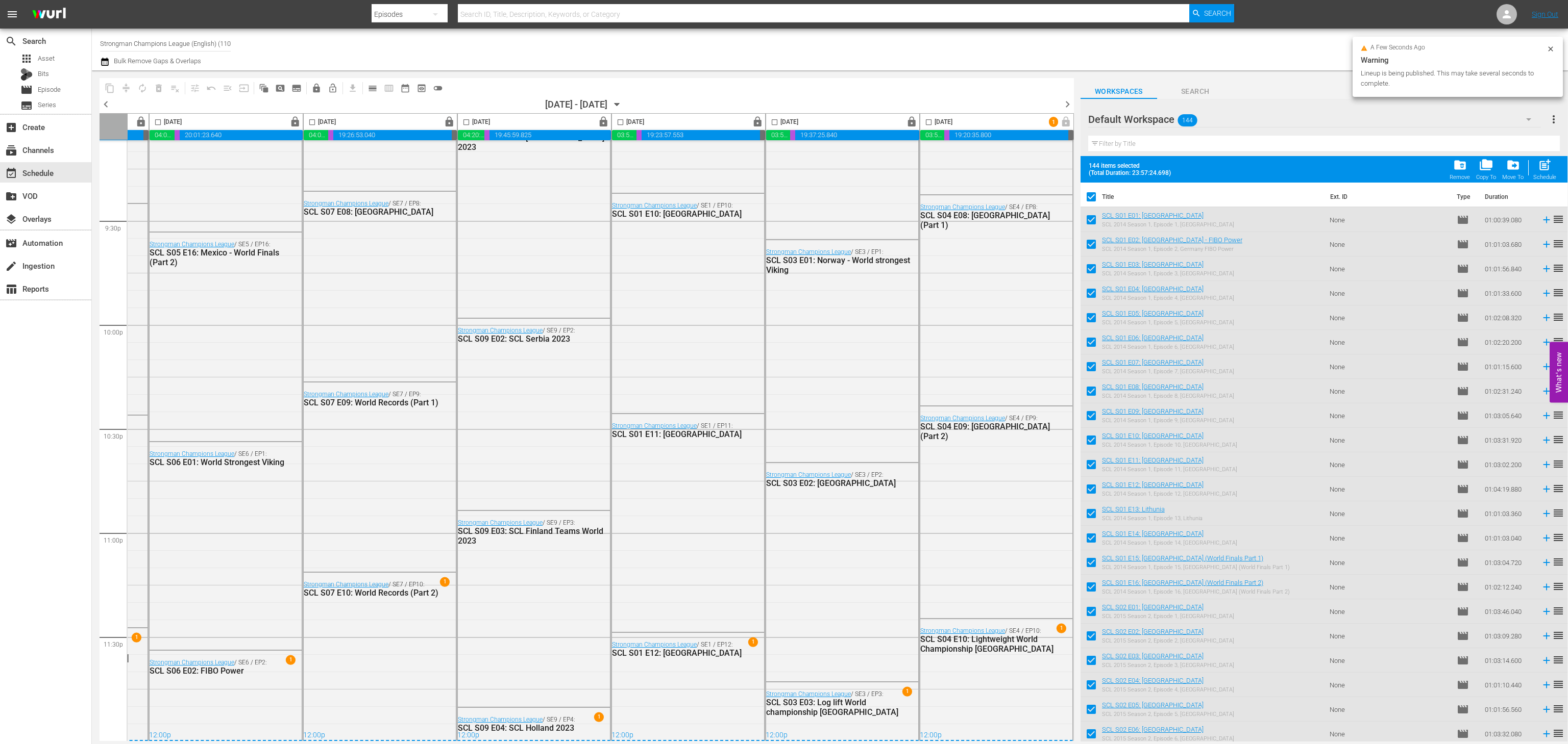
click at [1062, 100] on span "chevron_right" at bounding box center [1067, 104] width 13 height 13
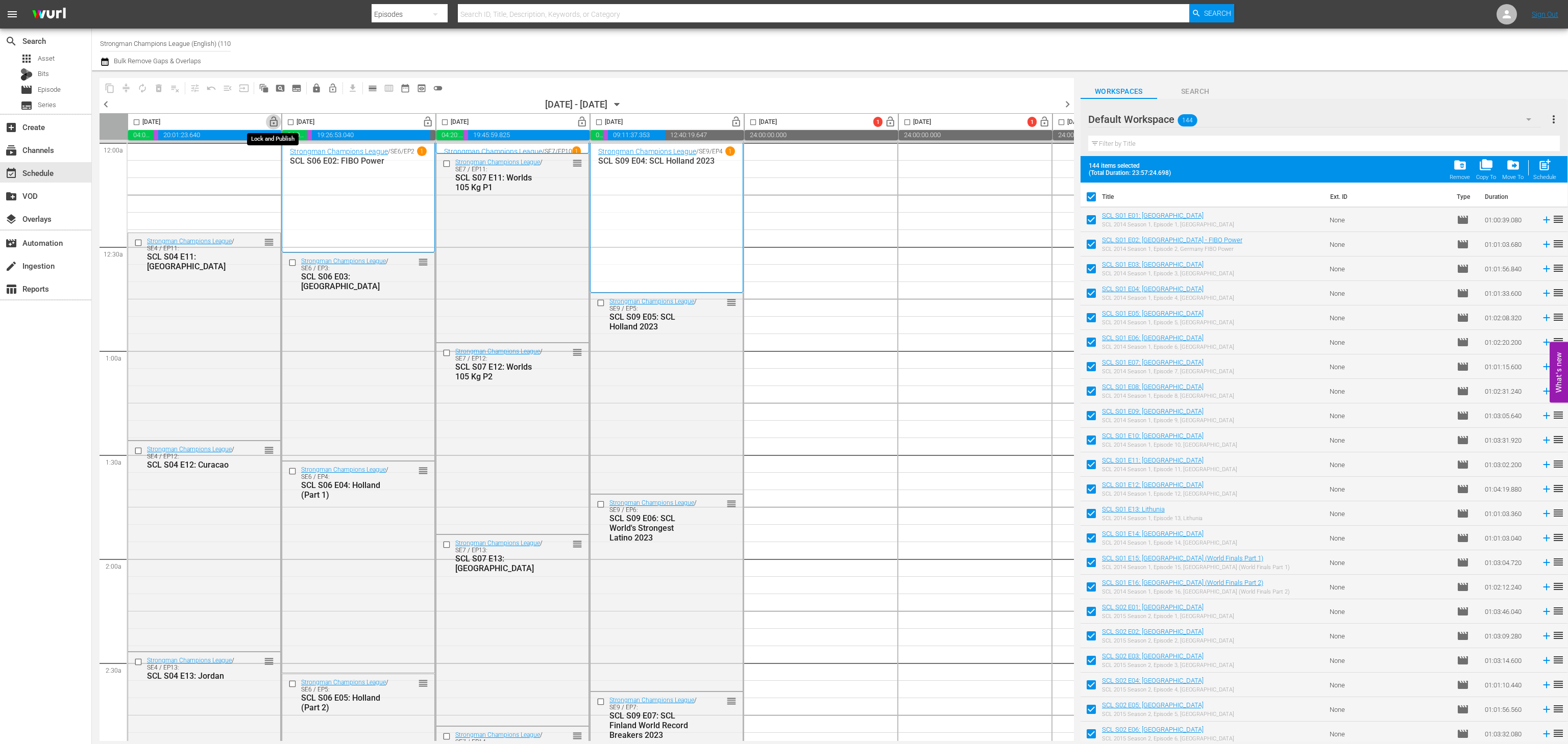
click at [270, 125] on span "lock_open" at bounding box center [273, 122] width 12 height 12
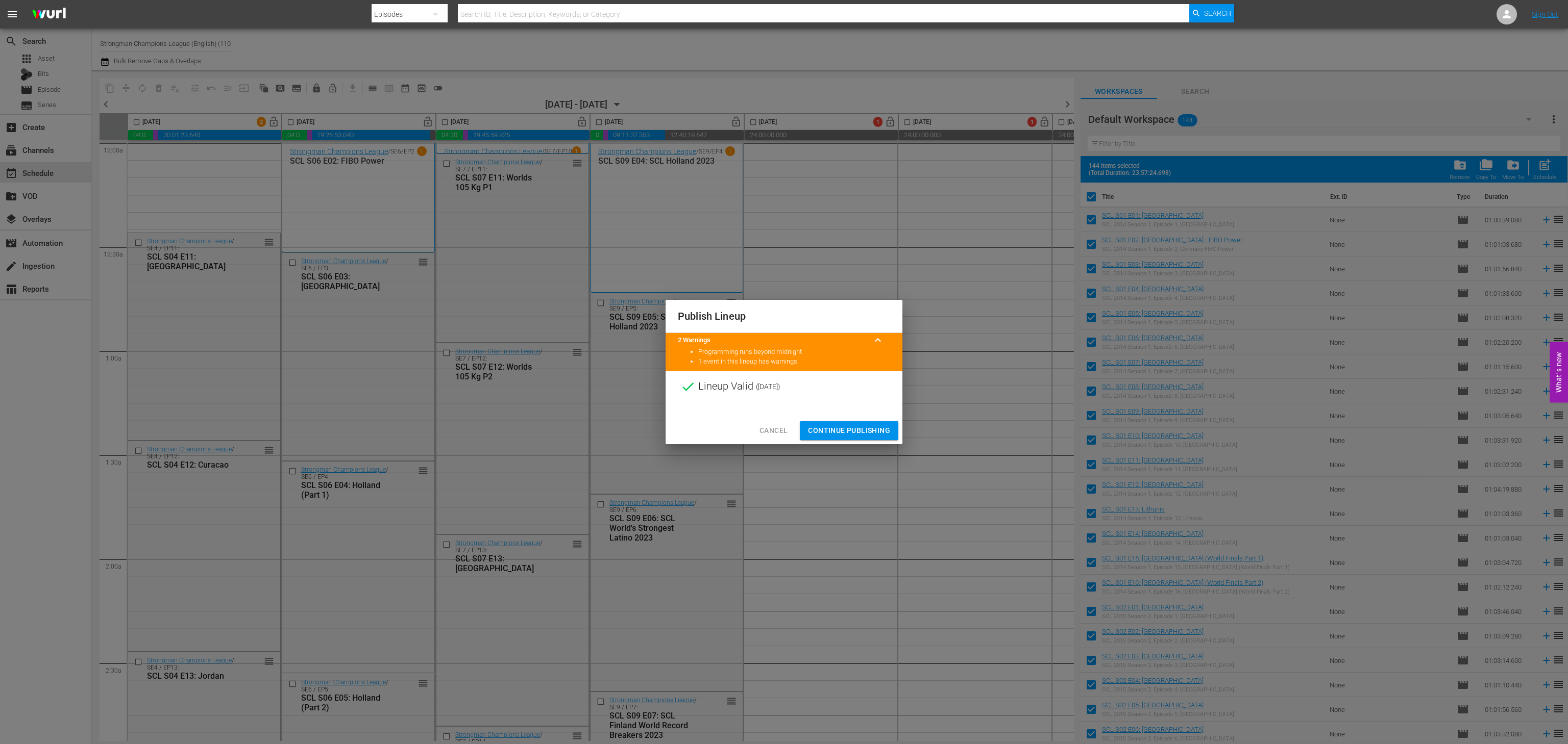
click at [855, 427] on span "Continue Publishing" at bounding box center [849, 431] width 82 height 13
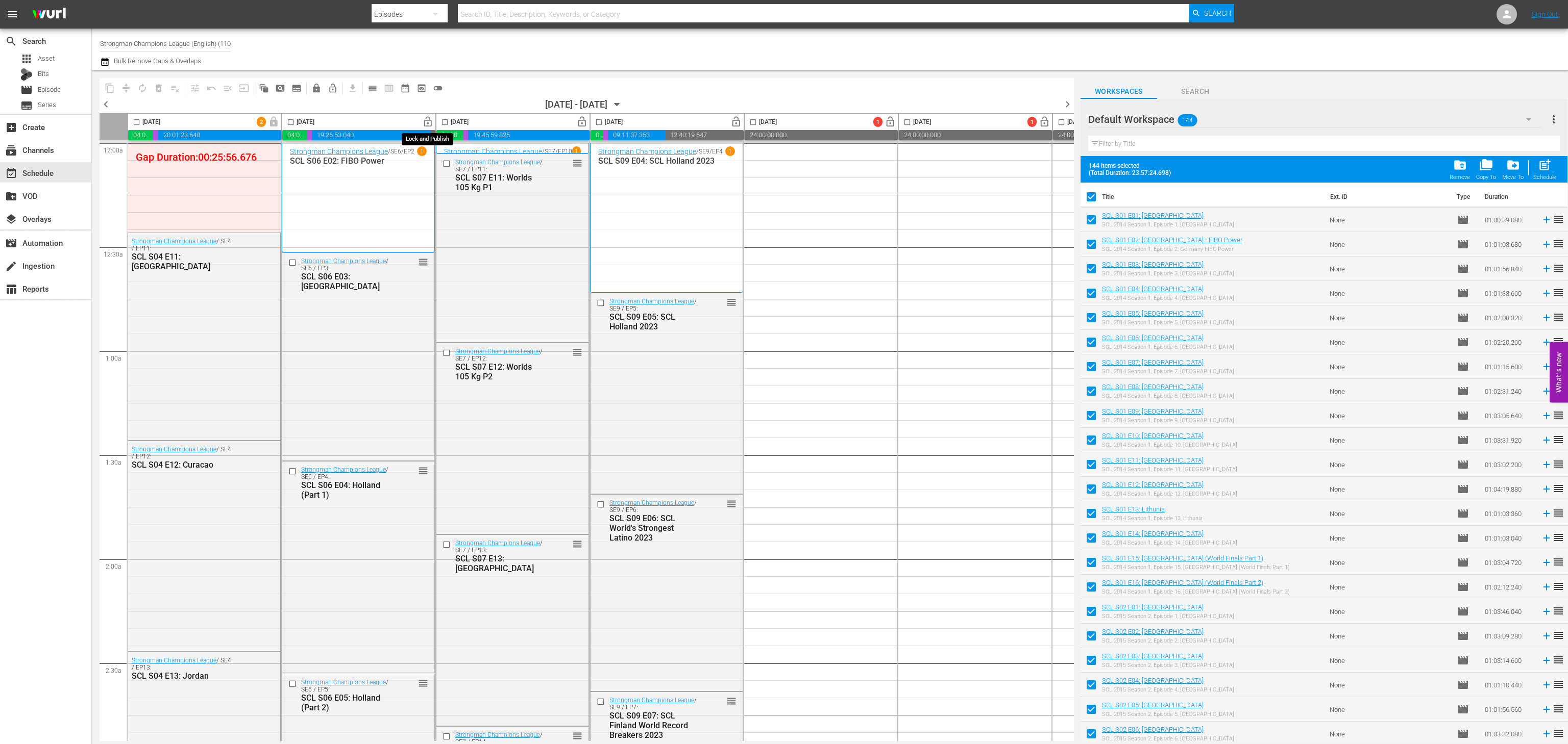
click at [432, 122] on span "lock_open" at bounding box center [427, 122] width 12 height 12
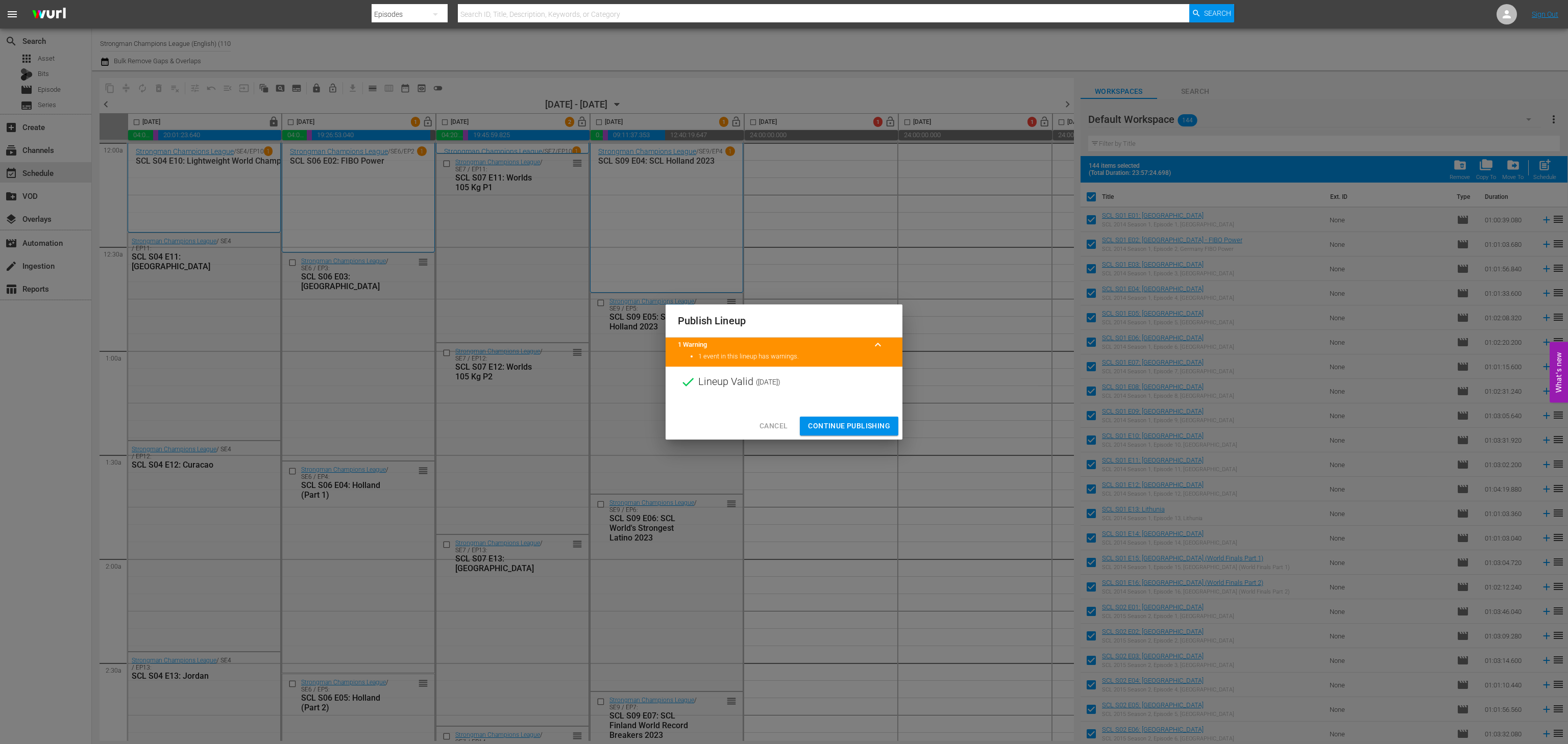
click at [827, 427] on span "Continue Publishing" at bounding box center [849, 426] width 82 height 13
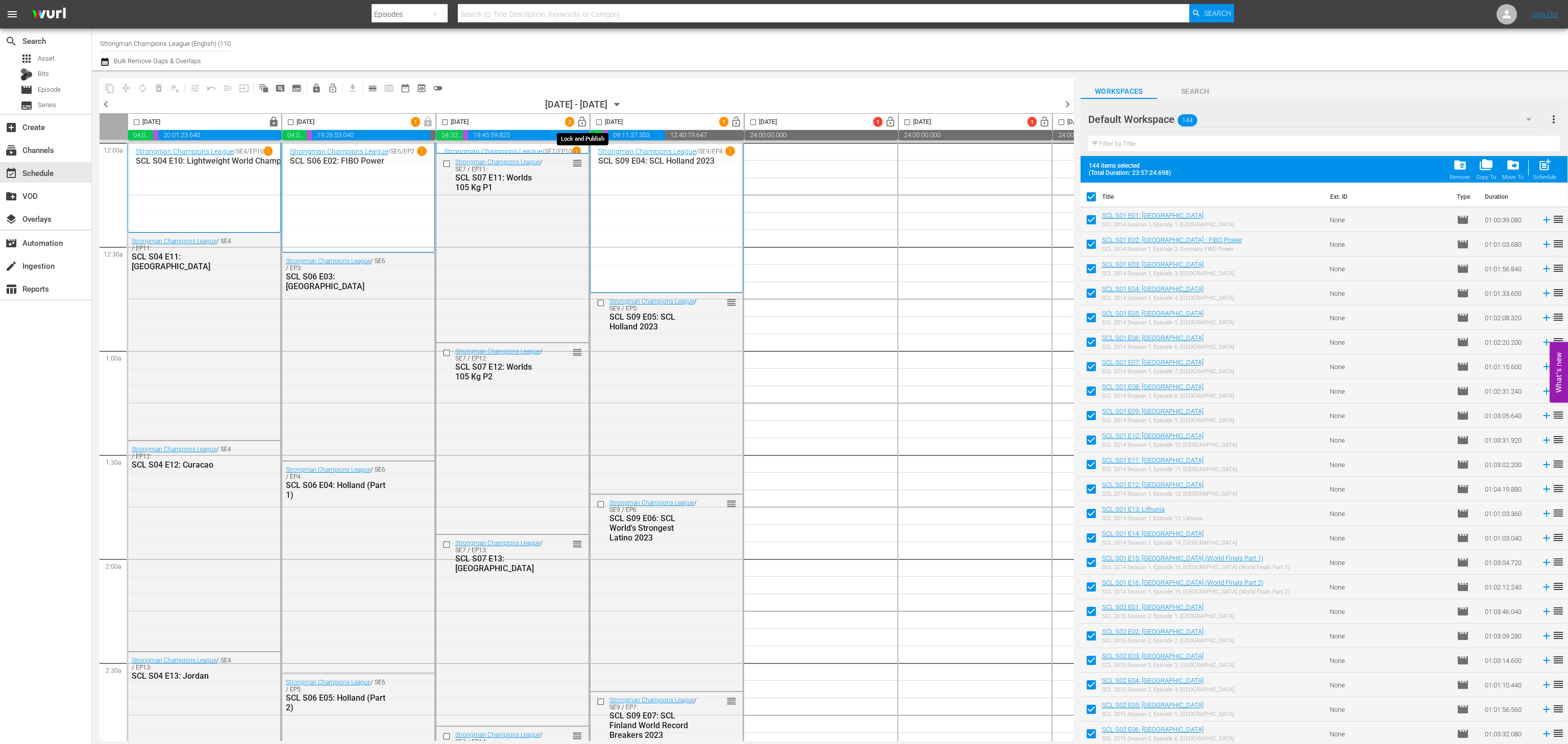
click at [580, 121] on span "lock_open" at bounding box center [582, 122] width 12 height 12
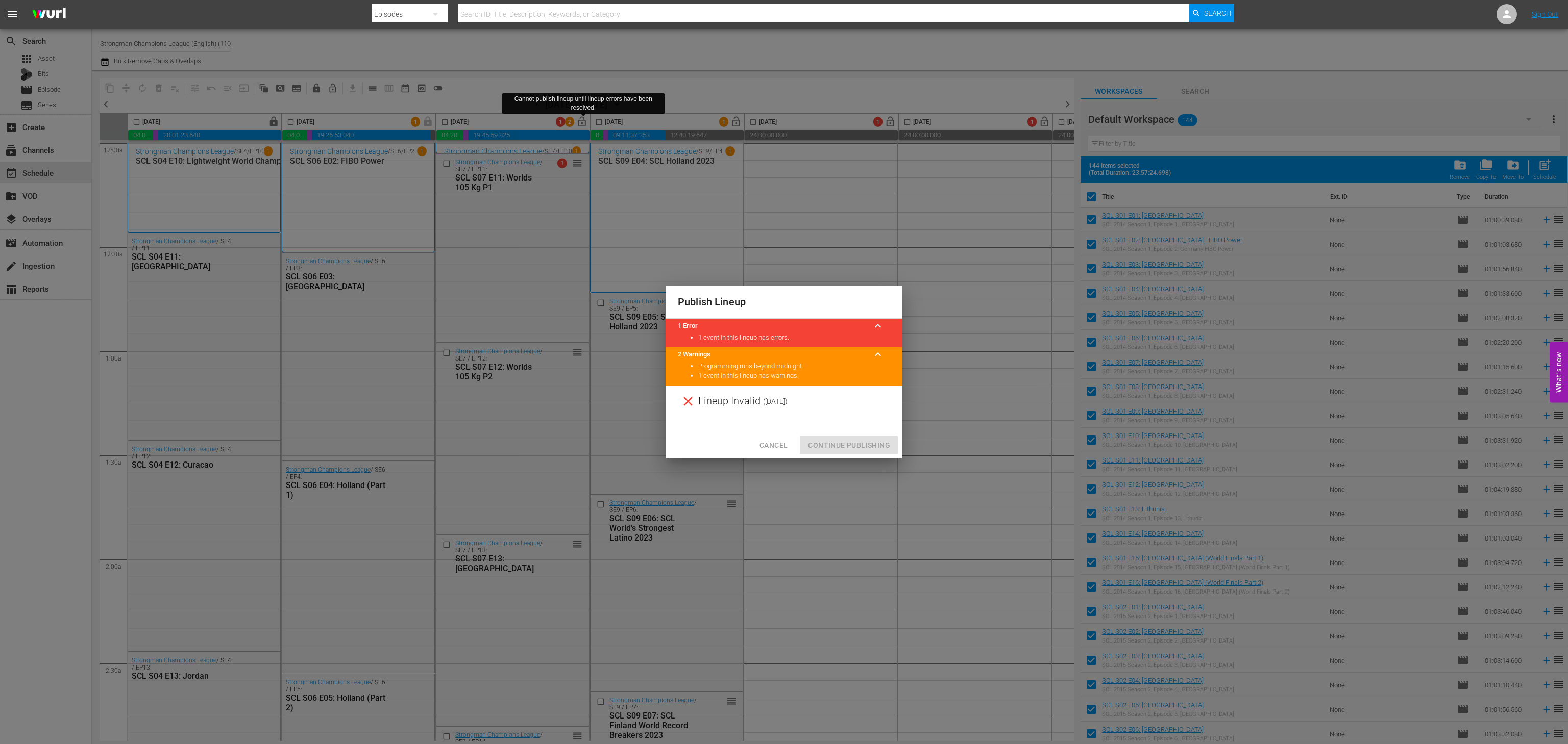
click at [771, 449] on span "Cancel" at bounding box center [774, 445] width 28 height 13
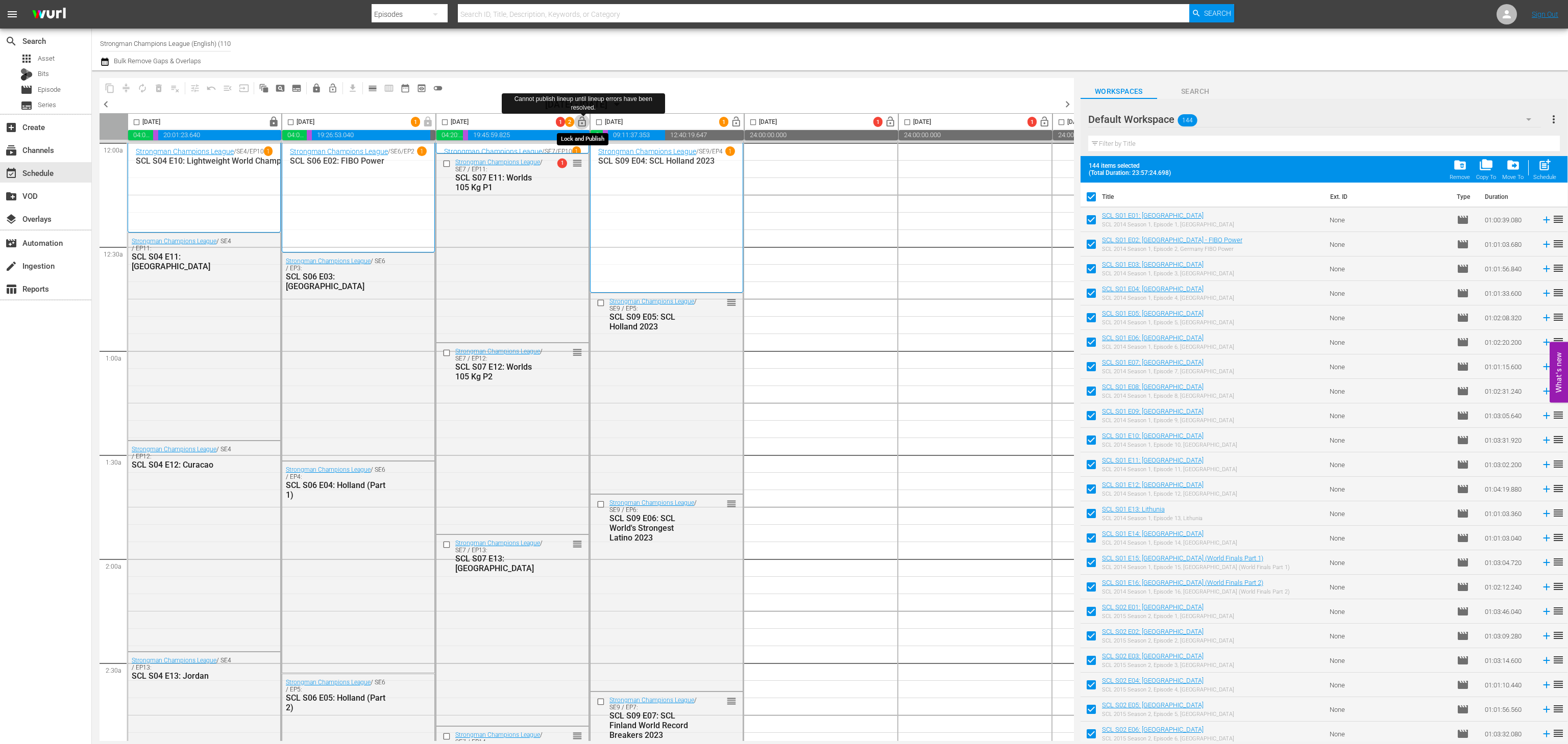
click at [586, 122] on span "lock_open" at bounding box center [582, 122] width 12 height 12
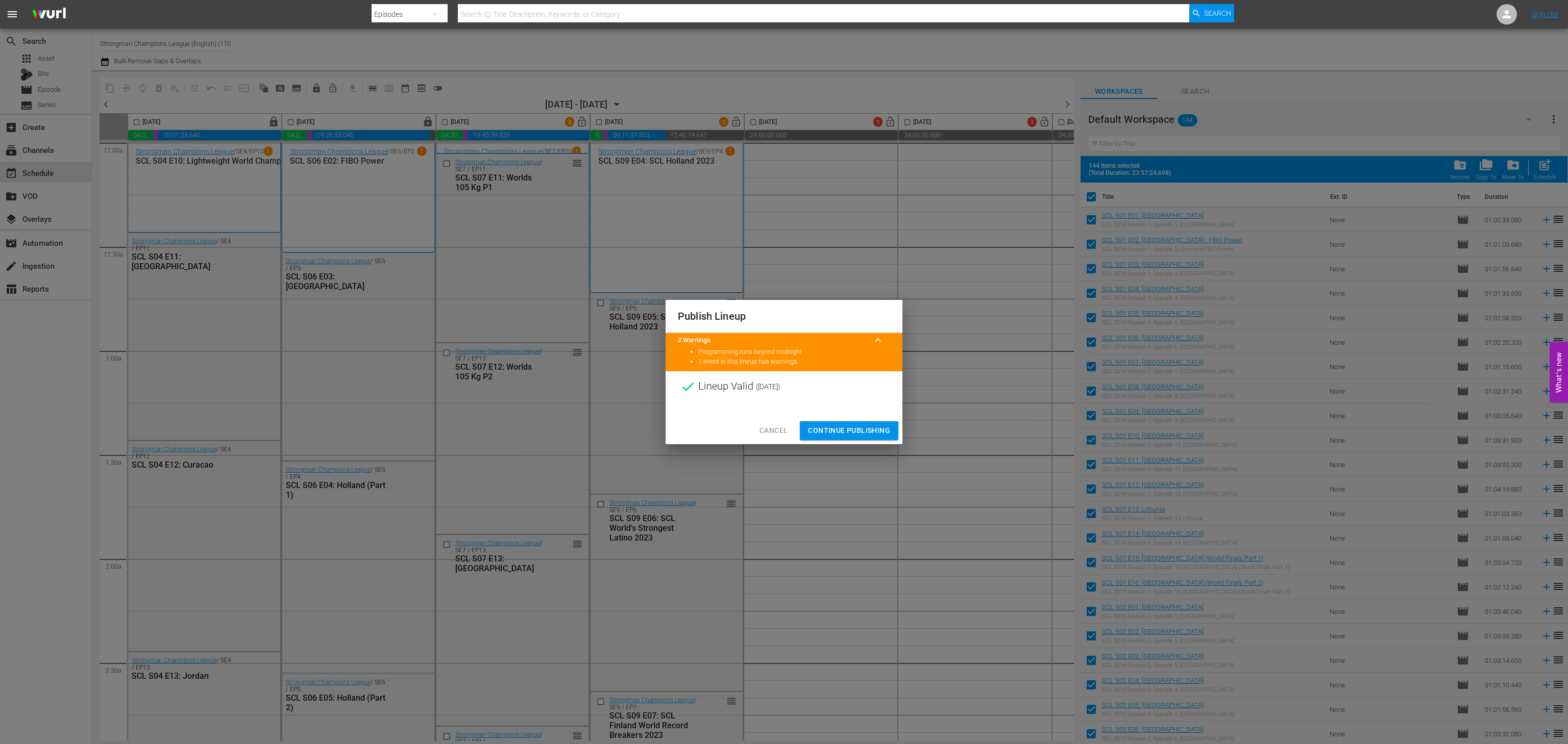
click at [847, 431] on span "Continue Publishing" at bounding box center [849, 431] width 82 height 13
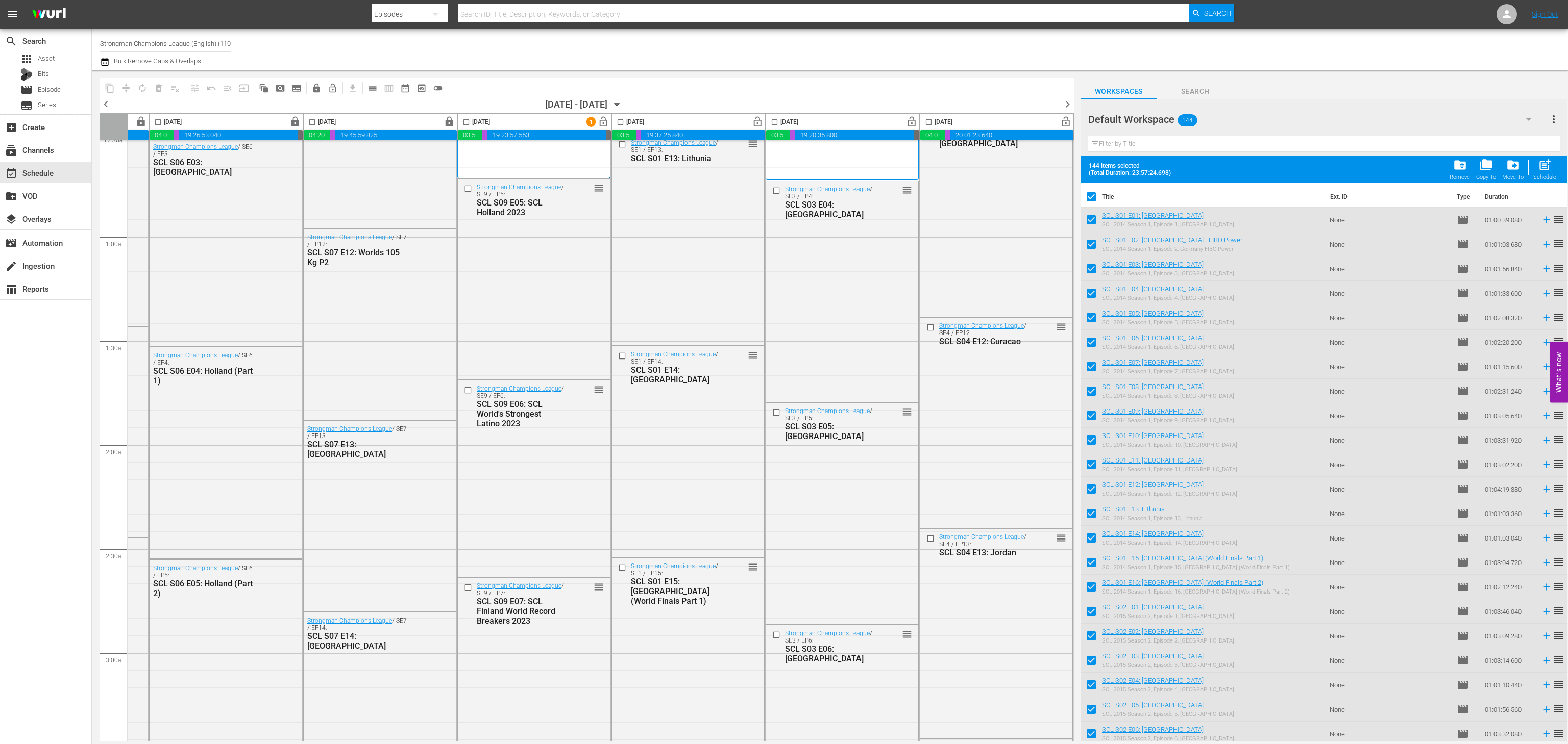
scroll to position [0, 141]
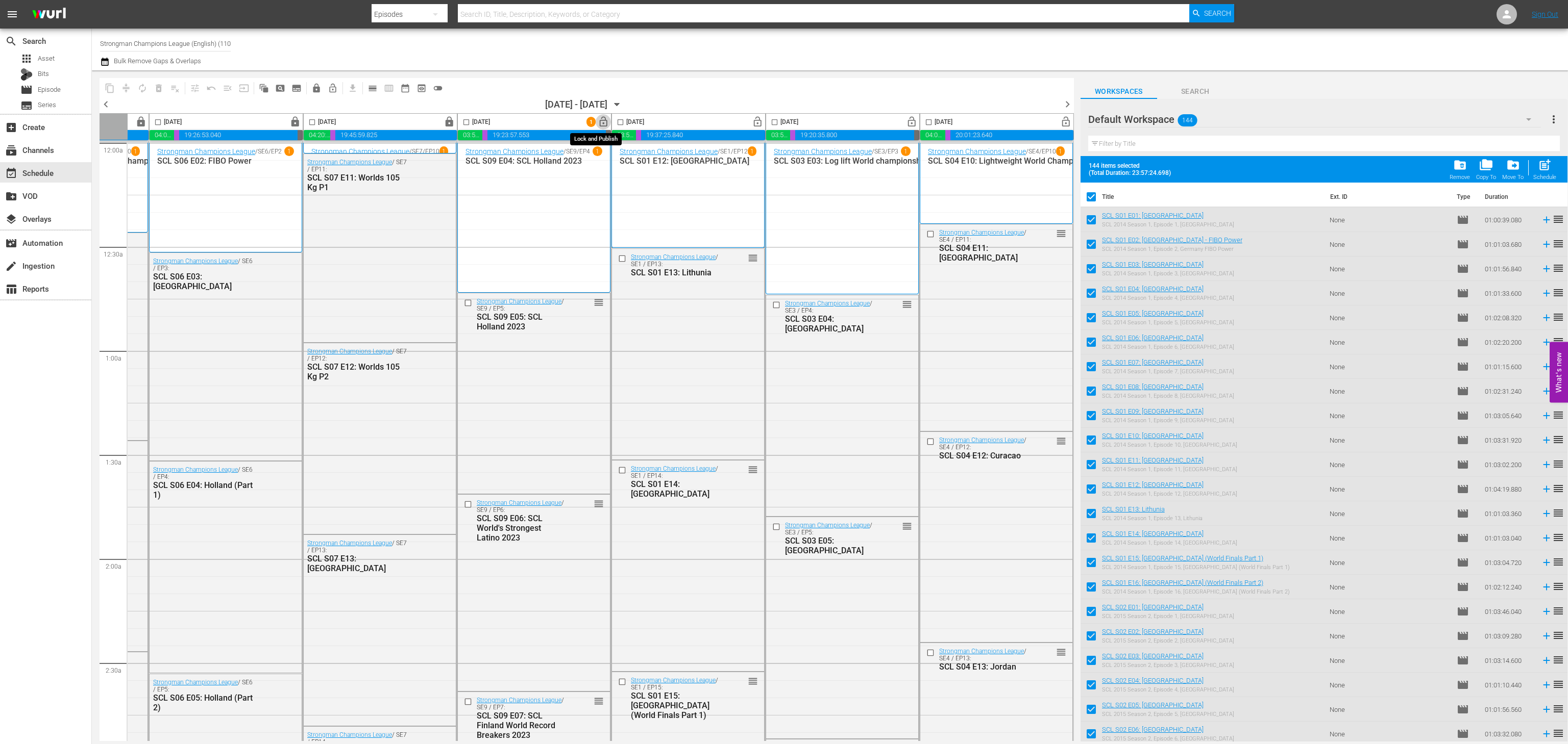
click at [602, 122] on button "lock_open" at bounding box center [604, 122] width 16 height 16
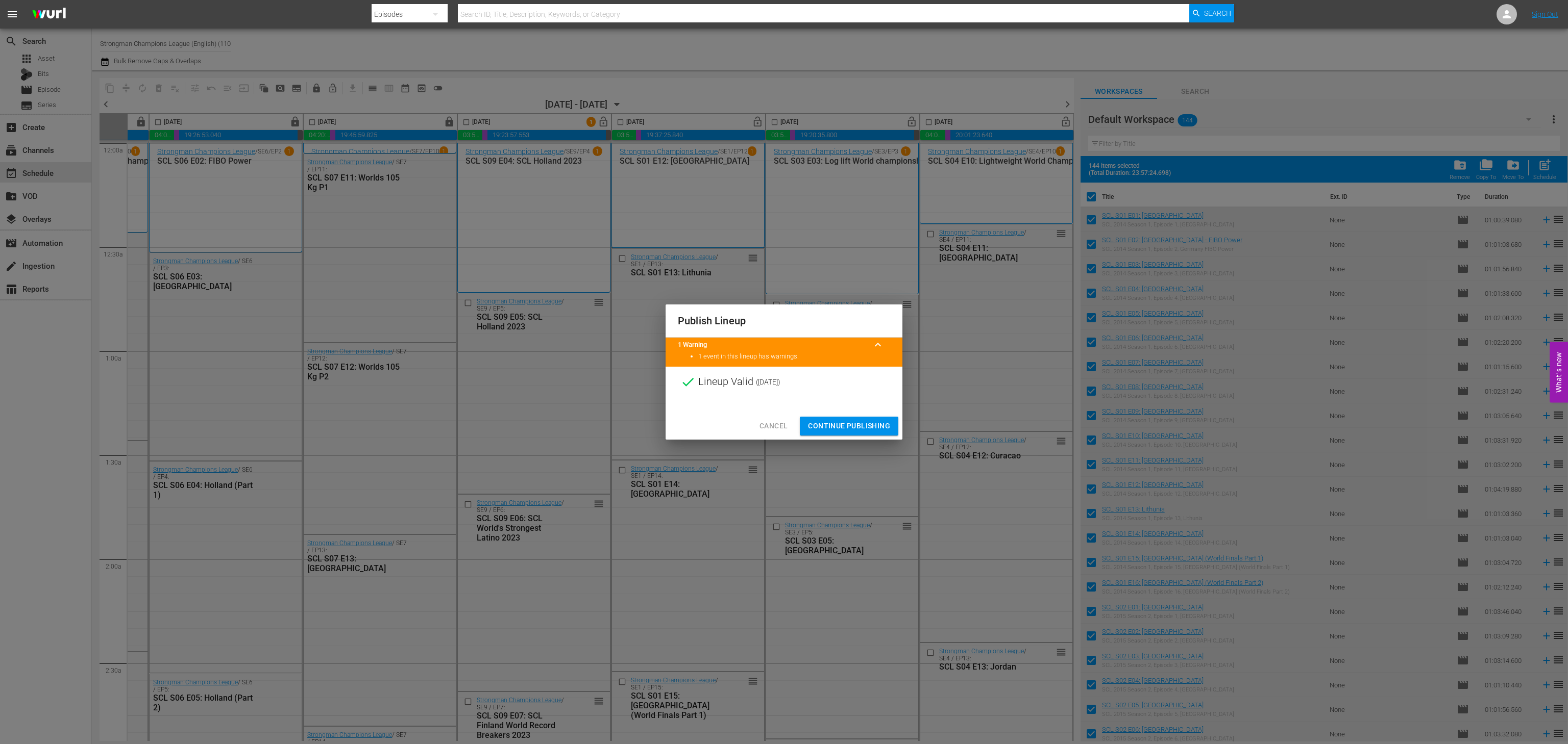
click at [829, 428] on span "Continue Publishing" at bounding box center [849, 426] width 82 height 13
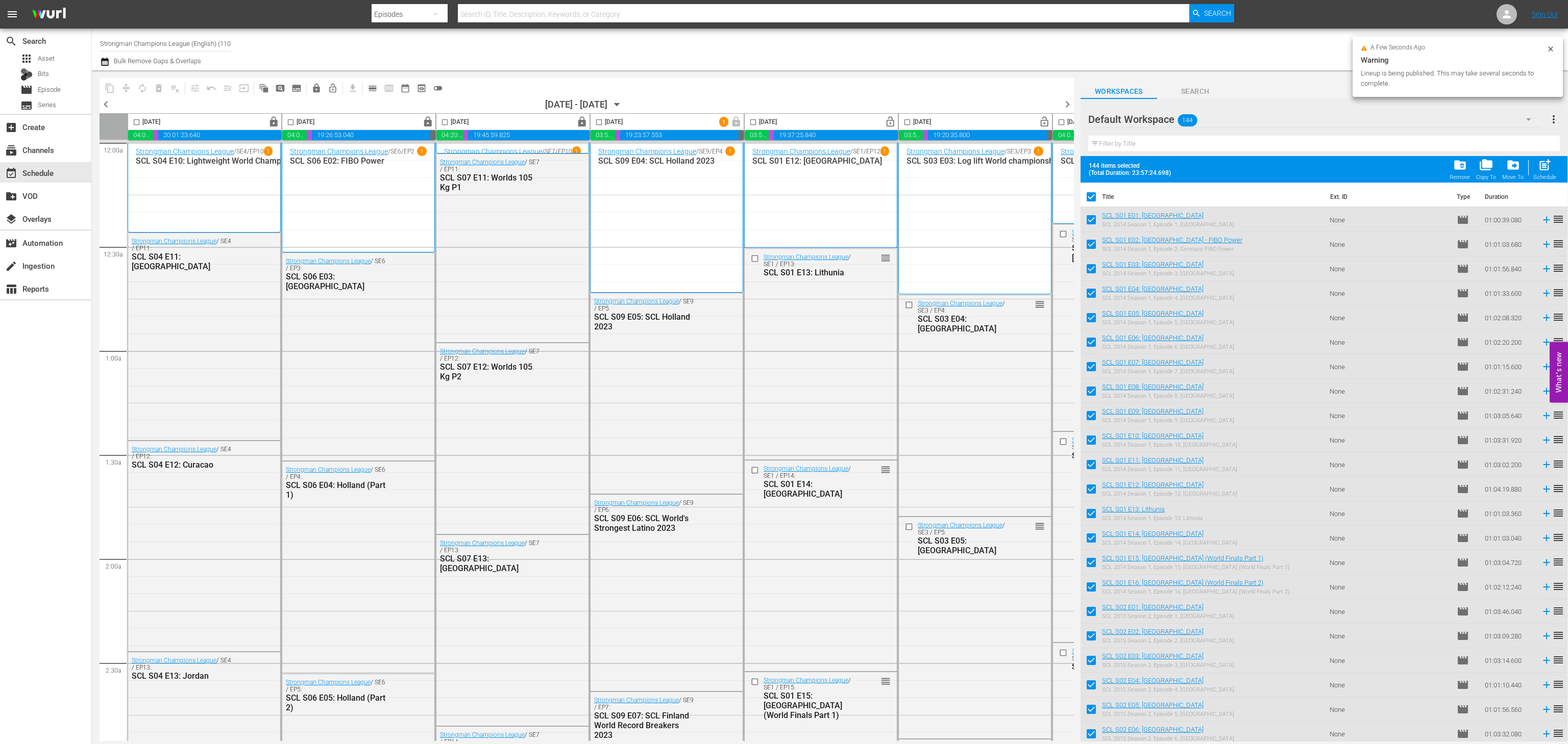
scroll to position [0, 141]
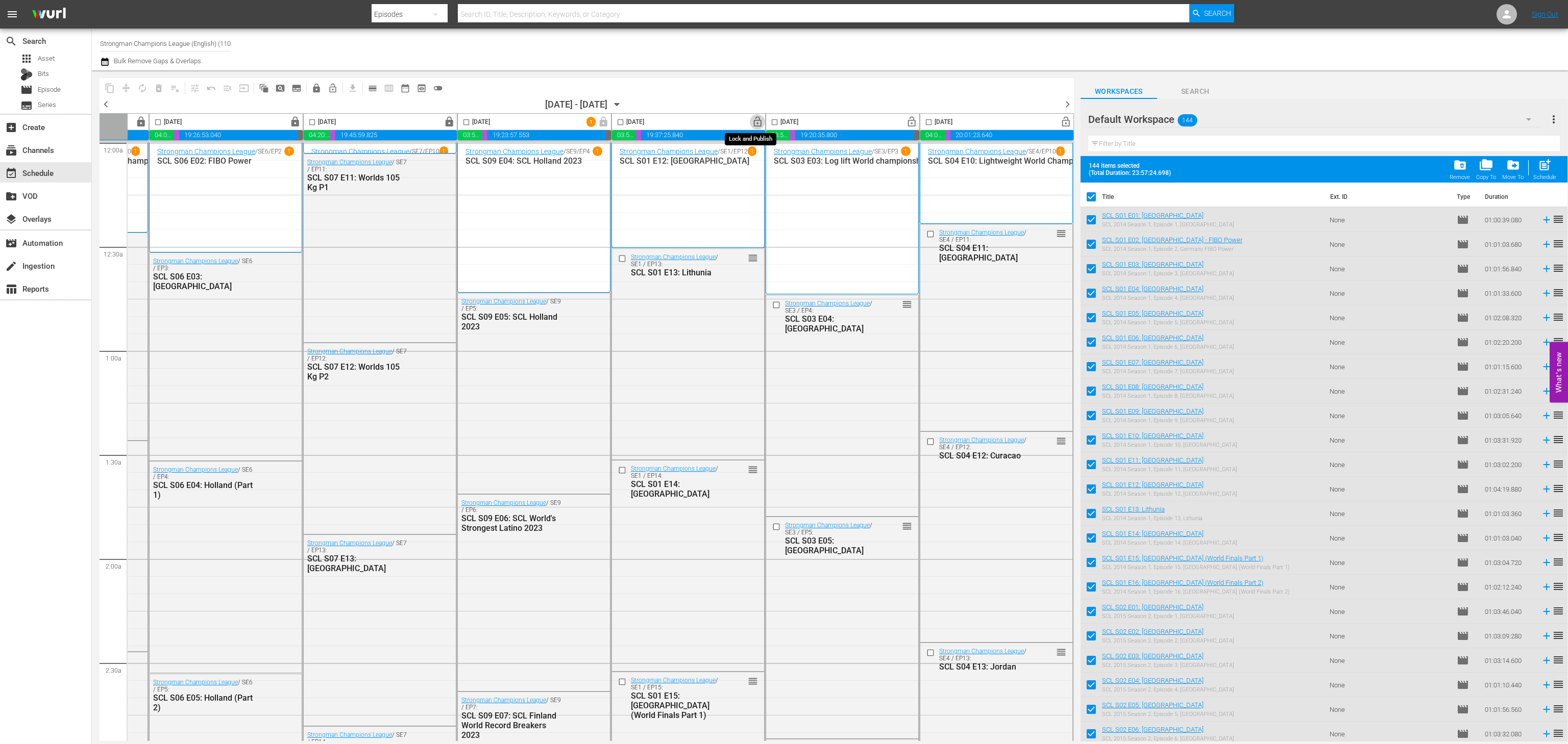
click at [752, 119] on span "lock_open" at bounding box center [757, 122] width 12 height 12
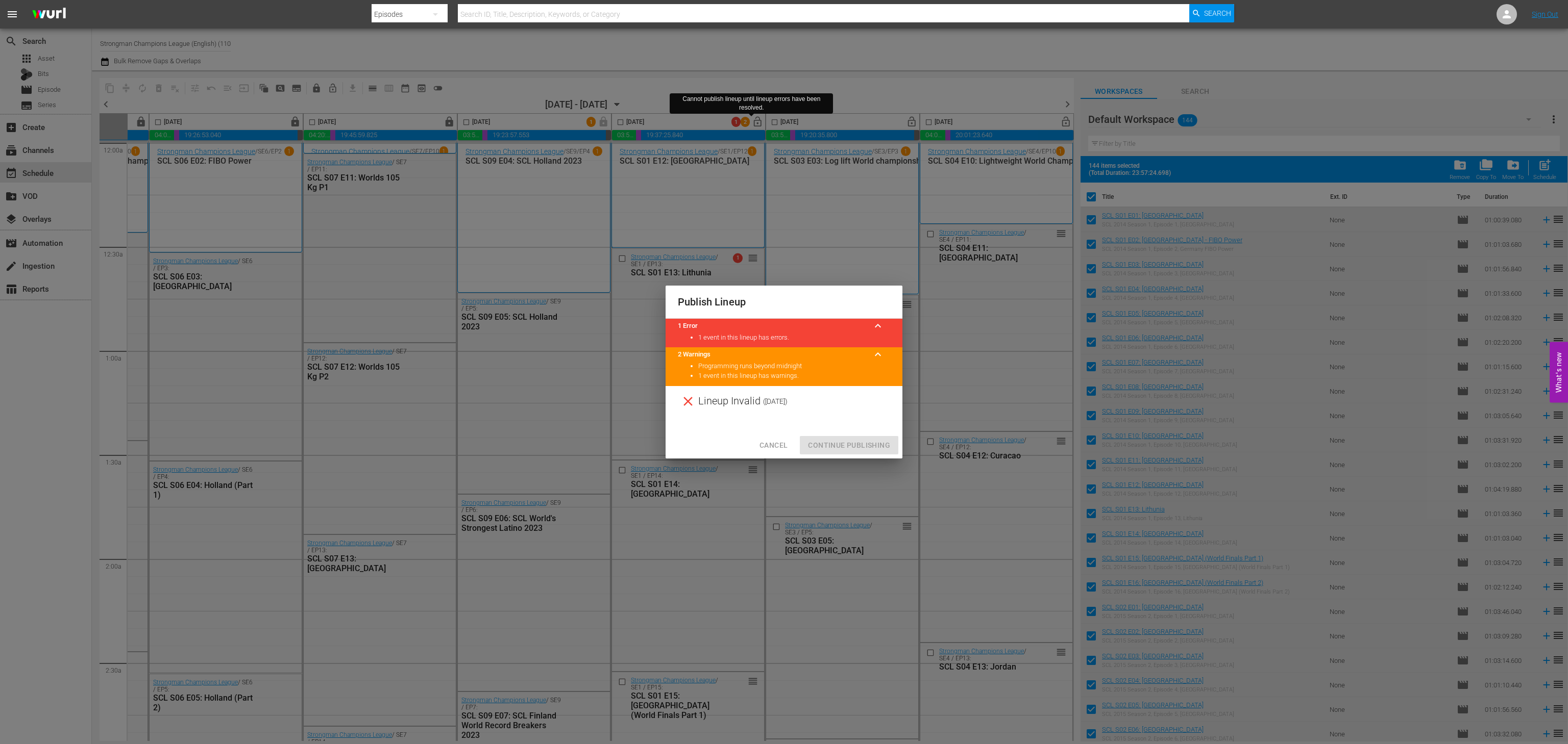
click at [782, 447] on span "Cancel" at bounding box center [774, 445] width 28 height 13
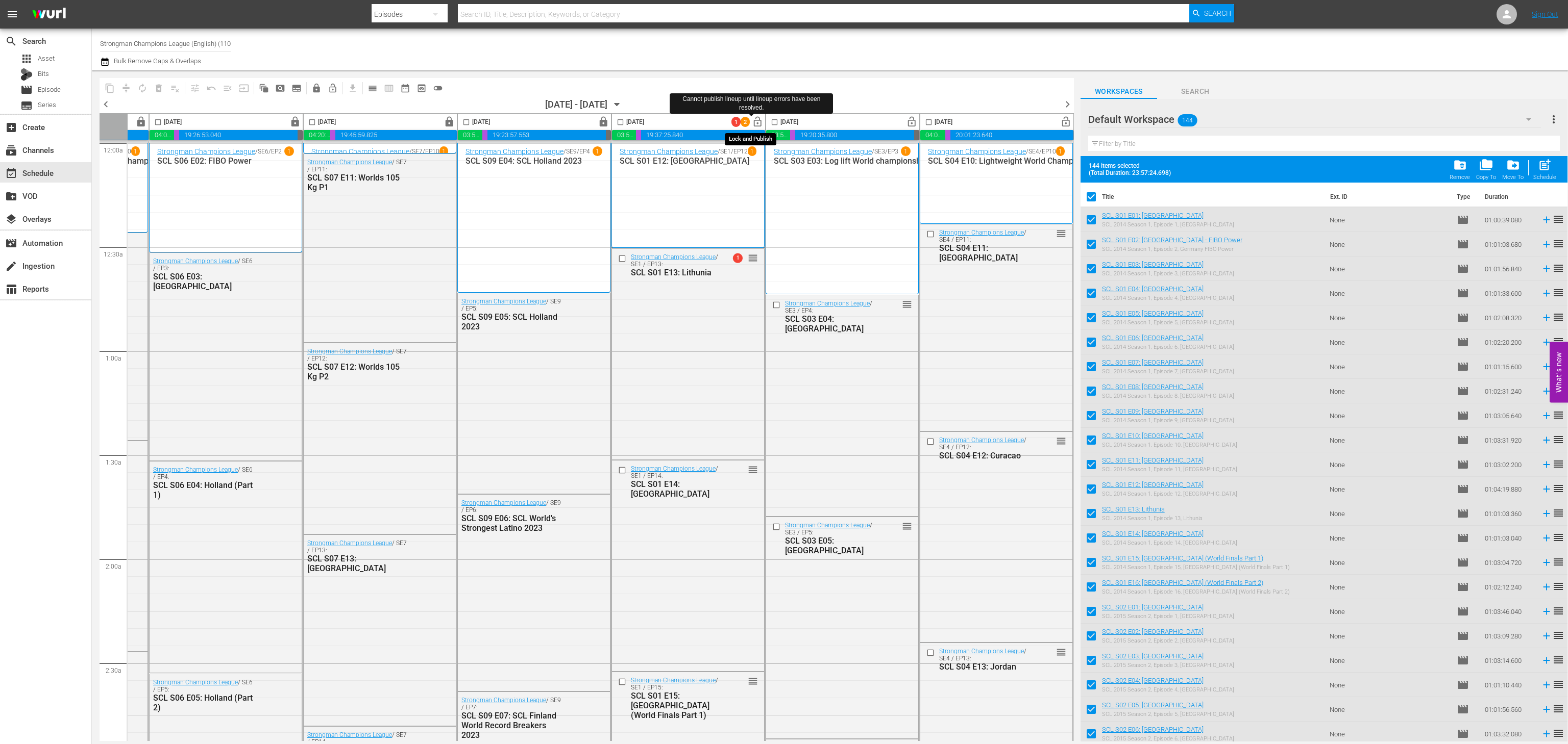
click at [754, 124] on span "lock_open" at bounding box center [757, 122] width 12 height 12
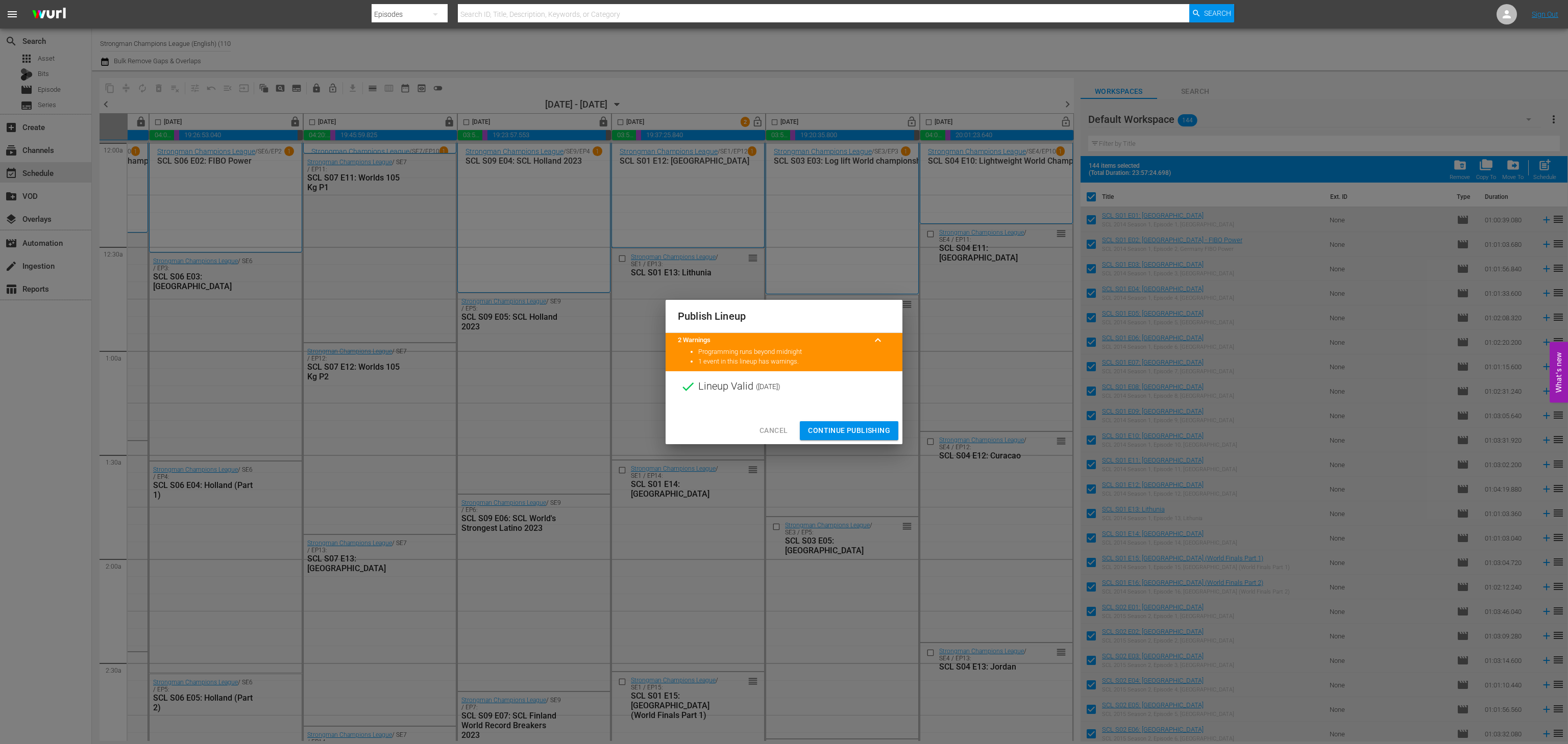
click at [847, 423] on button "Continue Publishing" at bounding box center [849, 431] width 99 height 19
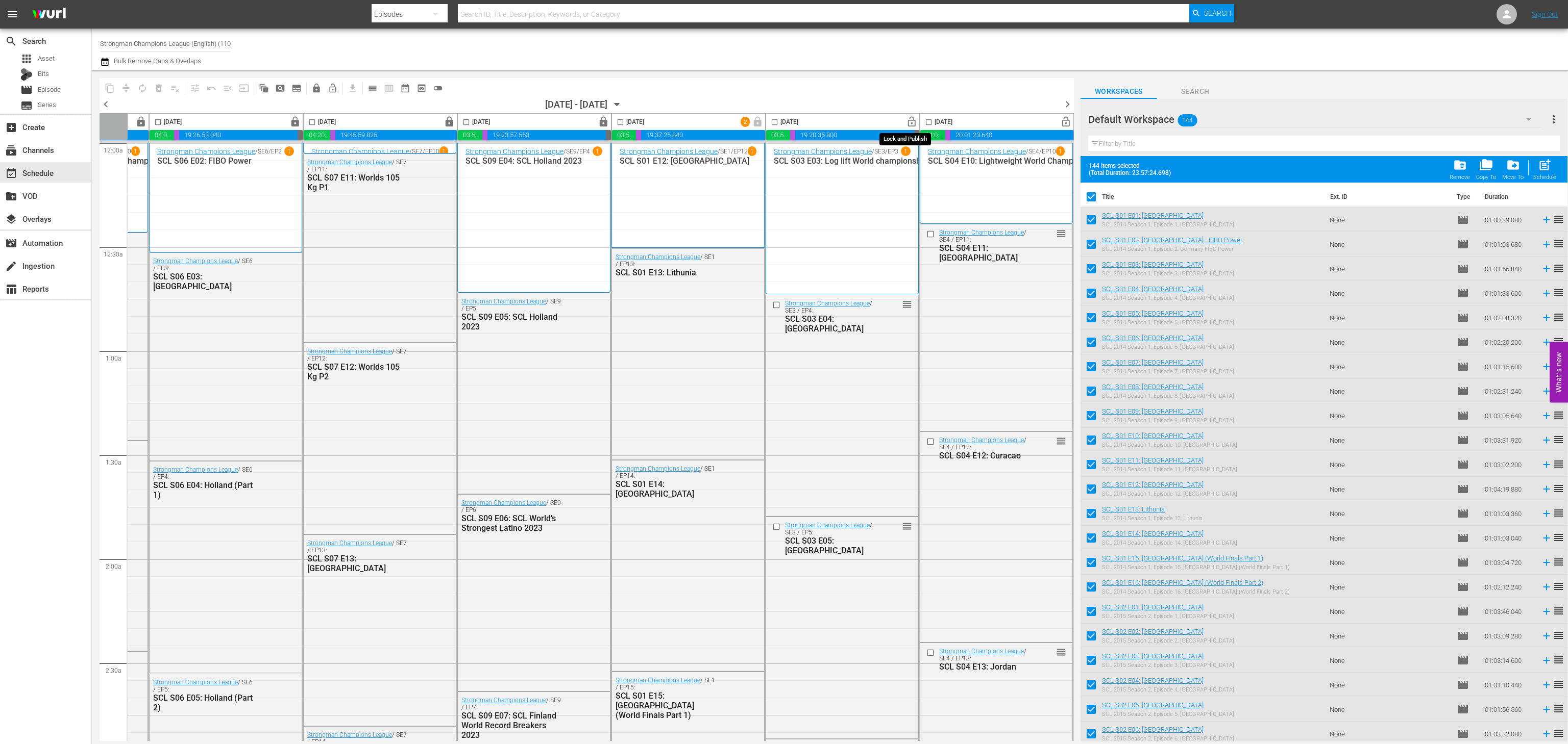
click at [906, 120] on span "lock_open" at bounding box center [911, 122] width 12 height 12
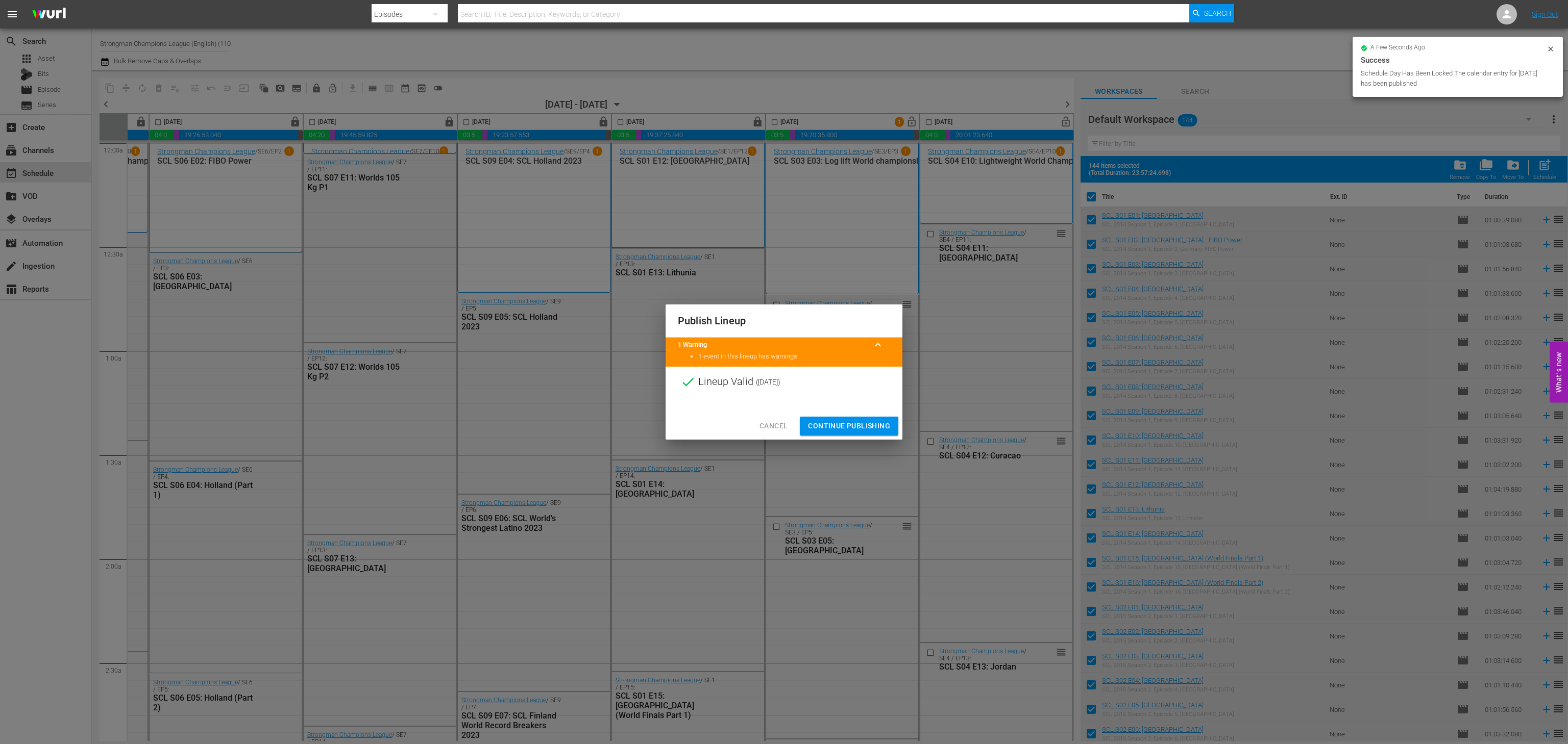
click at [813, 422] on span "Continue Publishing" at bounding box center [849, 426] width 82 height 13
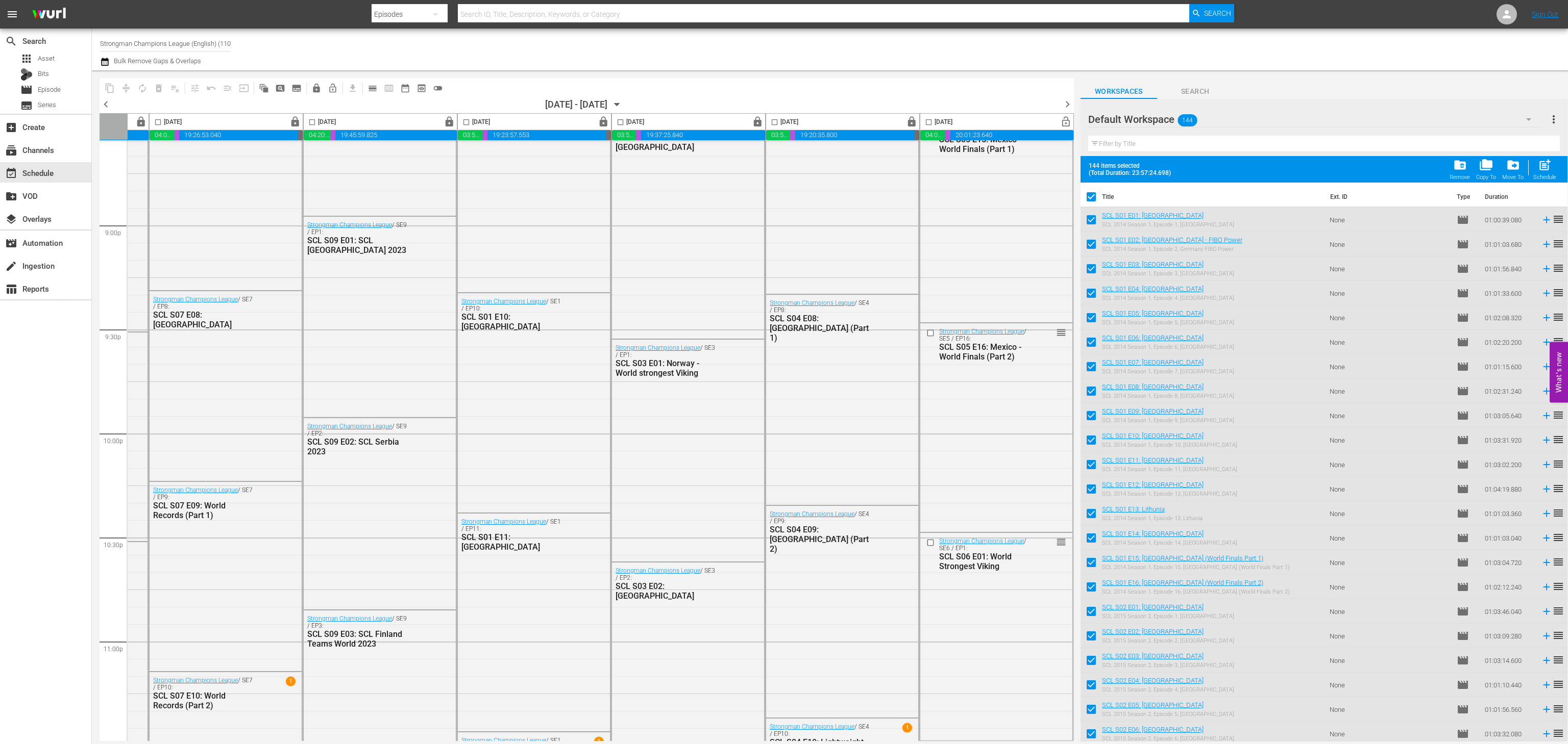
scroll to position [4297, 141]
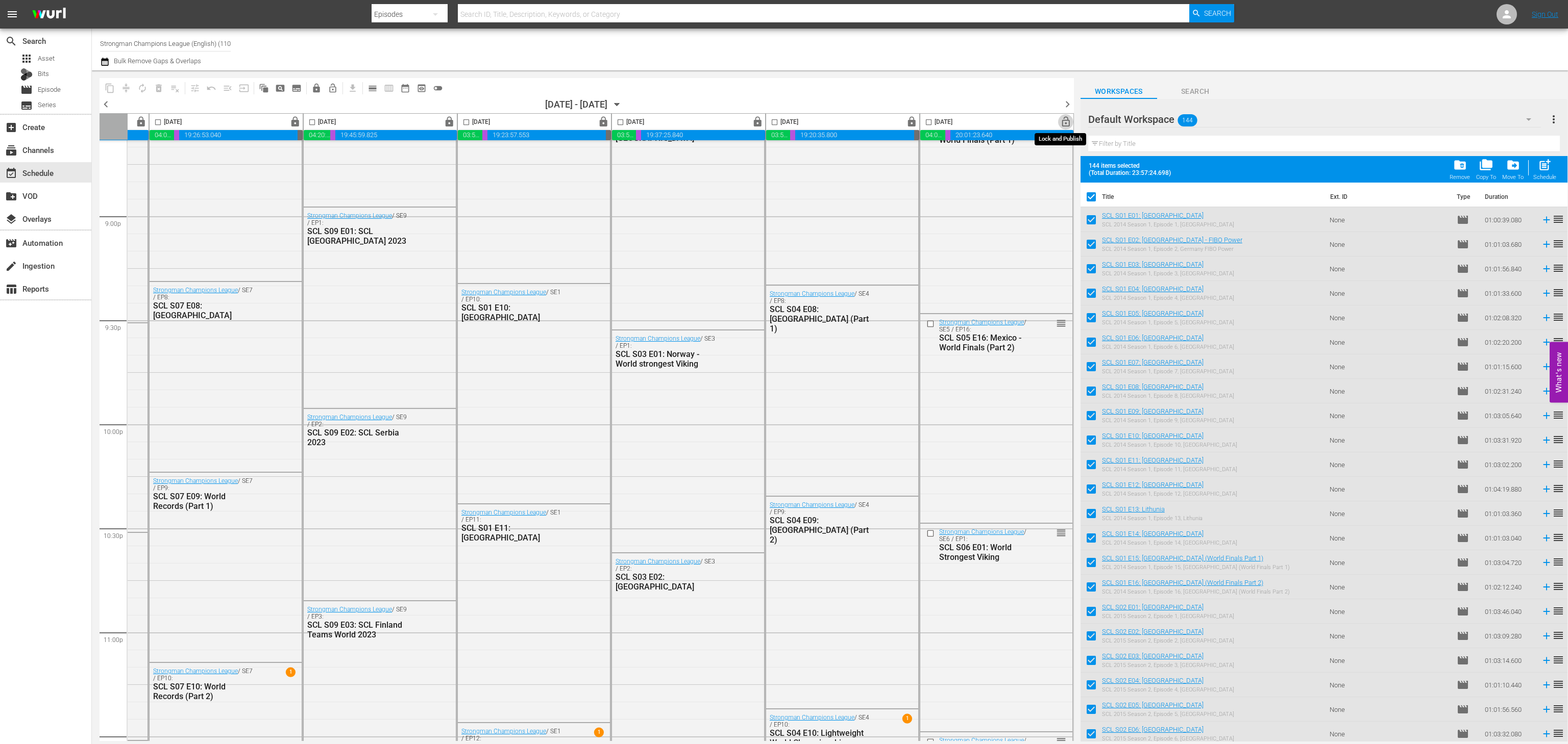
click at [1060, 128] on span "lock_open" at bounding box center [1066, 122] width 12 height 12
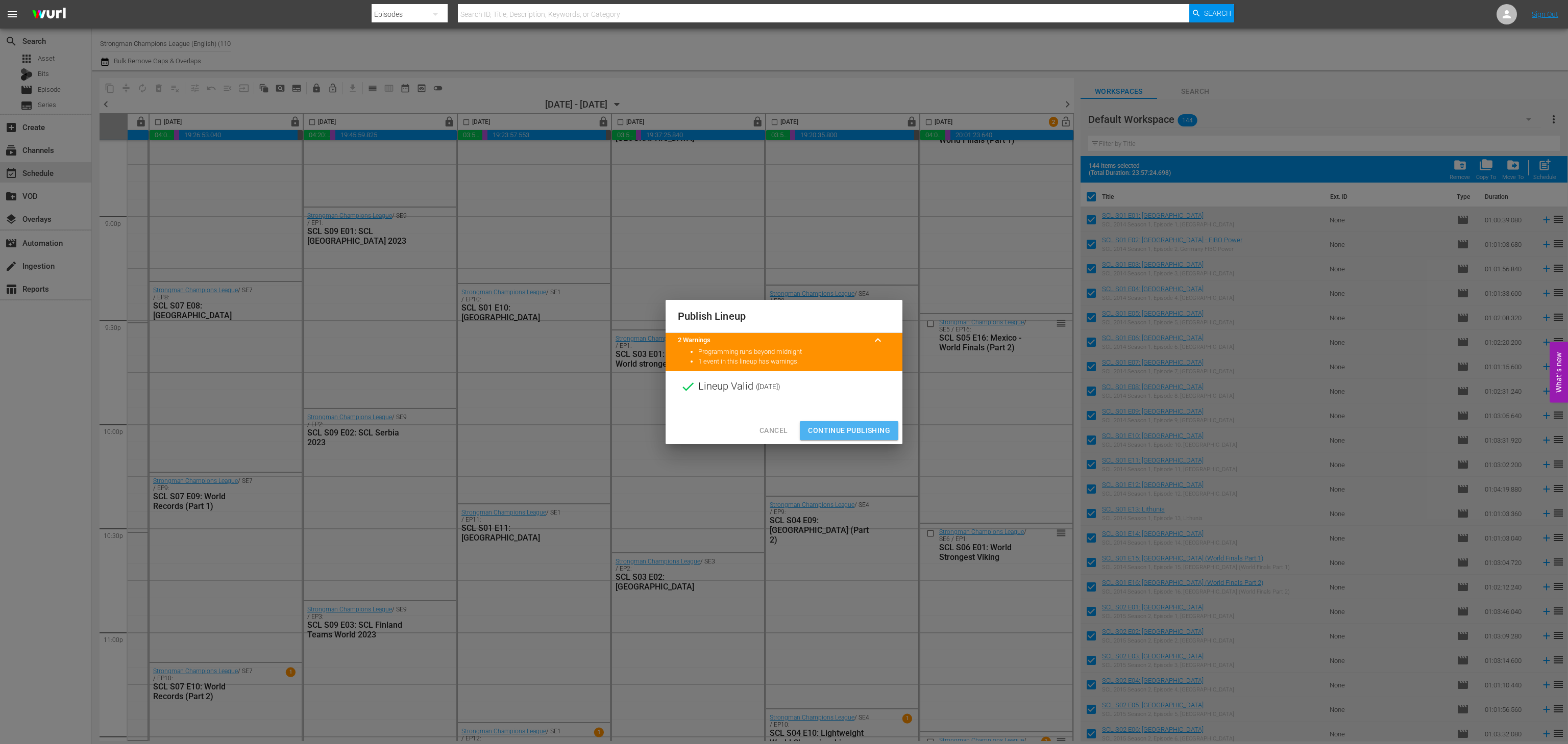
click at [845, 425] on span "Continue Publishing" at bounding box center [849, 431] width 82 height 13
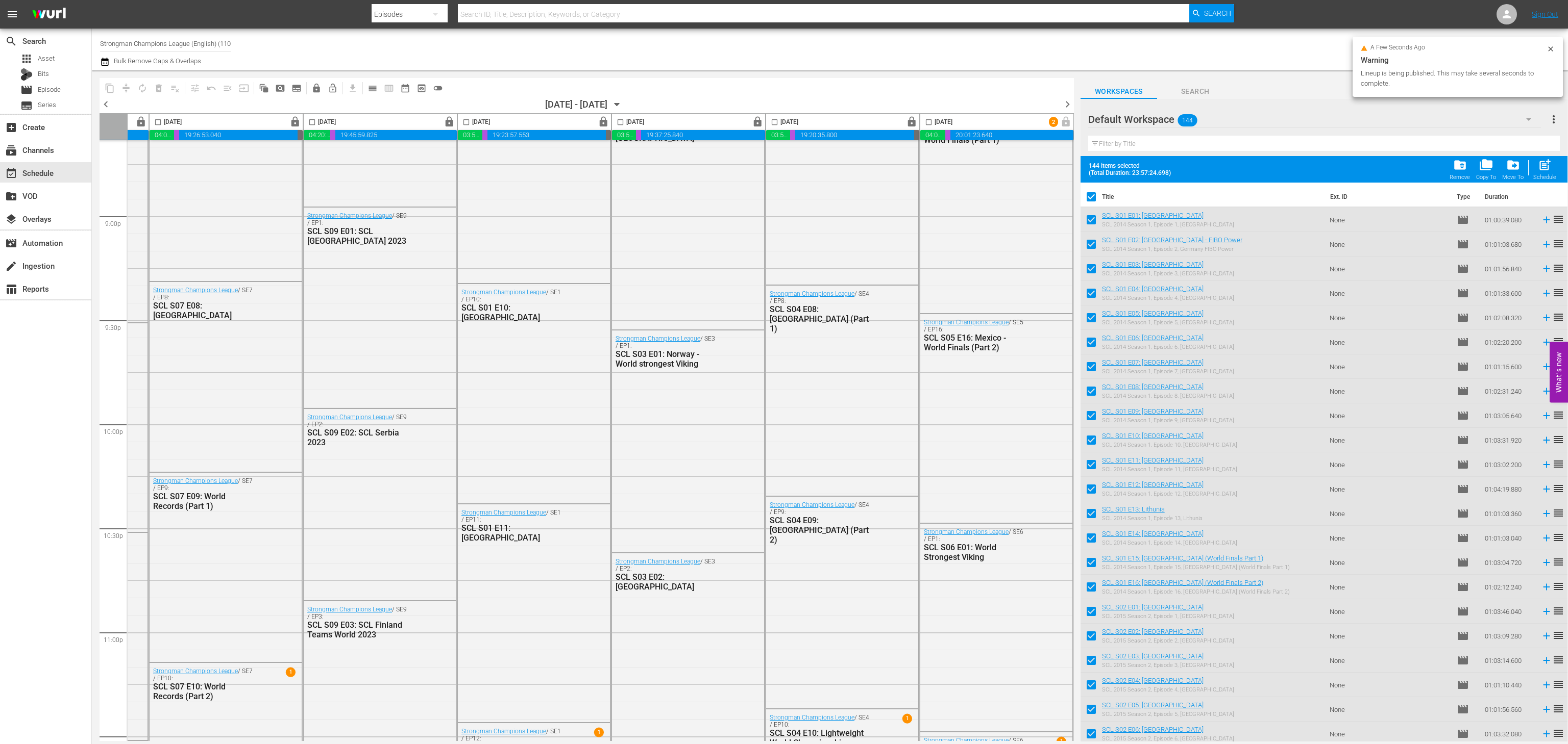
click at [1066, 99] on span "chevron_right" at bounding box center [1067, 104] width 13 height 13
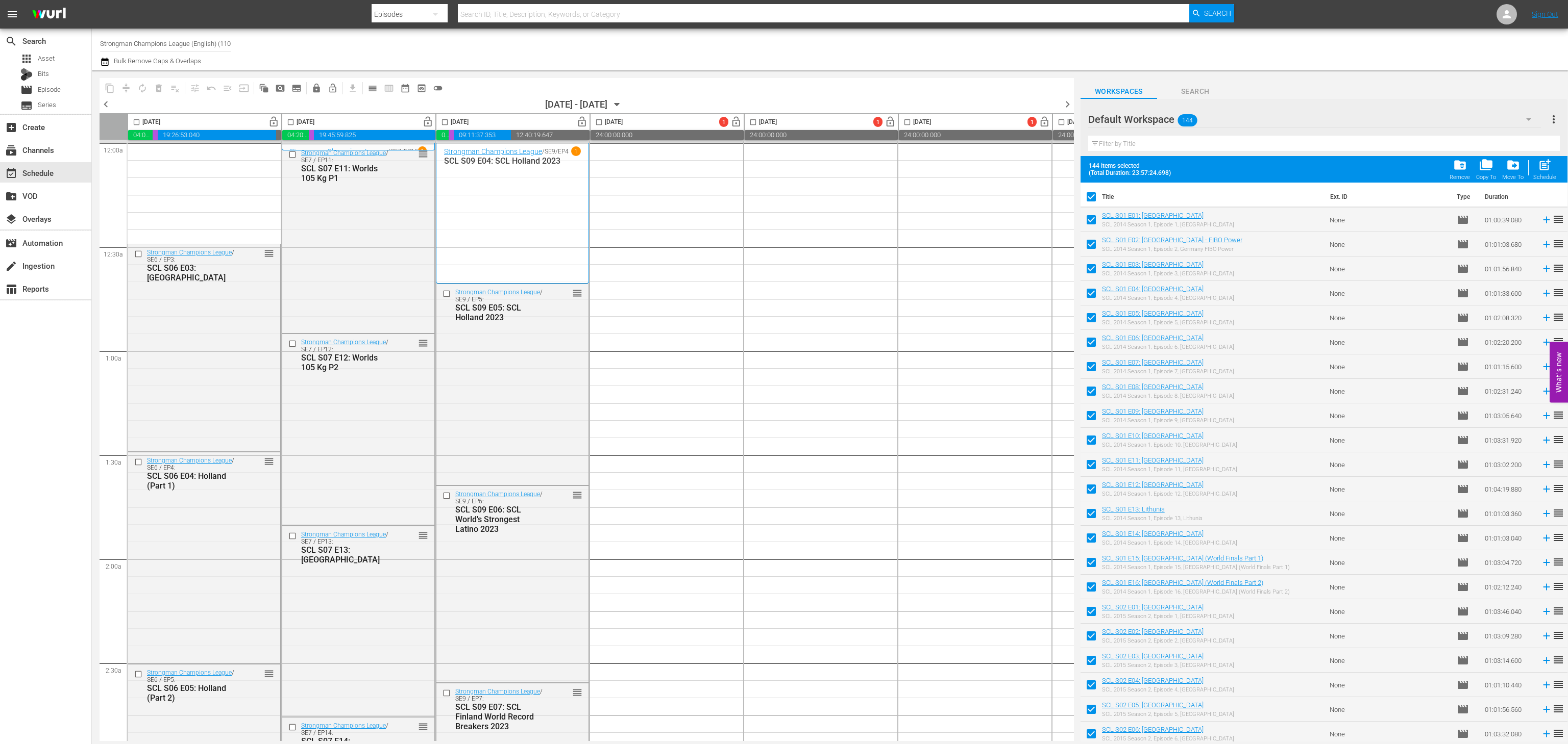
click at [102, 105] on span "chevron_left" at bounding box center [106, 104] width 13 height 13
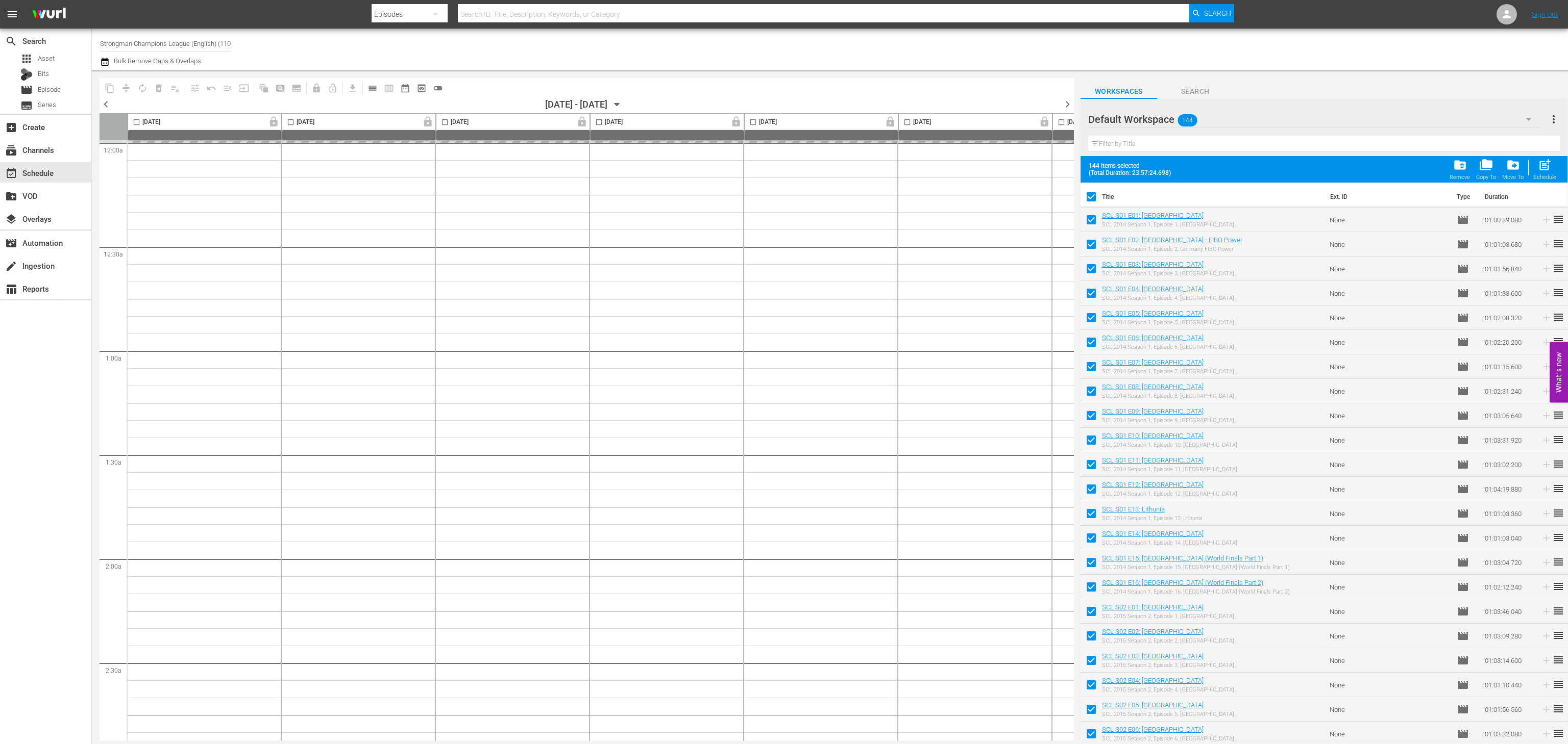
scroll to position [0, 141]
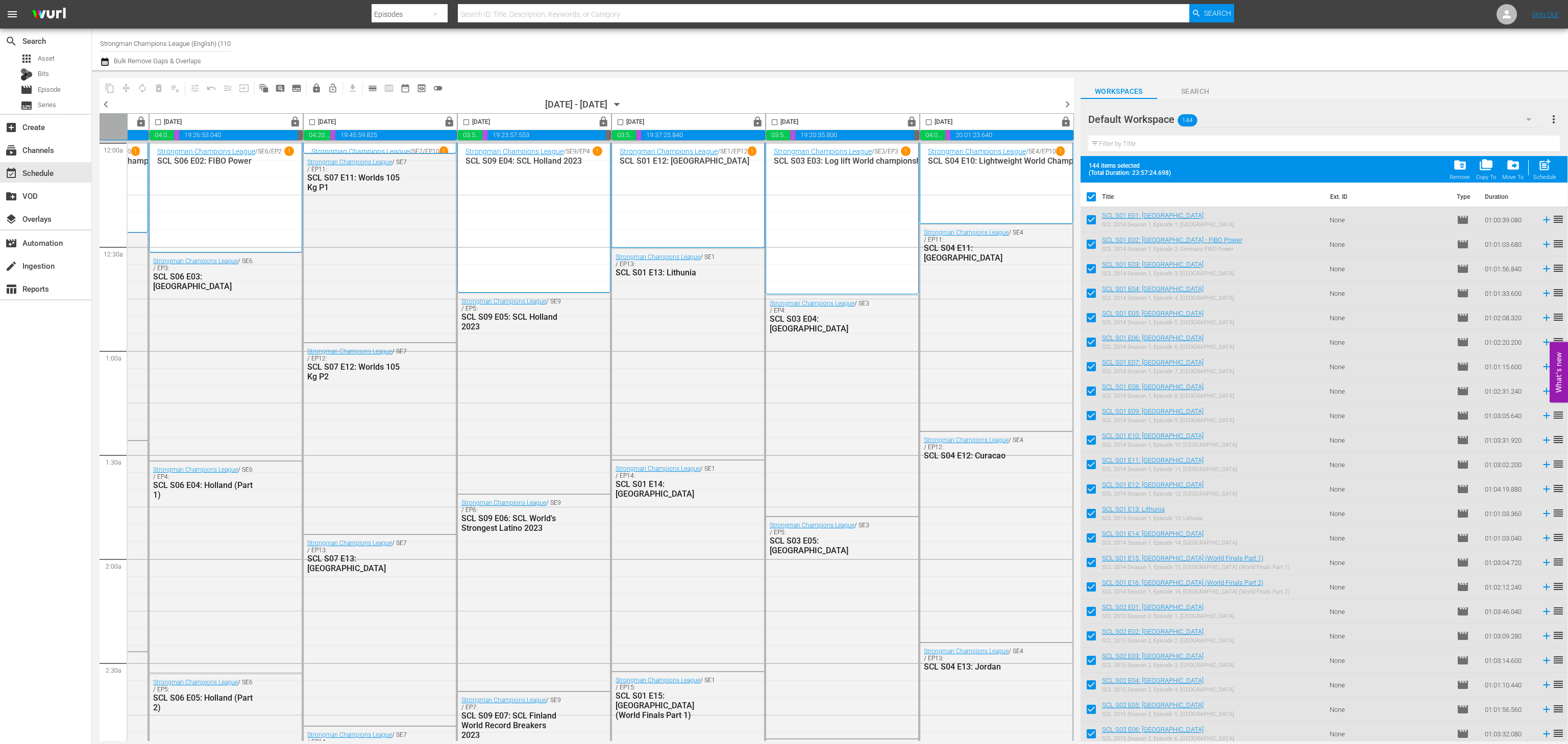
click at [1061, 103] on span "chevron_right" at bounding box center [1067, 104] width 13 height 13
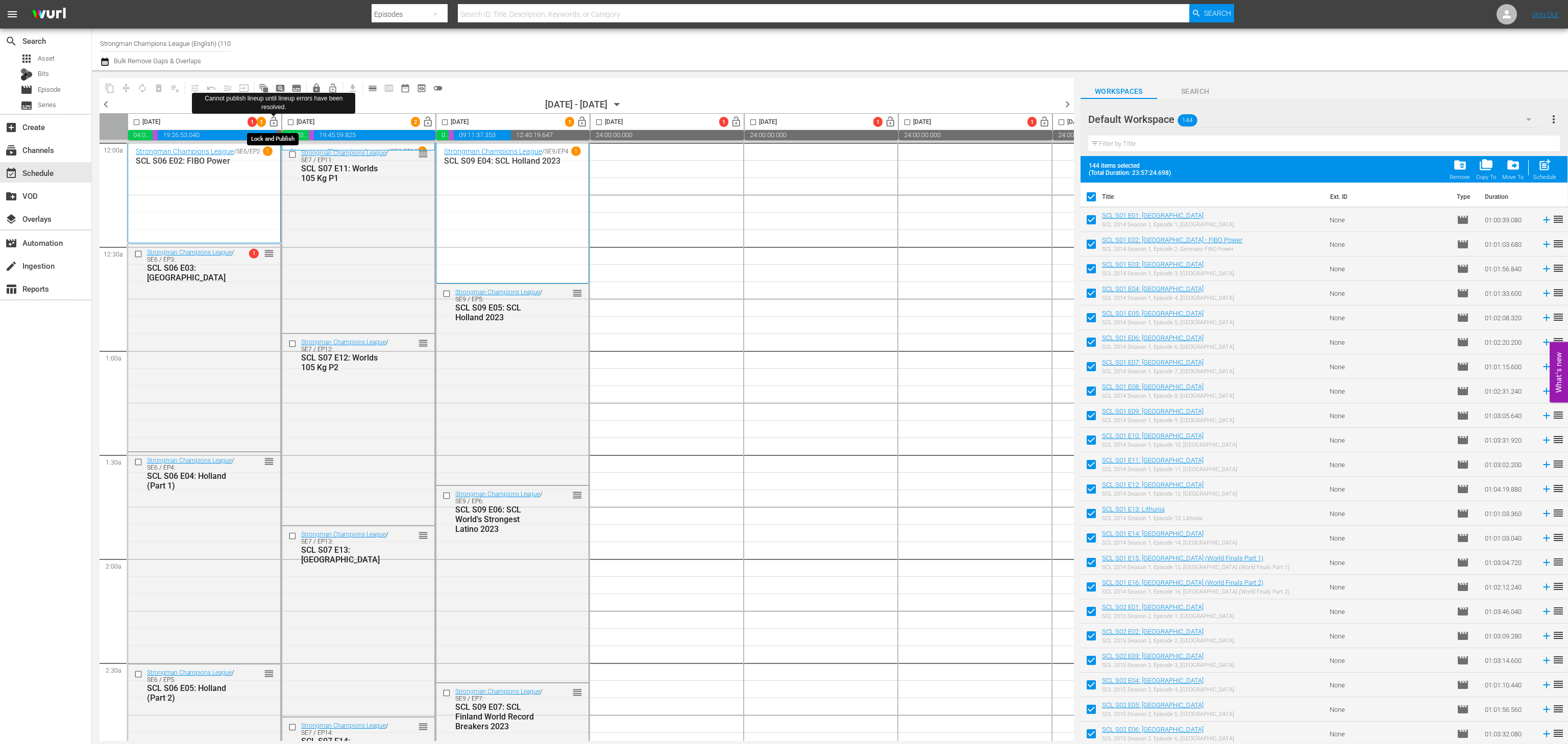
click at [276, 125] on span "lock_open" at bounding box center [273, 122] width 12 height 12
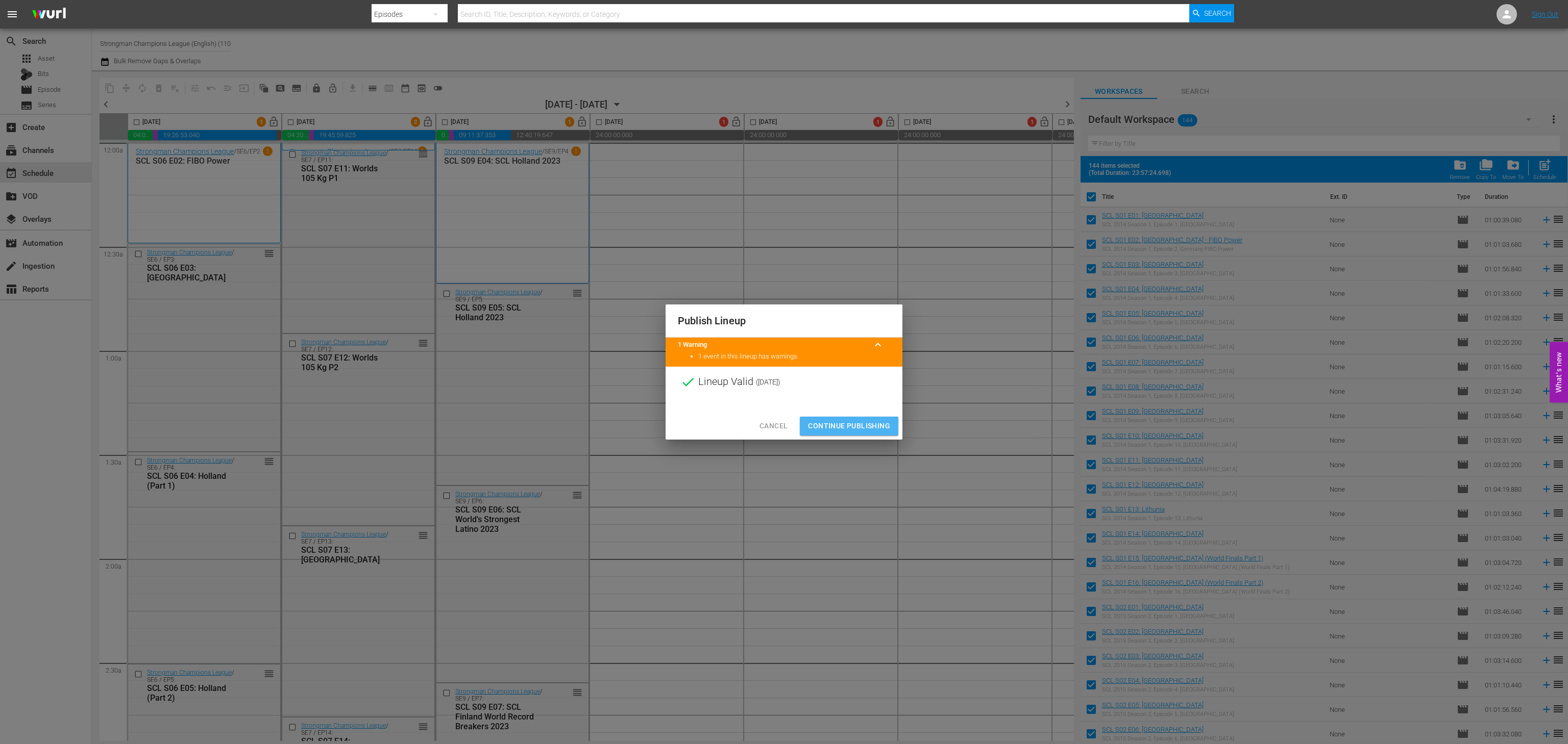
click at [859, 422] on span "Continue Publishing" at bounding box center [849, 426] width 82 height 13
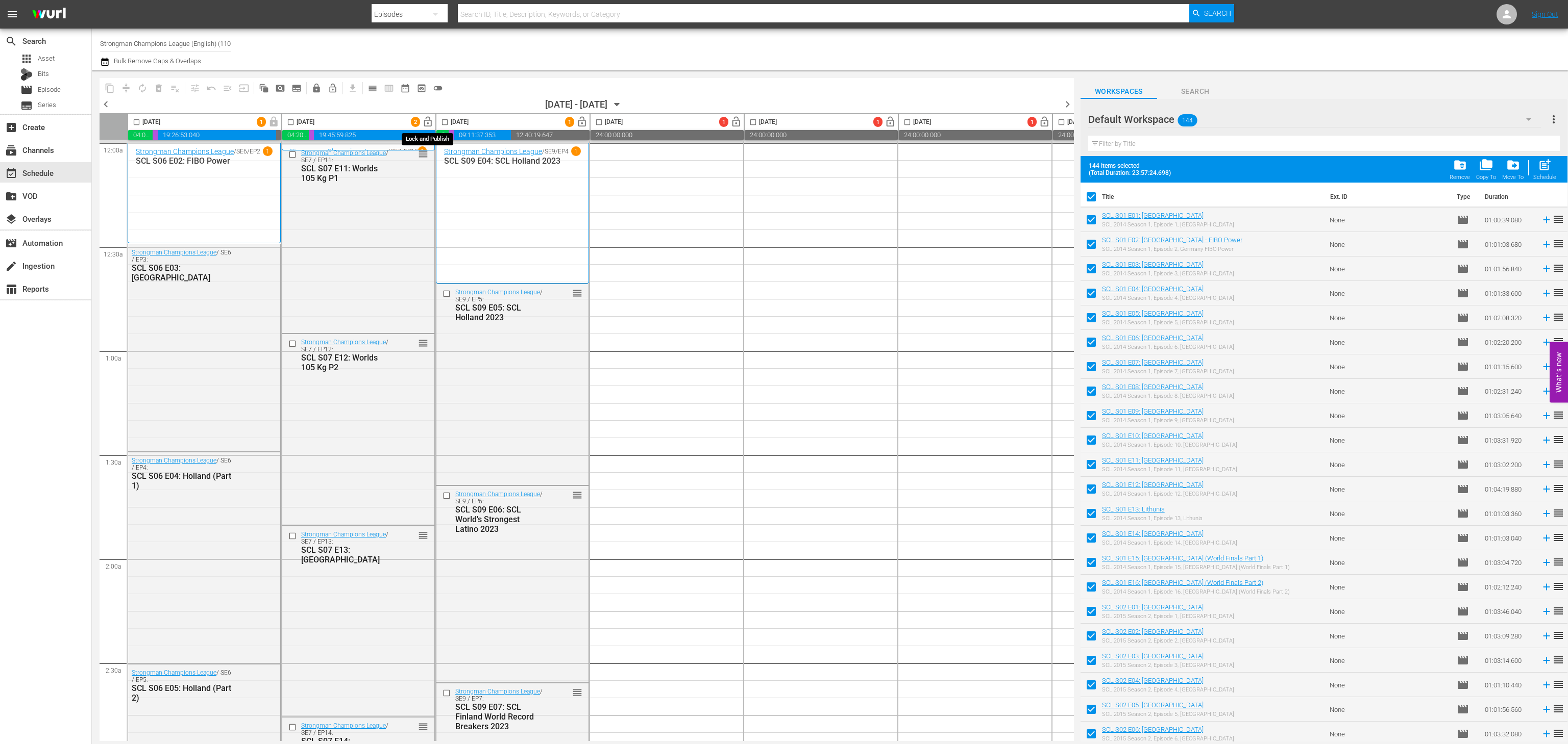
click at [430, 123] on span "lock_open" at bounding box center [427, 122] width 12 height 12
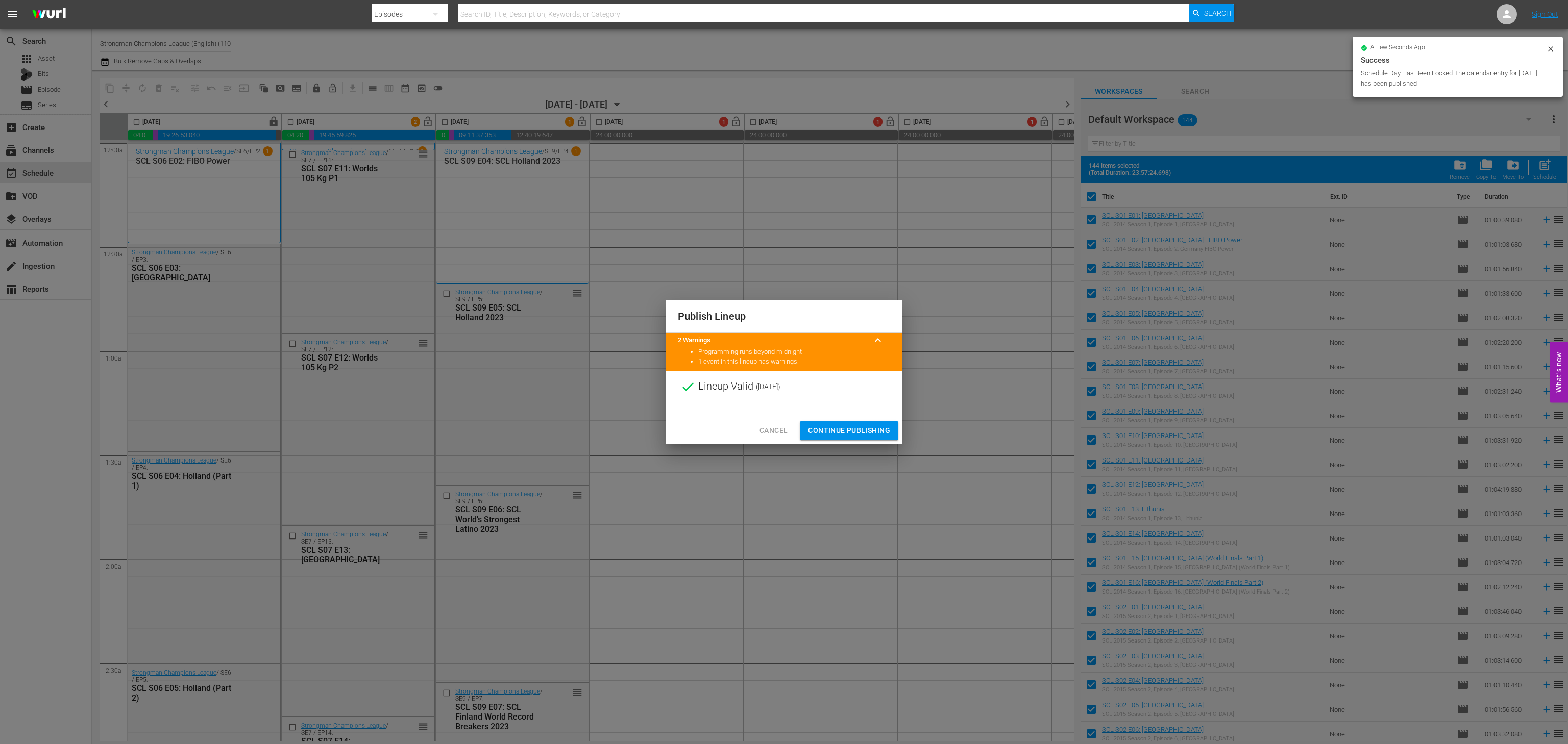
click at [859, 437] on span "Continue Publishing" at bounding box center [849, 431] width 82 height 13
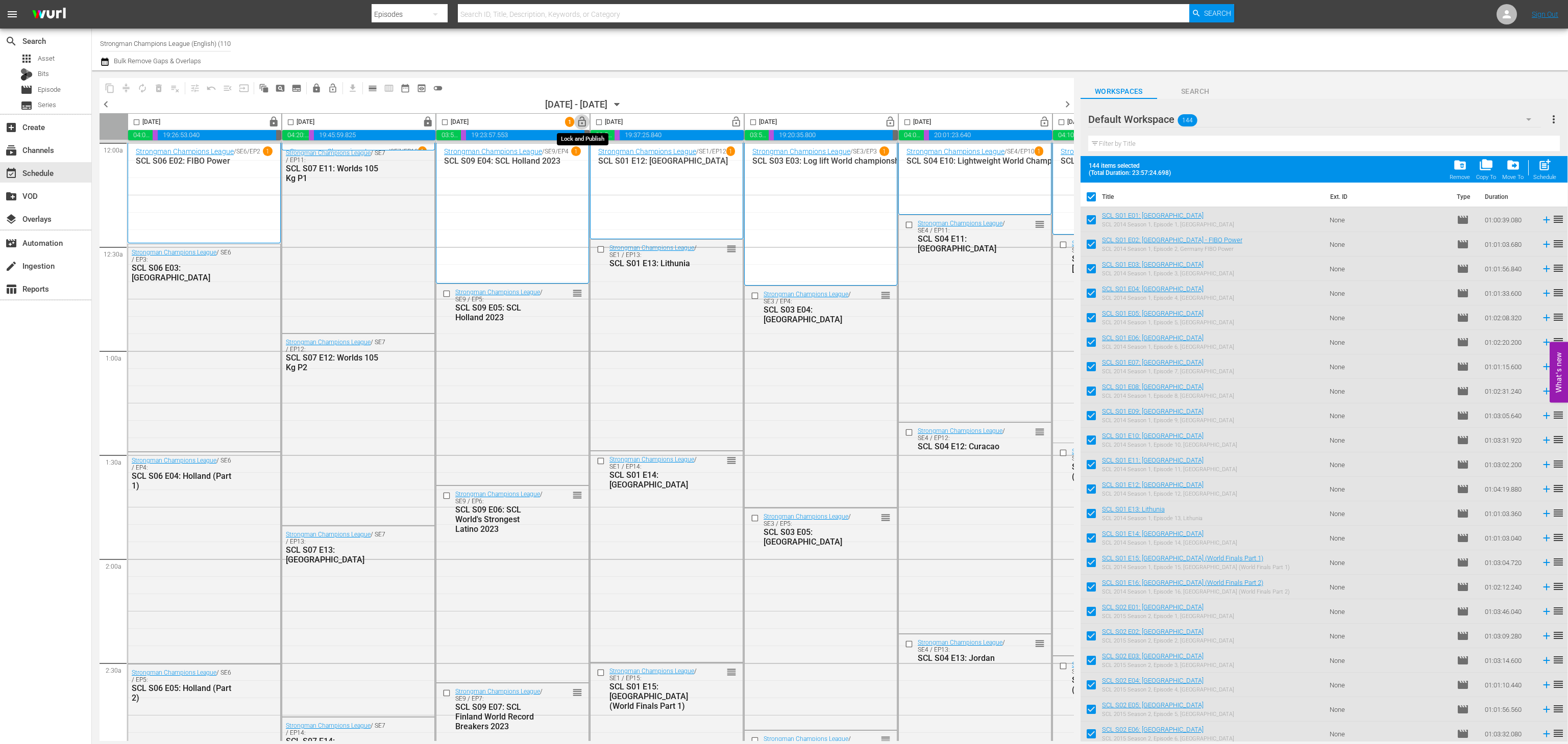
click at [578, 121] on span "lock_open" at bounding box center [582, 122] width 12 height 12
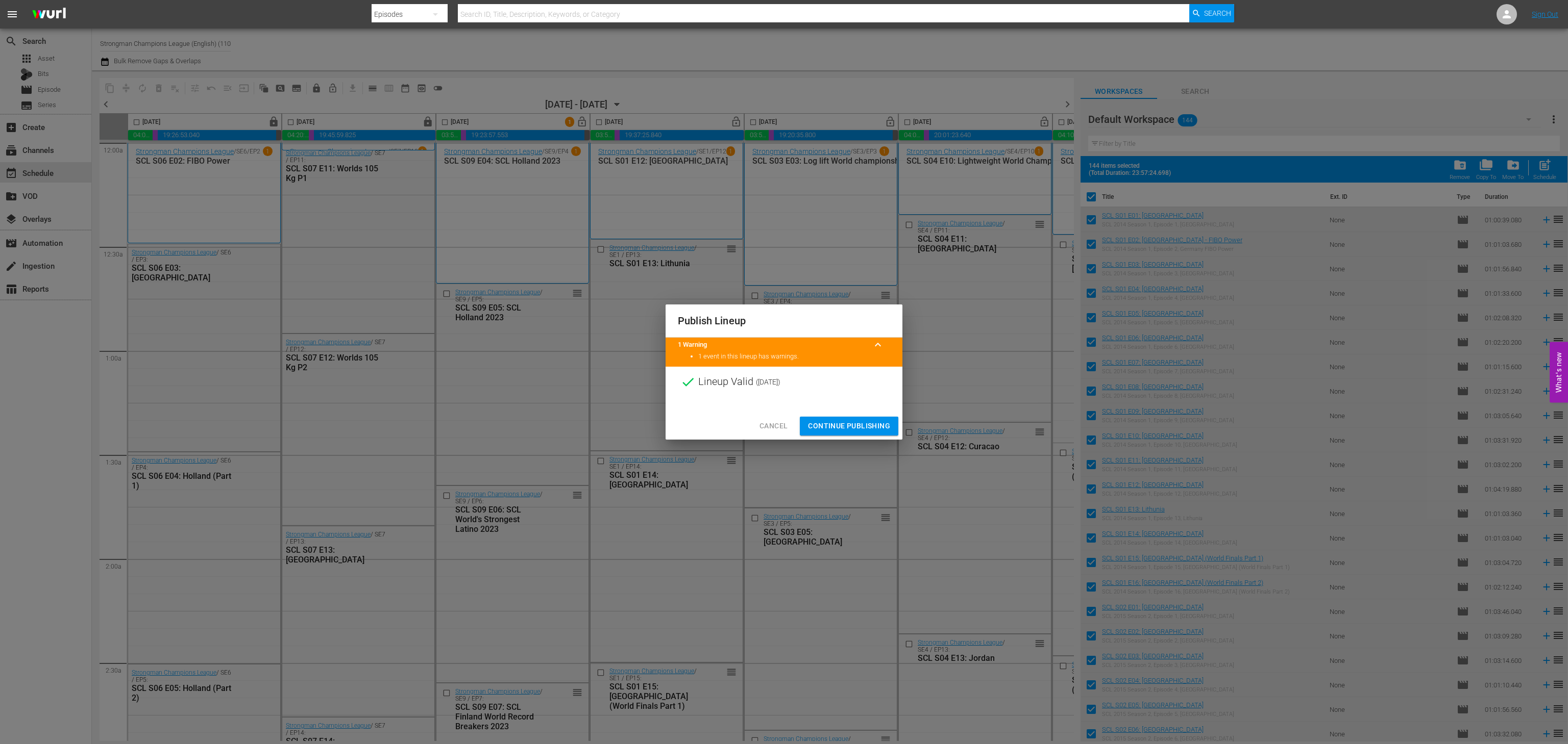
click at [821, 425] on span "Continue Publishing" at bounding box center [849, 426] width 82 height 13
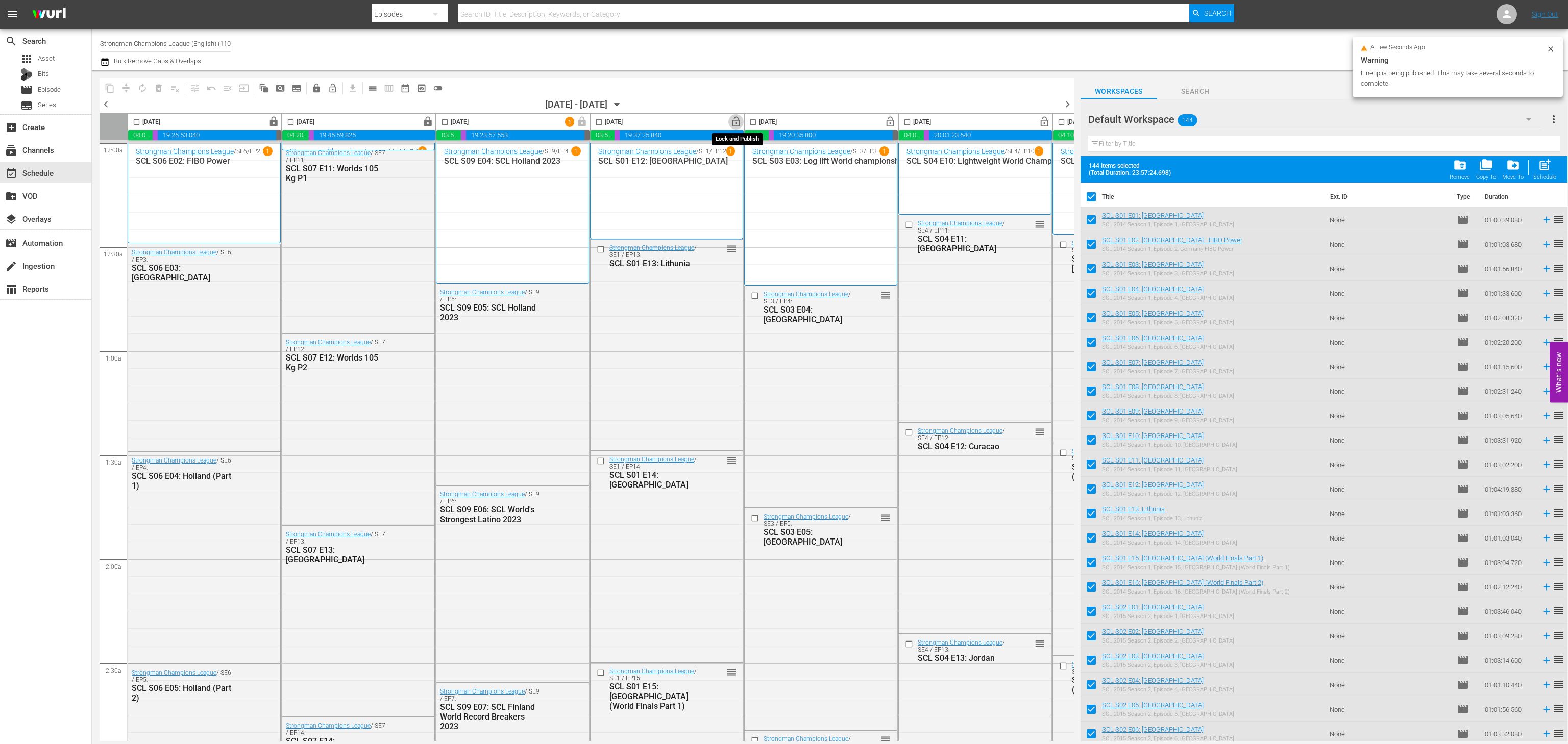
click at [738, 123] on span "lock_open" at bounding box center [736, 122] width 12 height 12
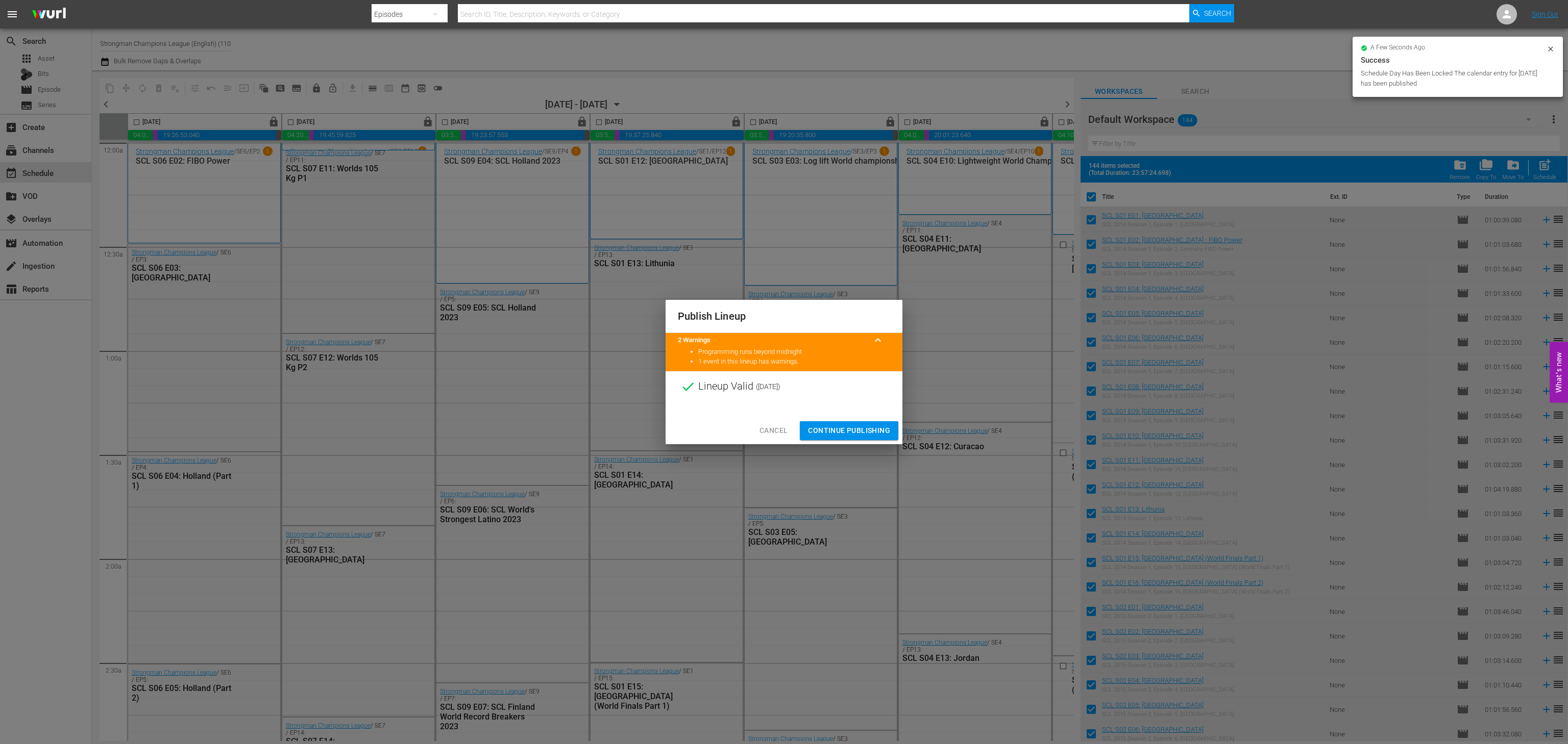
scroll to position [1469, 141]
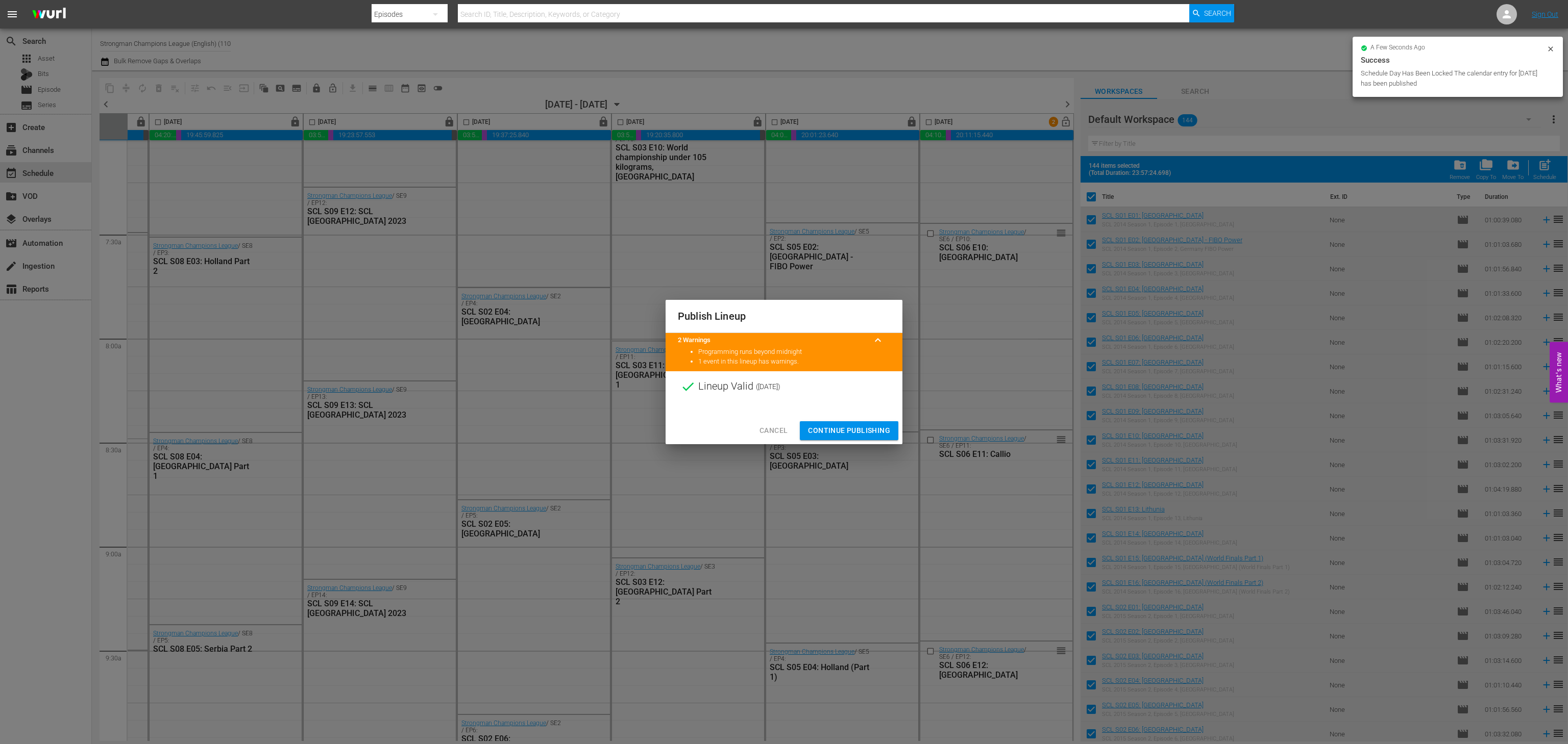
click at [851, 425] on span "Continue Publishing" at bounding box center [849, 431] width 82 height 13
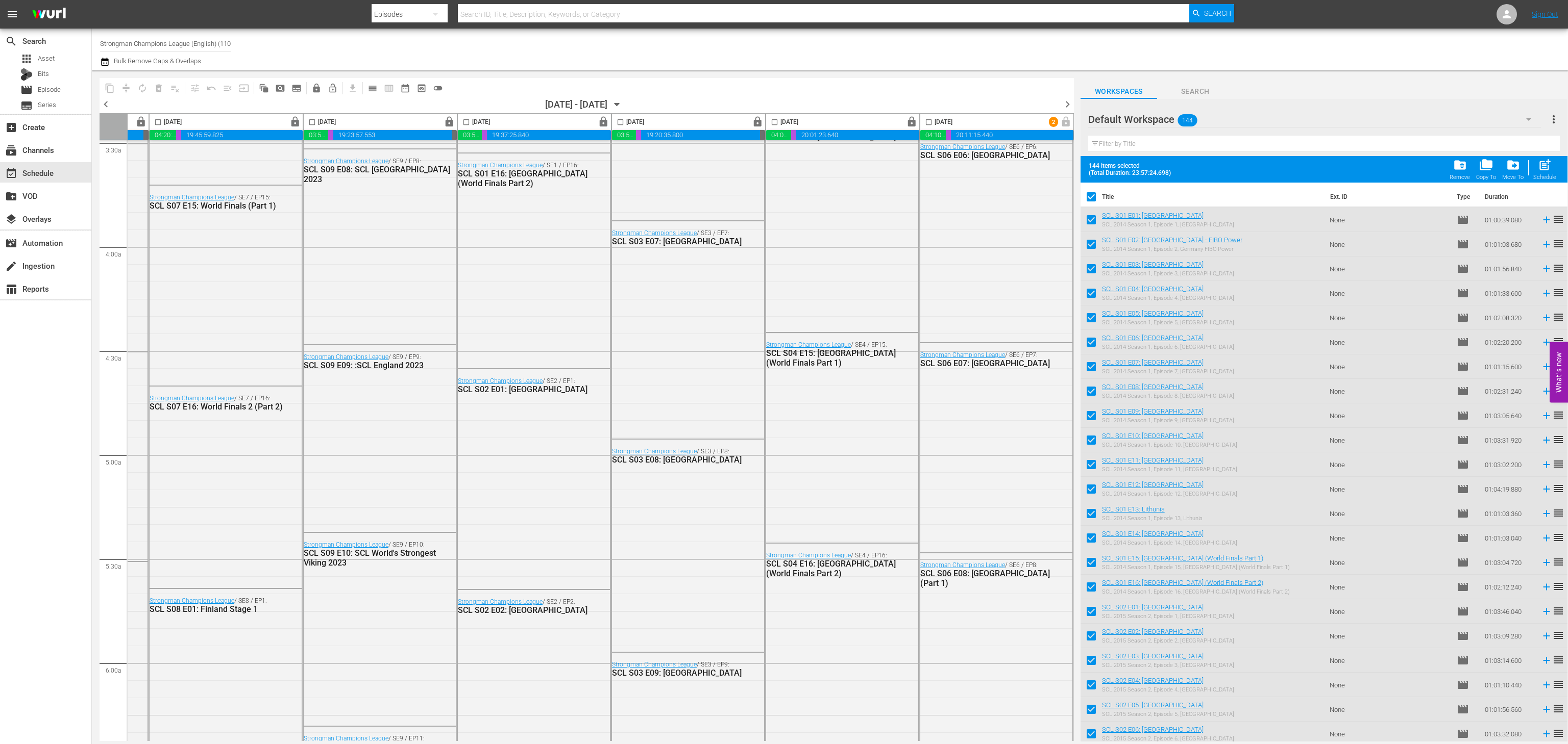
scroll to position [0, 141]
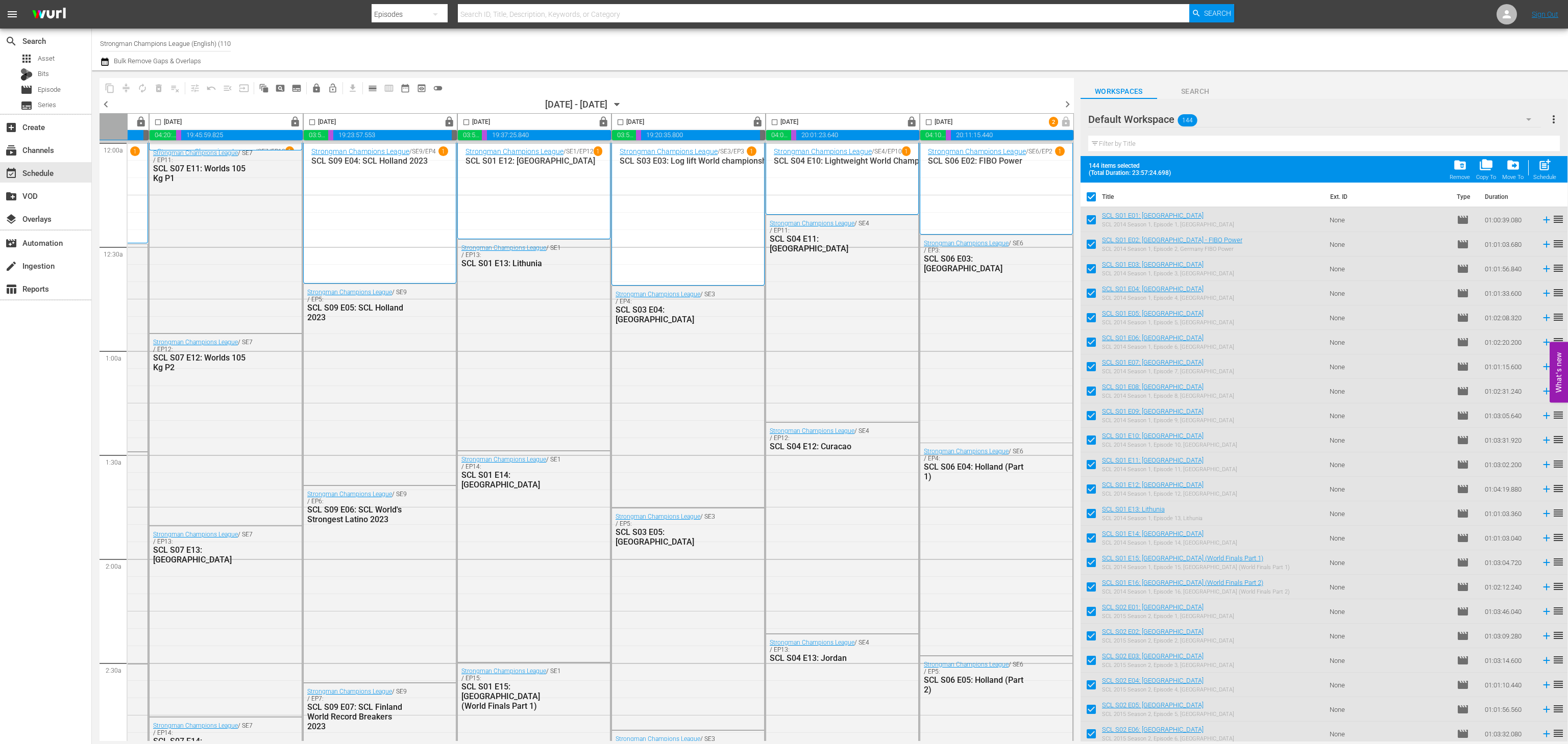
click at [1071, 109] on span "chevron_right" at bounding box center [1067, 104] width 13 height 13
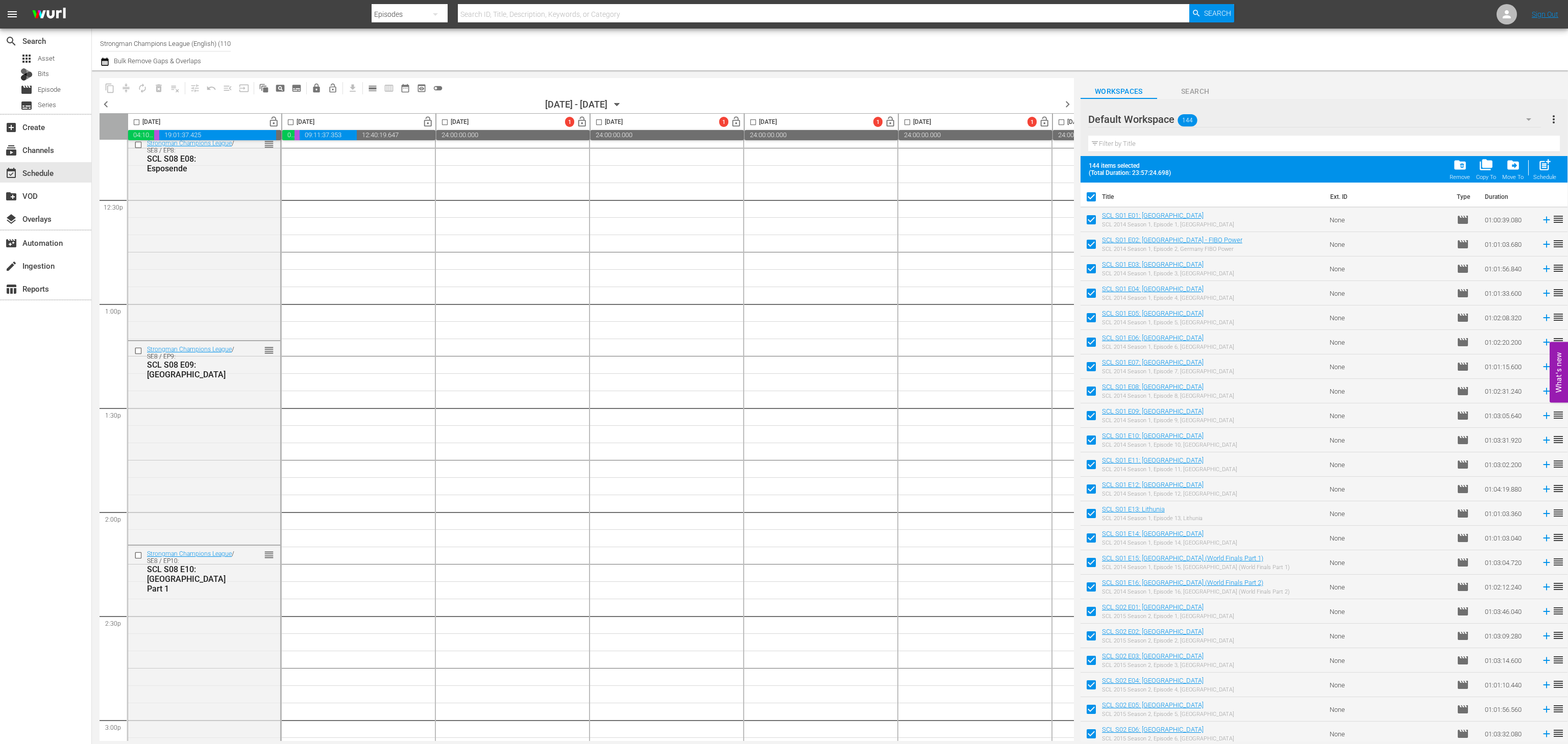
scroll to position [2365, 0]
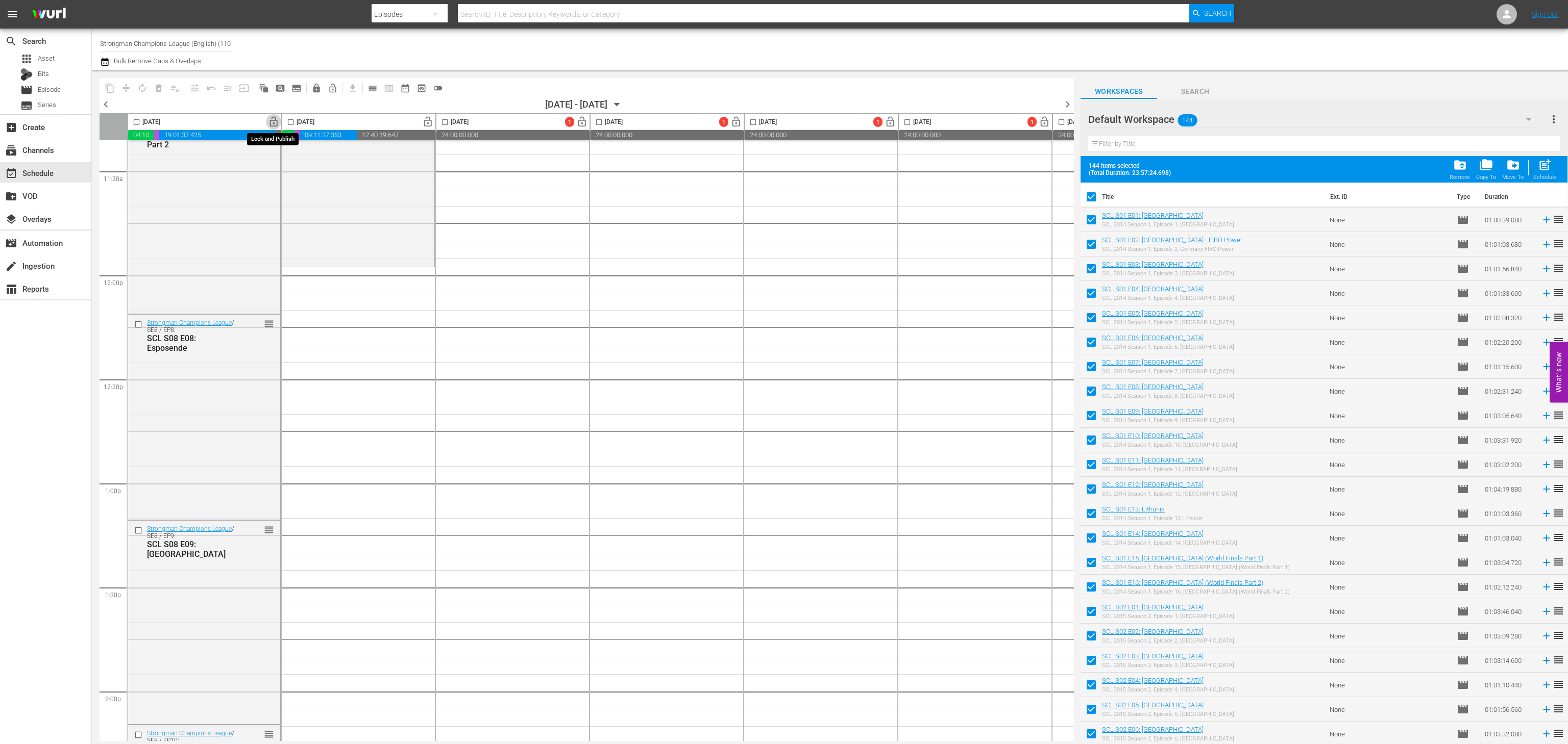
click at [276, 120] on span "lock_open" at bounding box center [273, 122] width 12 height 12
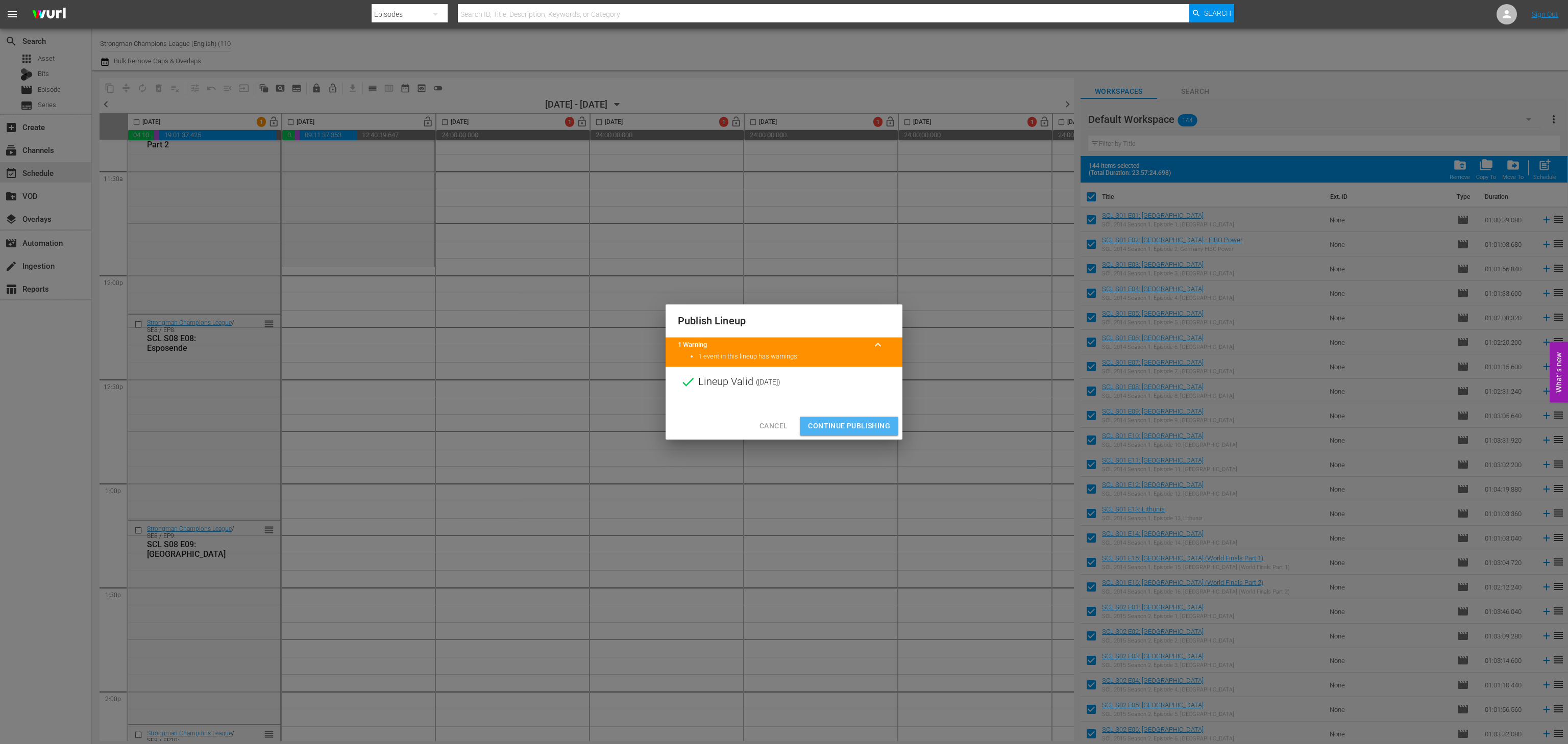
click at [809, 426] on span "Continue Publishing" at bounding box center [849, 426] width 82 height 13
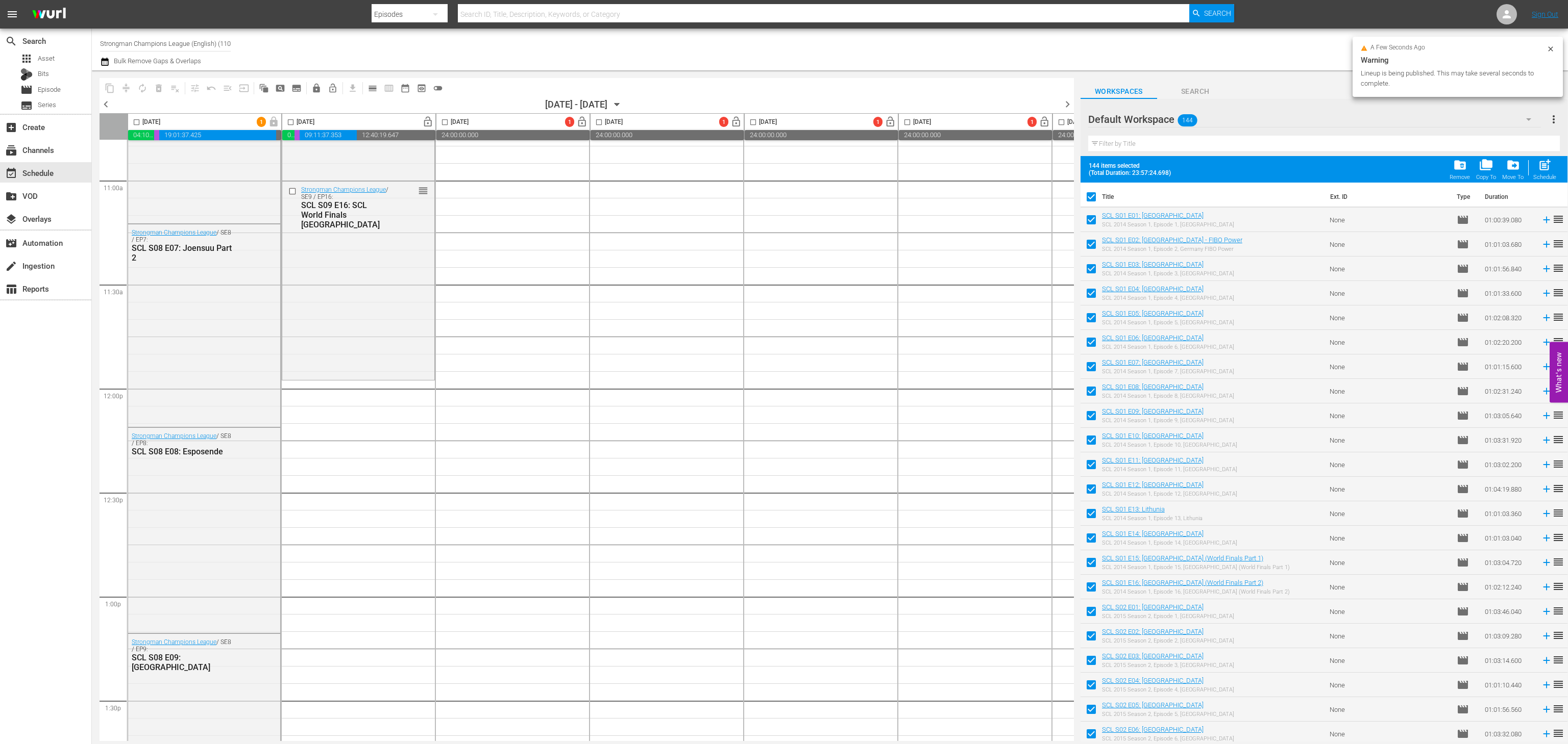
scroll to position [2251, 0]
click at [107, 107] on span "chevron_left" at bounding box center [106, 104] width 13 height 13
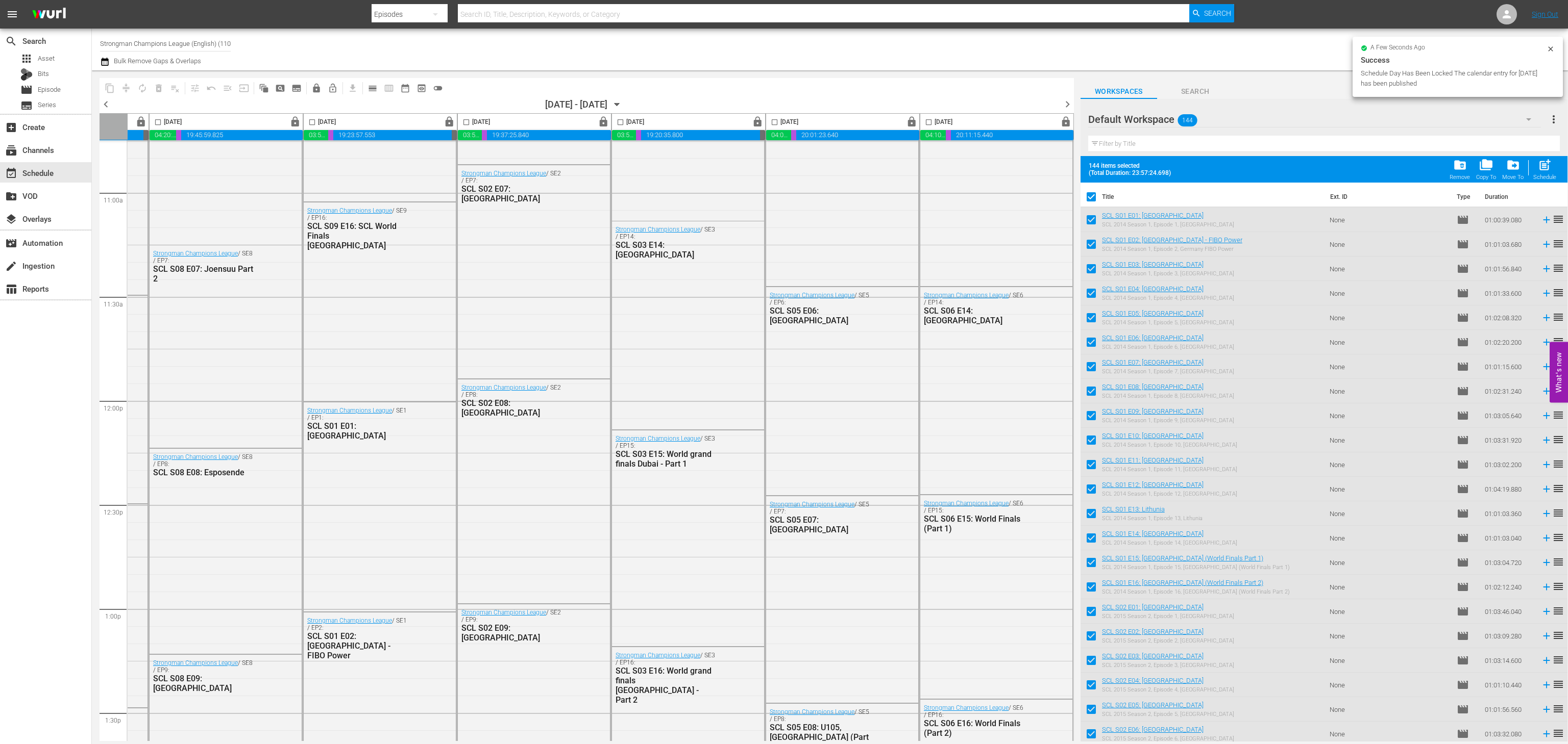
scroll to position [2239, 0]
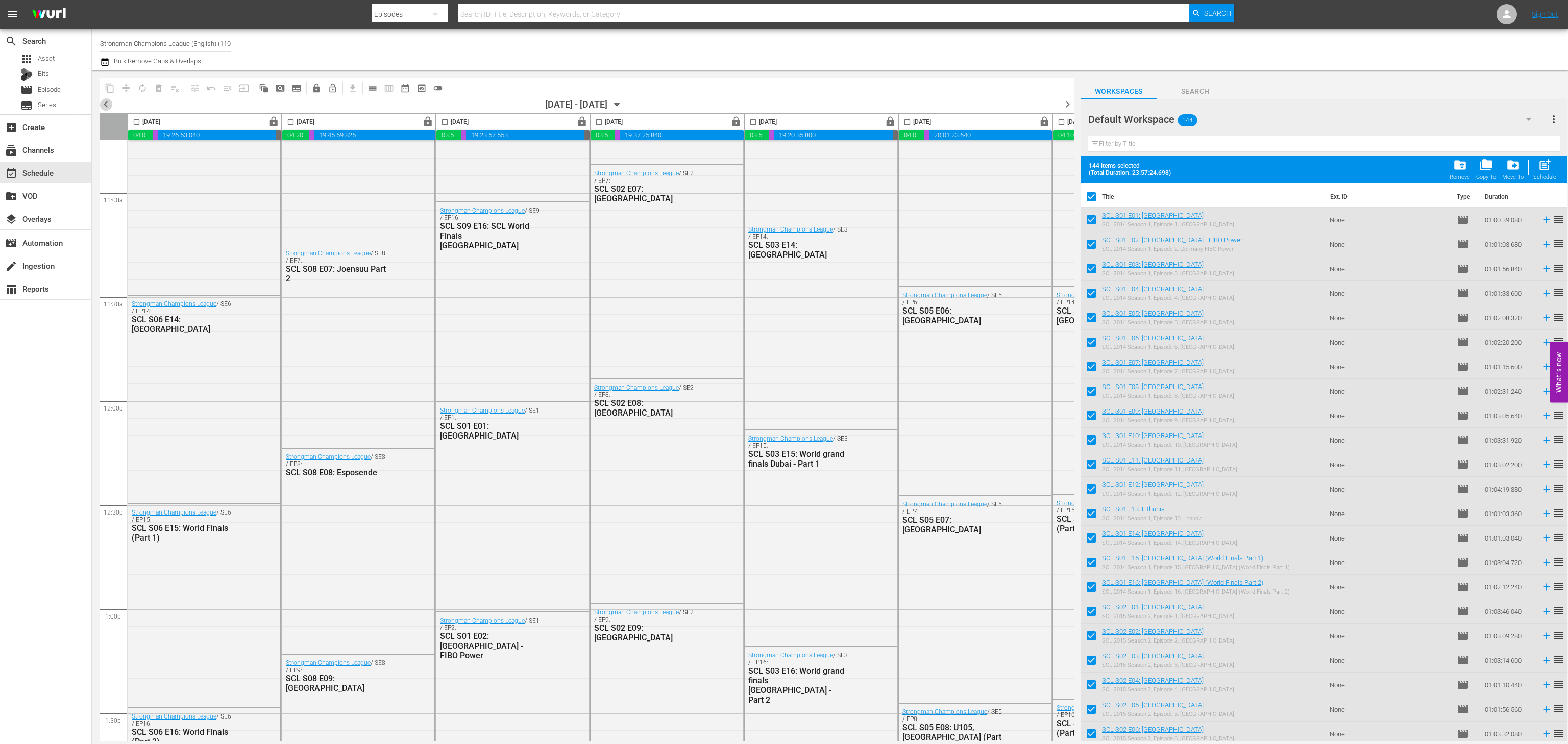
click at [104, 103] on span "chevron_left" at bounding box center [106, 104] width 13 height 13
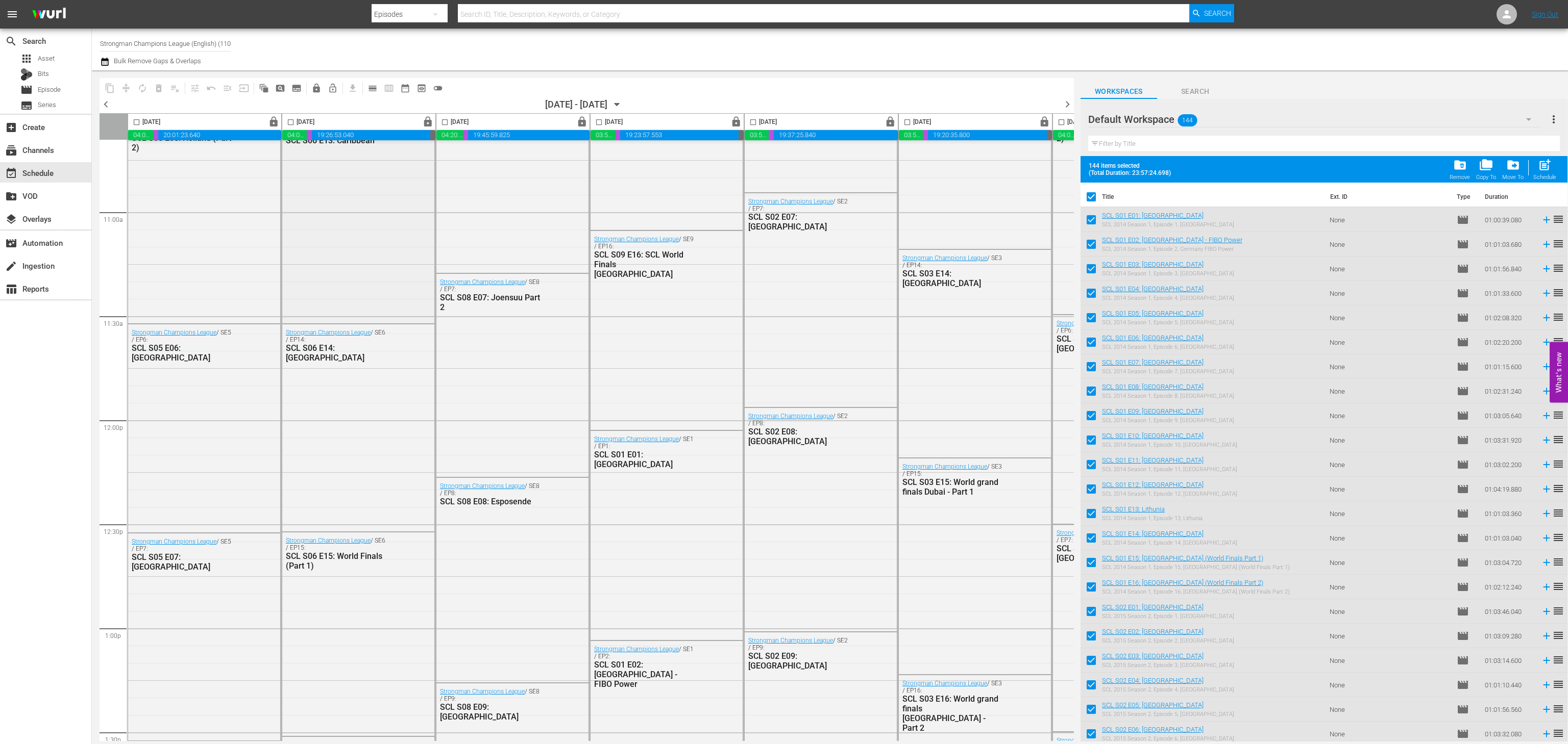
scroll to position [2222, 0]
click at [104, 108] on span "chevron_left" at bounding box center [106, 104] width 13 height 13
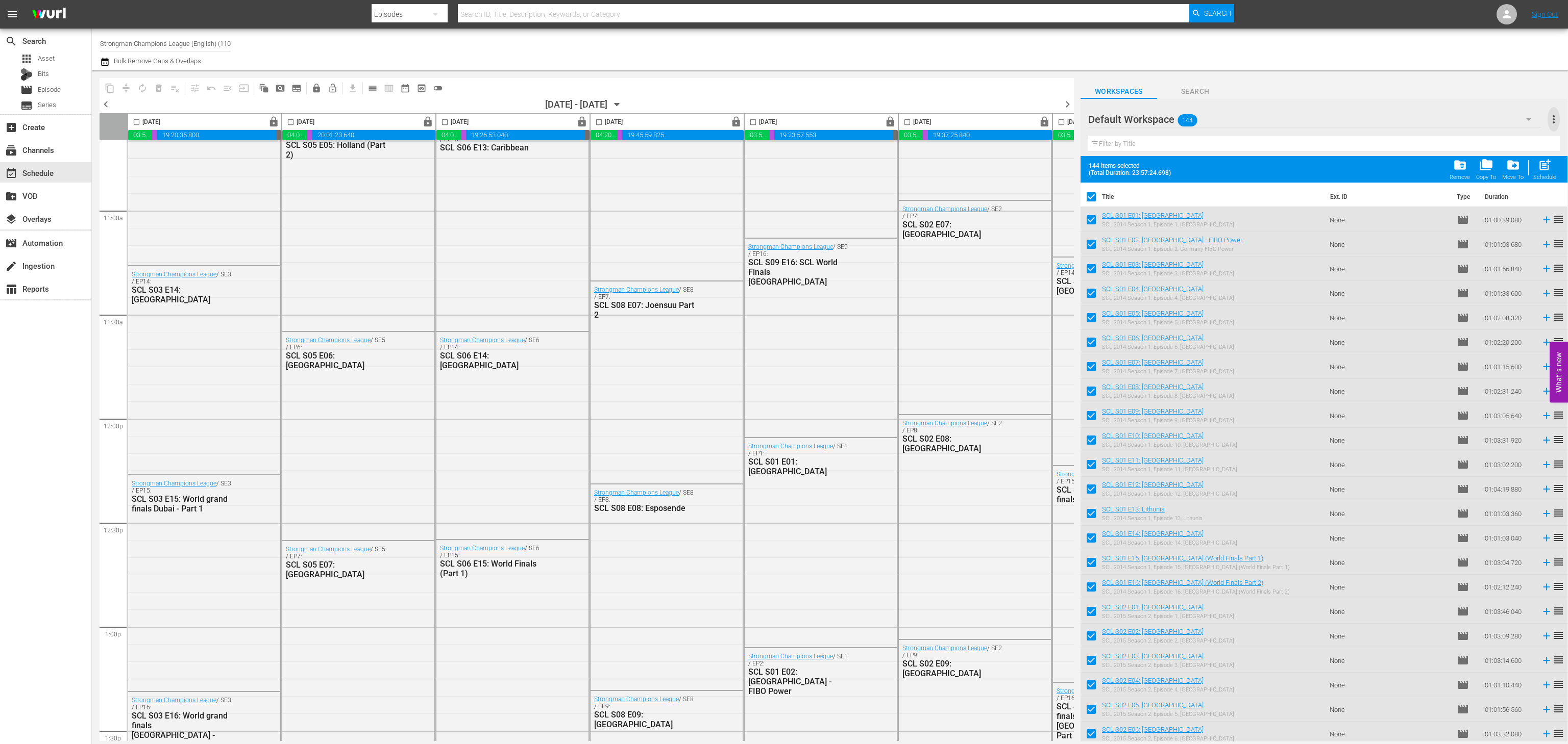
click at [1552, 125] on span "more_vert" at bounding box center [1553, 119] width 12 height 12
click at [1502, 137] on div "Clear All Workspace Items" at bounding box center [1487, 139] width 120 height 18
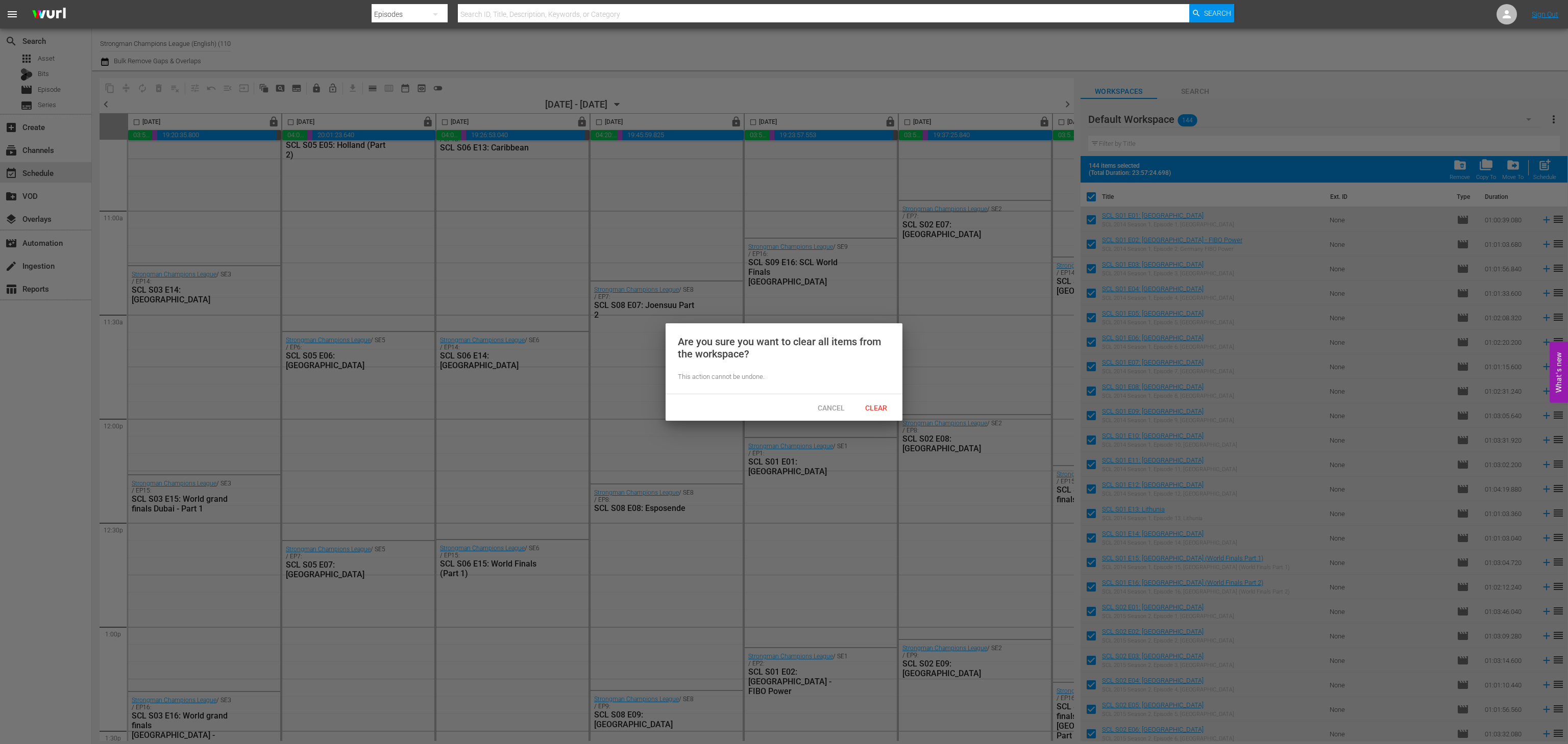
click at [878, 394] on div "Cancel Clear" at bounding box center [783, 408] width 237 height 27
click at [877, 404] on span "Clear" at bounding box center [876, 408] width 38 height 8
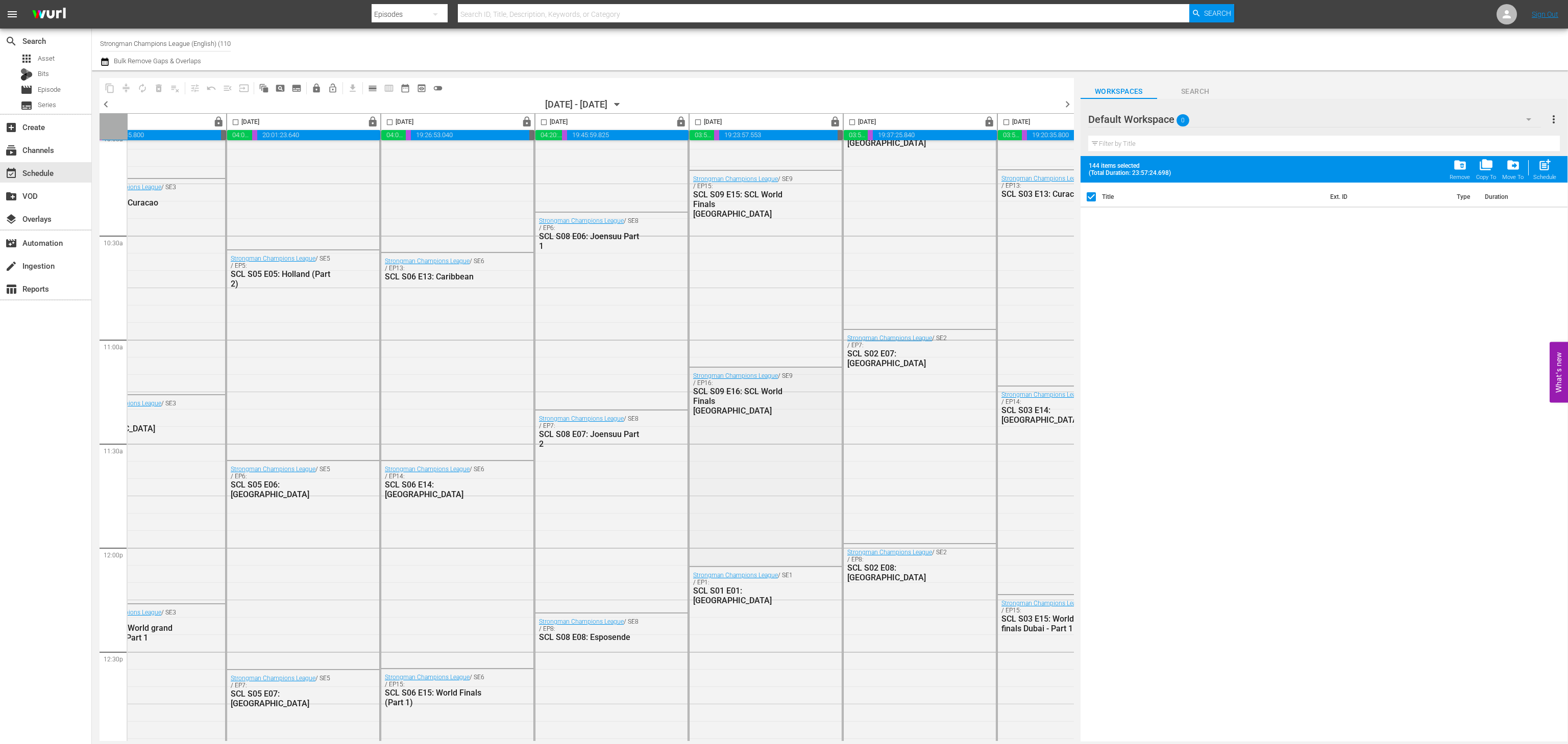
scroll to position [2093, 0]
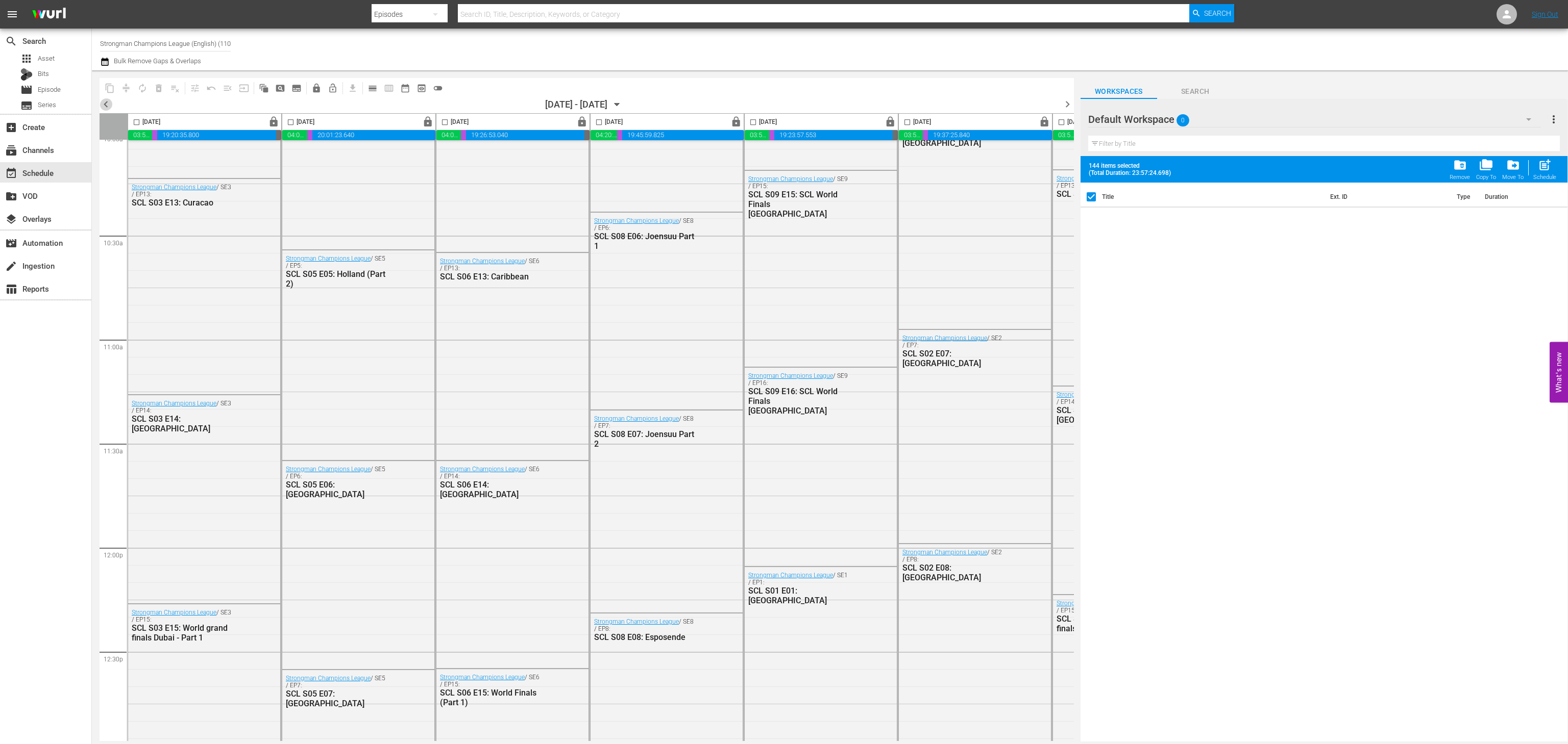
click at [102, 106] on span "chevron_left" at bounding box center [106, 104] width 13 height 13
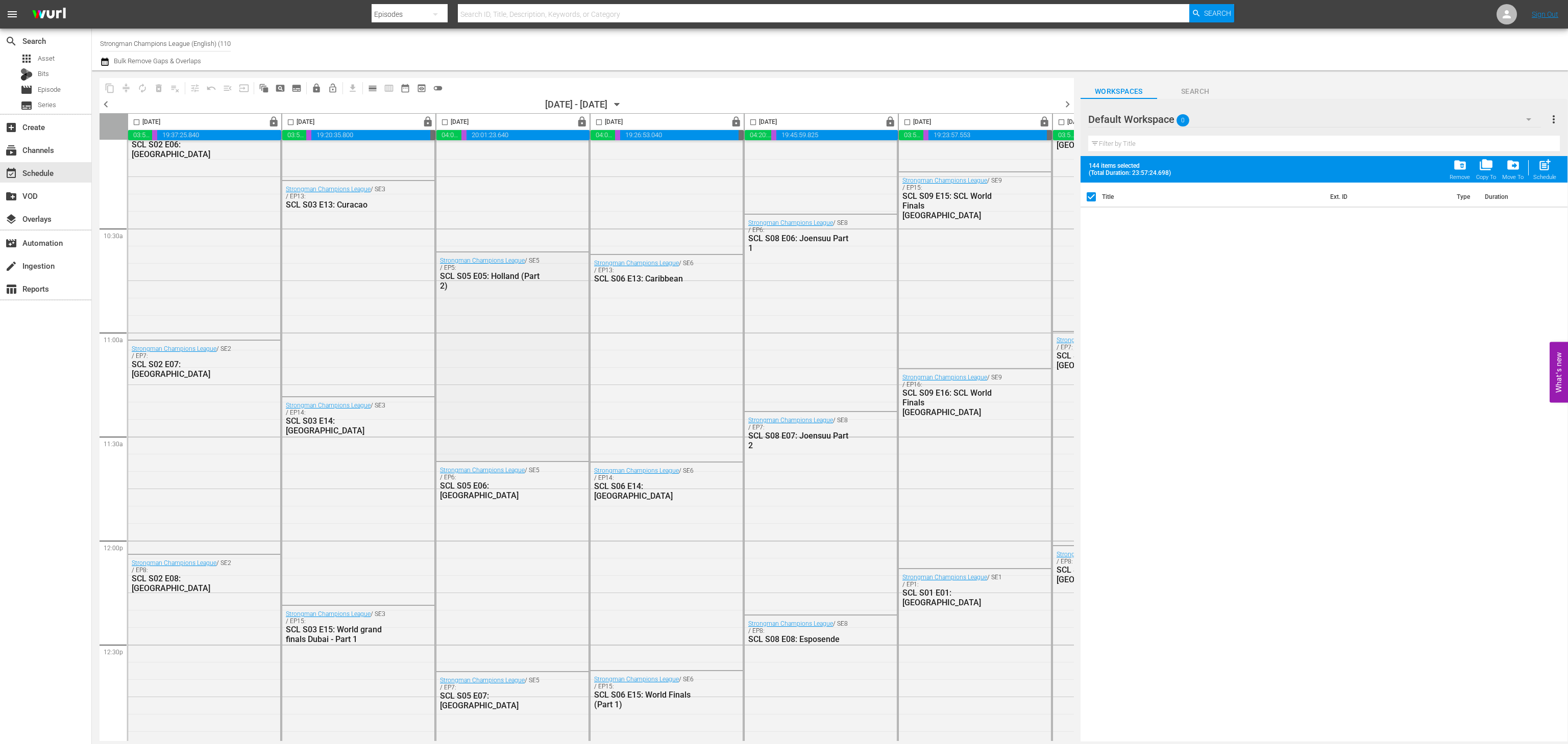
scroll to position [2099, 141]
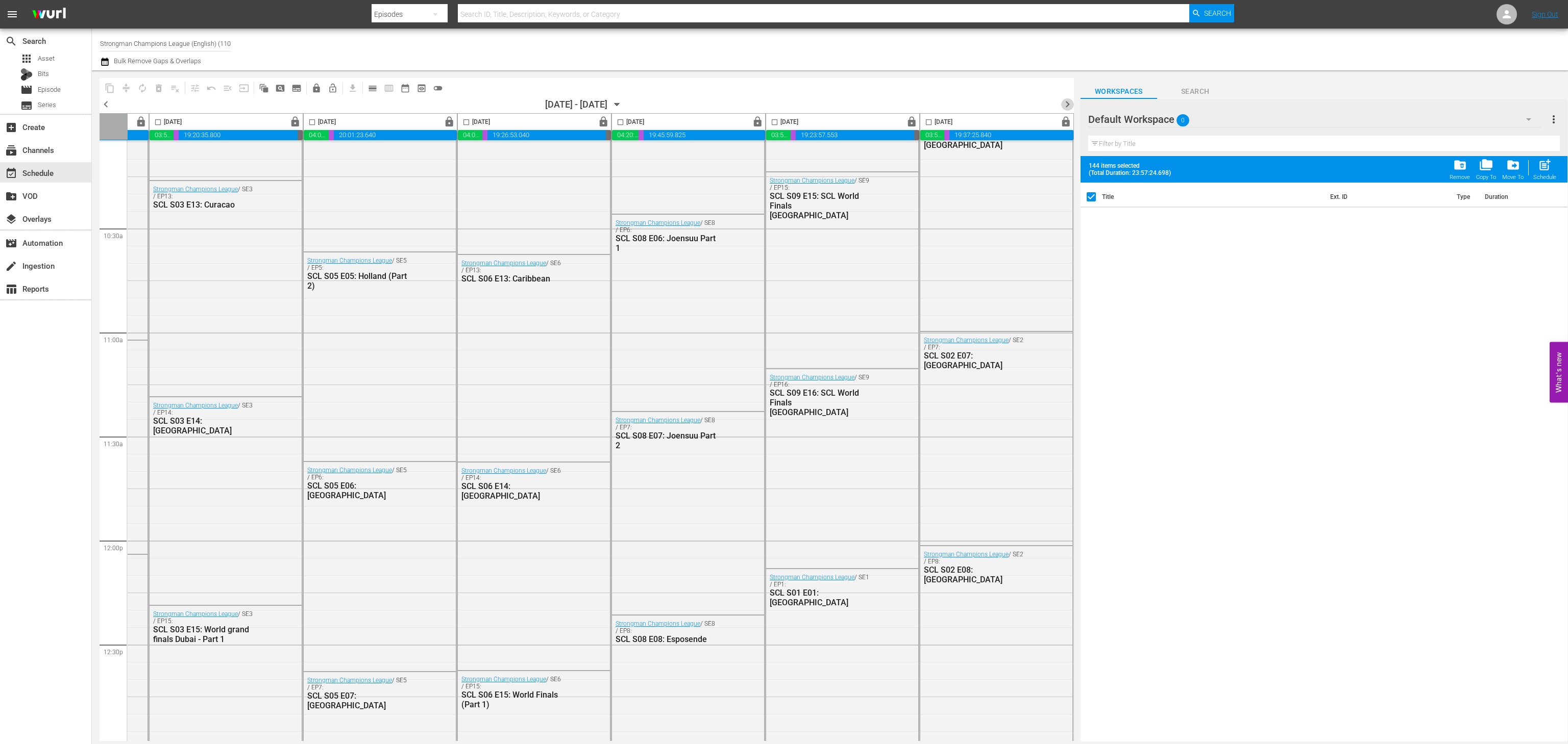
drag, startPoint x: 1066, startPoint y: 99, endPoint x: 800, endPoint y: 72, distance: 267.4
click at [1066, 100] on span "chevron_right" at bounding box center [1067, 104] width 13 height 13
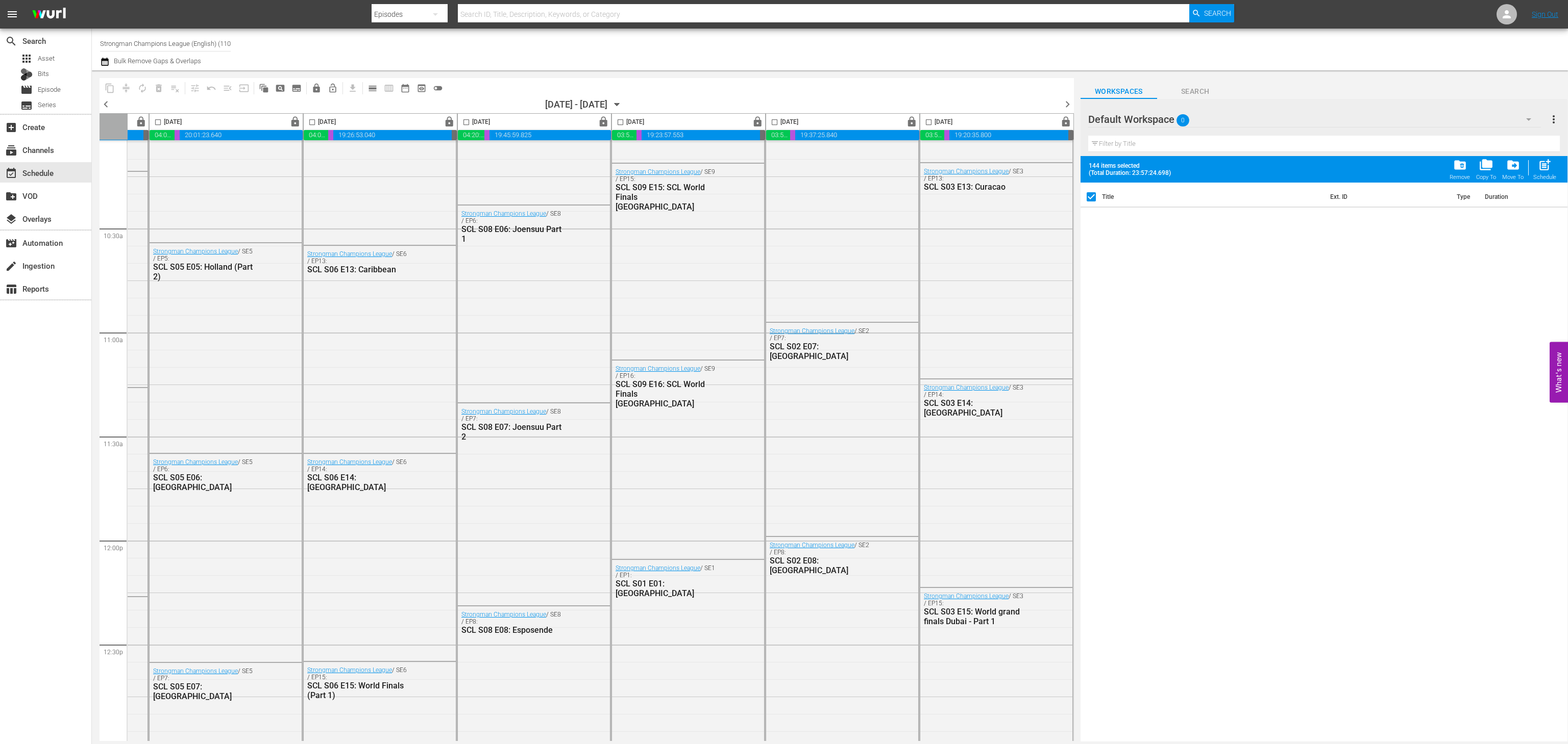
click at [1064, 100] on span "chevron_right" at bounding box center [1067, 104] width 13 height 13
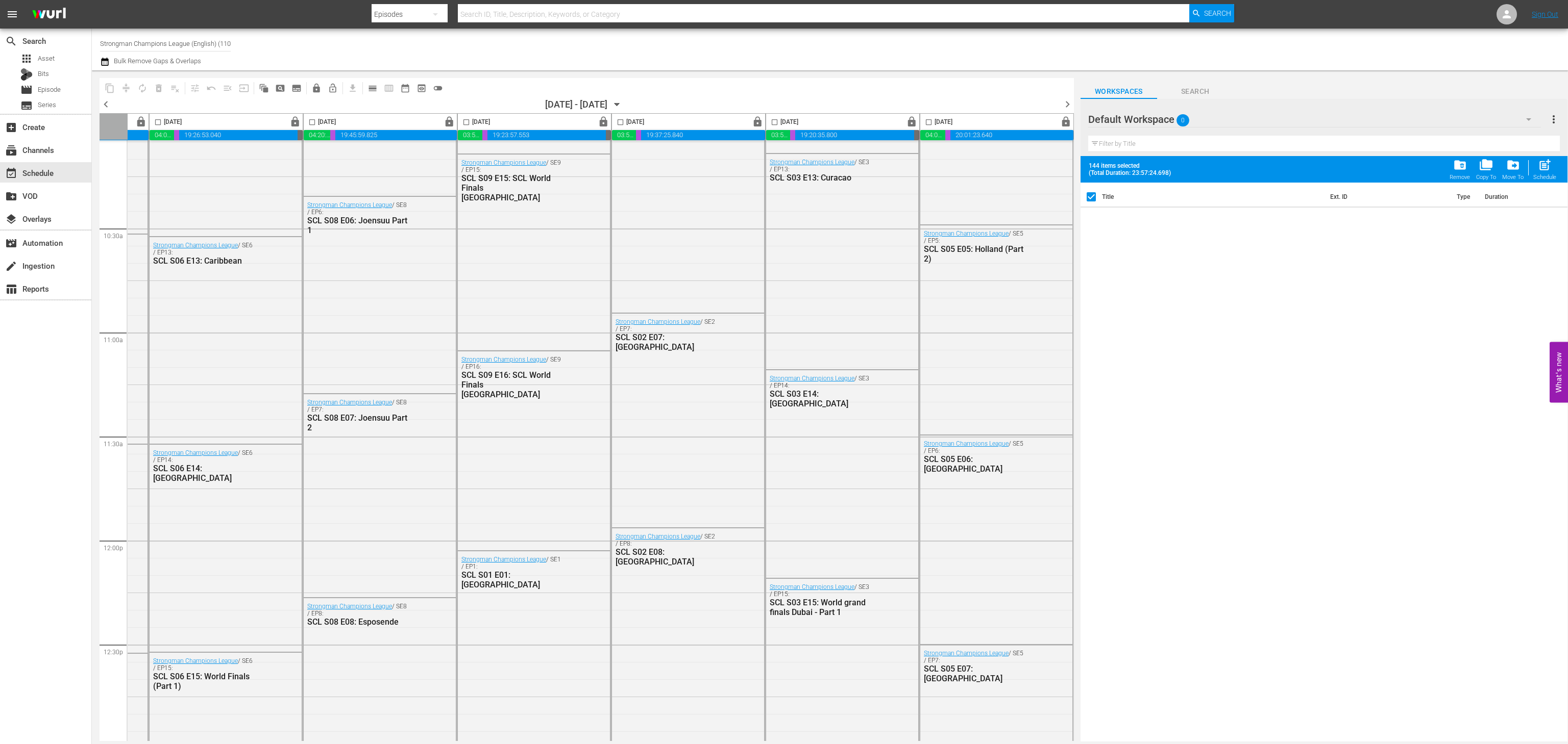
click at [1064, 100] on span "chevron_right" at bounding box center [1067, 104] width 13 height 13
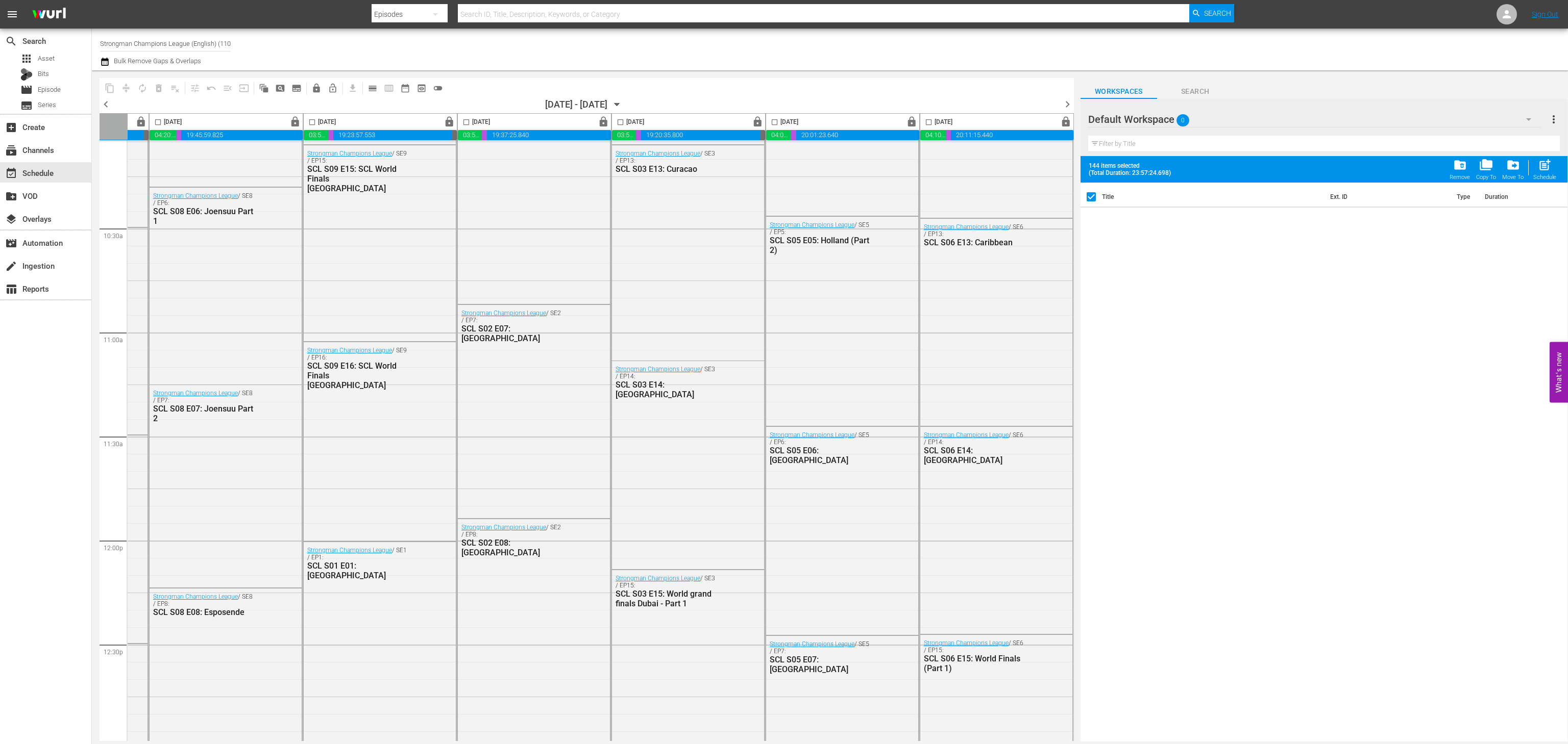
click at [1067, 102] on span "chevron_right" at bounding box center [1067, 104] width 13 height 13
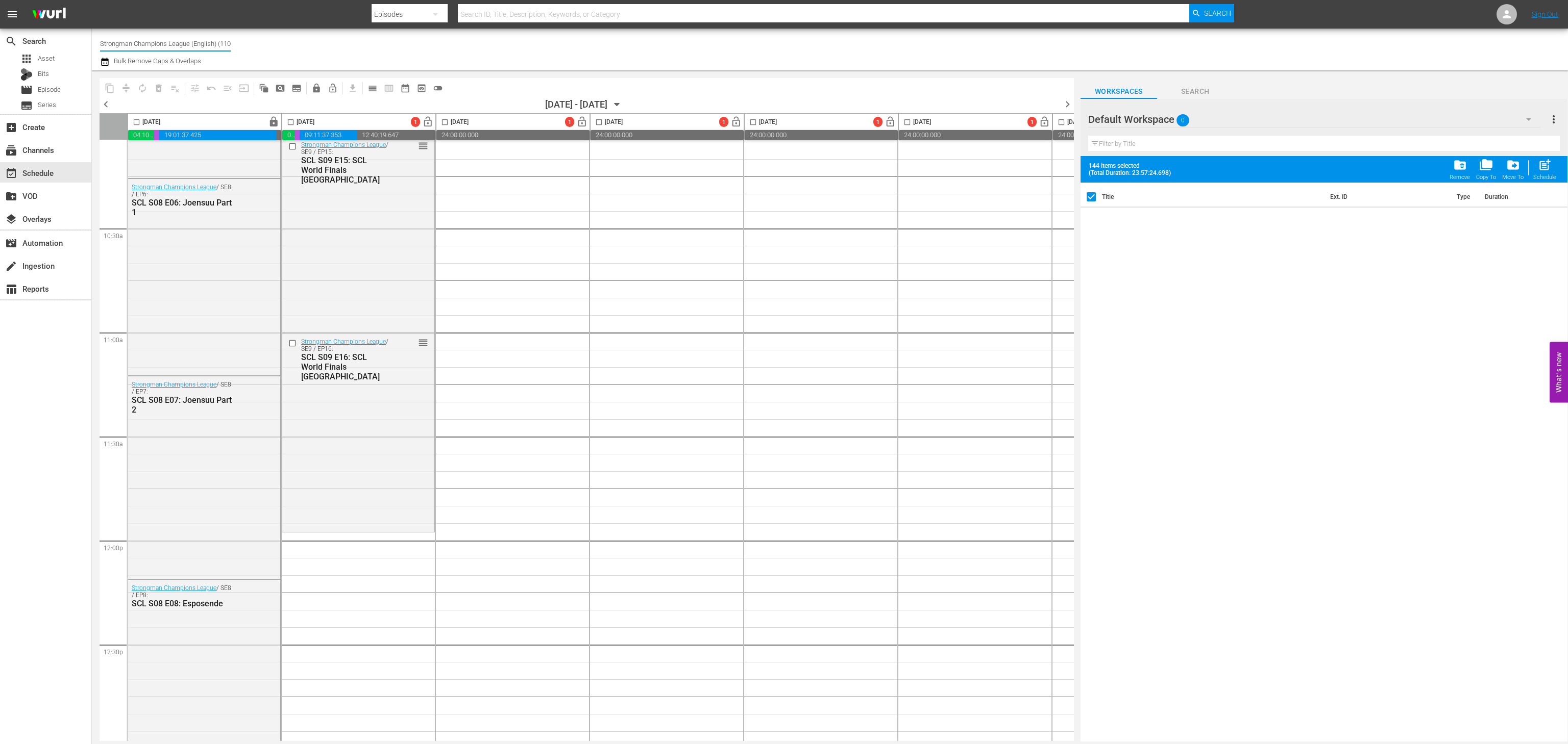
scroll to position [0, 7]
drag, startPoint x: 102, startPoint y: 42, endPoint x: 259, endPoint y: 43, distance: 157.0
click at [259, 43] on div "Channel Title Strongman Champions League (English) (1102) Bulk Remove Gaps & Ov…" at bounding box center [498, 49] width 796 height 37
type input "S"
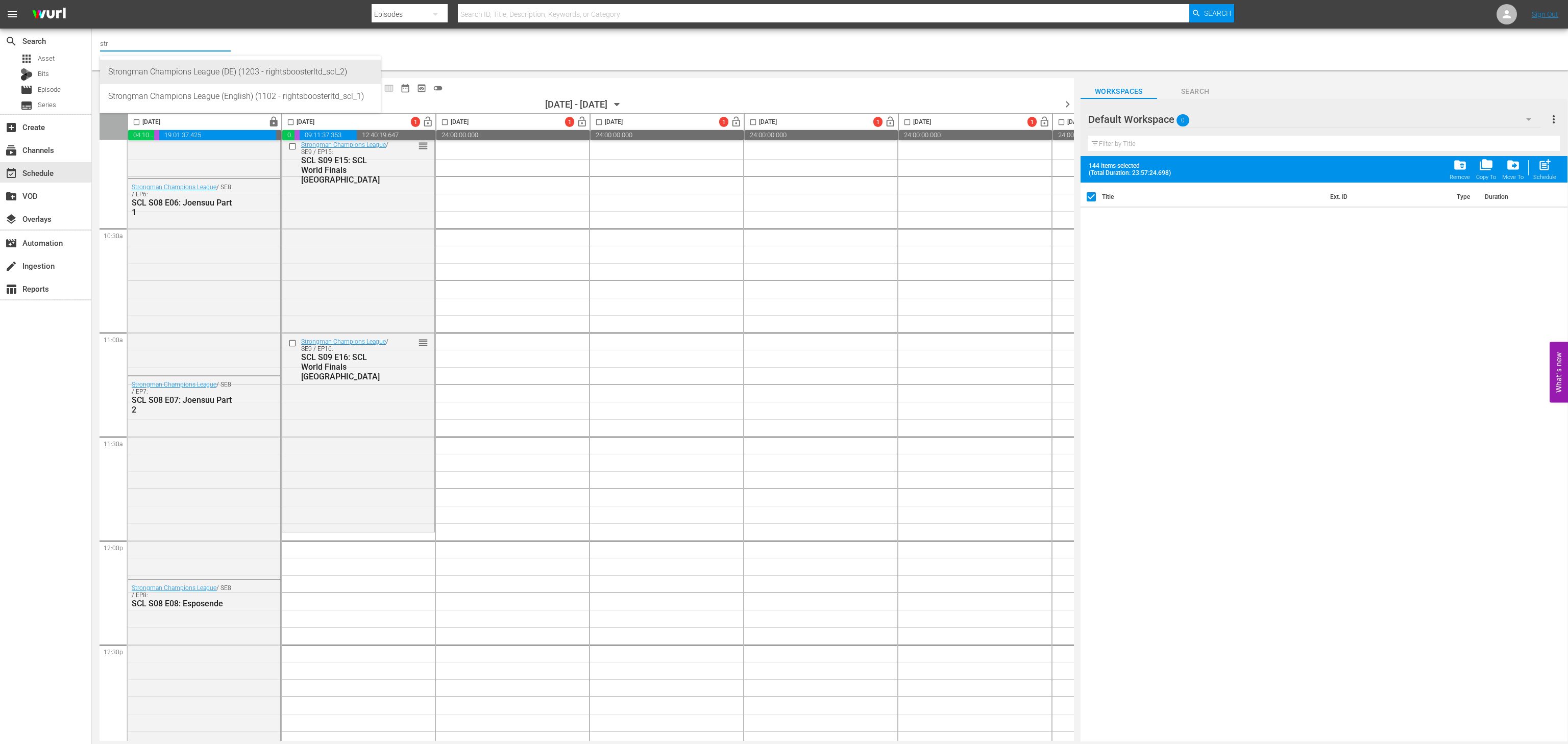
click at [248, 64] on div "Strongman Champions League (DE) (1203 - rightsboosterltd_scl_2)" at bounding box center [240, 72] width 264 height 24
type input "Strongman Champions League (DE) (1203 - rightsboosterltd_scl_2)"
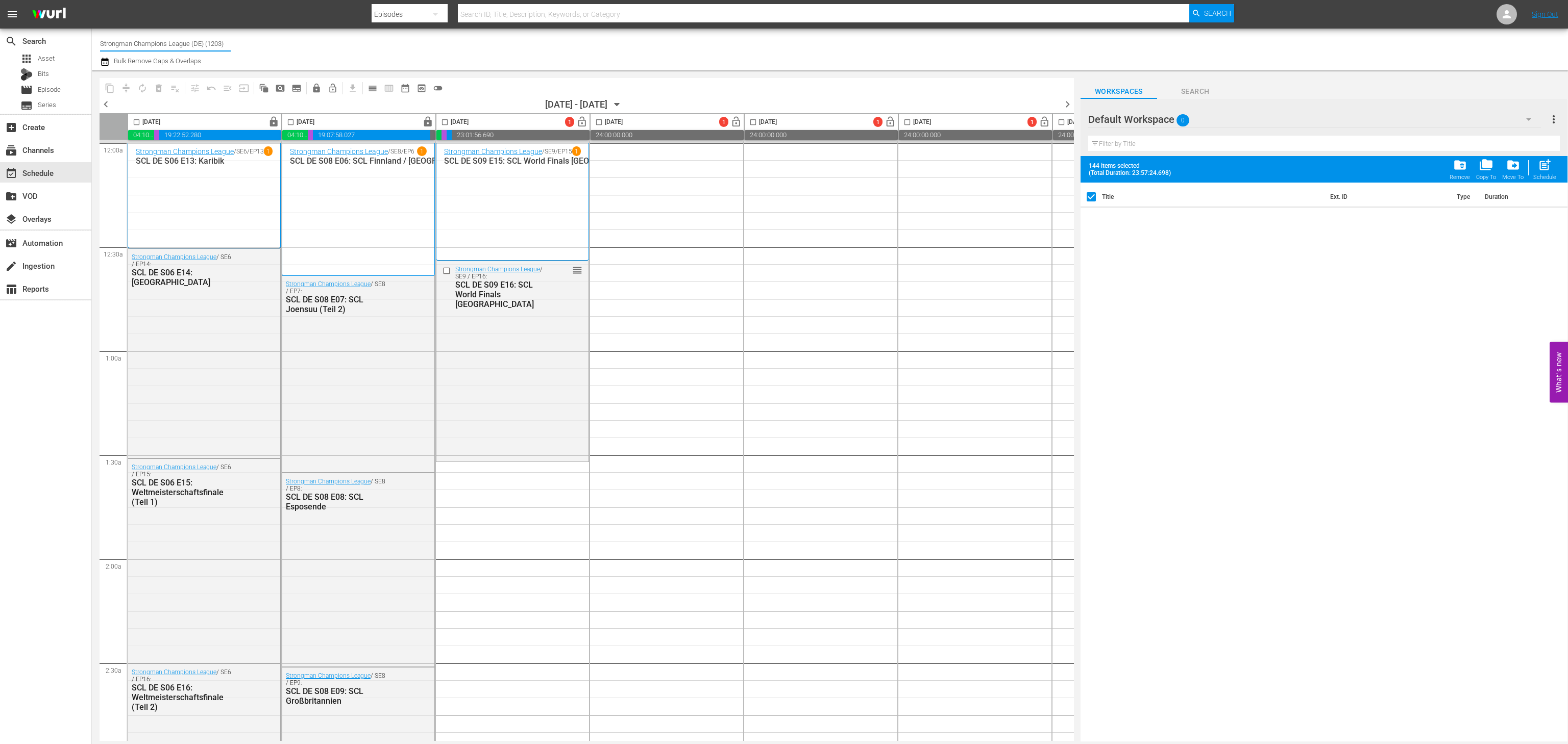
drag, startPoint x: 229, startPoint y: 35, endPoint x: 192, endPoint y: 38, distance: 37.1
click at [192, 38] on input "Strongman Champions League (DE) (1203)" at bounding box center [165, 43] width 131 height 24
click at [259, 96] on div "Strongman Champions League (English) (1102 - rightsboosterltd_scl_1)" at bounding box center [240, 96] width 264 height 24
type input "Strongman Champions League (English) (1102 - rightsboosterltd_scl_1)"
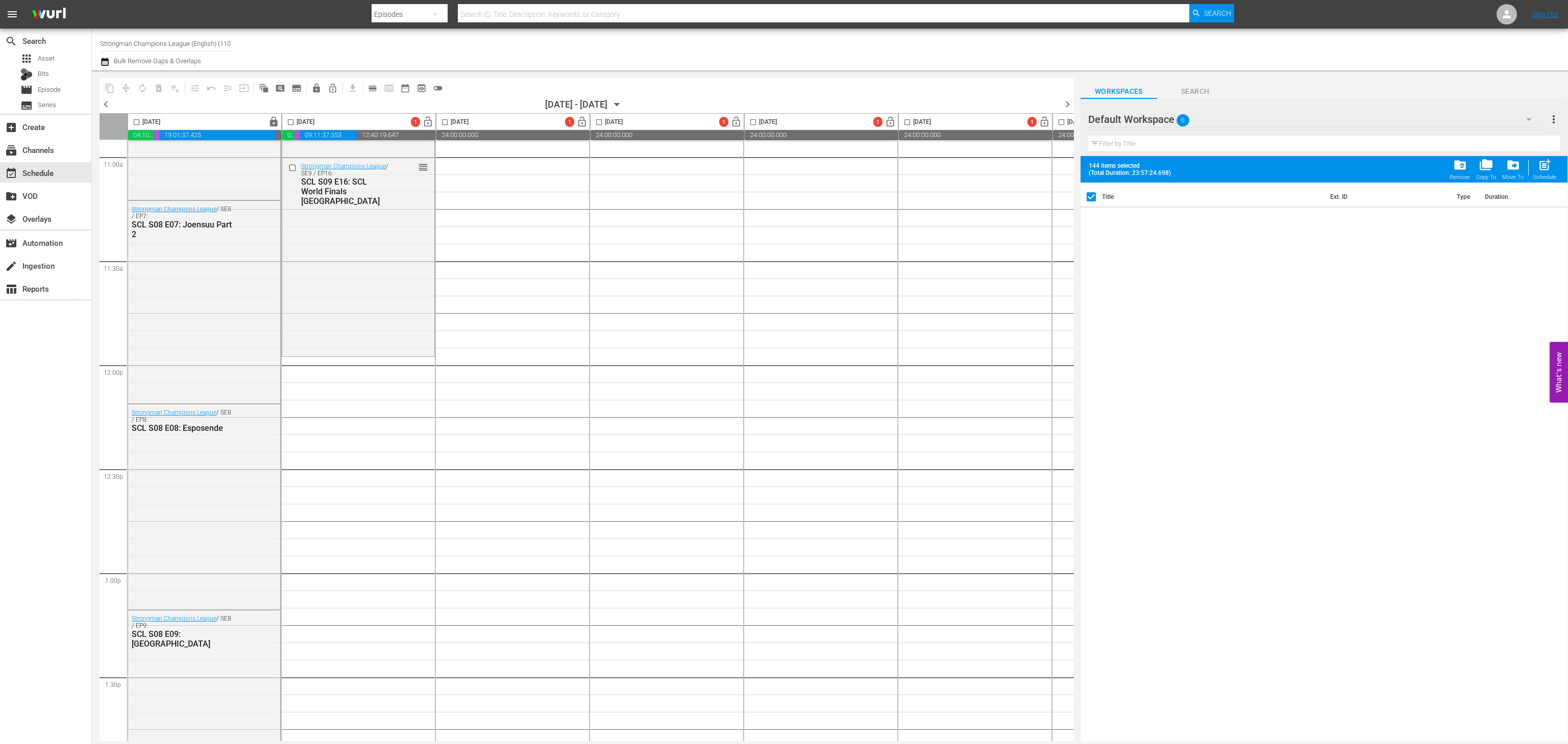
scroll to position [2277, 0]
click at [602, 460] on div "2" at bounding box center [667, 363] width 153 height 4995
